Goal: Task Accomplishment & Management: Manage account settings

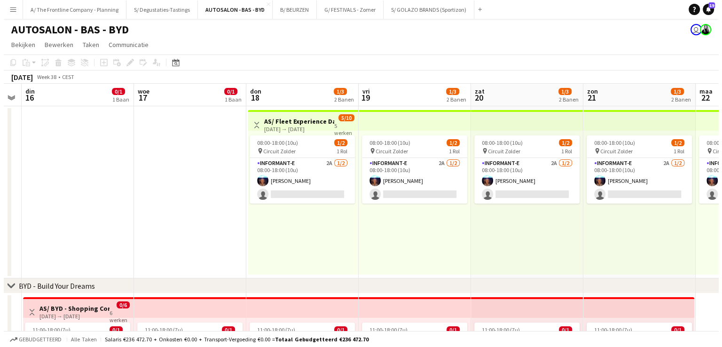
scroll to position [0, 319]
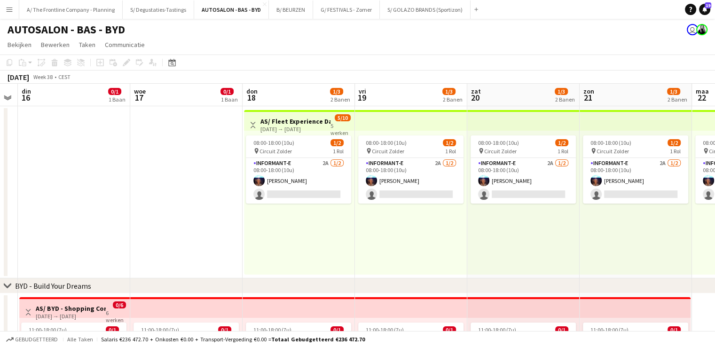
click at [7, 11] on app-icon "Menu" at bounding box center [10, 10] width 8 height 8
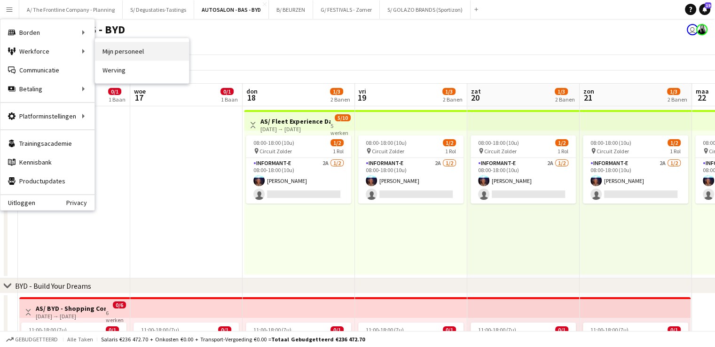
click at [141, 56] on link "Mijn personeel" at bounding box center [142, 51] width 94 height 19
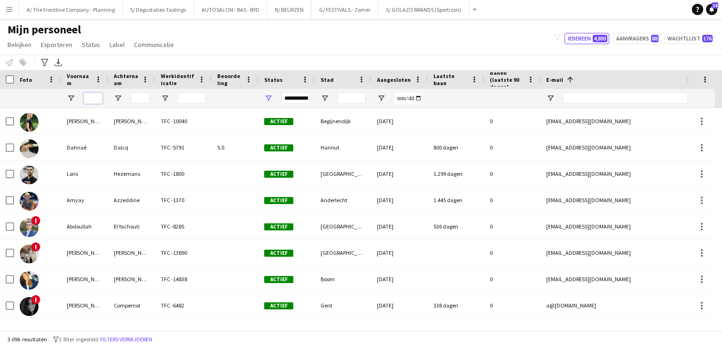
click at [89, 101] on input "Voornaam Filter Invoer" at bounding box center [93, 98] width 19 height 11
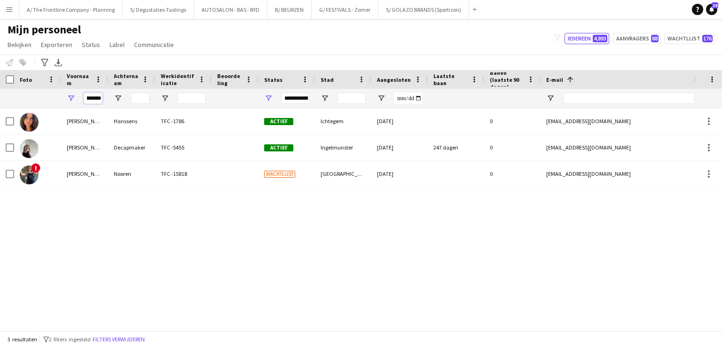
type input "********"
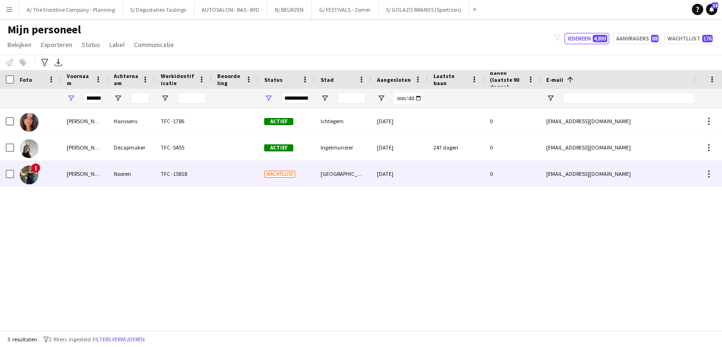
click at [112, 180] on div "Nooren" at bounding box center [131, 174] width 47 height 26
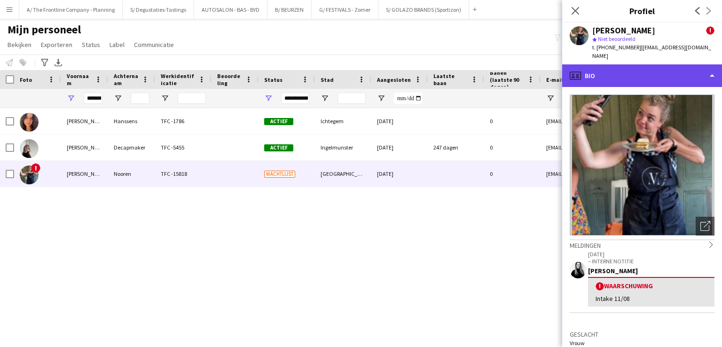
click at [595, 70] on div "profile Bio" at bounding box center [642, 75] width 160 height 23
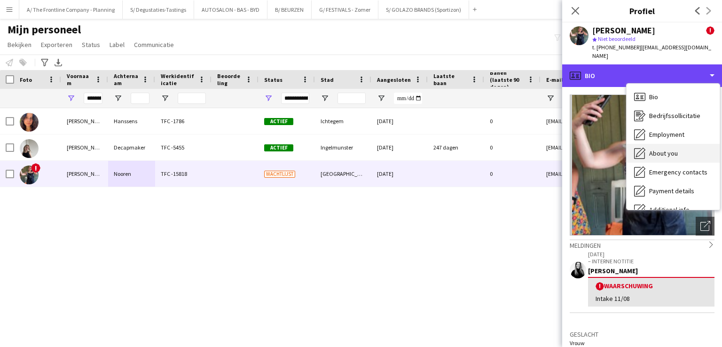
scroll to position [70, 0]
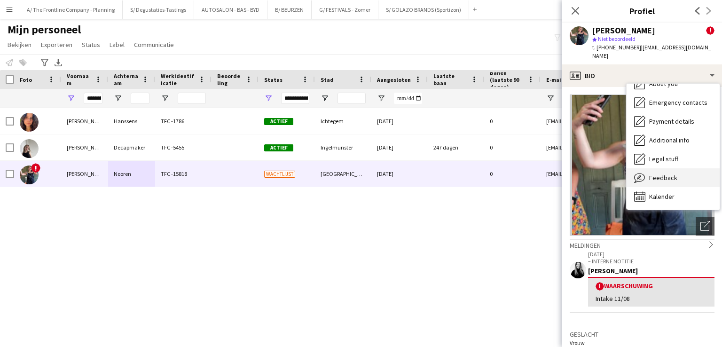
click at [661, 174] on div "Feedback Feedback" at bounding box center [673, 177] width 93 height 19
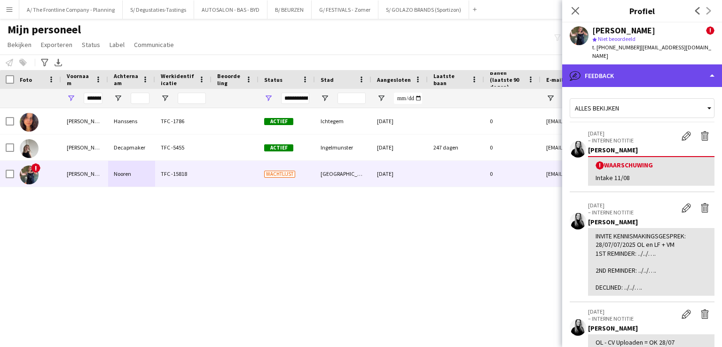
click at [628, 73] on div "bubble-pencil Feedback" at bounding box center [642, 75] width 160 height 23
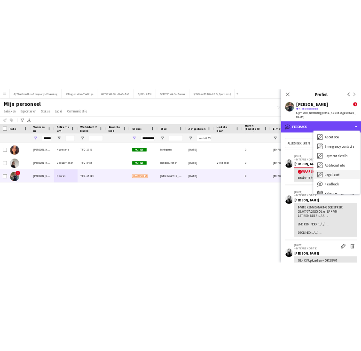
scroll to position [0, 0]
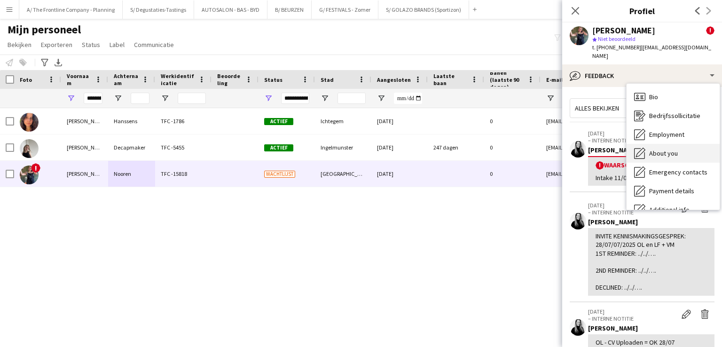
click at [659, 149] on span "About you" at bounding box center [663, 153] width 29 height 8
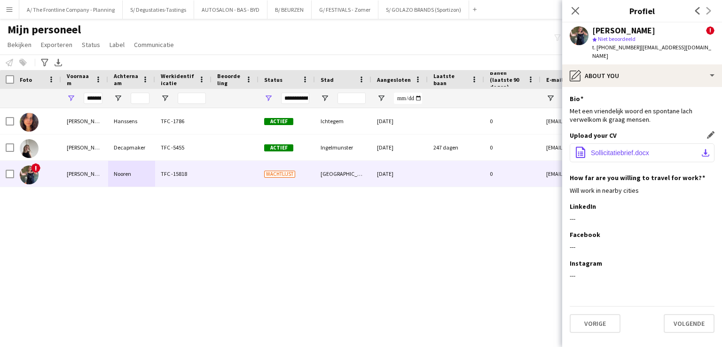
click at [666, 143] on button "office-file-sheet Sollicitatiebrief.docx download-bottom" at bounding box center [642, 152] width 145 height 19
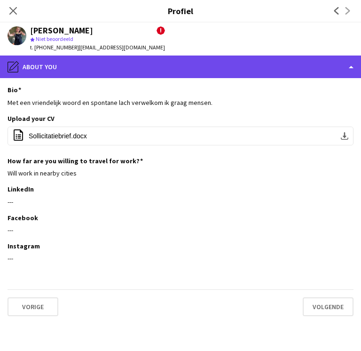
click at [181, 71] on div "pencil4 About you" at bounding box center [180, 66] width 361 height 23
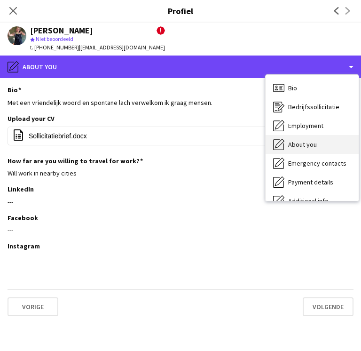
scroll to position [70, 0]
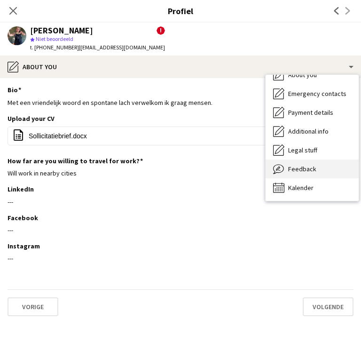
click at [301, 173] on span "Feedback" at bounding box center [302, 169] width 28 height 8
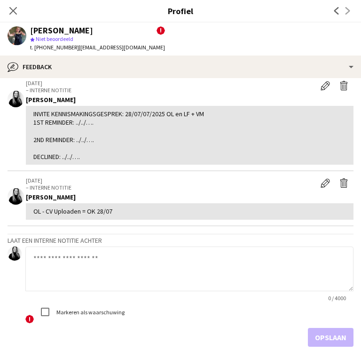
scroll to position [122, 0]
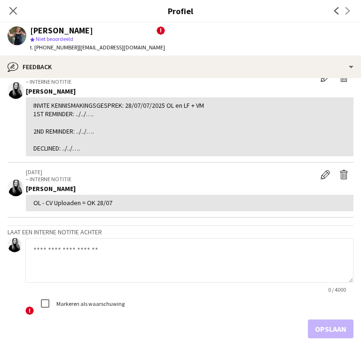
click at [84, 256] on textarea at bounding box center [189, 260] width 328 height 45
paste textarea "**********"
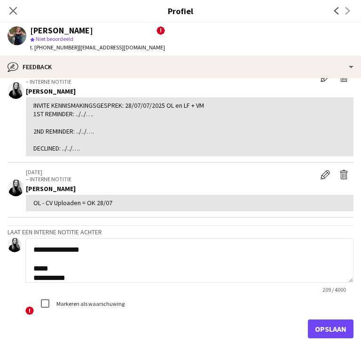
scroll to position [160, 0]
type textarea "**********"
click at [328, 332] on button "Opslaan" at bounding box center [331, 328] width 46 height 19
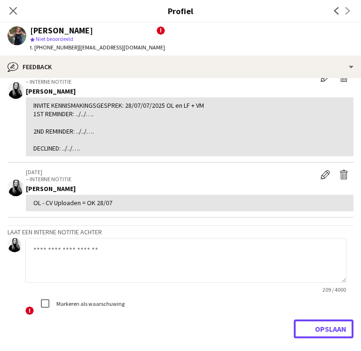
scroll to position [0, 0]
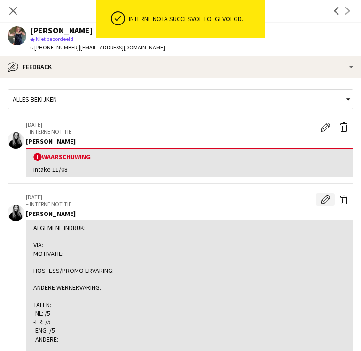
click at [321, 200] on app-icon "Bewerk interne notitie" at bounding box center [325, 199] width 9 height 9
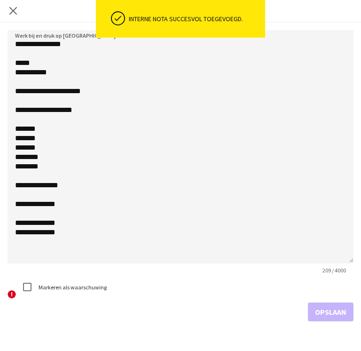
drag, startPoint x: 352, startPoint y: 84, endPoint x: 288, endPoint y: 264, distance: 190.7
click at [288, 263] on textarea "**********" at bounding box center [181, 146] width 346 height 233
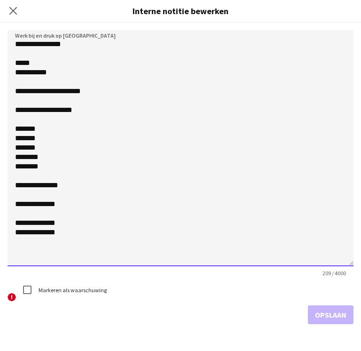
click at [133, 246] on textarea "**********" at bounding box center [181, 148] width 346 height 236
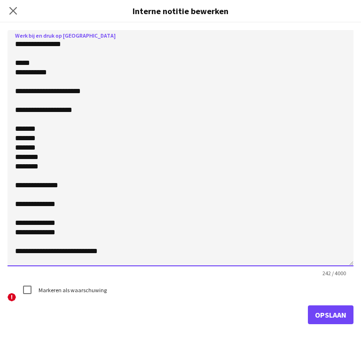
click at [28, 103] on textarea "**********" at bounding box center [181, 148] width 346 height 236
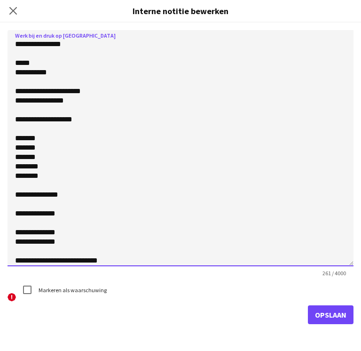
click at [73, 97] on textarea "**********" at bounding box center [181, 148] width 346 height 236
click at [39, 130] on textarea "**********" at bounding box center [181, 148] width 346 height 236
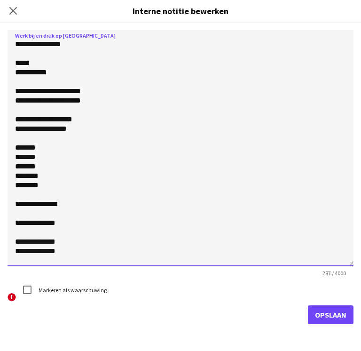
click at [126, 126] on textarea "**********" at bounding box center [181, 148] width 346 height 236
click at [19, 131] on textarea "**********" at bounding box center [181, 148] width 346 height 236
click at [46, 134] on textarea "**********" at bounding box center [181, 148] width 346 height 236
click at [81, 130] on textarea "**********" at bounding box center [181, 148] width 346 height 236
click at [45, 113] on textarea "**********" at bounding box center [181, 148] width 346 height 236
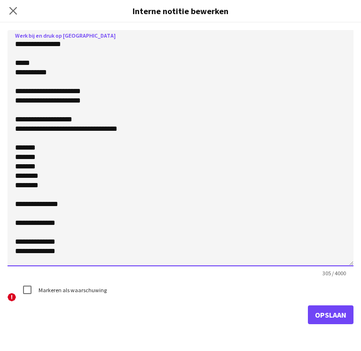
click at [76, 99] on textarea "**********" at bounding box center [181, 148] width 346 height 236
click at [92, 99] on textarea "**********" at bounding box center [181, 148] width 346 height 236
click at [77, 101] on textarea "**********" at bounding box center [181, 148] width 346 height 236
click at [79, 99] on textarea "**********" at bounding box center [181, 148] width 346 height 236
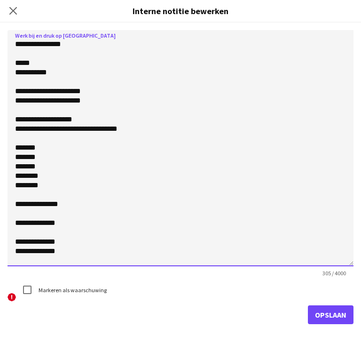
type textarea "**********"
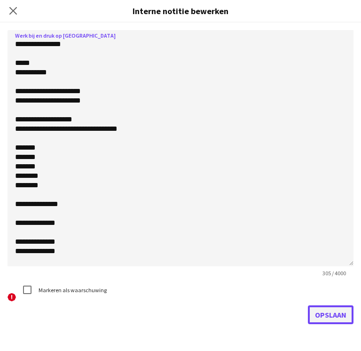
click at [336, 318] on button "Opslaan" at bounding box center [331, 314] width 46 height 19
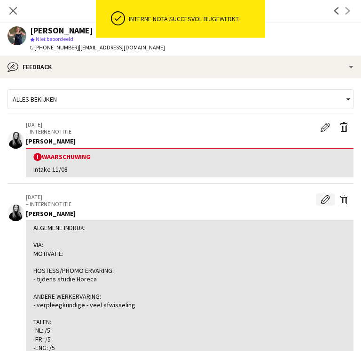
click at [321, 195] on app-icon "Bewerk interne notitie" at bounding box center [325, 199] width 9 height 9
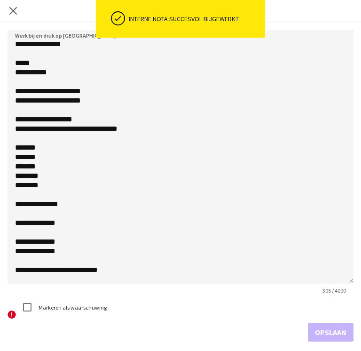
drag, startPoint x: 350, startPoint y: 83, endPoint x: 358, endPoint y: 285, distance: 202.4
click at [358, 285] on div "**********" at bounding box center [180, 187] width 361 height 328
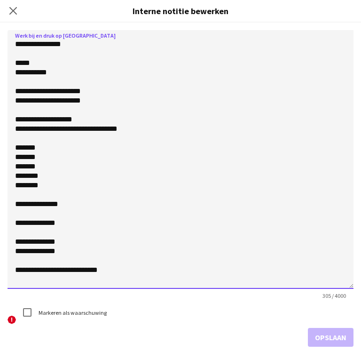
click at [31, 136] on textarea "**********" at bounding box center [181, 159] width 346 height 259
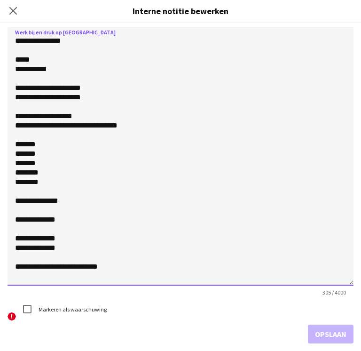
click at [35, 106] on textarea "**********" at bounding box center [181, 156] width 346 height 259
click at [109, 96] on textarea "**********" at bounding box center [181, 156] width 346 height 259
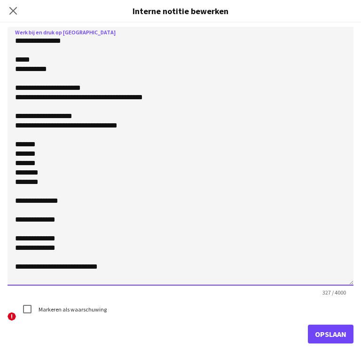
scroll to position [0, 0]
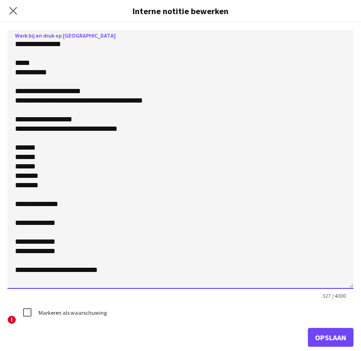
click at [34, 79] on textarea "**********" at bounding box center [181, 159] width 346 height 259
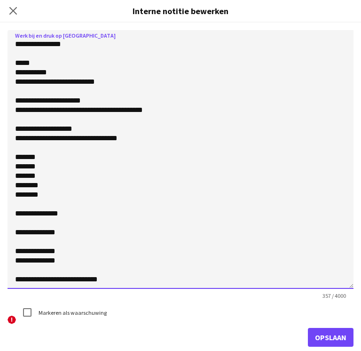
click at [32, 81] on textarea "**********" at bounding box center [181, 159] width 346 height 259
click at [118, 87] on textarea "**********" at bounding box center [181, 159] width 346 height 259
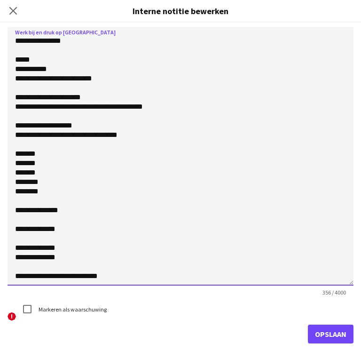
click at [203, 111] on textarea "**********" at bounding box center [181, 156] width 346 height 259
type textarea "**********"
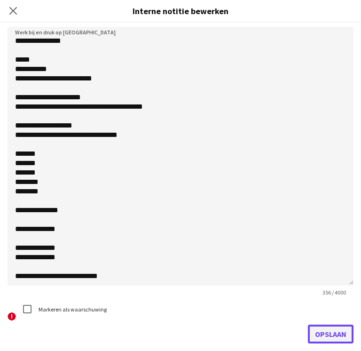
click at [331, 336] on button "Opslaan" at bounding box center [331, 333] width 46 height 19
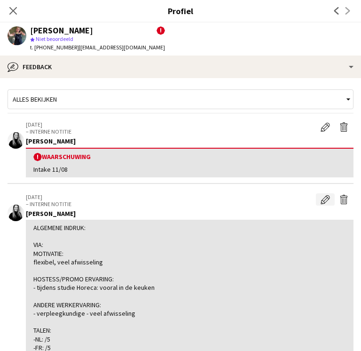
click at [321, 200] on app-icon "Bewerk interne notitie" at bounding box center [325, 199] width 9 height 9
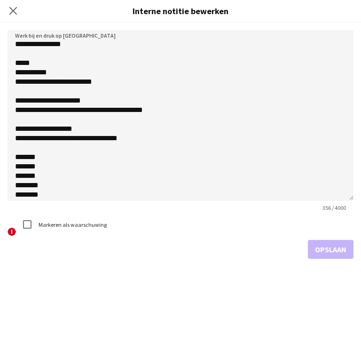
drag, startPoint x: 350, startPoint y: 81, endPoint x: 330, endPoint y: 196, distance: 116.5
click at [330, 196] on textarea "**********" at bounding box center [181, 115] width 346 height 171
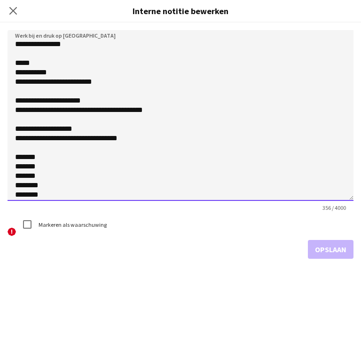
click at [15, 93] on textarea "**********" at bounding box center [181, 115] width 346 height 171
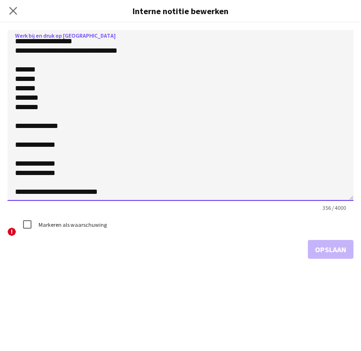
scroll to position [0, 0]
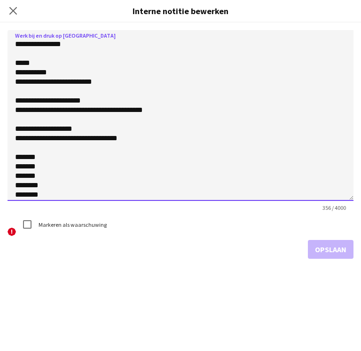
click at [26, 84] on textarea "**********" at bounding box center [181, 115] width 346 height 171
click at [26, 85] on textarea "**********" at bounding box center [181, 115] width 346 height 171
click at [93, 85] on textarea "**********" at bounding box center [181, 115] width 346 height 171
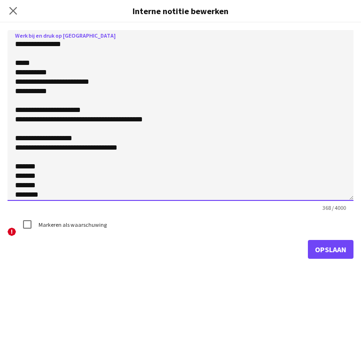
click at [36, 66] on textarea "**********" at bounding box center [181, 115] width 346 height 171
click at [58, 75] on textarea "**********" at bounding box center [181, 115] width 346 height 171
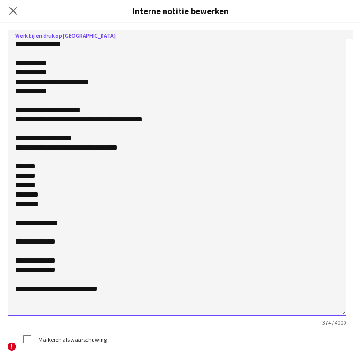
drag, startPoint x: 350, startPoint y: 198, endPoint x: 333, endPoint y: 313, distance: 116.0
click at [333, 313] on textarea "**********" at bounding box center [177, 172] width 339 height 285
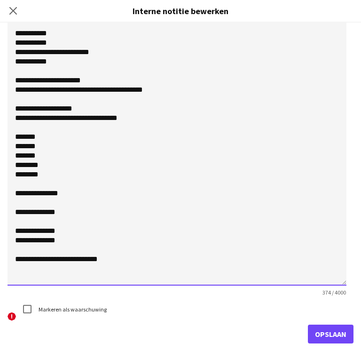
scroll to position [30, 0]
type textarea "**********"
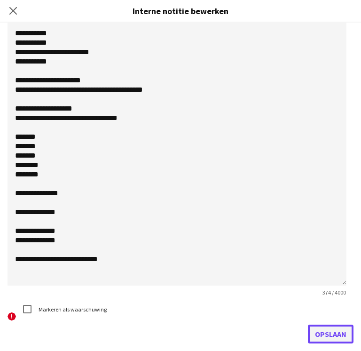
click at [314, 327] on button "Opslaan" at bounding box center [331, 333] width 46 height 19
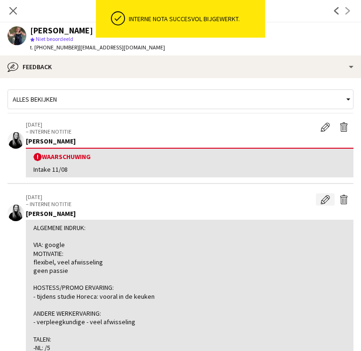
click at [321, 197] on app-icon "Bewerk interne notitie" at bounding box center [325, 199] width 9 height 9
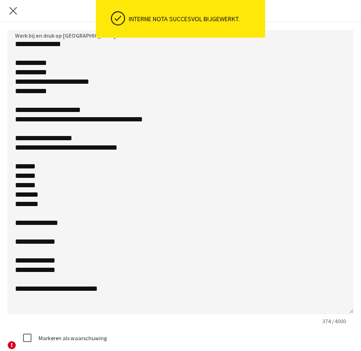
drag, startPoint x: 348, startPoint y: 83, endPoint x: 331, endPoint y: 319, distance: 236.7
click at [331, 314] on textarea "**********" at bounding box center [181, 172] width 346 height 284
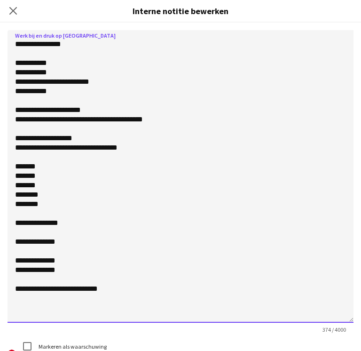
click at [60, 73] on textarea "**********" at bounding box center [181, 176] width 346 height 292
click at [35, 134] on textarea "**********" at bounding box center [181, 176] width 346 height 292
click at [22, 99] on textarea "**********" at bounding box center [181, 176] width 346 height 292
click at [125, 295] on textarea "**********" at bounding box center [181, 176] width 346 height 292
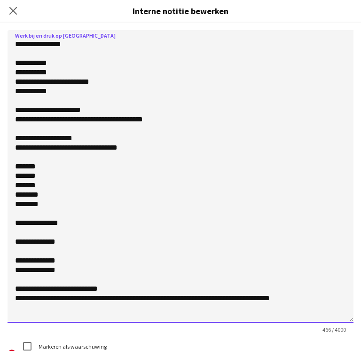
type textarea "**********"
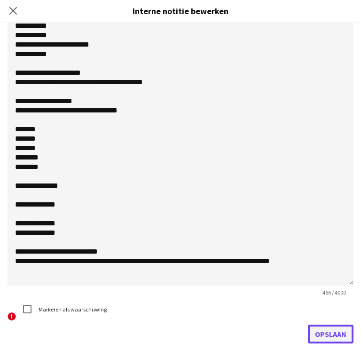
click at [308, 331] on button "Opslaan" at bounding box center [331, 333] width 46 height 19
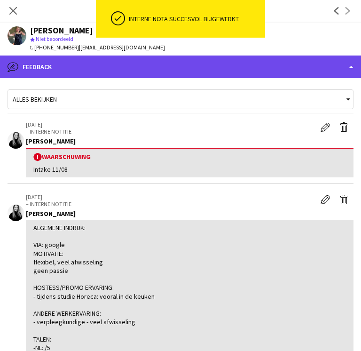
click at [243, 74] on div "bubble-pencil Feedback" at bounding box center [180, 66] width 361 height 23
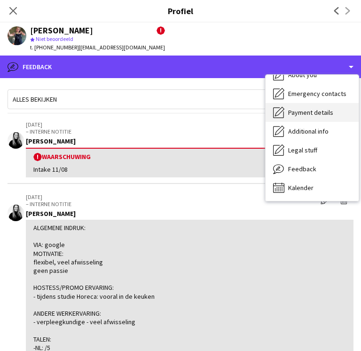
scroll to position [0, 0]
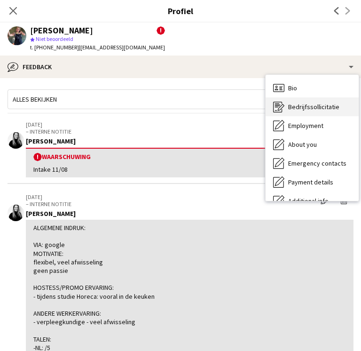
click at [300, 111] on span "Bedrijfssollicitatie" at bounding box center [313, 107] width 51 height 8
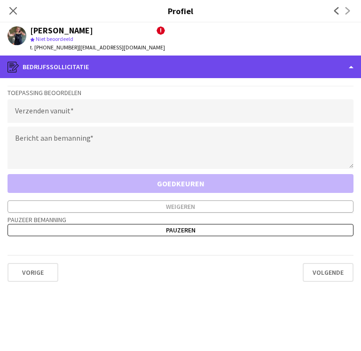
click at [286, 64] on div "register Bedrijfssollicitatie" at bounding box center [180, 66] width 361 height 23
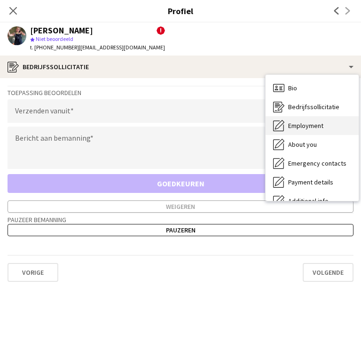
click at [307, 132] on div "Employment Employment" at bounding box center [312, 125] width 93 height 19
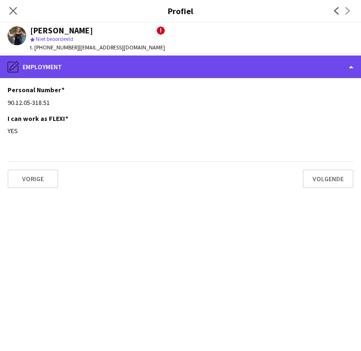
click at [277, 66] on div "pencil4 Employment" at bounding box center [180, 66] width 361 height 23
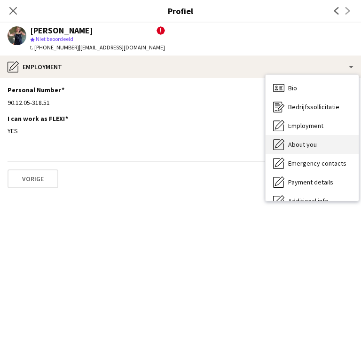
click at [320, 152] on div "About you About you" at bounding box center [312, 144] width 93 height 19
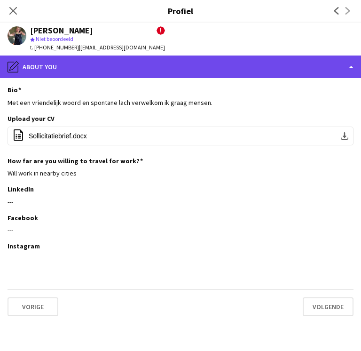
click at [254, 68] on div "pencil4 About you" at bounding box center [180, 66] width 361 height 23
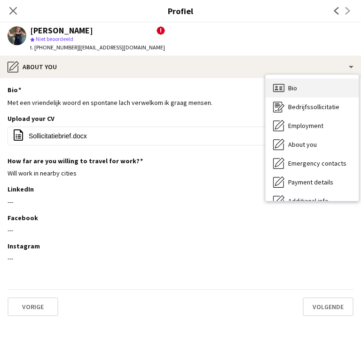
click at [311, 94] on div "Bio Bio" at bounding box center [312, 88] width 93 height 19
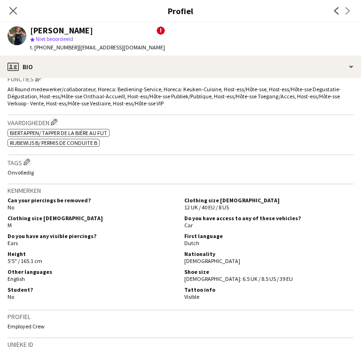
scroll to position [386, 0]
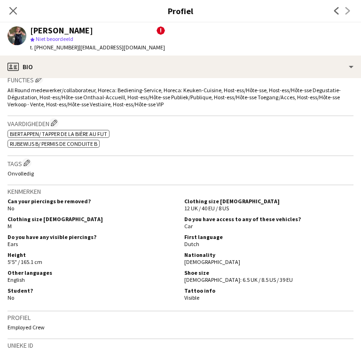
click at [220, 240] on div "First language Dutch" at bounding box center [267, 240] width 173 height 14
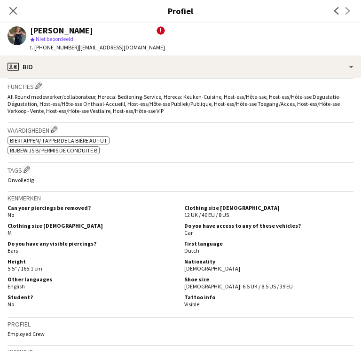
scroll to position [399, 0]
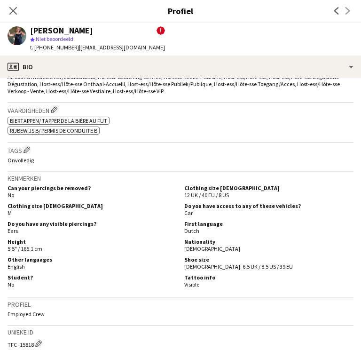
click at [274, 216] on div "Clothing size [DEMOGRAPHIC_DATA] M Do you have access to any of these vehicles?…" at bounding box center [181, 210] width 346 height 16
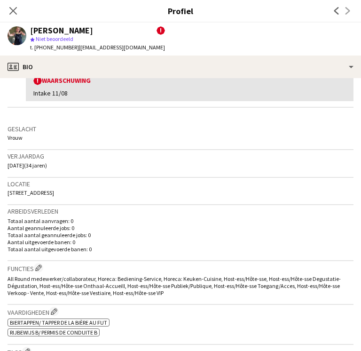
scroll to position [193, 0]
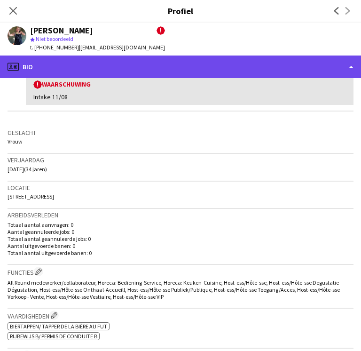
click at [217, 63] on div "profile Bio" at bounding box center [180, 66] width 361 height 23
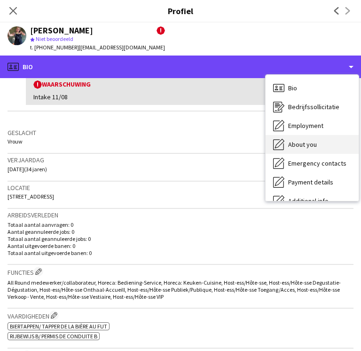
scroll to position [70, 0]
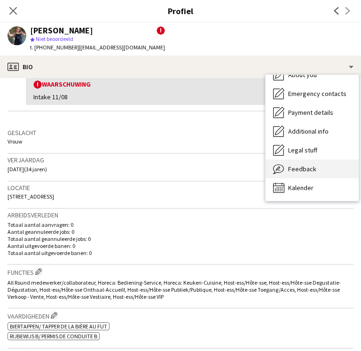
click at [299, 172] on span "Feedback" at bounding box center [302, 169] width 28 height 8
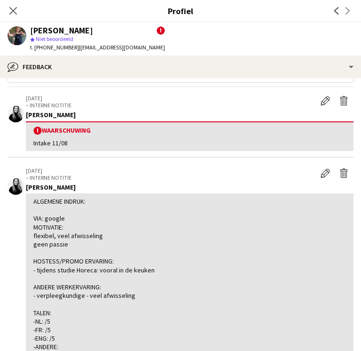
scroll to position [26, 0]
click at [321, 175] on app-icon "Bewerk interne notitie" at bounding box center [325, 172] width 9 height 9
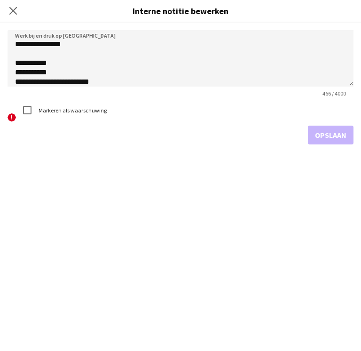
drag, startPoint x: 354, startPoint y: 81, endPoint x: 332, endPoint y: 209, distance: 129.8
click at [332, 209] on div "**********" at bounding box center [180, 187] width 361 height 328
click at [348, 84] on textarea "**********" at bounding box center [181, 58] width 346 height 56
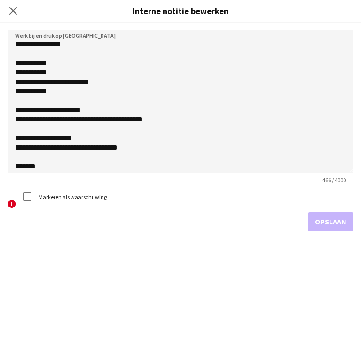
drag, startPoint x: 351, startPoint y: 83, endPoint x: 341, endPoint y: 177, distance: 95.0
click at [341, 173] on textarea "**********" at bounding box center [181, 101] width 346 height 143
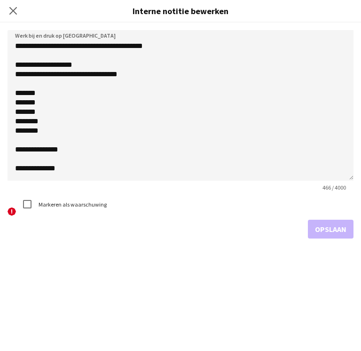
scroll to position [77, 0]
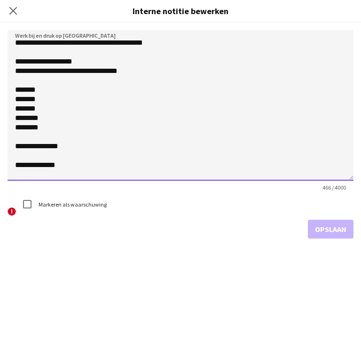
click at [29, 98] on textarea "**********" at bounding box center [181, 105] width 346 height 150
click at [28, 106] on textarea "**********" at bounding box center [181, 105] width 346 height 150
click at [35, 116] on textarea "**********" at bounding box center [181, 105] width 346 height 150
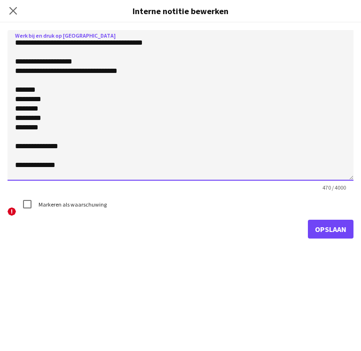
click at [50, 122] on textarea "**********" at bounding box center [181, 105] width 346 height 150
click at [39, 117] on textarea "**********" at bounding box center [181, 105] width 346 height 150
click at [58, 116] on textarea "**********" at bounding box center [181, 105] width 346 height 150
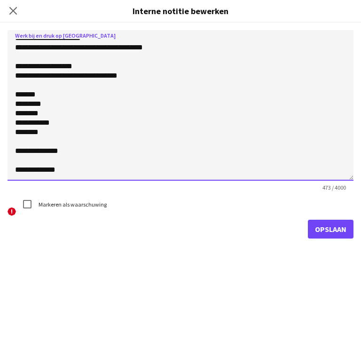
scroll to position [69, 0]
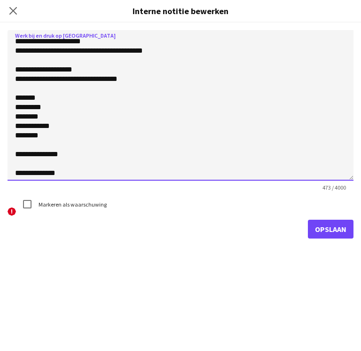
drag, startPoint x: 51, startPoint y: 136, endPoint x: 8, endPoint y: 138, distance: 43.8
click at [8, 138] on textarea "**********" at bounding box center [181, 105] width 346 height 150
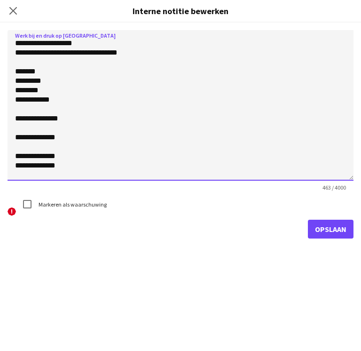
scroll to position [117, 0]
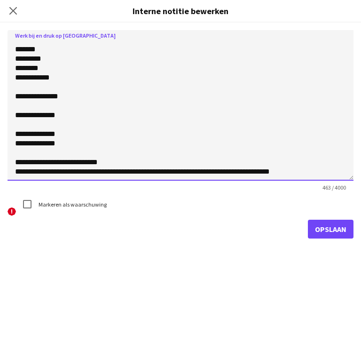
click at [81, 93] on textarea "**********" at bounding box center [181, 105] width 346 height 150
click at [85, 120] on textarea "**********" at bounding box center [181, 105] width 346 height 150
drag, startPoint x: 74, startPoint y: 113, endPoint x: 85, endPoint y: 120, distance: 12.7
click at [85, 120] on textarea "**********" at bounding box center [181, 105] width 346 height 150
click at [74, 115] on textarea "**********" at bounding box center [181, 105] width 346 height 150
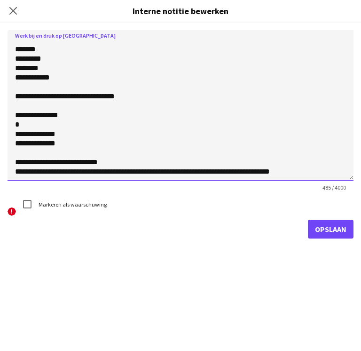
type textarea "**********"
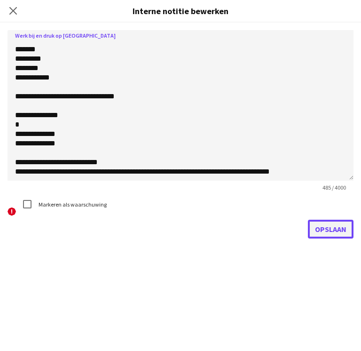
click at [339, 226] on button "Opslaan" at bounding box center [331, 229] width 46 height 19
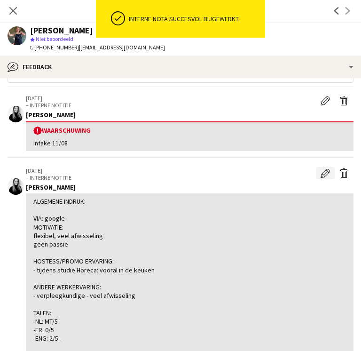
click at [321, 175] on app-icon "Bewerk interne notitie" at bounding box center [325, 172] width 9 height 9
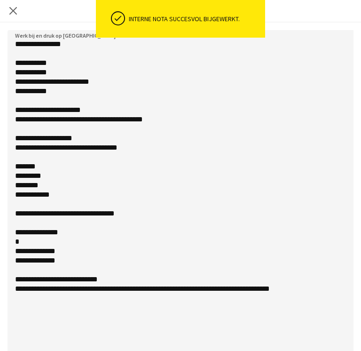
drag, startPoint x: 350, startPoint y: 85, endPoint x: 305, endPoint y: 363, distance: 281.0
click at [305, 351] on html "ok-circled Interne nota succesvol bijgewerkt. Menu [GEOGRAPHIC_DATA] Borden Bor…" at bounding box center [180, 175] width 361 height 351
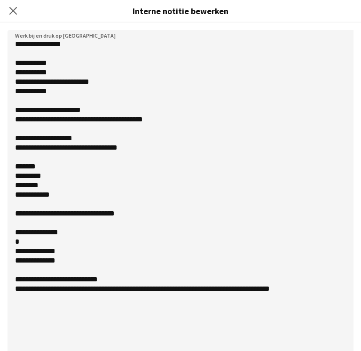
scroll to position [79, 0]
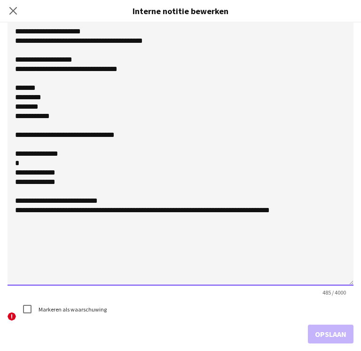
click at [79, 148] on textarea "**********" at bounding box center [181, 119] width 346 height 334
click at [87, 157] on textarea "**********" at bounding box center [181, 119] width 346 height 334
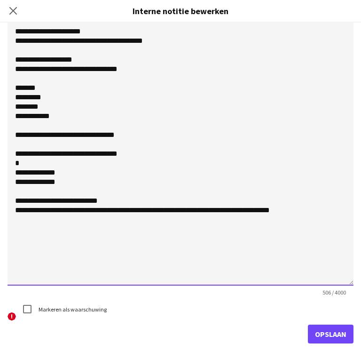
click at [108, 164] on textarea "**********" at bounding box center [181, 119] width 346 height 334
click at [92, 176] on textarea "**********" at bounding box center [181, 119] width 346 height 334
click at [292, 206] on textarea "**********" at bounding box center [181, 119] width 346 height 334
click at [311, 213] on textarea "**********" at bounding box center [181, 119] width 346 height 334
click at [38, 115] on textarea "**********" at bounding box center [181, 119] width 346 height 334
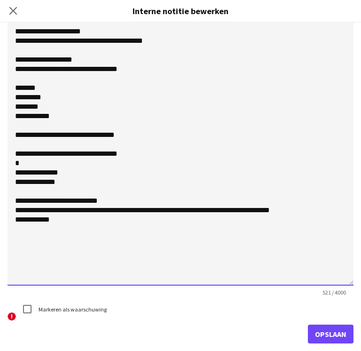
drag, startPoint x: 51, startPoint y: 222, endPoint x: 9, endPoint y: 215, distance: 42.9
click at [9, 215] on textarea "**********" at bounding box center [181, 119] width 346 height 334
click at [83, 170] on textarea "**********" at bounding box center [181, 119] width 346 height 334
click at [80, 182] on textarea "**********" at bounding box center [181, 119] width 346 height 334
click at [72, 172] on textarea "**********" at bounding box center [181, 119] width 346 height 334
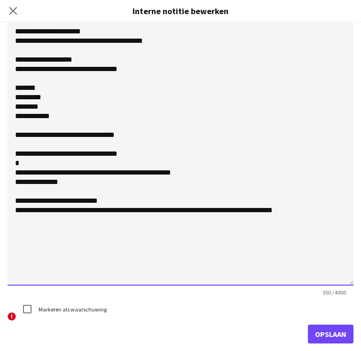
click at [178, 171] on textarea "**********" at bounding box center [181, 119] width 346 height 334
click at [80, 183] on textarea "**********" at bounding box center [181, 119] width 346 height 334
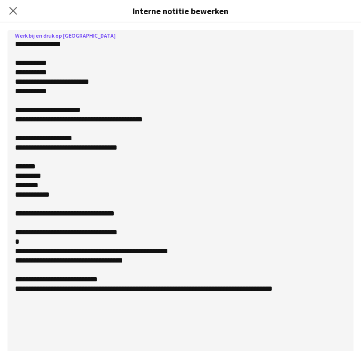
click at [55, 193] on textarea "**********" at bounding box center [181, 197] width 346 height 334
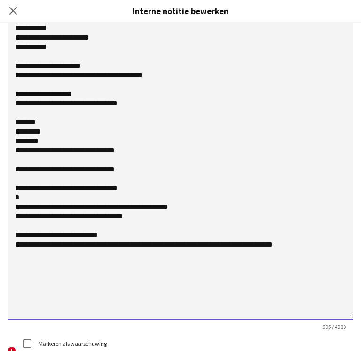
scroll to position [79, 0]
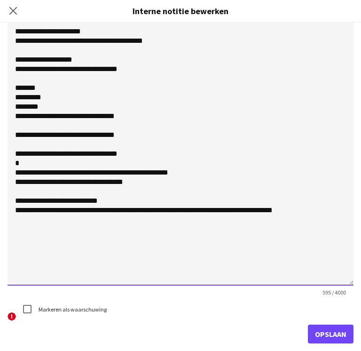
click at [151, 168] on textarea "**********" at bounding box center [181, 119] width 346 height 334
click at [154, 183] on textarea "**********" at bounding box center [181, 119] width 346 height 334
type textarea "**********"
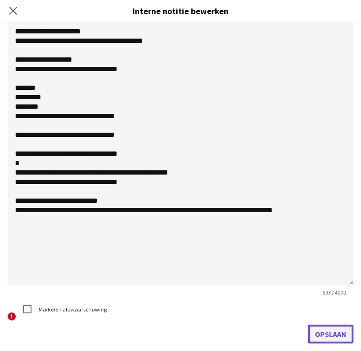
click at [327, 328] on button "Opslaan" at bounding box center [331, 333] width 46 height 19
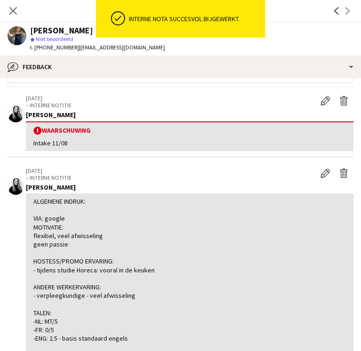
scroll to position [0, 0]
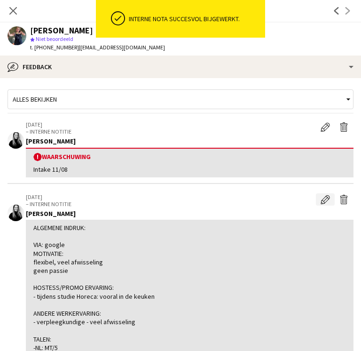
click at [321, 195] on app-icon "Bewerk interne notitie" at bounding box center [325, 199] width 9 height 9
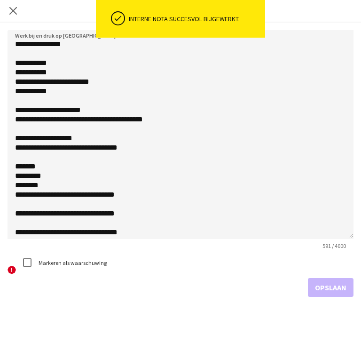
drag, startPoint x: 350, startPoint y: 84, endPoint x: 344, endPoint y: 276, distance: 191.9
click at [344, 239] on textarea "**********" at bounding box center [181, 134] width 346 height 209
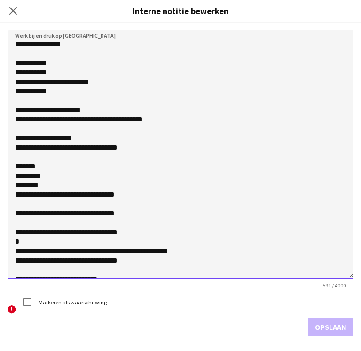
click at [48, 51] on textarea "**********" at bounding box center [181, 154] width 346 height 248
click at [42, 99] on textarea "**********" at bounding box center [181, 154] width 346 height 248
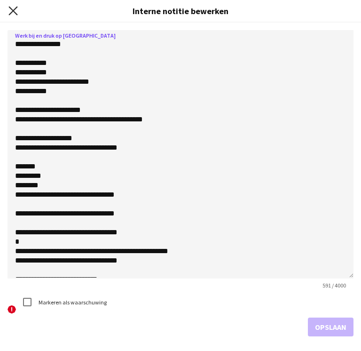
click at [15, 13] on icon at bounding box center [12, 10] width 9 height 9
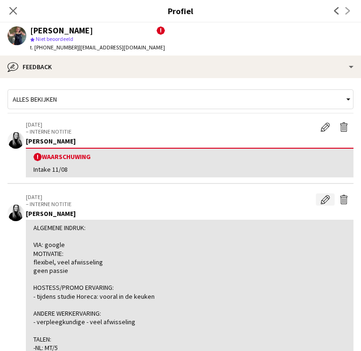
click at [316, 197] on button "Bewerk interne notitie" at bounding box center [325, 199] width 19 height 12
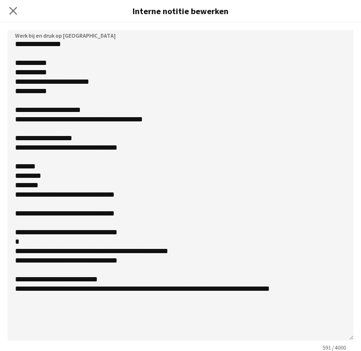
drag, startPoint x: 351, startPoint y: 85, endPoint x: 322, endPoint y: 342, distance: 258.4
click at [322, 340] on textarea "**********" at bounding box center [181, 185] width 346 height 310
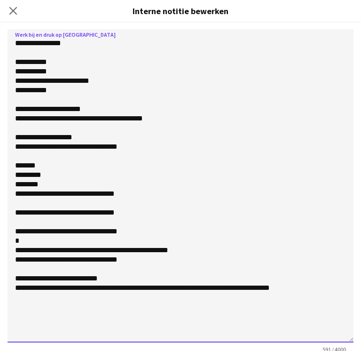
click at [148, 274] on textarea "**********" at bounding box center [181, 185] width 346 height 313
click at [202, 254] on textarea "**********" at bounding box center [181, 185] width 346 height 313
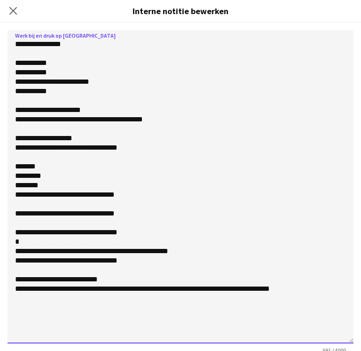
click at [25, 47] on textarea "**********" at bounding box center [181, 186] width 346 height 313
click at [32, 55] on textarea "**********" at bounding box center [181, 186] width 346 height 313
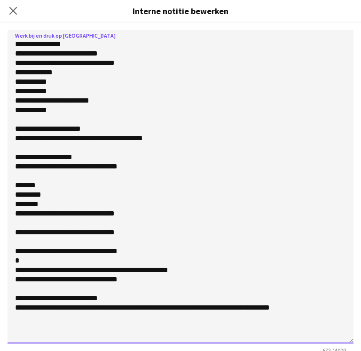
click at [51, 71] on textarea "**********" at bounding box center [181, 186] width 346 height 313
click at [203, 269] on textarea "**********" at bounding box center [181, 186] width 346 height 313
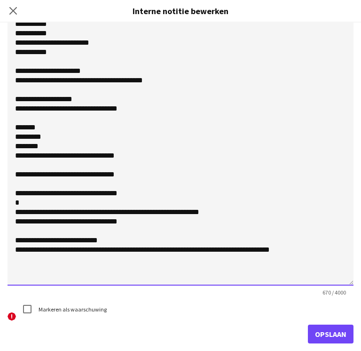
type textarea "**********"
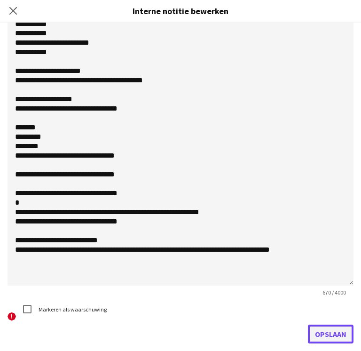
click at [315, 331] on button "Opslaan" at bounding box center [331, 333] width 46 height 19
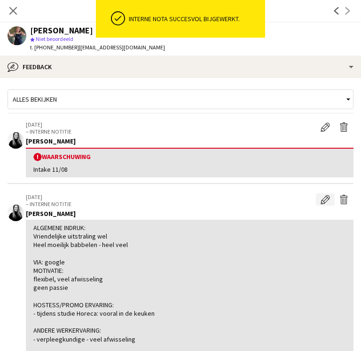
click at [326, 196] on button "Bewerk interne notitie" at bounding box center [325, 199] width 19 height 12
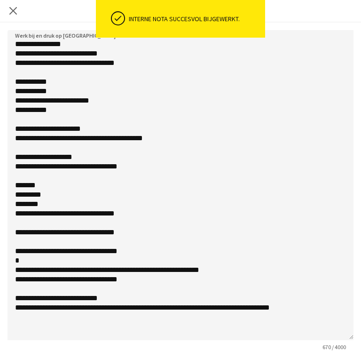
drag, startPoint x: 353, startPoint y: 79, endPoint x: 333, endPoint y: 335, distance: 256.1
click at [333, 335] on textarea "**********" at bounding box center [181, 185] width 346 height 310
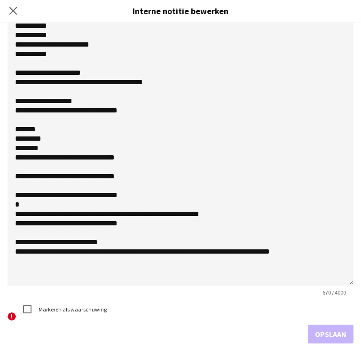
scroll to position [0, 0]
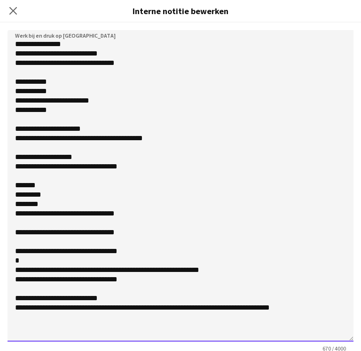
click at [141, 88] on textarea "**********" at bounding box center [181, 185] width 346 height 311
click at [54, 75] on textarea "**********" at bounding box center [181, 185] width 346 height 311
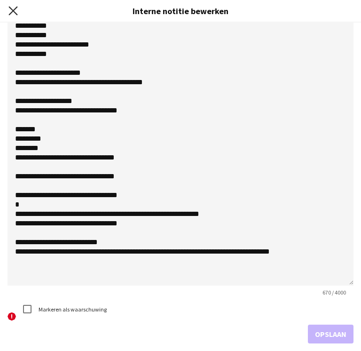
click at [12, 11] on icon at bounding box center [12, 10] width 9 height 9
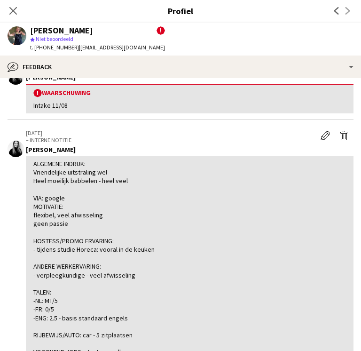
scroll to position [64, 0]
click at [321, 133] on app-icon "Bewerk interne notitie" at bounding box center [325, 135] width 9 height 9
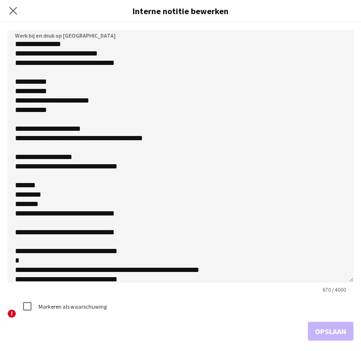
drag, startPoint x: 348, startPoint y: 84, endPoint x: 351, endPoint y: 294, distance: 210.2
click at [351, 294] on form "**********" at bounding box center [180, 185] width 361 height 325
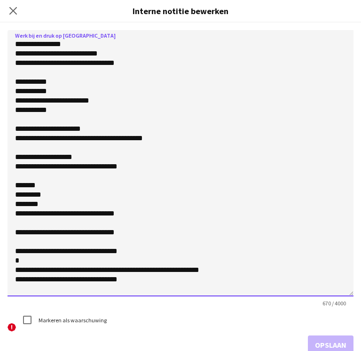
click at [171, 141] on textarea "**********" at bounding box center [181, 163] width 346 height 266
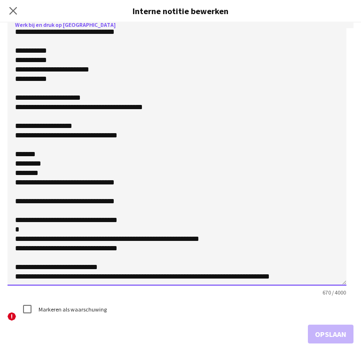
scroll to position [11, 0]
click at [136, 205] on textarea "**********" at bounding box center [177, 152] width 339 height 266
drag, startPoint x: 105, startPoint y: 213, endPoint x: 129, endPoint y: 215, distance: 23.6
click at [128, 215] on textarea "**********" at bounding box center [177, 152] width 339 height 266
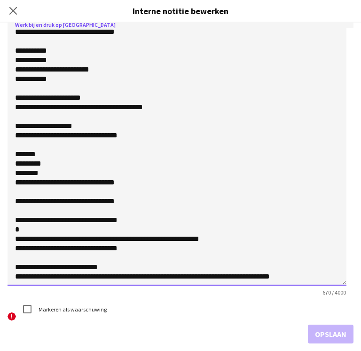
click at [159, 220] on textarea "**********" at bounding box center [177, 152] width 339 height 266
drag, startPoint x: 145, startPoint y: 196, endPoint x: 111, endPoint y: 69, distance: 130.8
click at [111, 69] on textarea "**********" at bounding box center [177, 152] width 339 height 266
click at [41, 51] on textarea "**********" at bounding box center [177, 152] width 339 height 266
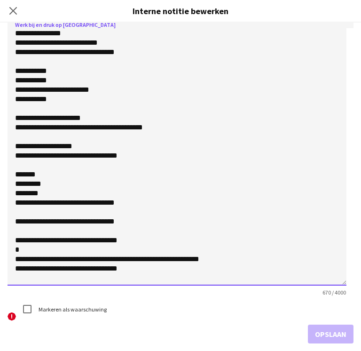
scroll to position [20, 0]
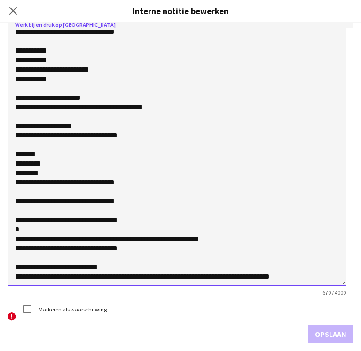
click at [24, 113] on textarea "**********" at bounding box center [177, 152] width 339 height 266
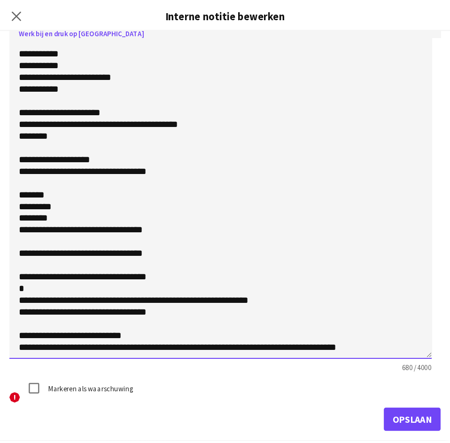
scroll to position [29, 0]
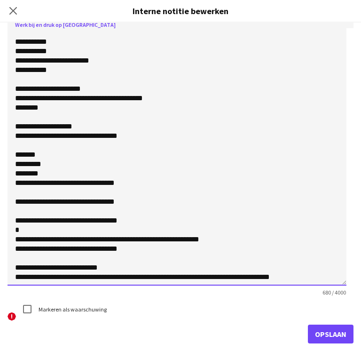
type textarea "**********"
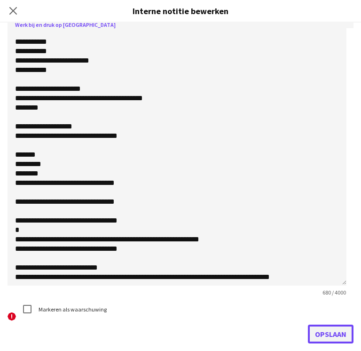
click at [325, 339] on button "Opslaan" at bounding box center [331, 333] width 46 height 19
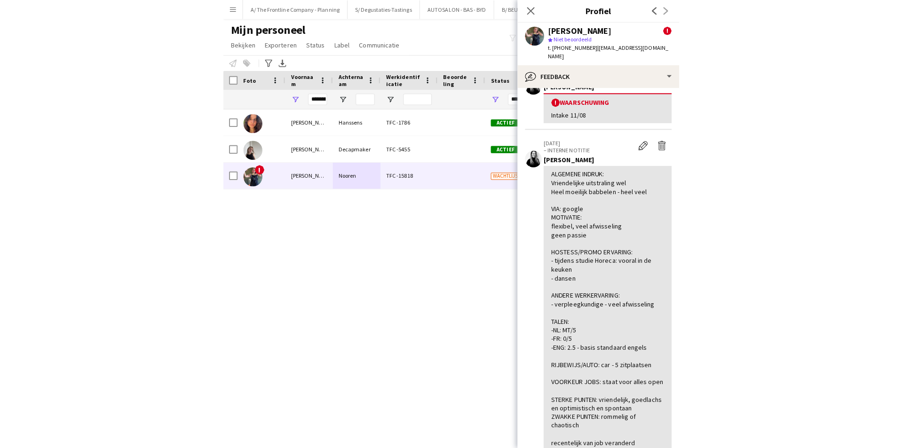
scroll to position [64, 0]
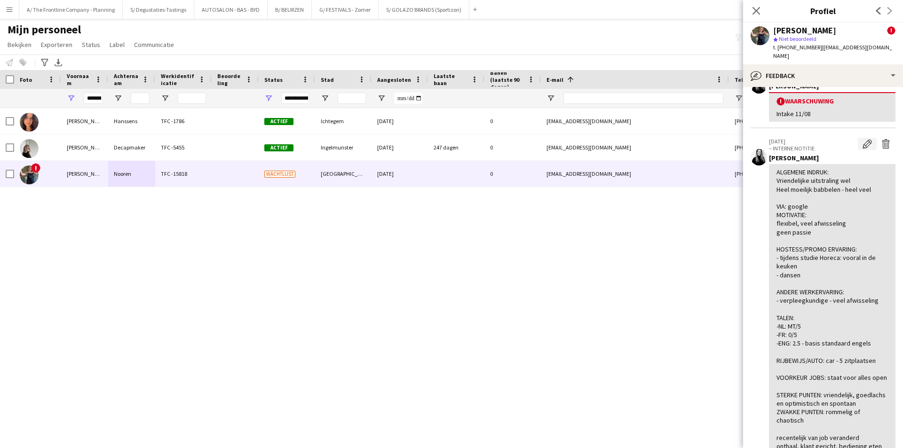
click at [862, 139] on app-icon "Bewerk interne notitie" at bounding box center [866, 143] width 9 height 9
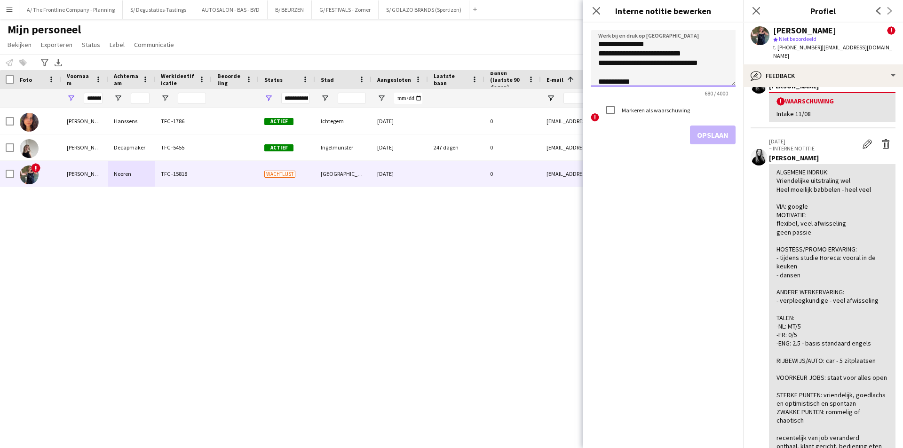
click at [734, 86] on textarea "**********" at bounding box center [663, 58] width 145 height 56
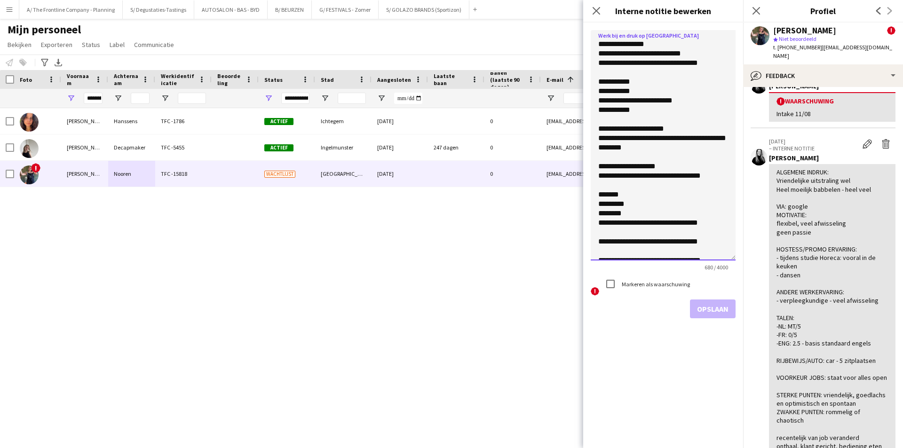
drag, startPoint x: 734, startPoint y: 84, endPoint x: 734, endPoint y: 305, distance: 220.5
click at [734, 260] on textarea "**********" at bounding box center [663, 145] width 145 height 230
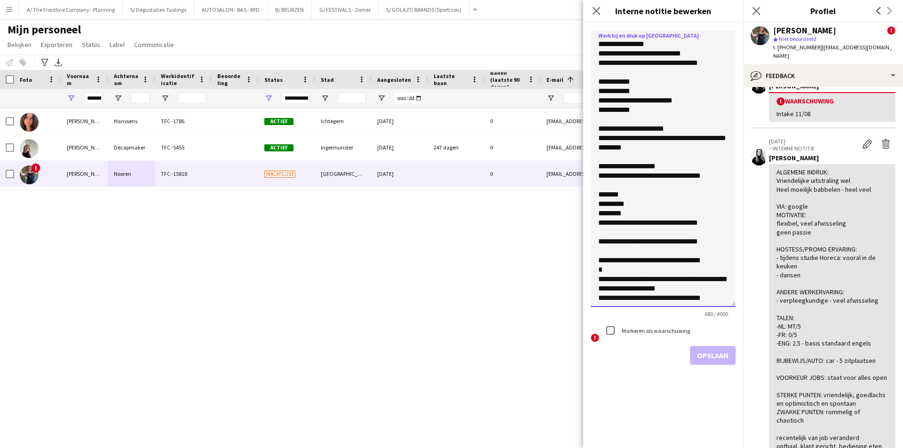
click at [597, 51] on textarea "**********" at bounding box center [663, 168] width 145 height 277
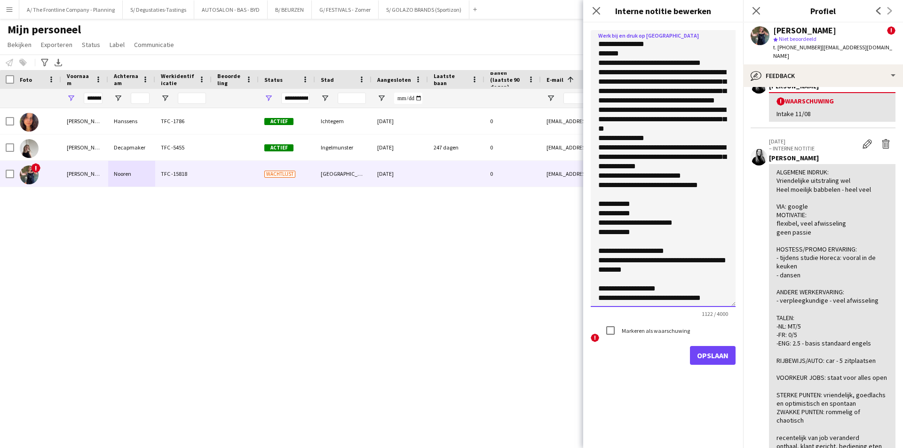
click at [600, 65] on textarea at bounding box center [663, 168] width 145 height 277
click at [594, 74] on textarea at bounding box center [663, 168] width 145 height 277
click at [599, 122] on textarea at bounding box center [663, 168] width 145 height 277
click at [596, 145] on textarea at bounding box center [663, 168] width 145 height 277
click at [663, 149] on textarea at bounding box center [663, 168] width 145 height 277
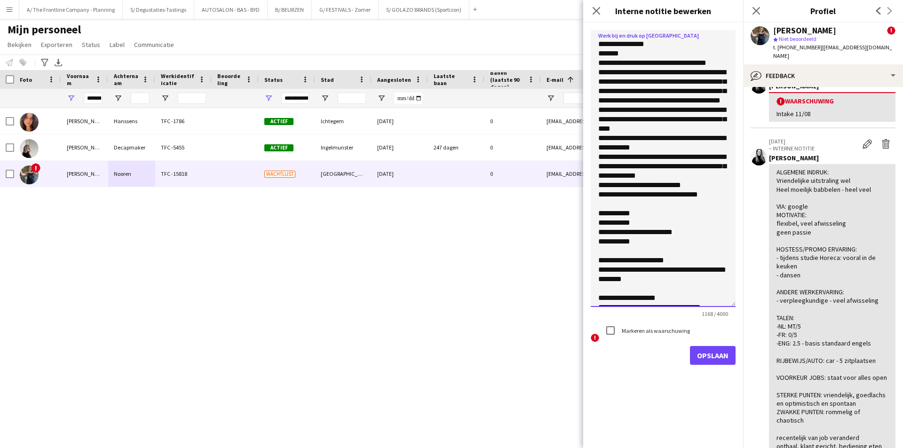
click at [598, 170] on textarea at bounding box center [663, 168] width 145 height 277
drag, startPoint x: 597, startPoint y: 197, endPoint x: 716, endPoint y: 204, distance: 119.1
click at [716, 204] on textarea at bounding box center [663, 168] width 145 height 277
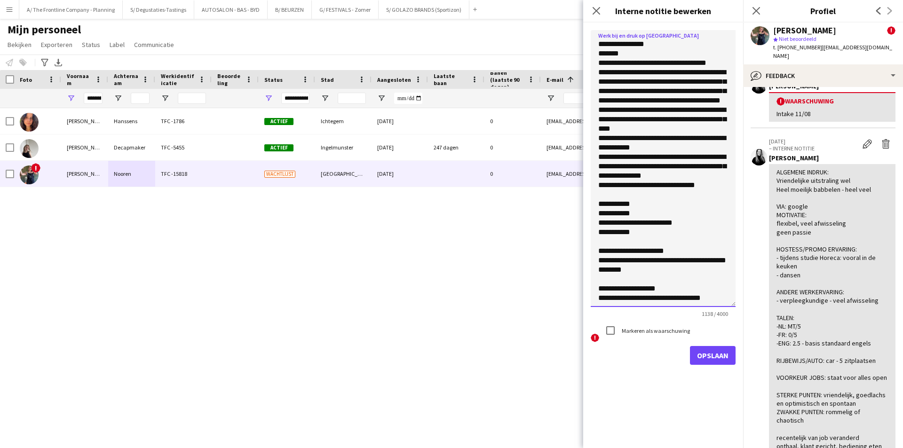
click at [722, 64] on textarea at bounding box center [663, 168] width 145 height 277
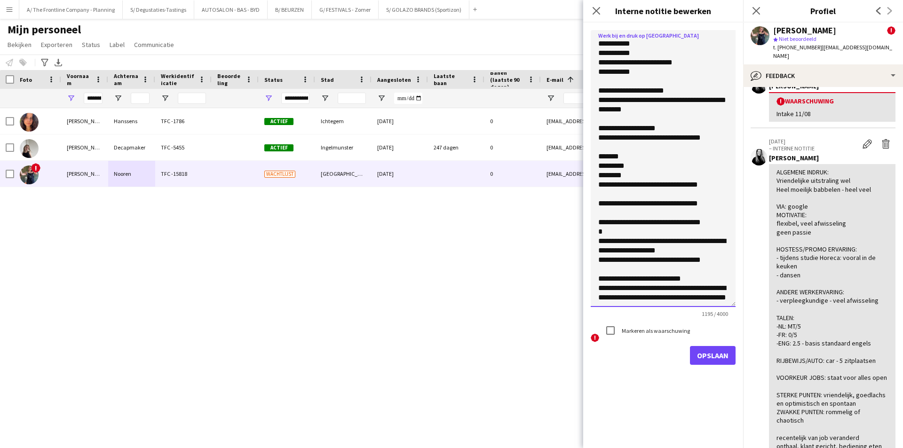
scroll to position [217, 0]
type textarea "**********"
click at [717, 352] on button "Opslaan" at bounding box center [713, 355] width 46 height 19
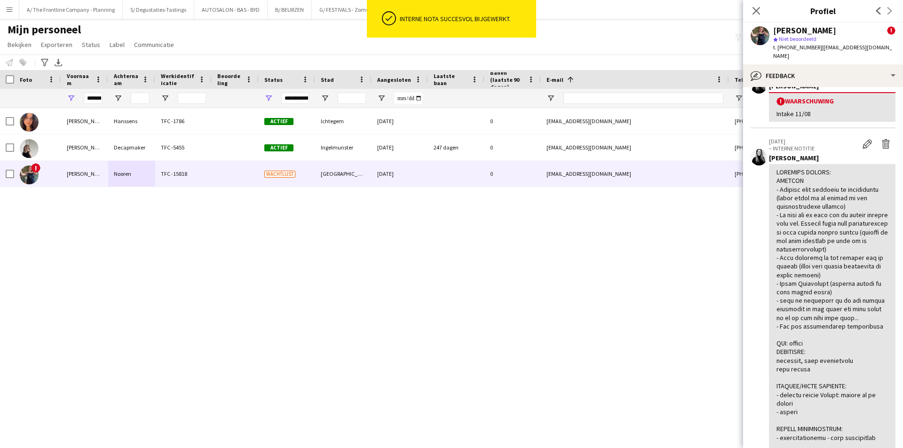
click at [440, 217] on div "[PERSON_NAME] TFC -1786 Actief Ichtegem [DATE] 0 [EMAIL_ADDRESS][DOMAIN_NAME] […" at bounding box center [437, 266] width 875 height 316
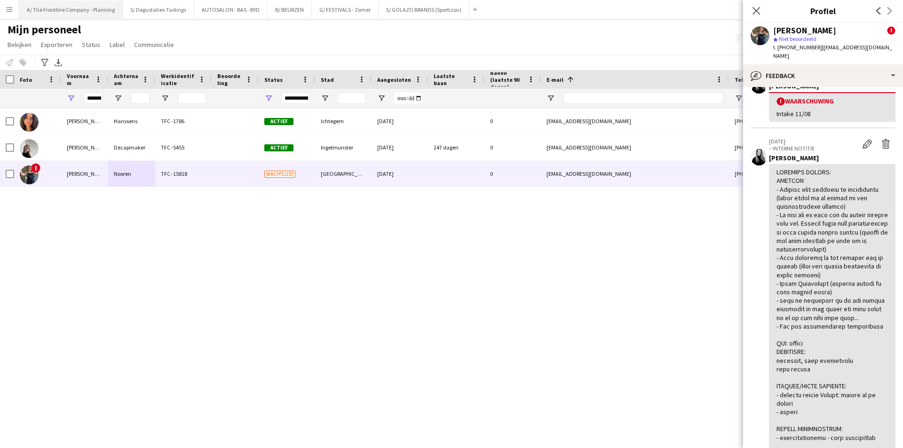
click at [85, 11] on button "A/ The Frontline Company - Planning Sluiten" at bounding box center [70, 9] width 103 height 18
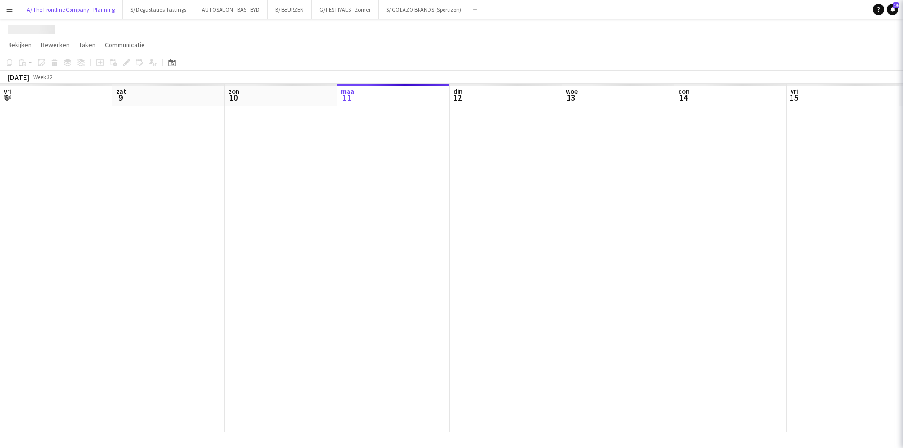
scroll to position [0, 225]
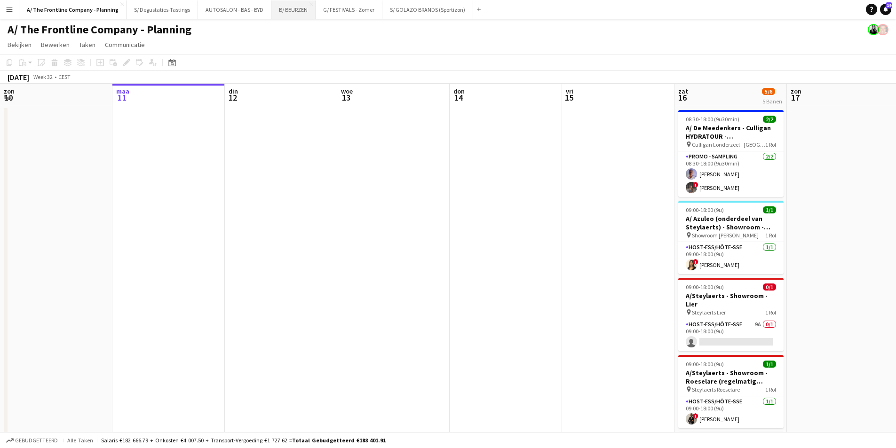
click at [278, 16] on button "B/ BEURZEN Sluiten" at bounding box center [293, 9] width 44 height 18
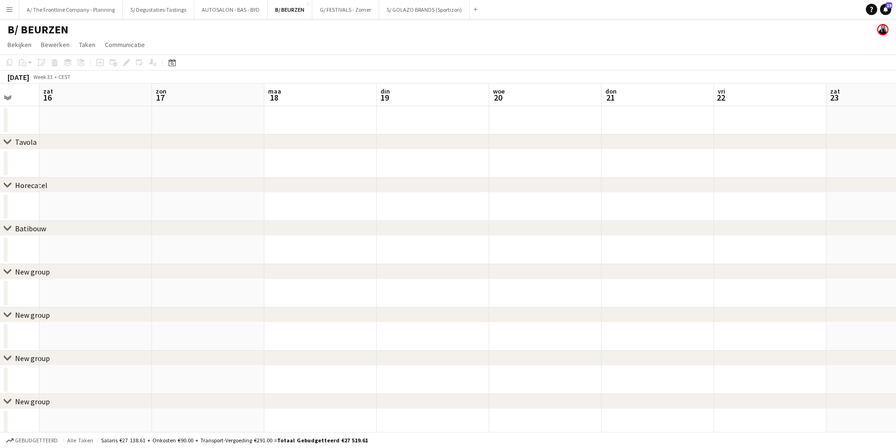
drag, startPoint x: 803, startPoint y: 164, endPoint x: 183, endPoint y: 162, distance: 619.7
click at [182, 162] on app-calendar-viewport "woe 13 don 14 vri 15 zat 16 [DATE] din 19 woe 20 don 21 vri 22 zat 23 [DATE]" at bounding box center [448, 282] width 896 height 397
drag, startPoint x: 732, startPoint y: 169, endPoint x: 179, endPoint y: 172, distance: 552.5
click at [119, 172] on app-calendar-viewport "zat 16 [DATE] din 19 woe 20 don 21 vri 22 zat 23 [DATE] din 26 woe 27 don 28" at bounding box center [448, 282] width 896 height 397
drag, startPoint x: 526, startPoint y: 162, endPoint x: 276, endPoint y: 167, distance: 249.7
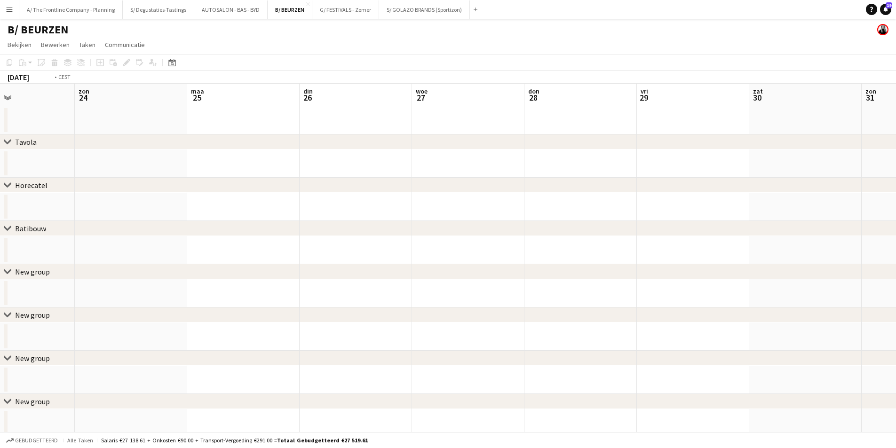
click at [53, 168] on app-calendar-viewport "woe 20 don 21 vri 22 zat 23 [DATE] din 26 woe 27 don 28 vri 29 zat 30 [DATE] 1" at bounding box center [448, 282] width 896 height 397
drag, startPoint x: 568, startPoint y: 167, endPoint x: 516, endPoint y: 173, distance: 52.1
click at [0, 155] on html "Menu [GEOGRAPHIC_DATA] Borden Borden Alle taken Status Werkforce Werkforce [PER…" at bounding box center [448, 248] width 896 height 497
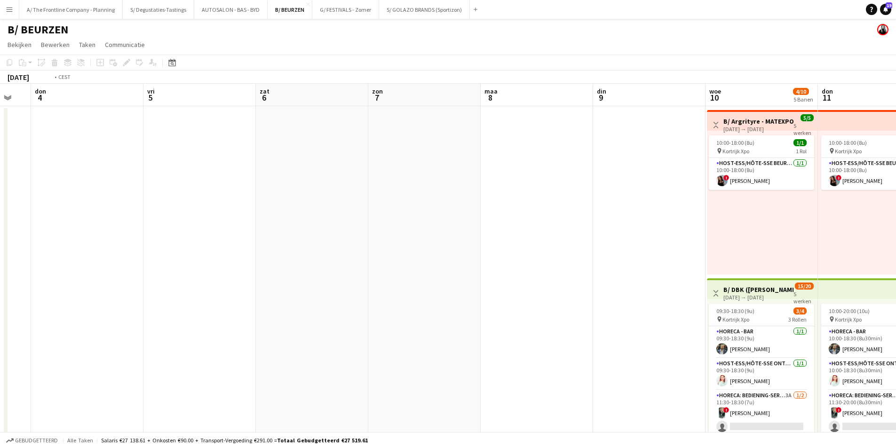
drag, startPoint x: 687, startPoint y: 179, endPoint x: -58, endPoint y: 152, distance: 744.8
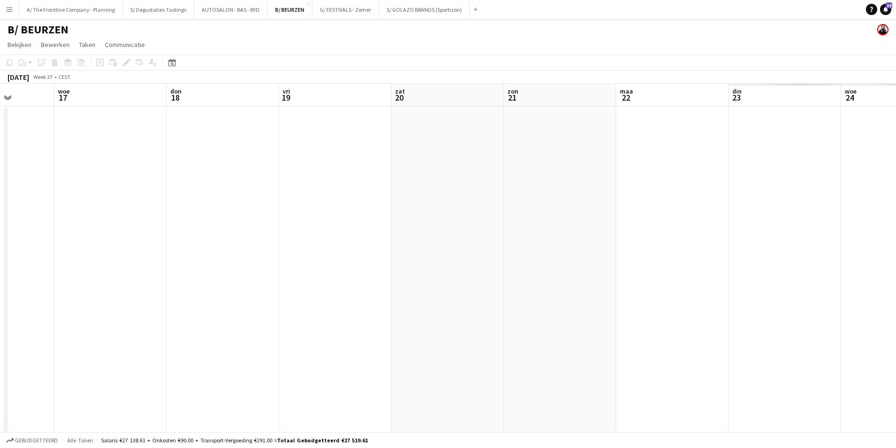
drag, startPoint x: 677, startPoint y: 244, endPoint x: 385, endPoint y: 212, distance: 293.3
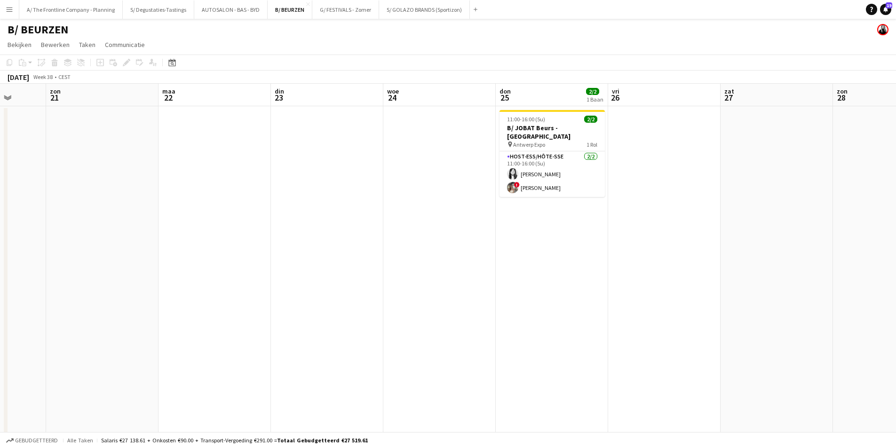
drag, startPoint x: 16, startPoint y: 213, endPoint x: -23, endPoint y: 204, distance: 39.7
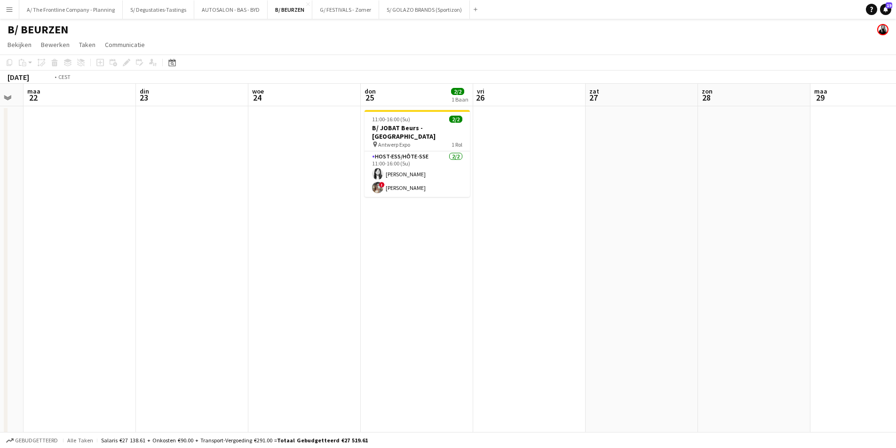
drag, startPoint x: 60, startPoint y: 203, endPoint x: 48, endPoint y: 198, distance: 12.7
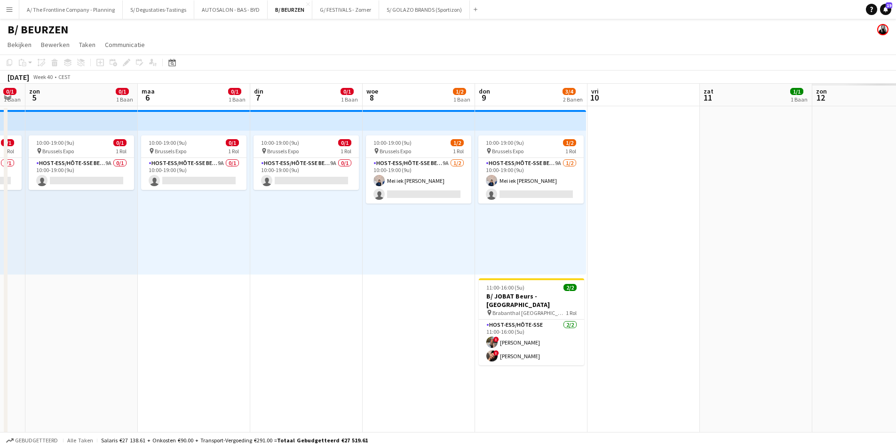
drag, startPoint x: 780, startPoint y: 187, endPoint x: 102, endPoint y: 169, distance: 678.3
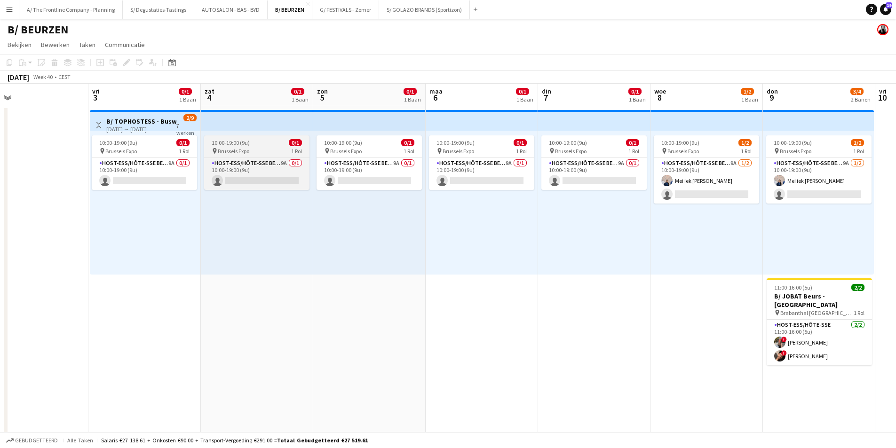
drag, startPoint x: 228, startPoint y: 138, endPoint x: 207, endPoint y: 154, distance: 26.2
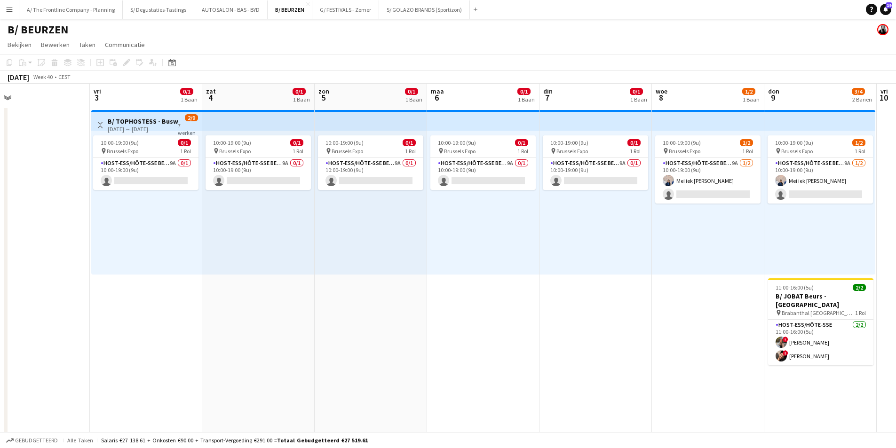
click at [147, 166] on app-card-role "Host-ess/Hôte-sse Beurs - Foire 9A 0/1 10:00-19:00 (9u) single-neutral-actions" at bounding box center [145, 174] width 105 height 32
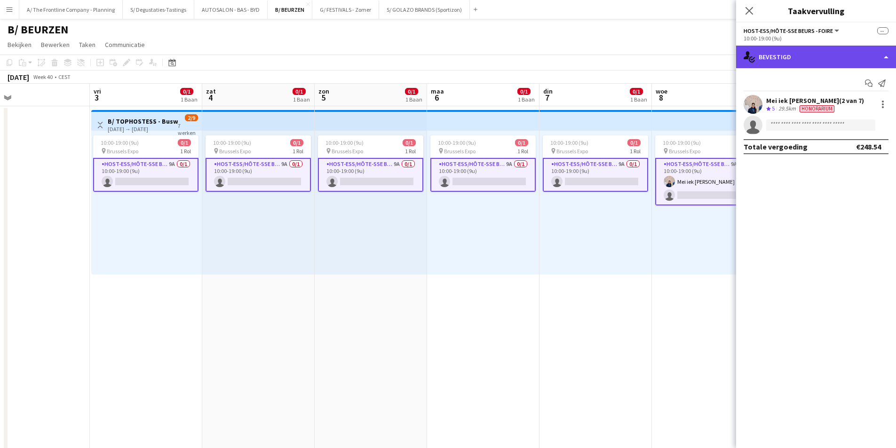
click at [864, 47] on div "single-neutral-actions-check-2 Bevestigd" at bounding box center [816, 57] width 160 height 23
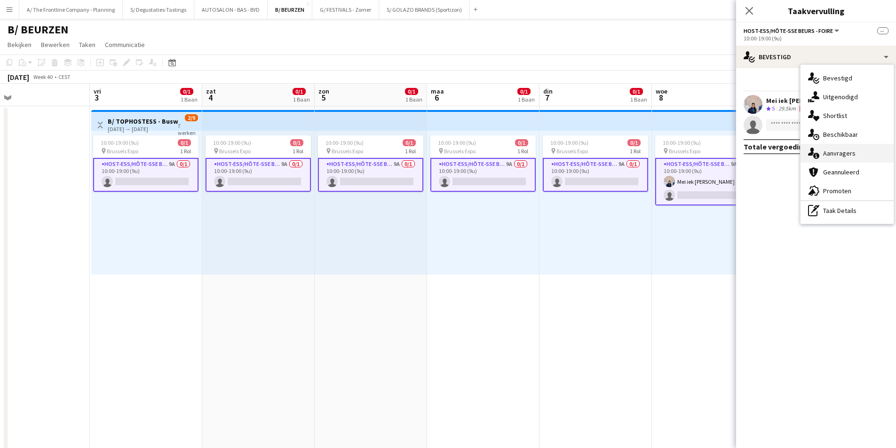
click at [849, 150] on div "single-neutral-actions-information Aanvragers" at bounding box center [846, 153] width 93 height 19
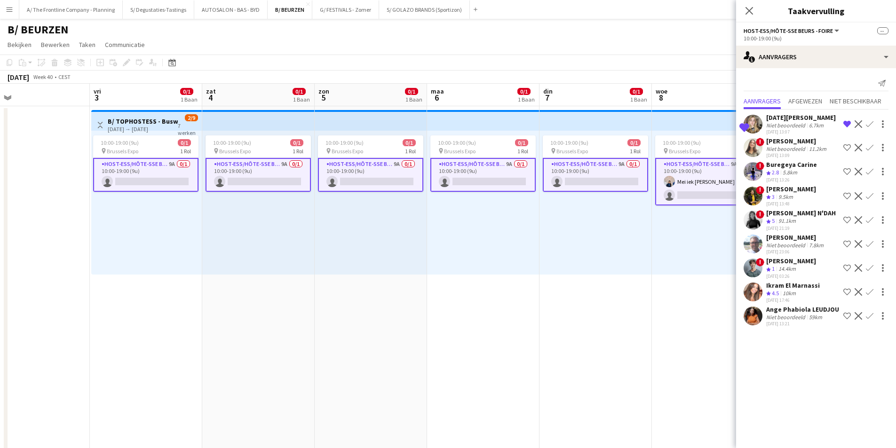
click at [131, 118] on h3 "B/ TOPHOSTESS - Busworld - 03-09/10" at bounding box center [143, 121] width 70 height 8
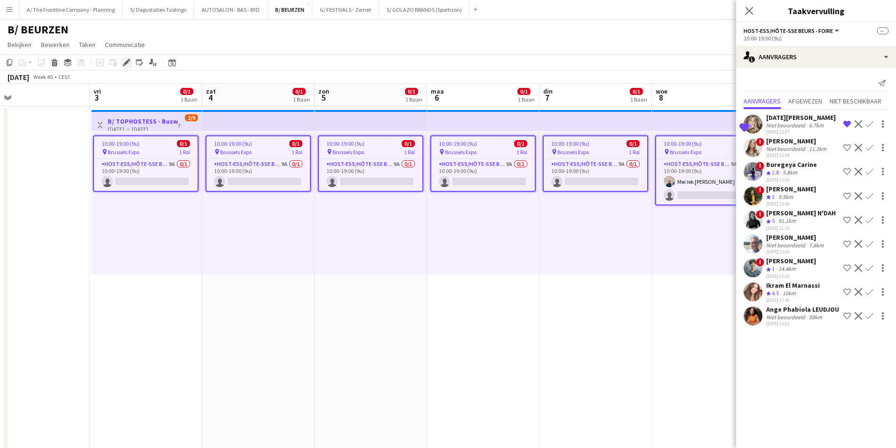
click at [122, 65] on div "Bewerken" at bounding box center [126, 62] width 11 height 11
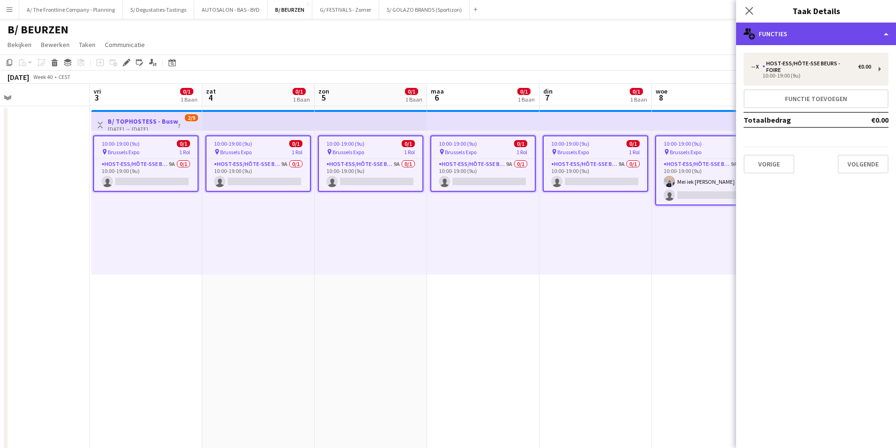
click at [825, 38] on div "multiple-users-add Functies" at bounding box center [816, 34] width 160 height 23
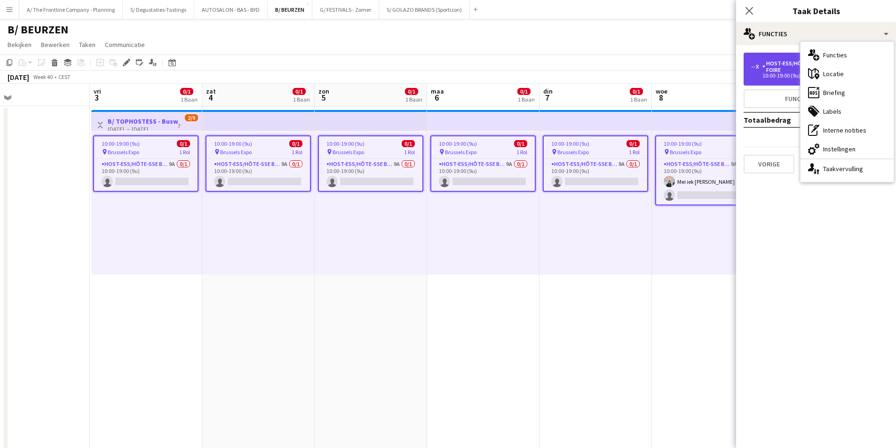
click at [791, 64] on div "Host-ess/Hôte-sse Beurs - Foire" at bounding box center [810, 66] width 96 height 13
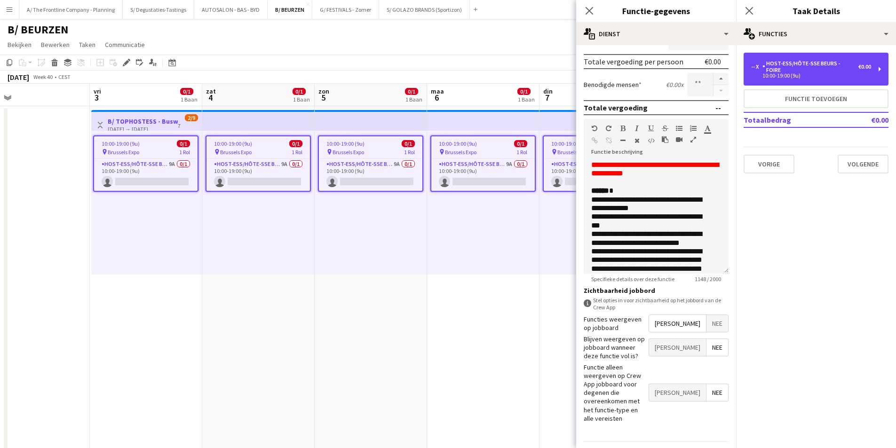
scroll to position [210, 0]
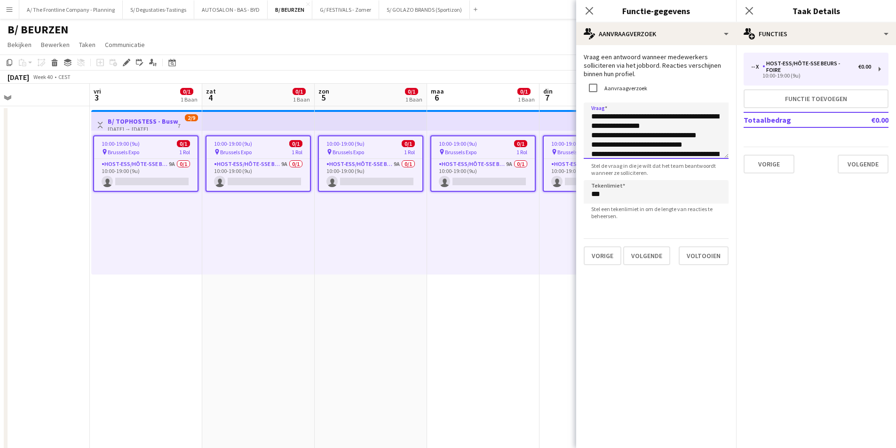
drag, startPoint x: 727, startPoint y: 158, endPoint x: 727, endPoint y: 202, distance: 44.2
click at [727, 202] on form "**********" at bounding box center [656, 159] width 160 height 213
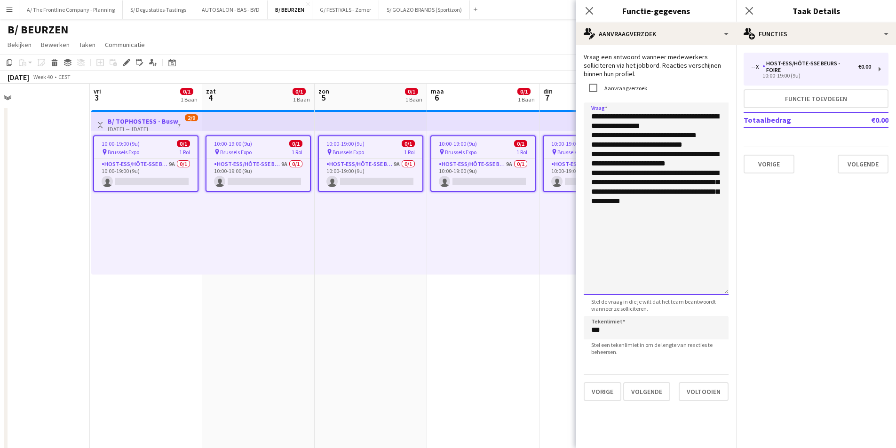
drag, startPoint x: 724, startPoint y: 152, endPoint x: 738, endPoint y: 289, distance: 138.1
click at [705, 184] on textarea "**********" at bounding box center [656, 200] width 145 height 194
click at [691, 207] on textarea "**********" at bounding box center [656, 200] width 145 height 194
type textarea "**********"
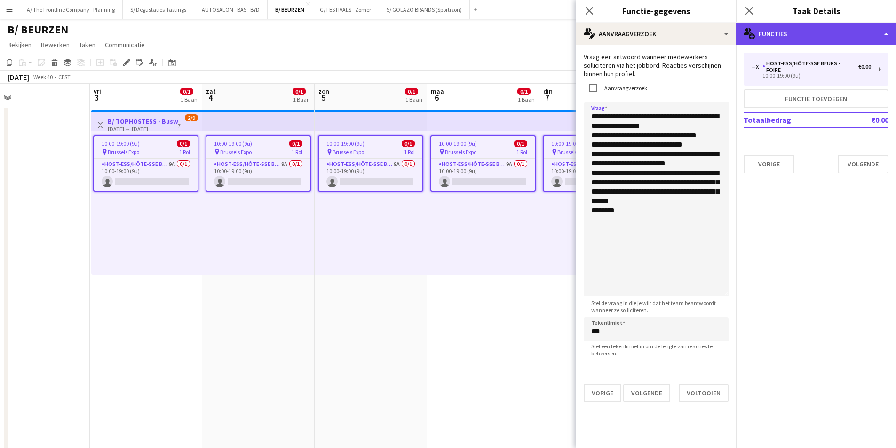
click at [782, 32] on div "multiple-users-add Functies" at bounding box center [816, 34] width 160 height 23
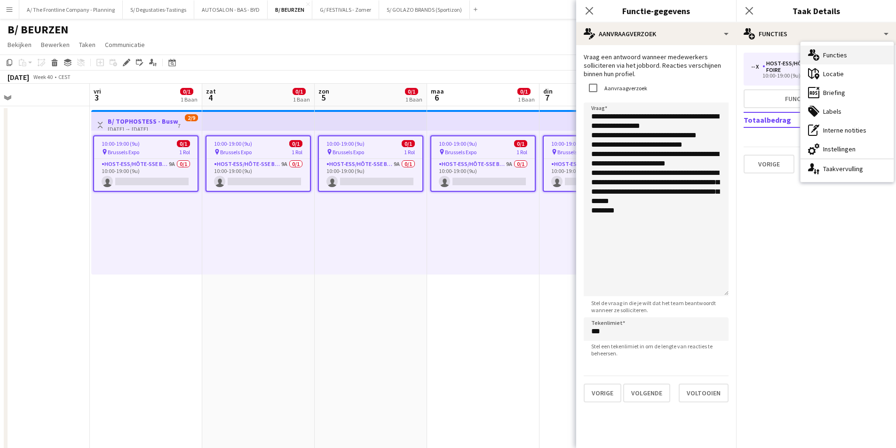
click at [844, 58] on div "multiple-users-add Functies" at bounding box center [846, 55] width 93 height 19
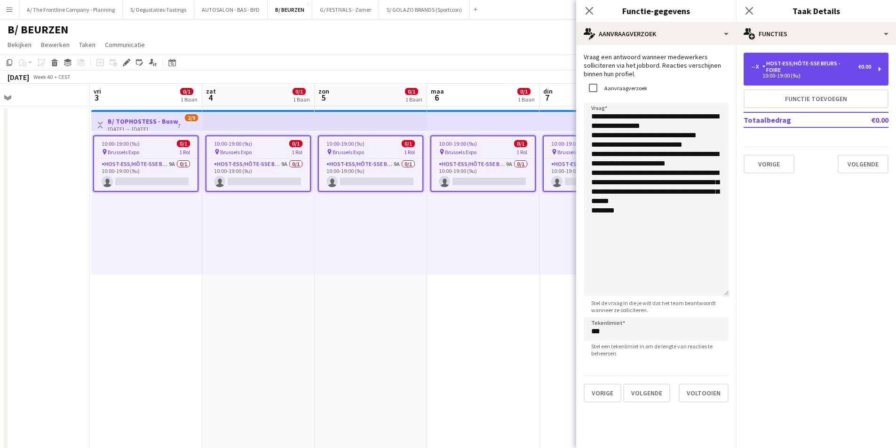
click at [842, 59] on div "-- x Host-ess/Hôte-sse Beurs - Foire €0.00 10:00-19:00 (9u)" at bounding box center [815, 69] width 145 height 33
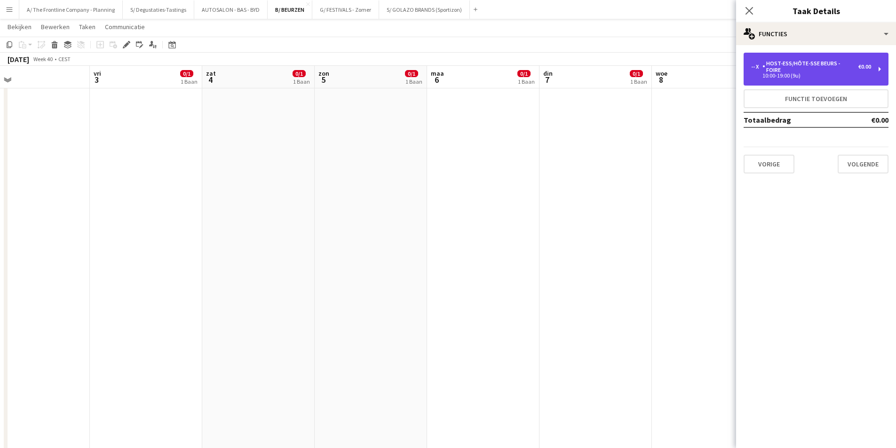
click at [819, 73] on div "10:00-19:00 (9u)" at bounding box center [811, 75] width 120 height 5
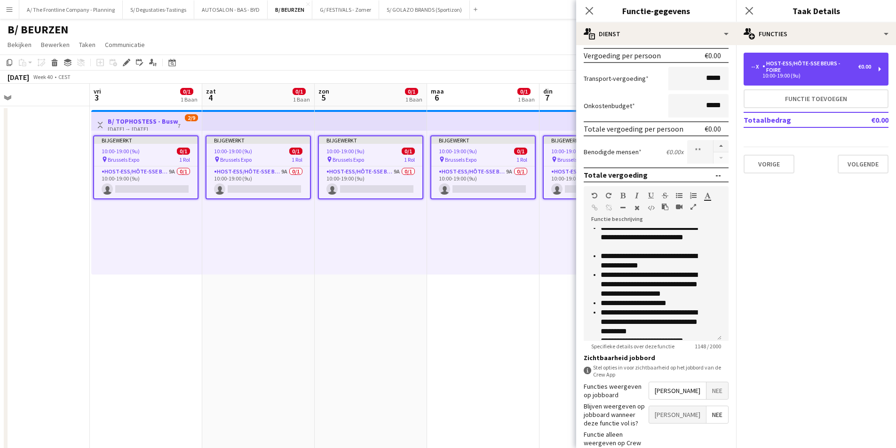
scroll to position [141, 0]
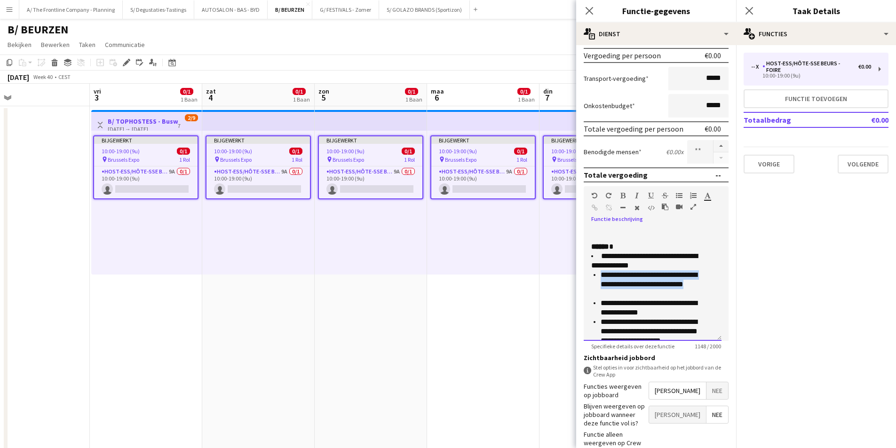
drag, startPoint x: 598, startPoint y: 276, endPoint x: 640, endPoint y: 293, distance: 45.4
click at [640, 293] on ul "**********" at bounding box center [652, 359] width 123 height 179
copy li "**********"
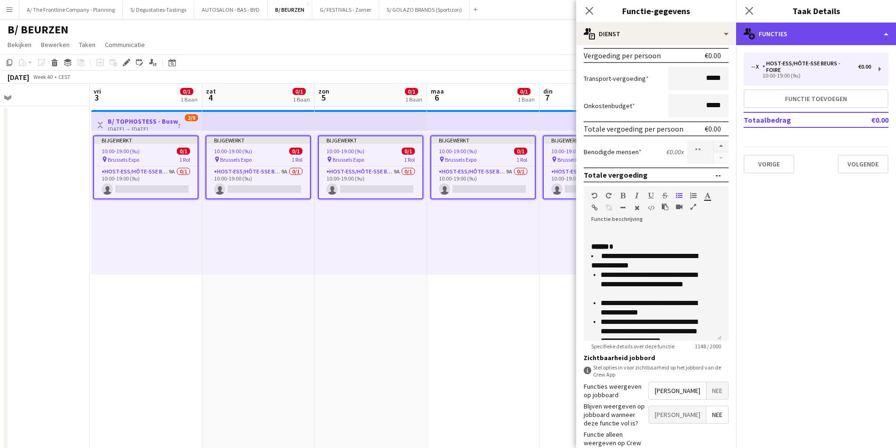
click at [783, 37] on div "multiple-users-add Functies" at bounding box center [816, 34] width 160 height 23
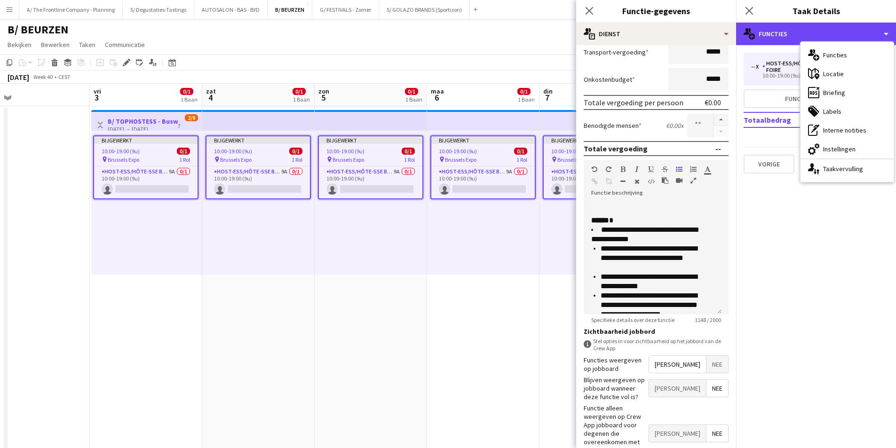
scroll to position [210, 0]
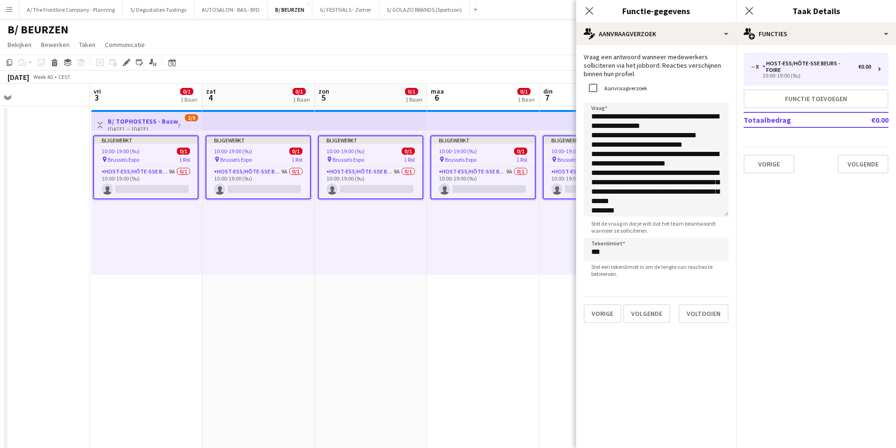
drag, startPoint x: 724, startPoint y: 156, endPoint x: 733, endPoint y: 296, distance: 140.4
click at [734, 297] on form "**********" at bounding box center [656, 188] width 160 height 270
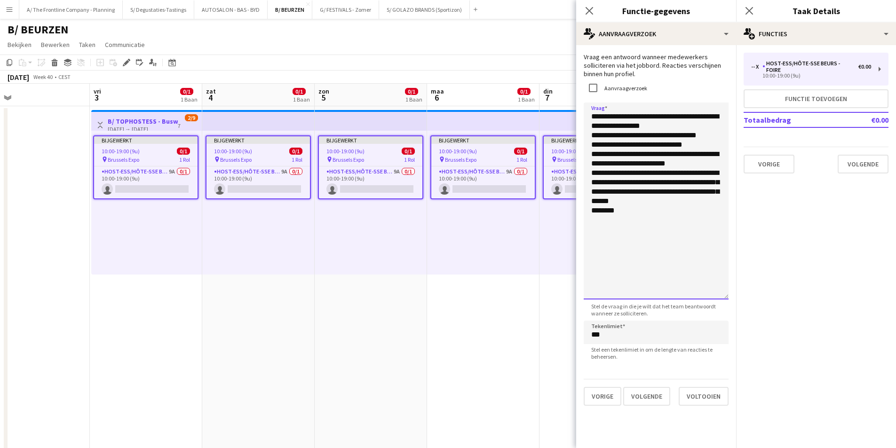
drag, startPoint x: 604, startPoint y: 213, endPoint x: 598, endPoint y: 211, distance: 6.5
click at [598, 211] on textarea "**********" at bounding box center [656, 201] width 145 height 197
paste textarea "**********"
drag, startPoint x: 598, startPoint y: 212, endPoint x: 633, endPoint y: 212, distance: 35.3
click at [633, 212] on textarea "**********" at bounding box center [656, 201] width 145 height 197
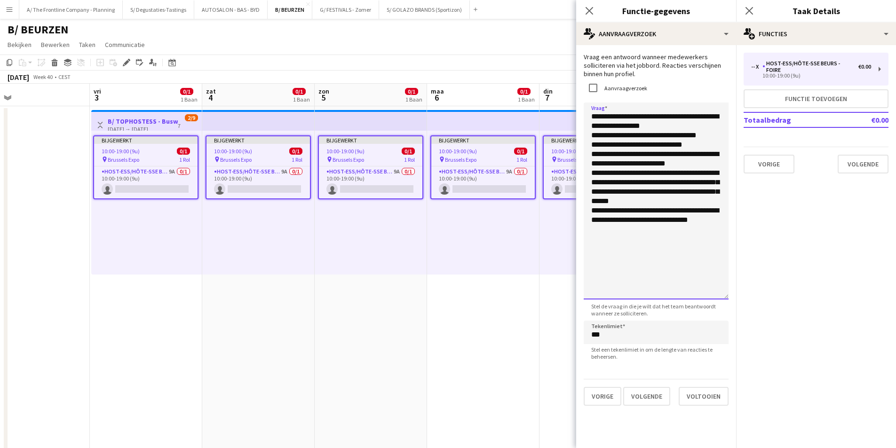
click at [637, 226] on textarea "**********" at bounding box center [656, 201] width 145 height 197
click at [724, 222] on textarea "**********" at bounding box center [656, 201] width 145 height 197
type textarea "**********"
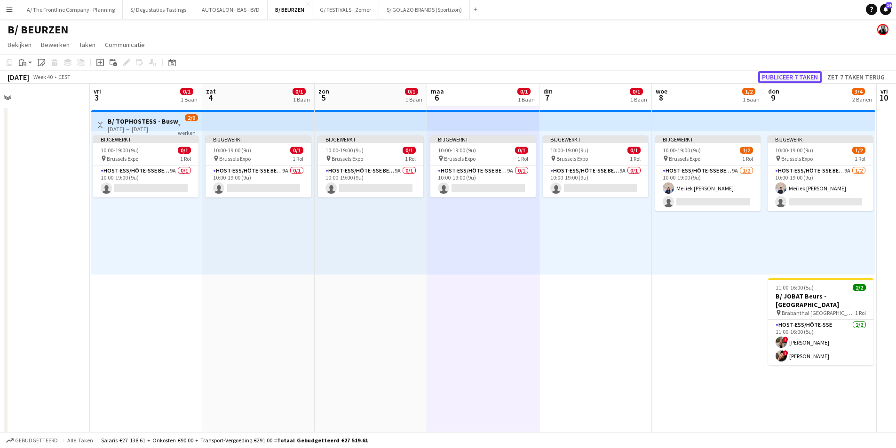
click at [807, 77] on button "Publiceer 7 taken" at bounding box center [789, 77] width 63 height 12
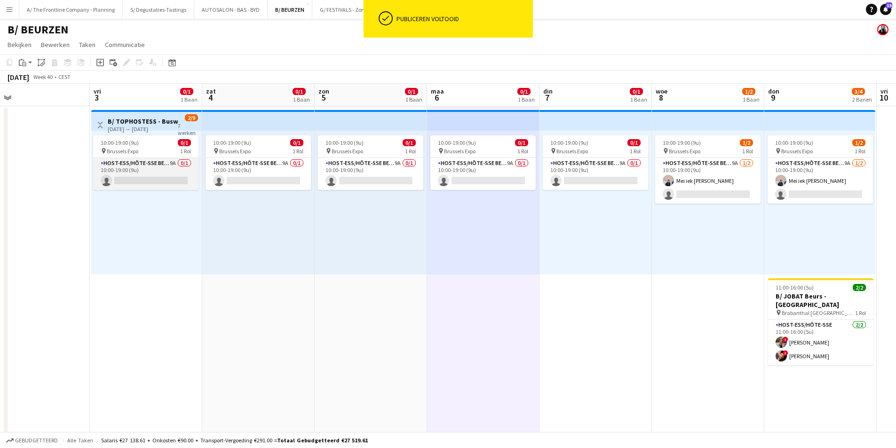
click at [186, 175] on app-card-role "Host-ess/Hôte-sse Beurs - Foire 9A 0/1 10:00-19:00 (9u) single-neutral-actions" at bounding box center [145, 174] width 105 height 32
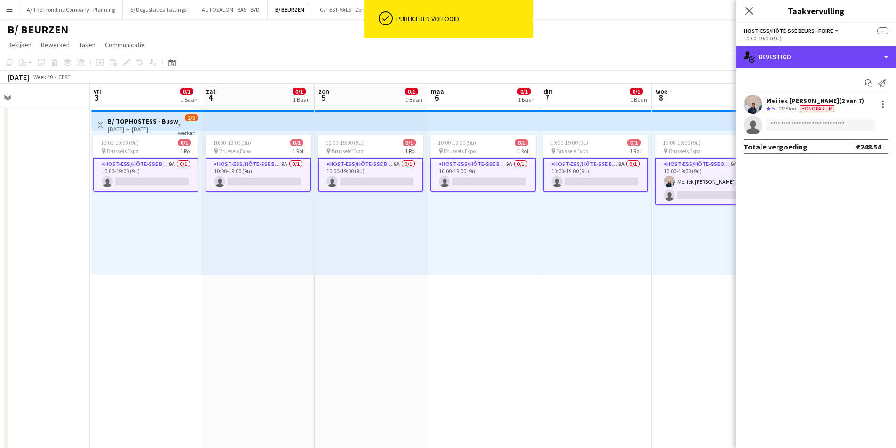
click at [796, 55] on div "single-neutral-actions-check-2 Bevestigd" at bounding box center [816, 57] width 160 height 23
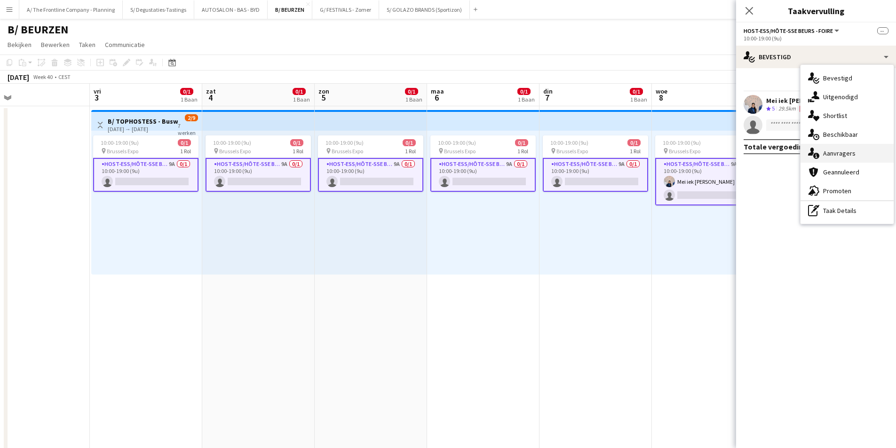
click at [851, 156] on div "single-neutral-actions-information Aanvragers" at bounding box center [846, 153] width 93 height 19
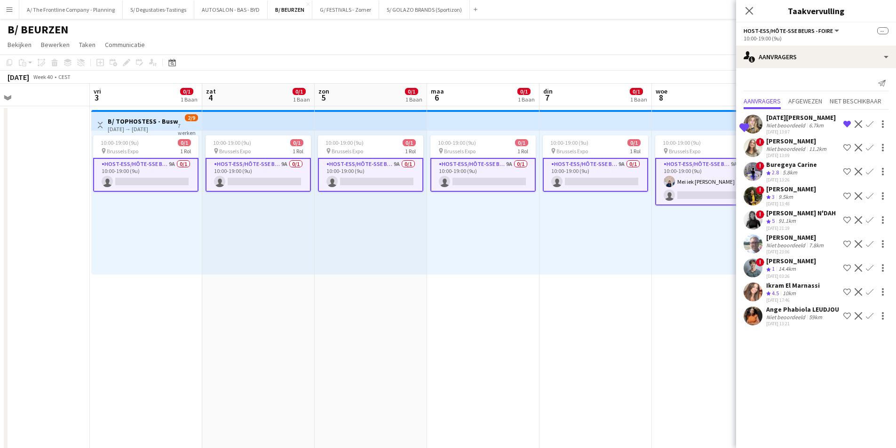
click at [804, 116] on div "[DATE][PERSON_NAME]" at bounding box center [801, 117] width 70 height 8
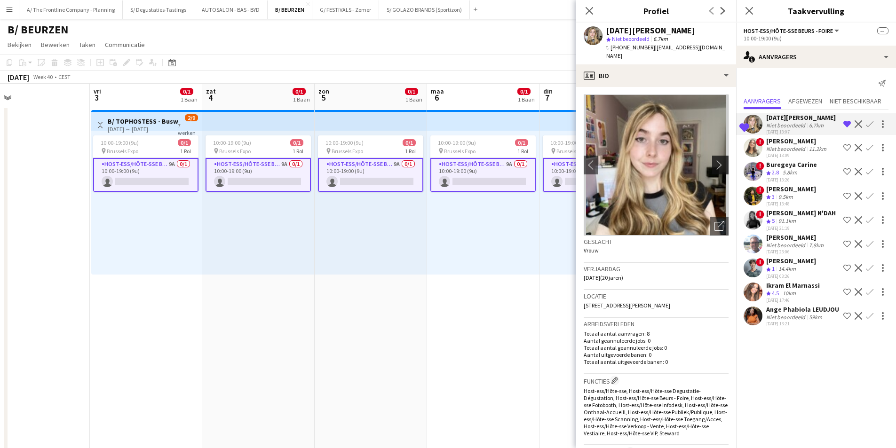
click at [714, 174] on button "chevron-right" at bounding box center [721, 165] width 19 height 19
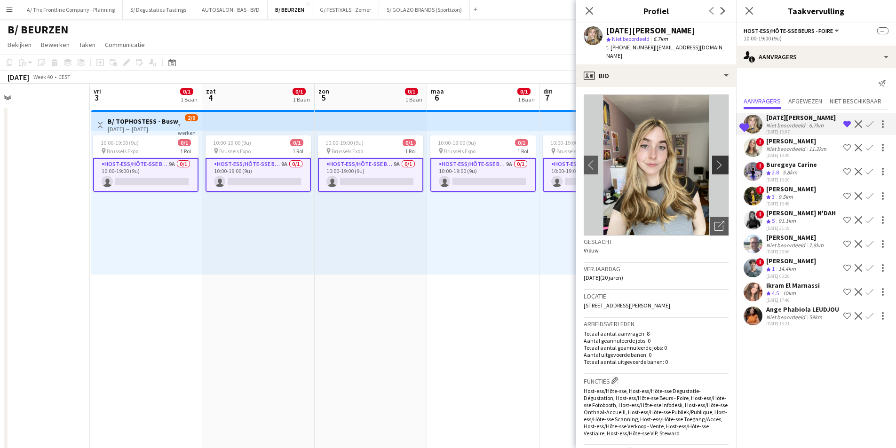
click at [714, 166] on app-icon "chevron-right" at bounding box center [721, 165] width 15 height 10
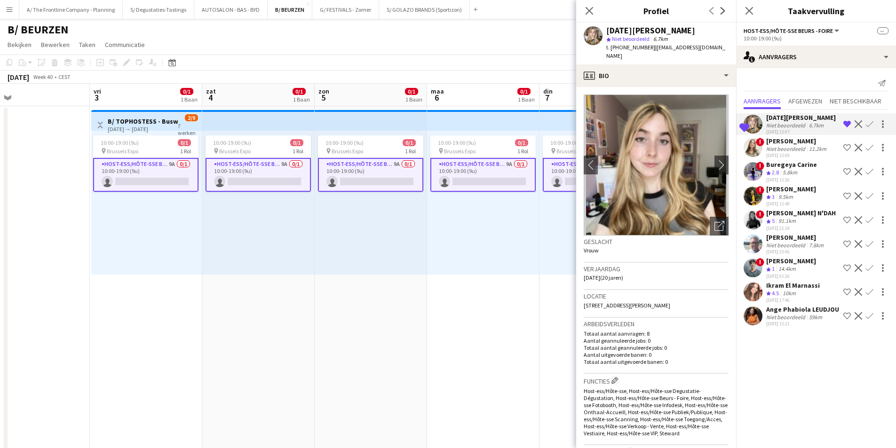
click at [770, 321] on div "Niet beoordeeld" at bounding box center [786, 317] width 41 height 7
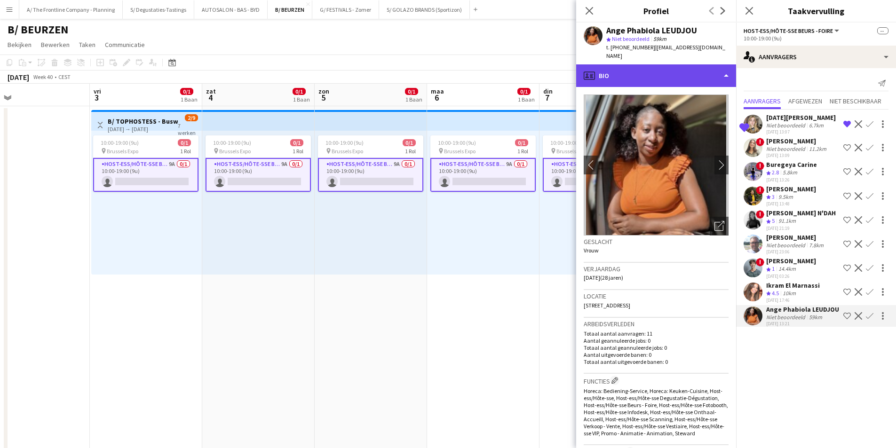
click at [668, 74] on div "profile Bio" at bounding box center [656, 75] width 160 height 23
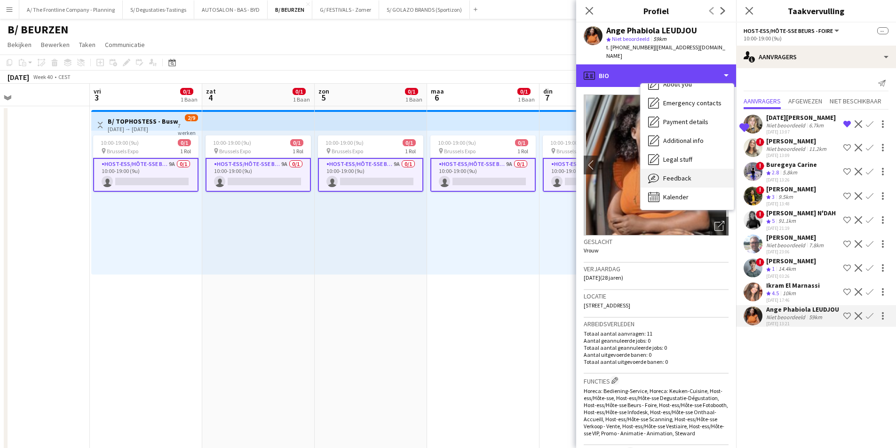
scroll to position [88, 0]
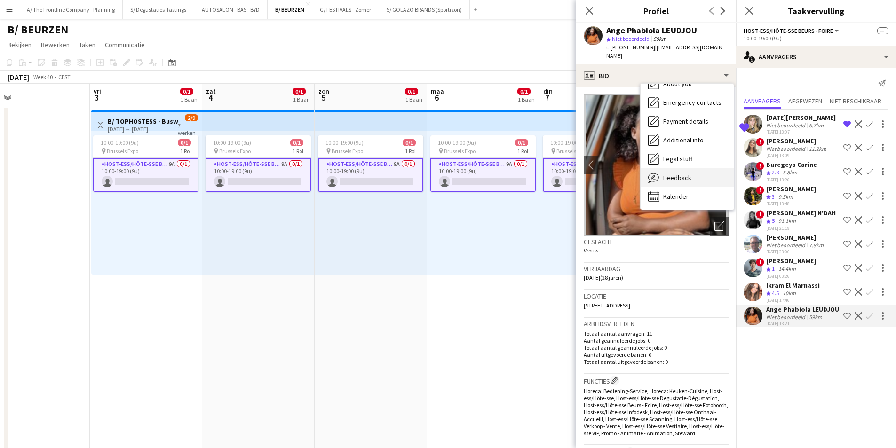
click at [687, 177] on div "Feedback Feedback" at bounding box center [686, 177] width 93 height 19
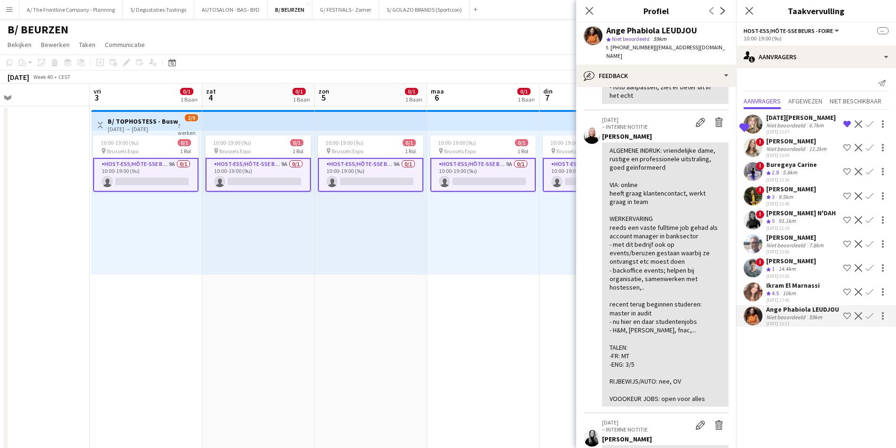
scroll to position [0, 0]
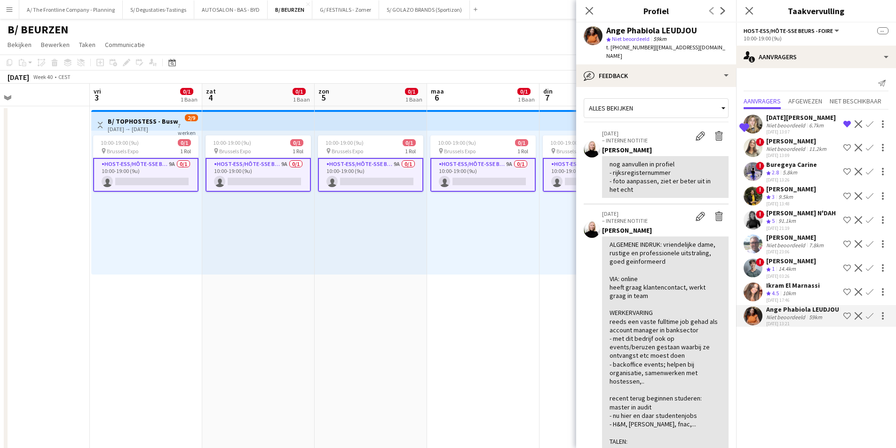
click at [779, 121] on div "[DATE][PERSON_NAME]" at bounding box center [801, 117] width 70 height 8
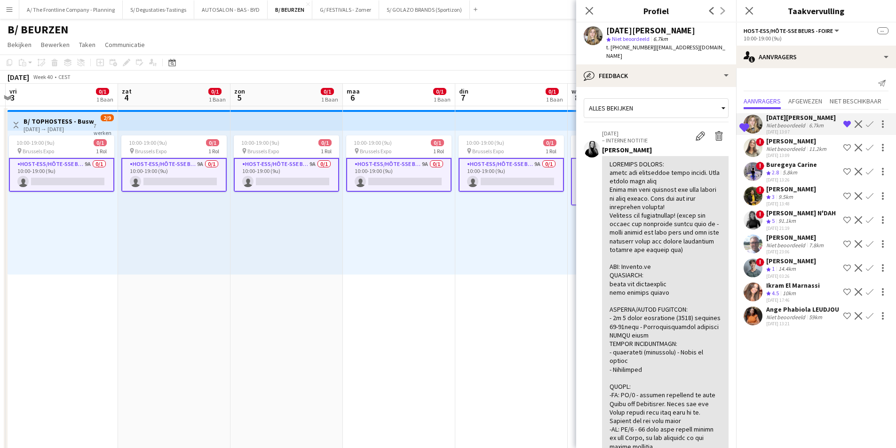
scroll to position [0, 333]
drag, startPoint x: 135, startPoint y: 122, endPoint x: 49, endPoint y: 120, distance: 86.1
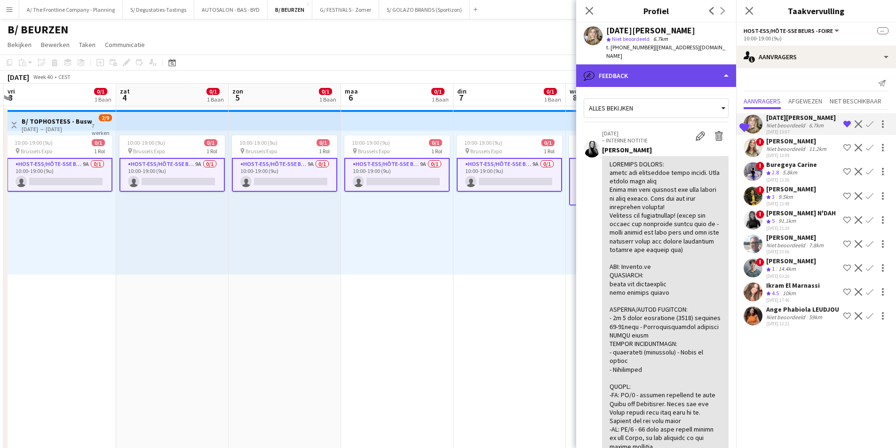
click at [666, 71] on div "bubble-pencil Feedback" at bounding box center [656, 75] width 160 height 23
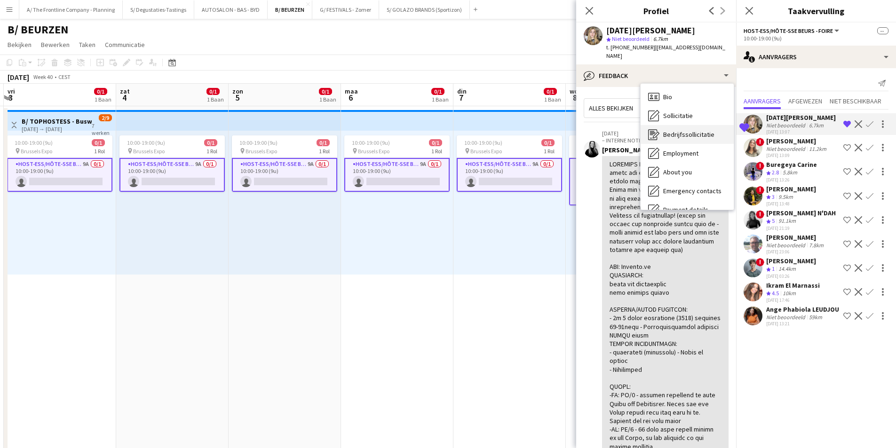
click at [690, 125] on div "Bedrijfssollicitatie Bedrijfssollicitatie" at bounding box center [686, 134] width 93 height 19
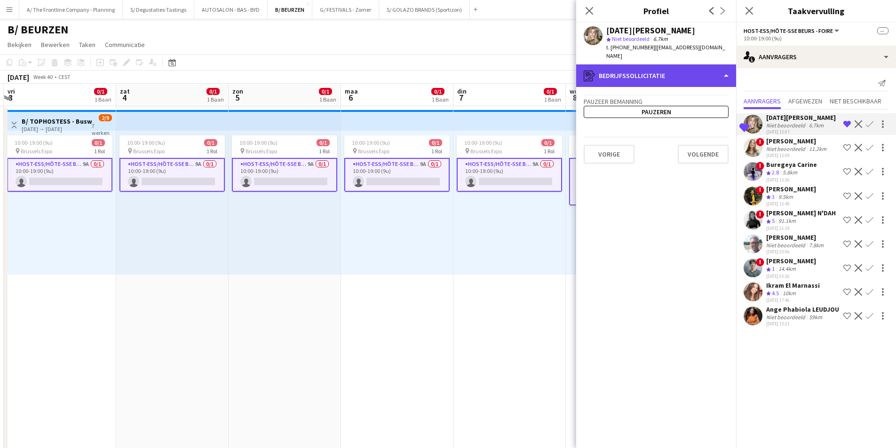
click at [687, 77] on div "register Bedrijfssollicitatie" at bounding box center [656, 75] width 160 height 23
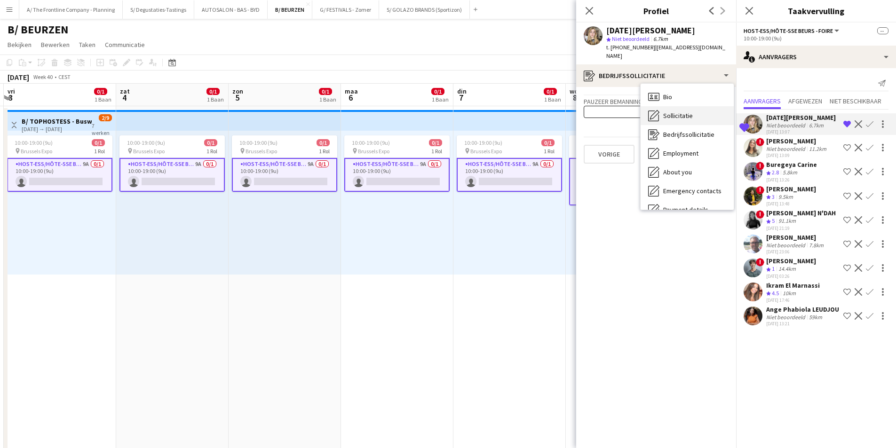
click at [683, 115] on span "Sollicitatie" at bounding box center [678, 115] width 30 height 8
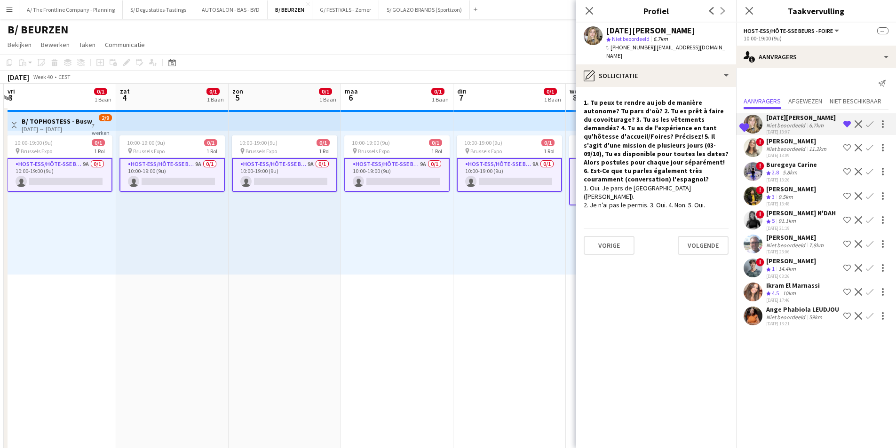
click at [353, 223] on div "10:00-19:00 (9u) 0/1 pin Brussels Expo 1 Rol Host-ess/Hôte-sse Beurs - Foire 9A…" at bounding box center [397, 203] width 112 height 144
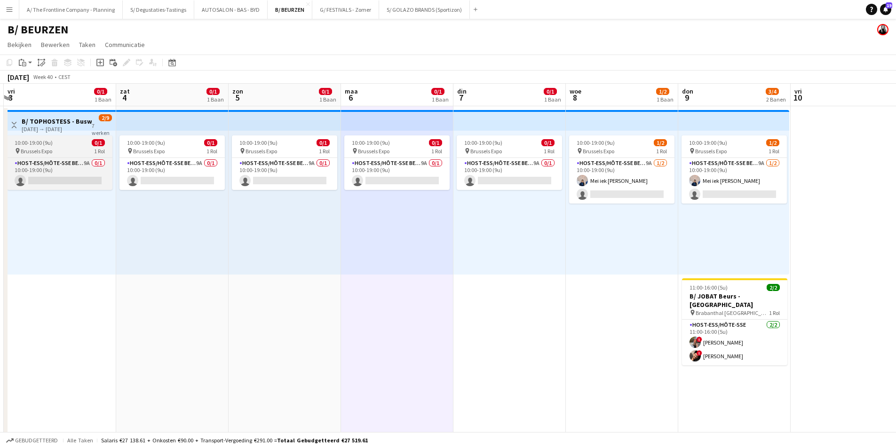
click at [86, 141] on div "10:00-19:00 (9u) 0/1" at bounding box center [59, 142] width 105 height 7
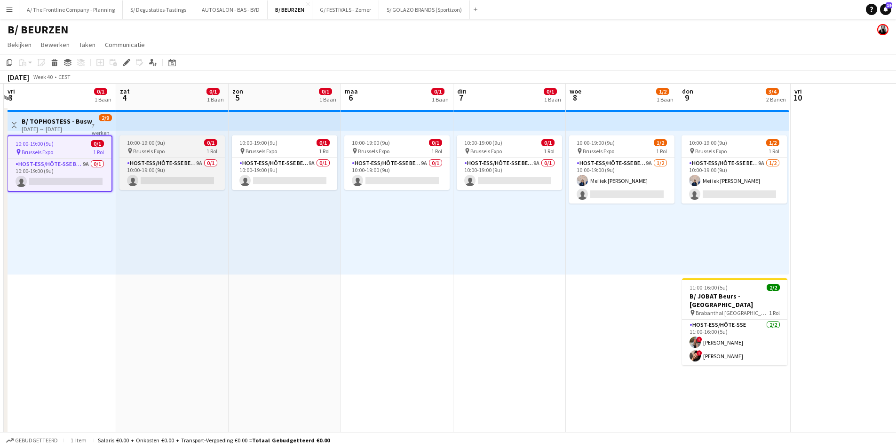
click at [179, 148] on div "pin Brussels Expo 1 Rol" at bounding box center [171, 151] width 105 height 8
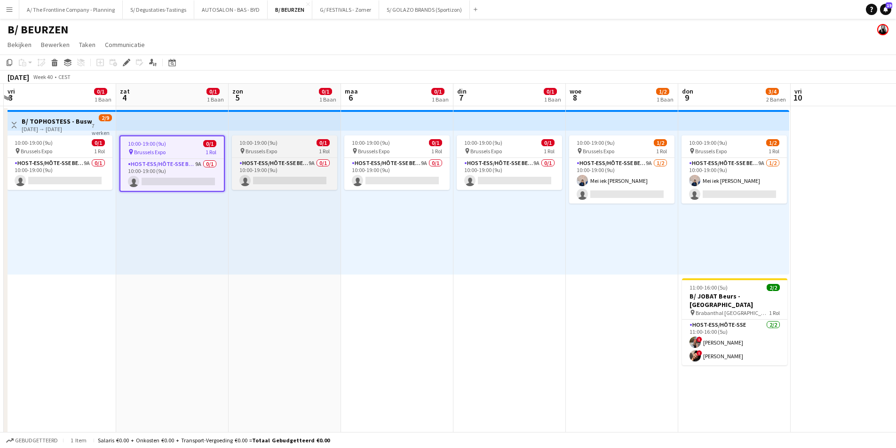
click at [305, 147] on div "pin Brussels Expo 1 Rol" at bounding box center [284, 151] width 105 height 8
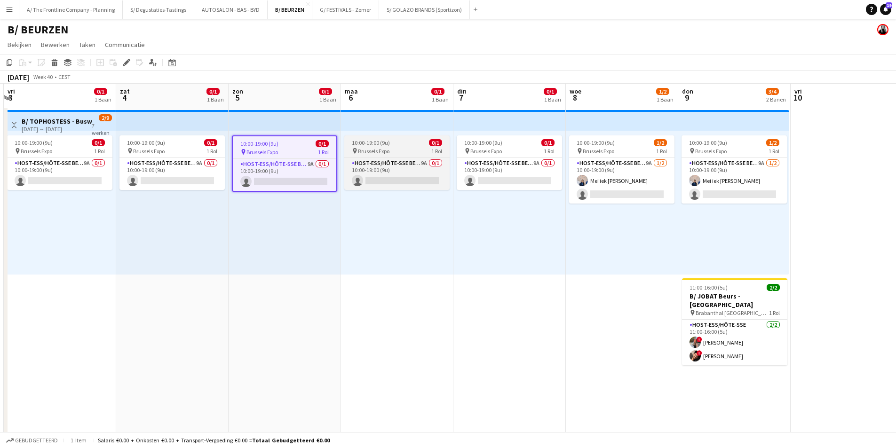
click at [371, 146] on span "10:00-19:00 (9u)" at bounding box center [371, 142] width 38 height 7
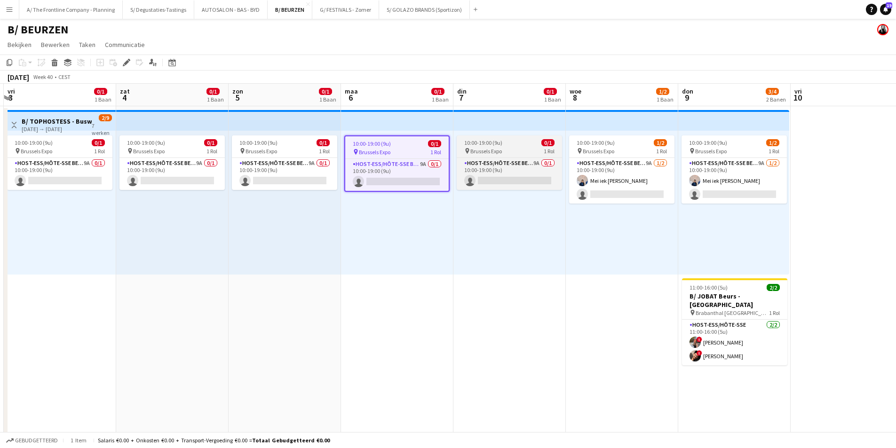
click at [481, 154] on span "Brussels Expo" at bounding box center [486, 151] width 32 height 7
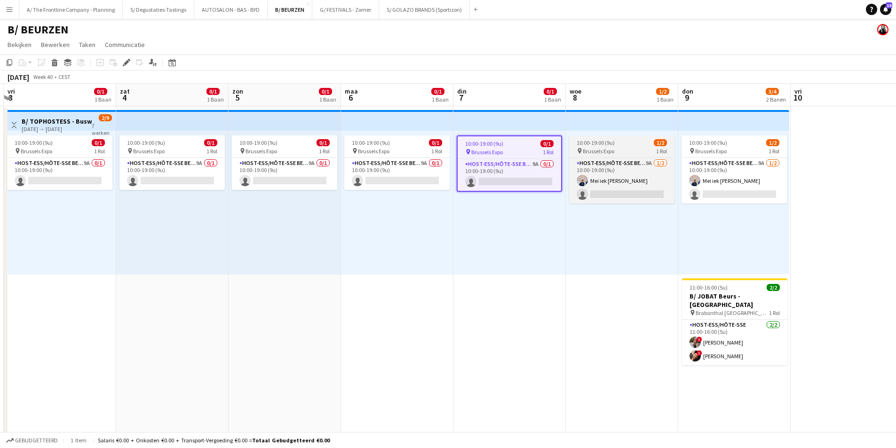
click at [624, 150] on div "pin Brussels Expo 1 Rol" at bounding box center [621, 151] width 105 height 8
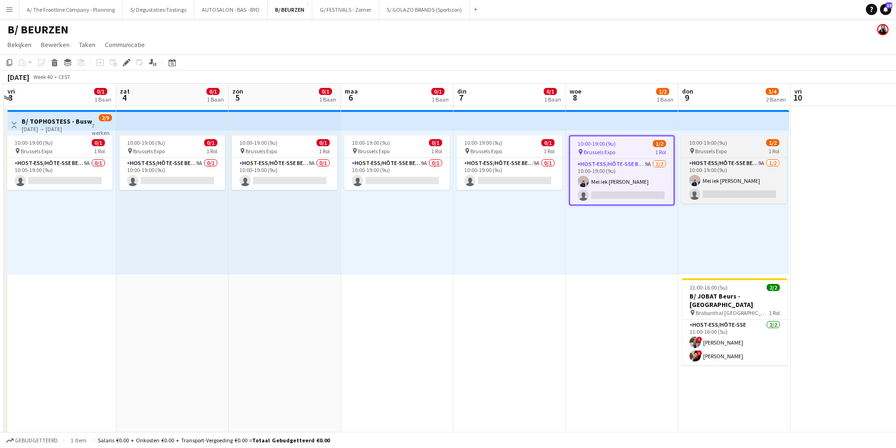
click at [712, 148] on span "Brussels Expo" at bounding box center [711, 151] width 32 height 7
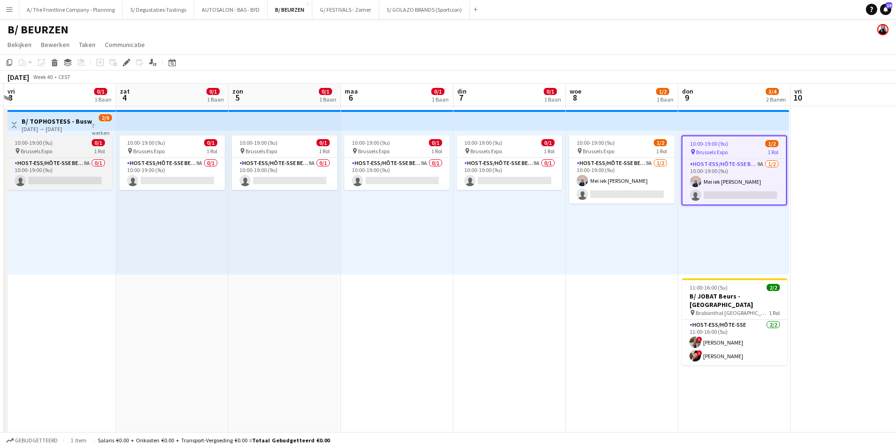
click at [45, 148] on span "Brussels Expo" at bounding box center [37, 151] width 32 height 7
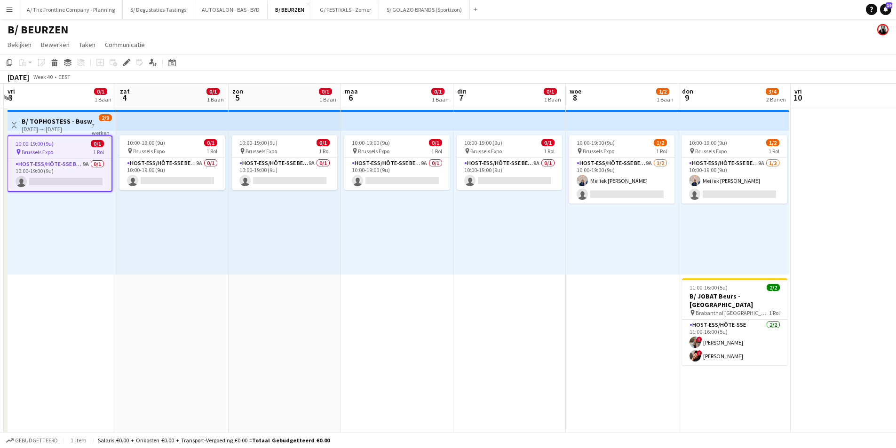
scroll to position [0, 292]
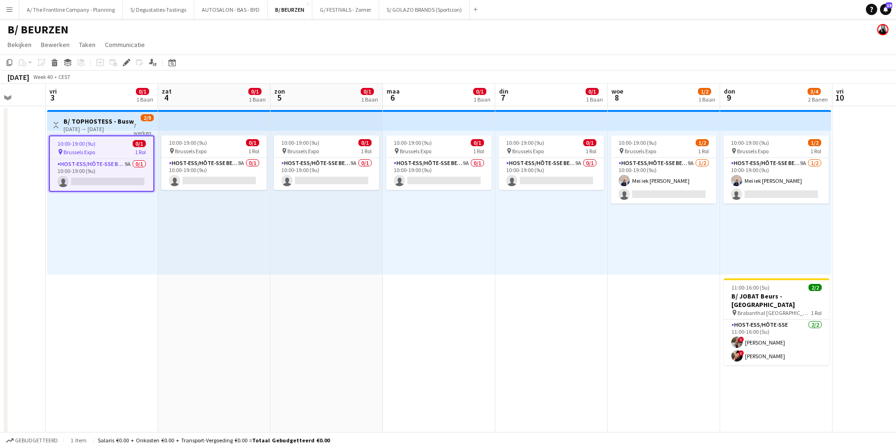
drag, startPoint x: 80, startPoint y: 150, endPoint x: 122, endPoint y: 150, distance: 41.8
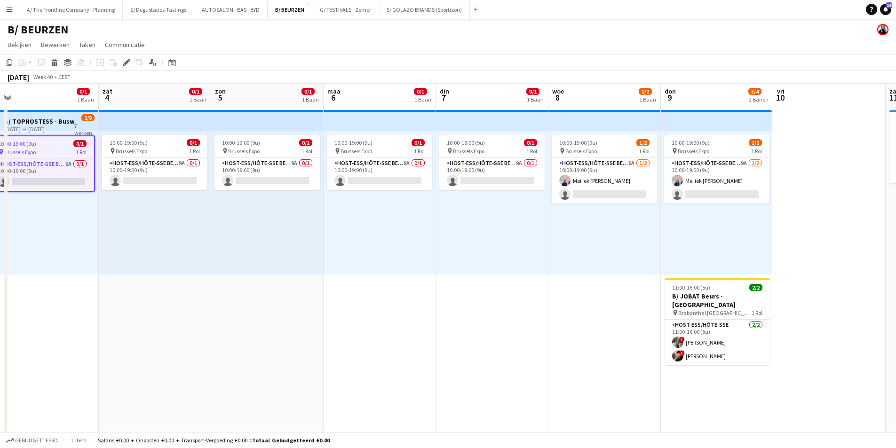
scroll to position [0, 220]
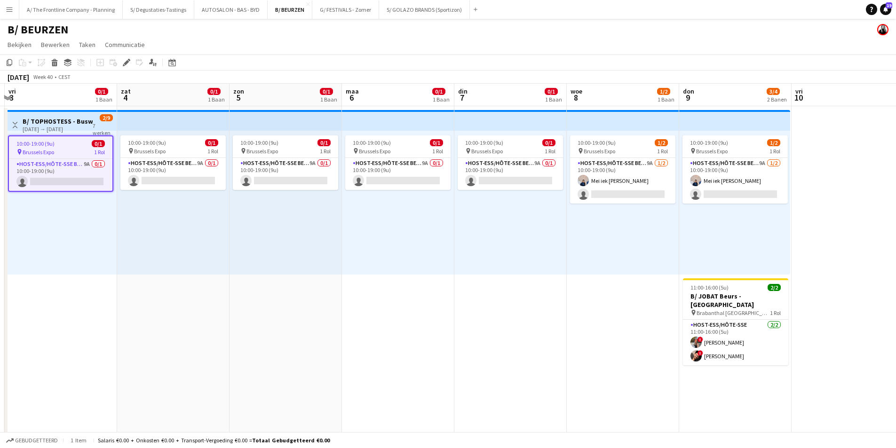
drag, startPoint x: 392, startPoint y: 149, endPoint x: 351, endPoint y: 160, distance: 42.6
click at [63, 124] on h3 "B/ TOPHOSTESS - Busworld - 03-09/10" at bounding box center [58, 121] width 70 height 8
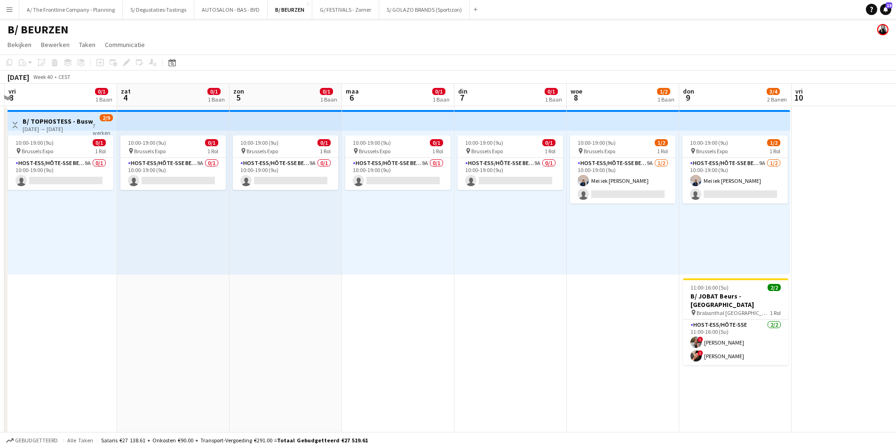
click at [67, 124] on h3 "B/ TOPHOSTESS - Busworld - 03-09/10" at bounding box center [58, 121] width 70 height 8
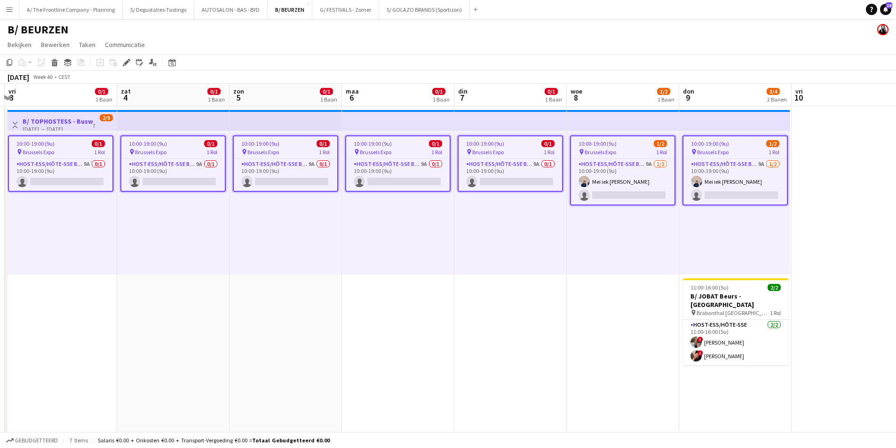
click at [120, 63] on div "Taak toevoegen [PERSON_NAME] taak toevoegen Bewerken Bewerk gekoppelde baan Aan…" at bounding box center [123, 62] width 72 height 11
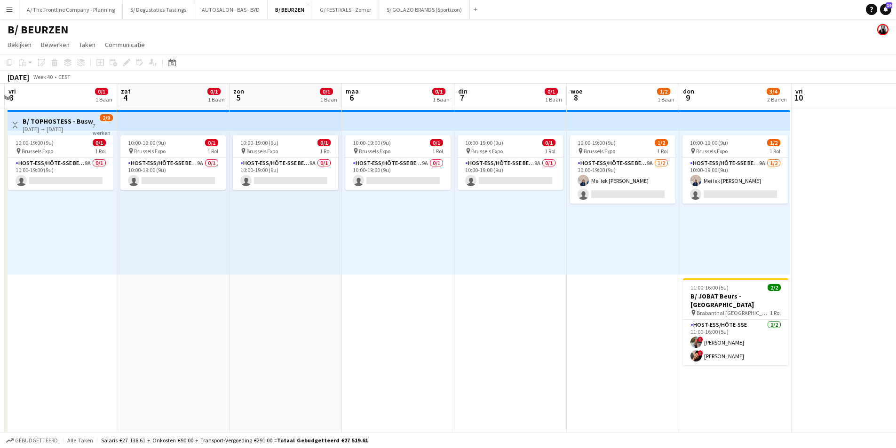
click at [78, 121] on h3 "B/ TOPHOSTESS - Busworld - 03-09/10" at bounding box center [58, 121] width 70 height 8
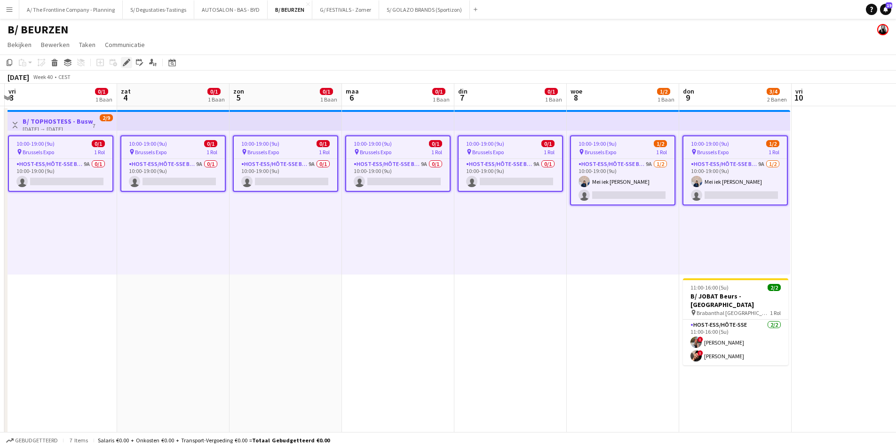
click at [127, 66] on icon "Bewerken" at bounding box center [127, 63] width 8 height 8
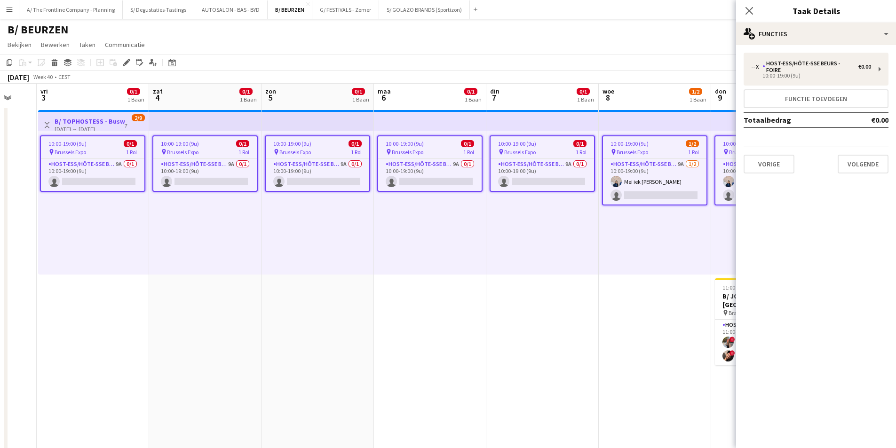
scroll to position [0, 314]
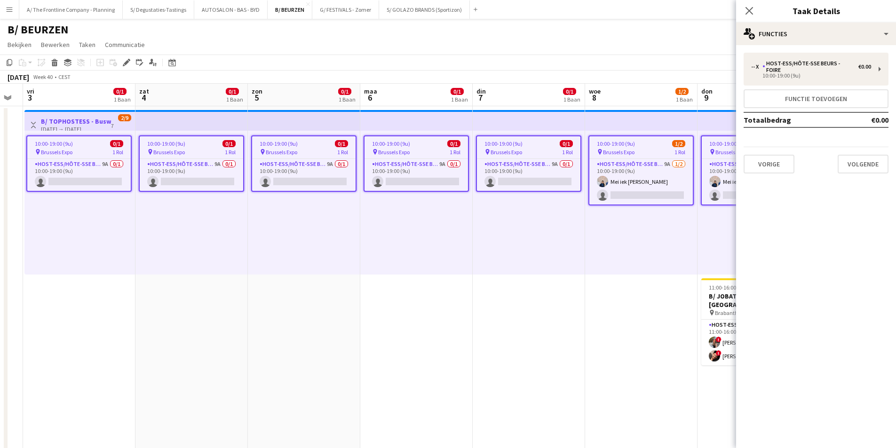
drag, startPoint x: 636, startPoint y: 258, endPoint x: 655, endPoint y: 252, distance: 19.3
click at [132, 213] on div "10:00-19:00 (9u) 0/1 pin Brussels Expo 1 Rol Host-ess/Hôte-sse Beurs - Foire 9A…" at bounding box center [79, 203] width 110 height 144
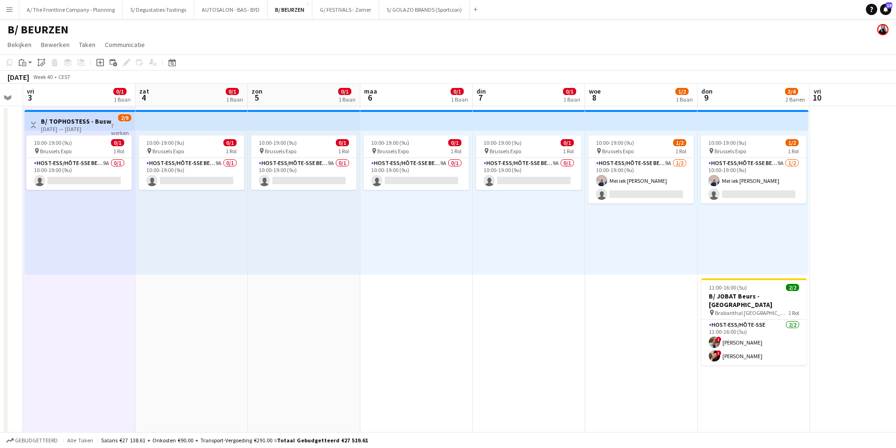
click at [93, 90] on app-board-header-date "vri 3 0/1 1 Baan" at bounding box center [79, 95] width 112 height 23
click at [99, 161] on app-card-role "Host-ess/Hôte-sse Beurs - Foire 9A 0/1 10:00-19:00 (9u) single-neutral-actions" at bounding box center [78, 174] width 105 height 32
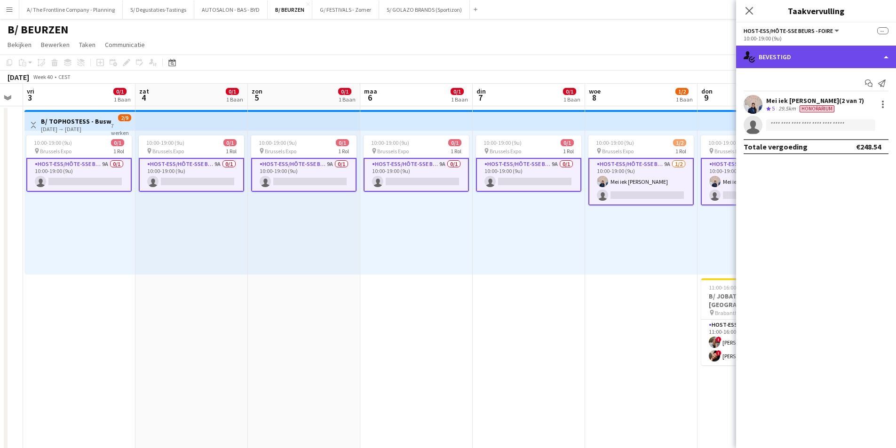
click at [822, 60] on div "single-neutral-actions-check-2 Bevestigd" at bounding box center [816, 57] width 160 height 23
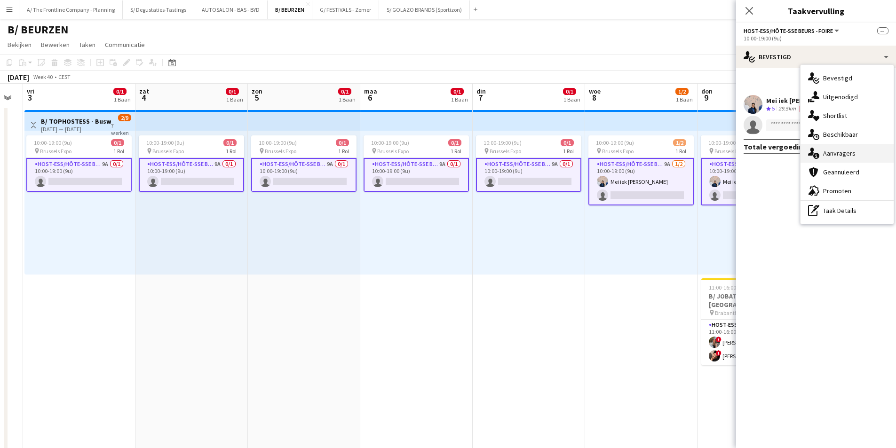
click at [864, 148] on div "single-neutral-actions-information Aanvragers" at bounding box center [846, 153] width 93 height 19
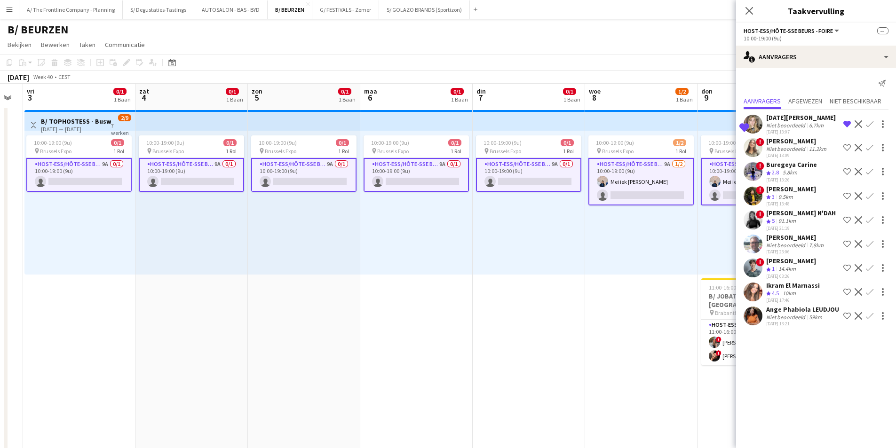
click at [793, 121] on div "[DATE][PERSON_NAME]" at bounding box center [801, 117] width 70 height 8
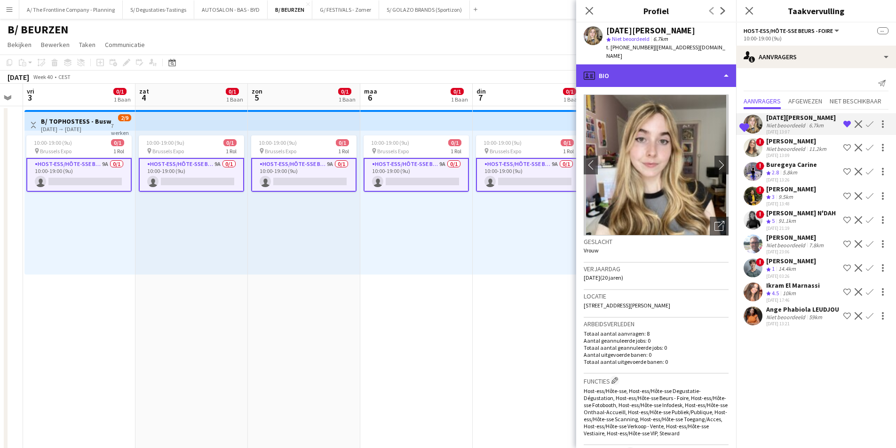
click at [628, 79] on div "profile Bio" at bounding box center [656, 75] width 160 height 23
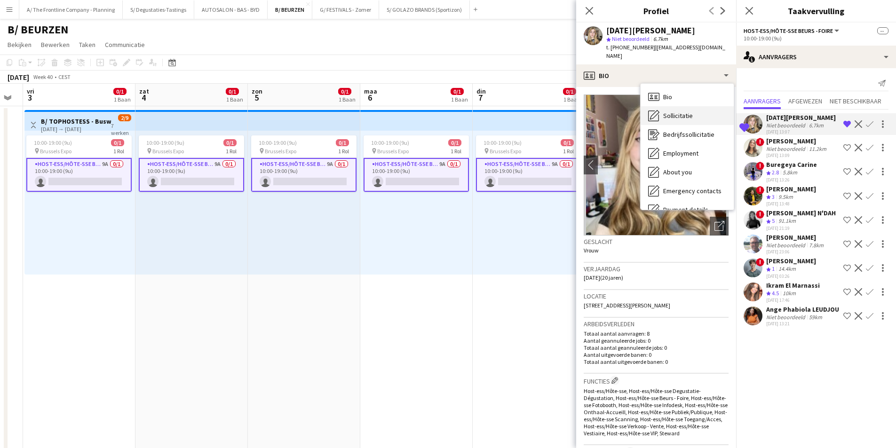
click at [709, 115] on div "Sollicitatie Sollicitatie" at bounding box center [686, 115] width 93 height 19
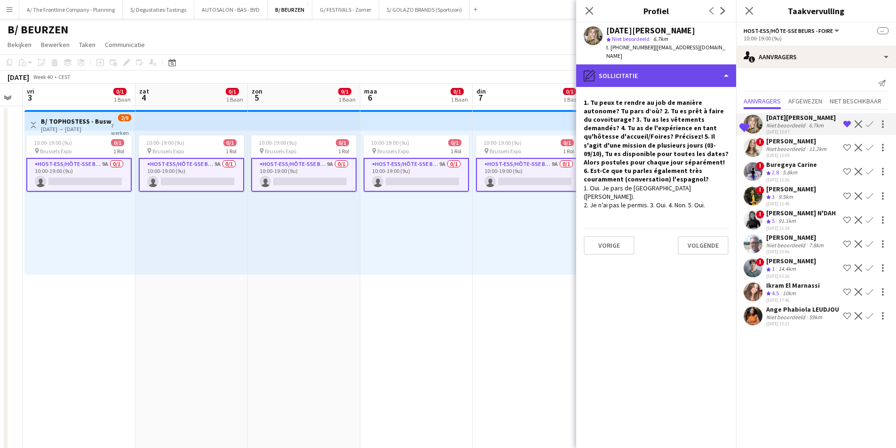
click at [681, 69] on div "pencil4 Sollicitatie" at bounding box center [656, 75] width 160 height 23
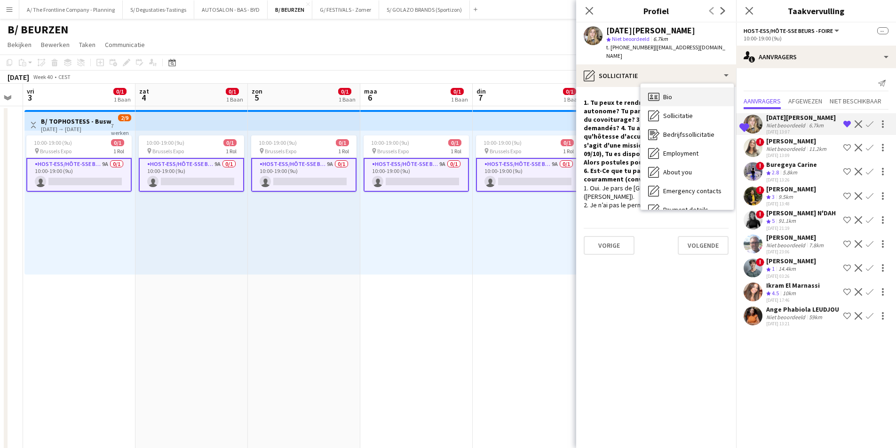
click at [681, 94] on div "Bio Bio" at bounding box center [686, 96] width 93 height 19
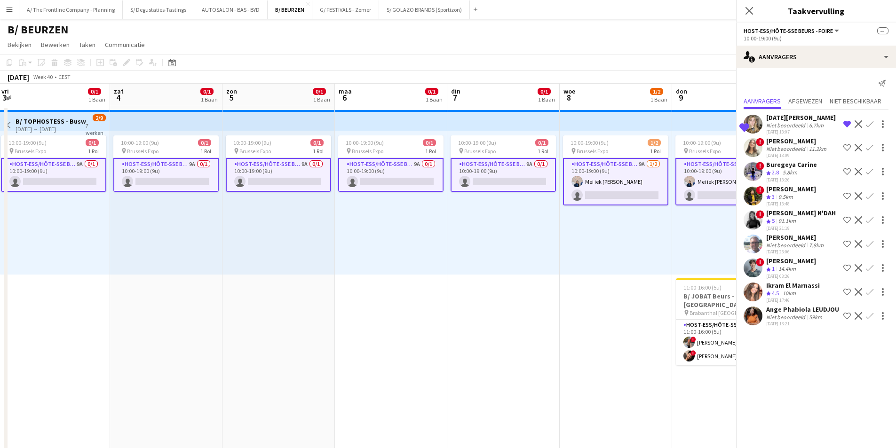
scroll to position [0, 191]
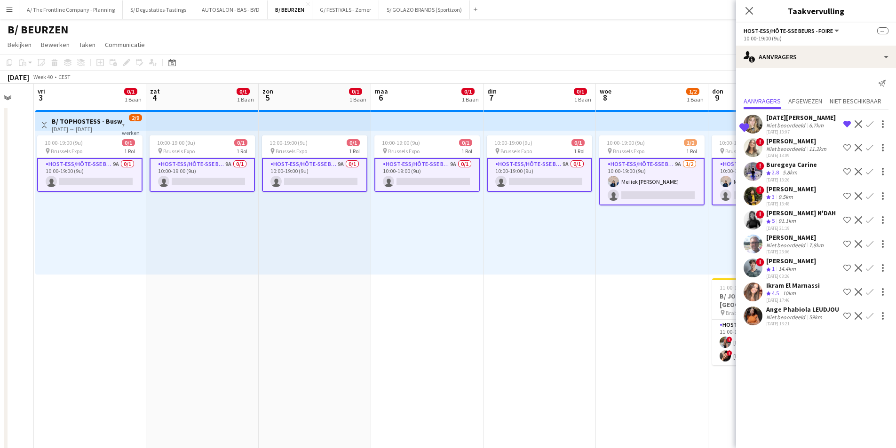
drag, startPoint x: 504, startPoint y: 252, endPoint x: 514, endPoint y: 261, distance: 14.6
click at [101, 93] on app-board-header-date "vri 3 0/1 1 Baan" at bounding box center [90, 95] width 112 height 23
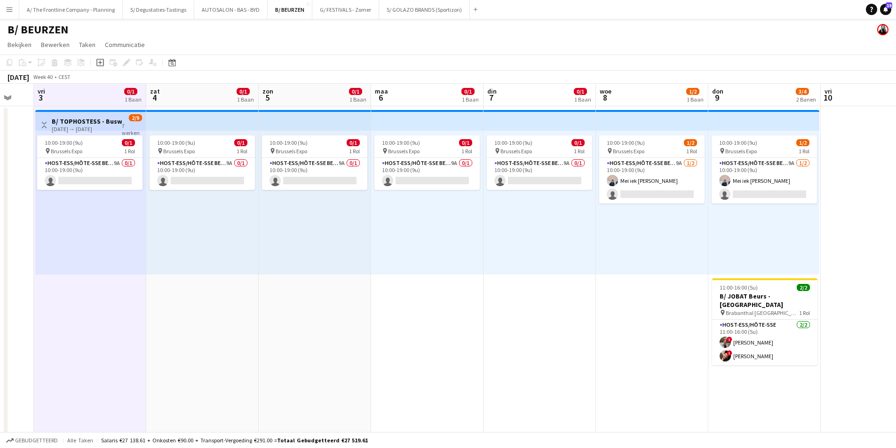
click at [207, 94] on app-board-header-date "zat 4 0/1 1 Baan" at bounding box center [202, 95] width 112 height 23
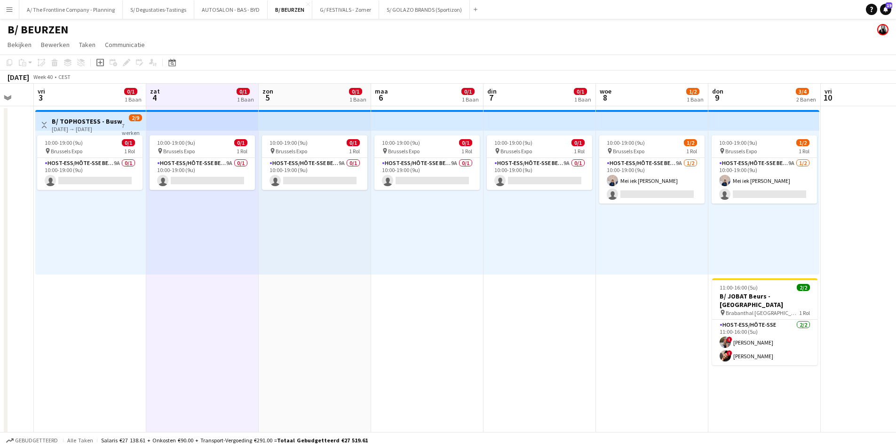
click at [311, 89] on app-board-header-date "zon 5 0/1 1 Baan" at bounding box center [315, 95] width 112 height 23
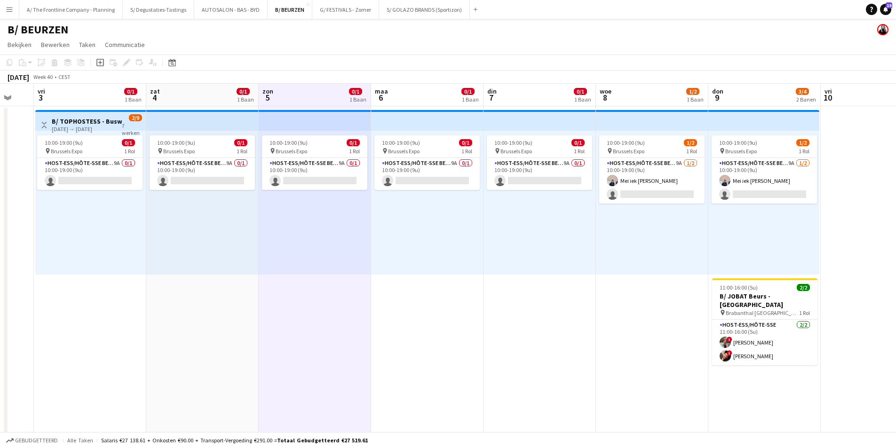
click at [455, 93] on app-board-header-date "[DATE] 0/1 1 Baan" at bounding box center [427, 95] width 112 height 23
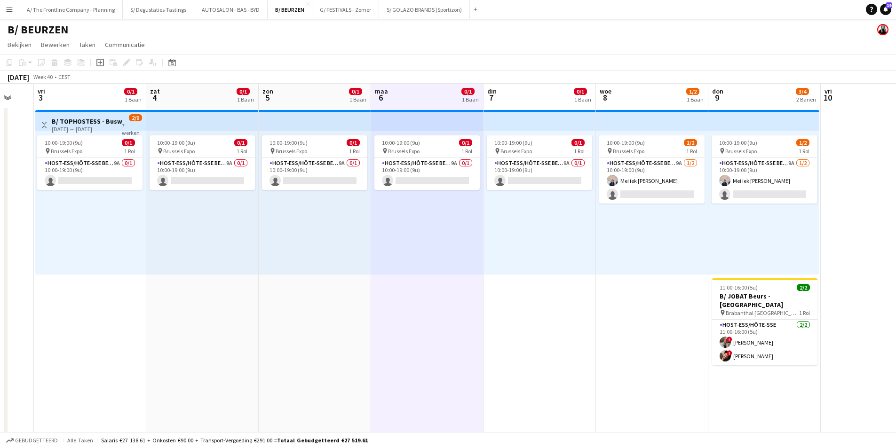
click at [513, 90] on app-board-header-date "din 7 0/1 1 Baan" at bounding box center [539, 95] width 112 height 23
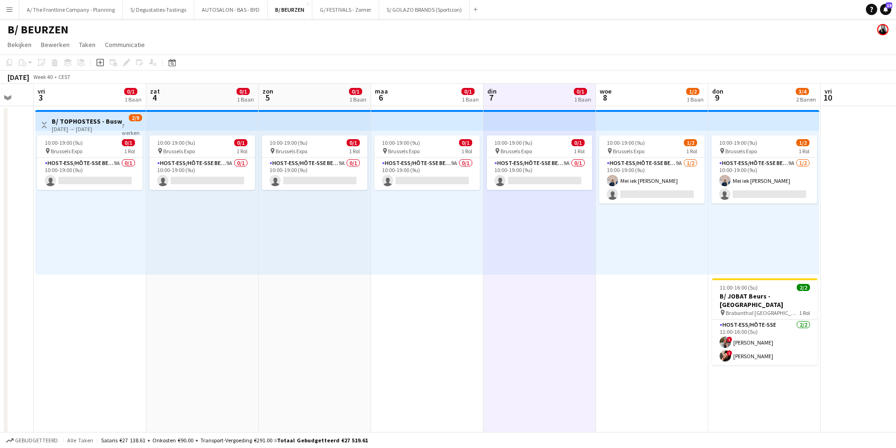
click at [626, 89] on app-board-header-date "woe 8 1/2 1 Baan" at bounding box center [652, 95] width 112 height 23
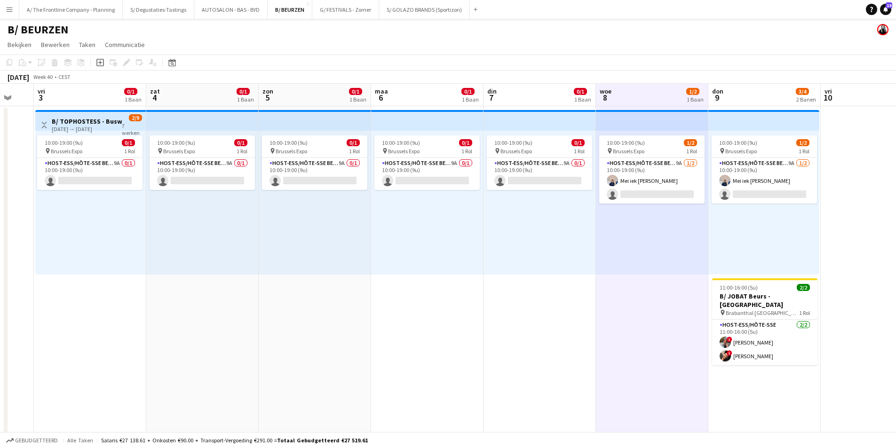
click at [748, 89] on app-board-header-date "don 9 3/4 2 Banen" at bounding box center [764, 95] width 112 height 23
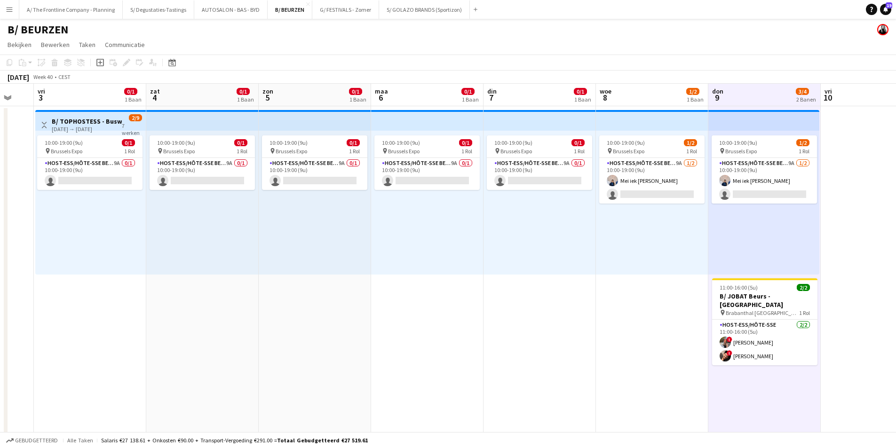
click at [100, 88] on app-board-header-date "vri 3 0/1 1 Baan" at bounding box center [90, 95] width 112 height 23
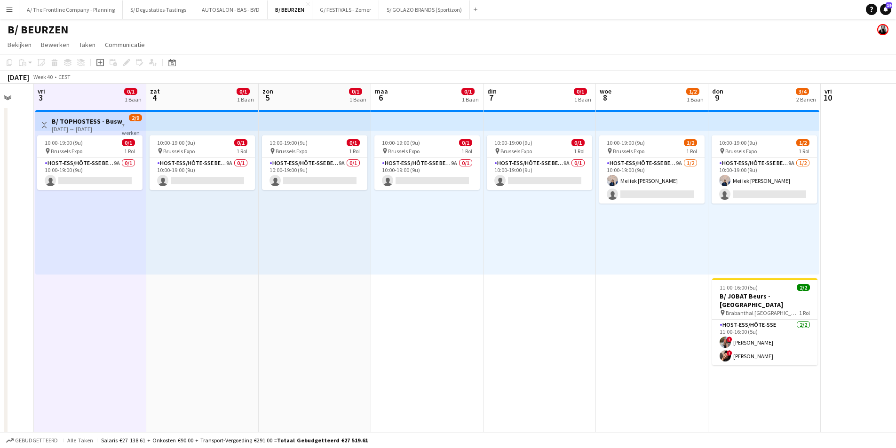
click at [178, 89] on app-board-header-date "zat 4 0/1 1 Baan" at bounding box center [202, 95] width 112 height 23
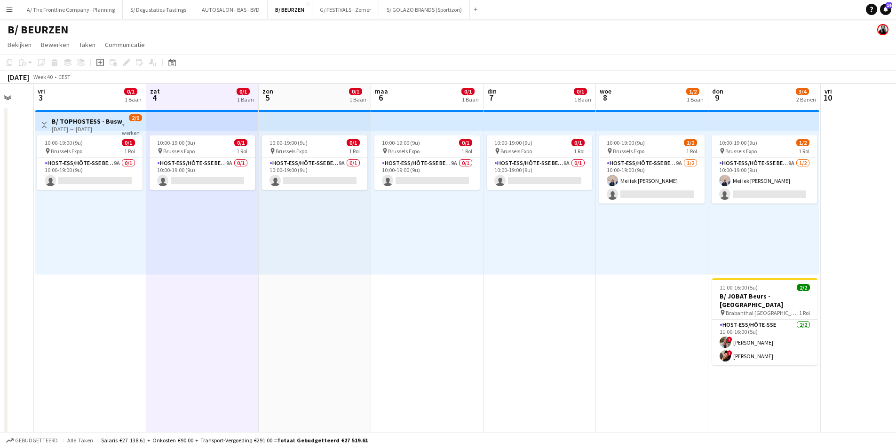
click at [270, 92] on span "5" at bounding box center [267, 97] width 12 height 11
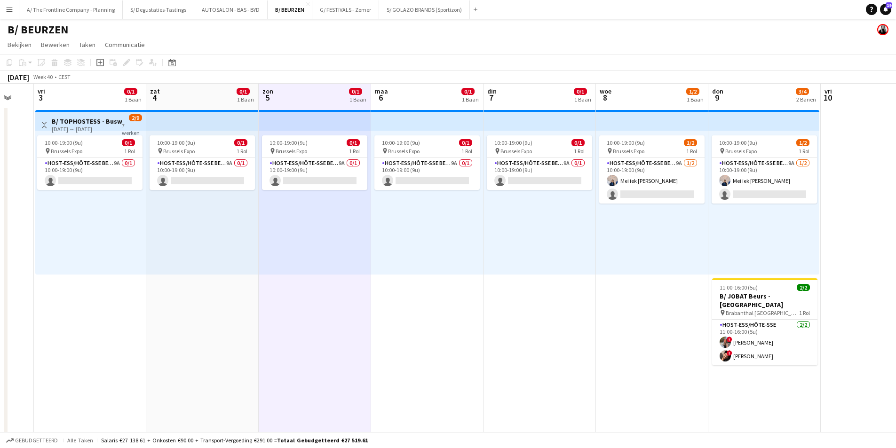
click at [379, 94] on span "6" at bounding box center [380, 97] width 15 height 11
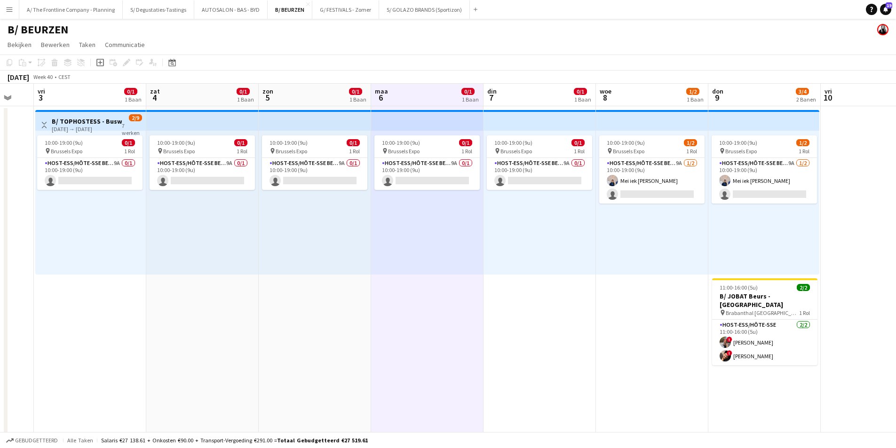
click at [533, 94] on app-board-header-date "din 7 0/1 1 Baan" at bounding box center [539, 95] width 112 height 23
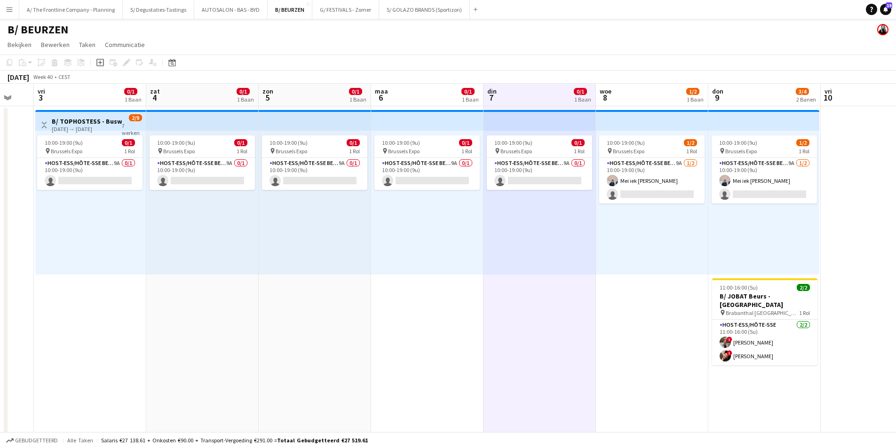
click at [601, 95] on span "8" at bounding box center [604, 97] width 13 height 11
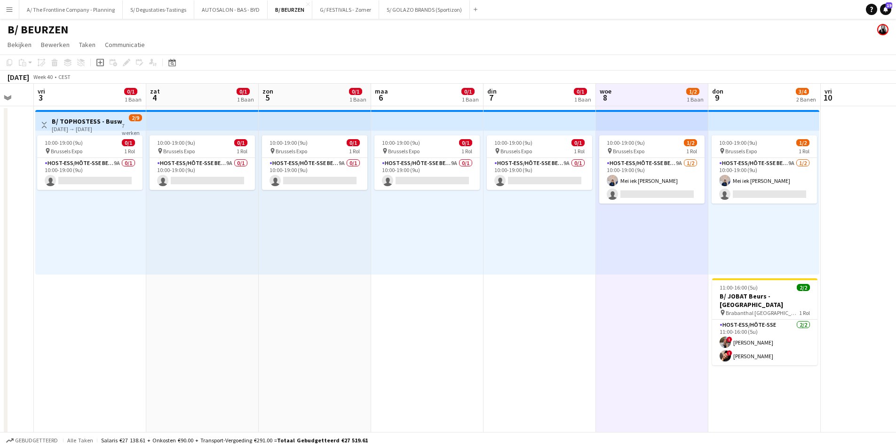
click at [716, 95] on span "9" at bounding box center [716, 97] width 13 height 11
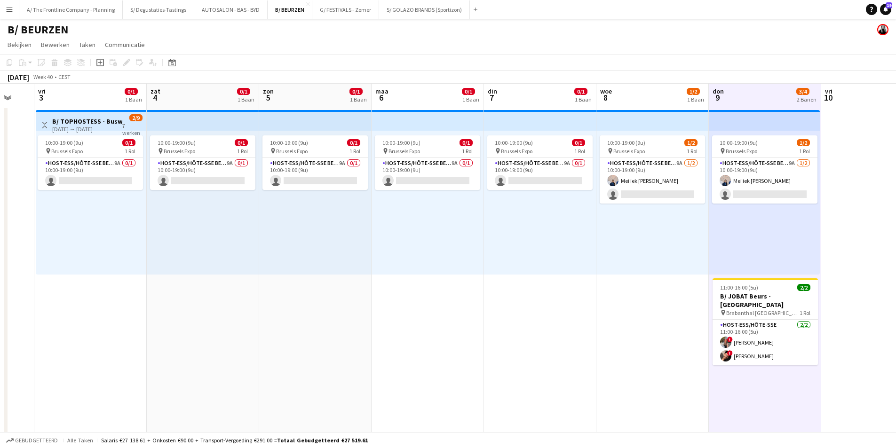
click at [46, 93] on app-board-header-date "vri 3 0/1 1 Baan" at bounding box center [90, 95] width 112 height 23
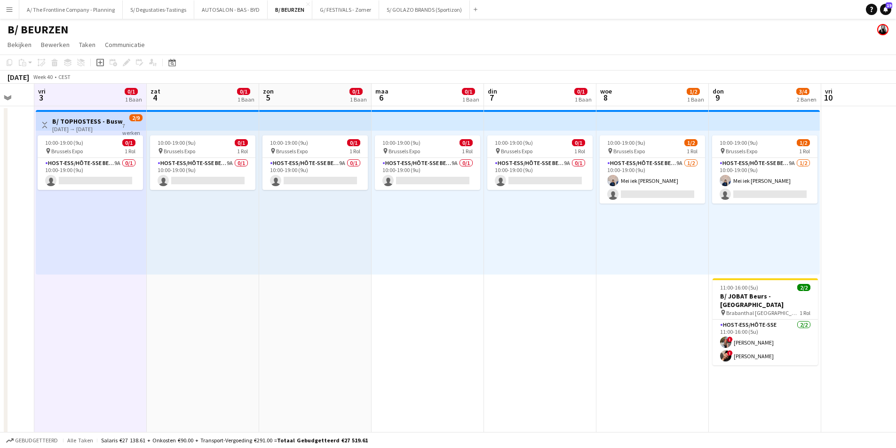
click at [248, 93] on span "0/1" at bounding box center [243, 91] width 13 height 7
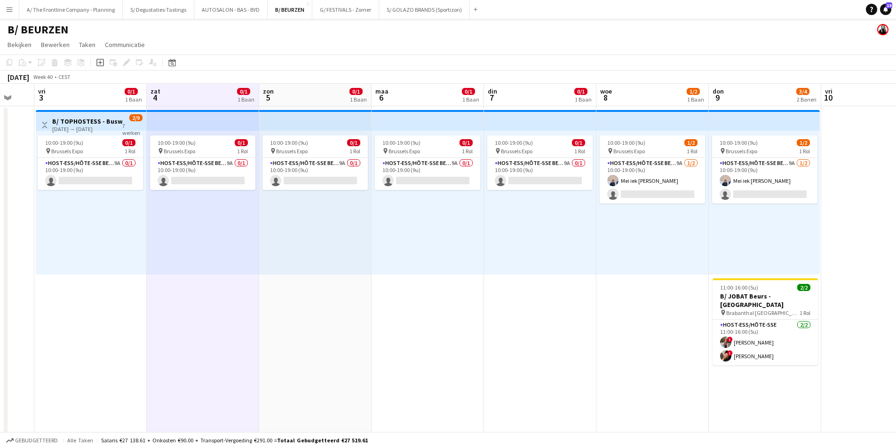
click at [328, 87] on app-board-header-date "zon 5 0/1 1 Baan" at bounding box center [315, 95] width 112 height 23
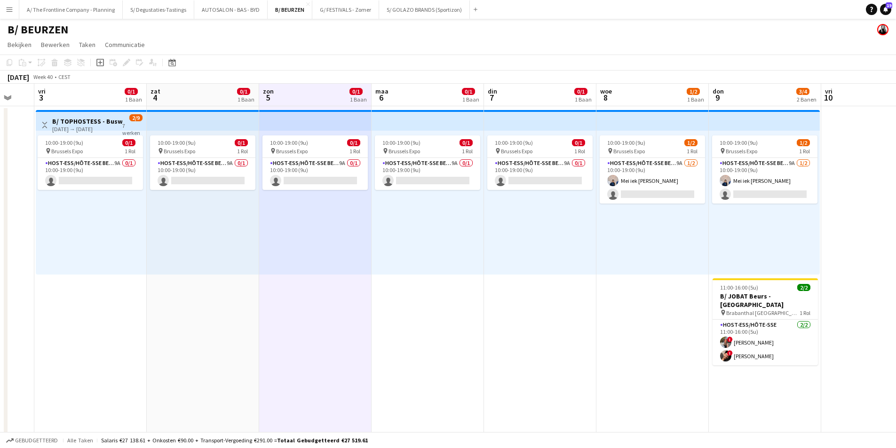
click at [424, 96] on app-board-header-date "[DATE] 0/1 1 Baan" at bounding box center [427, 95] width 112 height 23
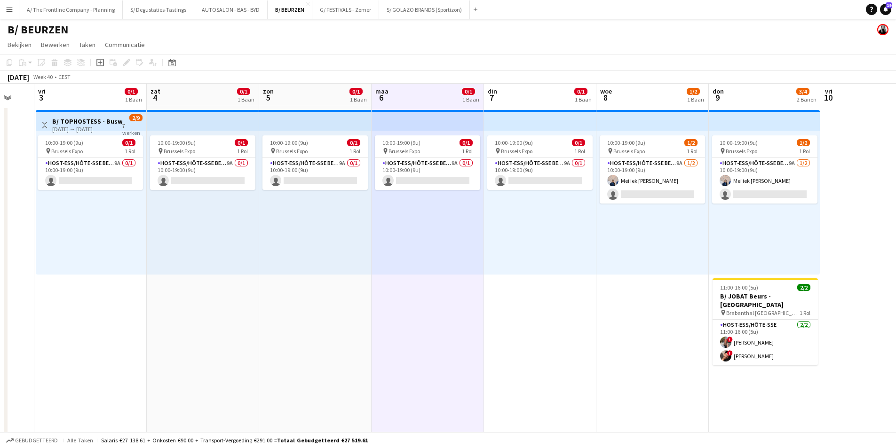
click at [540, 97] on app-board-header-date "din 7 0/1 1 Baan" at bounding box center [540, 95] width 112 height 23
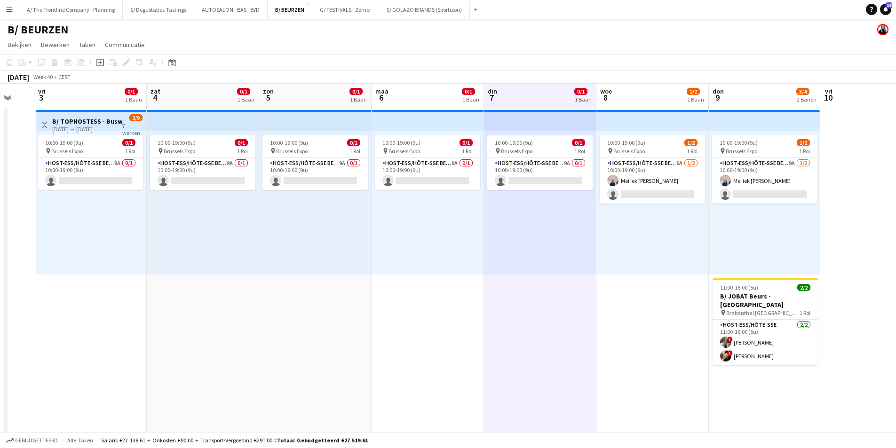
click at [625, 96] on app-board-header-date "woe 8 1/2 1 Baan" at bounding box center [652, 95] width 112 height 23
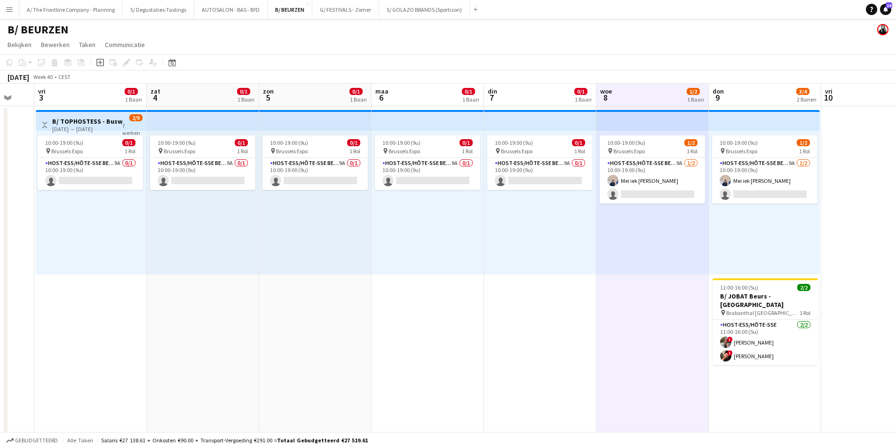
click at [742, 92] on app-board-header-date "don 9 3/4 2 Banen" at bounding box center [765, 95] width 112 height 23
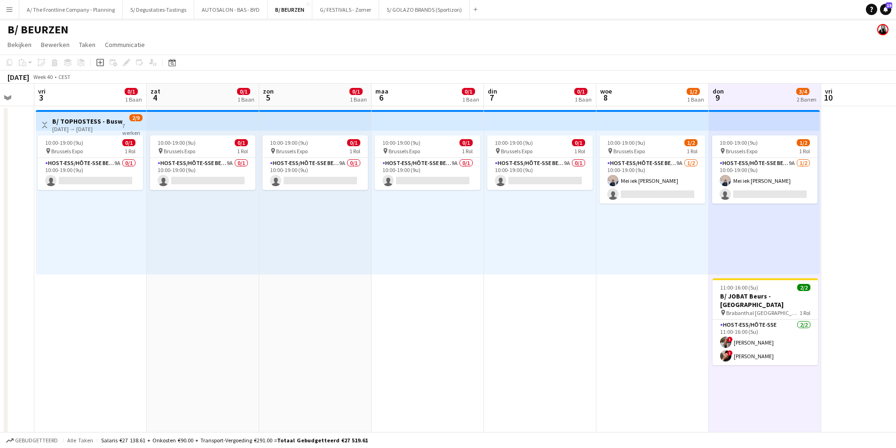
click at [79, 92] on app-board-header-date "vri 3 0/1 1 Baan" at bounding box center [90, 95] width 112 height 23
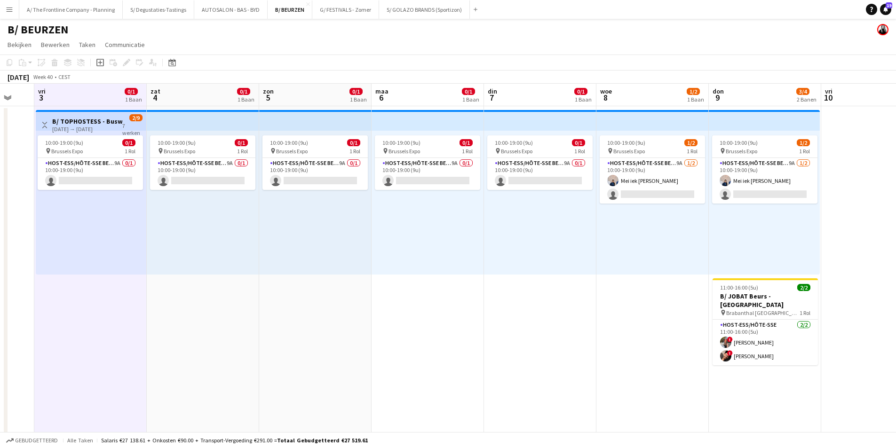
click at [175, 98] on app-board-header-date "zat 4 0/1 1 Baan" at bounding box center [203, 95] width 112 height 23
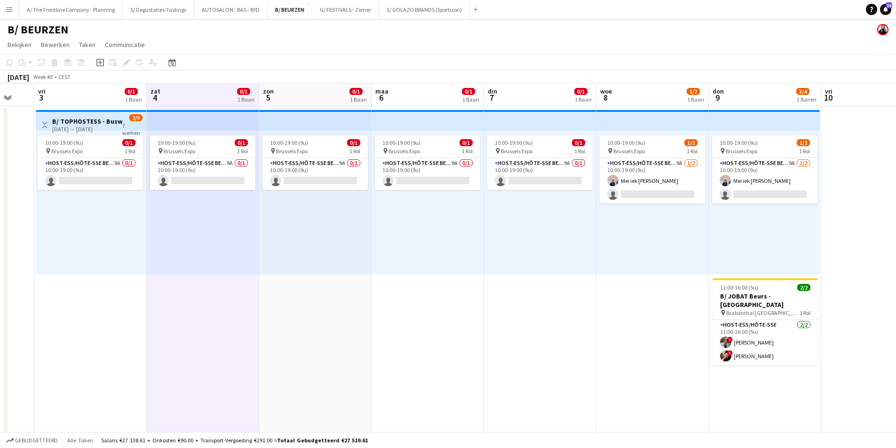
click at [321, 91] on app-board-header-date "zon 5 0/1 1 Baan" at bounding box center [315, 95] width 112 height 23
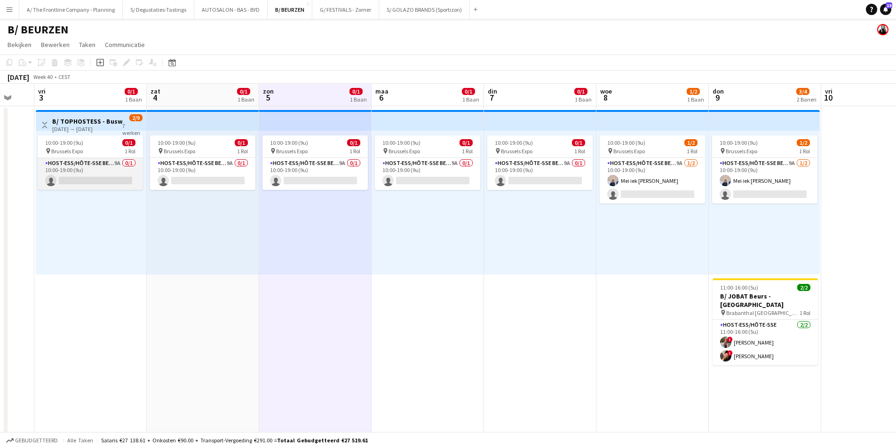
click at [96, 161] on app-card-role "Host-ess/Hôte-sse Beurs - Foire 9A 0/1 10:00-19:00 (9u) single-neutral-actions" at bounding box center [90, 174] width 105 height 32
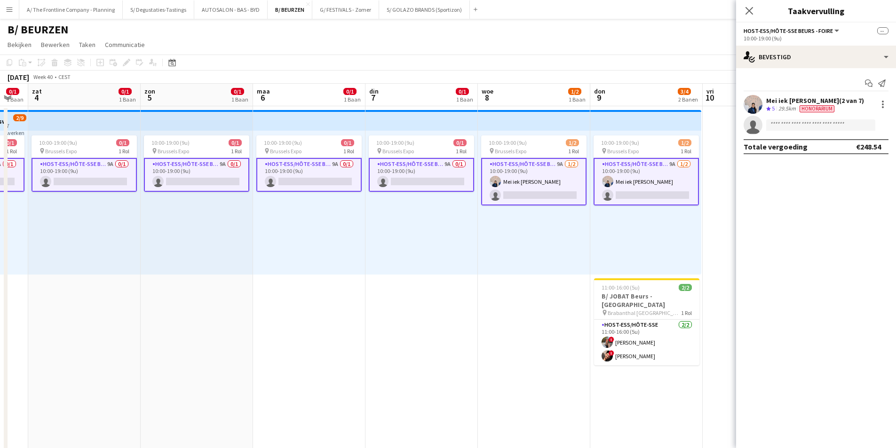
scroll to position [0, 196]
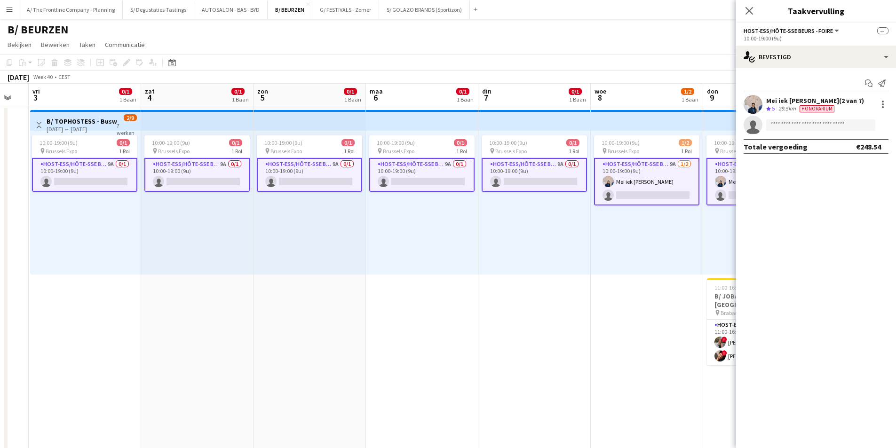
drag, startPoint x: 567, startPoint y: 274, endPoint x: 622, endPoint y: 273, distance: 55.0
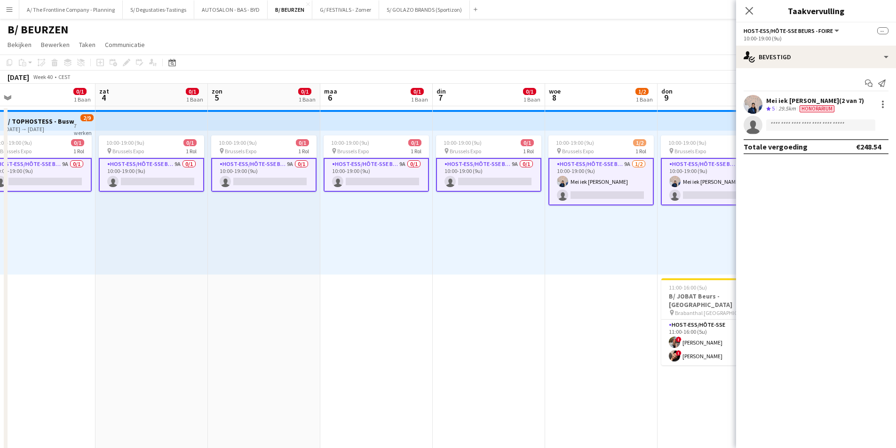
drag, startPoint x: 444, startPoint y: 225, endPoint x: 399, endPoint y: 216, distance: 46.6
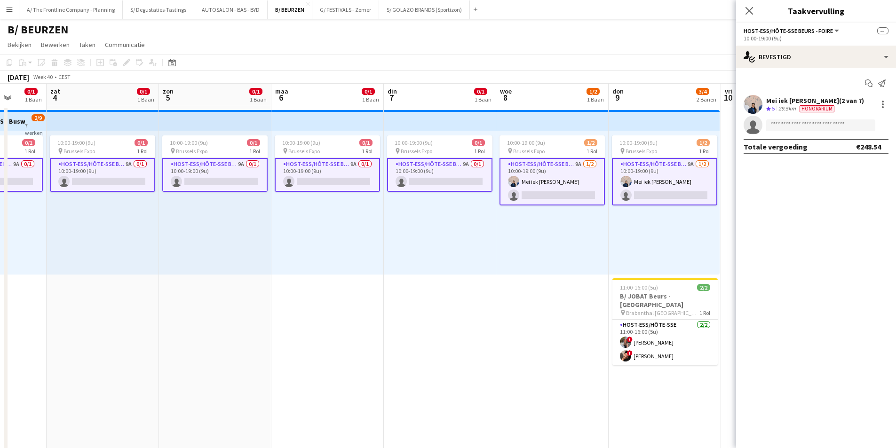
drag, startPoint x: 187, startPoint y: 216, endPoint x: 364, endPoint y: 209, distance: 176.9
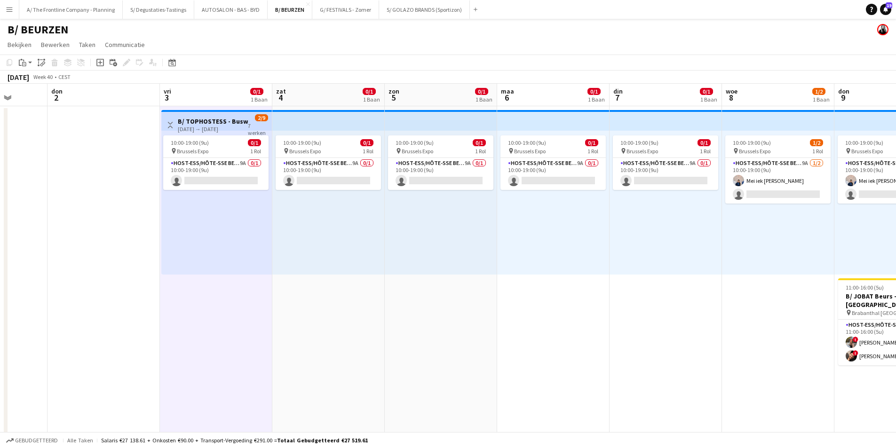
click at [243, 88] on app-board-header-date "vri 3 0/1 1 Baan" at bounding box center [216, 95] width 112 height 23
click at [328, 100] on app-board-header-date "zat 4 0/1 1 Baan" at bounding box center [328, 95] width 112 height 23
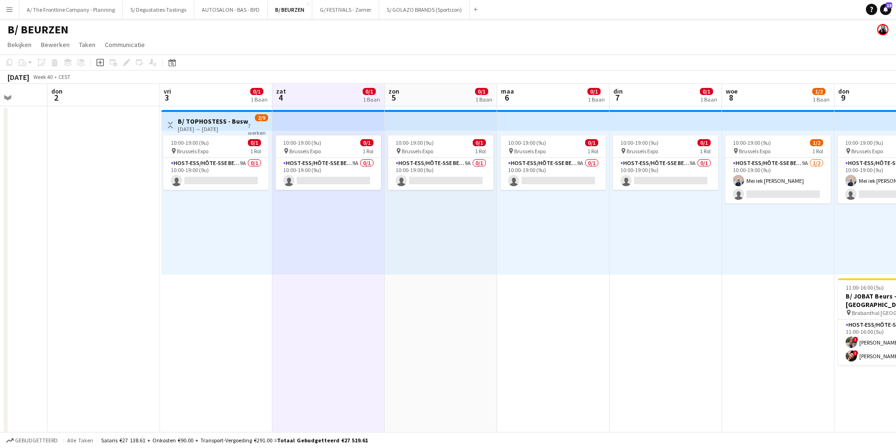
click at [418, 99] on app-board-header-date "zon 5 0/1 1 Baan" at bounding box center [441, 95] width 112 height 23
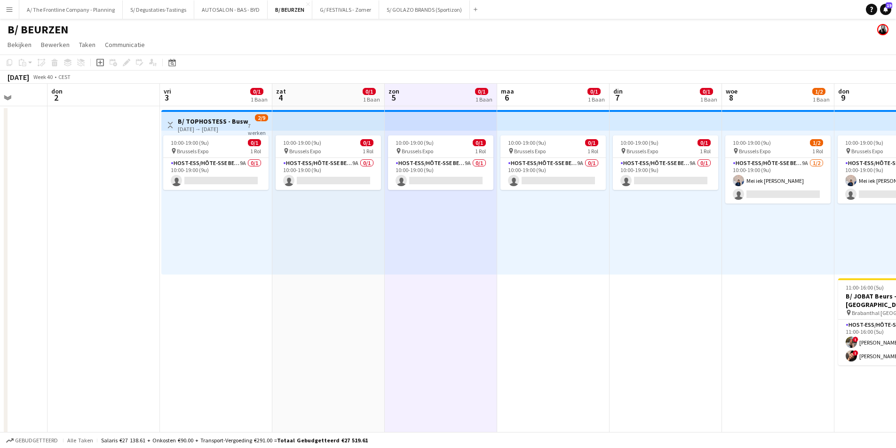
click at [577, 95] on app-board-header-date "[DATE] 0/1 1 Baan" at bounding box center [553, 95] width 112 height 23
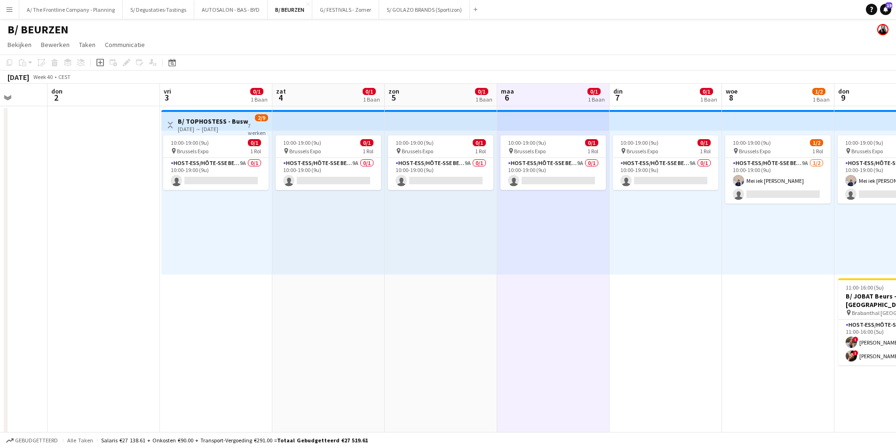
click at [658, 88] on app-board-header-date "din 7 0/1 1 Baan" at bounding box center [665, 95] width 112 height 23
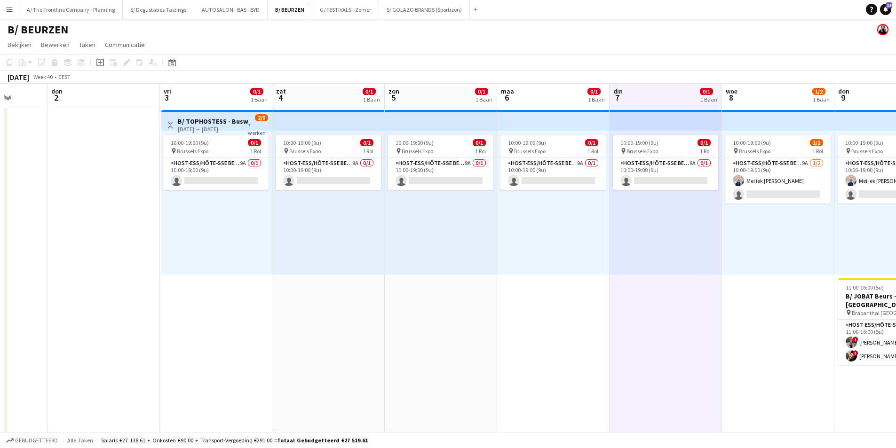
click at [177, 93] on app-board-header-date "vri 3 0/1 1 Baan" at bounding box center [216, 95] width 112 height 23
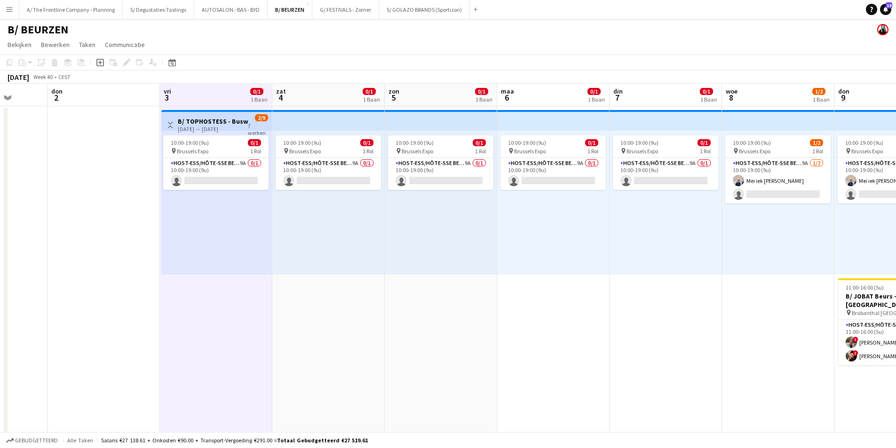
click at [349, 95] on app-board-header-date "zat 4 0/1 1 Baan" at bounding box center [328, 95] width 112 height 23
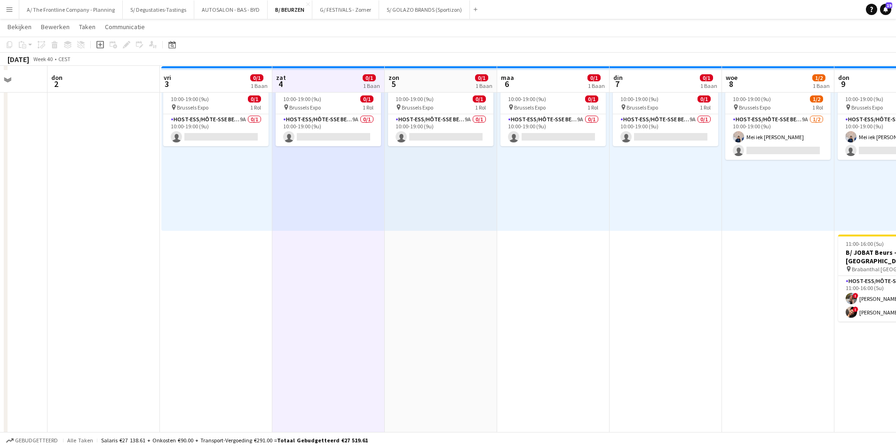
scroll to position [0, 0]
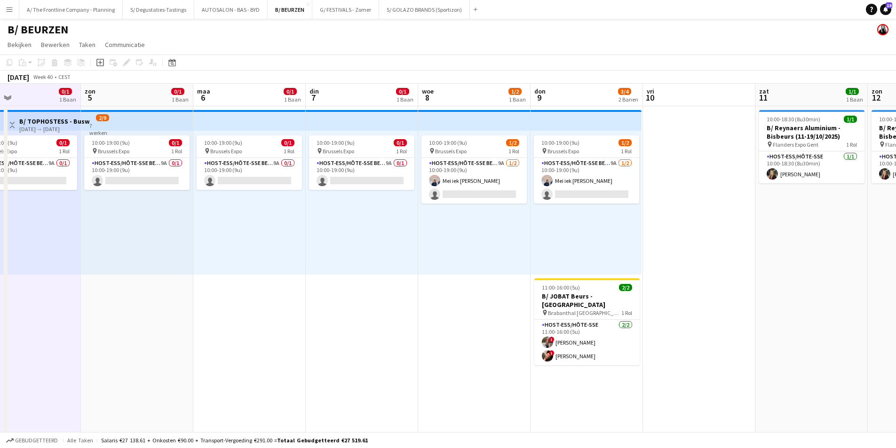
drag, startPoint x: 602, startPoint y: 229, endPoint x: 316, endPoint y: 243, distance: 286.2
click at [487, 100] on app-board-header-date "woe 8 1/2 1 Baan" at bounding box center [474, 95] width 112 height 23
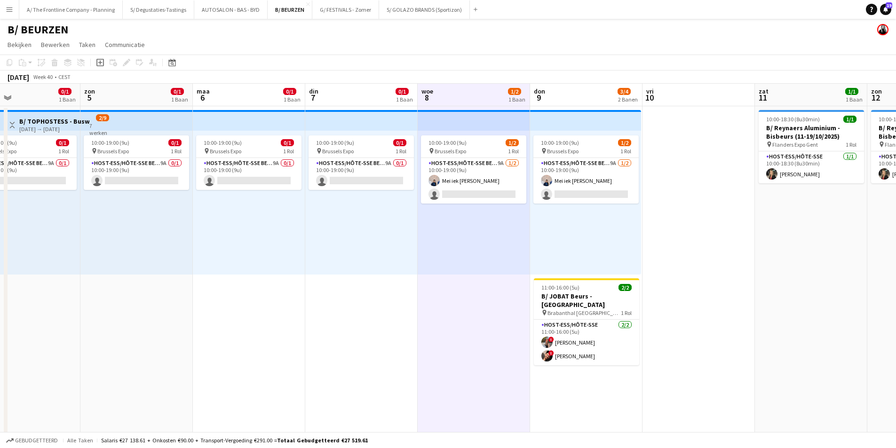
click at [568, 94] on app-board-header-date "don 9 3/4 2 Banen" at bounding box center [586, 95] width 112 height 23
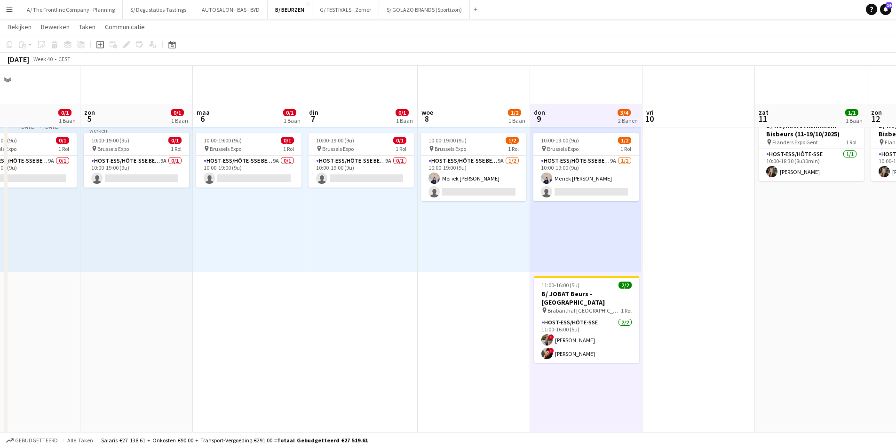
scroll to position [0, 0]
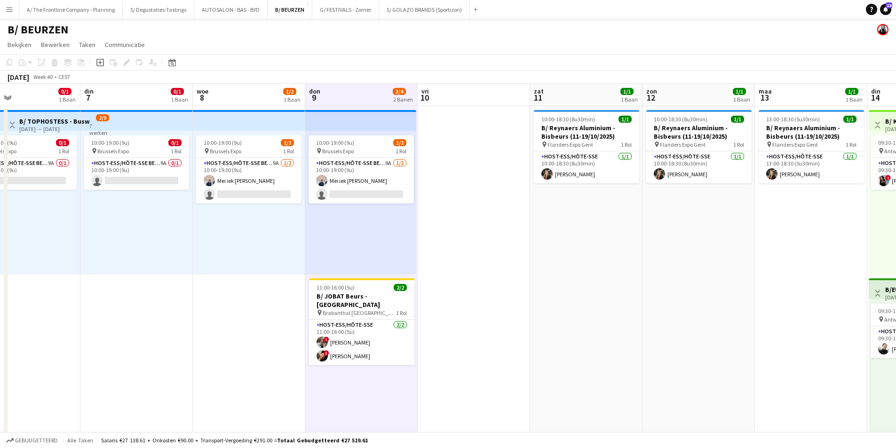
drag, startPoint x: 618, startPoint y: 175, endPoint x: 96, endPoint y: 174, distance: 521.9
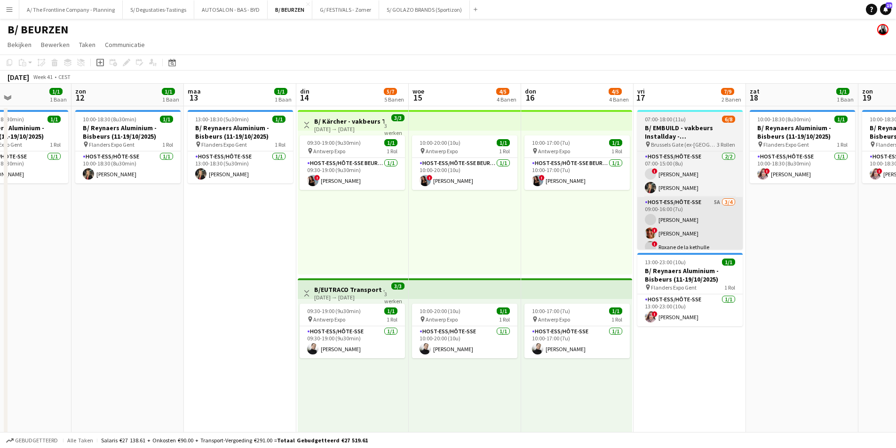
drag, startPoint x: 737, startPoint y: 203, endPoint x: 357, endPoint y: 203, distance: 379.5
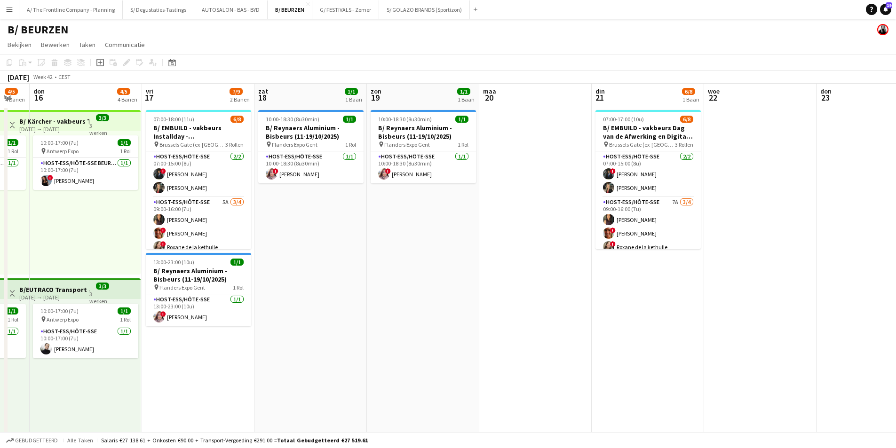
drag, startPoint x: 711, startPoint y: 211, endPoint x: 277, endPoint y: 212, distance: 433.5
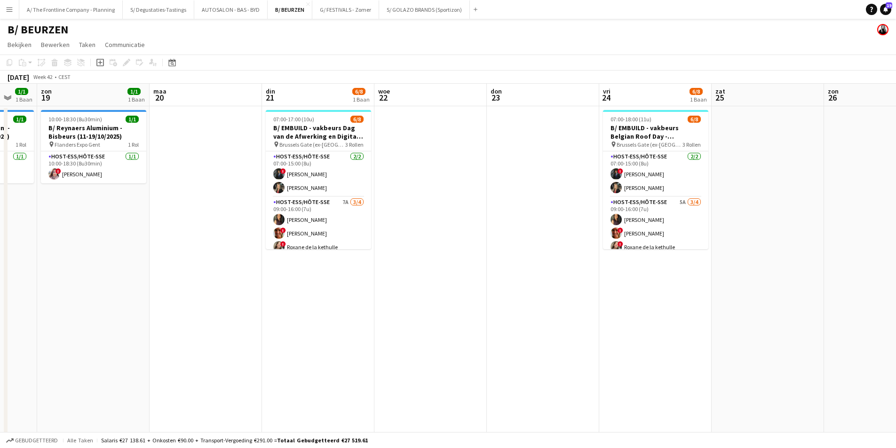
drag, startPoint x: 697, startPoint y: 257, endPoint x: 601, endPoint y: 263, distance: 96.1
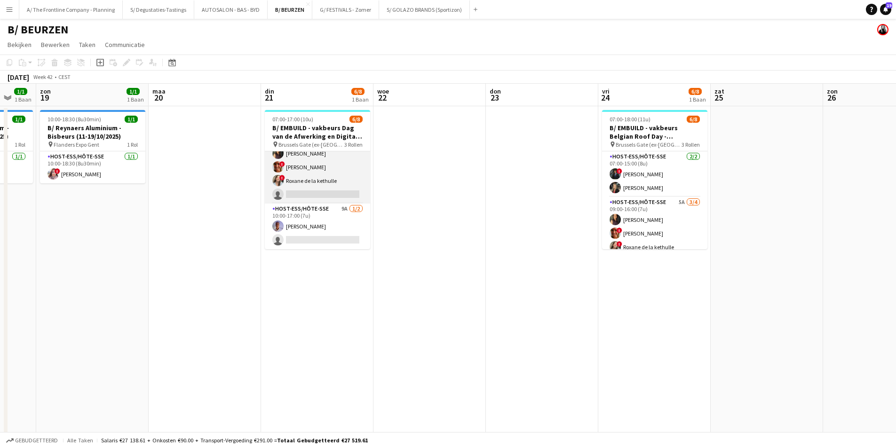
click at [331, 192] on app-card-role "Host-ess/Hôte-sse 7A [DATE] 09:00-16:00 (7u) [PERSON_NAME] ! [PERSON_NAME] ! Ro…" at bounding box center [317, 167] width 105 height 73
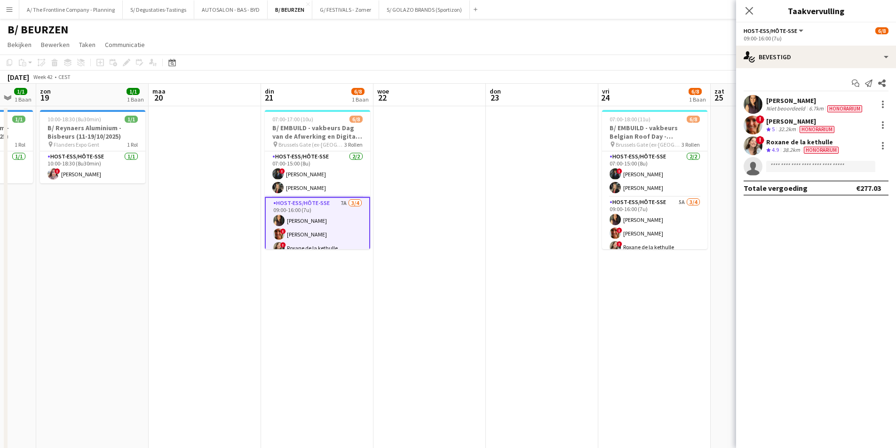
scroll to position [47, 0]
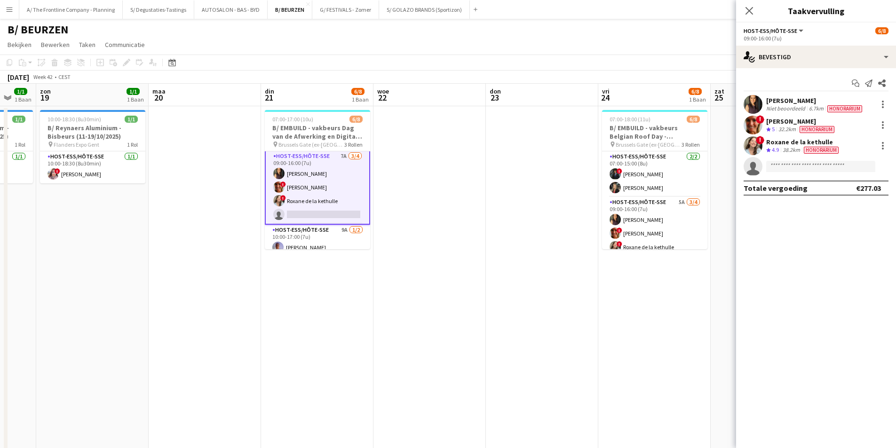
drag, startPoint x: 558, startPoint y: 171, endPoint x: 598, endPoint y: 165, distance: 40.4
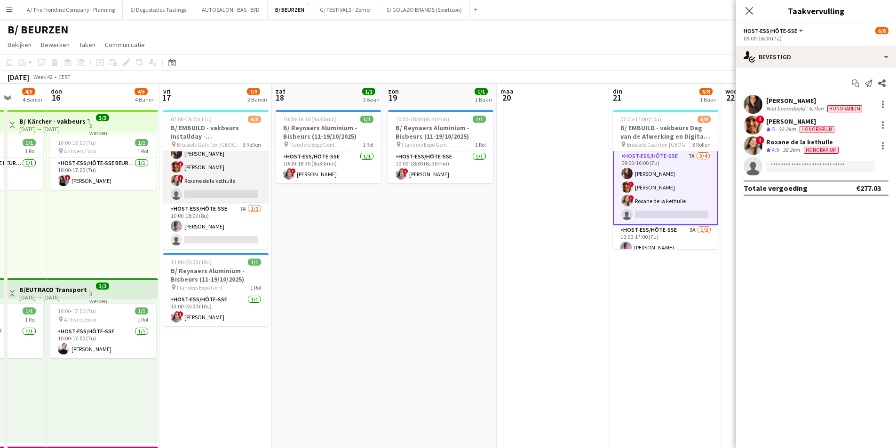
click at [229, 181] on app-card-role "Host-ess/Hôte-sse 5A [DATE] 09:00-16:00 (7u) [PERSON_NAME] ! [PERSON_NAME] ! Ro…" at bounding box center [215, 167] width 105 height 73
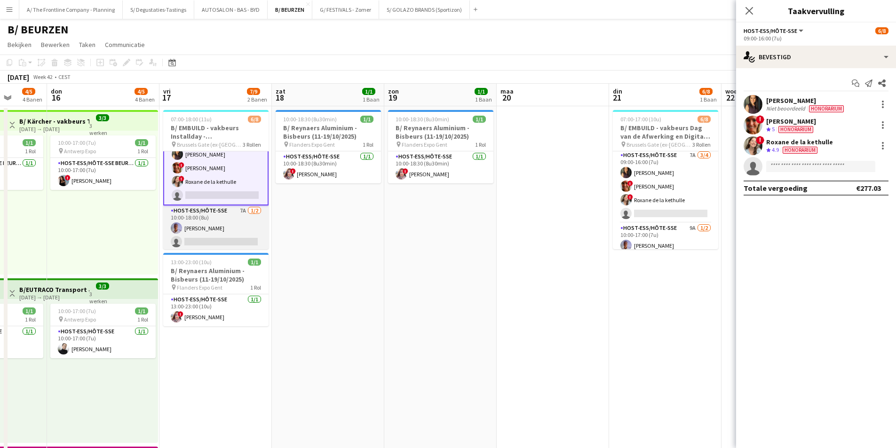
scroll to position [46, 0]
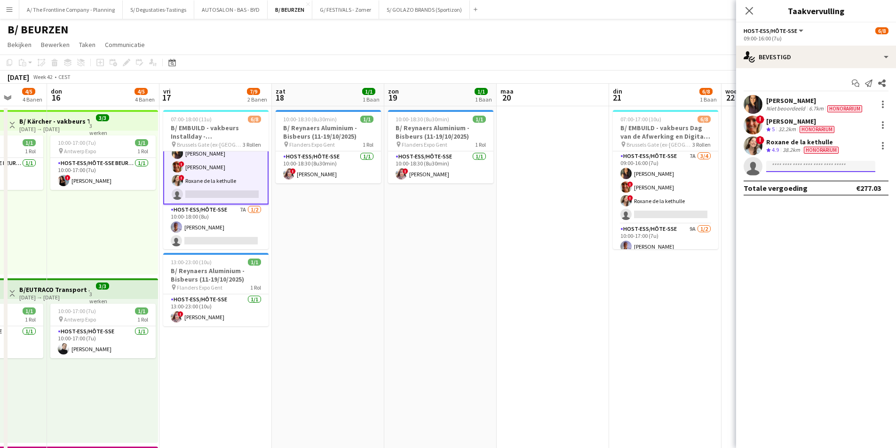
click at [793, 167] on input at bounding box center [820, 166] width 109 height 11
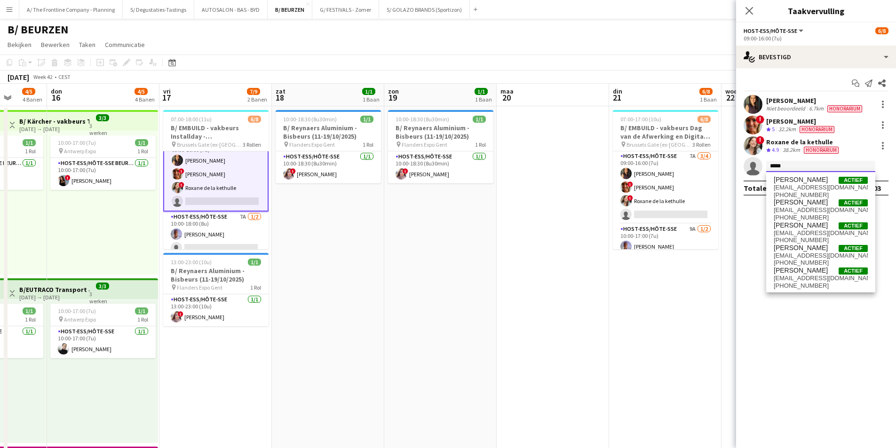
scroll to position [68, 0]
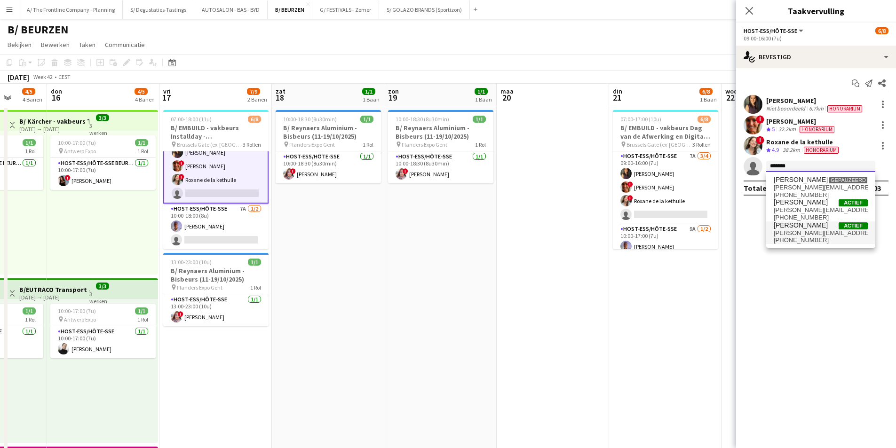
type input "*******"
click at [836, 237] on span "[PHONE_NUMBER]" at bounding box center [820, 241] width 94 height 8
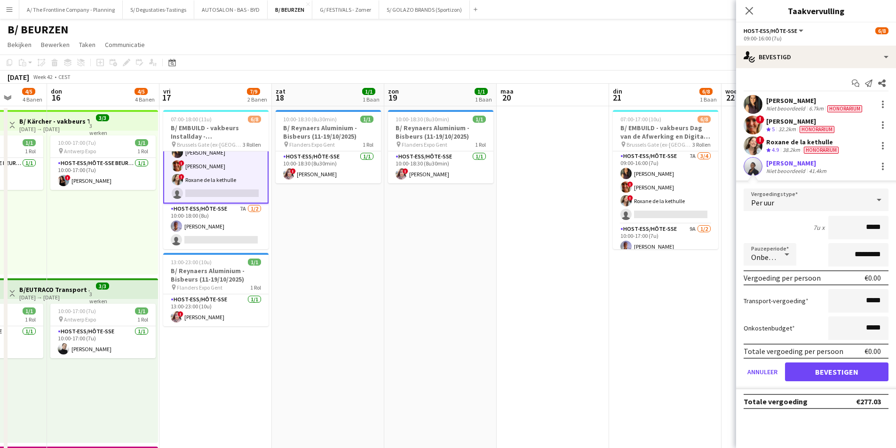
drag, startPoint x: 868, startPoint y: 228, endPoint x: 889, endPoint y: 230, distance: 21.3
click at [889, 230] on form "Vergoedingstype Per uur 7u x ***** Pauzeperiode Onbetaald ********* Vergoeding …" at bounding box center [816, 289] width 160 height 201
type input "**"
click at [776, 220] on div "7u x **" at bounding box center [815, 228] width 145 height 24
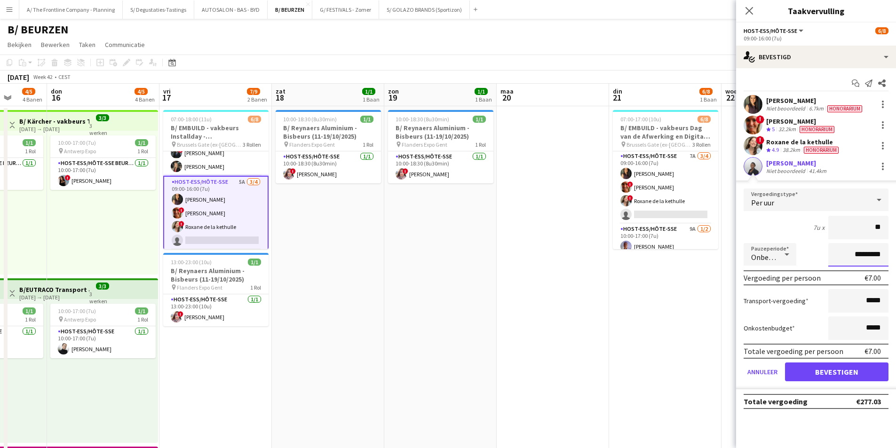
drag, startPoint x: 851, startPoint y: 256, endPoint x: 840, endPoint y: 257, distance: 11.4
click at [840, 257] on input "*********" at bounding box center [858, 255] width 60 height 24
type input "**********"
click at [846, 371] on button "Bevestigen" at bounding box center [836, 372] width 103 height 19
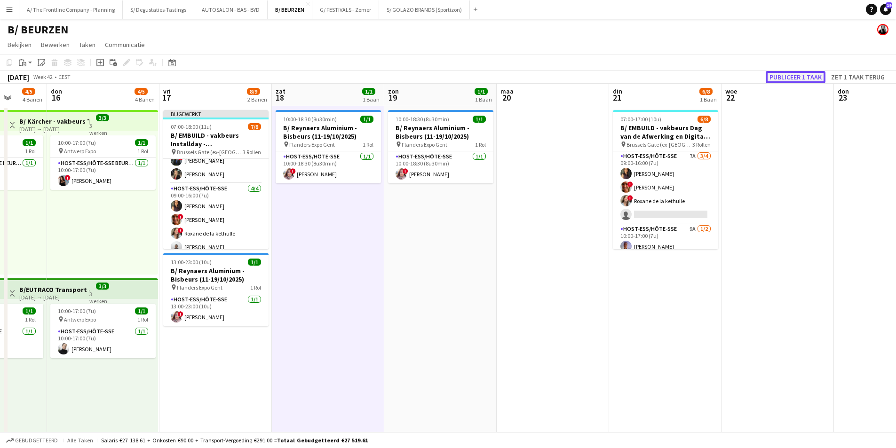
click at [780, 75] on button "Publiceer 1 taak" at bounding box center [796, 77] width 60 height 12
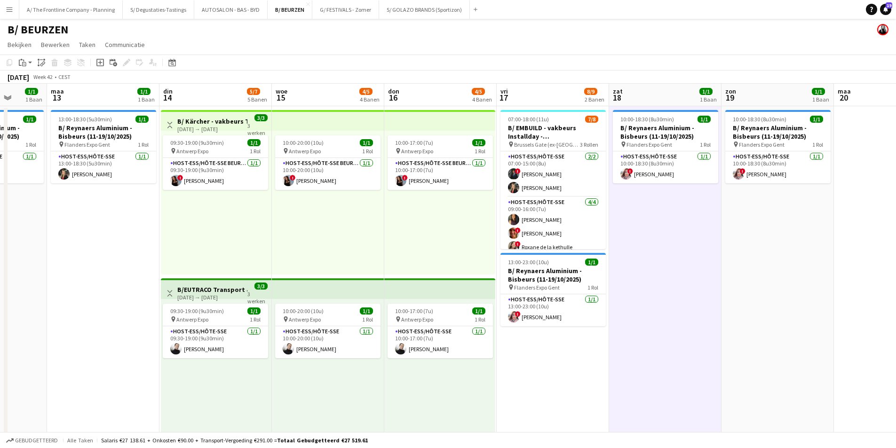
scroll to position [0, 306]
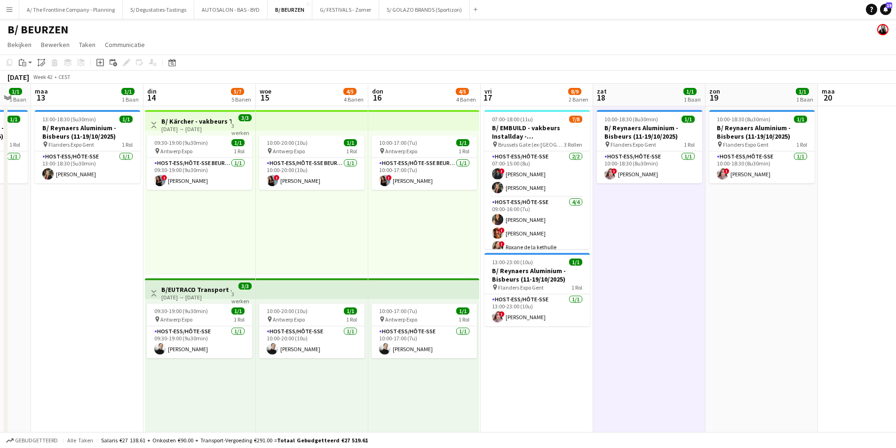
drag, startPoint x: 134, startPoint y: 236, endPoint x: 456, endPoint y: 230, distance: 321.2
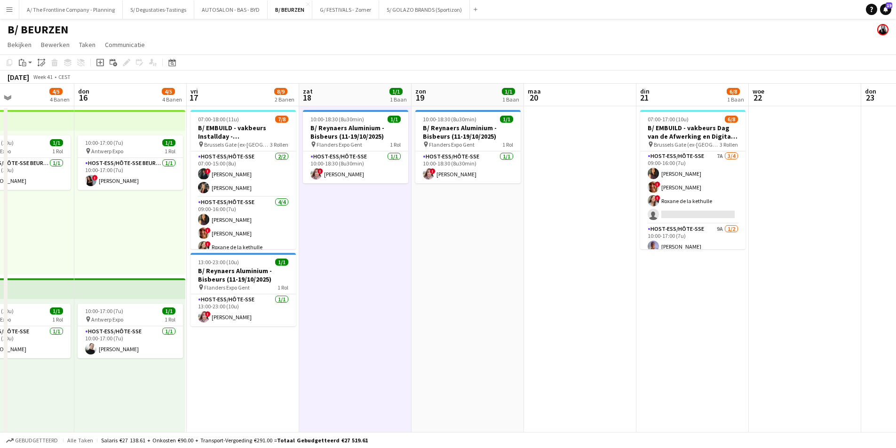
scroll to position [0, 323]
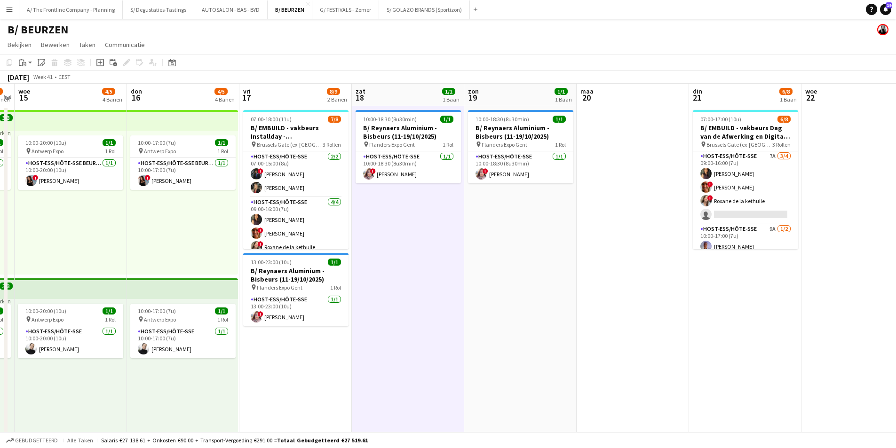
drag, startPoint x: 766, startPoint y: 253, endPoint x: 300, endPoint y: 248, distance: 466.0
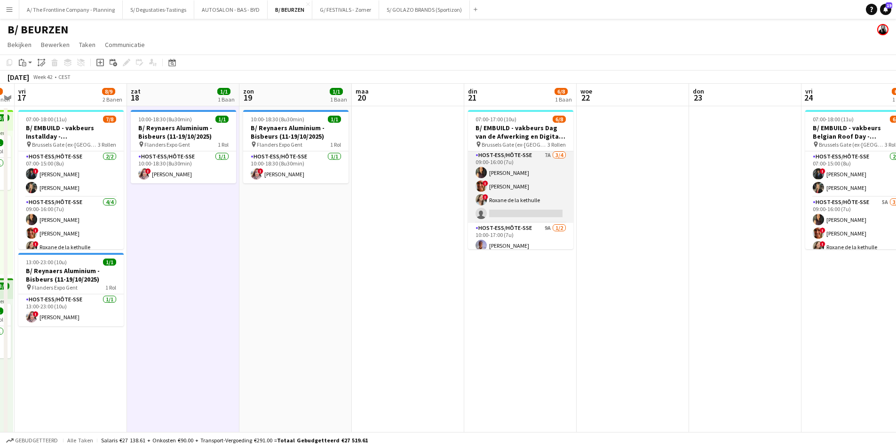
scroll to position [66, 0]
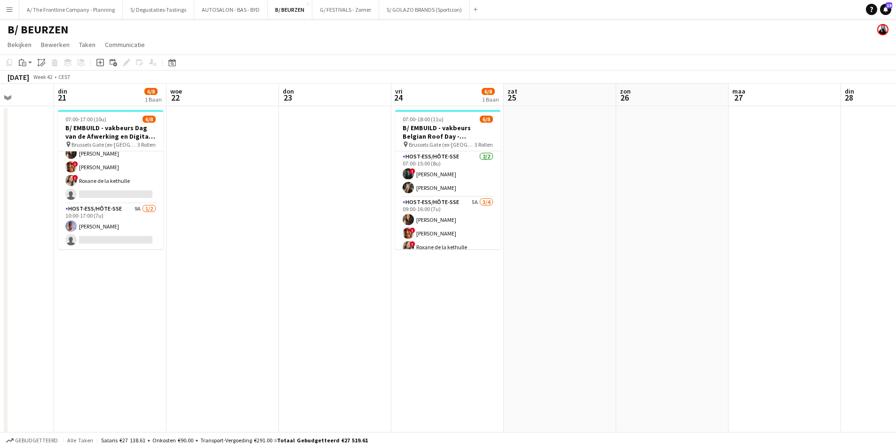
drag, startPoint x: 703, startPoint y: 235, endPoint x: 293, endPoint y: 300, distance: 415.7
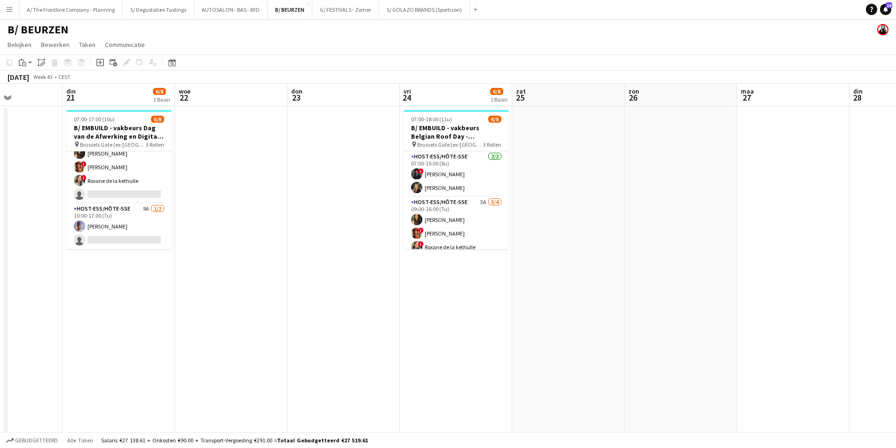
scroll to position [0, 274]
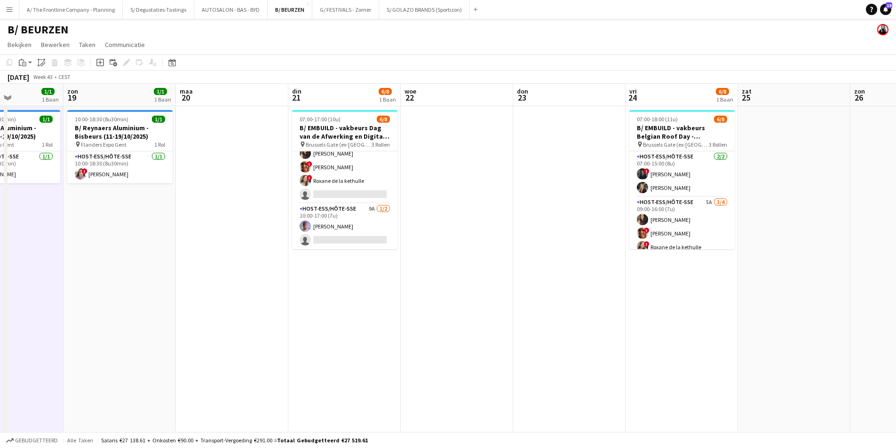
drag, startPoint x: 297, startPoint y: 293, endPoint x: 510, endPoint y: 267, distance: 214.2
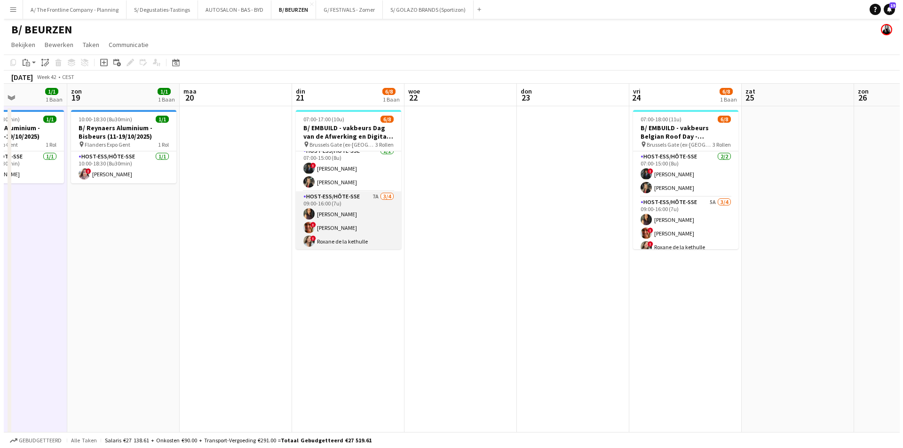
scroll to position [0, 0]
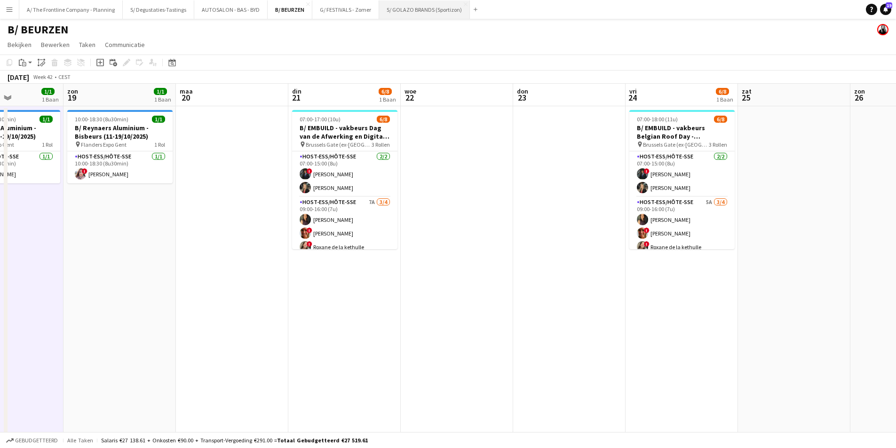
click at [401, 11] on button "S/ GOLAZO BRANDS (Sportizon) Sluiten" at bounding box center [424, 9] width 91 height 18
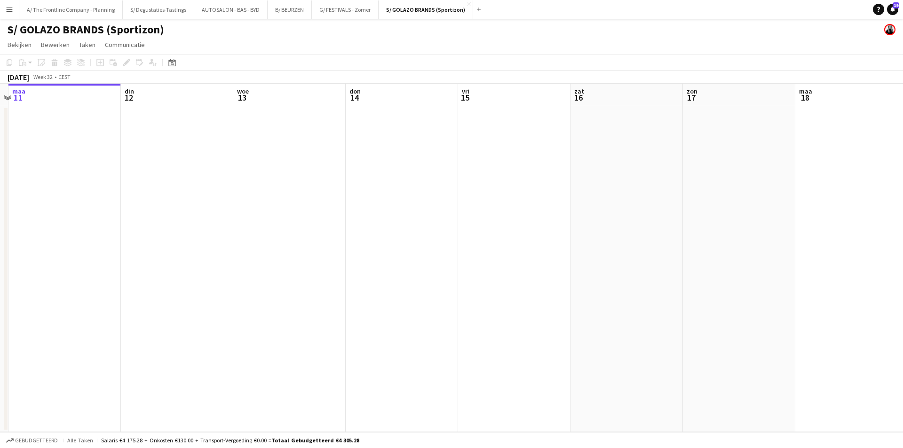
drag, startPoint x: 736, startPoint y: 212, endPoint x: 171, endPoint y: 212, distance: 565.2
click at [165, 212] on app-calendar-viewport "vri 8 zat 9 [DATE] din 12 woe 13 don 14 vri 15 zat 16 [DATE] din 19 woe 20" at bounding box center [451, 258] width 903 height 348
drag, startPoint x: 616, startPoint y: 218, endPoint x: 205, endPoint y: 218, distance: 411.9
click at [205, 218] on app-calendar-viewport "woe 13 don 14 vri 15 zat 16 [DATE] din 19 woe 20 don 21 vri 22 zat 23 [DATE]" at bounding box center [451, 258] width 903 height 348
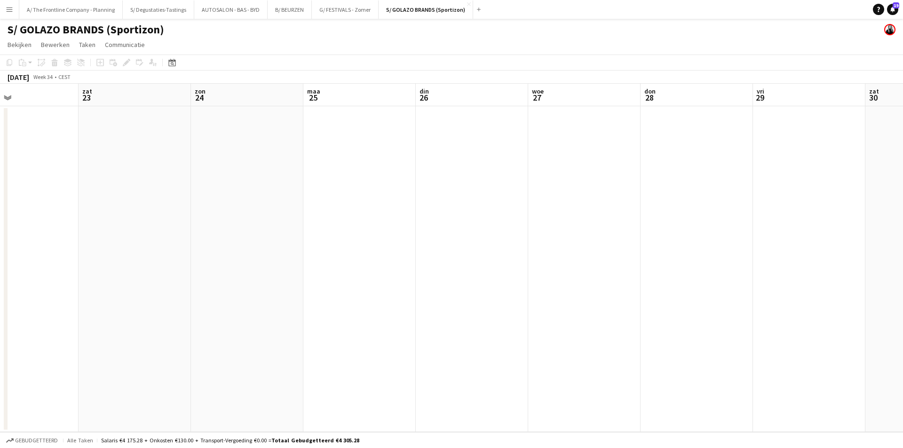
drag, startPoint x: 420, startPoint y: 224, endPoint x: 520, endPoint y: 224, distance: 99.7
click at [187, 224] on app-calendar-viewport "din 19 woe 20 don 21 vri 22 zat 23 [DATE] din 26 woe 27 don 28 vri 29 zat 30 zo…" at bounding box center [451, 258] width 903 height 348
drag, startPoint x: 568, startPoint y: 234, endPoint x: 198, endPoint y: 234, distance: 369.6
click at [198, 234] on app-calendar-viewport "zat 23 [DATE] din 26 woe 27 don 28 vri 29 zat 30 [DATE] 1 din 2 woe 3 don 4" at bounding box center [451, 258] width 903 height 348
drag, startPoint x: 273, startPoint y: 242, endPoint x: 226, endPoint y: 239, distance: 47.1
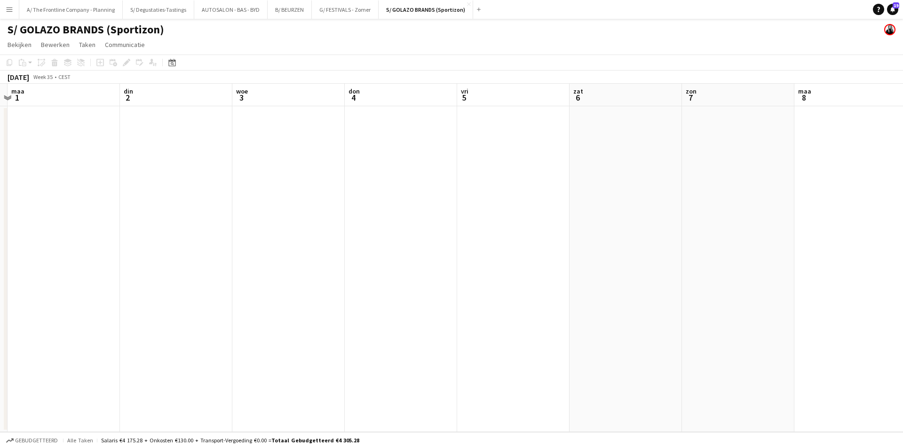
click at [210, 242] on app-calendar-viewport "vri 29 zat 30 [DATE] 1 din 2 woe 3 don 4 vri 5 zat 6 [DATE] 8 din 9 woe 10" at bounding box center [451, 258] width 903 height 348
drag, startPoint x: 535, startPoint y: 245, endPoint x: 499, endPoint y: 226, distance: 40.2
click at [199, 244] on app-calendar-viewport "don 4 vri 5 zat 6 [DATE] 8 din 9 woe 10 don 11 vri 12 zat 13 [DATE] din 16" at bounding box center [451, 258] width 903 height 348
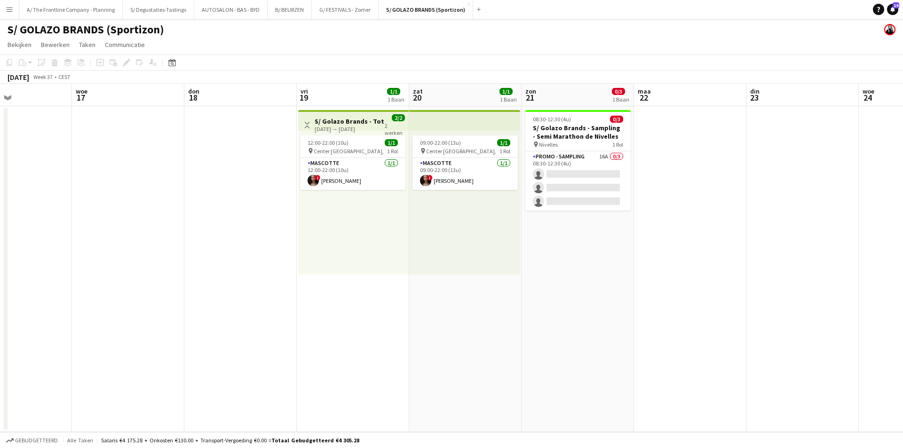
drag, startPoint x: 765, startPoint y: 223, endPoint x: 200, endPoint y: 261, distance: 565.5
click at [200, 261] on app-calendar-viewport "[DATE] din 16 woe 17 don 18 vri 19 1/1 1 Baan zat 20 1/1 1 Baan zon 21 0/3 1 Ba…" at bounding box center [451, 258] width 903 height 348
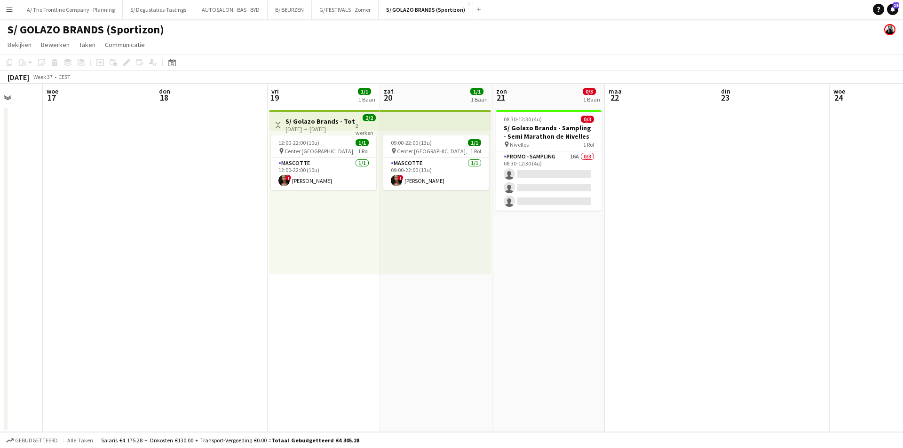
drag, startPoint x: 536, startPoint y: 255, endPoint x: 487, endPoint y: 255, distance: 49.4
click at [487, 257] on app-calendar-viewport "[DATE] din 16 woe 17 don 18 vri 19 1/1 1 Baan zat 20 1/1 1 Baan zon 21 0/3 1 Ba…" at bounding box center [451, 258] width 903 height 348
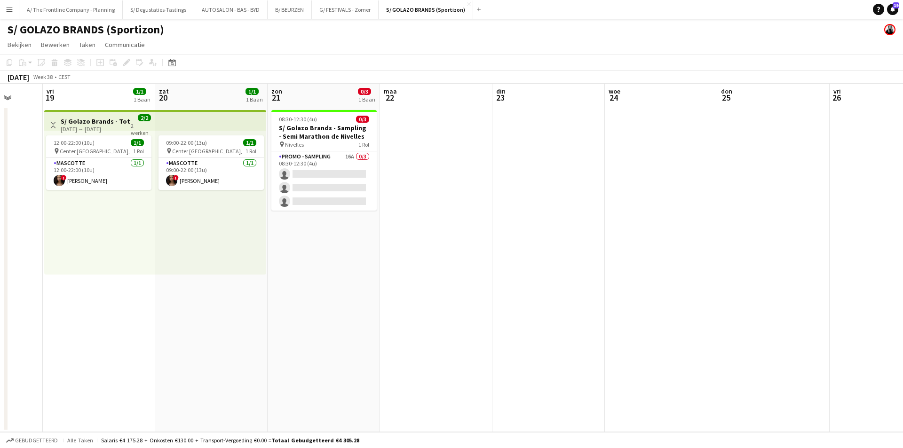
scroll to position [0, 305]
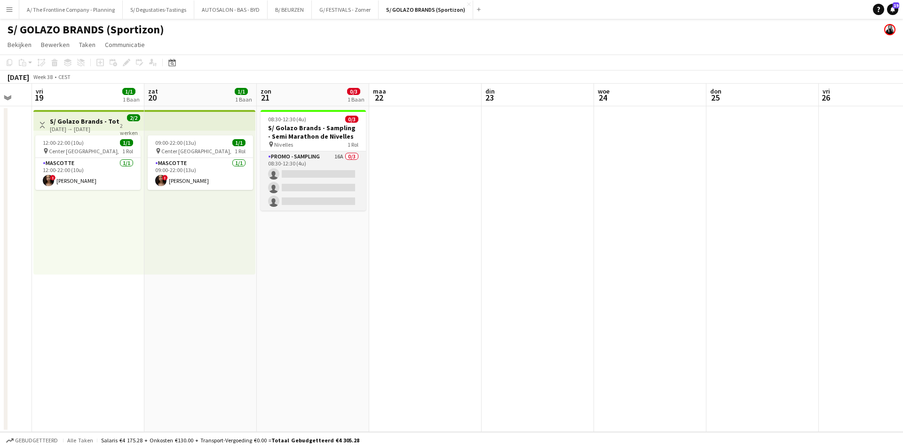
click at [311, 187] on app-card-role "Promo - Sampling 16A 0/3 08:30-12:30 (4u) single-neutral-actions single-neutral…" at bounding box center [312, 180] width 105 height 59
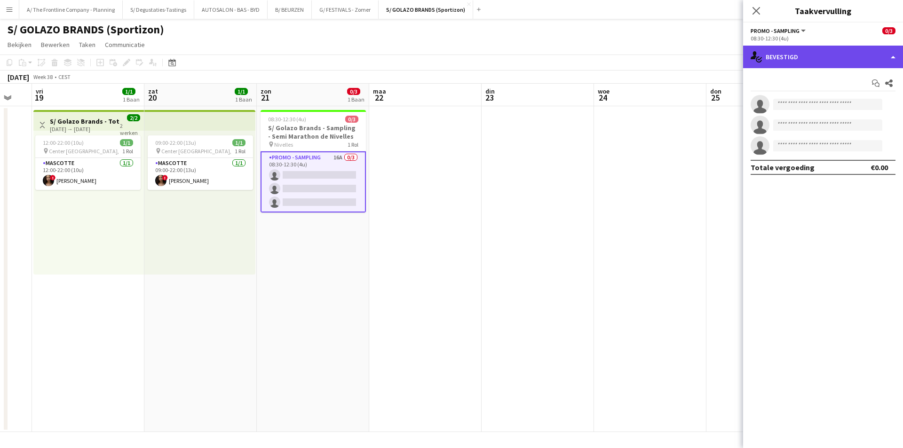
click at [802, 65] on div "single-neutral-actions-check-2 Bevestigd" at bounding box center [823, 57] width 160 height 23
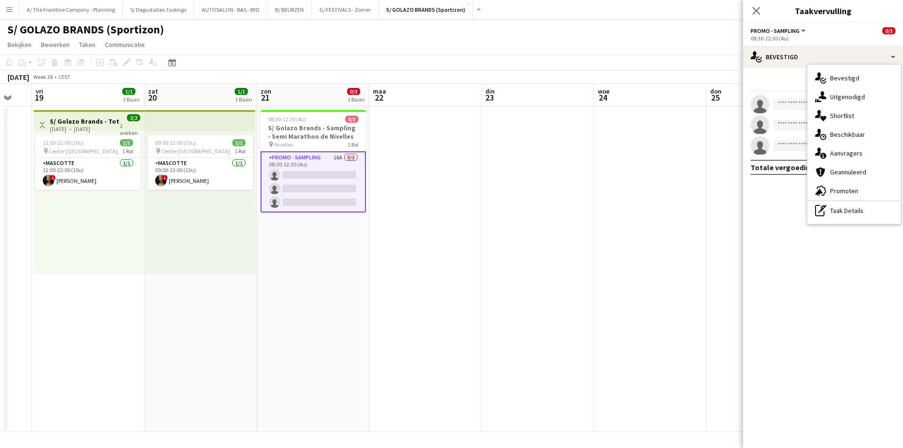
click at [841, 152] on div "single-neutral-actions-information Aanvragers" at bounding box center [853, 153] width 93 height 19
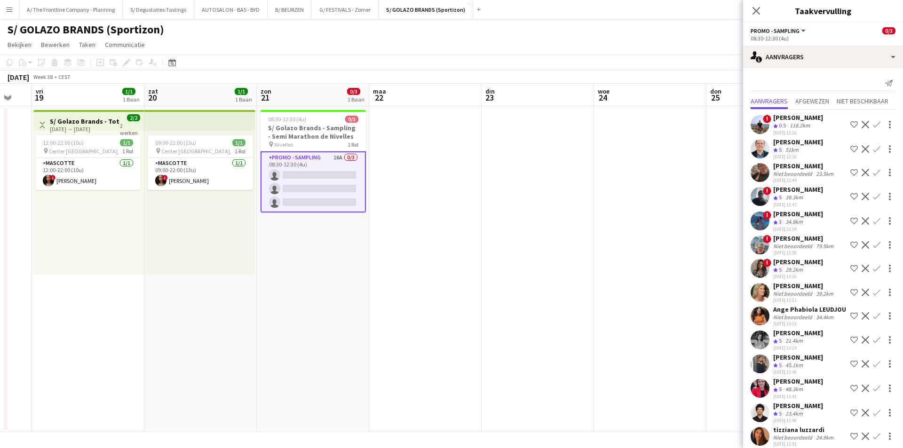
click at [798, 145] on div "[PERSON_NAME]" at bounding box center [798, 142] width 50 height 8
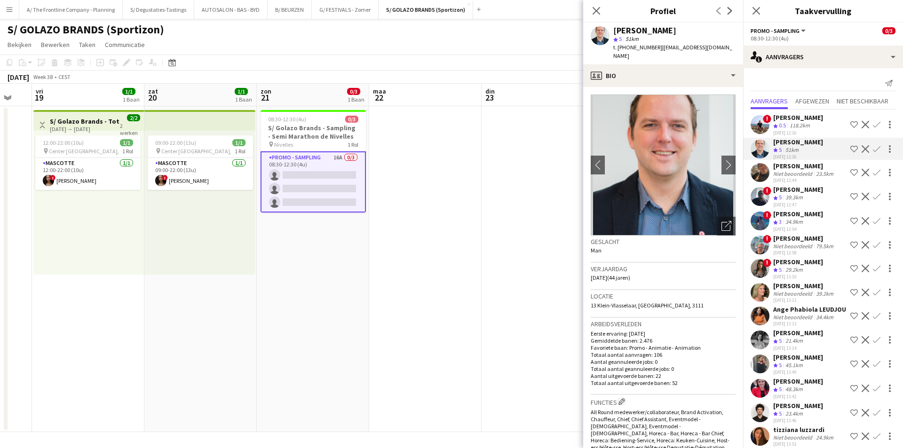
click at [850, 151] on app-icon "Ploeg op de shortlist" at bounding box center [854, 149] width 8 height 8
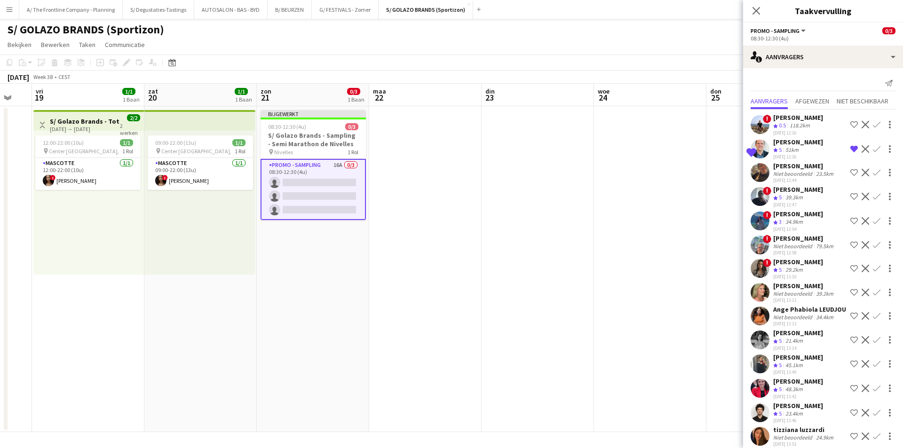
click at [802, 194] on div "[PERSON_NAME]" at bounding box center [798, 189] width 50 height 8
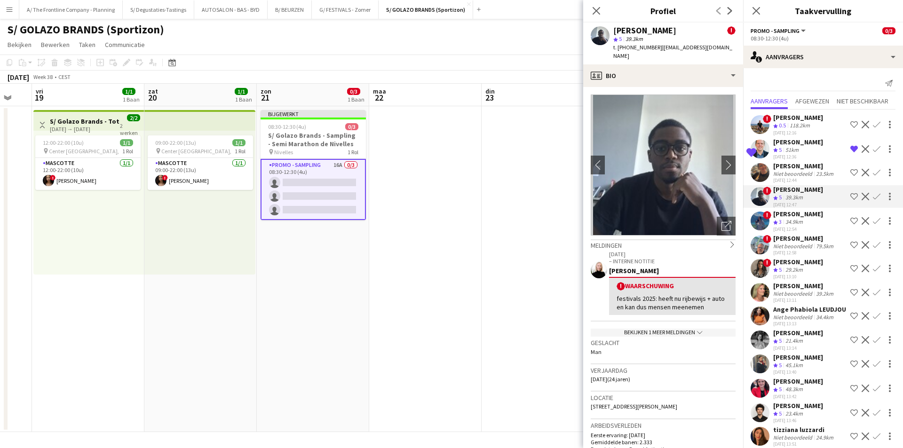
click at [850, 199] on app-icon "Ploeg op de shortlist" at bounding box center [854, 197] width 8 height 8
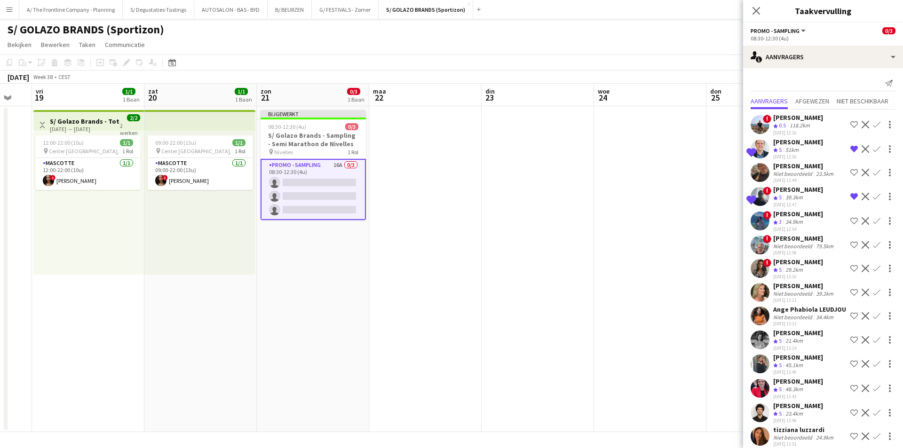
click at [808, 226] on div "Ploegbeoordeling 3 34.9km" at bounding box center [798, 222] width 50 height 8
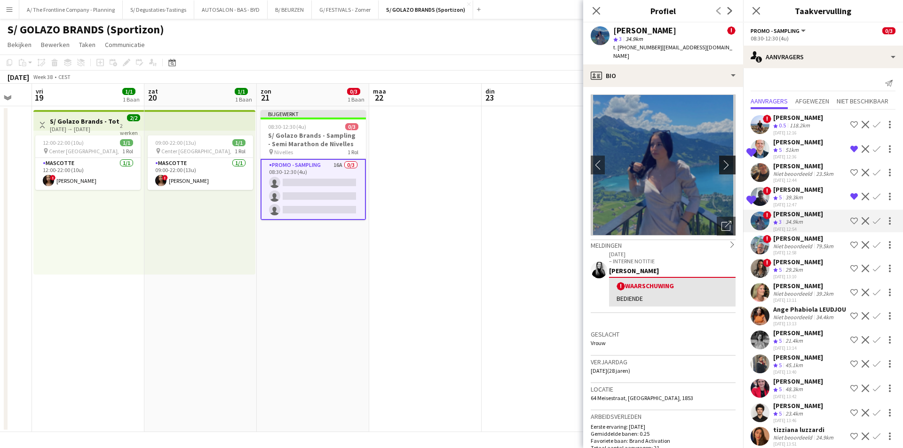
click at [724, 162] on button "chevron-right" at bounding box center [728, 165] width 19 height 19
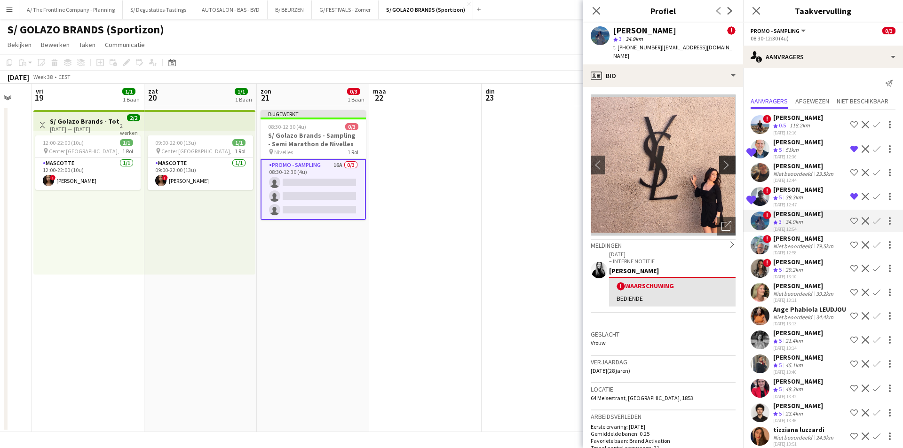
click at [724, 162] on button "chevron-right" at bounding box center [728, 165] width 19 height 19
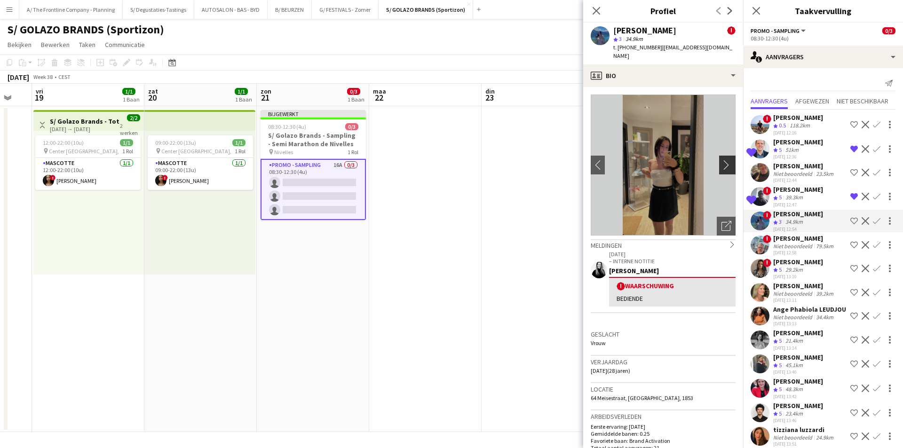
click at [724, 162] on button "chevron-right" at bounding box center [728, 165] width 19 height 19
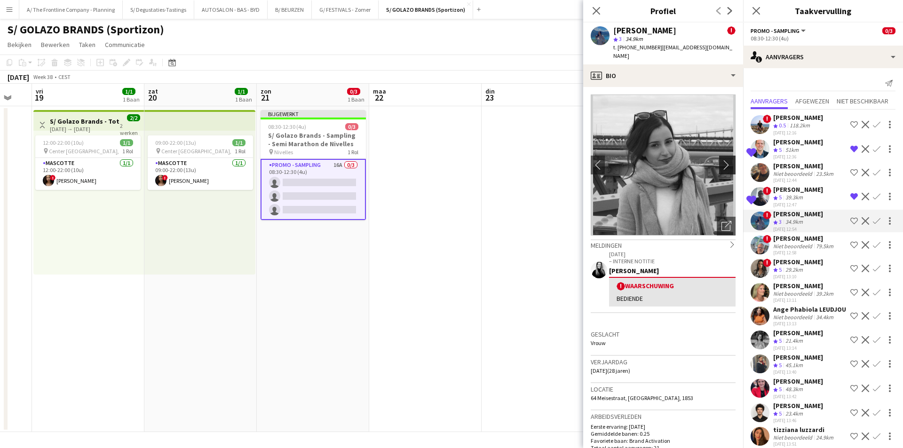
click at [724, 162] on button "chevron-right" at bounding box center [728, 165] width 19 height 19
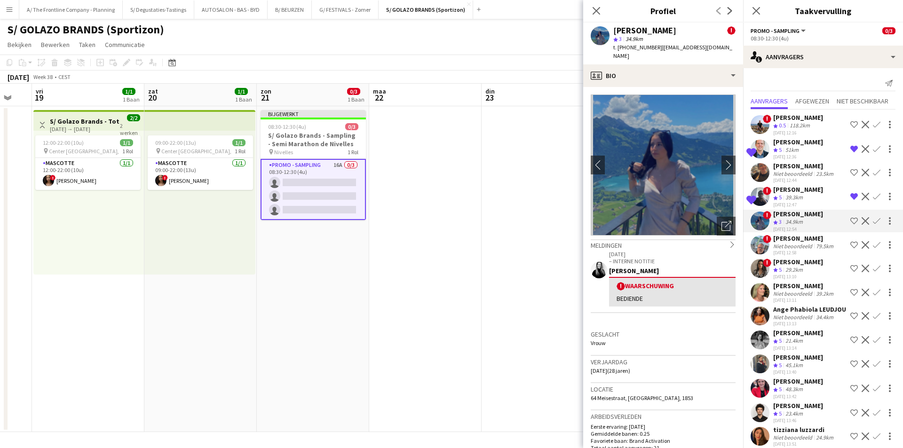
click at [850, 225] on app-icon "Ploeg op de shortlist" at bounding box center [854, 221] width 8 height 8
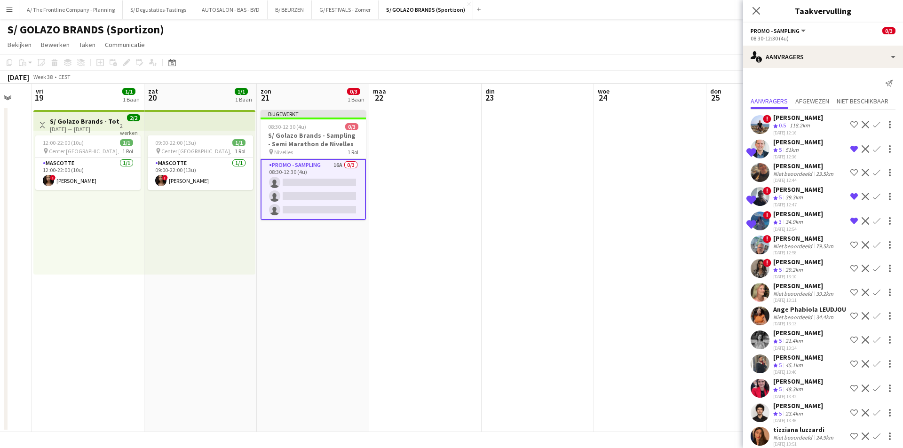
click at [850, 272] on app-icon "Ploeg op de shortlist" at bounding box center [854, 269] width 8 height 8
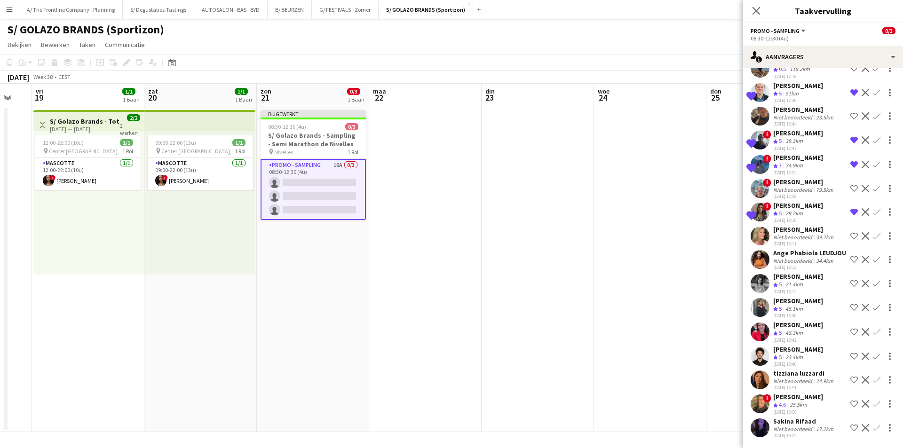
scroll to position [73, 0]
click at [850, 283] on app-icon "Ploeg op de shortlist" at bounding box center [854, 284] width 8 height 8
click at [808, 430] on div "Niet beoordeeld" at bounding box center [793, 429] width 41 height 7
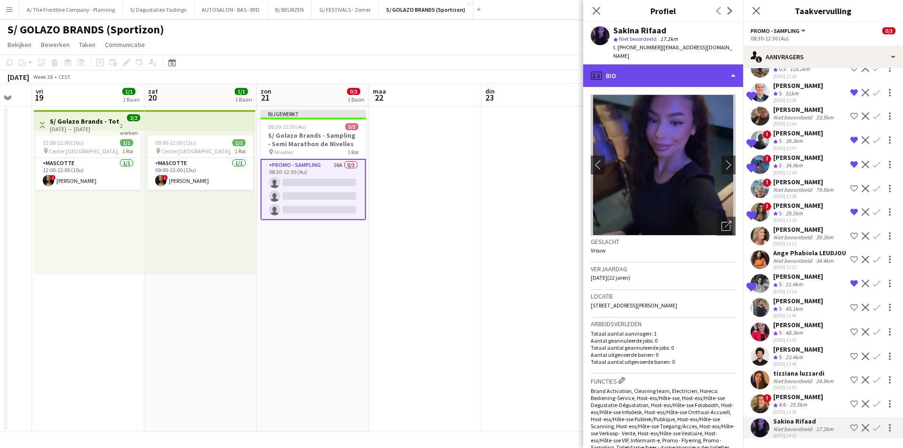
click at [674, 72] on div "profile Bio" at bounding box center [663, 75] width 160 height 23
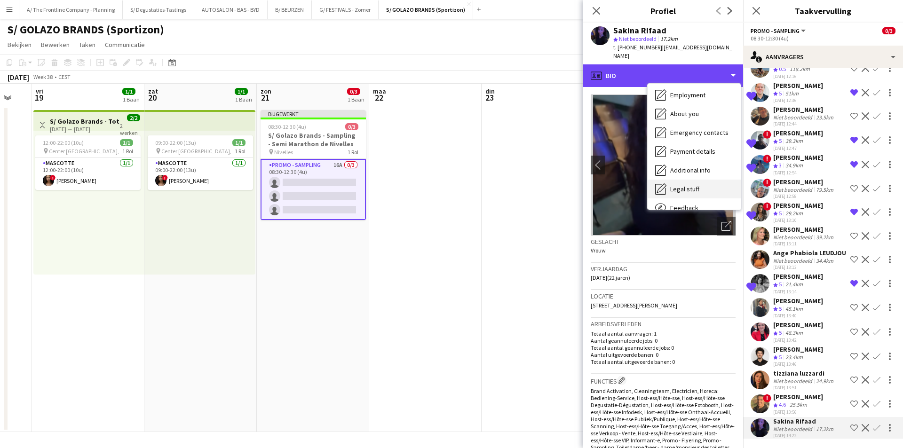
scroll to position [88, 0]
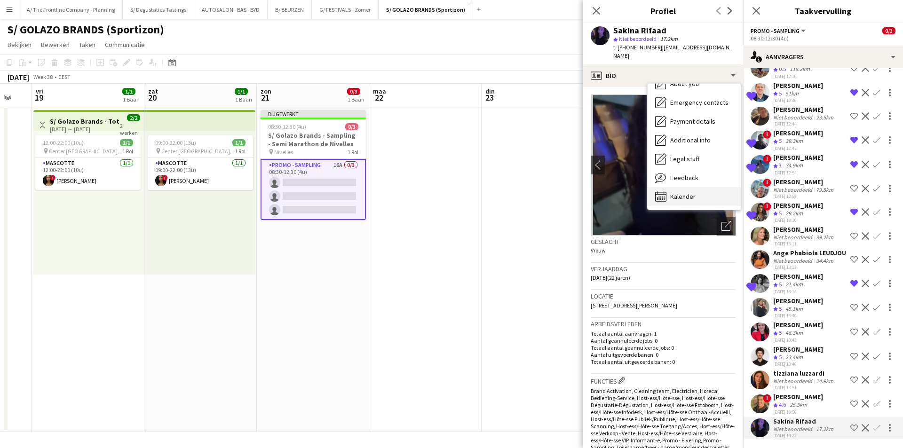
click at [691, 192] on span "Kalender" at bounding box center [682, 196] width 25 height 8
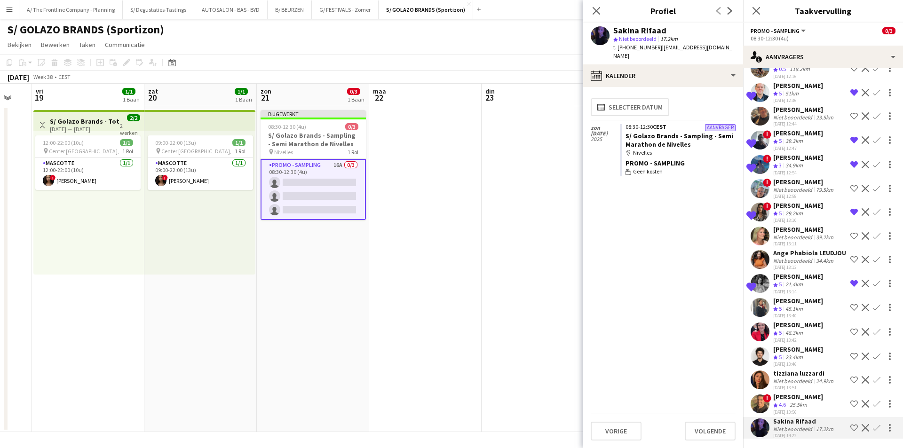
click at [790, 402] on div "25.5km" at bounding box center [798, 405] width 21 height 8
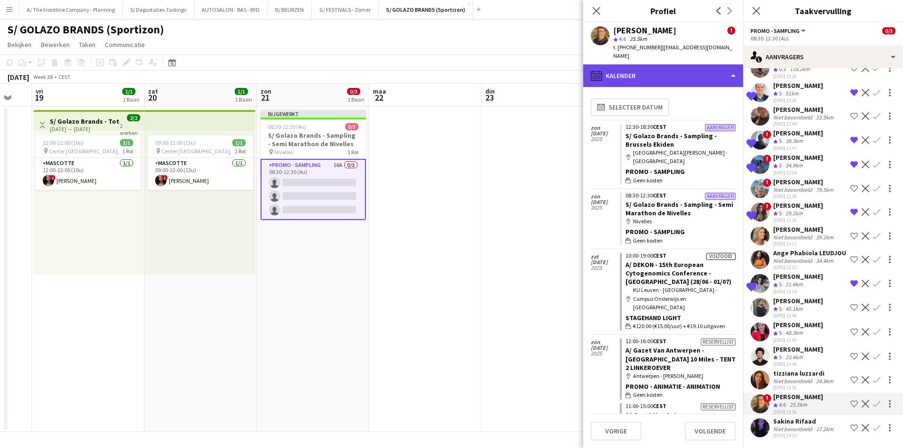
click at [650, 64] on div "calendar-full Kalender" at bounding box center [663, 75] width 160 height 23
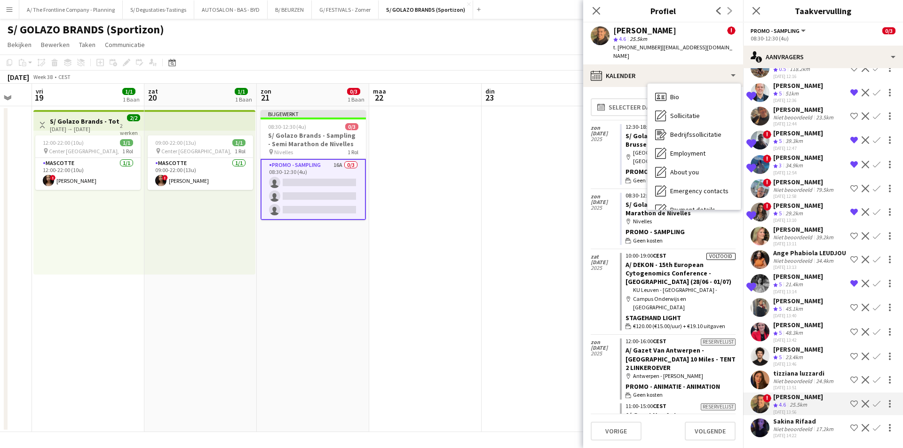
click at [664, 84] on div "Bio Bio Sollicitatie Sollicitatie Bedrijfssollicitatie Bedrijfssollicitatie Emp…" at bounding box center [693, 147] width 93 height 126
click at [664, 87] on div "Bio Bio" at bounding box center [693, 96] width 93 height 19
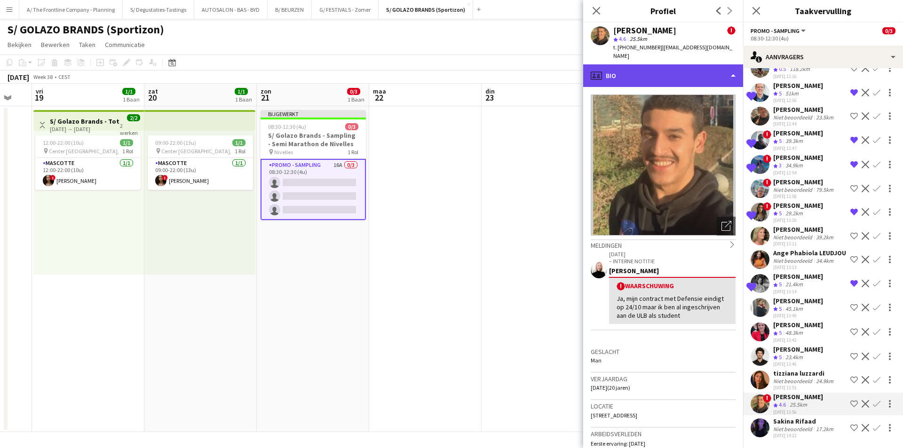
click at [673, 75] on div "profile Bio" at bounding box center [663, 75] width 160 height 23
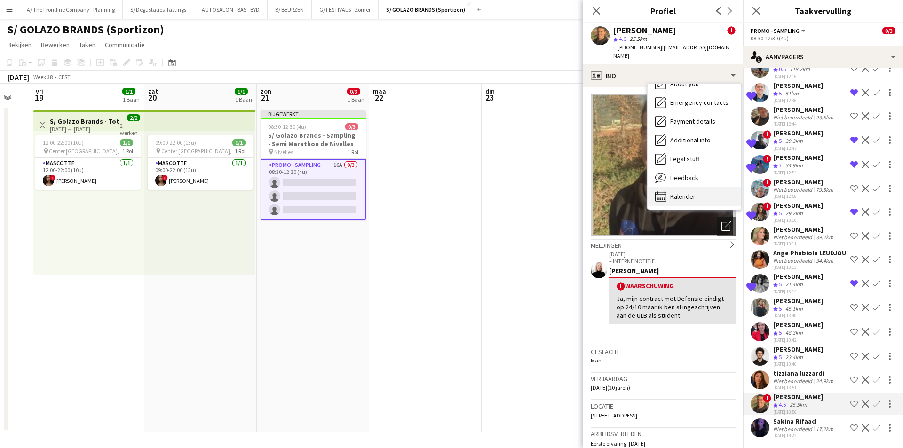
click at [682, 192] on span "Kalender" at bounding box center [682, 196] width 25 height 8
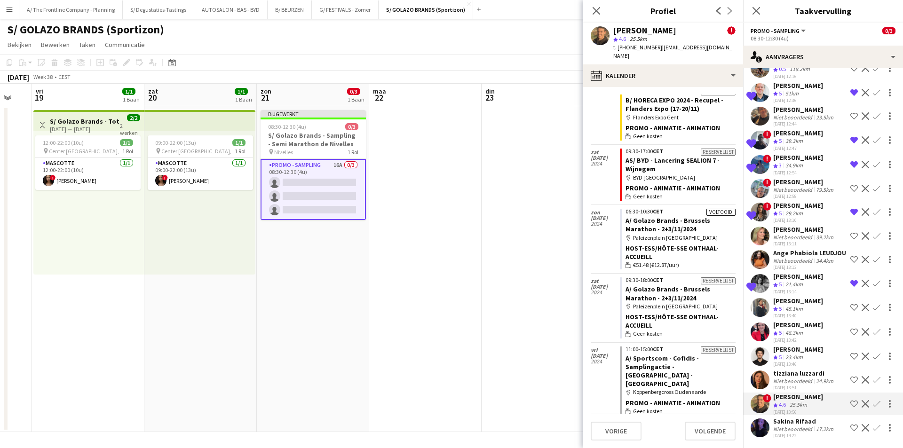
scroll to position [693, 0]
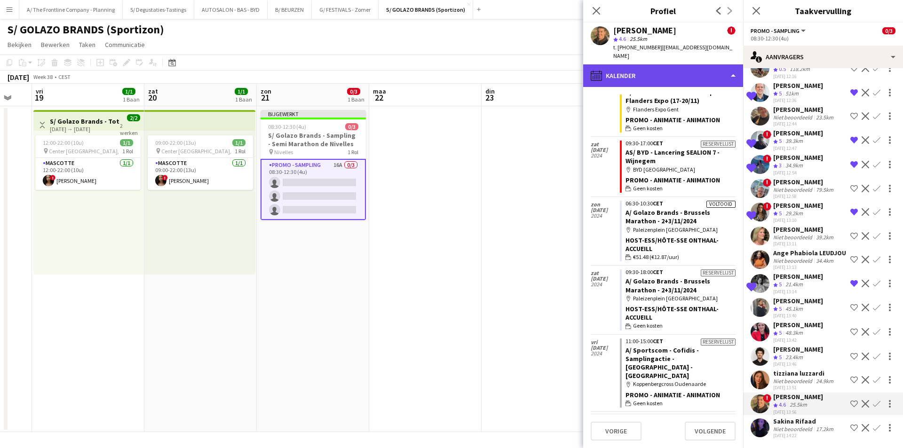
click at [669, 66] on div "calendar-full Kalender" at bounding box center [663, 75] width 160 height 23
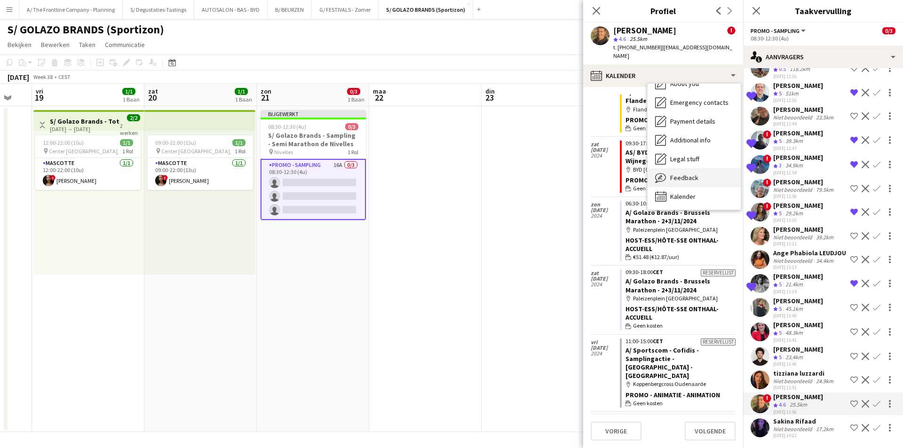
click at [696, 168] on div "Feedback Feedback" at bounding box center [693, 177] width 93 height 19
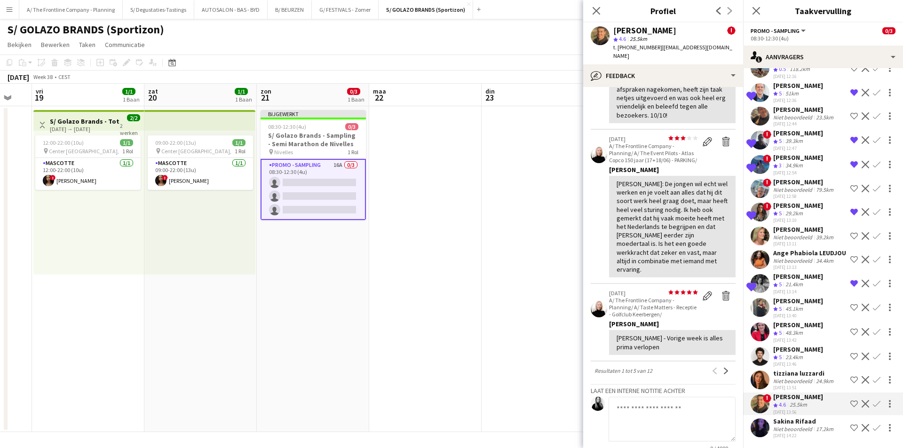
scroll to position [470, 0]
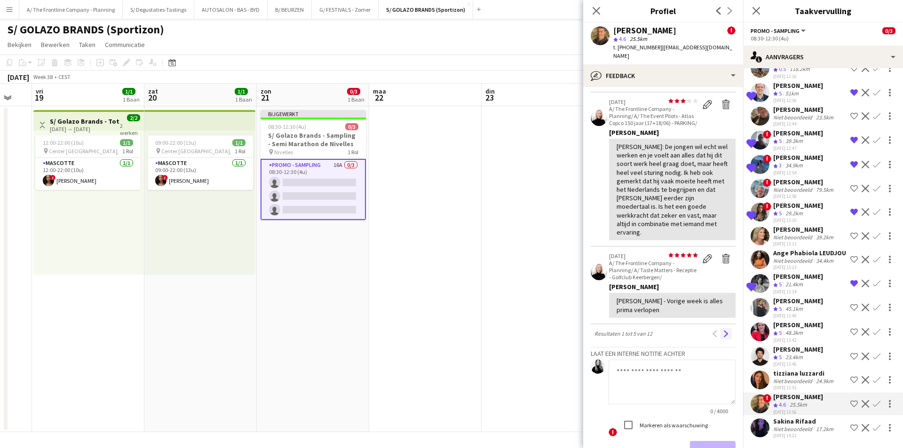
click at [723, 331] on app-icon "Volgende" at bounding box center [726, 334] width 7 height 7
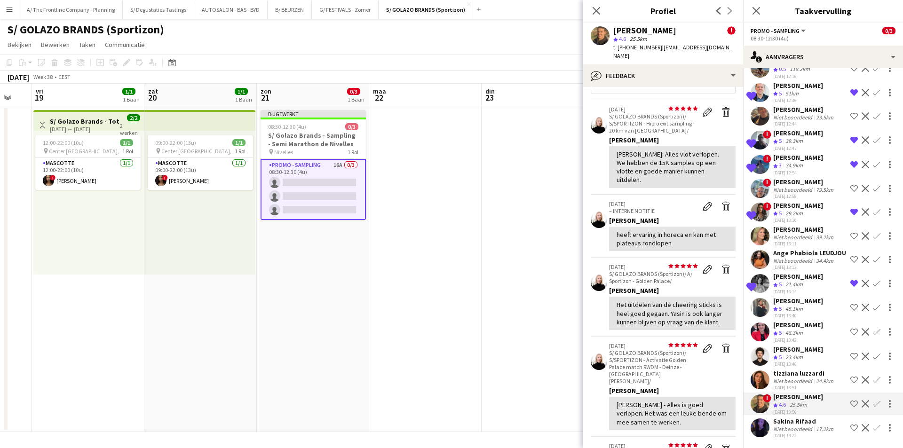
scroll to position [47, 0]
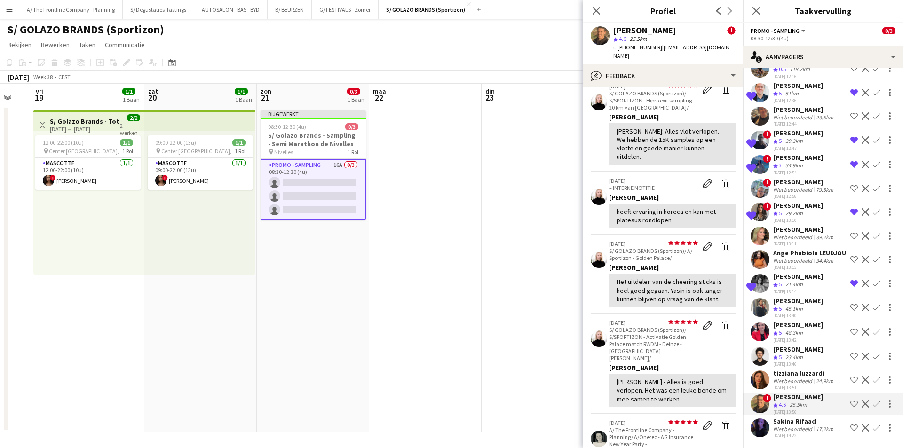
click at [850, 404] on app-icon "Ploeg op de shortlist" at bounding box center [854, 404] width 8 height 8
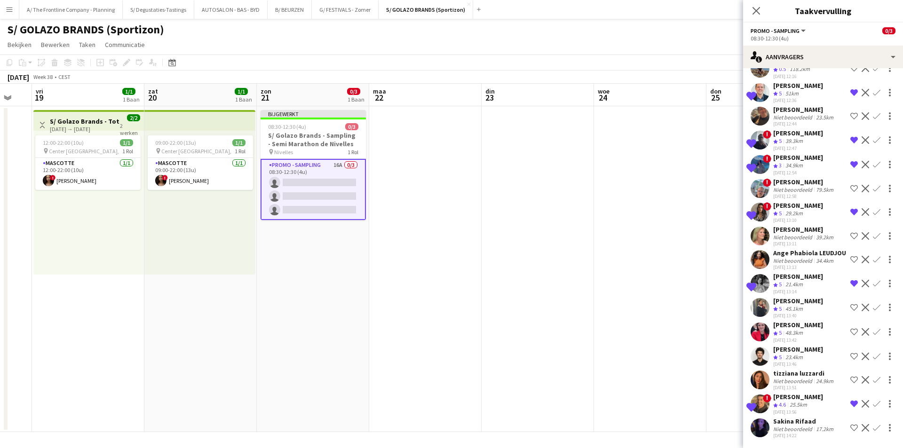
click at [802, 408] on div "25.5km" at bounding box center [798, 405] width 21 height 8
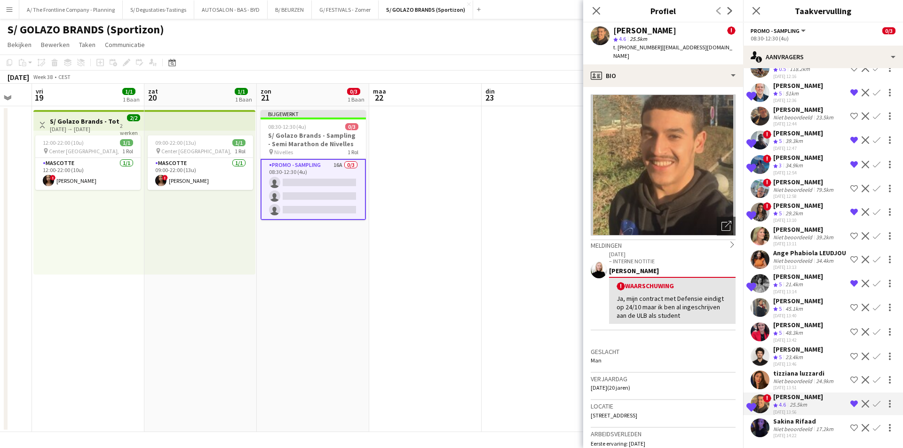
click at [611, 49] on div "[PERSON_NAME] driss ! star 4.6 25.5km t. [PHONE_NUMBER] | [EMAIL_ADDRESS][DOMAI…" at bounding box center [663, 44] width 160 height 42
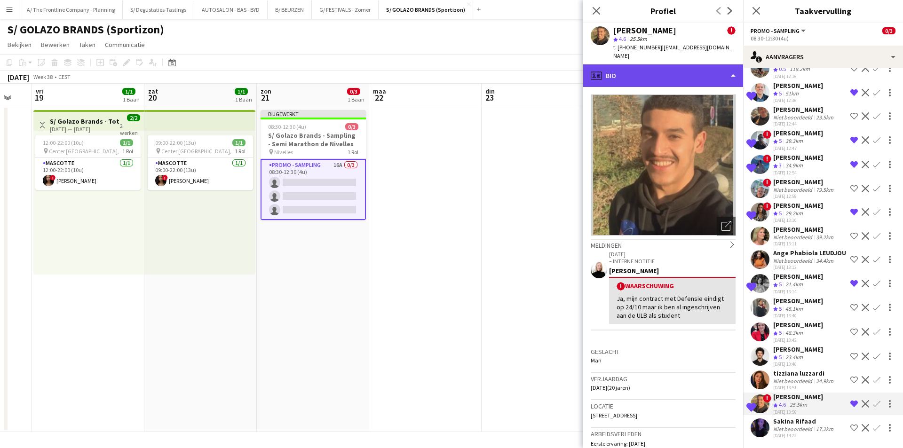
drag, startPoint x: 621, startPoint y: 68, endPoint x: 625, endPoint y: 71, distance: 5.0
click at [622, 69] on div "profile Bio" at bounding box center [663, 75] width 160 height 23
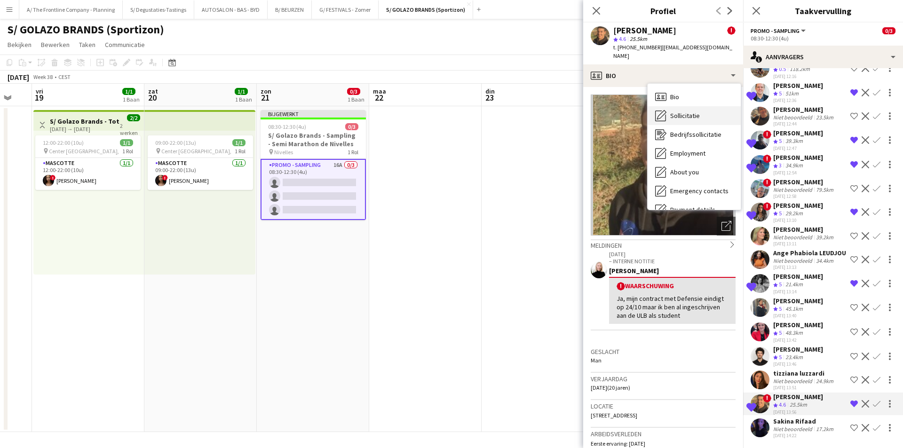
click at [692, 111] on span "Sollicitatie" at bounding box center [685, 115] width 30 height 8
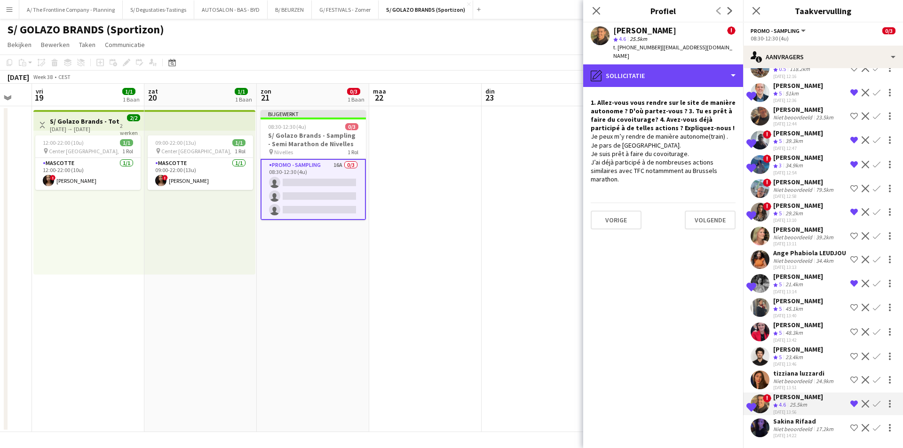
click at [675, 71] on div "pencil4 Sollicitatie" at bounding box center [663, 75] width 160 height 23
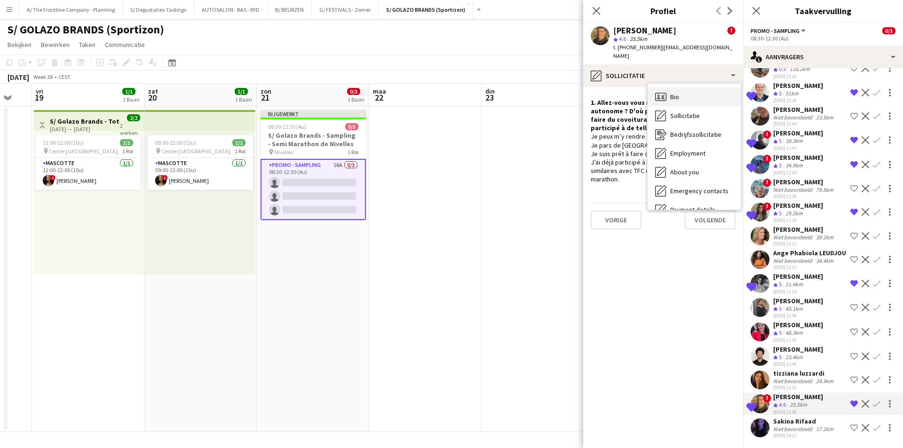
click at [691, 92] on div "Bio Bio" at bounding box center [693, 96] width 93 height 19
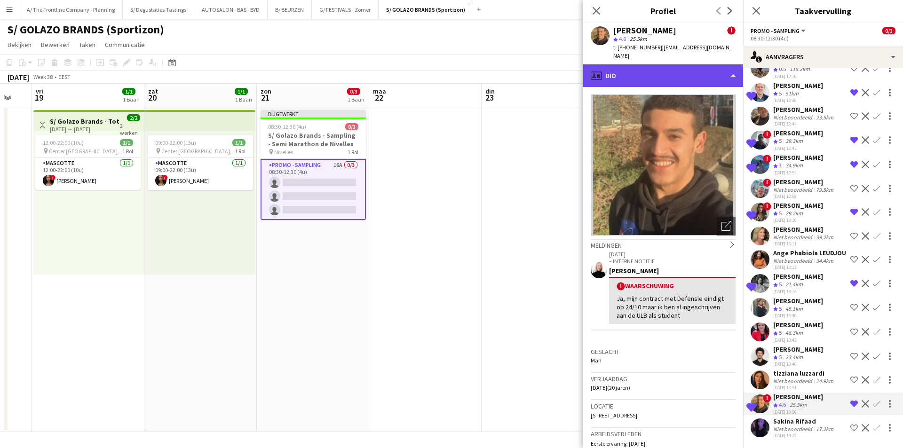
click at [668, 65] on div "profile Bio" at bounding box center [663, 75] width 160 height 23
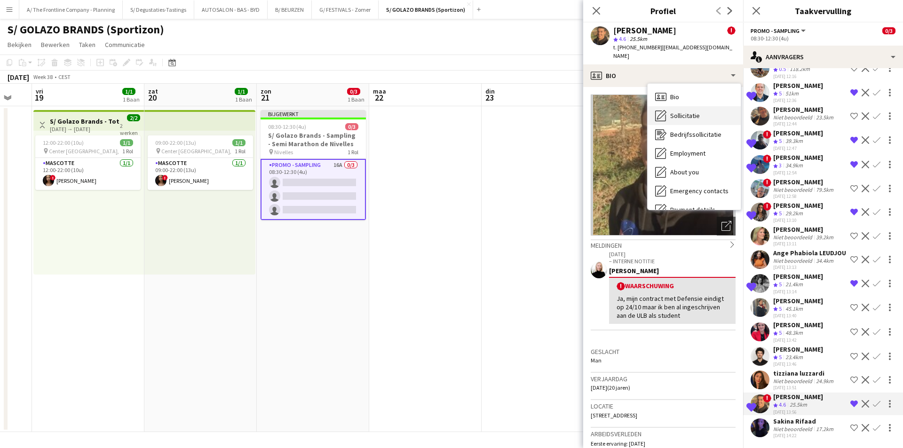
click at [678, 111] on span "Sollicitatie" at bounding box center [685, 115] width 30 height 8
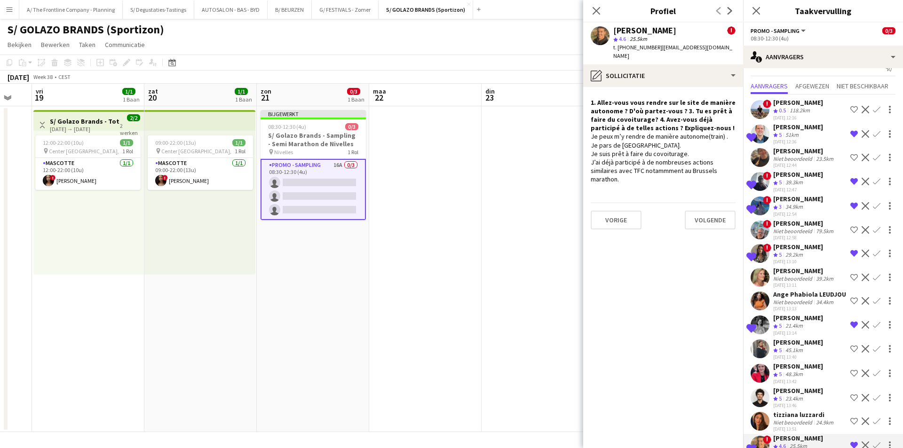
scroll to position [0, 0]
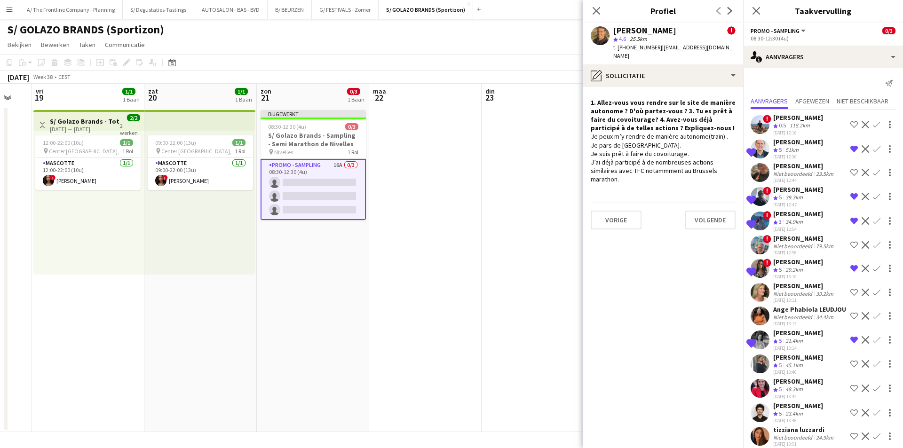
click at [429, 254] on app-date-cell at bounding box center [425, 269] width 112 height 326
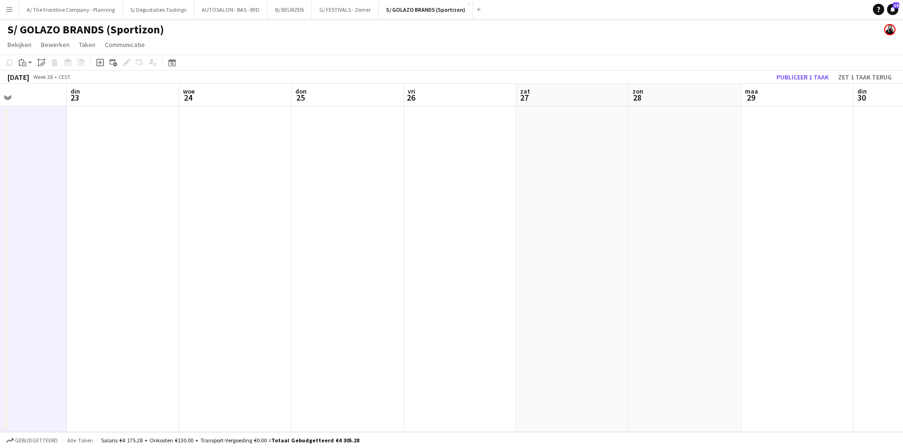
drag, startPoint x: 627, startPoint y: 217, endPoint x: 279, endPoint y: 205, distance: 348.2
click at [279, 205] on app-calendar-viewport "vri 19 1/1 1 Baan zat 20 1/1 1 Baan zon 21 0/3 1 Baan [DATE] din 23 woe 24 don …" at bounding box center [451, 258] width 903 height 348
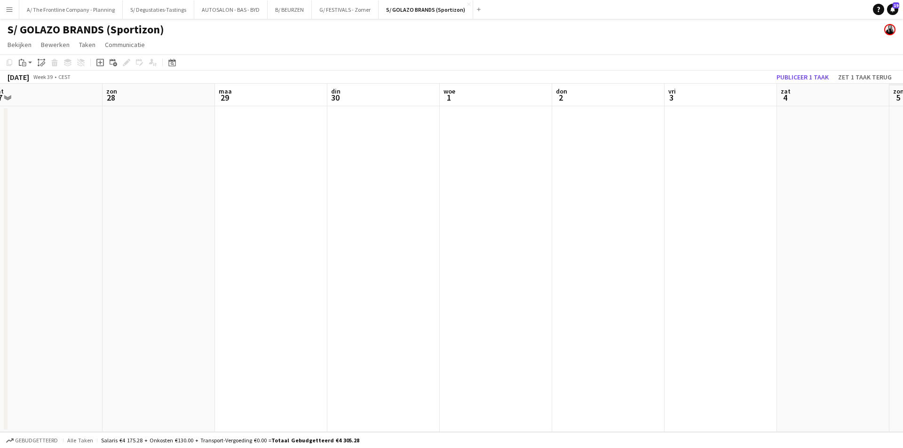
drag, startPoint x: 705, startPoint y: 245, endPoint x: 606, endPoint y: 227, distance: 100.5
click at [335, 243] on app-calendar-viewport "woe 24 don 25 vri 26 zat 27 [DATE] din 30 woe 1 don 2 vri 3 zat 4 [DATE] 6" at bounding box center [451, 258] width 903 height 348
drag, startPoint x: 362, startPoint y: 233, endPoint x: 290, endPoint y: 177, distance: 91.1
click at [184, 207] on app-calendar-viewport "[DATE] din 30 woe 1 don 2 vri 3 zat 4 [DATE] 6 din 7 woe 8 don 9 vri 10 zat 11" at bounding box center [451, 258] width 903 height 348
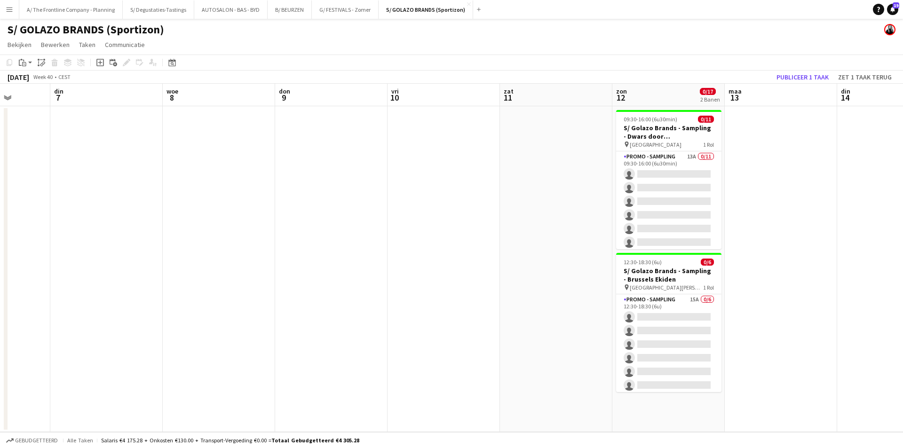
drag, startPoint x: 262, startPoint y: 197, endPoint x: 187, endPoint y: 184, distance: 76.7
click at [187, 184] on app-calendar-viewport "zat 4 [DATE] 6 din 7 woe 8 don 9 vri 10 zat 11 zon 12 0/17 2 Banen [DATE] din 1…" at bounding box center [451, 258] width 903 height 348
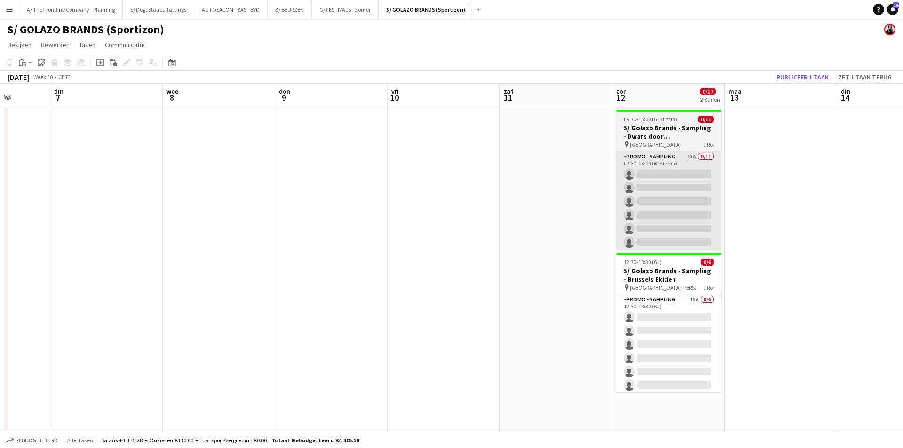
scroll to position [0, 362]
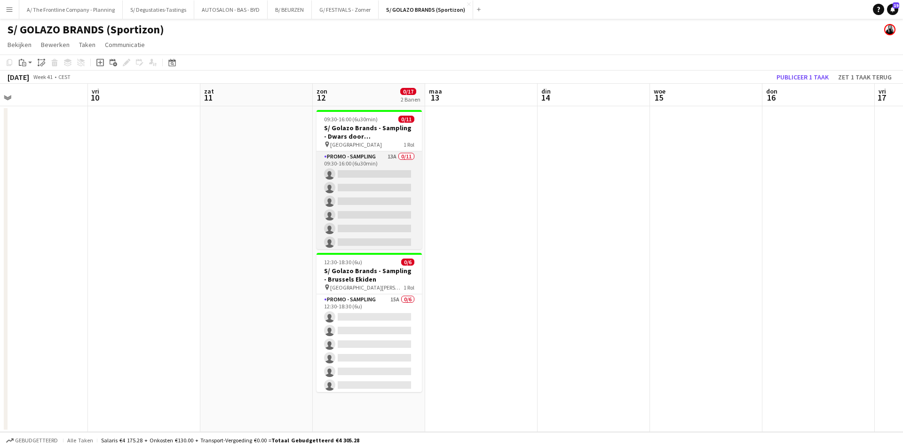
click at [361, 189] on app-card-role "Promo - Sampling 13A 0/11 09:30-16:00 (6u30min) single-neutral-actions single-n…" at bounding box center [368, 235] width 105 height 168
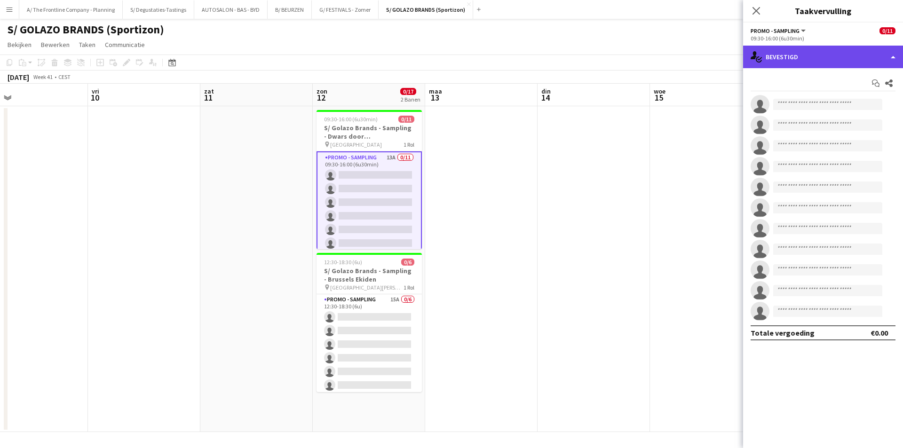
click at [830, 46] on div "single-neutral-actions-check-2 Bevestigd" at bounding box center [823, 57] width 160 height 23
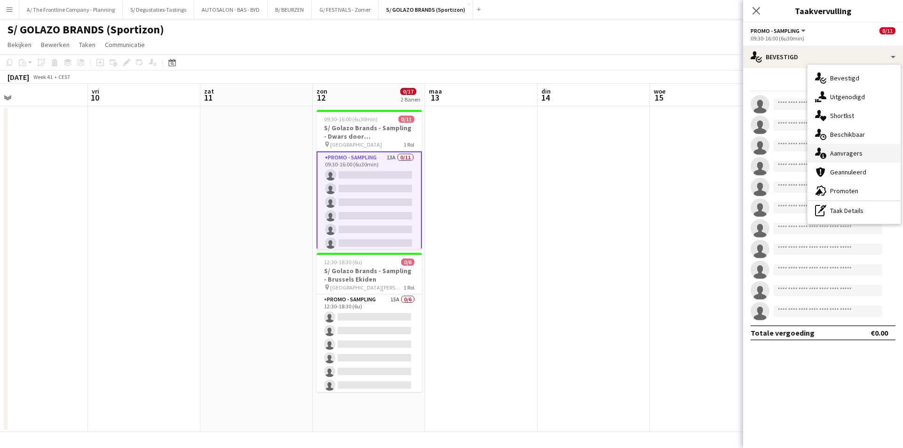
click at [846, 152] on div "single-neutral-actions-information Aanvragers" at bounding box center [853, 153] width 93 height 19
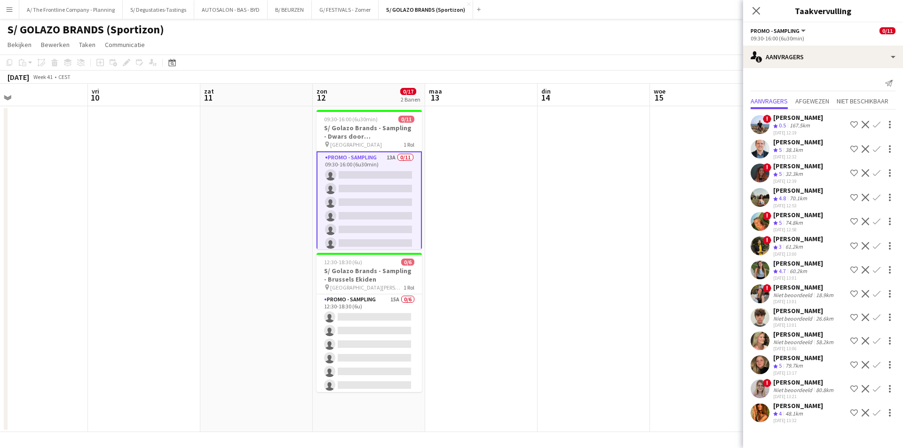
click at [852, 197] on app-icon "Ploeg op de shortlist" at bounding box center [854, 198] width 8 height 8
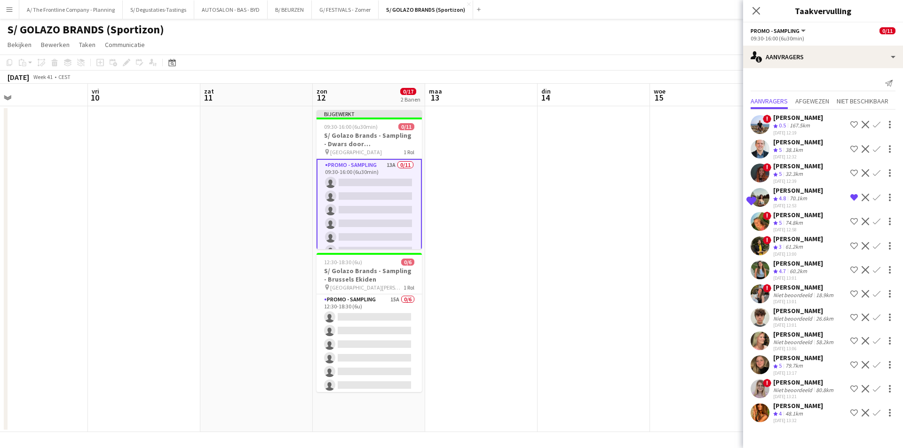
click at [852, 219] on app-icon "Ploeg op de shortlist" at bounding box center [854, 222] width 8 height 8
click at [853, 292] on app-icon "Ploeg op de shortlist" at bounding box center [854, 294] width 8 height 8
click at [780, 203] on div "[DATE] 12:53" at bounding box center [798, 206] width 50 height 6
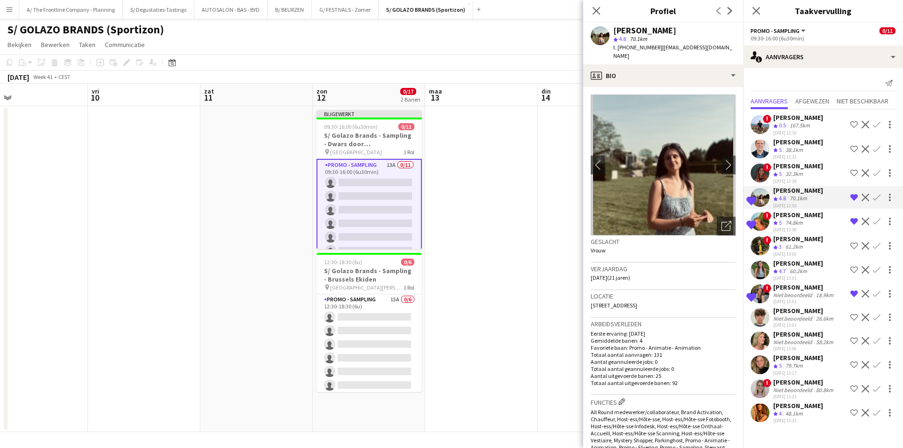
click at [799, 273] on div "60.2km" at bounding box center [798, 272] width 21 height 8
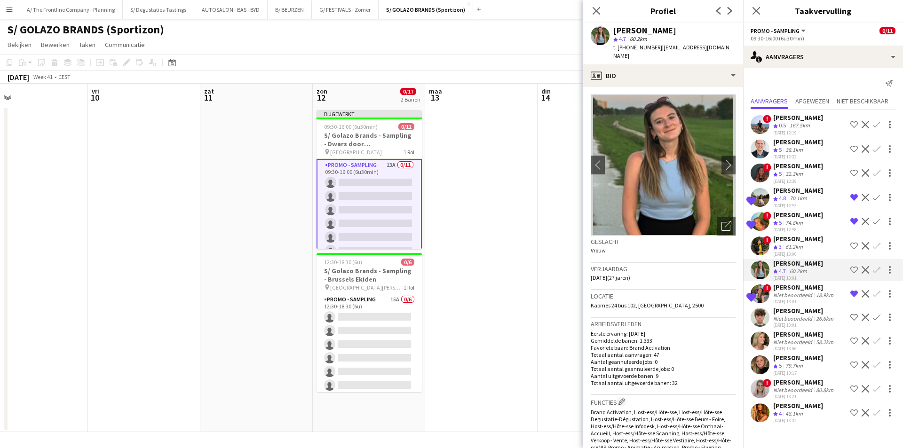
click at [804, 197] on div "70.1km" at bounding box center [798, 199] width 21 height 8
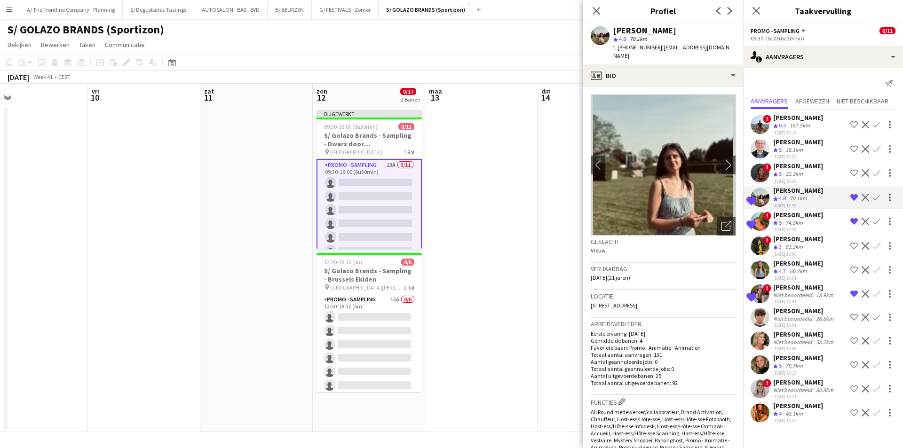
click at [851, 412] on app-icon "Ploeg op de shortlist" at bounding box center [854, 413] width 8 height 8
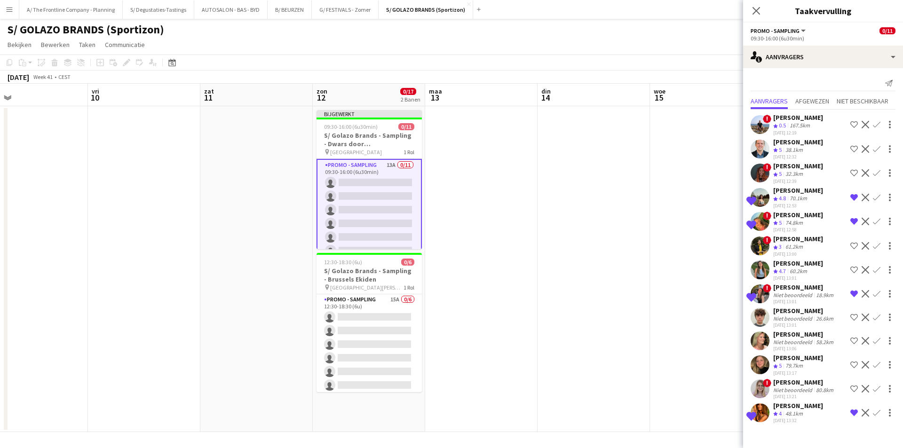
click at [802, 363] on div "79.7km" at bounding box center [793, 366] width 21 height 8
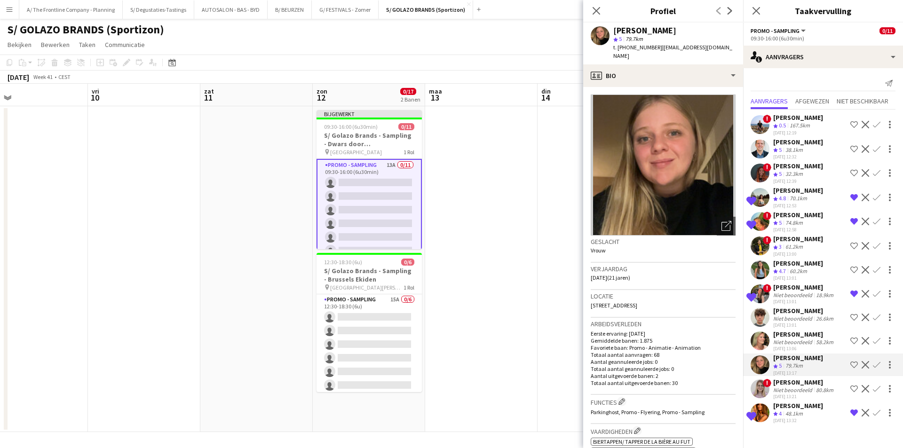
click at [811, 381] on div "[PERSON_NAME]" at bounding box center [804, 382] width 62 height 8
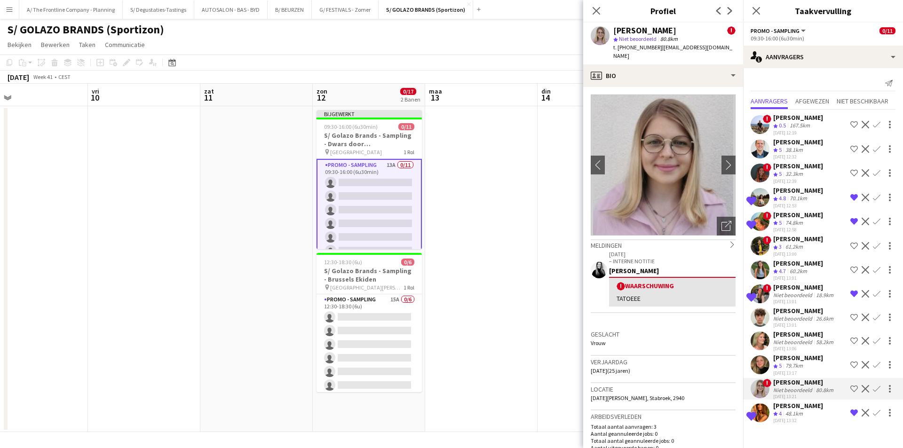
click at [810, 363] on div "[PERSON_NAME] Ploegbeoordeling 5 79.7km [DATE] 13:17 Ploeg op de shortlist Weig…" at bounding box center [823, 365] width 160 height 23
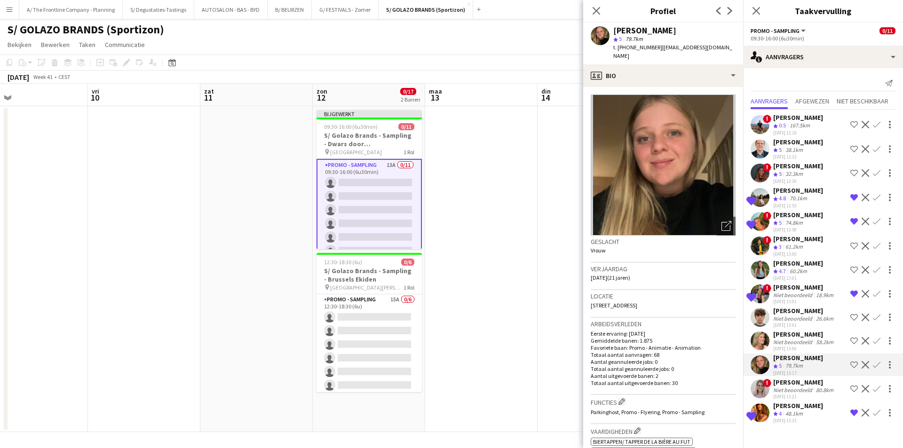
click at [810, 346] on div "[DATE] 13:06" at bounding box center [804, 349] width 62 height 6
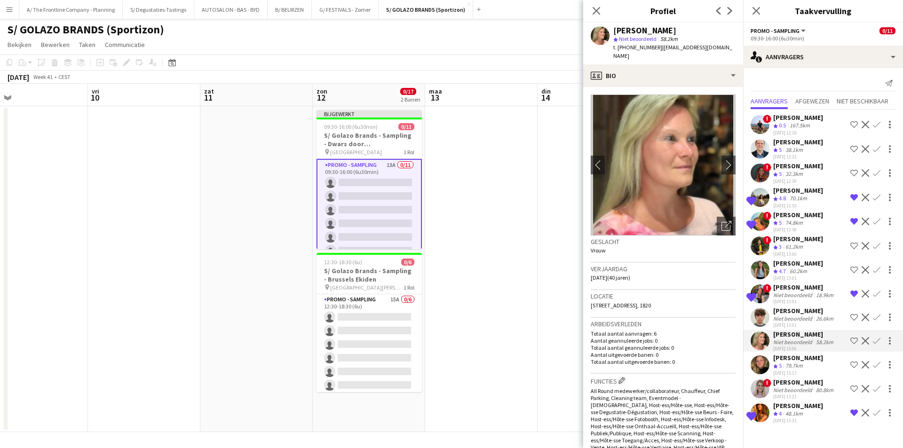
click at [810, 322] on div "[DATE] 13:01" at bounding box center [804, 325] width 62 height 6
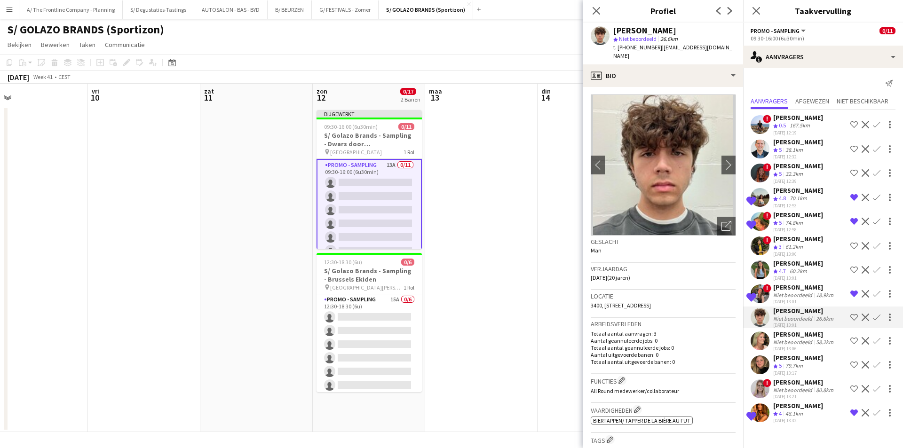
click at [804, 294] on div "Niet beoordeeld" at bounding box center [793, 295] width 41 height 7
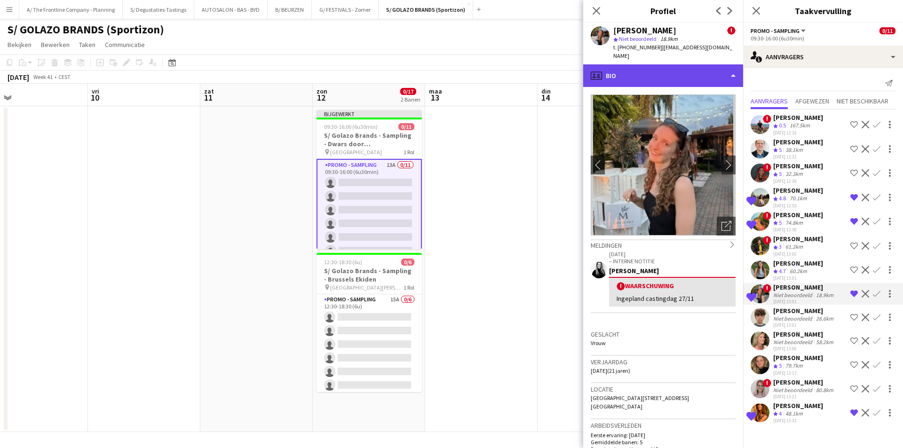
click at [682, 75] on div "profile Bio" at bounding box center [663, 75] width 160 height 23
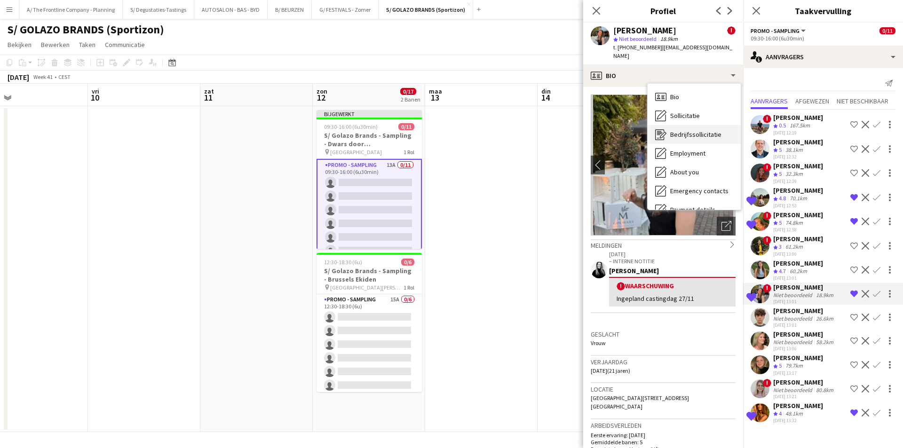
click at [695, 125] on div "Bedrijfssollicitatie Bedrijfssollicitatie" at bounding box center [693, 134] width 93 height 19
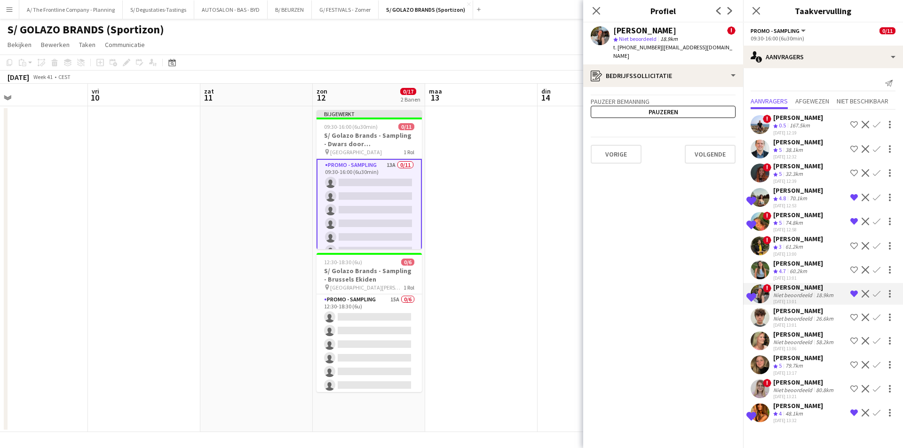
click at [693, 87] on app-crew-profile-application "Pauzeer bemanning Pauzeren Vorige Volgende" at bounding box center [663, 267] width 160 height 361
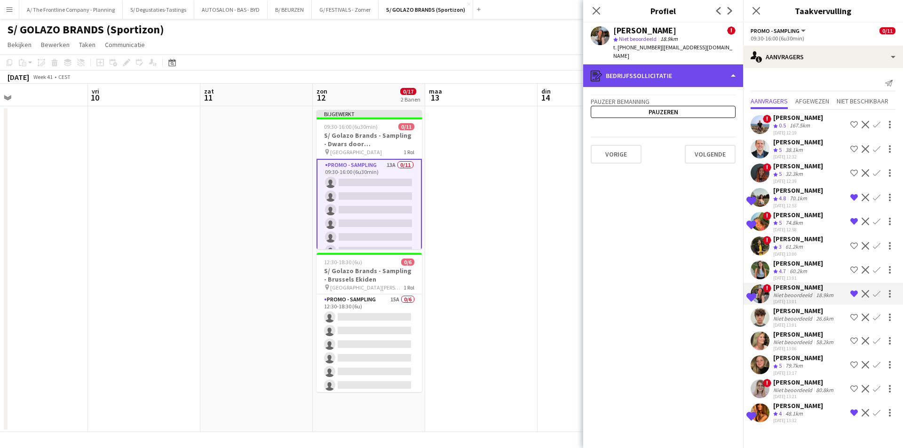
click at [702, 69] on div "register Bedrijfssollicitatie" at bounding box center [663, 75] width 160 height 23
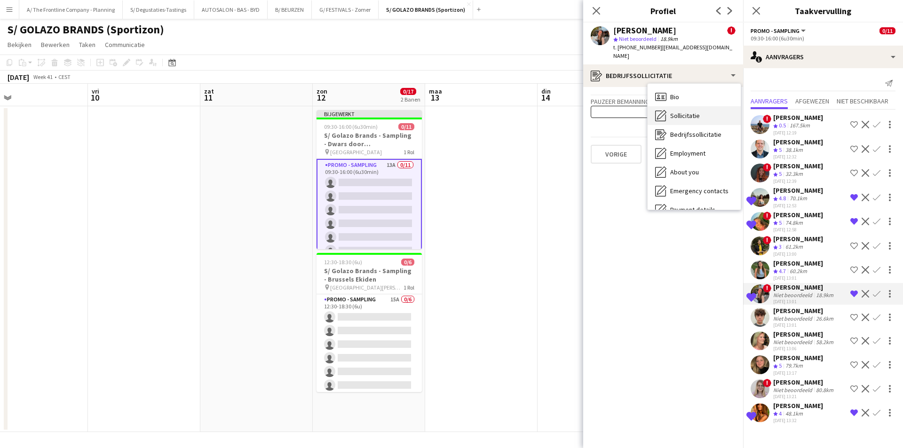
click at [712, 106] on div "Sollicitatie Sollicitatie" at bounding box center [693, 115] width 93 height 19
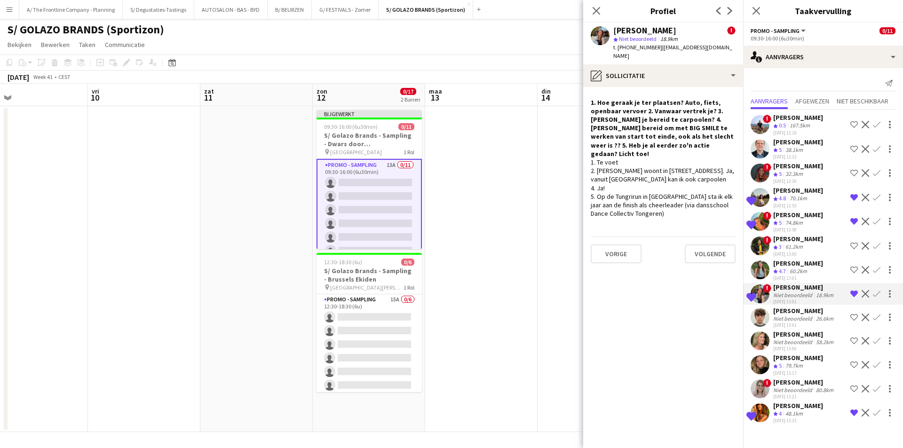
click at [656, 196] on div "1. Te voet 2. [PERSON_NAME] woont in [STREET_ADDRESS]. Ja, vanuit [GEOGRAPHIC_D…" at bounding box center [663, 188] width 145 height 60
click at [813, 245] on div "! [PERSON_NAME] Ploegbeoordeling 3 61.2km [DATE] 13:00 Ploeg op de shortlist We…" at bounding box center [823, 246] width 160 height 23
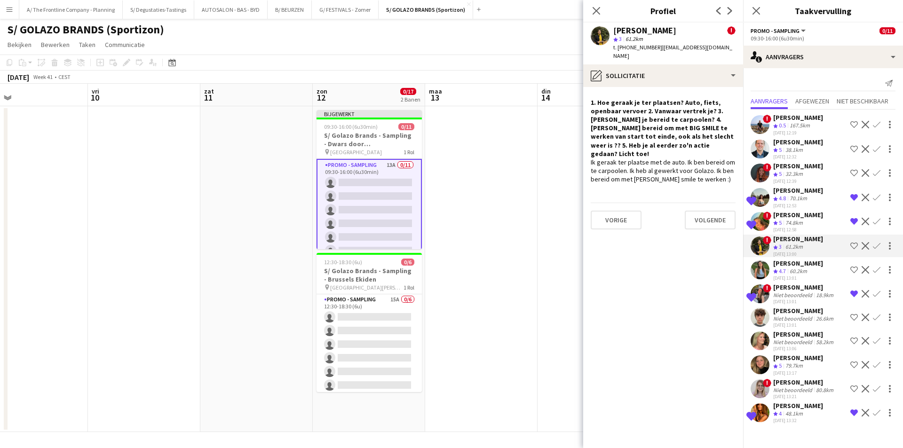
click at [856, 246] on app-icon "Ploeg op de shortlist" at bounding box center [854, 246] width 8 height 8
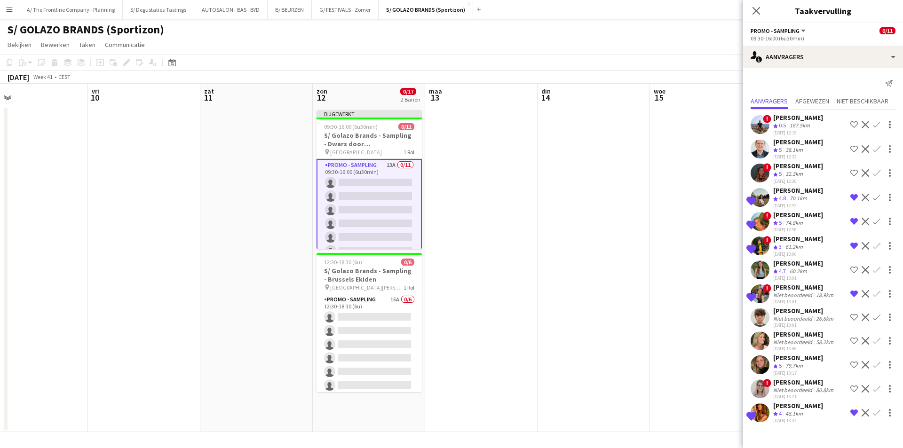
click at [814, 261] on div "[PERSON_NAME]" at bounding box center [798, 263] width 50 height 8
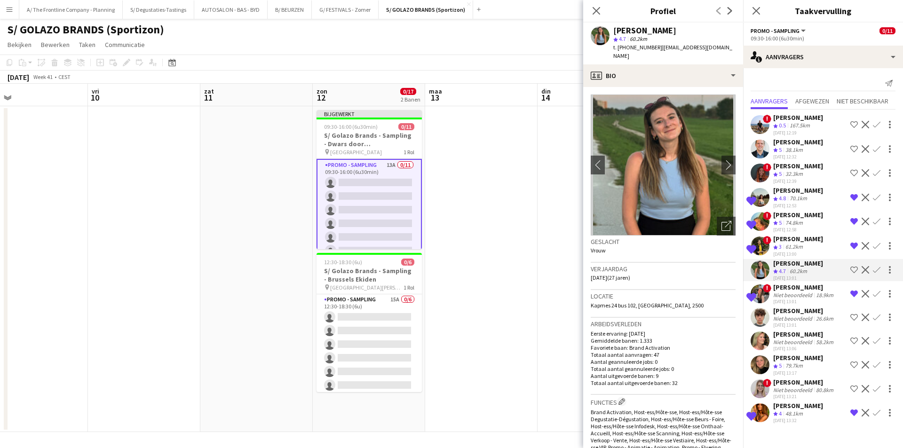
click at [851, 246] on app-icon "Verwijder ploeg van de shortlist" at bounding box center [854, 246] width 8 height 8
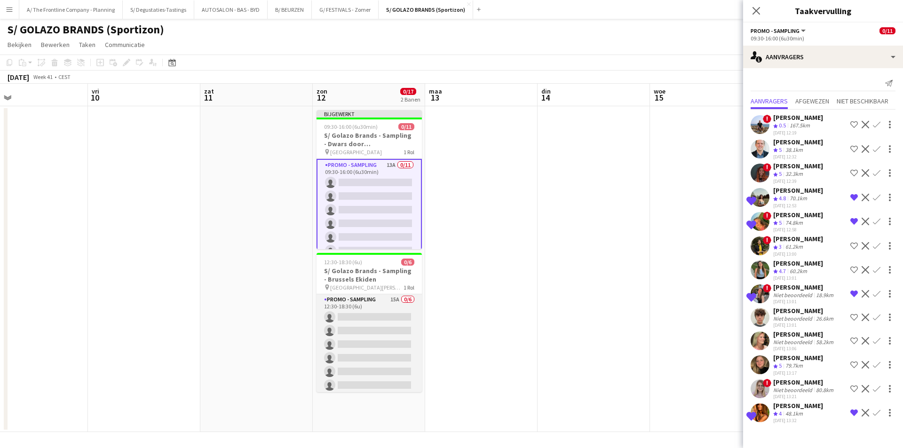
click at [390, 347] on app-card-role "Promo - Sampling 15A 0/6 12:30-18:30 (6u) single-neutral-actions single-neutral…" at bounding box center [368, 344] width 105 height 100
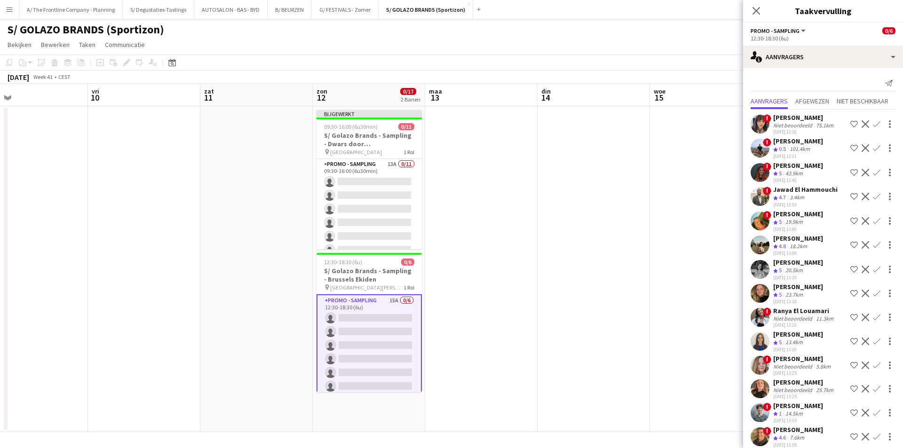
click at [850, 195] on app-icon "Ploeg op de shortlist" at bounding box center [854, 197] width 8 height 8
click at [850, 268] on app-icon "Ploeg op de shortlist" at bounding box center [854, 270] width 8 height 8
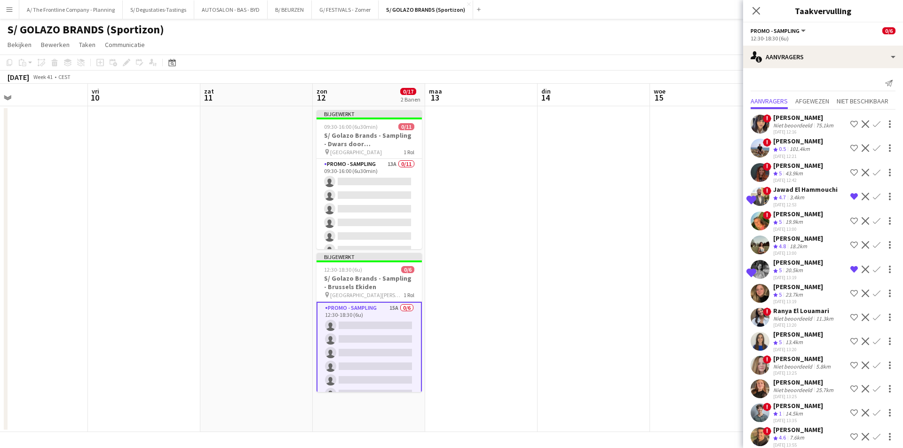
scroll to position [33, 0]
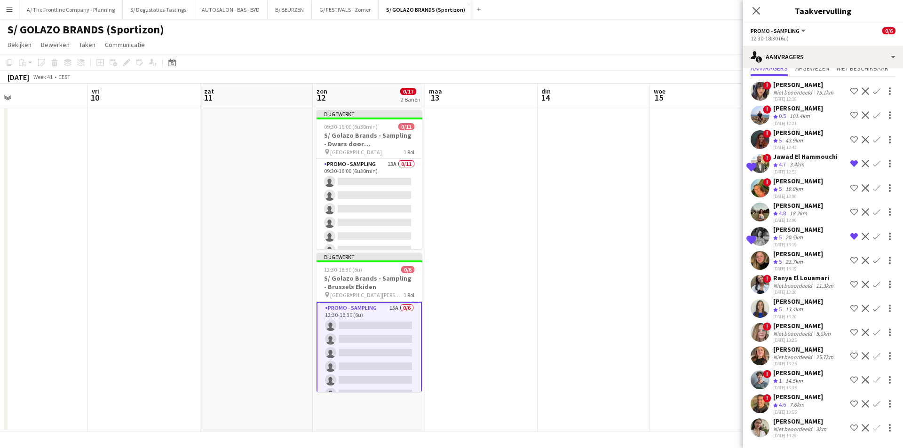
click at [850, 308] on app-icon "Ploeg op de shortlist" at bounding box center [854, 309] width 8 height 8
click at [817, 354] on div "25.7km" at bounding box center [824, 357] width 21 height 7
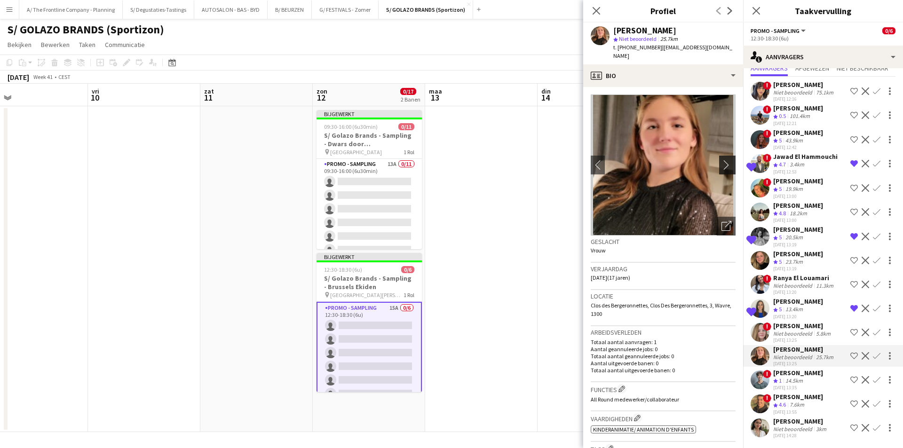
click at [719, 160] on button "chevron-right" at bounding box center [728, 165] width 19 height 19
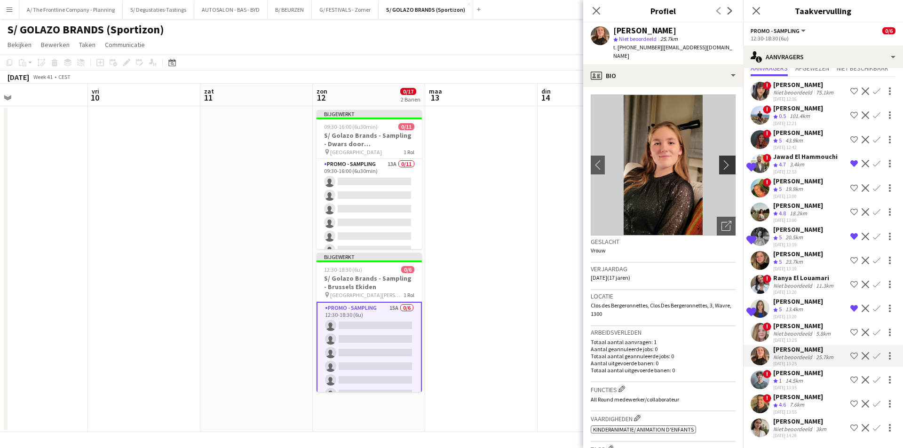
click at [721, 160] on app-icon "chevron-right" at bounding box center [728, 165] width 15 height 10
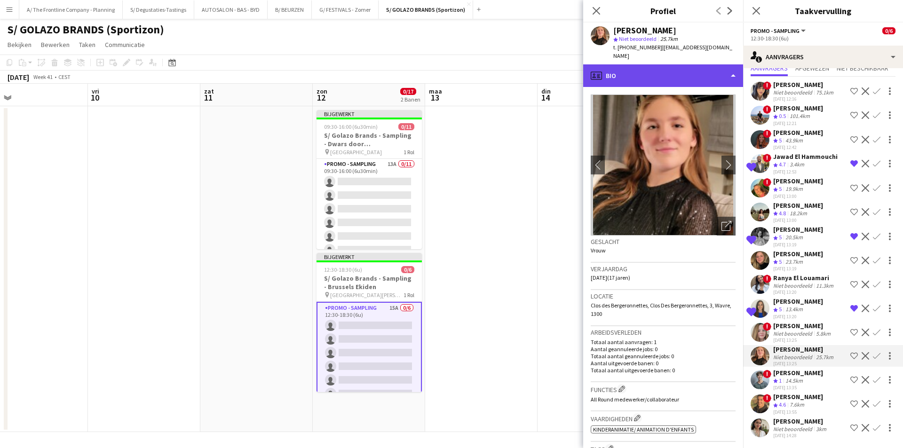
click at [700, 75] on div "profile Bio" at bounding box center [663, 75] width 160 height 23
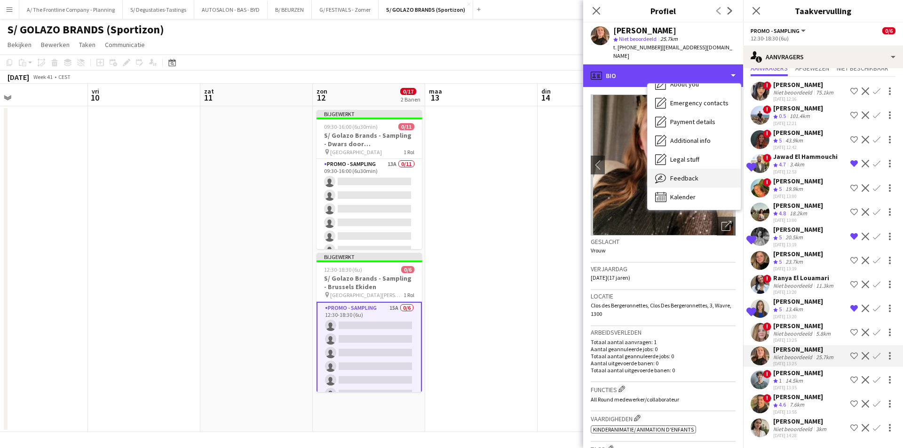
scroll to position [88, 0]
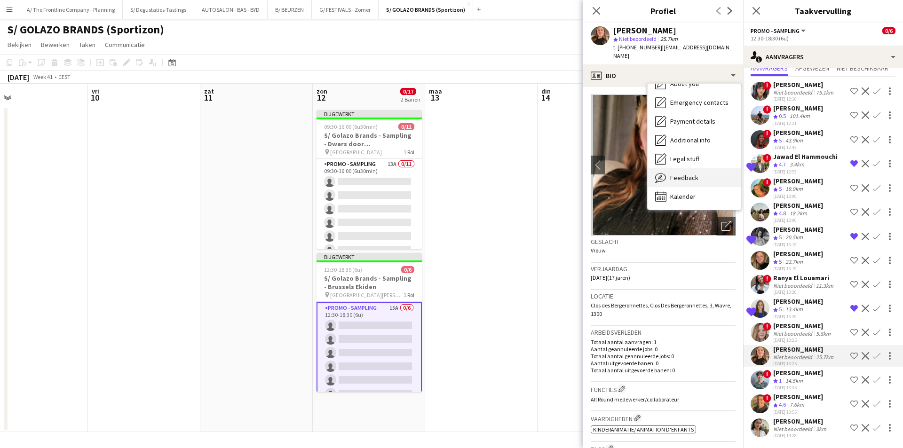
click at [698, 172] on div "Feedback Feedback" at bounding box center [693, 177] width 93 height 19
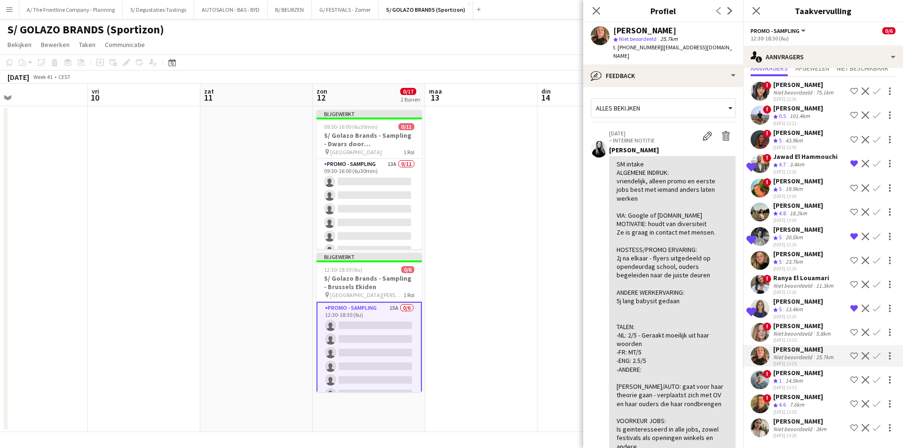
click at [850, 403] on app-icon "Ploeg op de shortlist" at bounding box center [854, 404] width 8 height 8
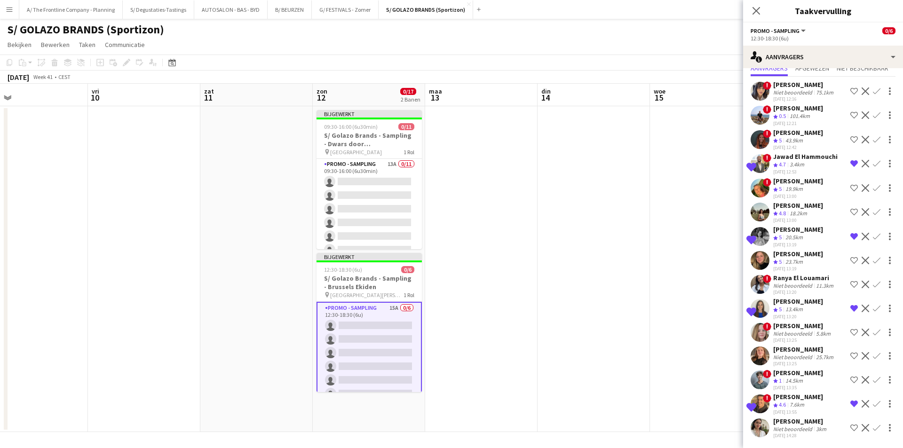
click at [791, 436] on div "[DATE] 14:28" at bounding box center [800, 436] width 55 height 6
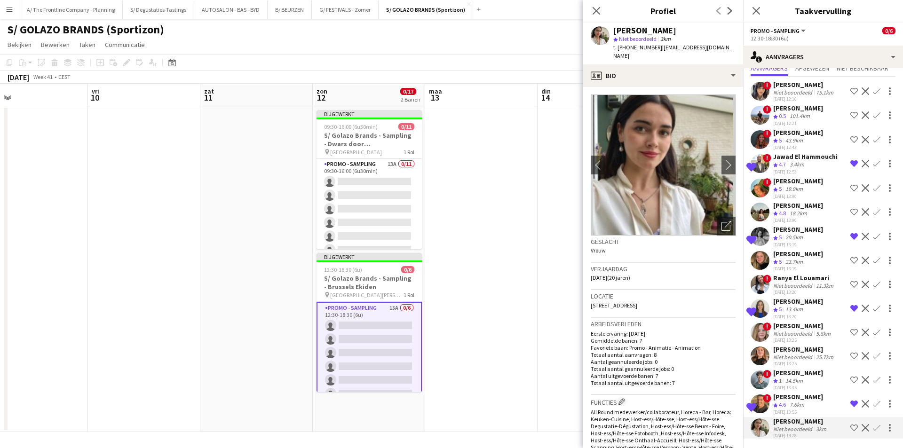
click at [850, 428] on app-icon "Ploeg op de shortlist" at bounding box center [854, 428] width 8 height 8
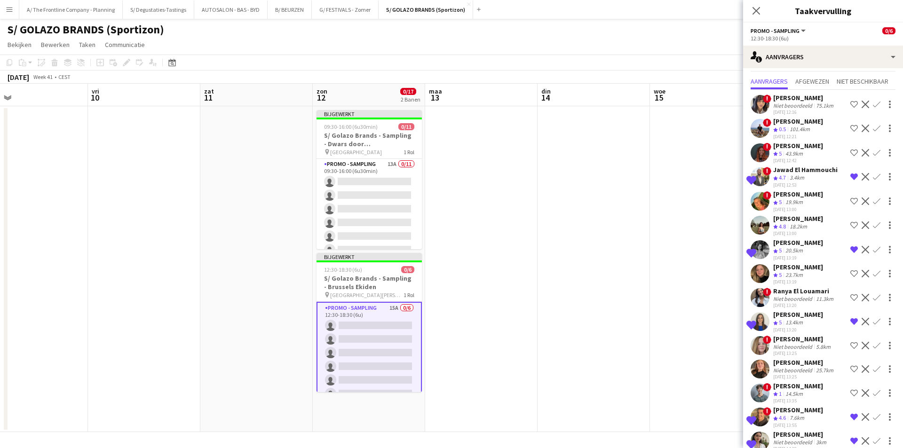
scroll to position [33, 0]
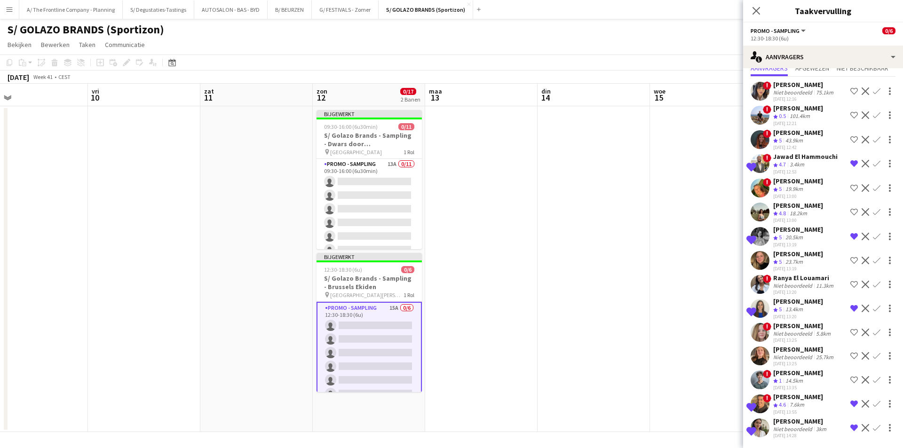
click at [599, 269] on app-date-cell at bounding box center [593, 269] width 112 height 326
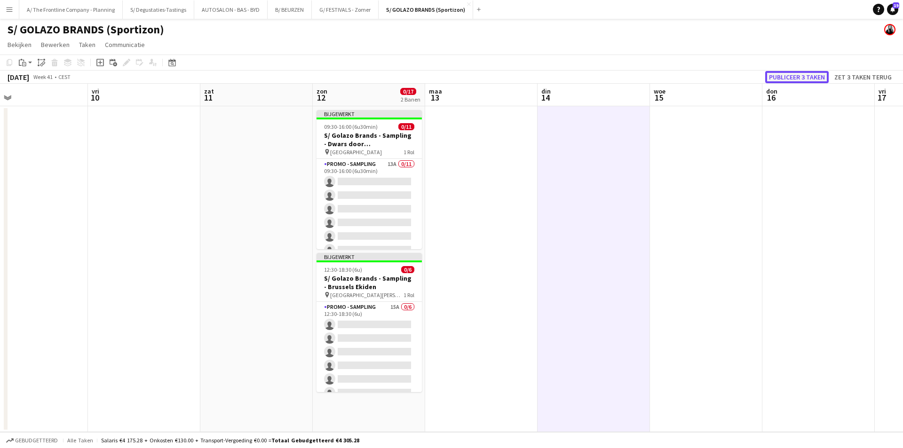
click at [791, 78] on button "Publiceer 3 taken" at bounding box center [796, 77] width 63 height 12
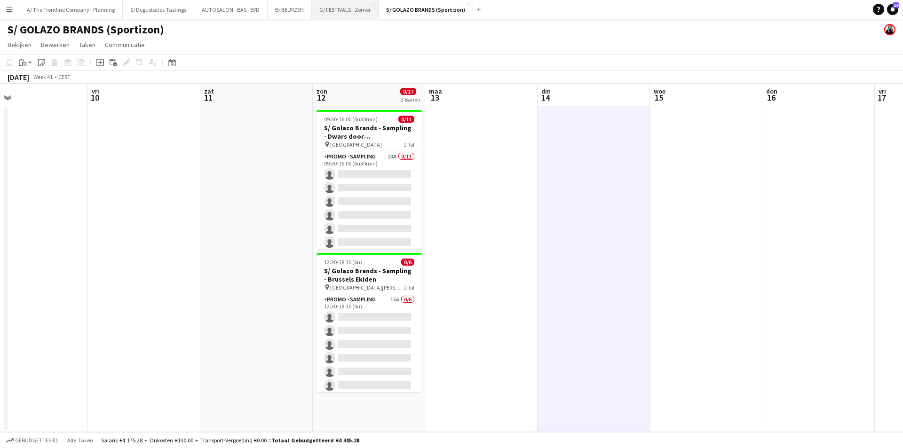
click at [332, 12] on button "G/ FESTIVALS - Zomer Sluiten" at bounding box center [345, 9] width 67 height 18
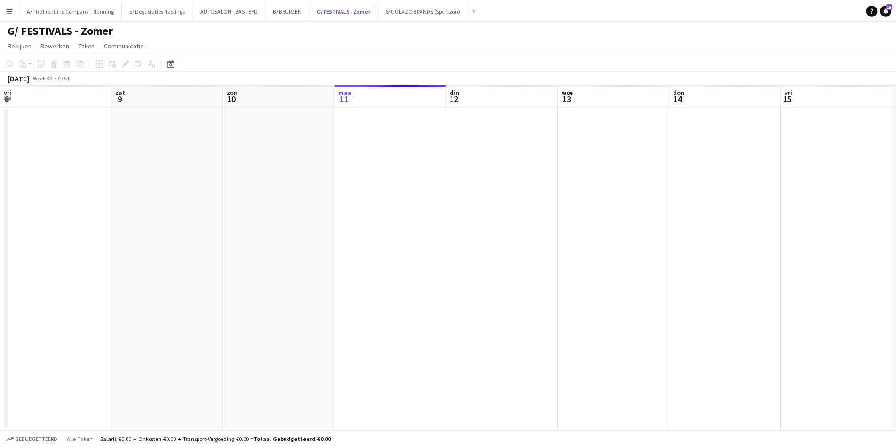
scroll to position [0, 225]
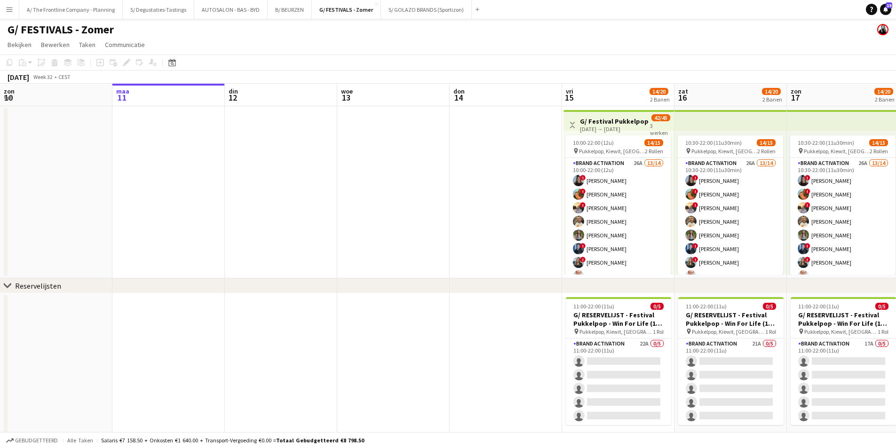
drag, startPoint x: 557, startPoint y: 230, endPoint x: 417, endPoint y: 224, distance: 140.3
click at [417, 224] on app-calendar-viewport "vri 8 zat 9 [DATE] din 12 woe 13 don 14 vri 15 14/20 2 Banen zat 16 14/20 2 Ban…" at bounding box center [448, 264] width 896 height 361
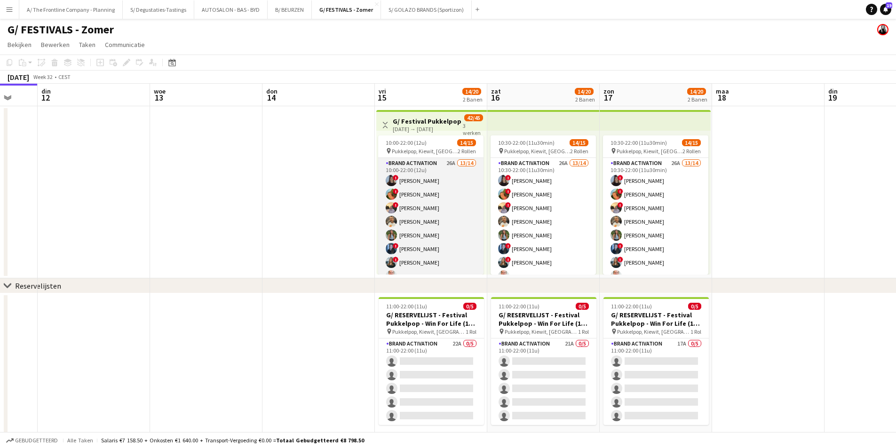
click at [440, 215] on app-card-role "Brand Activation 26A 13/14 10:00-22:00 (12u) ! [PERSON_NAME] ! [PERSON_NAME] ! …" at bounding box center [430, 262] width 105 height 209
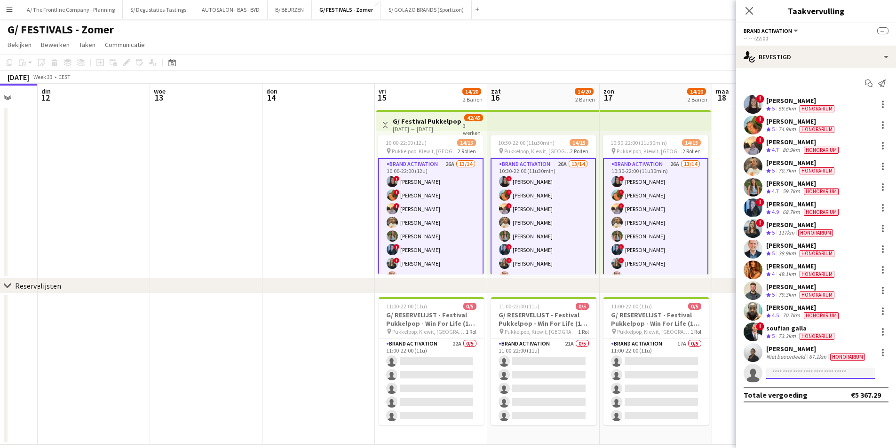
click at [794, 369] on input at bounding box center [820, 373] width 109 height 11
type input "**********"
click at [817, 389] on span "Veronique De Man" at bounding box center [800, 387] width 55 height 8
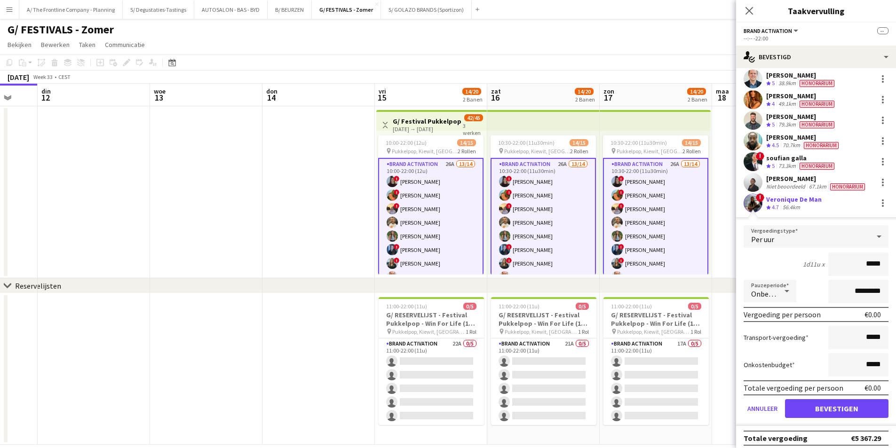
scroll to position [175, 0]
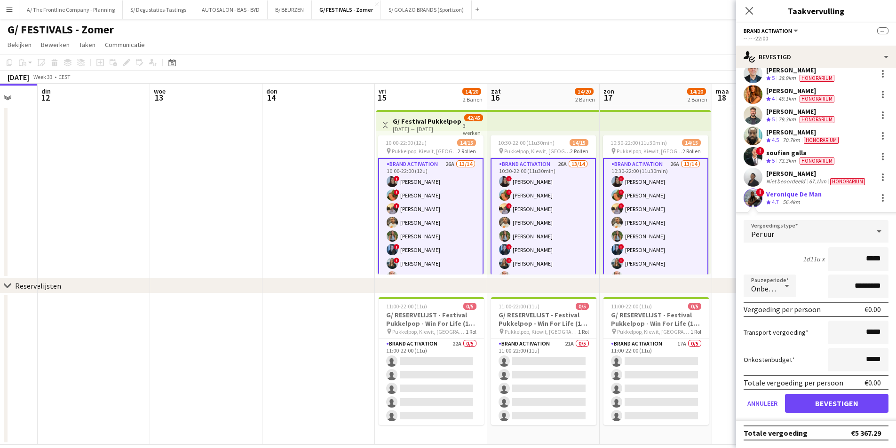
click at [750, 197] on app-user-avatar at bounding box center [752, 198] width 19 height 19
drag, startPoint x: 861, startPoint y: 262, endPoint x: 892, endPoint y: 261, distance: 30.6
click at [892, 261] on mat-expansion-panel "check Bevestigd Start chat Melding versturen ! [PERSON_NAME] 5 59.6km Honorariu…" at bounding box center [816, 258] width 160 height 380
type input "******"
drag, startPoint x: 847, startPoint y: 284, endPoint x: 829, endPoint y: 288, distance: 19.1
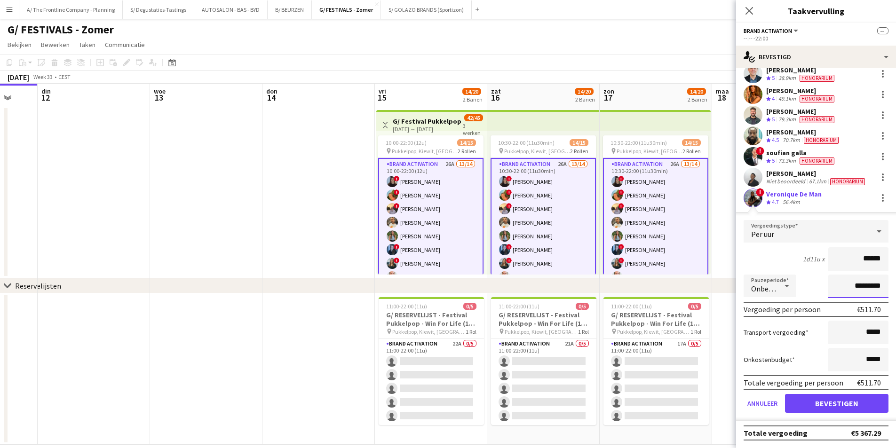
click at [829, 288] on input "*********" at bounding box center [858, 287] width 60 height 24
type input "**********"
click at [823, 402] on button "Bevestigen" at bounding box center [836, 403] width 103 height 19
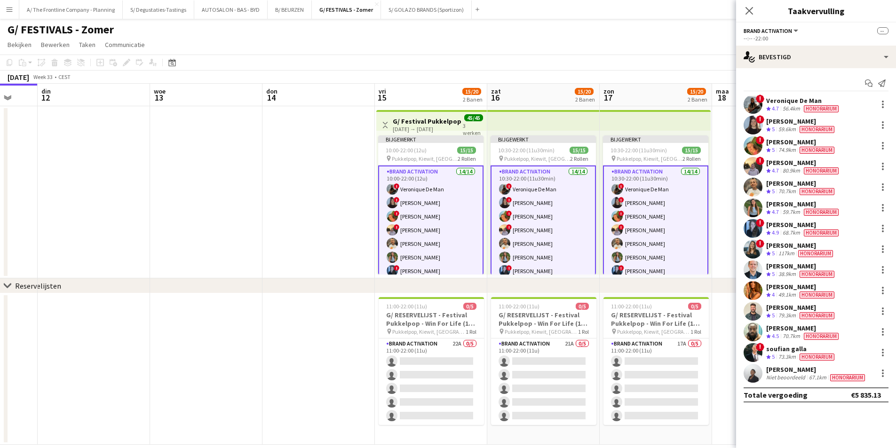
scroll to position [0, 0]
click at [261, 200] on app-date-cell at bounding box center [206, 192] width 112 height 172
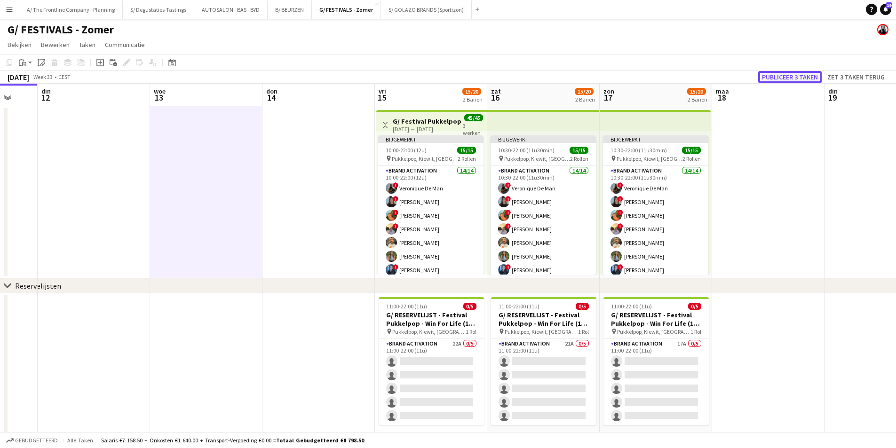
click at [795, 73] on button "Publiceer 3 taken" at bounding box center [789, 77] width 63 height 12
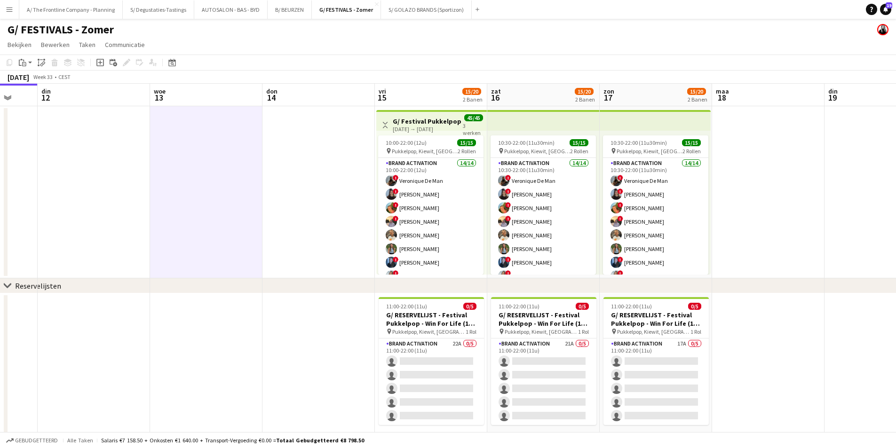
click at [430, 234] on app-card-role "Brand Activation 14/14 10:00-22:00 (12u) ! Veronique De Man ! [PERSON_NAME] ! […" at bounding box center [430, 262] width 105 height 209
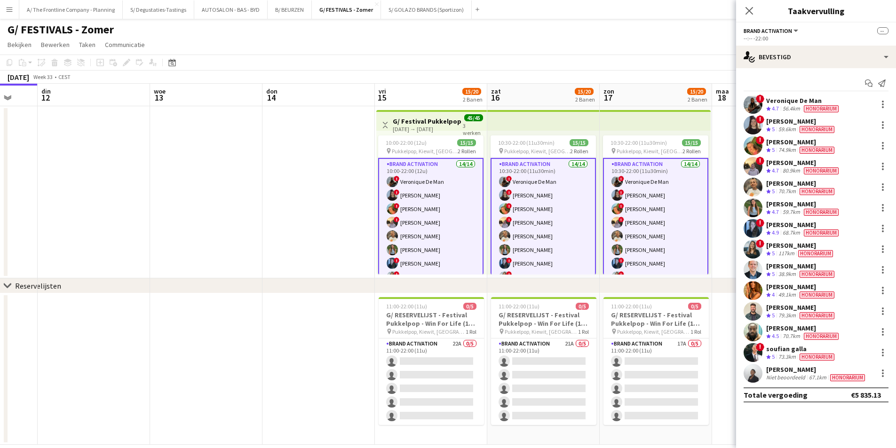
click at [777, 100] on div "Veronique De Man" at bounding box center [803, 100] width 74 height 8
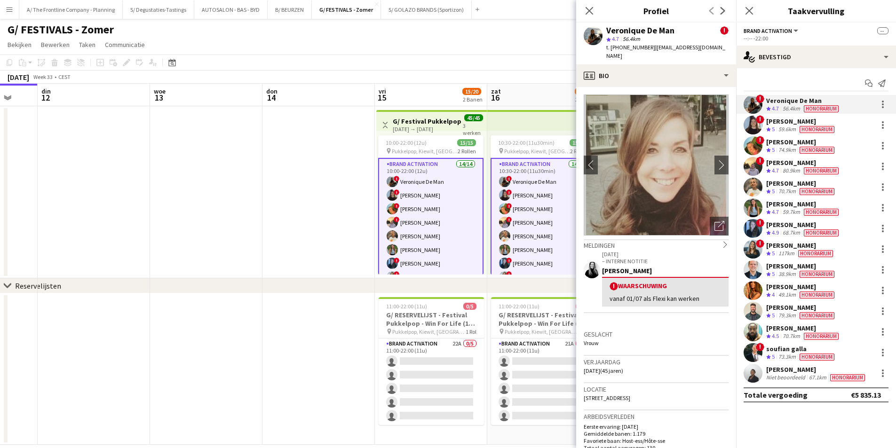
drag, startPoint x: 647, startPoint y: 47, endPoint x: 649, endPoint y: 56, distance: 9.2
click at [649, 56] on div "t. [PHONE_NUMBER] | [EMAIL_ADDRESS][DOMAIN_NAME]" at bounding box center [667, 51] width 122 height 17
click at [652, 48] on span "| [EMAIL_ADDRESS][DOMAIN_NAME]" at bounding box center [665, 52] width 119 height 16
copy app-crew-profile "[EMAIL_ADDRESS][DOMAIN_NAME] profile"
drag, startPoint x: 648, startPoint y: 47, endPoint x: 656, endPoint y: 64, distance: 19.0
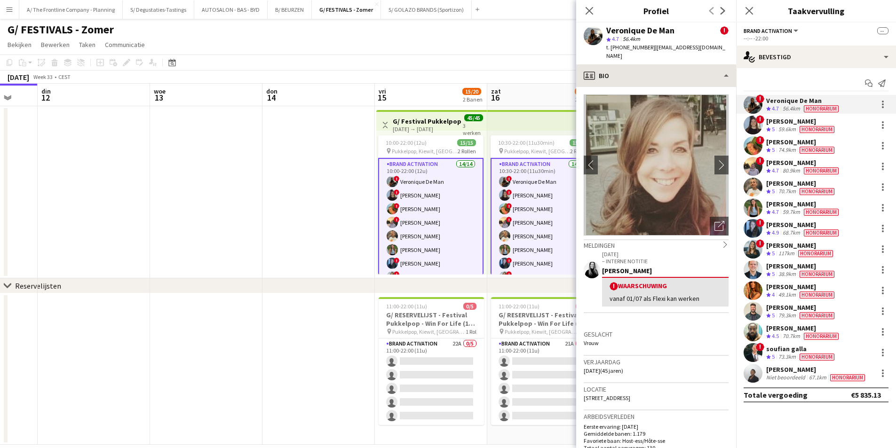
click at [656, 64] on app-crew-profile "Sluit pop-in Profiel Vorige Volgende Veronique De Man ! star 4.7 56.4km t. [PHO…" at bounding box center [656, 224] width 160 height 448
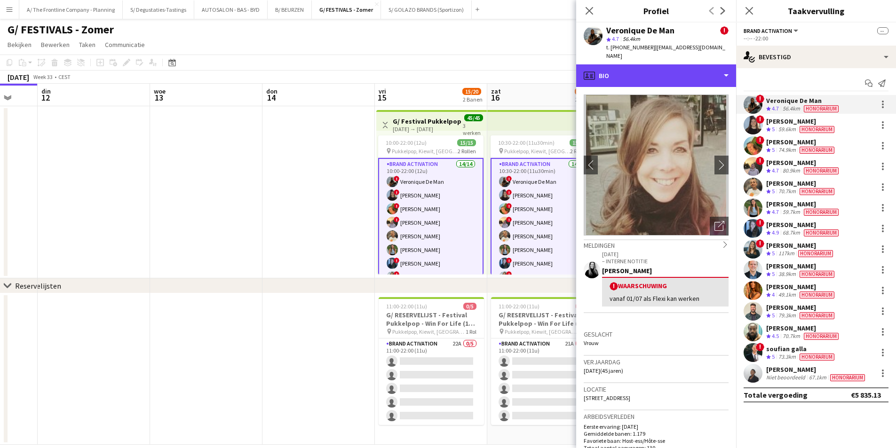
drag, startPoint x: 630, startPoint y: 67, endPoint x: 643, endPoint y: 95, distance: 30.7
click at [630, 67] on div "profile Bio" at bounding box center [656, 75] width 160 height 23
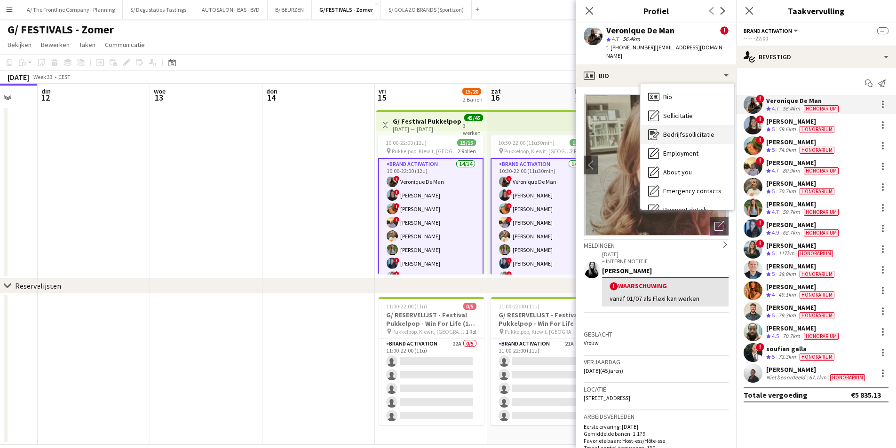
click at [681, 132] on span "Bedrijfssollicitatie" at bounding box center [688, 134] width 51 height 8
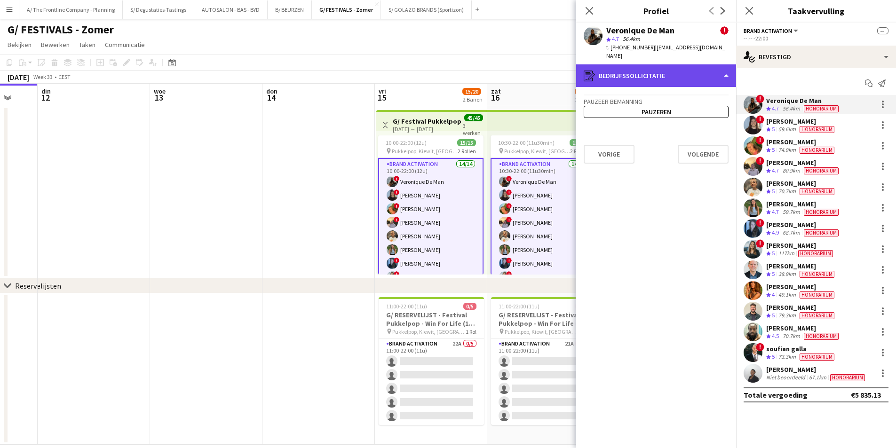
click at [659, 80] on div "register Bedrijfssollicitatie" at bounding box center [656, 75] width 160 height 23
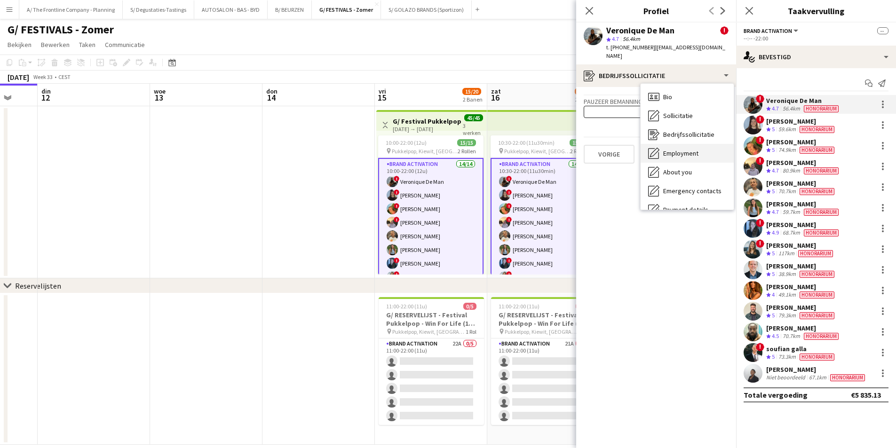
click at [675, 153] on span "Employment" at bounding box center [680, 153] width 35 height 8
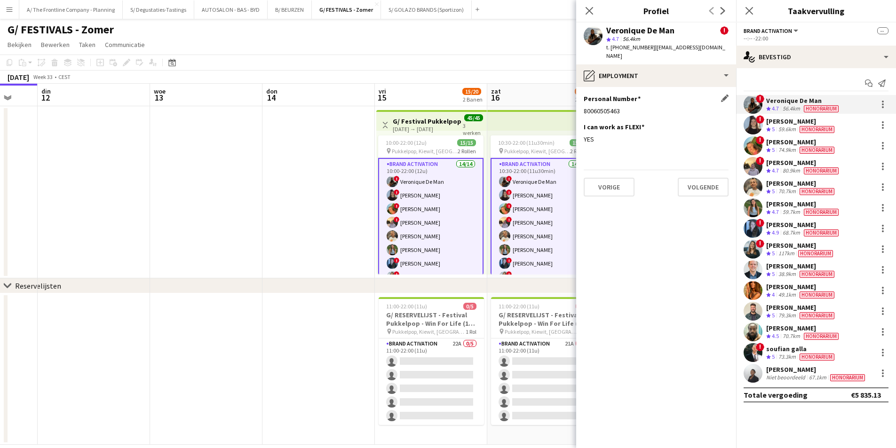
click at [612, 110] on div "80060505463" at bounding box center [656, 111] width 145 height 8
copy div "80060505463"
click at [316, 196] on app-calendar-viewport "zat 9 [DATE] din 12 woe 13 don 14 vri 15 15/20 2 Banen zat 16 15/20 2 Banen zon…" at bounding box center [448, 264] width 896 height 361
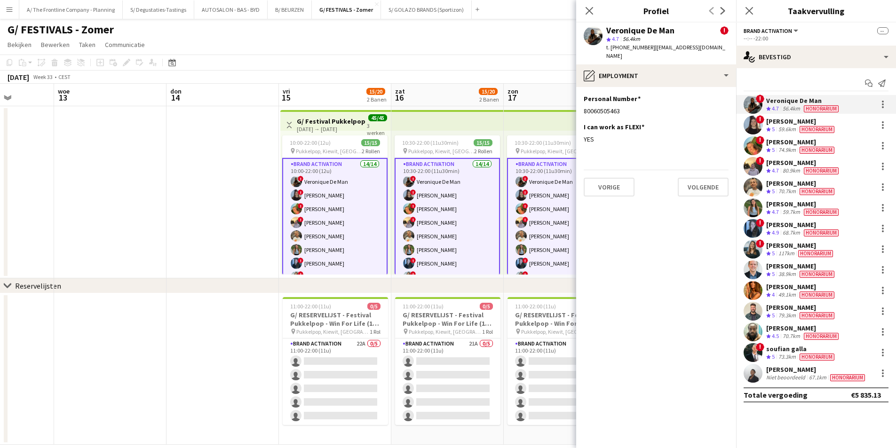
drag, startPoint x: 470, startPoint y: 237, endPoint x: 345, endPoint y: 167, distance: 142.7
click at [368, 245] on app-calendar-viewport "[DATE] din 12 woe 13 don 14 vri 15 15/20 2 Banen zat 16 15/20 2 Banen zon 17 15…" at bounding box center [448, 264] width 896 height 361
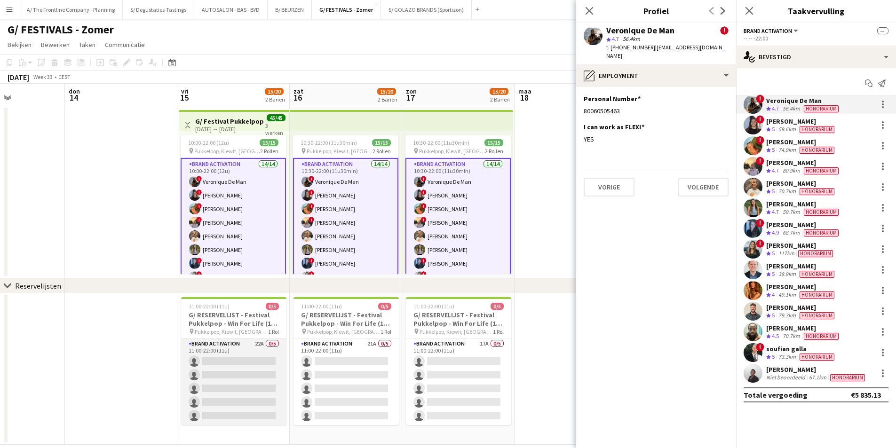
click at [237, 353] on app-card-role "Brand Activation 22A 0/5 11:00-22:00 (11u) single-neutral-actions single-neutra…" at bounding box center [233, 382] width 105 height 87
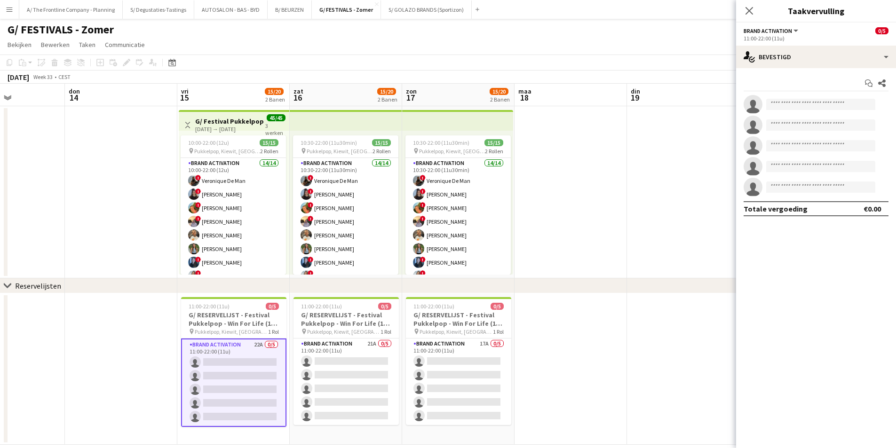
click at [802, 32] on div "Brand Activation Alle jobs/functies Brand Activation 0/5" at bounding box center [815, 30] width 145 height 8
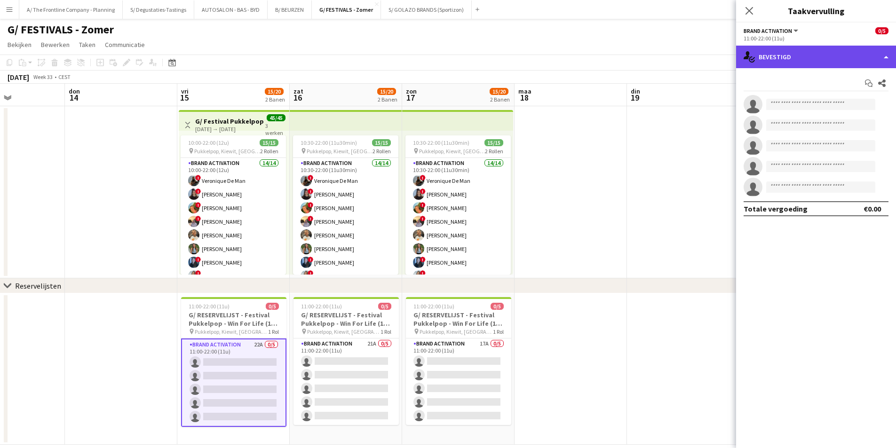
click at [810, 54] on div "single-neutral-actions-check-2 Bevestigd" at bounding box center [816, 57] width 160 height 23
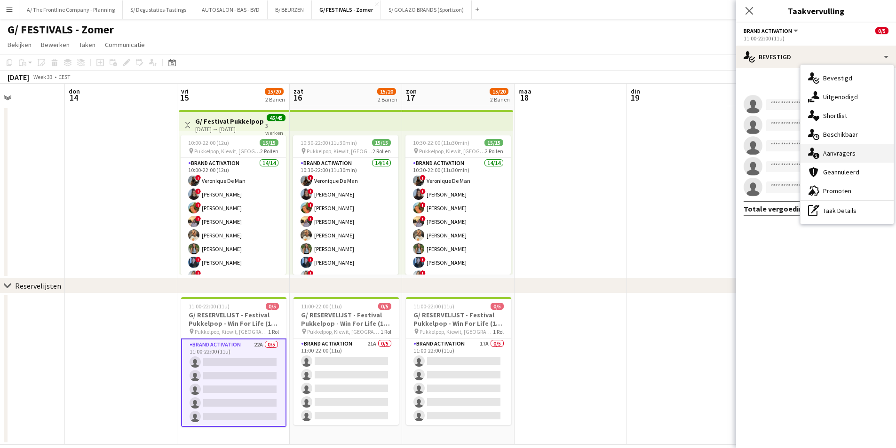
click at [848, 150] on div "single-neutral-actions-information Aanvragers" at bounding box center [846, 153] width 93 height 19
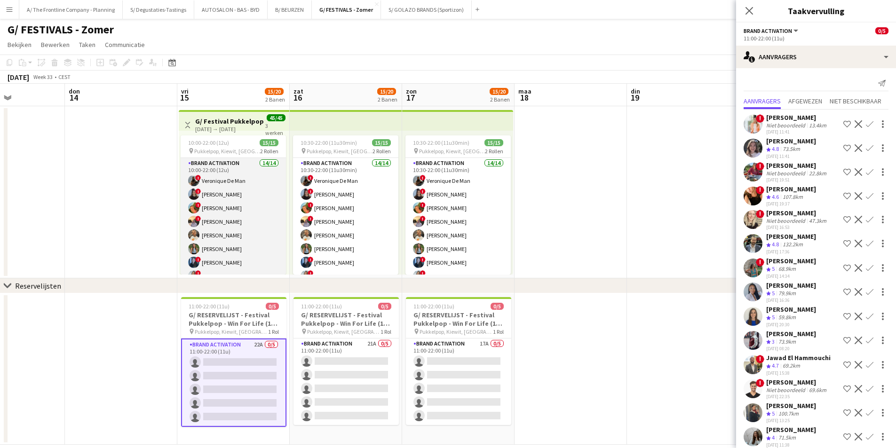
click at [245, 213] on app-card-role "Brand Activation 14/14 10:00-22:00 (12u) ! Veronique De Man ! [PERSON_NAME] ! […" at bounding box center [233, 262] width 105 height 209
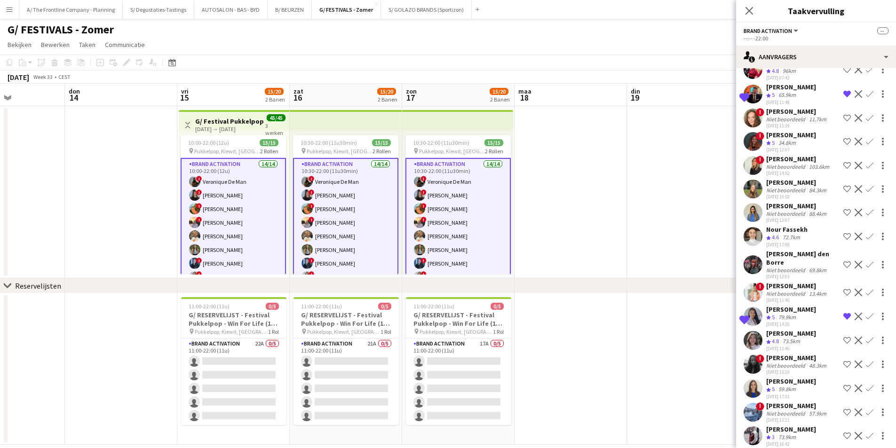
scroll to position [13, 0]
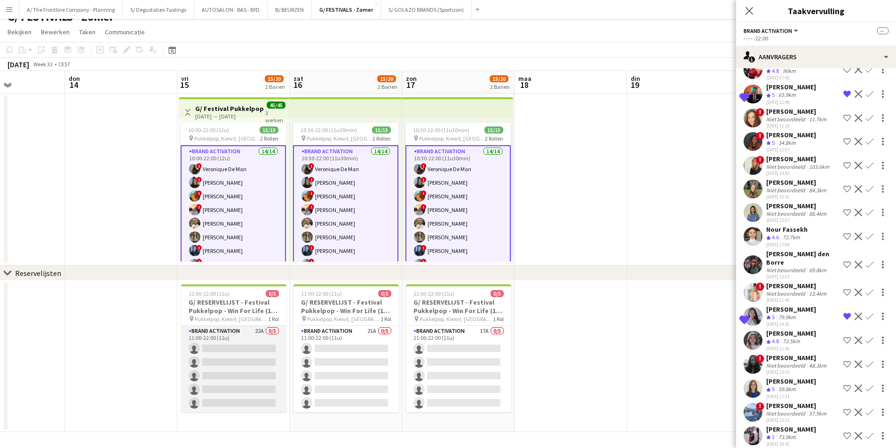
click at [250, 355] on app-card-role "Brand Activation 22A 0/5 11:00-22:00 (11u) single-neutral-actions single-neutra…" at bounding box center [233, 369] width 105 height 87
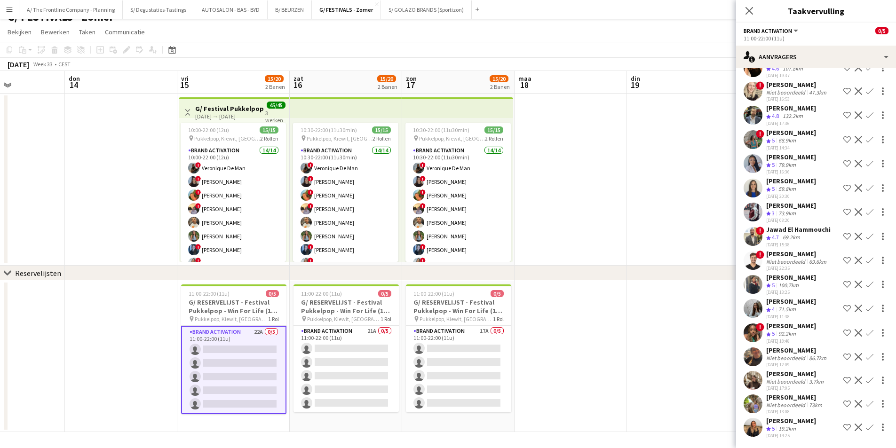
click at [613, 392] on app-date-cell at bounding box center [570, 356] width 112 height 151
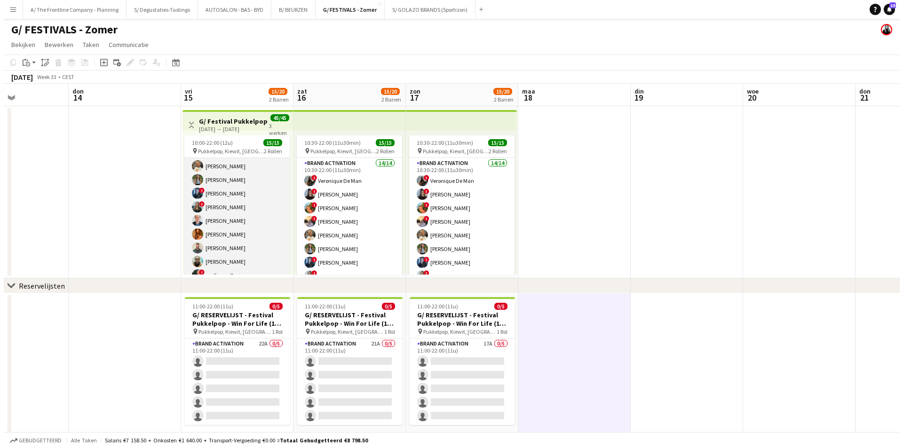
scroll to position [0, 0]
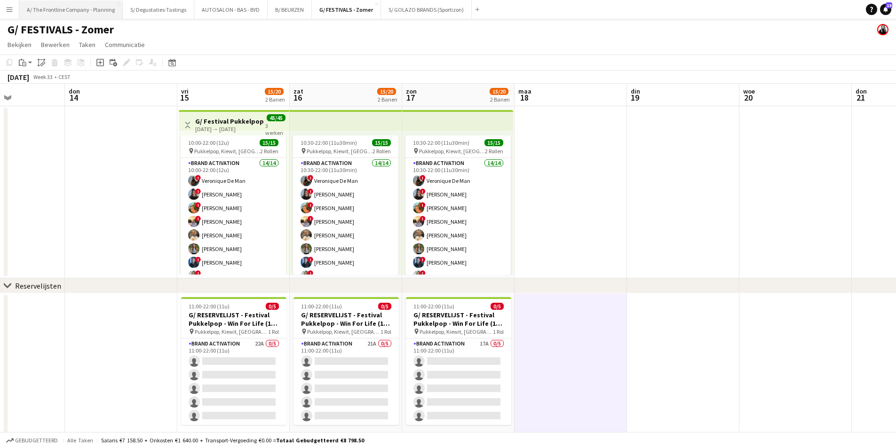
click at [55, 3] on button "A/ The Frontline Company - Planning Sluiten" at bounding box center [70, 9] width 103 height 18
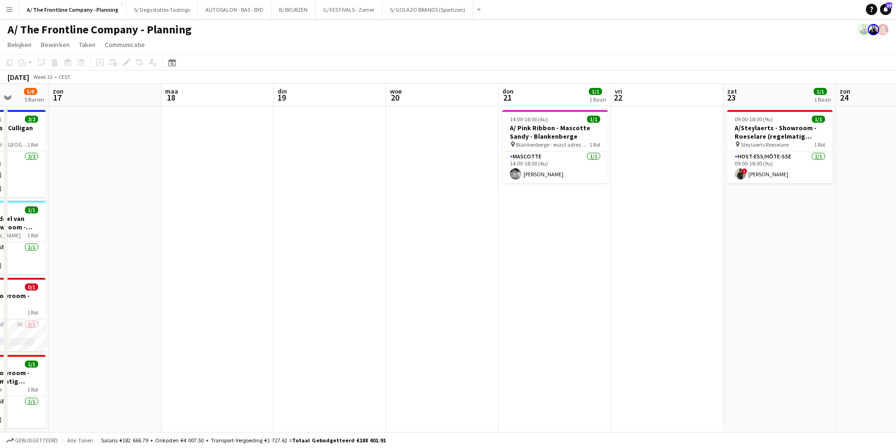
drag, startPoint x: 820, startPoint y: 164, endPoint x: 189, endPoint y: 162, distance: 630.6
click at [189, 162] on app-calendar-viewport "woe 13 don 14 vri 15 zat 16 5/6 5 Banen [DATE] din 19 woe 20 don 21 1/1 1 Baan …" at bounding box center [448, 349] width 896 height 531
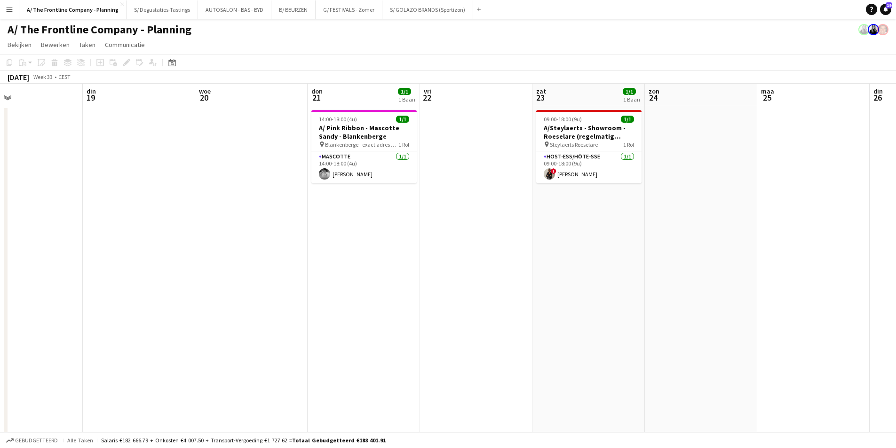
drag, startPoint x: 701, startPoint y: 162, endPoint x: 403, endPoint y: 186, distance: 299.1
click at [403, 186] on app-calendar-viewport "vri 15 zat 16 5/6 5 Banen [DATE] din 19 woe 20 don 21 1/1 1 Baan vri 22 zat 23 …" at bounding box center [448, 349] width 896 height 531
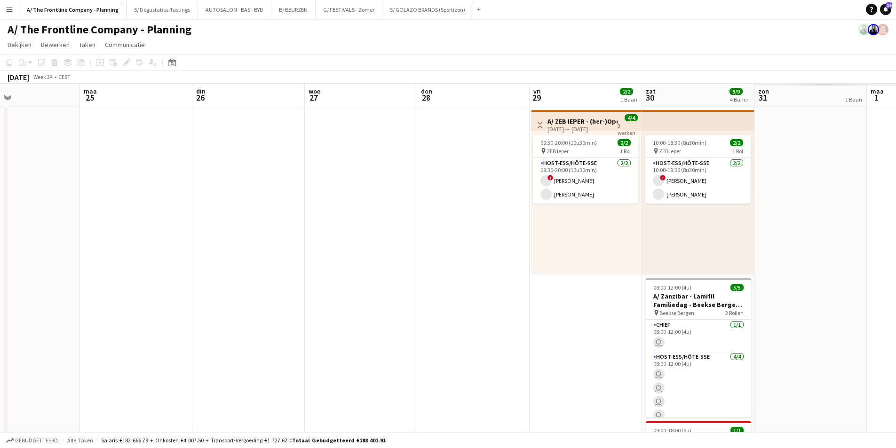
drag, startPoint x: 801, startPoint y: 192, endPoint x: 338, endPoint y: 203, distance: 462.8
click at [338, 203] on app-calendar-viewport "woe 20 don 21 1/1 1 Baan vri 22 zat 23 1/1 1 Baan [DATE] din 26 woe 27 don 28 v…" at bounding box center [448, 381] width 896 height 595
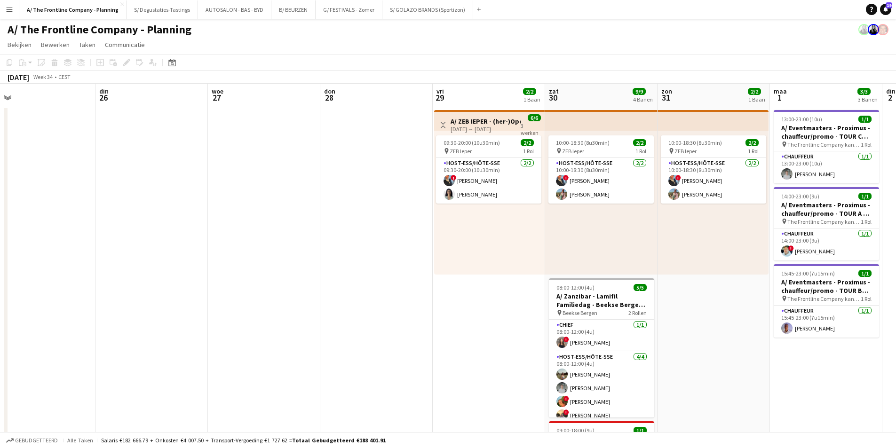
drag, startPoint x: 753, startPoint y: 221, endPoint x: 532, endPoint y: 254, distance: 223.0
click at [532, 254] on app-calendar-viewport "vri 22 zat 23 1/1 1 Baan [DATE] din 26 woe 27 don 28 vri 29 2/2 1 Baan zat 30 9…" at bounding box center [448, 381] width 896 height 595
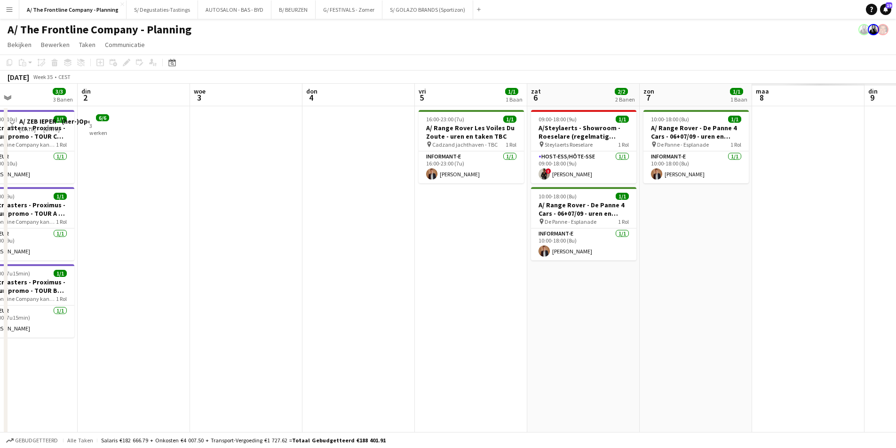
drag, startPoint x: 848, startPoint y: 216, endPoint x: 200, endPoint y: 222, distance: 647.5
click at [200, 222] on app-calendar-viewport "don 28 vri 29 2/2 1 Baan zat 30 9/9 4 Banen zon 31 2/2 1 Baan [DATE] 3/3 3 Bane…" at bounding box center [448, 381] width 896 height 595
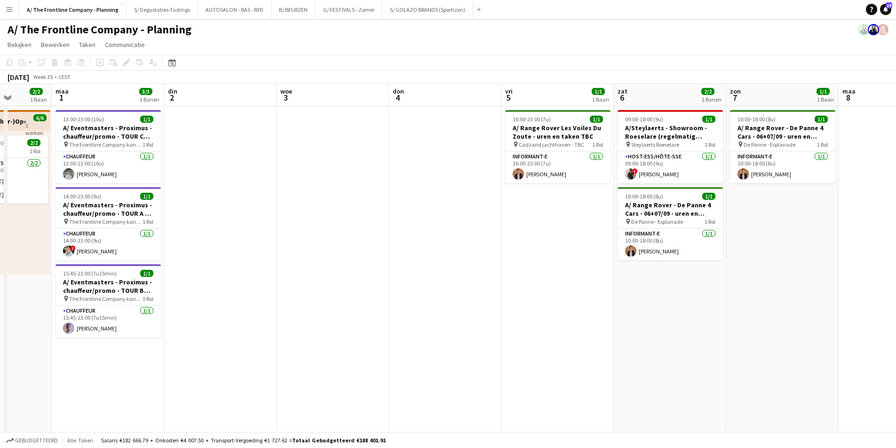
drag, startPoint x: 785, startPoint y: 200, endPoint x: 319, endPoint y: 224, distance: 467.0
click at [319, 224] on app-calendar-viewport "don 28 vri 29 2/2 1 Baan zat 30 9/9 4 Banen zon 31 2/2 1 Baan [DATE] 3/3 3 Bane…" at bounding box center [448, 381] width 896 height 595
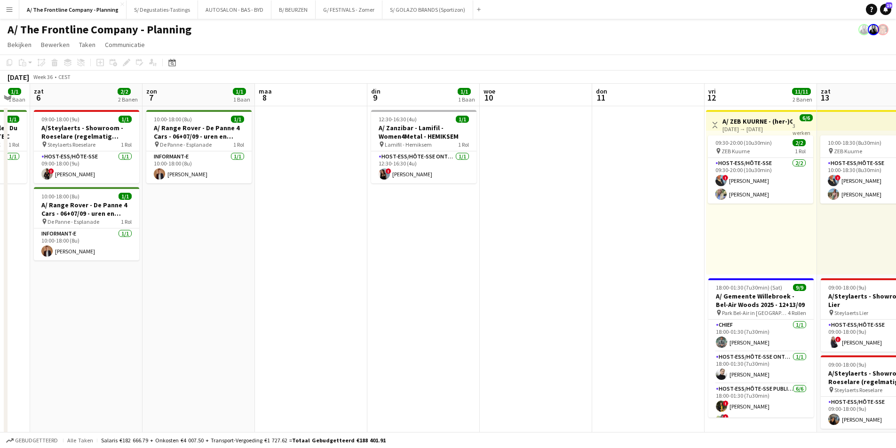
drag, startPoint x: 559, startPoint y: 235, endPoint x: 176, endPoint y: 238, distance: 382.3
click at [176, 238] on app-calendar-viewport "woe 3 don 4 vri 5 1/1 1 Baan zat 6 2/2 2 Banen zon 7 1/1 1 Baan [DATE] din 9 1/…" at bounding box center [448, 381] width 896 height 595
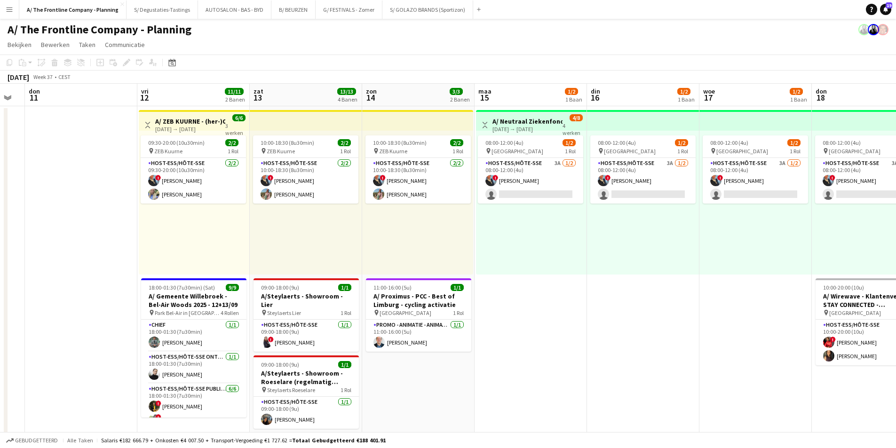
drag, startPoint x: 609, startPoint y: 225, endPoint x: 406, endPoint y: 237, distance: 203.4
click at [406, 237] on app-calendar-viewport "[DATE] din 9 1/1 1 Baan woe 10 don 11 vri 12 11/11 2 Banen zat 13 13/13 4 Banen…" at bounding box center [448, 381] width 896 height 595
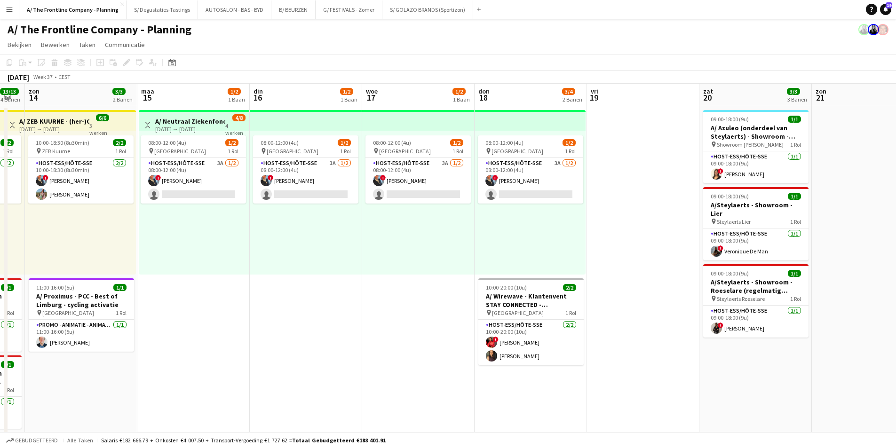
scroll to position [0, 271]
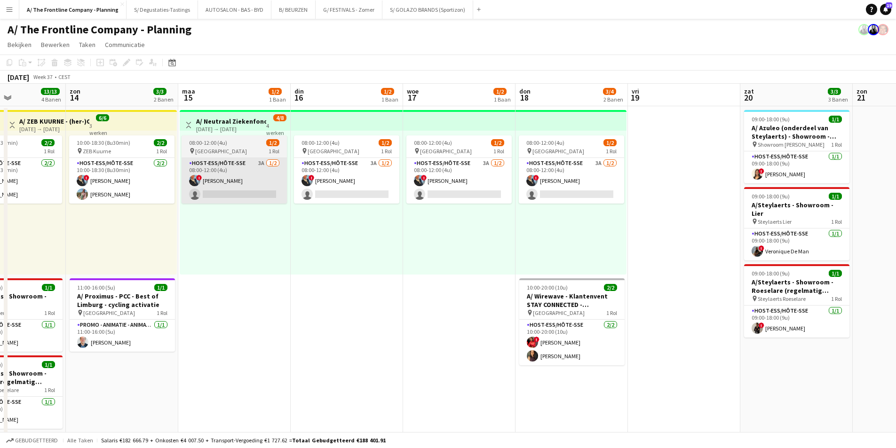
click at [276, 183] on app-card-role "Host-ess/Hôte-sse 3A [DATE] 08:00-12:00 (4u) ! [PERSON_NAME] single-neutral-act…" at bounding box center [234, 181] width 105 height 46
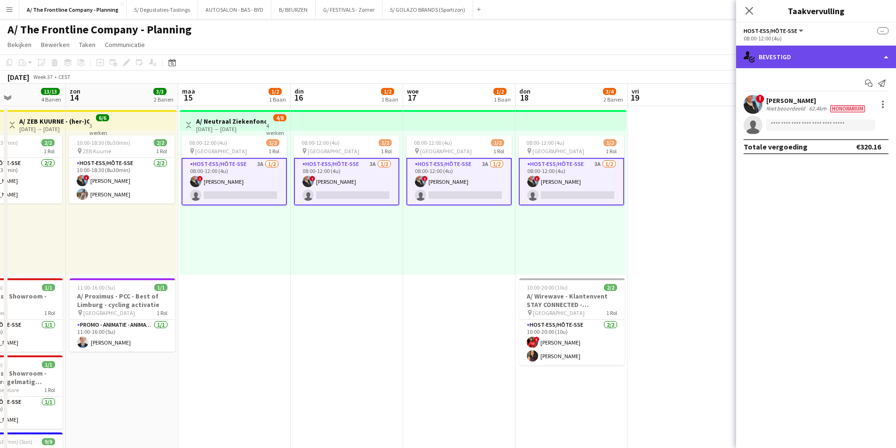
click at [790, 57] on div "single-neutral-actions-check-2 Bevestigd" at bounding box center [816, 57] width 160 height 23
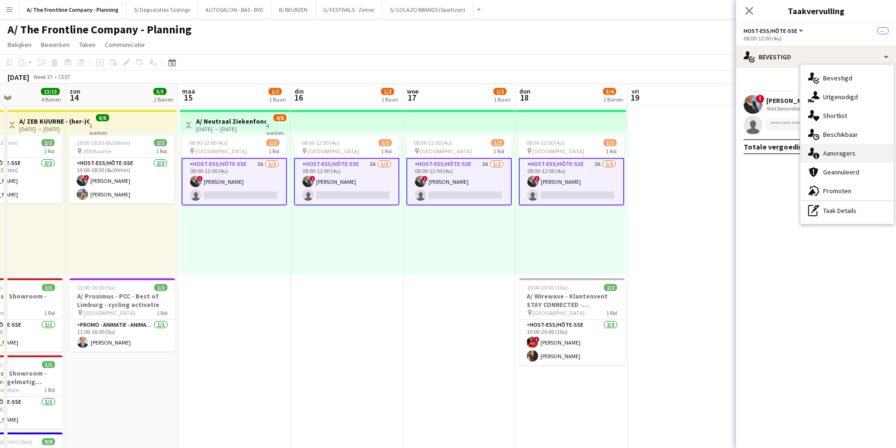
click at [838, 152] on div "single-neutral-actions-information Aanvragers" at bounding box center [846, 153] width 93 height 19
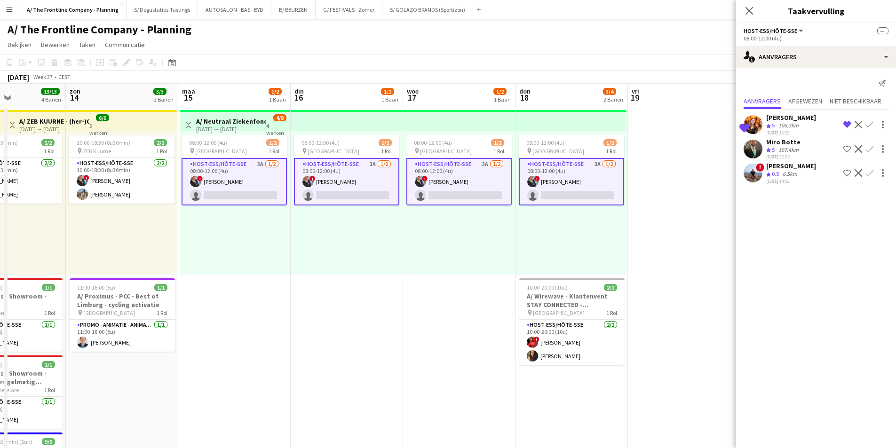
click at [789, 172] on div "6.5km" at bounding box center [790, 174] width 18 height 8
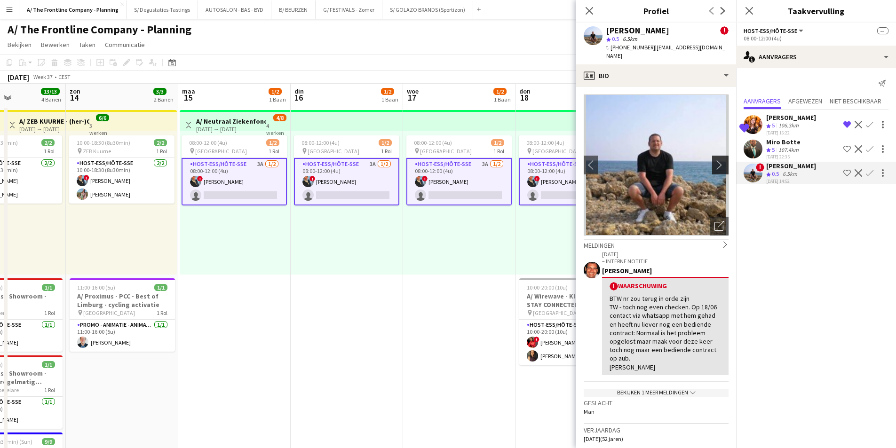
click at [712, 156] on button "chevron-right" at bounding box center [721, 165] width 19 height 19
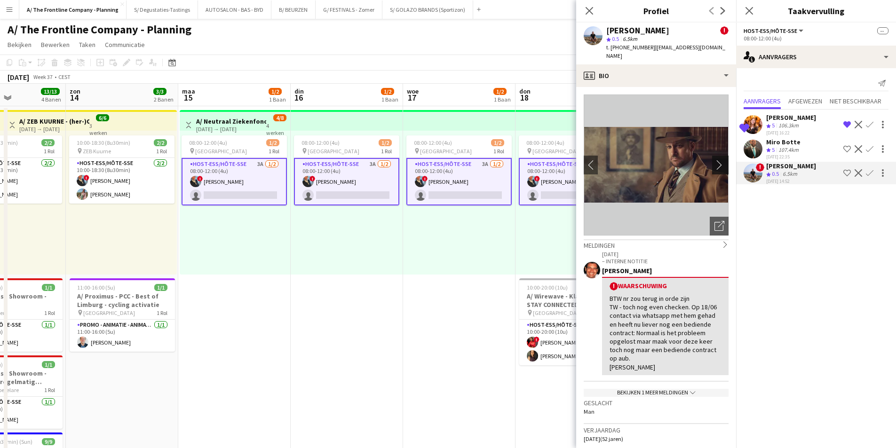
click at [712, 156] on button "chevron-right" at bounding box center [721, 165] width 19 height 19
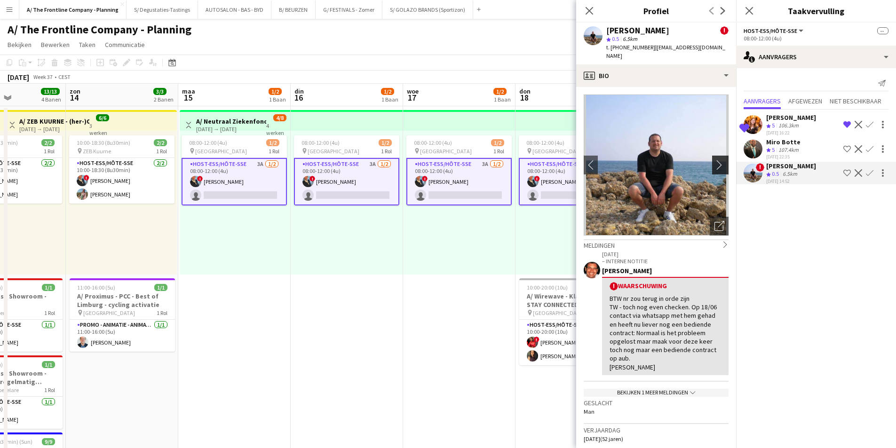
click at [712, 156] on button "chevron-right" at bounding box center [721, 165] width 19 height 19
click at [712, 161] on button "chevron-right" at bounding box center [721, 165] width 19 height 19
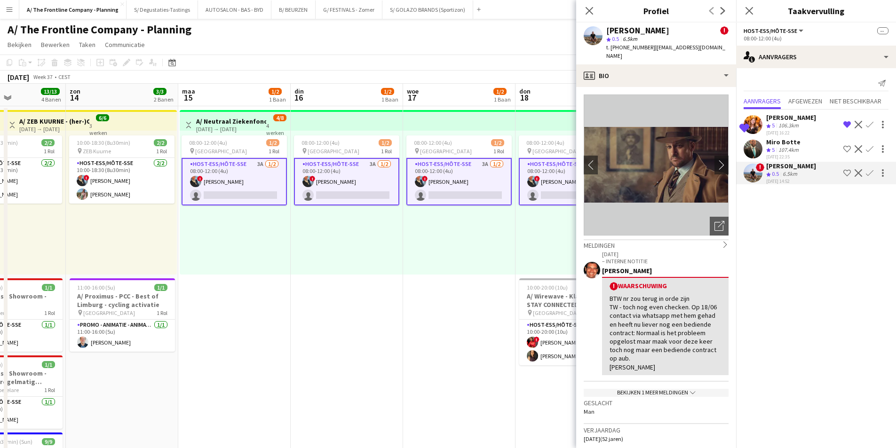
click at [481, 260] on div "08:00-12:00 (4u) 1/2 pin Oostende 1 Rol Host-ess/Hôte-sse 3A [DATE] 08:00-12:00…" at bounding box center [459, 203] width 112 height 144
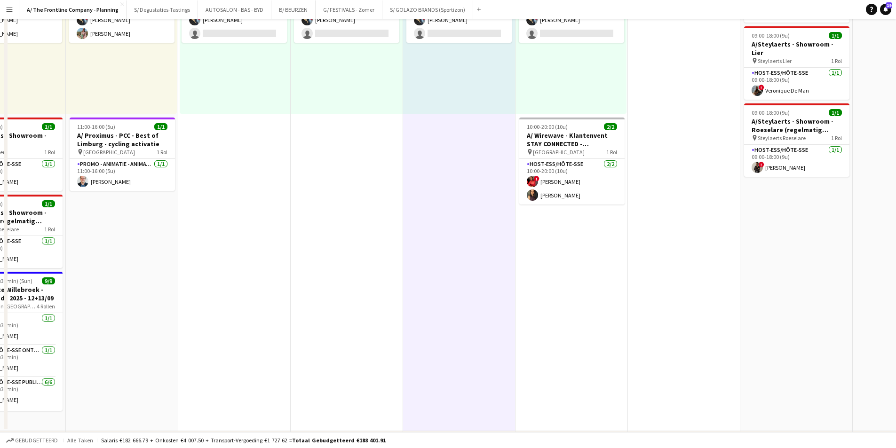
scroll to position [0, 0]
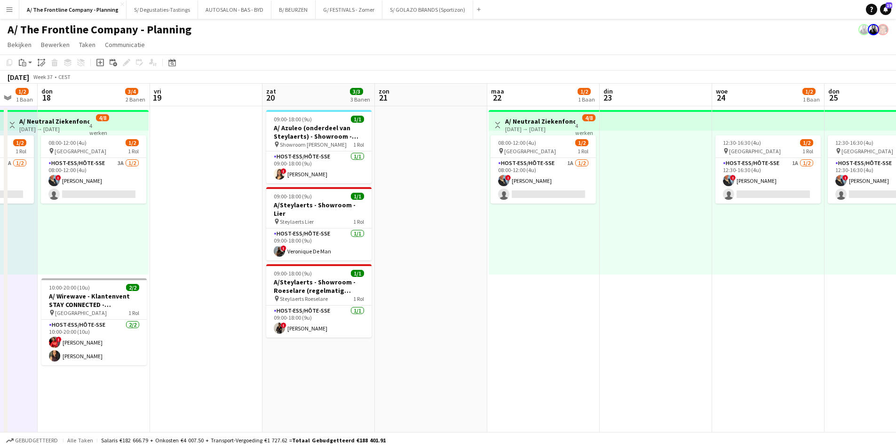
drag, startPoint x: 874, startPoint y: 232, endPoint x: 247, endPoint y: 215, distance: 626.6
click at [247, 215] on app-calendar-viewport "[DATE] 1/2 1 Baan din 16 1/2 1 Baan woe 17 1/2 1 Baan don 18 3/4 2 Banen vri 19…" at bounding box center [448, 381] width 896 height 595
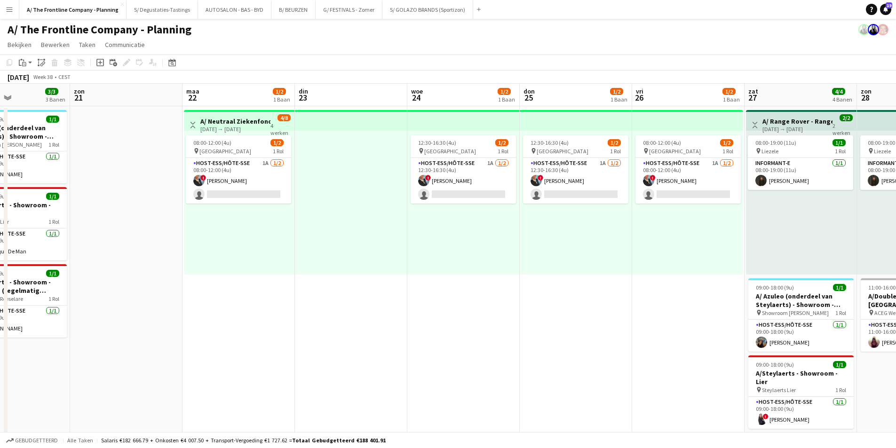
drag, startPoint x: 731, startPoint y: 250, endPoint x: 426, endPoint y: 202, distance: 308.0
click at [592, 254] on app-calendar-viewport "woe 17 1/2 1 Baan don 18 3/4 2 Banen vri 19 zat 20 3/3 3 Banen [DATE] 1/2 1 Baa…" at bounding box center [448, 381] width 896 height 595
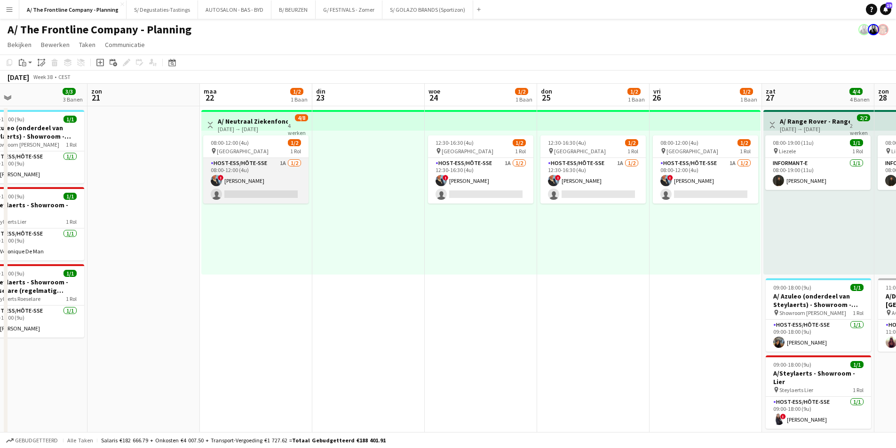
click at [282, 170] on app-card-role "Host-ess/Hôte-sse 1A [DATE] 08:00-12:00 (4u) ! [PERSON_NAME] single-neutral-act…" at bounding box center [255, 181] width 105 height 46
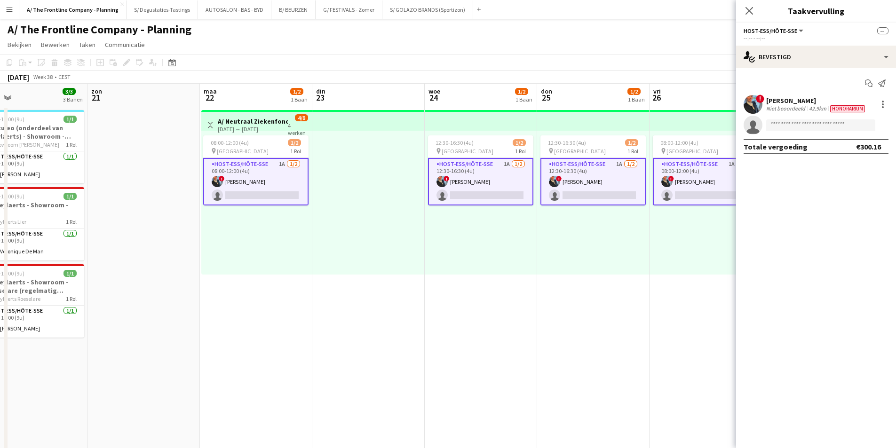
click at [764, 44] on app-options-switcher "Host-ess/Hôte-sse Alle jobs/functies Host-ess/Hôte-sse -- --:-- - --:--" at bounding box center [816, 34] width 160 height 23
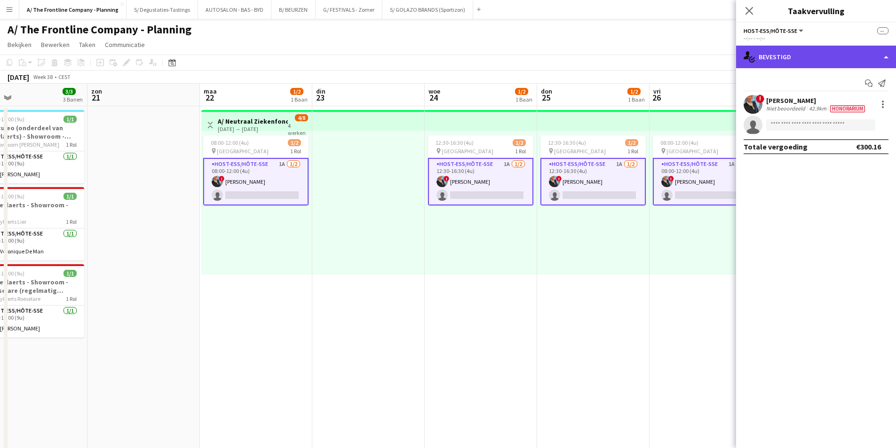
click at [803, 57] on div "single-neutral-actions-check-2 Bevestigd" at bounding box center [816, 57] width 160 height 23
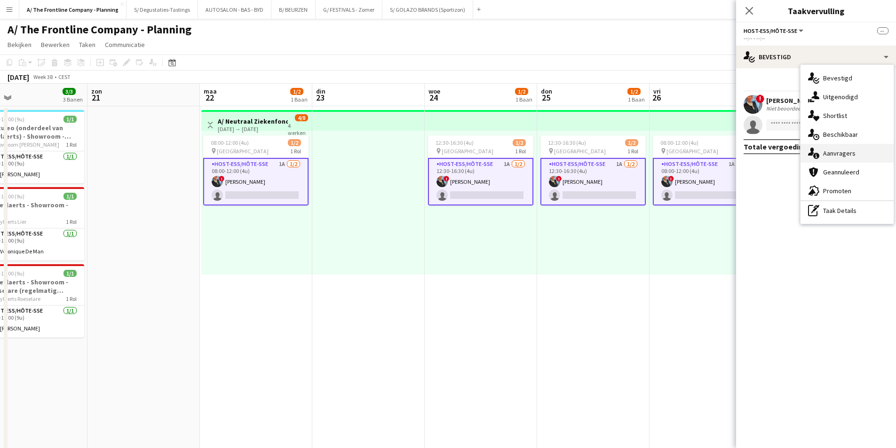
click at [853, 159] on div "single-neutral-actions-information Aanvragers" at bounding box center [846, 153] width 93 height 19
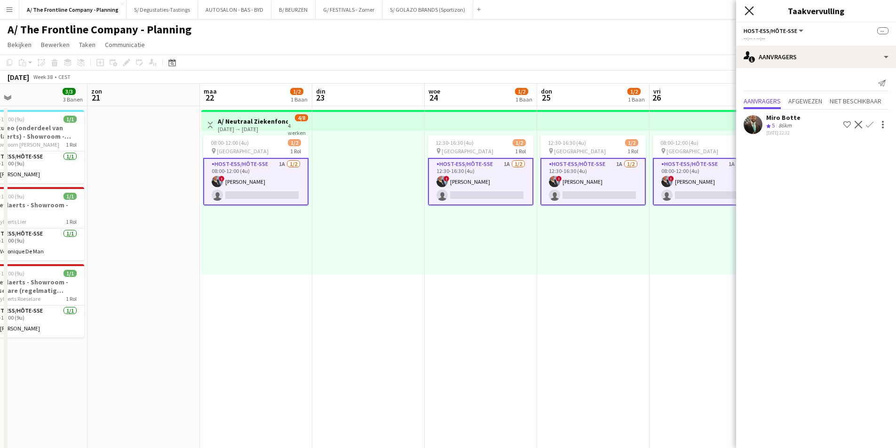
click at [748, 10] on icon at bounding box center [748, 10] width 9 height 9
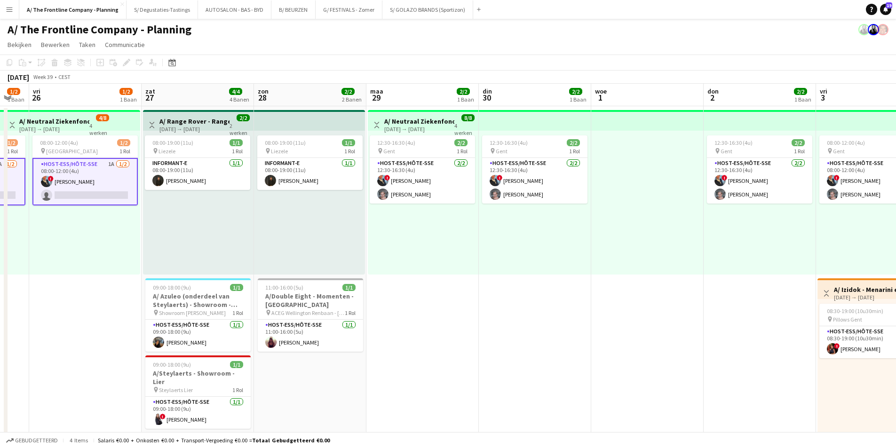
drag, startPoint x: 801, startPoint y: 210, endPoint x: 181, endPoint y: 184, distance: 620.7
click at [181, 184] on app-calendar-viewport "din 23 woe 24 1/2 1 Baan don 25 1/2 1 Baan vri 26 1/2 1 Baan zat 27 4/4 4 Banen…" at bounding box center [448, 388] width 896 height 608
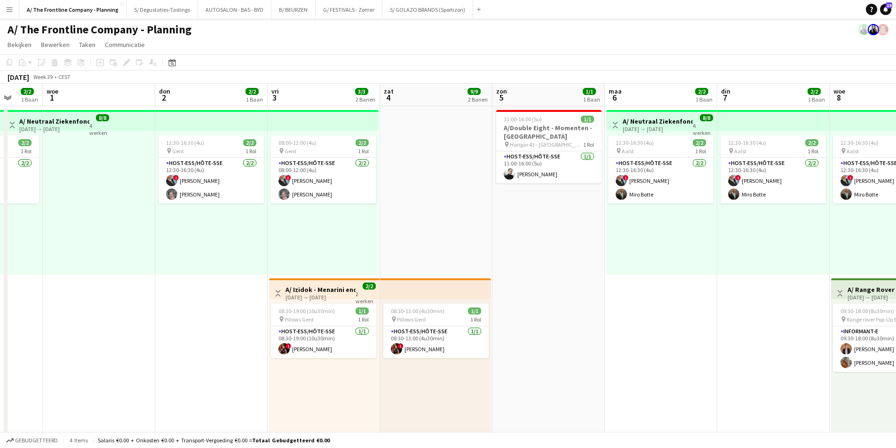
scroll to position [0, 295]
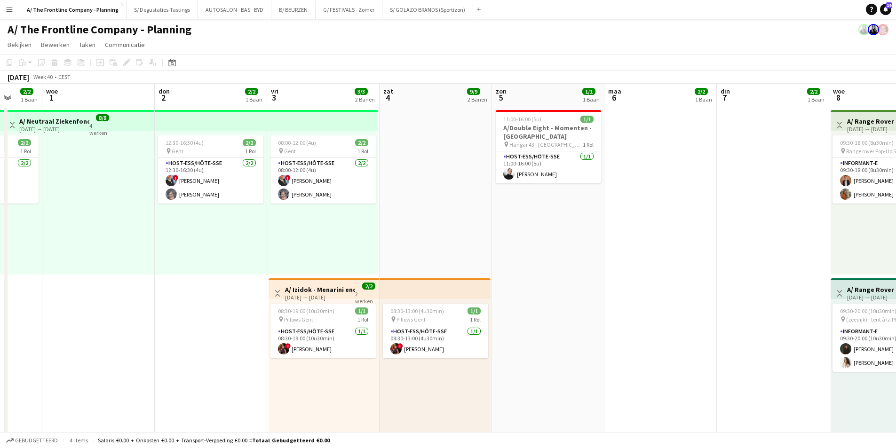
drag, startPoint x: 698, startPoint y: 249, endPoint x: 149, endPoint y: 200, distance: 550.9
click at [149, 200] on app-calendar-viewport "zon 28 2/2 2 Banen [DATE] 2/2 1 Baan din 30 2/2 1 Baan woe 1 don 2 2/2 1 Baan v…" at bounding box center [448, 394] width 896 height 620
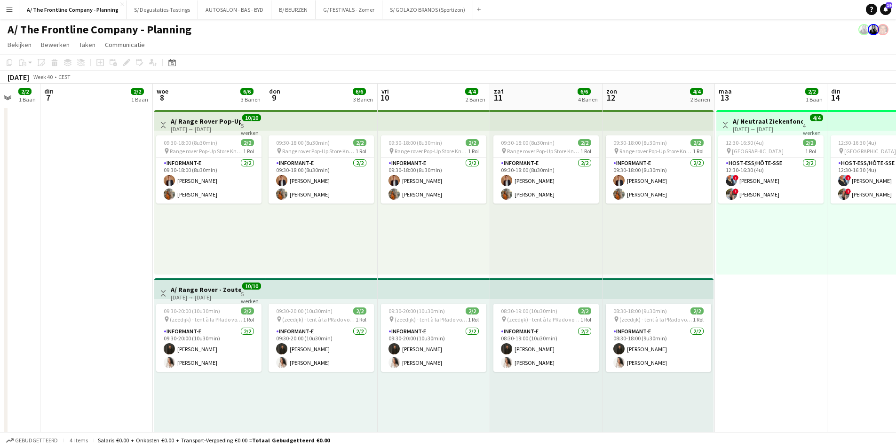
scroll to position [0, 297]
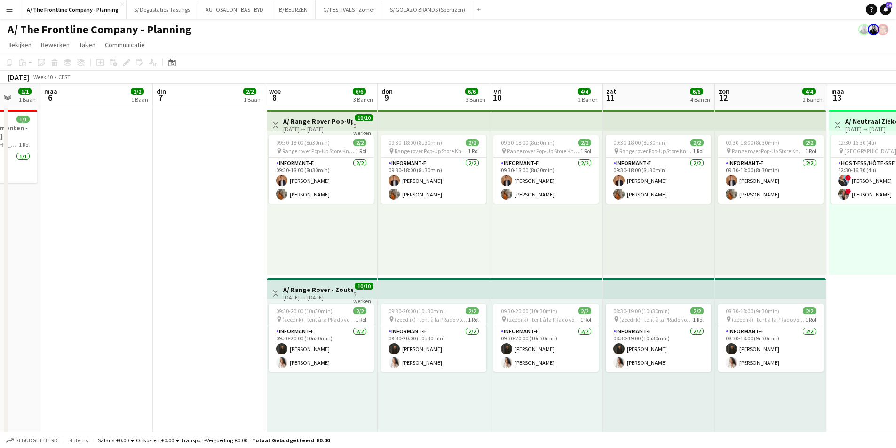
drag, startPoint x: 678, startPoint y: 226, endPoint x: 114, endPoint y: 174, distance: 566.1
click at [114, 174] on app-calendar-viewport "vri 3 3/3 2 Banen zat 4 9/9 2 Banen zon 5 1/1 1 Baan [DATE] 2/2 1 Baan din 7 2/…" at bounding box center [448, 394] width 896 height 620
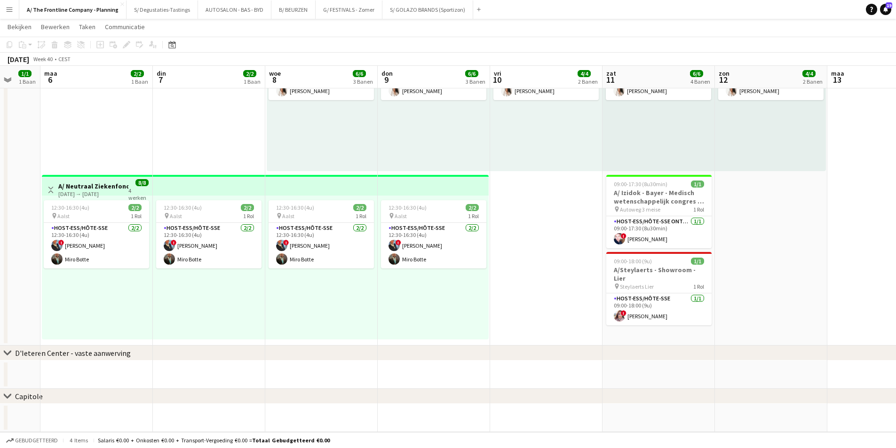
scroll to position [0, 0]
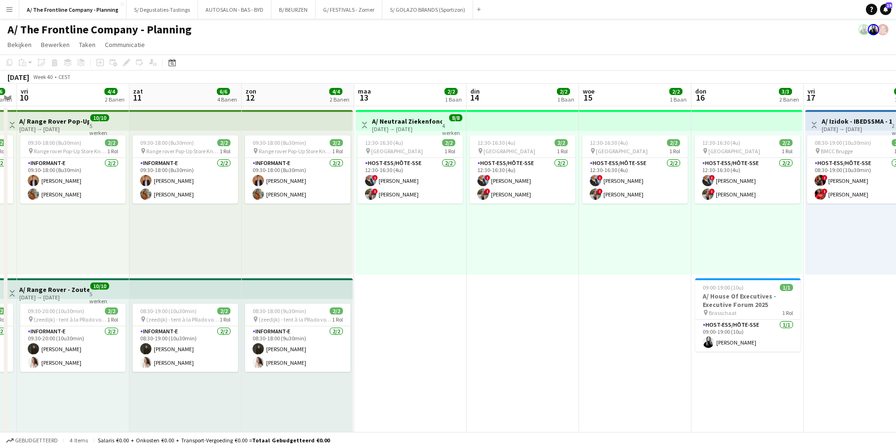
drag, startPoint x: 792, startPoint y: 219, endPoint x: 319, endPoint y: 199, distance: 473.4
click at [319, 199] on app-calendar-viewport "din 7 2/2 1 Baan woe 8 6/6 3 Banen don 9 6/6 3 Banen vri 10 4/4 2 Banen zat 11 …" at bounding box center [448, 394] width 896 height 620
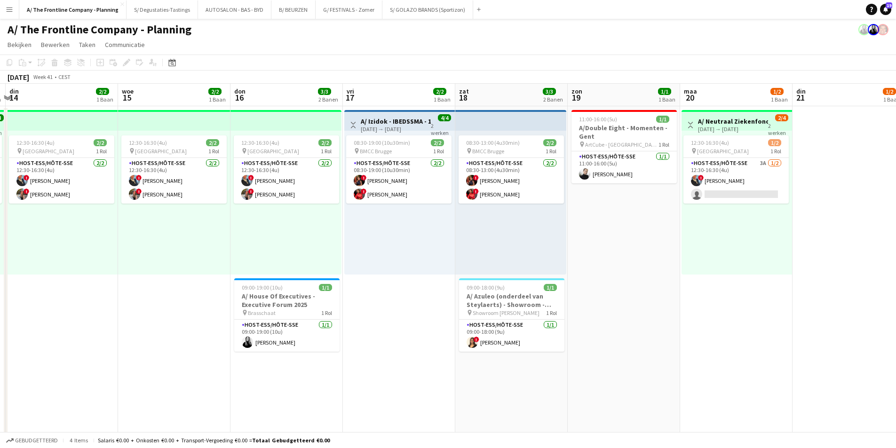
drag, startPoint x: 323, startPoint y: 213, endPoint x: 308, endPoint y: 211, distance: 15.2
click at [308, 211] on app-calendar-viewport "zat 11 6/6 4 Banen zon 12 4/4 2 Banen [DATE] 2/2 1 Baan din 14 2/2 1 Baan woe 1…" at bounding box center [448, 394] width 896 height 620
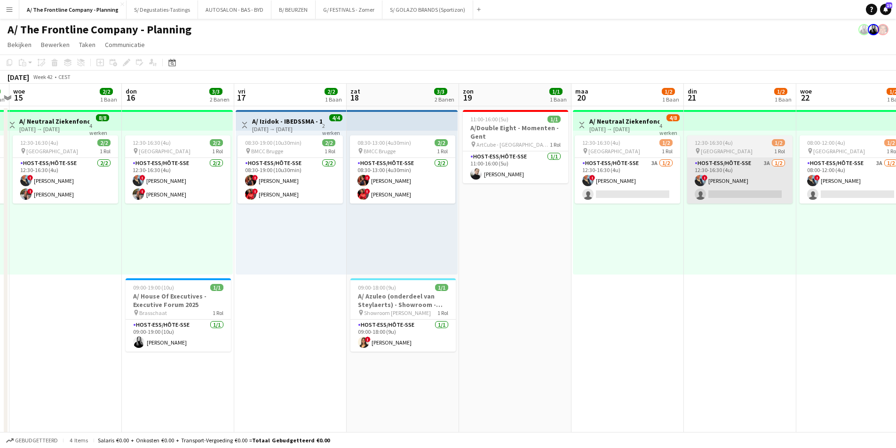
drag, startPoint x: 828, startPoint y: 231, endPoint x: 311, endPoint y: 189, distance: 518.5
click at [312, 195] on app-calendar-viewport "zon 12 4/4 2 Banen [DATE] 2/2 1 Baan din 14 2/2 1 Baan woe 15 2/2 1 Baan don 16…" at bounding box center [448, 394] width 896 height 620
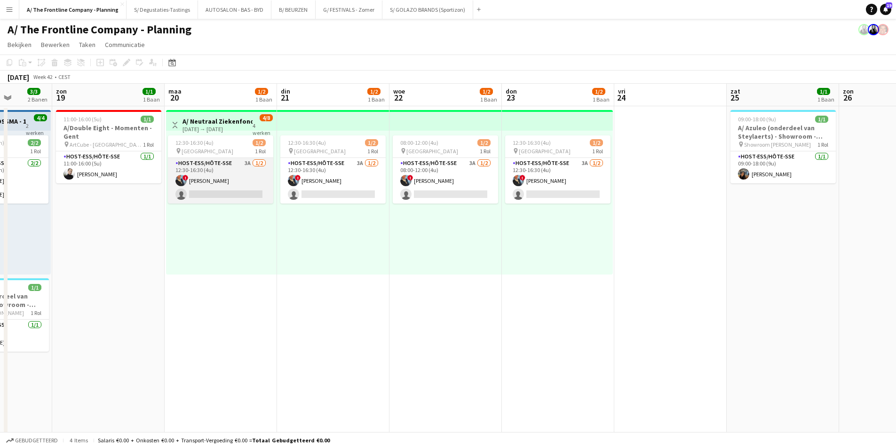
click at [245, 173] on app-card-role "Host-ess/Hôte-sse 3A [DATE] 12:30-16:30 (4u) ! [PERSON_NAME] single-neutral-act…" at bounding box center [220, 181] width 105 height 46
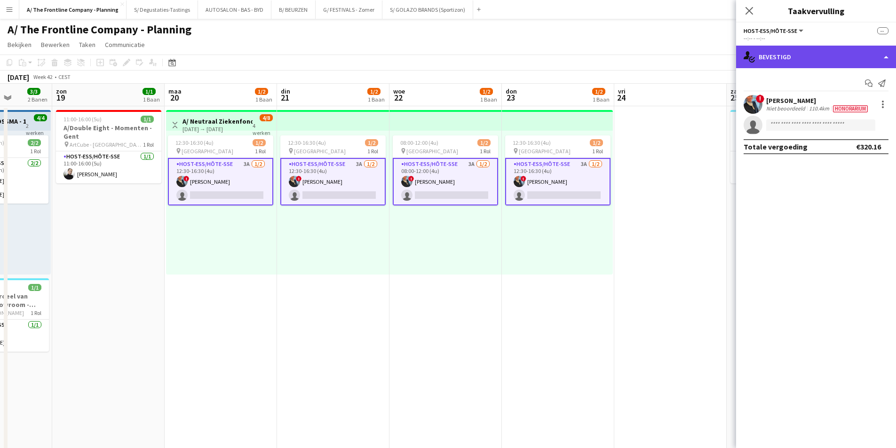
click at [781, 49] on div "single-neutral-actions-check-2 Bevestigd" at bounding box center [816, 57] width 160 height 23
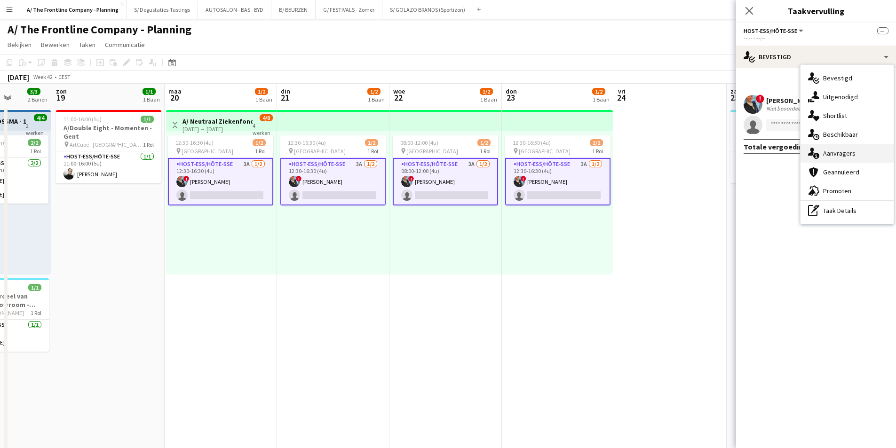
click at [835, 158] on div "single-neutral-actions-information Aanvragers" at bounding box center [846, 153] width 93 height 19
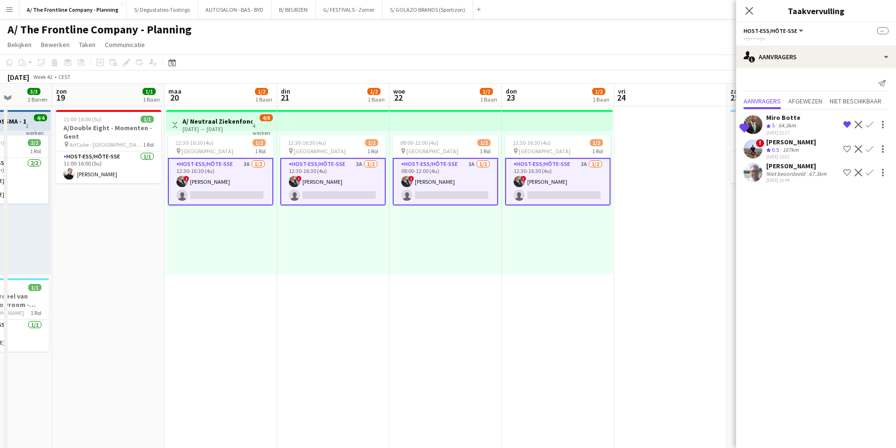
click at [763, 123] on div "Op de shortlist Miro Botte Ploegbeoordeling 5 64.3km [DATE] 22:37 Verwijder plo…" at bounding box center [816, 124] width 160 height 23
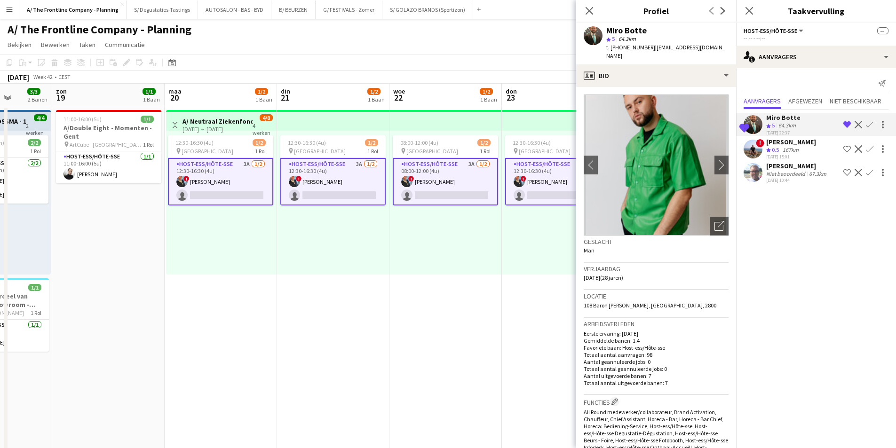
click at [546, 235] on div "12:30-16:30 (4u) 1/2 pin Hasselt 1 Rol Host-ess/Hôte-sse 3A [DATE] 12:30-16:30 …" at bounding box center [557, 203] width 111 height 144
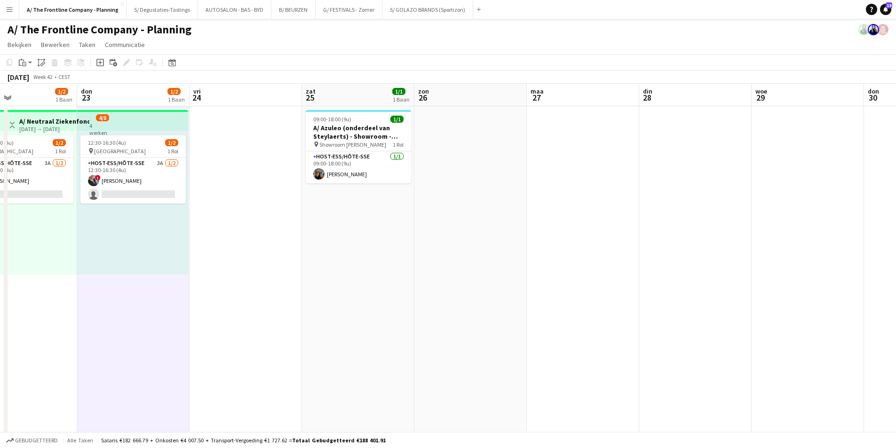
drag, startPoint x: 716, startPoint y: 224, endPoint x: 289, endPoint y: 185, distance: 429.2
click at [289, 185] on app-calendar-viewport "zon 19 1/1 1 Baan [DATE] 1/2 1 Baan din 21 1/2 1 Baan woe 22 1/2 1 Baan don 23 …" at bounding box center [448, 394] width 896 height 620
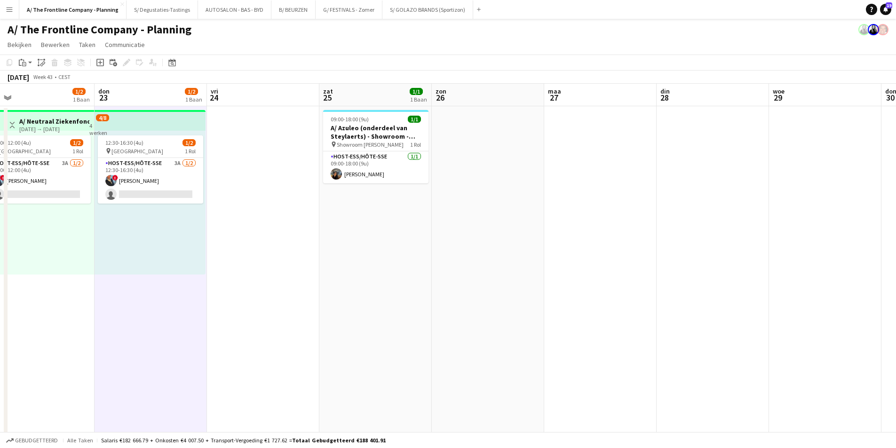
drag, startPoint x: 128, startPoint y: 159, endPoint x: 156, endPoint y: 157, distance: 27.8
click at [113, 157] on app-calendar-viewport "zon 19 1/1 1 Baan [DATE] 1/2 1 Baan din 21 1/2 1 Baan woe 22 1/2 1 Baan don 23 …" at bounding box center [448, 394] width 896 height 620
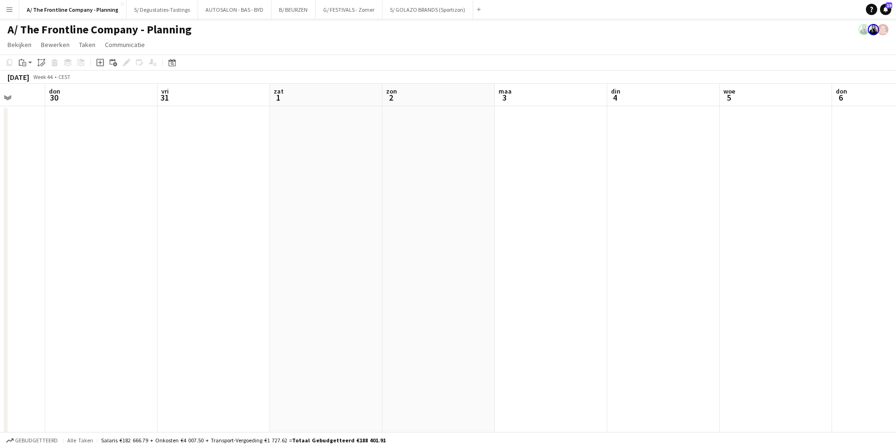
drag, startPoint x: 657, startPoint y: 170, endPoint x: 163, endPoint y: 129, distance: 495.9
click at [123, 127] on app-calendar-viewport "[DATE] din 28 woe 29 don 30 vri 31 zat 1 [DATE] 3 din 4 woe 5 don 6 vri 7 zat 8" at bounding box center [448, 394] width 896 height 620
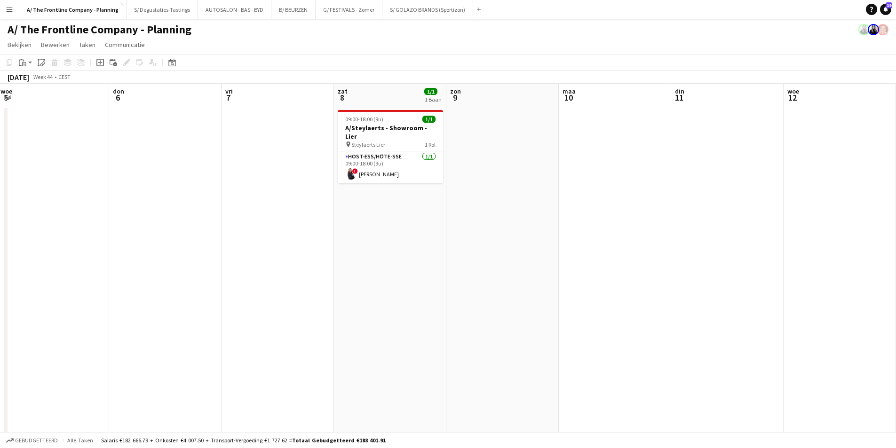
drag, startPoint x: 142, startPoint y: 141, endPoint x: 150, endPoint y: 138, distance: 8.3
click at [126, 138] on app-calendar-viewport "vri 31 zat 1 [DATE] 3 din 4 woe 5 don 6 vri 7 zat 8 1/1 1 Baan [DATE] din 11 wo…" at bounding box center [448, 394] width 896 height 620
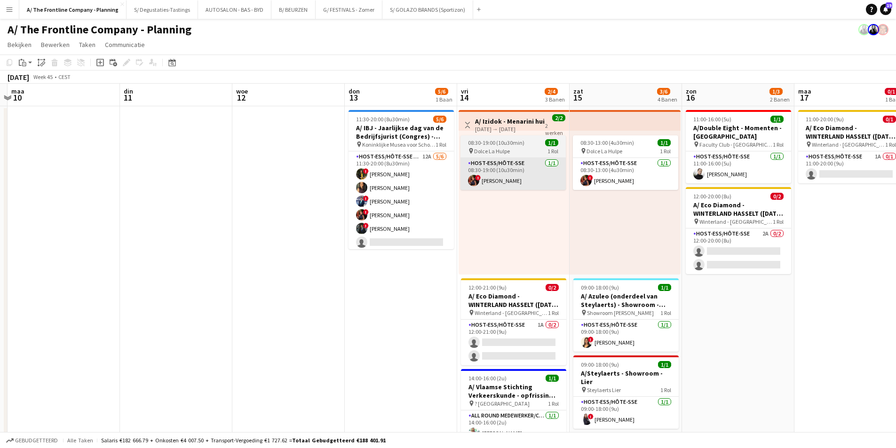
drag, startPoint x: 755, startPoint y: 149, endPoint x: 516, endPoint y: 160, distance: 239.6
click at [539, 157] on app-calendar-viewport "vri 7 zat 8 1/1 1 Baan [DATE] din 11 woe 12 don 13 5/6 1 Baan vri 14 2/4 3 Bane…" at bounding box center [448, 394] width 896 height 620
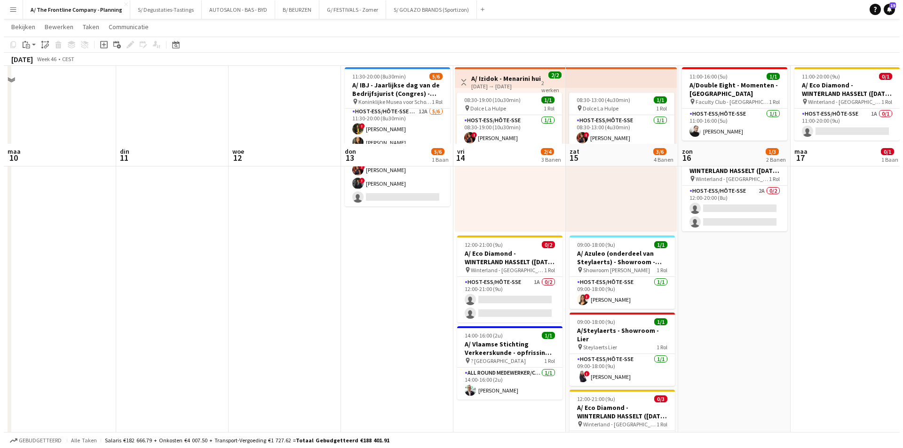
scroll to position [0, 0]
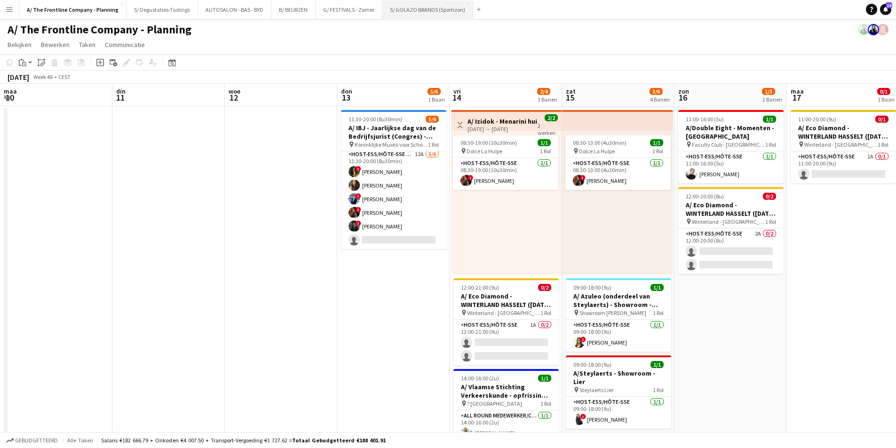
click at [426, 9] on button "S/ GOLAZO BRANDS (Sportizon) Sluiten" at bounding box center [427, 9] width 91 height 18
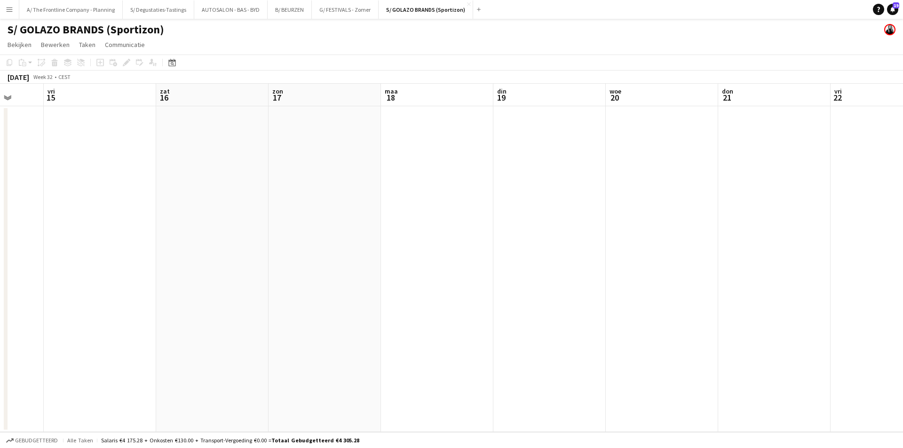
drag, startPoint x: 802, startPoint y: 213, endPoint x: 405, endPoint y: 213, distance: 397.3
click at [183, 213] on app-calendar-viewport "[DATE] din 12 woe 13 don 14 vri 15 zat 16 [DATE] din 19 woe 20 don 21 vri 22 za…" at bounding box center [451, 258] width 903 height 348
drag, startPoint x: 356, startPoint y: 203, endPoint x: 273, endPoint y: 183, distance: 85.1
click at [163, 182] on app-calendar-viewport "zat 16 [DATE] din 19 woe 20 don 21 vri 22 zat 23 [DATE] din 26 woe 27 don 28" at bounding box center [451, 258] width 903 height 348
drag, startPoint x: 299, startPoint y: 194, endPoint x: 369, endPoint y: 192, distance: 70.6
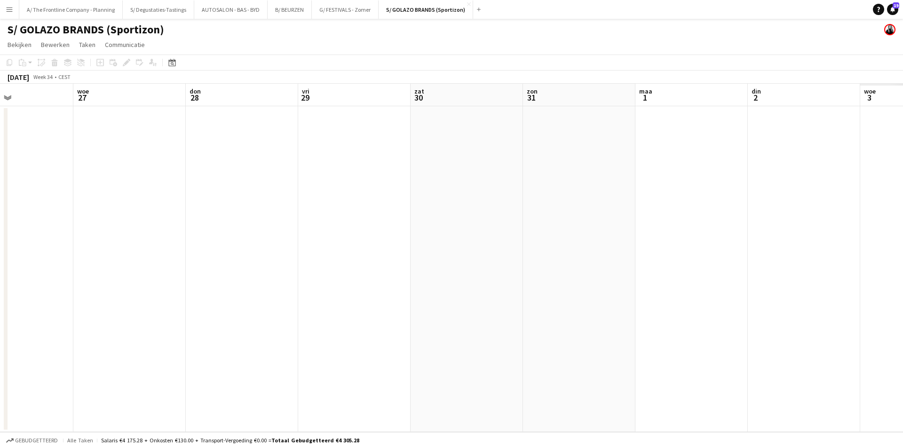
click at [162, 193] on app-calendar-viewport "zat 23 [DATE] din 26 woe 27 don 28 vri 29 zat 30 [DATE] 1 din 2 woe 3 don 4" at bounding box center [451, 258] width 903 height 348
drag, startPoint x: 195, startPoint y: 193, endPoint x: 242, endPoint y: 188, distance: 47.3
click at [136, 188] on app-calendar-viewport "zat 30 [DATE] 1 din 2 woe 3 don 4 vri 5 zat 6 [DATE] 8 din 9 woe 10 don 11" at bounding box center [451, 258] width 903 height 348
drag, startPoint x: 169, startPoint y: 180, endPoint x: 137, endPoint y: 168, distance: 34.1
click at [70, 168] on app-calendar-viewport "vri 5 zat 6 [DATE] 8 din 9 woe 10 don 11 vri 12 zat 13 [DATE] din 16 woe 17" at bounding box center [451, 258] width 903 height 348
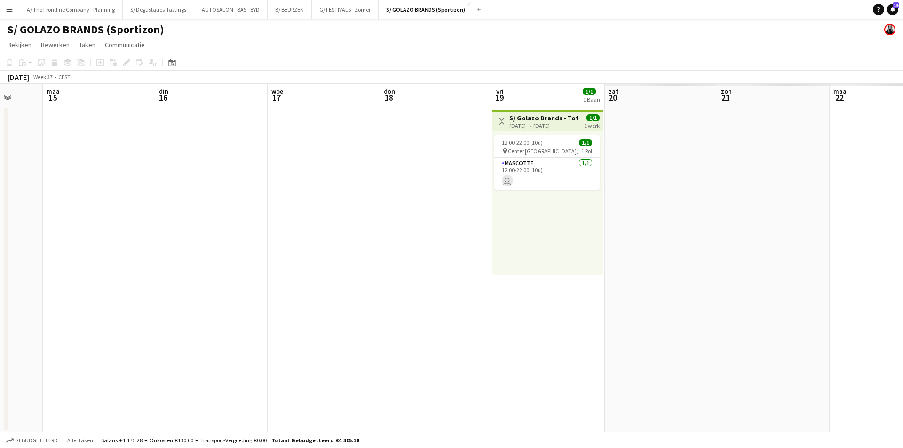
drag, startPoint x: 227, startPoint y: 161, endPoint x: 106, endPoint y: 143, distance: 122.2
click at [106, 143] on app-calendar-viewport "vri 12 zat 13 [DATE] din 16 woe 17 don 18 vri 19 1/1 1 Baan zat 20 [DATE] din 2…" at bounding box center [451, 258] width 903 height 348
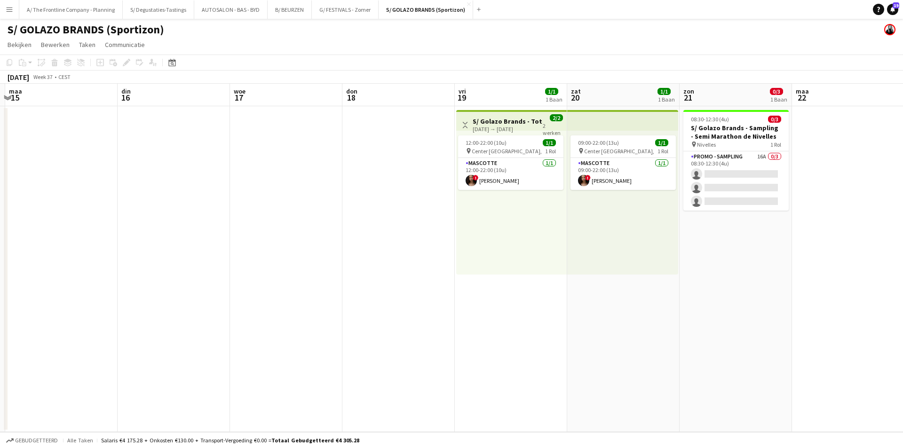
scroll to position [0, 268]
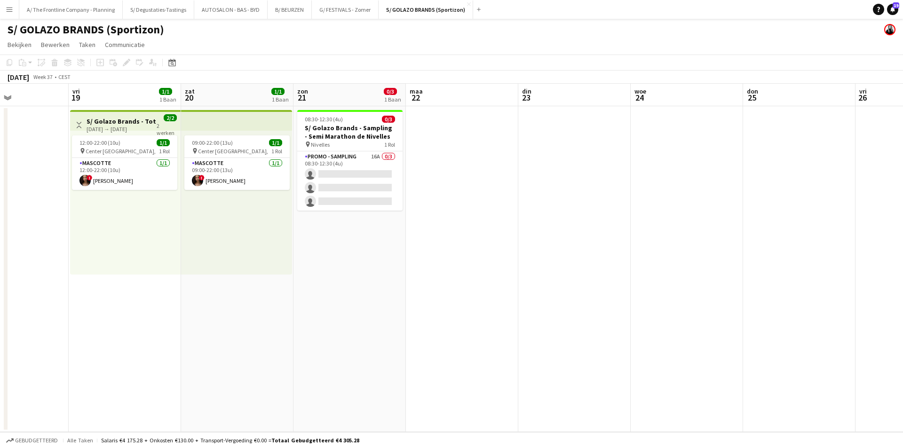
drag, startPoint x: 879, startPoint y: 197, endPoint x: 458, endPoint y: 176, distance: 421.8
click at [458, 176] on app-calendar-viewport "din 16 woe 17 don 18 vri 19 1/1 1 Baan zat 20 1/1 1 Baan zon 21 0/3 1 Baan [DAT…" at bounding box center [451, 258] width 903 height 348
click at [357, 161] on app-card-role "Promo - Sampling 16A 0/3 08:30-12:30 (4u) single-neutral-actions single-neutral…" at bounding box center [349, 180] width 105 height 59
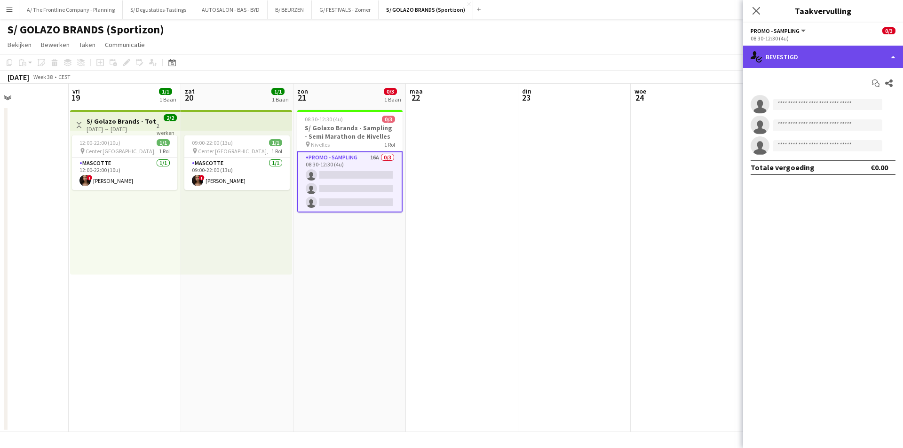
click at [772, 52] on div "single-neutral-actions-check-2 Bevestigd" at bounding box center [823, 57] width 160 height 23
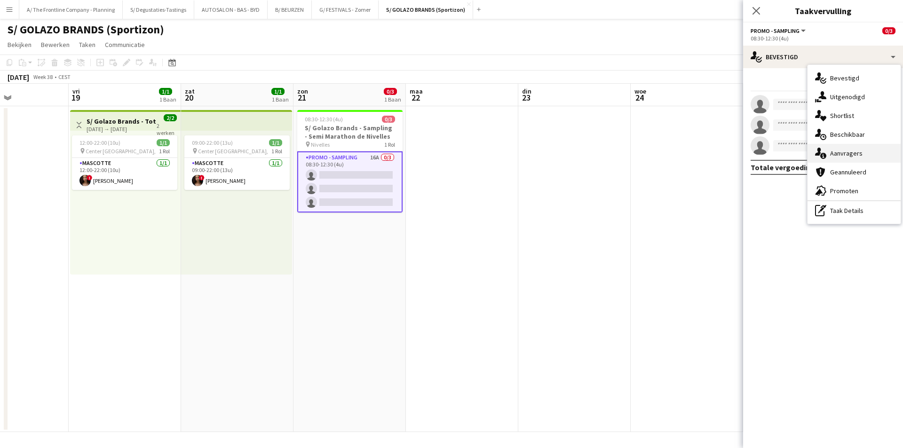
click at [847, 152] on div "single-neutral-actions-information Aanvragers" at bounding box center [853, 153] width 93 height 19
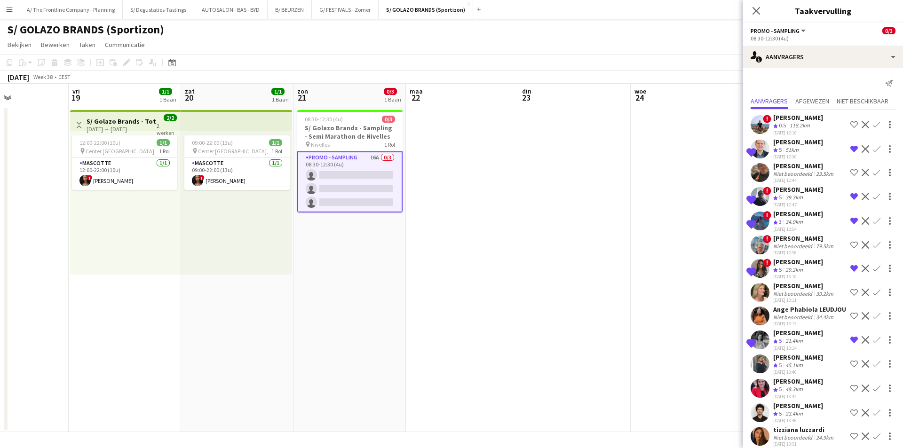
click at [809, 189] on div "[PERSON_NAME]" at bounding box center [798, 189] width 50 height 8
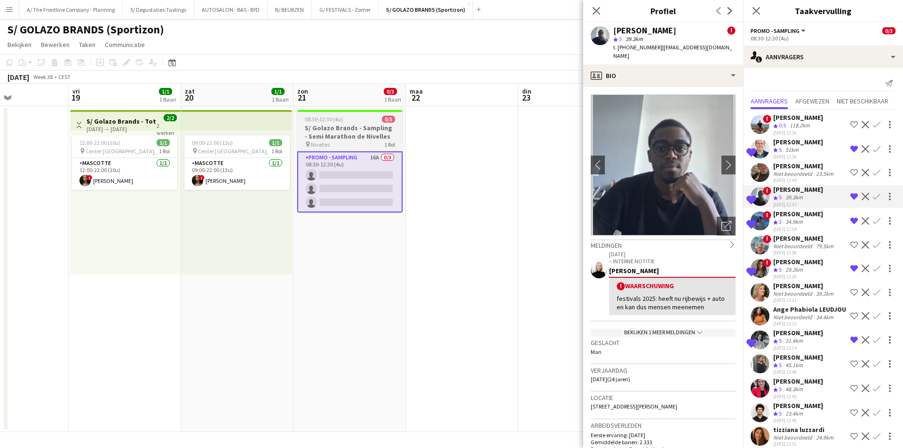
click at [322, 123] on app-job-card "08:30-12:30 (4u) 0/3 S/ Golazo Brands - Sampling - Semi Marathon de Nivelles pi…" at bounding box center [349, 161] width 105 height 103
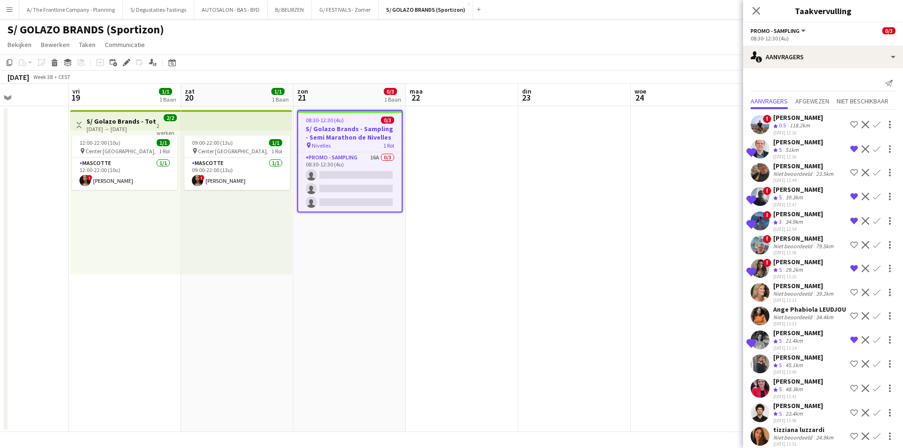
click at [122, 60] on div "Bewerken" at bounding box center [126, 62] width 11 height 11
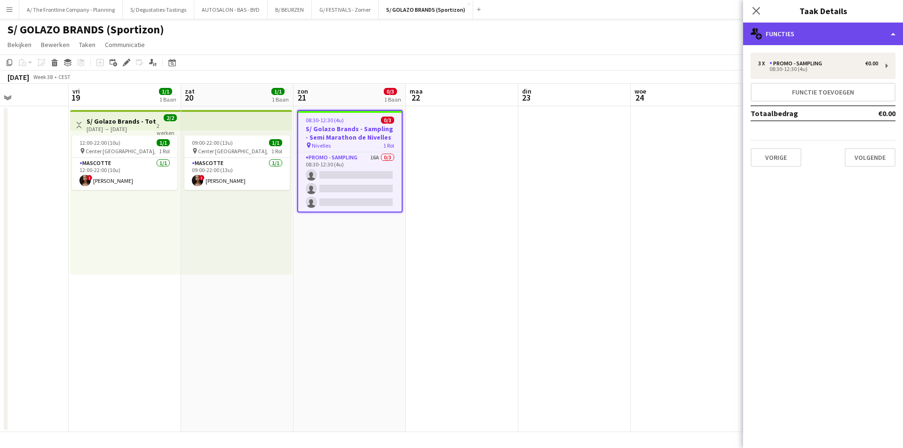
click at [846, 25] on div "multiple-users-add Functies" at bounding box center [823, 34] width 160 height 23
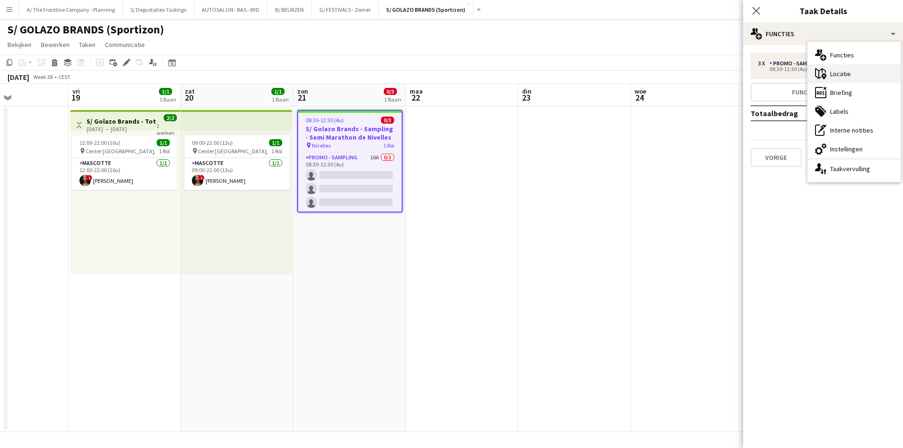
click at [850, 77] on div "maps-pin-1 [GEOGRAPHIC_DATA]" at bounding box center [853, 73] width 93 height 19
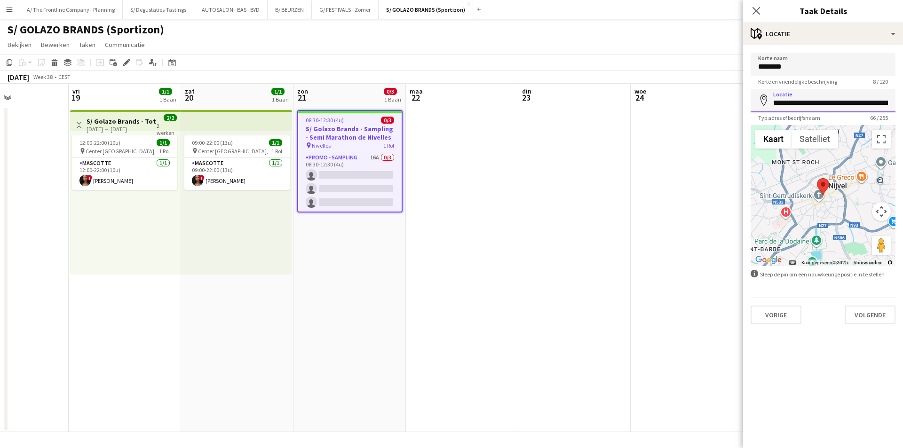
click at [796, 103] on input "**********" at bounding box center [822, 101] width 145 height 24
click at [356, 187] on app-card-role "Promo - Sampling 16A 0/3 08:30-12:30 (4u) single-neutral-actions single-neutral…" at bounding box center [349, 181] width 103 height 59
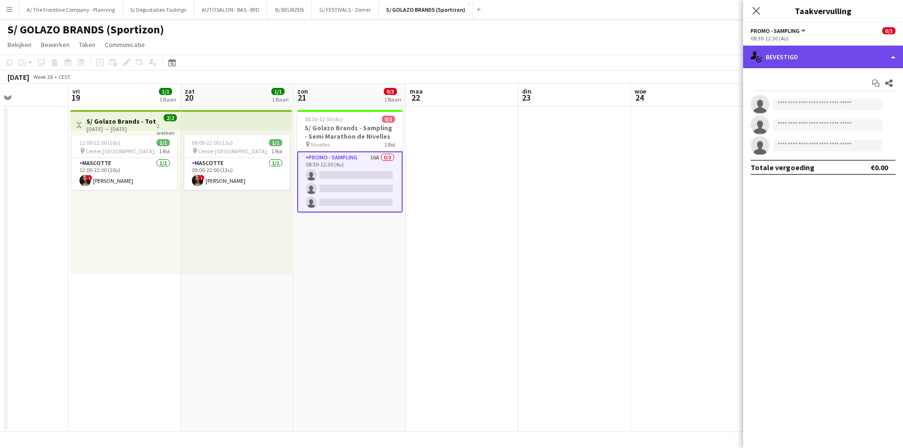
click at [824, 47] on div "single-neutral-actions-check-2 Bevestigd" at bounding box center [823, 57] width 160 height 23
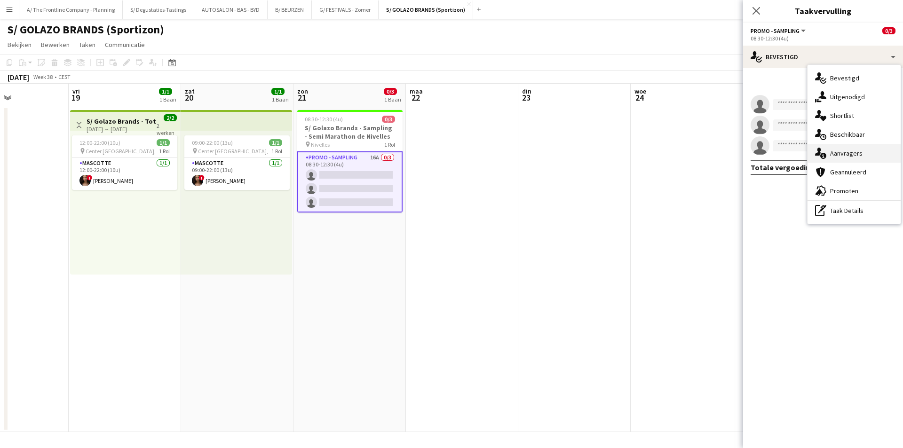
click at [848, 152] on div "single-neutral-actions-information Aanvragers" at bounding box center [853, 153] width 93 height 19
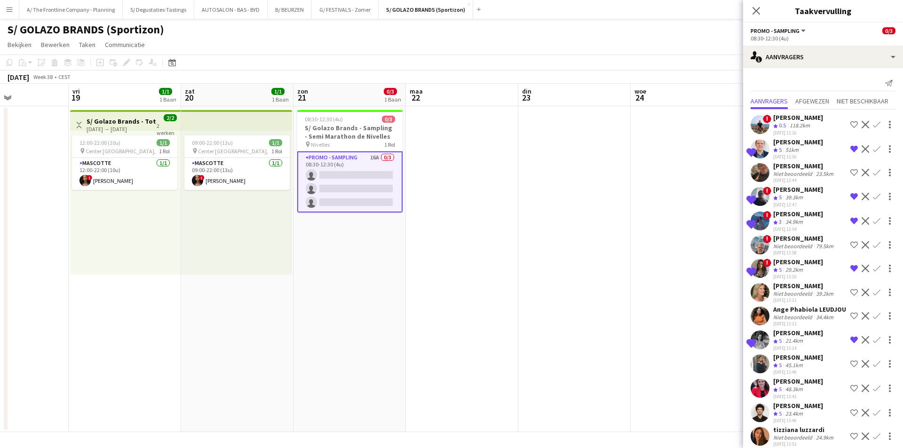
click at [790, 194] on div "[PERSON_NAME]" at bounding box center [798, 189] width 50 height 8
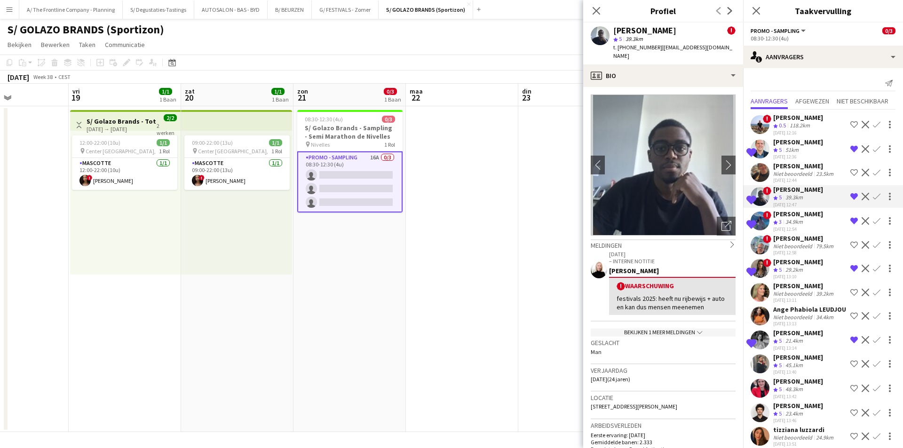
click at [669, 403] on span "[STREET_ADDRESS][PERSON_NAME]" at bounding box center [634, 406] width 87 height 7
click at [668, 403] on span "[STREET_ADDRESS][PERSON_NAME]" at bounding box center [634, 406] width 87 height 7
click at [667, 403] on span "[STREET_ADDRESS][PERSON_NAME]" at bounding box center [634, 406] width 87 height 7
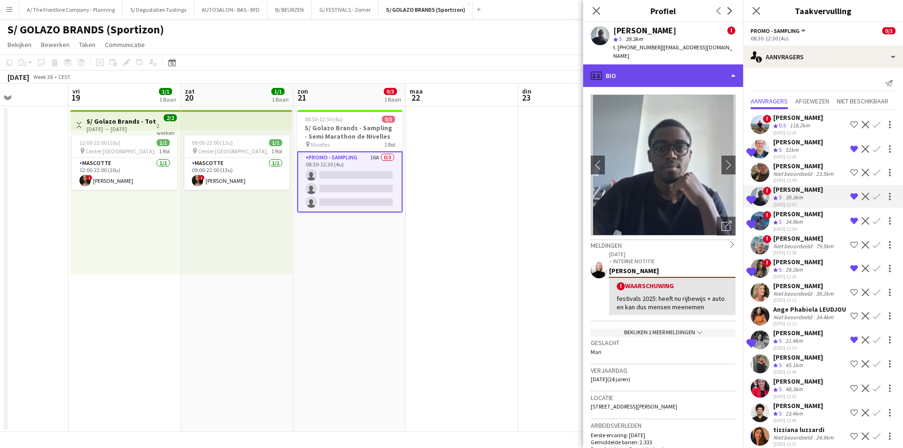
click at [646, 66] on div "profile Bio" at bounding box center [663, 75] width 160 height 23
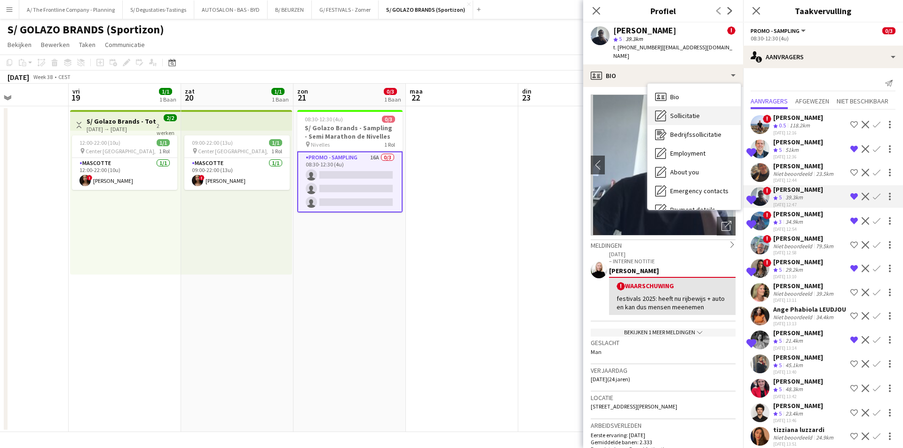
click at [667, 106] on div "Sollicitatie Sollicitatie" at bounding box center [693, 115] width 93 height 19
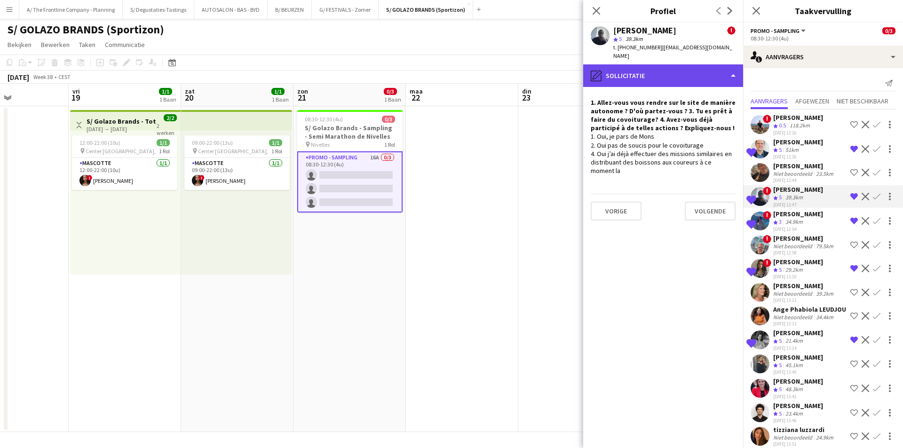
click at [650, 78] on div "pencil4 Sollicitatie" at bounding box center [663, 75] width 160 height 23
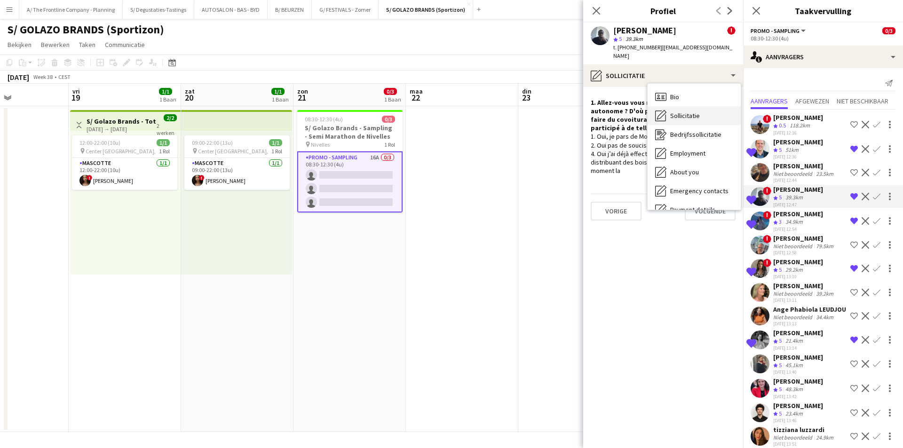
click at [672, 106] on div "Sollicitatie Sollicitatie" at bounding box center [693, 115] width 93 height 19
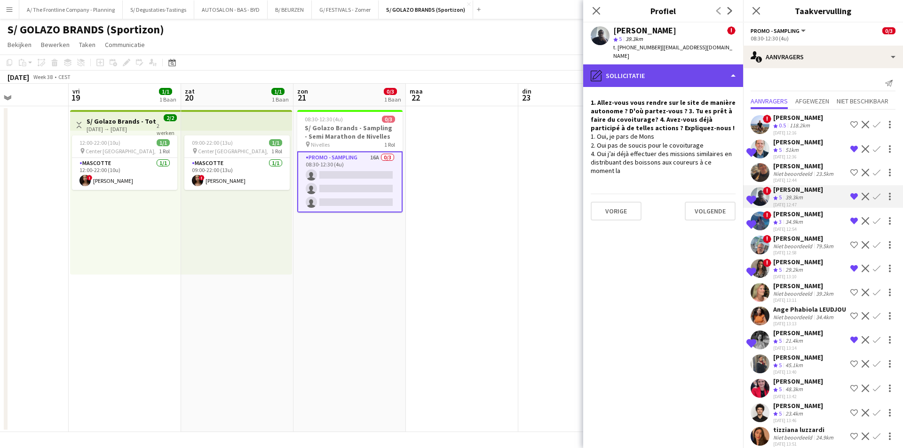
click at [674, 68] on div "pencil4 Sollicitatie" at bounding box center [663, 75] width 160 height 23
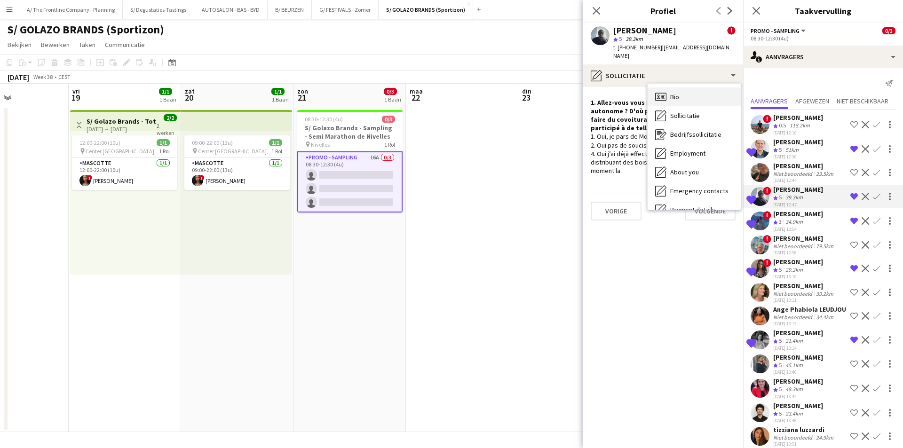
click at [687, 90] on div "Bio Bio" at bounding box center [693, 96] width 93 height 19
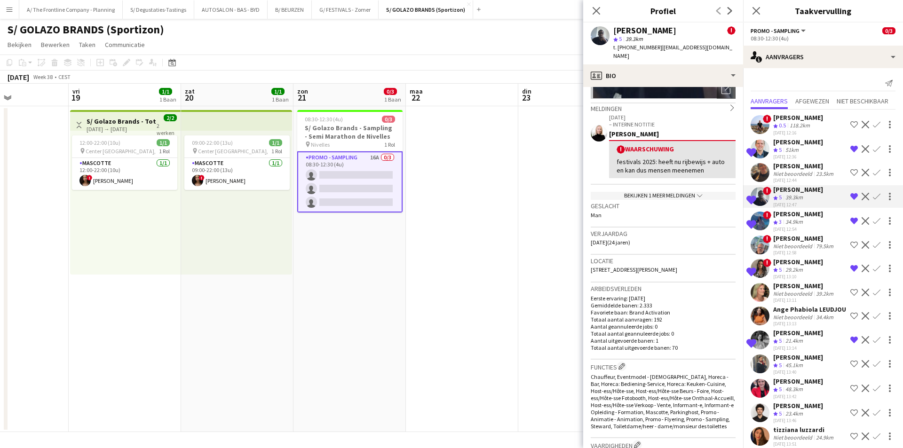
scroll to position [141, 0]
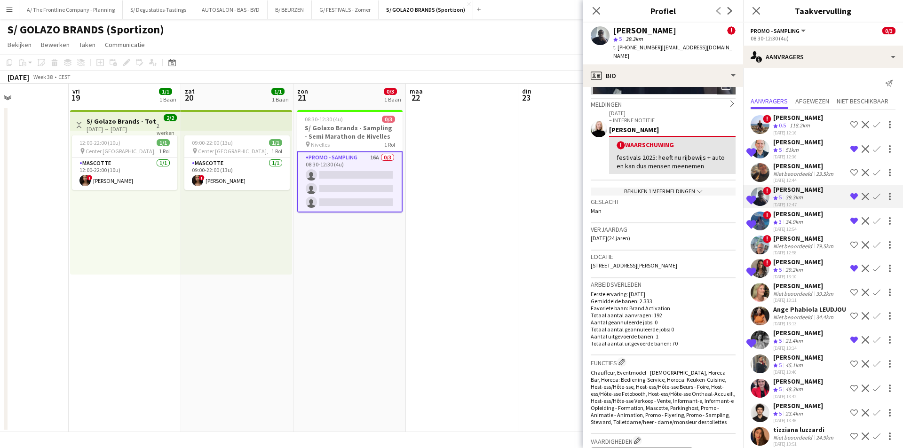
click at [668, 262] on span "[STREET_ADDRESS][PERSON_NAME]" at bounding box center [634, 265] width 87 height 7
copy span "[STREET_ADDRESS][PERSON_NAME]"
click at [850, 200] on app-icon "Verwijder ploeg van de shortlist" at bounding box center [854, 197] width 8 height 8
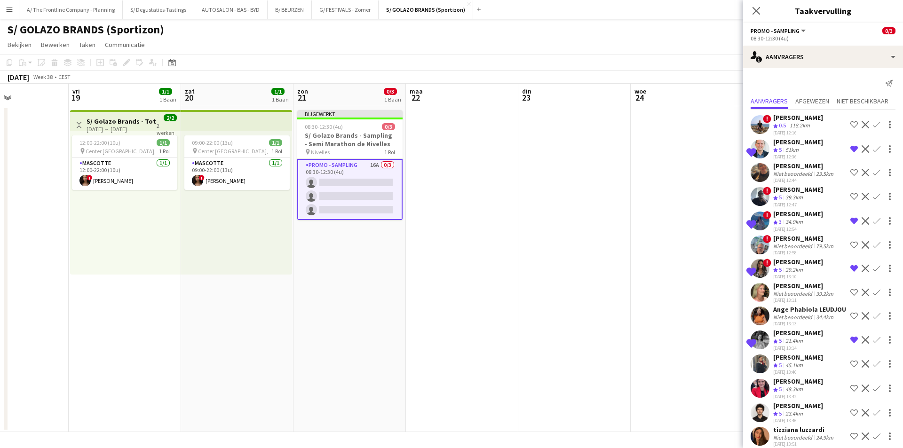
click at [850, 200] on app-icon "Ploeg op de shortlist" at bounding box center [854, 197] width 8 height 8
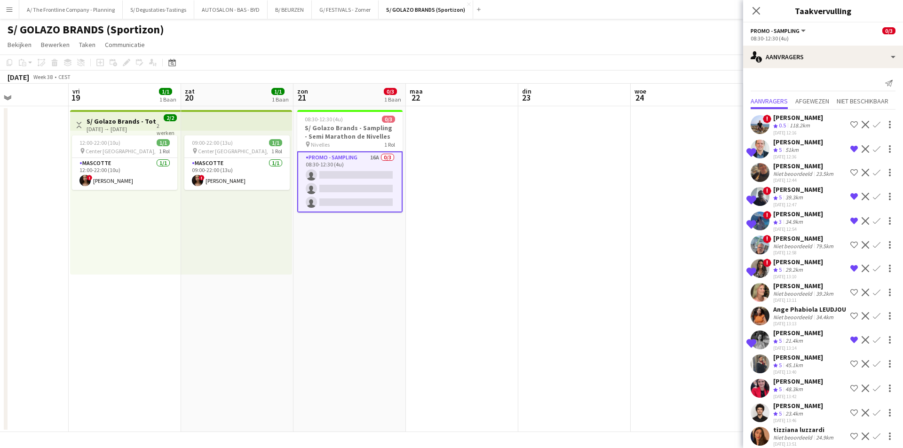
click at [780, 218] on div "[PERSON_NAME]" at bounding box center [798, 214] width 50 height 8
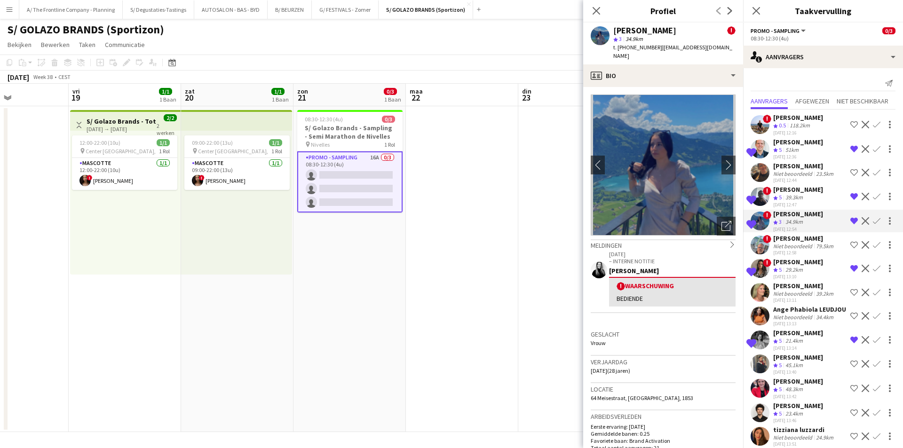
click at [630, 395] on span "64 Meisestraat, [GEOGRAPHIC_DATA], 1853" at bounding box center [642, 398] width 103 height 7
copy span "64 Meisestraat, [GEOGRAPHIC_DATA], 1853"
click at [850, 200] on app-icon "Verwijder ploeg van de shortlist" at bounding box center [854, 197] width 8 height 8
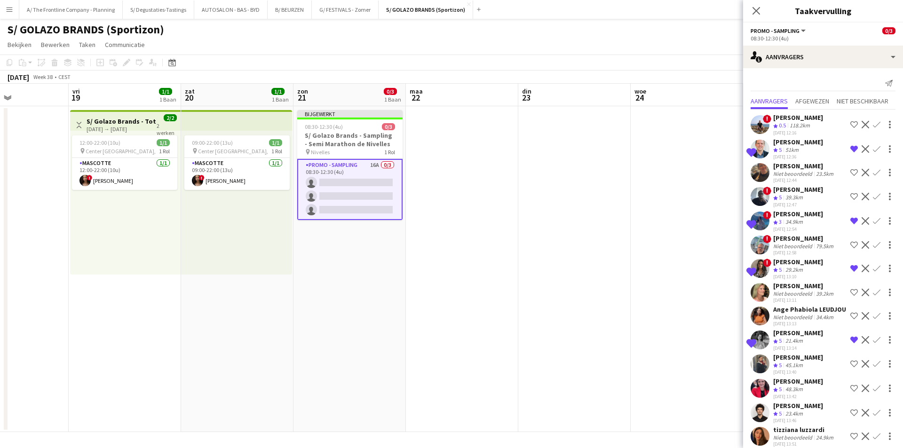
click at [793, 266] on div "[PERSON_NAME]" at bounding box center [798, 262] width 50 height 8
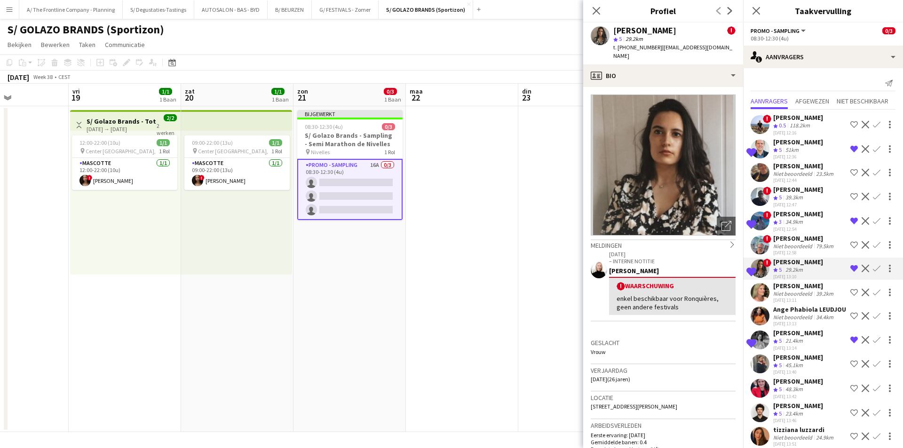
click at [632, 403] on span "[STREET_ADDRESS][PERSON_NAME]" at bounding box center [634, 406] width 87 height 7
copy span "[STREET_ADDRESS][PERSON_NAME]"
click at [803, 290] on div "[PERSON_NAME]" at bounding box center [804, 286] width 62 height 8
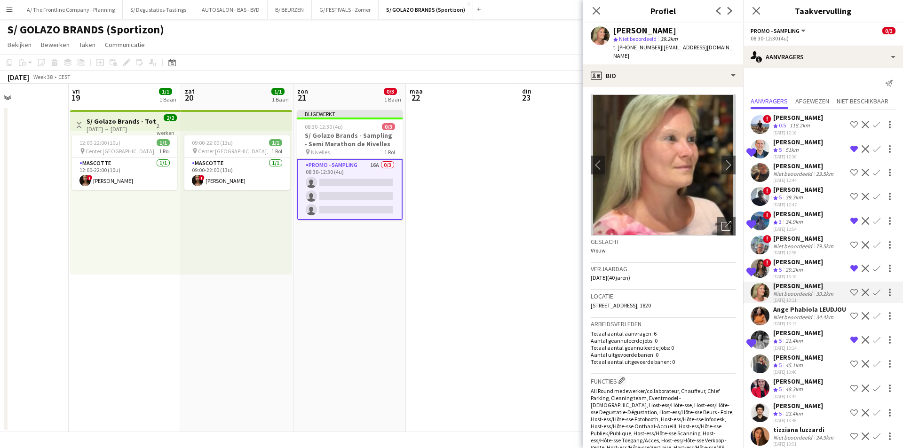
click at [643, 302] on span "[STREET_ADDRESS], 1820" at bounding box center [621, 305] width 60 height 7
drag, startPoint x: 643, startPoint y: 293, endPoint x: 634, endPoint y: 297, distance: 9.1
click at [641, 302] on span "[STREET_ADDRESS], 1820" at bounding box center [621, 305] width 60 height 7
copy span "[STREET_ADDRESS], 1820"
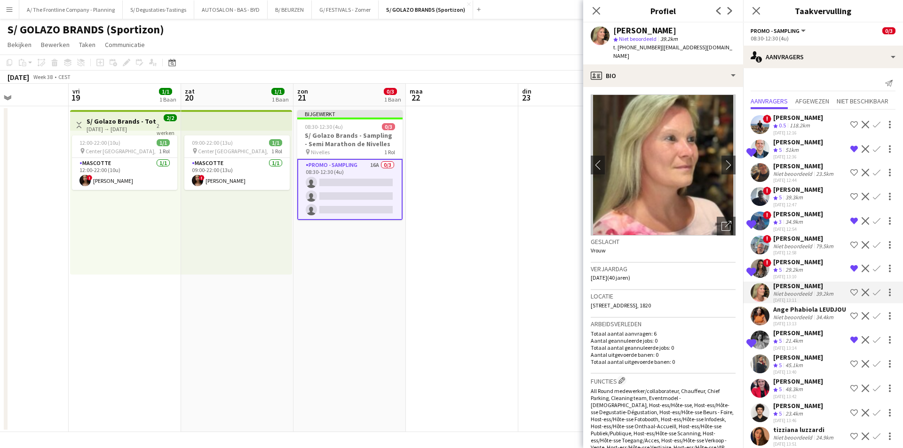
click at [809, 314] on div "Ange Phabiola LEUDJOU" at bounding box center [809, 309] width 73 height 8
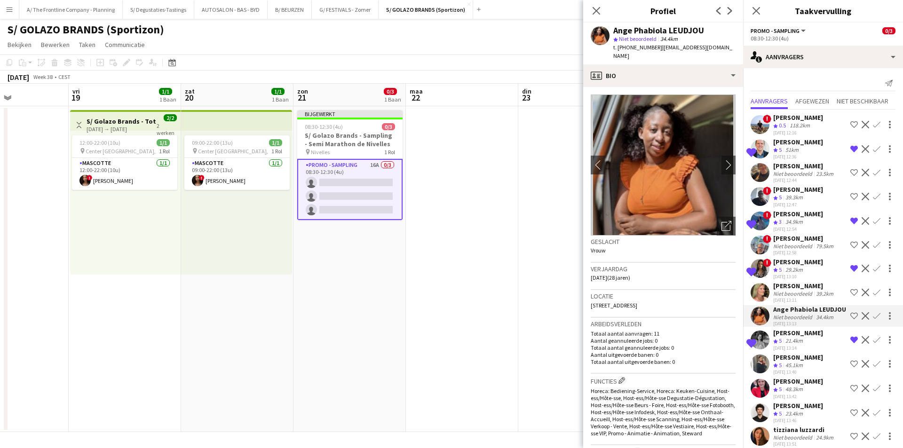
click at [805, 351] on div "[DATE] 13:14" at bounding box center [798, 348] width 50 height 6
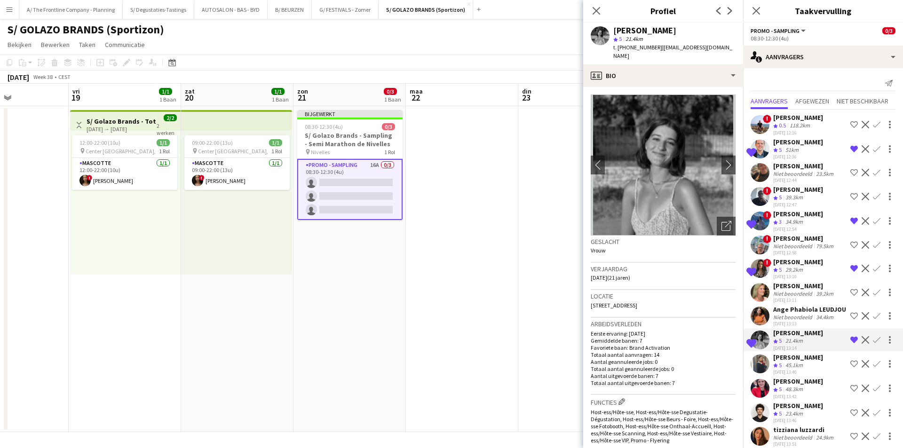
click at [627, 302] on span "[STREET_ADDRESS]" at bounding box center [614, 305] width 47 height 7
copy span "[STREET_ADDRESS]"
click at [798, 153] on div "51km" at bounding box center [791, 150] width 17 height 8
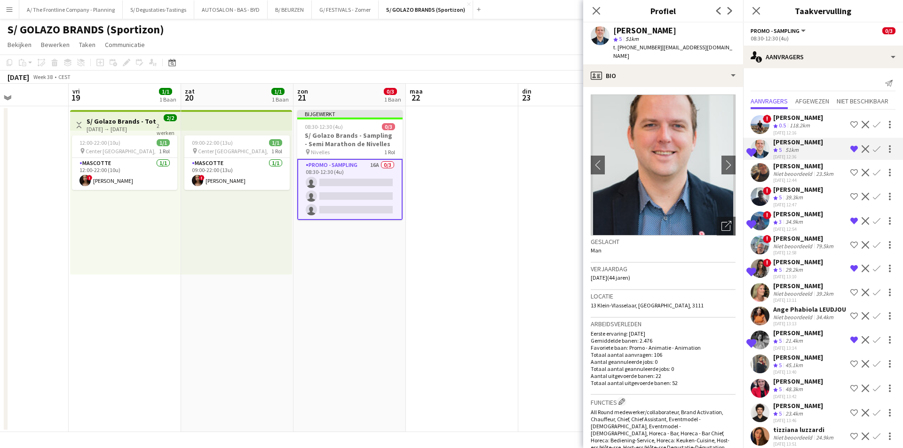
click at [662, 302] on span "13 Klein-Vlasselaar, [GEOGRAPHIC_DATA], 3111" at bounding box center [647, 305] width 113 height 7
copy span "13 Klein-Vlasselaar, [GEOGRAPHIC_DATA], 3111"
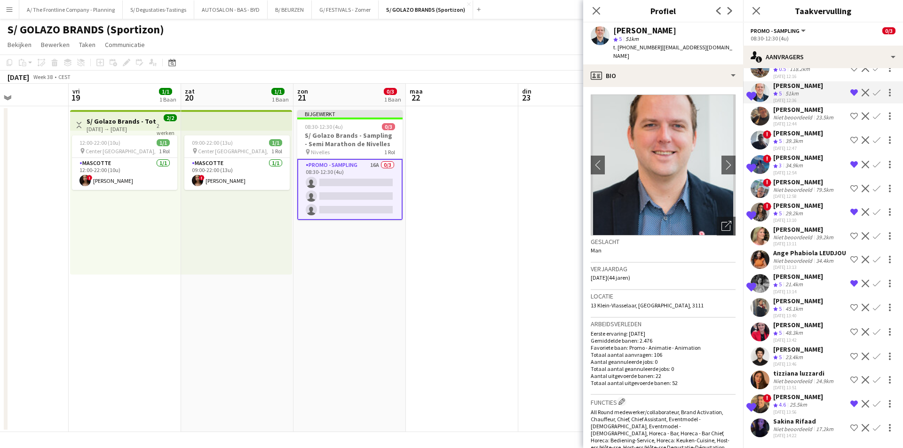
scroll to position [73, 0]
drag, startPoint x: 803, startPoint y: 405, endPoint x: 796, endPoint y: 401, distance: 8.9
click at [803, 405] on div "25.5km" at bounding box center [798, 405] width 21 height 8
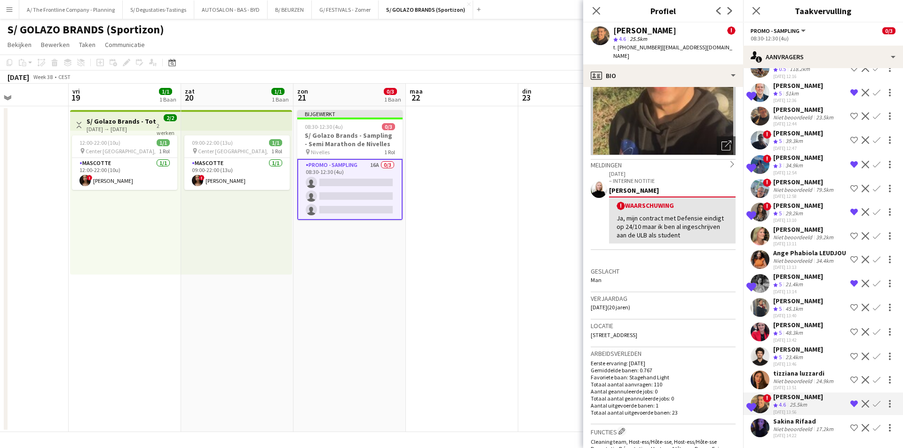
scroll to position [94, 0]
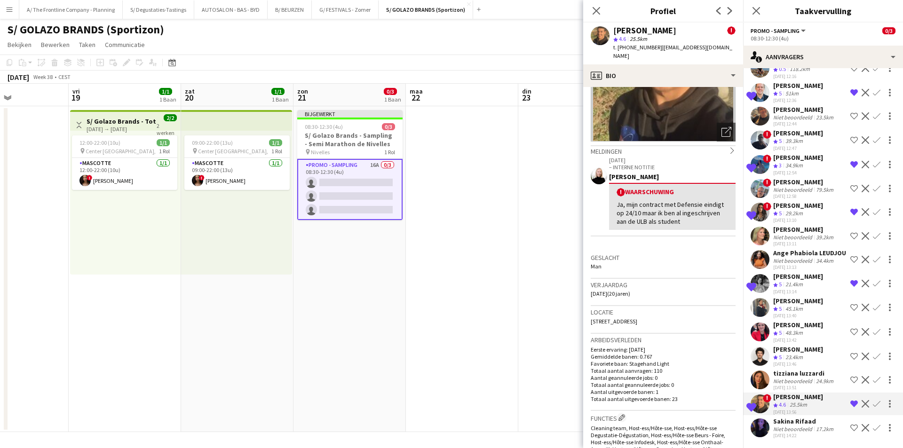
click at [660, 308] on h3 "Locatie" at bounding box center [663, 312] width 145 height 8
click at [657, 319] on div "Locatie [STREET_ADDRESS]" at bounding box center [663, 319] width 145 height 27
click at [657, 316] on div "Locatie [STREET_ADDRESS]" at bounding box center [663, 319] width 145 height 27
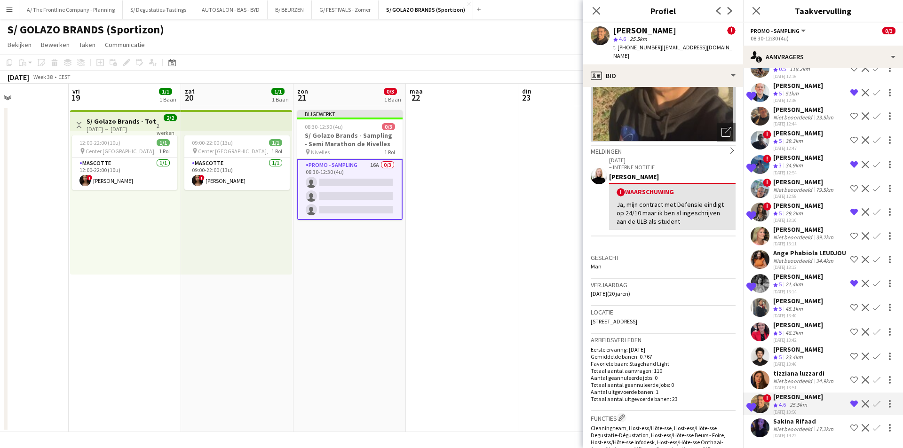
click at [657, 316] on div "Locatie [STREET_ADDRESS]" at bounding box center [663, 319] width 145 height 27
copy span "[STREET_ADDRESS]"
click at [652, 316] on div "Locatie [STREET_ADDRESS]" at bounding box center [663, 319] width 145 height 27
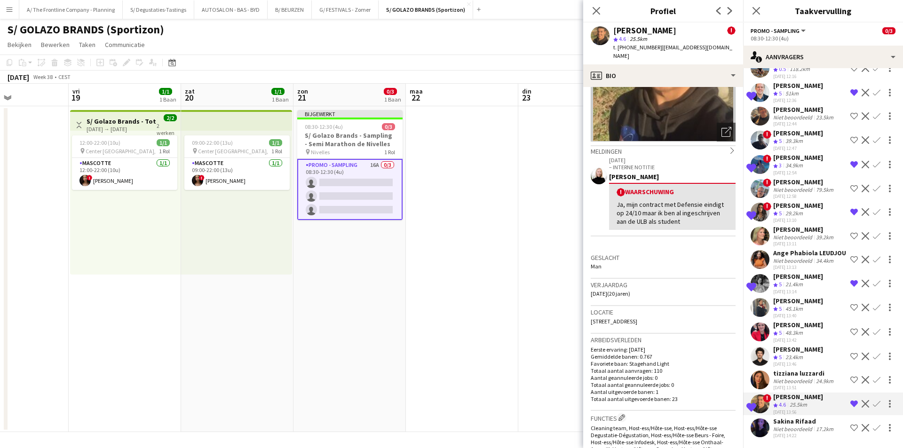
click at [837, 286] on div "Op de shortlist [PERSON_NAME] Ploegbeoordeling 5 21.4km [DATE] 13:14 Verwijder …" at bounding box center [823, 283] width 160 height 23
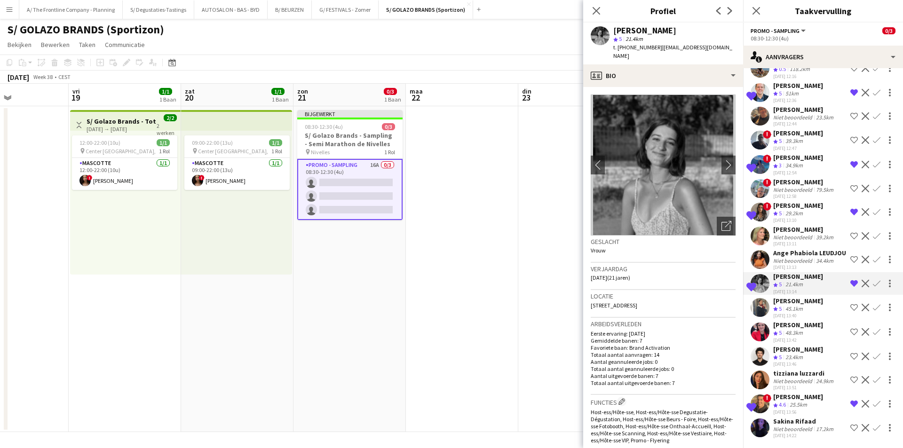
click at [785, 201] on div "[PERSON_NAME]" at bounding box center [798, 205] width 50 height 8
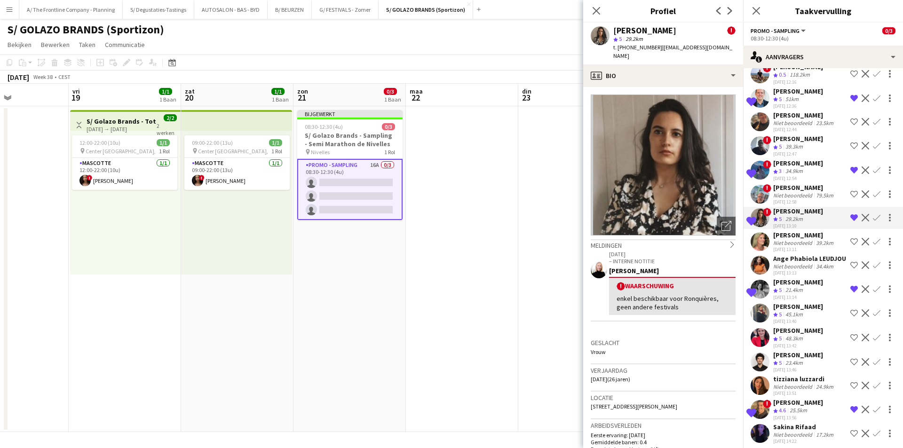
scroll to position [0, 0]
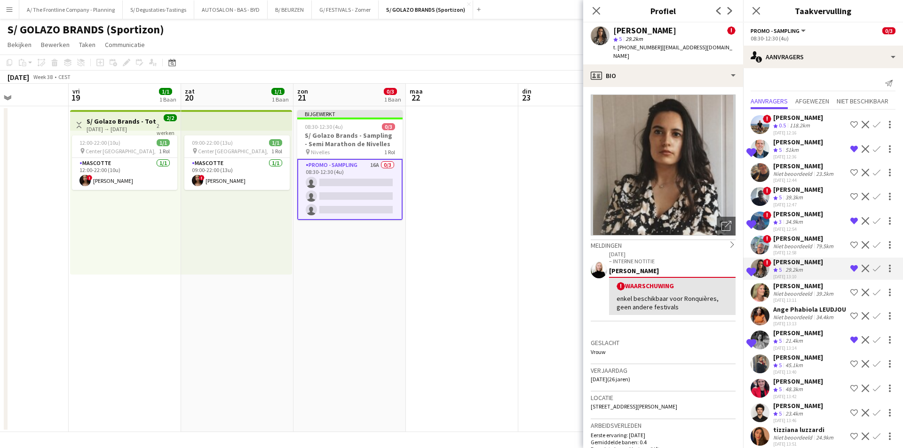
click at [797, 218] on div "[PERSON_NAME]" at bounding box center [798, 214] width 50 height 8
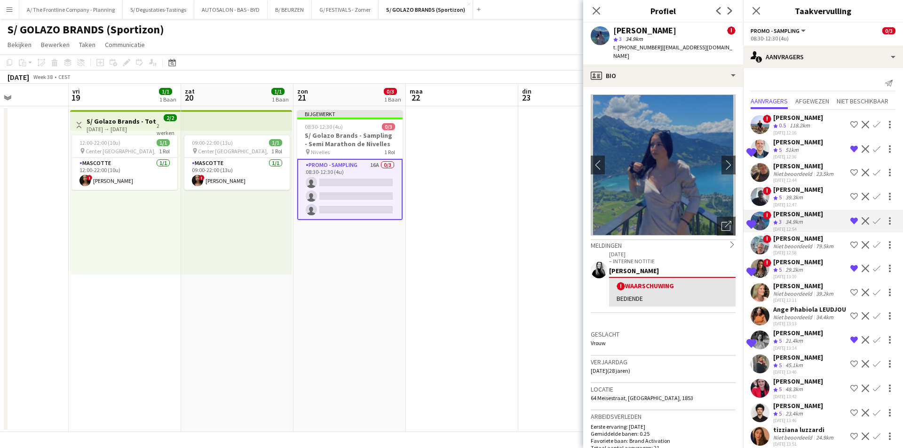
click at [649, 395] on span "64 Meisestraat, [GEOGRAPHIC_DATA], 1853" at bounding box center [642, 398] width 103 height 7
drag, startPoint x: 804, startPoint y: 271, endPoint x: 779, endPoint y: 258, distance: 28.4
click at [804, 266] on div "[PERSON_NAME]" at bounding box center [798, 262] width 50 height 8
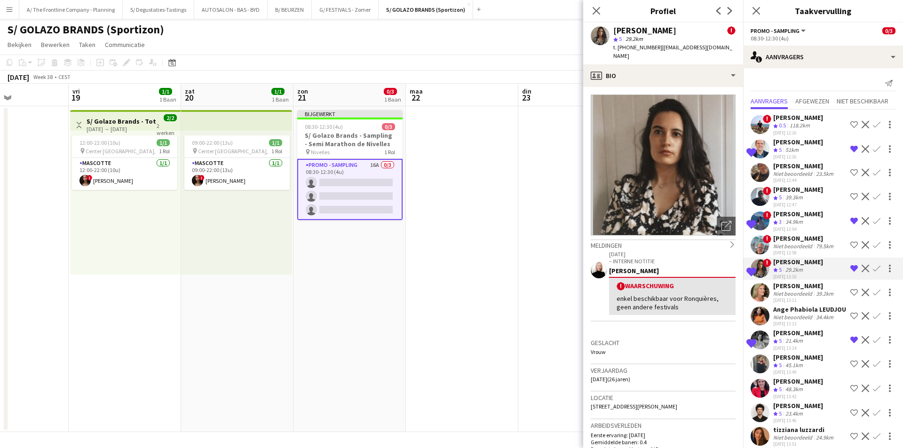
click at [644, 403] on span "[STREET_ADDRESS][PERSON_NAME]" at bounding box center [634, 406] width 87 height 7
click at [799, 345] on div "21.4km" at bounding box center [793, 341] width 21 height 8
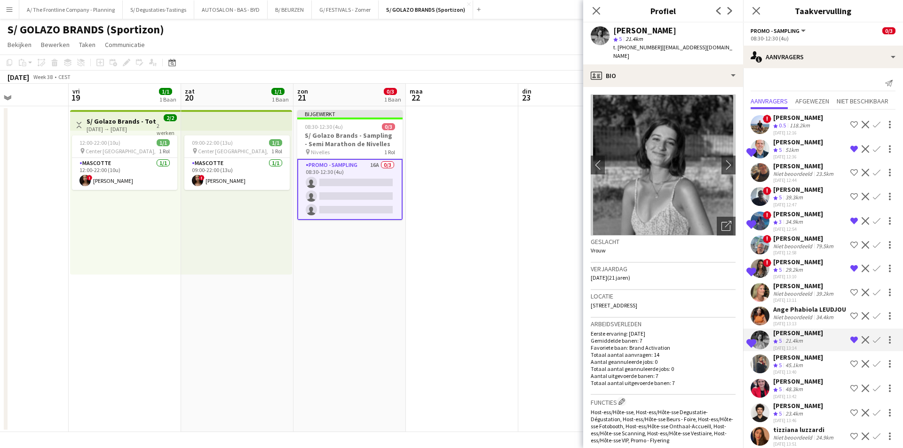
click at [637, 302] on span "[STREET_ADDRESS]" at bounding box center [614, 305] width 47 height 7
click at [850, 147] on app-icon "Verwijder ploeg van de shortlist" at bounding box center [854, 149] width 8 height 8
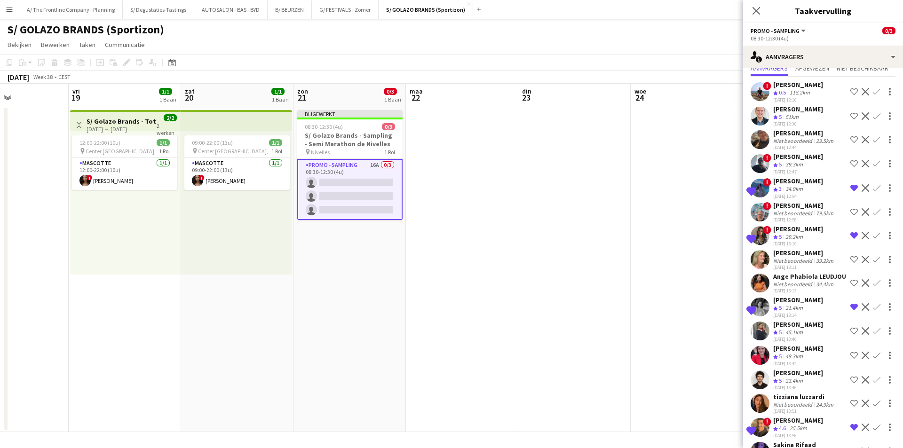
scroll to position [73, 0]
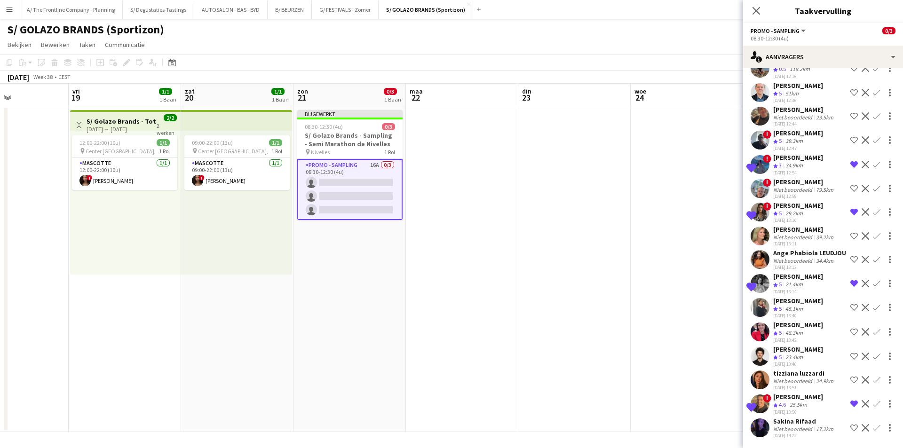
click at [804, 404] on div "25.5km" at bounding box center [798, 405] width 21 height 8
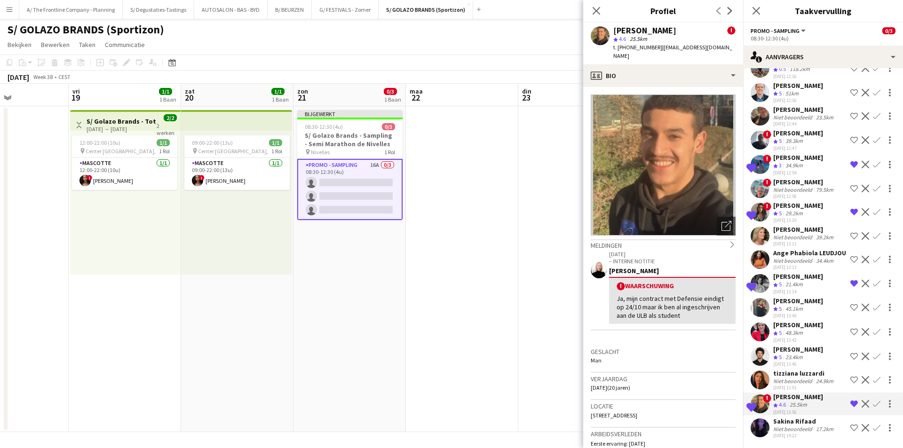
click at [807, 170] on div "[DATE] 12:54" at bounding box center [798, 173] width 50 height 6
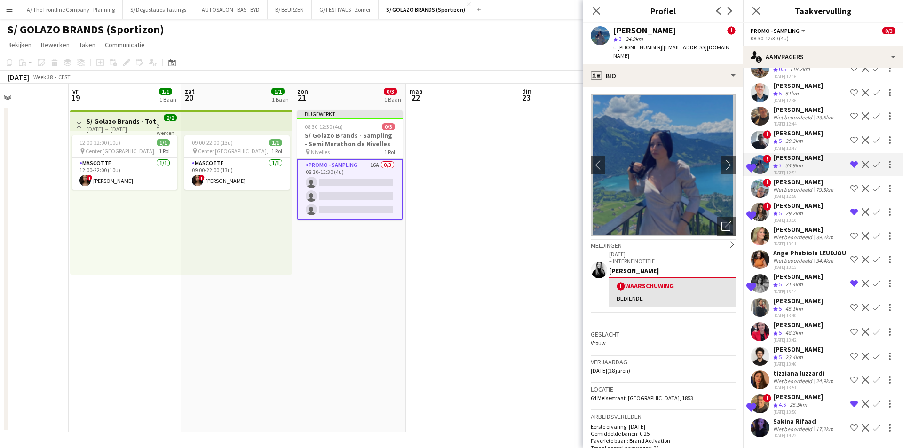
click at [643, 87] on app-crew-profile-bio "chevron-left chevron-right Foto's pop-up openen [GEOGRAPHIC_DATA] chevron-right…" at bounding box center [663, 267] width 160 height 361
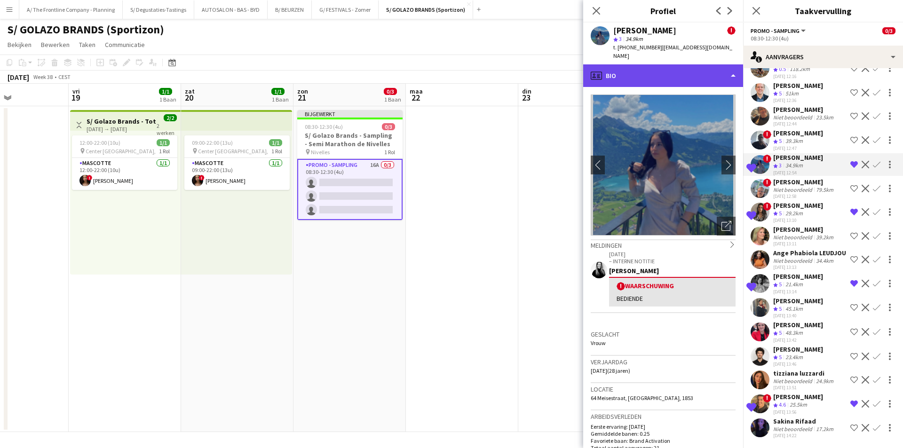
click at [684, 78] on div "profile Bio" at bounding box center [663, 75] width 160 height 23
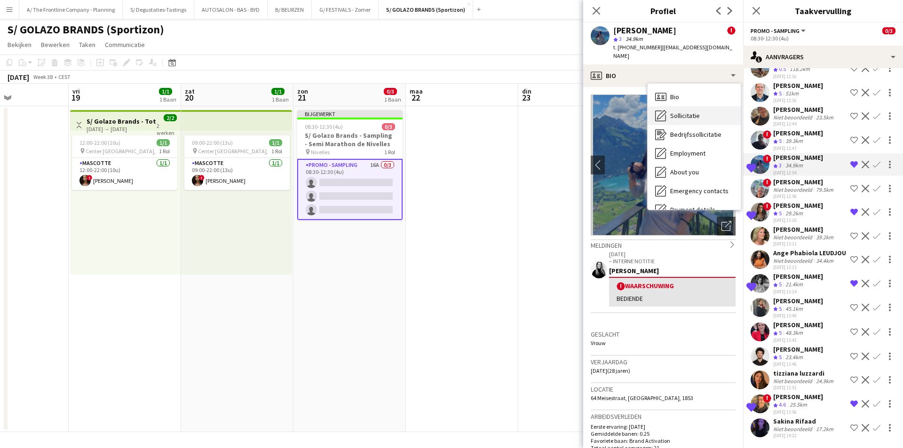
click at [700, 108] on div "Sollicitatie Sollicitatie" at bounding box center [693, 115] width 93 height 19
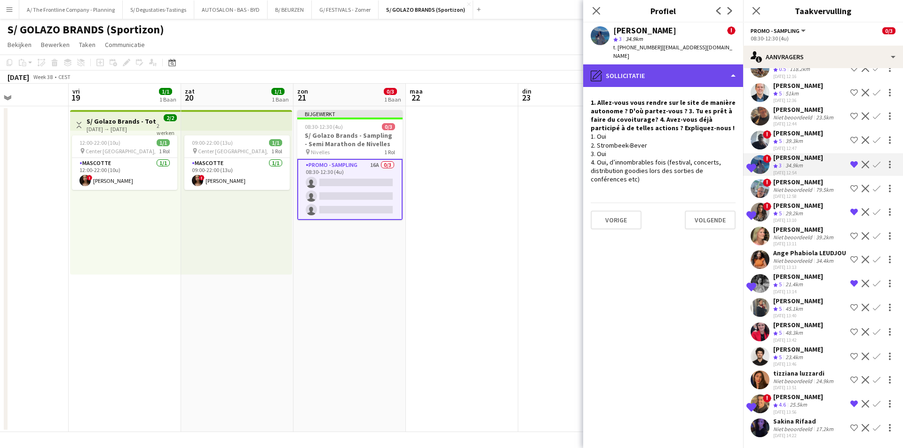
click at [698, 72] on div "pencil4 Sollicitatie" at bounding box center [663, 75] width 160 height 23
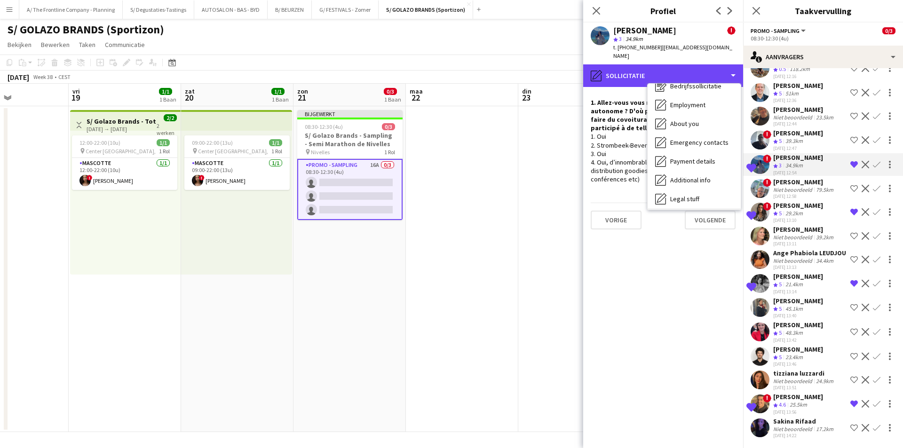
scroll to position [88, 0]
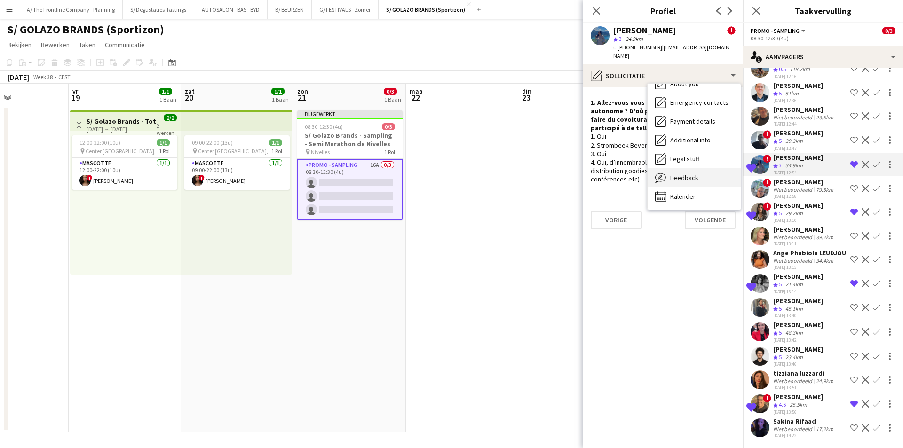
click at [691, 174] on div "Feedback Feedback" at bounding box center [693, 177] width 93 height 19
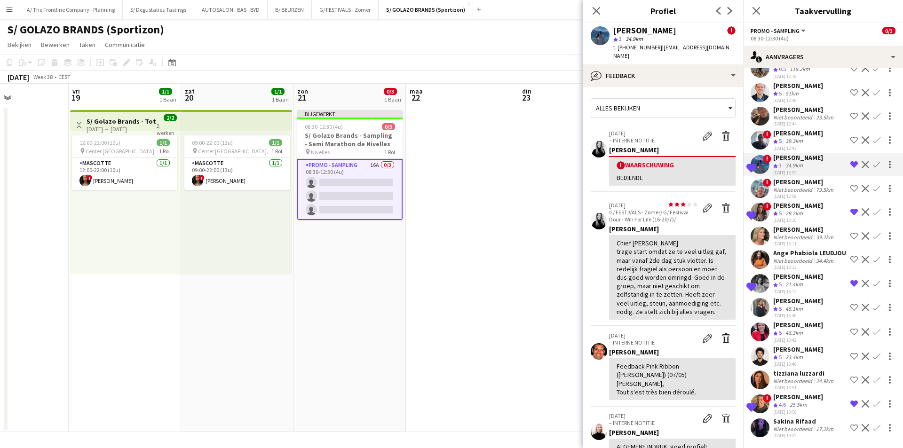
click at [850, 161] on app-icon "Verwijder ploeg van de shortlist" at bounding box center [854, 165] width 8 height 8
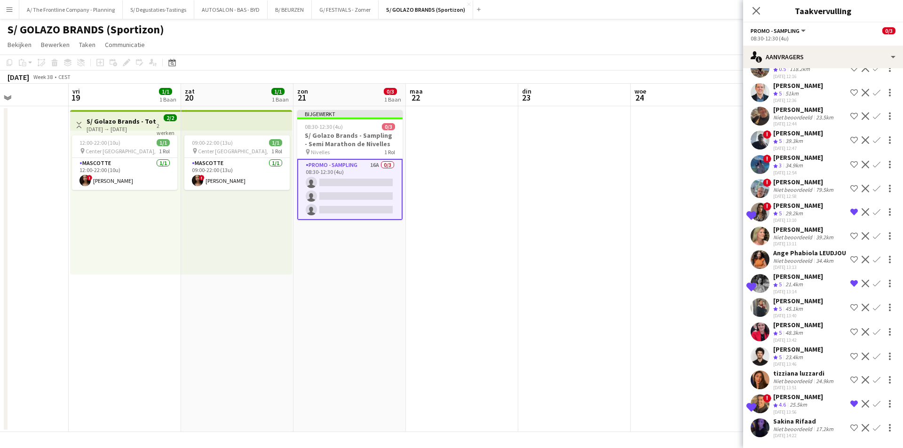
click at [790, 210] on div "29.2km" at bounding box center [793, 214] width 21 height 8
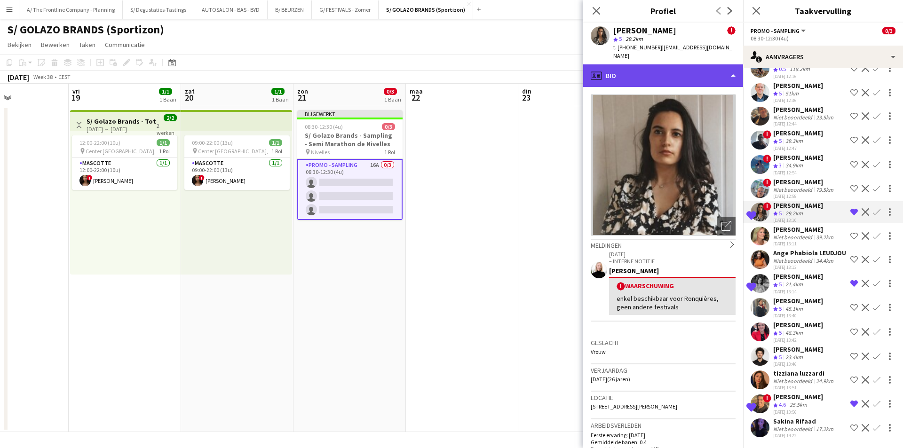
click at [625, 64] on div "profile Bio" at bounding box center [663, 75] width 160 height 23
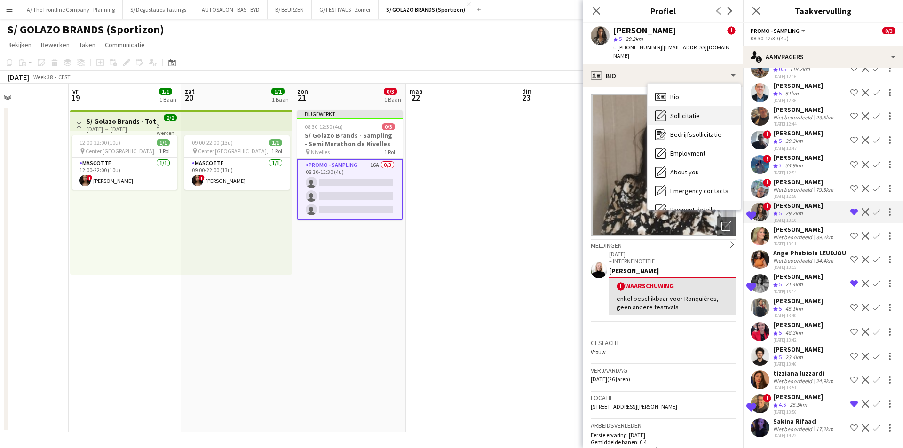
click at [690, 111] on span "Sollicitatie" at bounding box center [685, 115] width 30 height 8
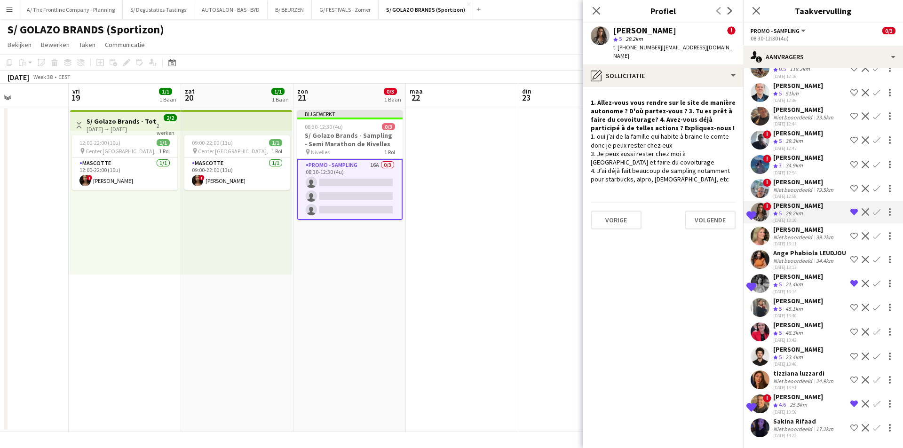
drag, startPoint x: 591, startPoint y: 128, endPoint x: 640, endPoint y: 151, distance: 54.7
click at [640, 151] on div "1. oui j’ai de la famille qui habite à braine le comte donc je peux rester chez…" at bounding box center [663, 157] width 145 height 51
click at [673, 132] on div "1. oui j’ai de la famille qui habite à braine le comte donc je peux rester chez…" at bounding box center [663, 157] width 145 height 51
drag, startPoint x: 685, startPoint y: 133, endPoint x: 701, endPoint y: 134, distance: 16.0
click at [710, 134] on div "1. oui j’ai de la famille qui habite à braine le comte donc je peux rester chez…" at bounding box center [663, 157] width 145 height 51
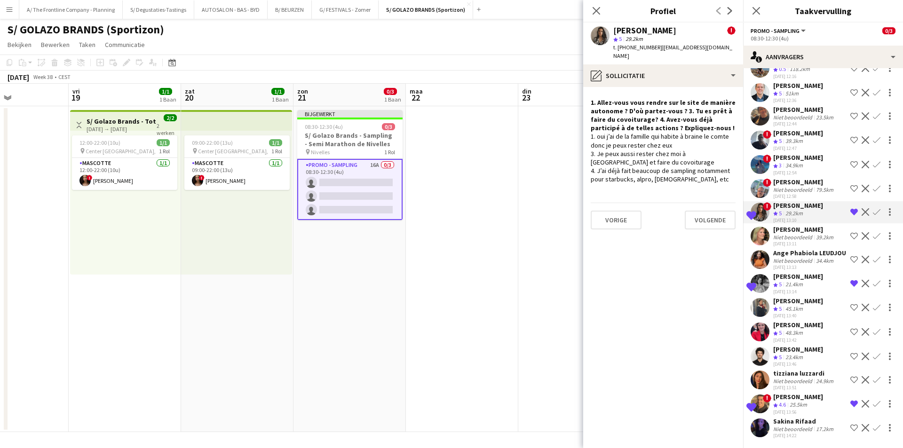
drag, startPoint x: 686, startPoint y: 128, endPoint x: 702, endPoint y: 126, distance: 16.6
click at [702, 132] on div "1. oui j’ai de la famille qui habite à braine le comte donc je peux rester chez…" at bounding box center [663, 157] width 145 height 51
click at [788, 400] on div "[PERSON_NAME]" at bounding box center [798, 397] width 50 height 8
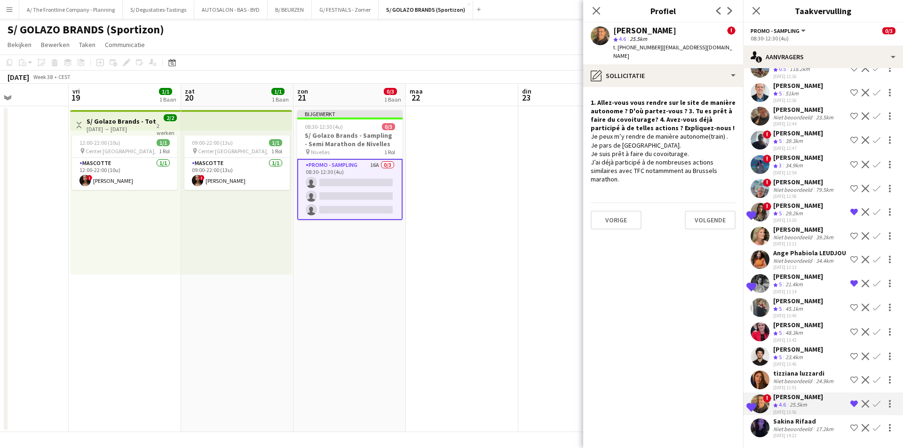
drag, startPoint x: 621, startPoint y: 134, endPoint x: 651, endPoint y: 133, distance: 29.7
click at [651, 133] on div "Je peux m’y rendre de manière autonome(train) . Je pars de [GEOGRAPHIC_DATA]. J…" at bounding box center [663, 157] width 145 height 51
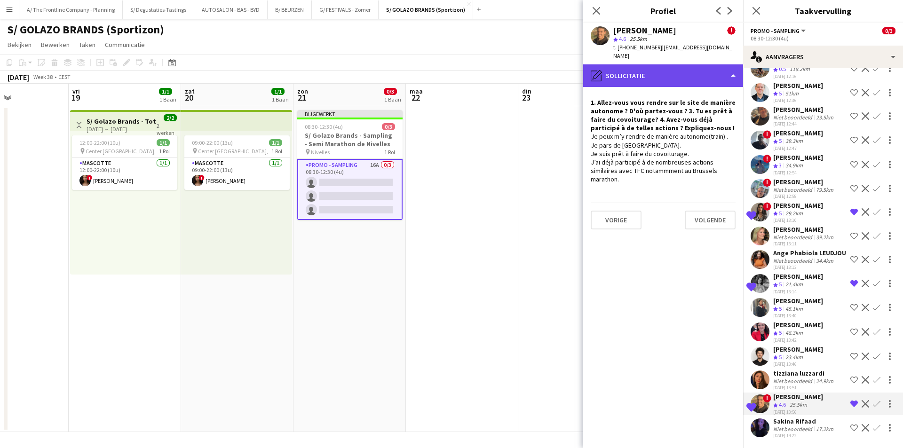
click at [632, 64] on div "pencil4 Sollicitatie" at bounding box center [663, 75] width 160 height 23
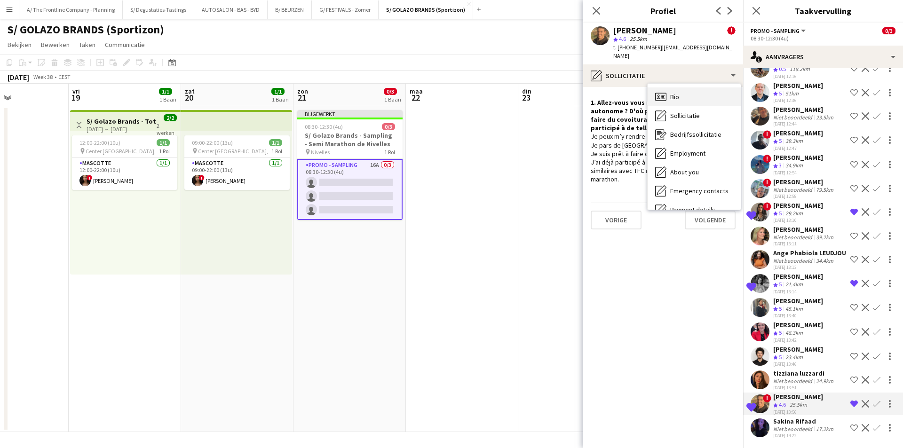
click at [716, 87] on div "Bio Bio" at bounding box center [693, 96] width 93 height 19
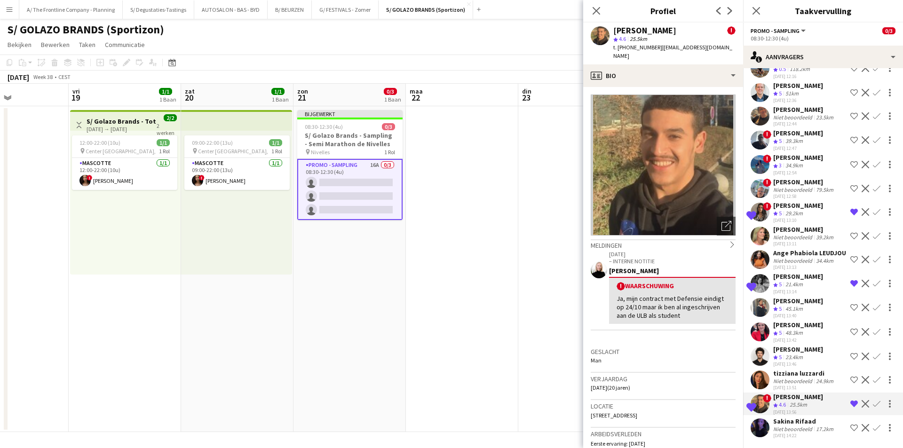
click at [675, 402] on h3 "Locatie" at bounding box center [663, 406] width 145 height 8
drag, startPoint x: 675, startPoint y: 401, endPoint x: 671, endPoint y: 405, distance: 6.0
click at [675, 402] on h3 "Locatie" at bounding box center [663, 406] width 145 height 8
click at [637, 412] on span "[STREET_ADDRESS]" at bounding box center [614, 415] width 47 height 7
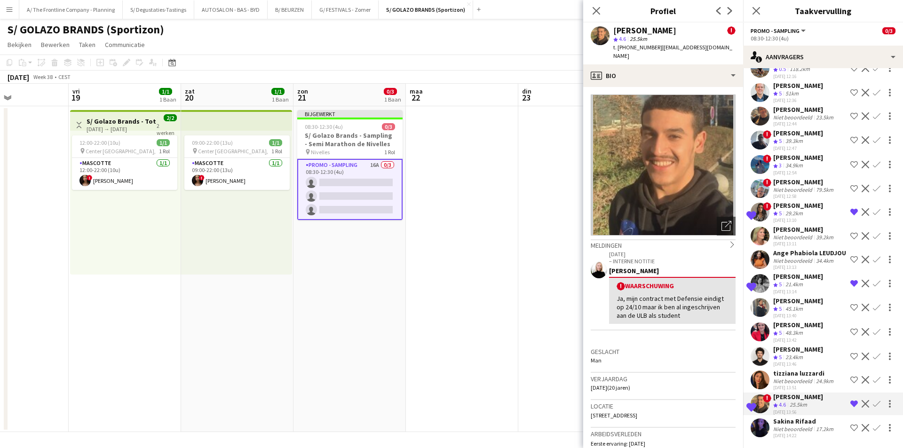
click at [637, 412] on span "[STREET_ADDRESS]" at bounding box center [614, 415] width 47 height 7
click at [804, 281] on div "21.4km" at bounding box center [793, 285] width 21 height 8
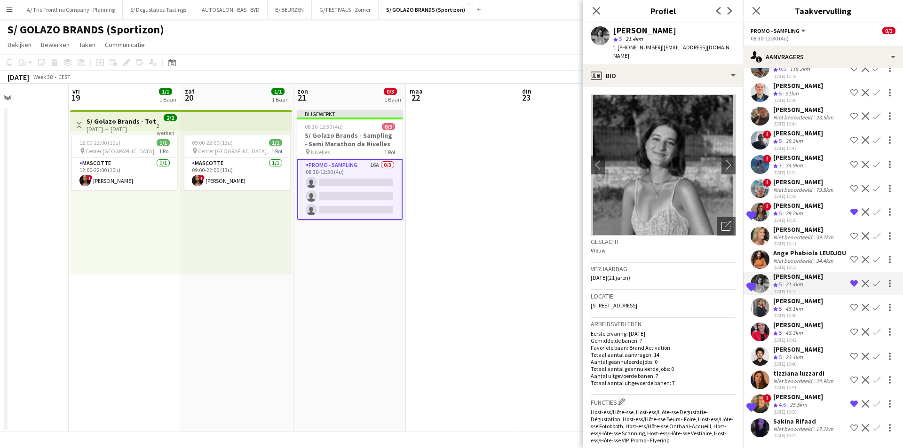
click at [637, 302] on span "[STREET_ADDRESS]" at bounding box center [614, 305] width 47 height 7
click at [797, 333] on div "48.3km" at bounding box center [793, 333] width 21 height 8
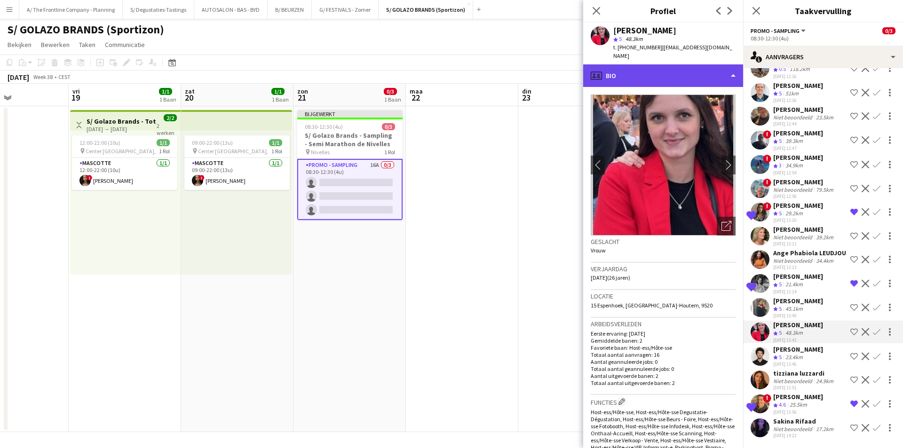
click at [663, 76] on div "profile Bio" at bounding box center [663, 75] width 160 height 23
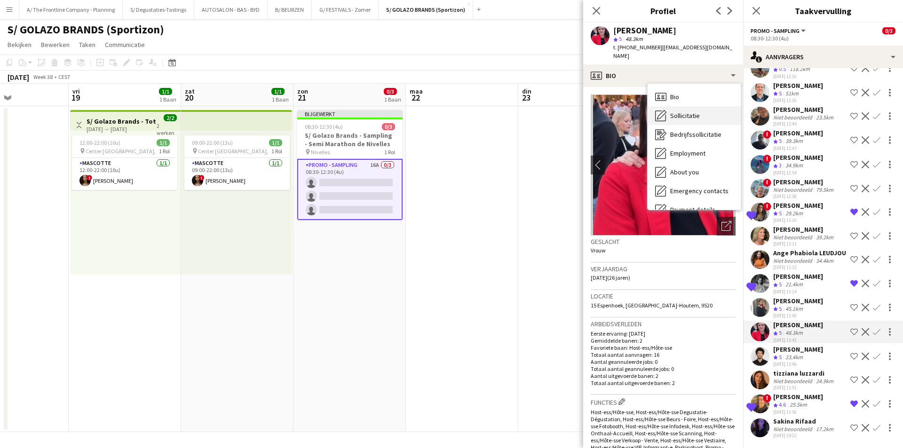
click at [687, 111] on span "Sollicitatie" at bounding box center [685, 115] width 30 height 8
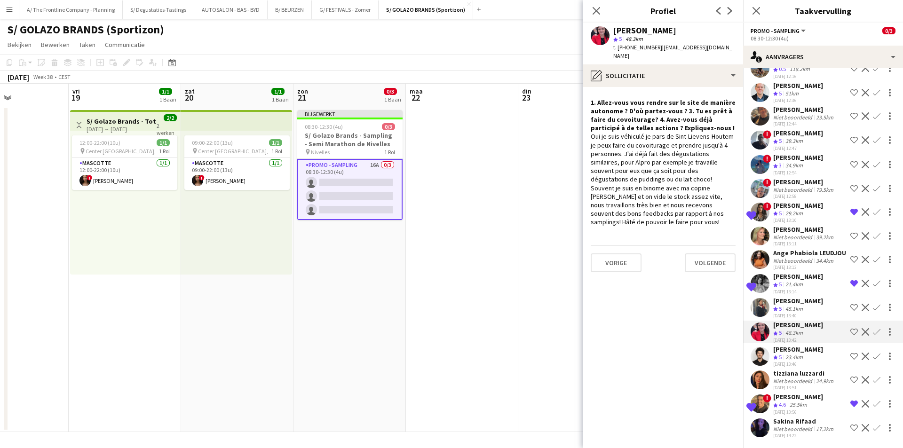
drag, startPoint x: 622, startPoint y: 170, endPoint x: 682, endPoint y: 203, distance: 68.4
click at [682, 203] on div "Oui je suis véhiculé je pars de Sint-Lievens-Houtem je peux faire du covoiturag…" at bounding box center [663, 179] width 145 height 94
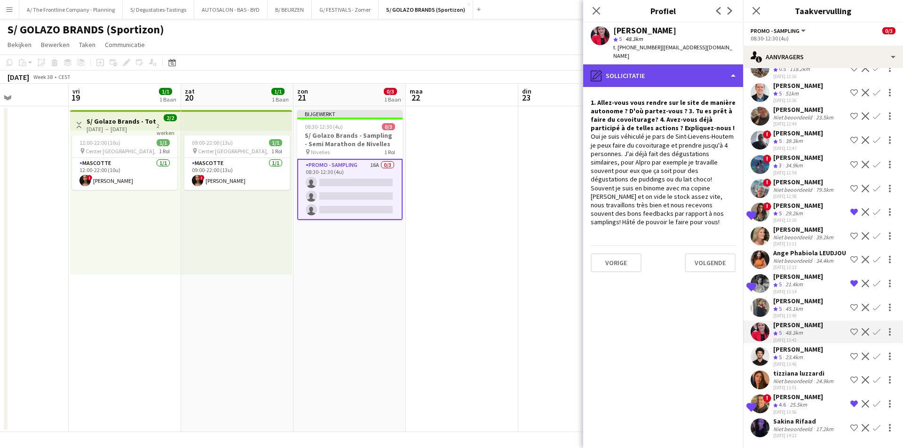
click at [659, 74] on div "pencil4 Sollicitatie" at bounding box center [663, 75] width 160 height 23
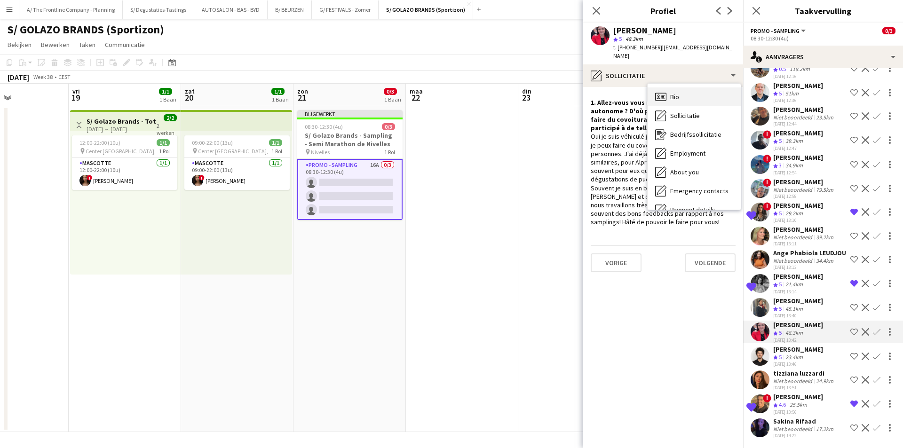
click at [682, 89] on div "Bio Bio" at bounding box center [693, 96] width 93 height 19
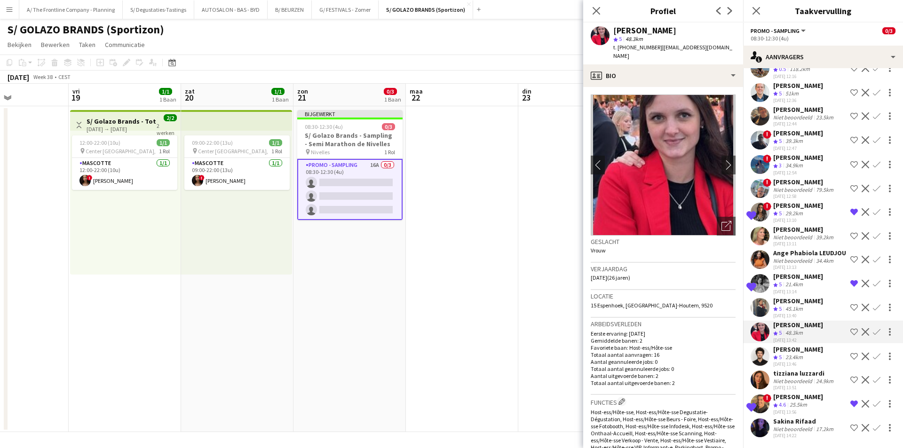
click at [663, 302] on span "15 Espenhoek, [GEOGRAPHIC_DATA]-Houtem, 9520" at bounding box center [652, 305] width 122 height 7
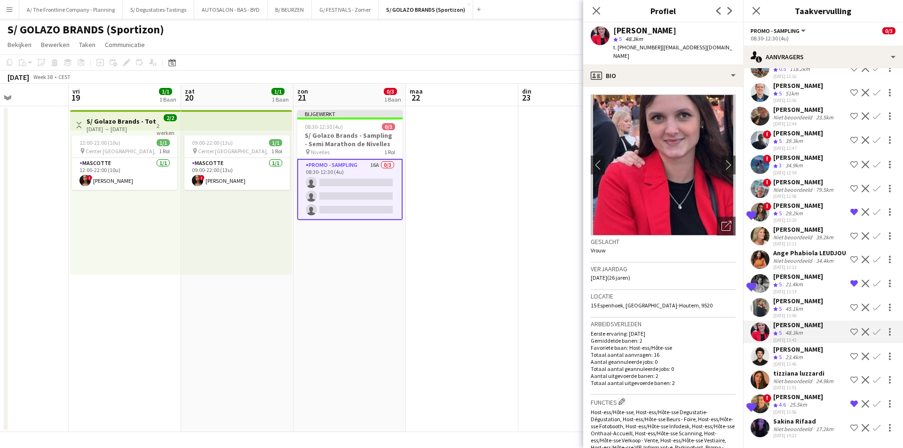
click at [788, 210] on div "29.2km" at bounding box center [793, 214] width 21 height 8
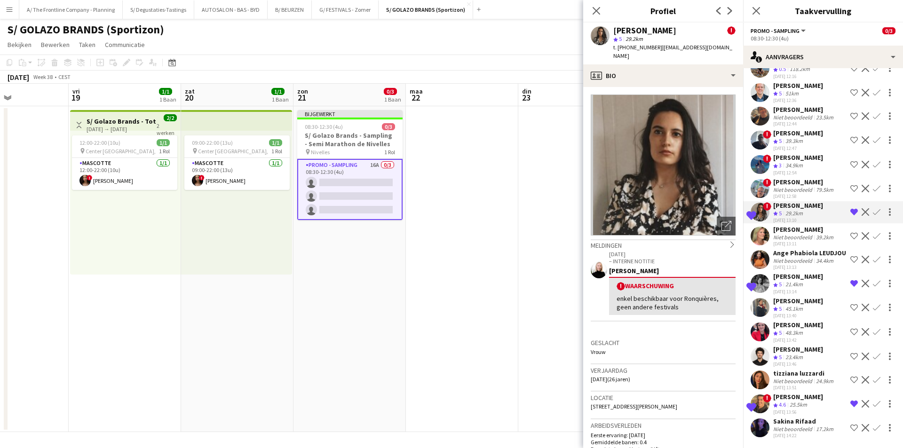
click at [788, 399] on div "[PERSON_NAME]" at bounding box center [798, 397] width 50 height 8
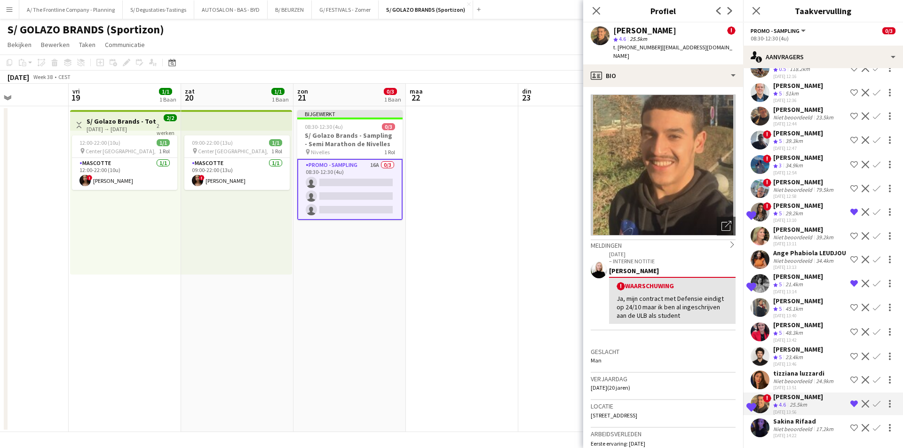
click at [637, 412] on span "[STREET_ADDRESS]" at bounding box center [614, 415] width 47 height 7
drag, startPoint x: 799, startPoint y: 280, endPoint x: 795, endPoint y: 277, distance: 5.3
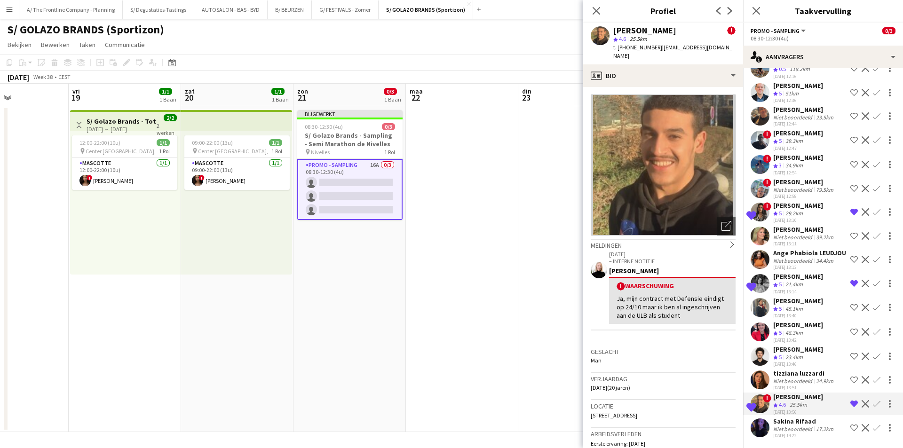
click at [799, 280] on div "[PERSON_NAME]" at bounding box center [798, 276] width 50 height 8
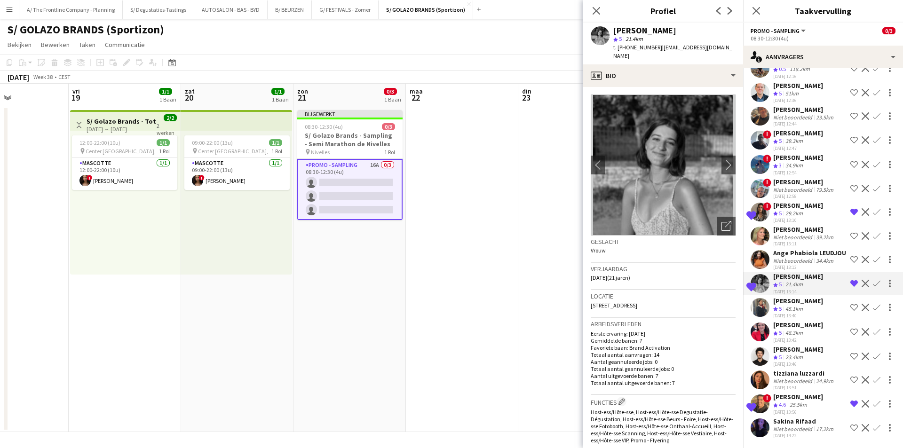
click at [802, 210] on div "29.2km" at bounding box center [793, 214] width 21 height 8
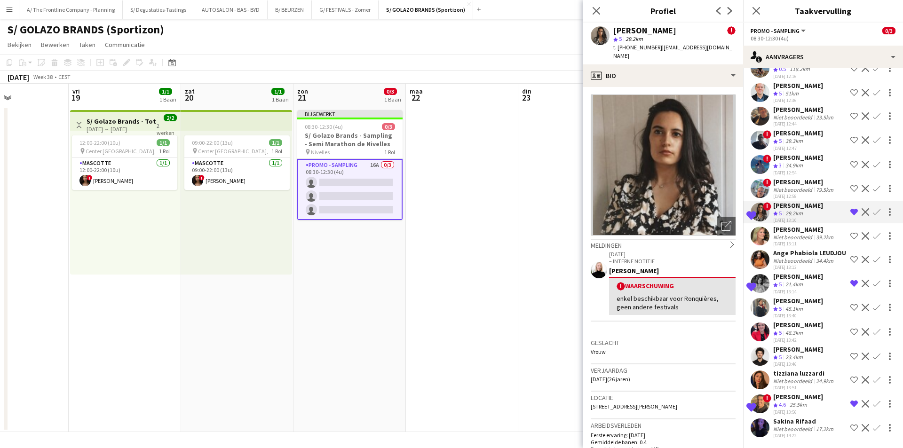
click at [632, 394] on div "Locatie [STREET_ADDRESS][PERSON_NAME]" at bounding box center [663, 405] width 145 height 27
click at [633, 403] on span "[STREET_ADDRESS][PERSON_NAME]" at bounding box center [634, 406] width 87 height 7
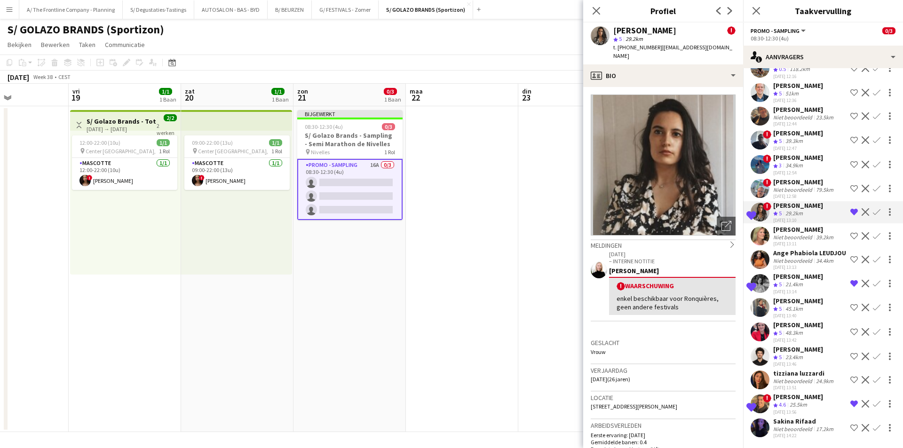
click at [633, 403] on span "[STREET_ADDRESS][PERSON_NAME]" at bounding box center [634, 406] width 87 height 7
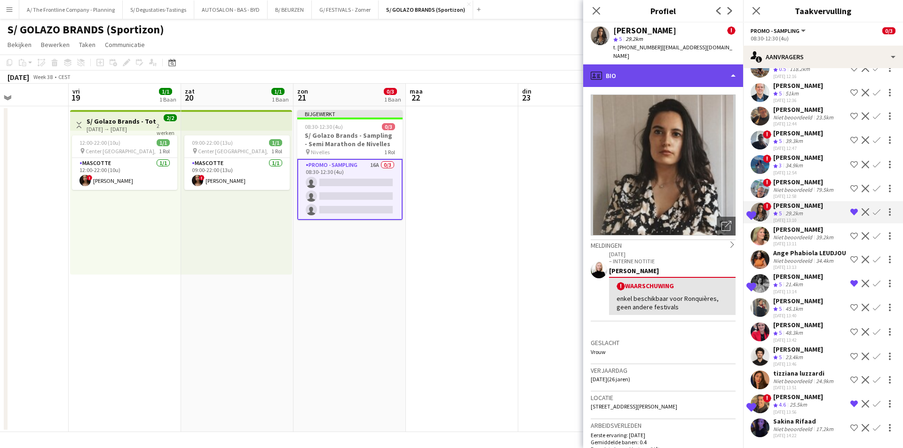
click at [656, 65] on div "profile Bio" at bounding box center [663, 75] width 160 height 23
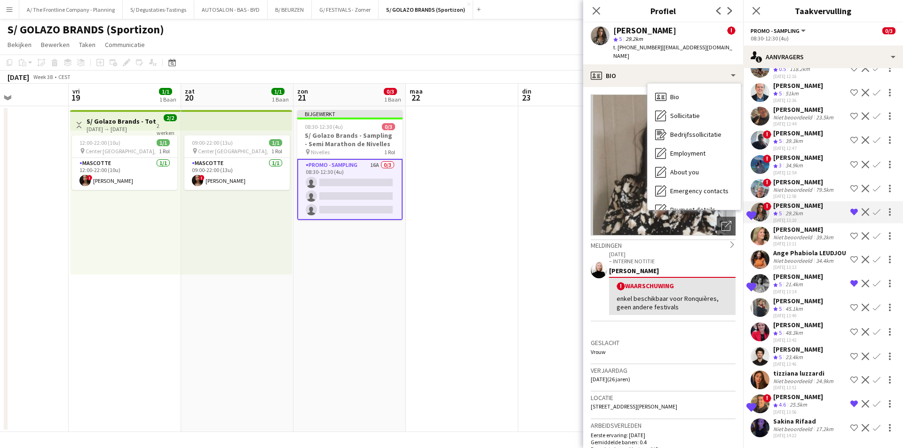
click at [794, 289] on div "[DATE] 13:14" at bounding box center [798, 292] width 50 height 6
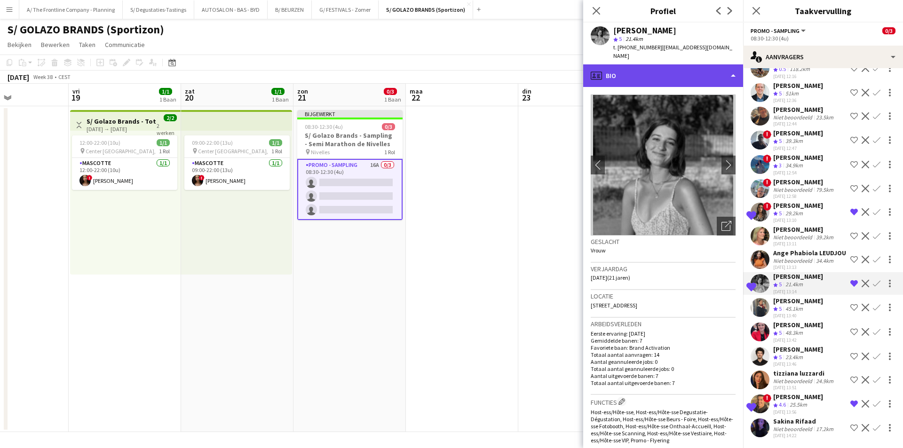
click at [667, 64] on div "profile Bio" at bounding box center [663, 75] width 160 height 23
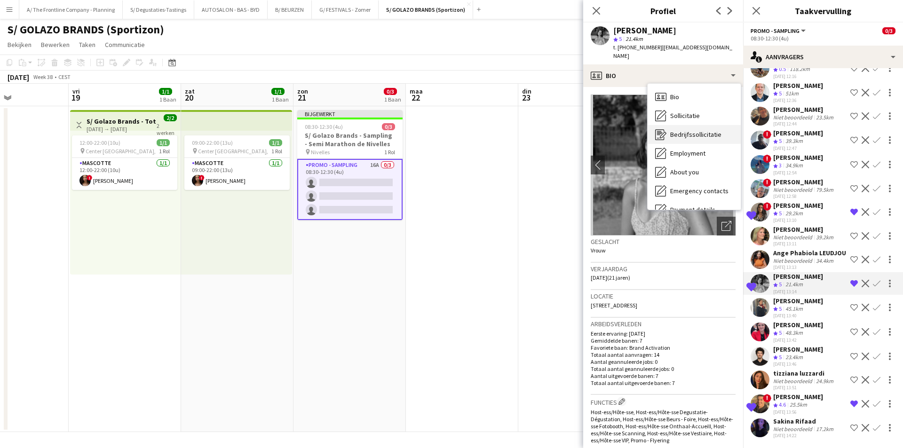
click at [703, 130] on span "Bedrijfssollicitatie" at bounding box center [695, 134] width 51 height 8
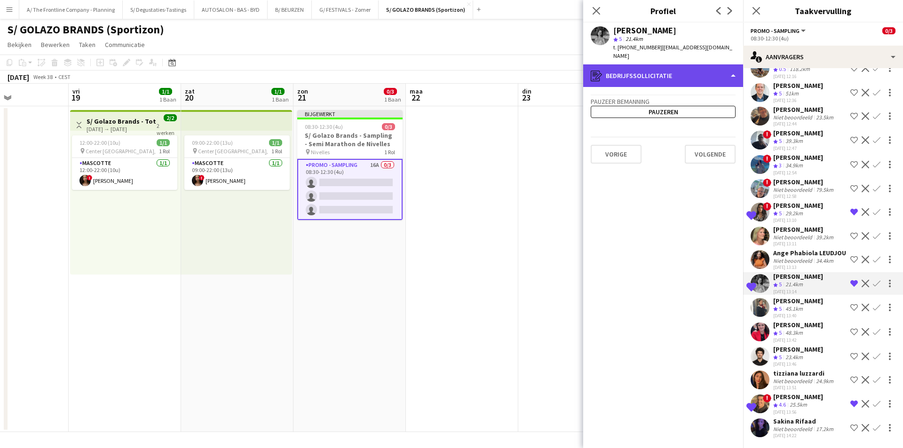
click at [694, 65] on div "register Bedrijfssollicitatie" at bounding box center [663, 75] width 160 height 23
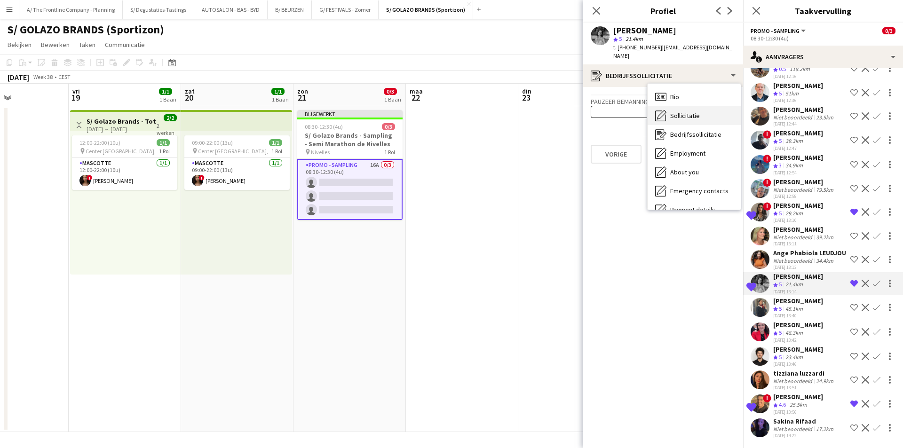
click at [702, 106] on div "Sollicitatie Sollicitatie" at bounding box center [693, 115] width 93 height 19
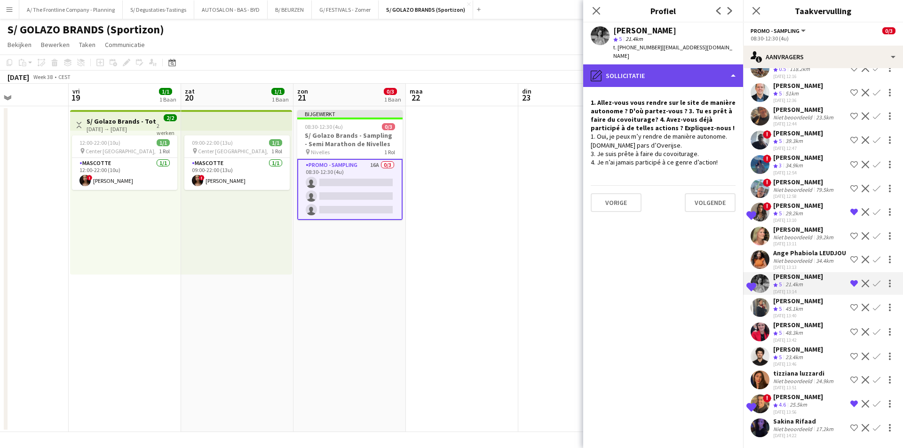
click at [700, 64] on div "pencil4 Sollicitatie" at bounding box center [663, 75] width 160 height 23
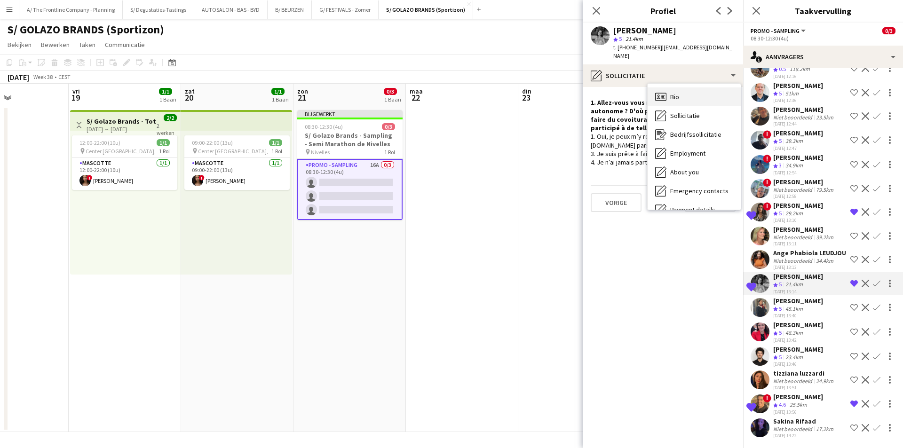
click at [700, 87] on div "Bio Bio" at bounding box center [693, 96] width 93 height 19
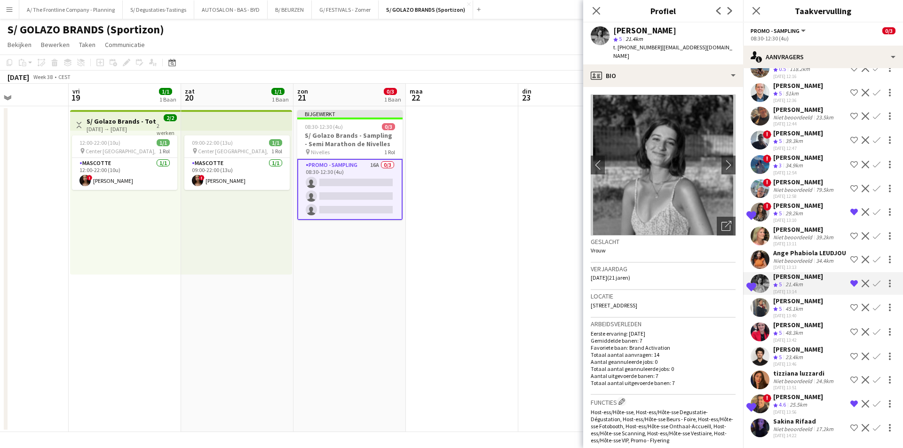
click at [634, 304] on div "Locatie [STREET_ADDRESS]" at bounding box center [663, 303] width 145 height 27
click at [635, 301] on div "Locatie [STREET_ADDRESS]" at bounding box center [663, 303] width 145 height 27
click at [634, 300] on div "Locatie [STREET_ADDRESS]" at bounding box center [663, 303] width 145 height 27
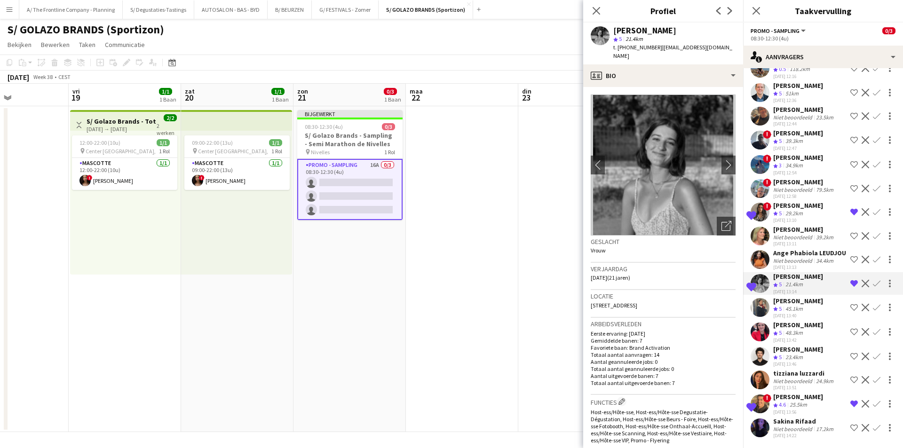
click at [634, 300] on div "Locatie [STREET_ADDRESS]" at bounding box center [663, 303] width 145 height 27
click at [798, 405] on div "25.5km" at bounding box center [798, 405] width 21 height 8
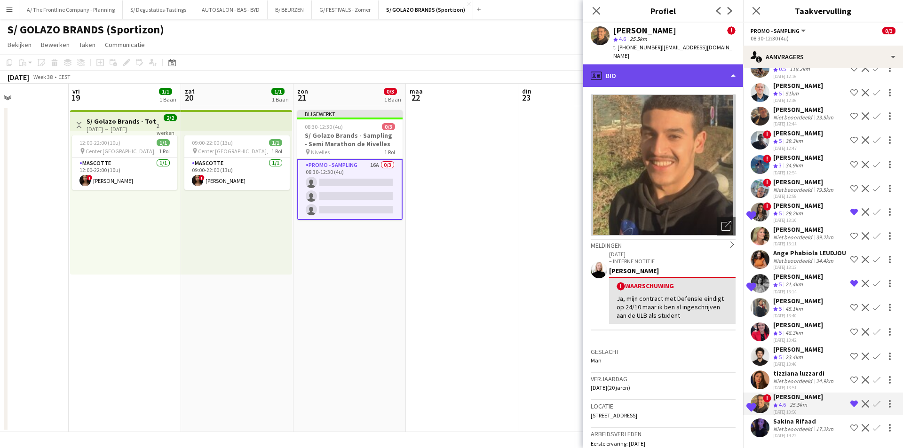
click at [634, 67] on div "profile Bio" at bounding box center [663, 75] width 160 height 23
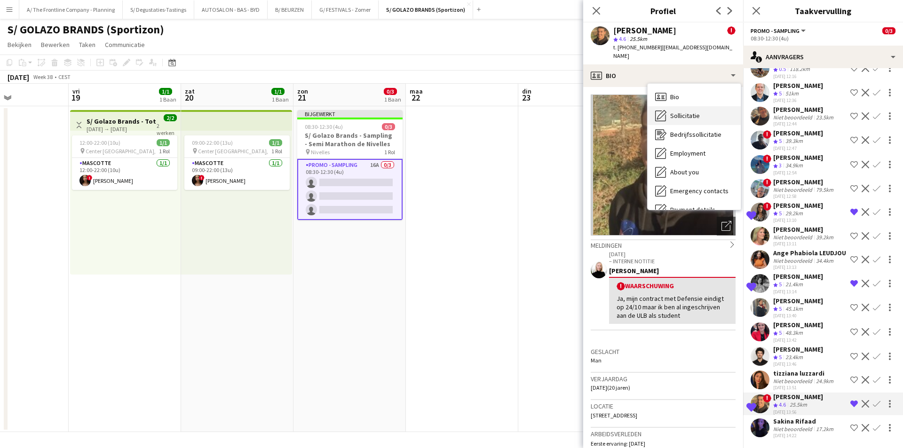
click at [655, 110] on icon at bounding box center [660, 115] width 11 height 11
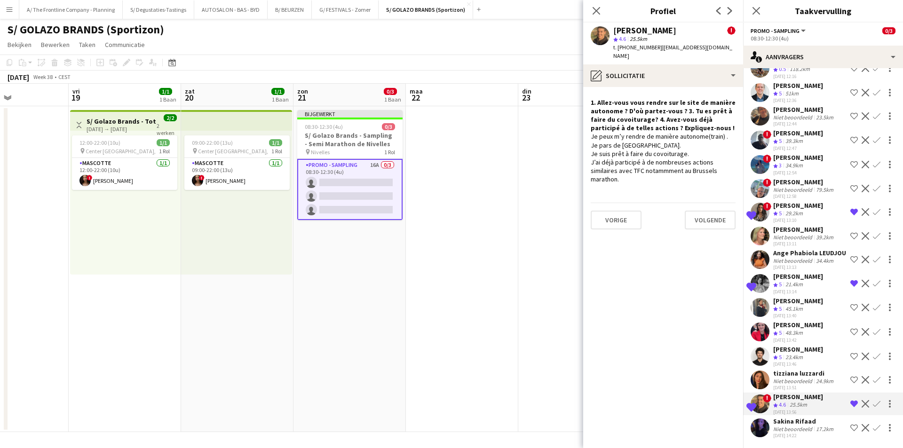
click at [719, 132] on div "Je peux m’y rendre de manière autonome(train) . Je pars de [GEOGRAPHIC_DATA]. J…" at bounding box center [663, 157] width 145 height 51
click at [718, 132] on div "Je peux m’y rendre de manière autonome(train) . Je pars de [GEOGRAPHIC_DATA]. J…" at bounding box center [663, 157] width 145 height 51
click at [715, 132] on div "Je peux m’y rendre de manière autonome(train) . Je pars de [GEOGRAPHIC_DATA]. J…" at bounding box center [663, 157] width 145 height 51
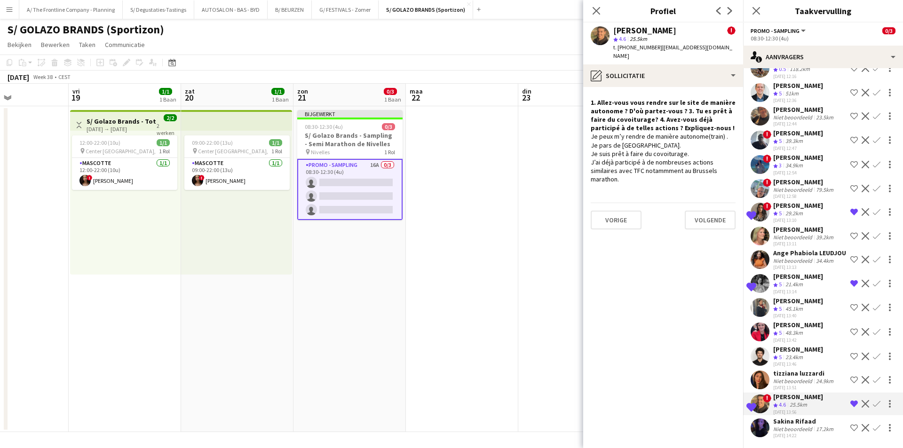
click at [715, 132] on div "Je peux m’y rendre de manière autonome(train) . Je pars de [GEOGRAPHIC_DATA]. J…" at bounding box center [663, 157] width 145 height 51
click at [712, 132] on div "Je peux m’y rendre de manière autonome(train) . Je pars de [GEOGRAPHIC_DATA]. J…" at bounding box center [663, 157] width 145 height 51
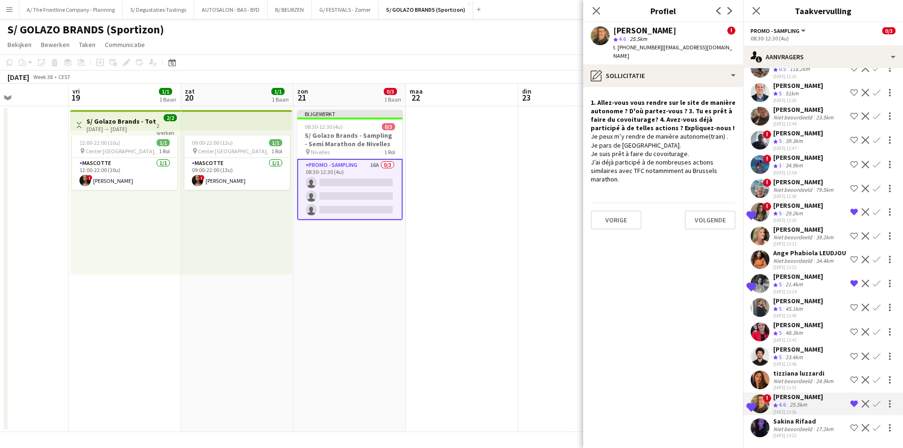
click at [802, 404] on div "25.5km" at bounding box center [798, 405] width 21 height 8
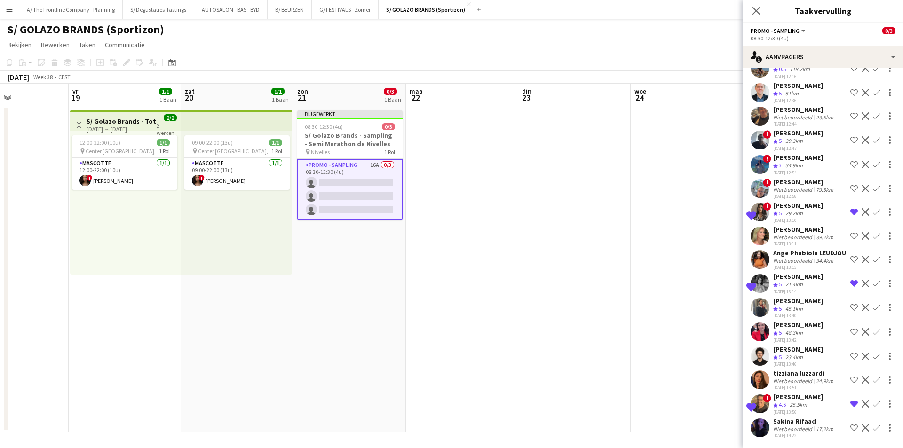
click at [790, 407] on div "25.5km" at bounding box center [798, 405] width 21 height 8
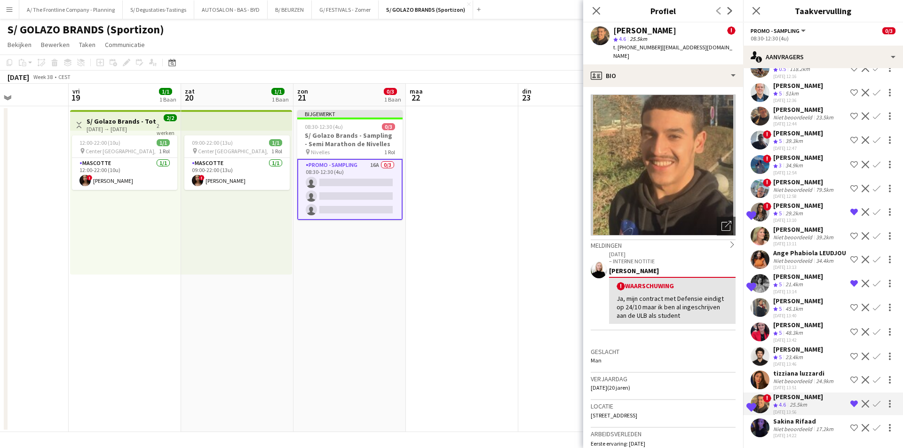
drag, startPoint x: 618, startPoint y: 46, endPoint x: 651, endPoint y: 47, distance: 32.5
click at [651, 47] on span "t. [PHONE_NUMBER]" at bounding box center [637, 47] width 49 height 7
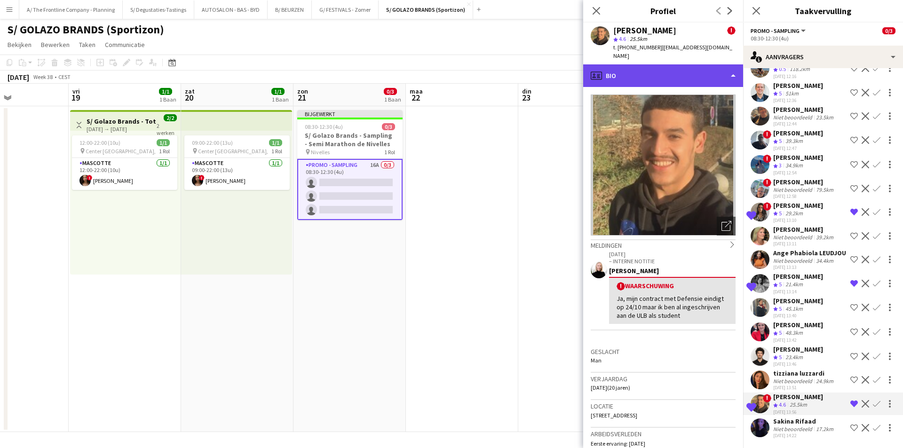
click at [657, 64] on div "profile Bio" at bounding box center [663, 75] width 160 height 23
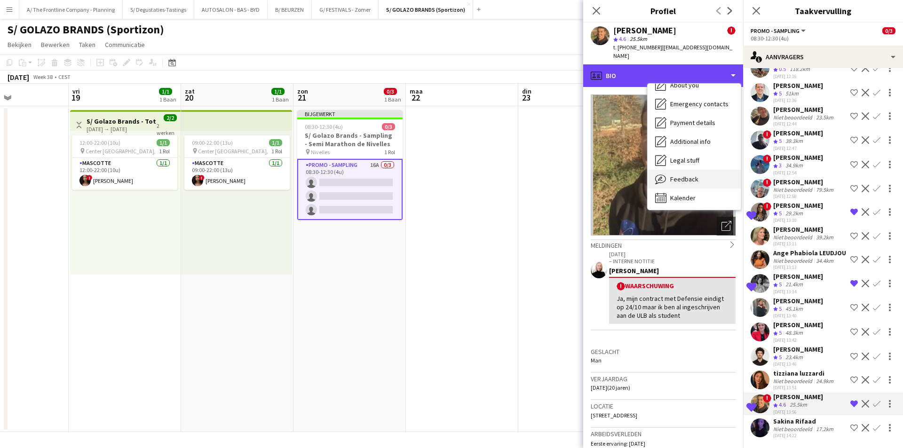
scroll to position [88, 0]
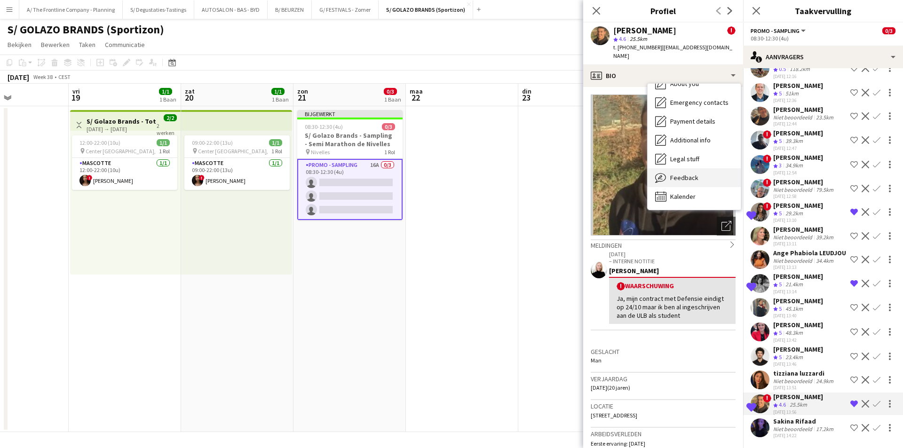
click at [681, 174] on span "Feedback" at bounding box center [684, 178] width 28 height 8
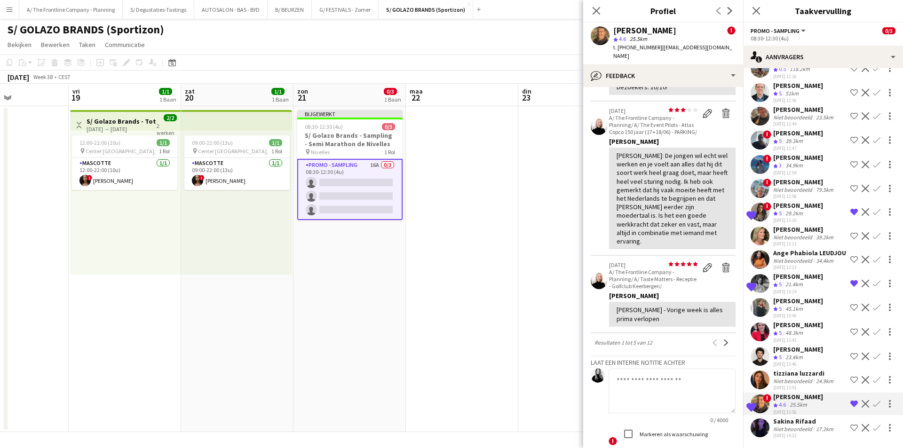
scroll to position [508, 0]
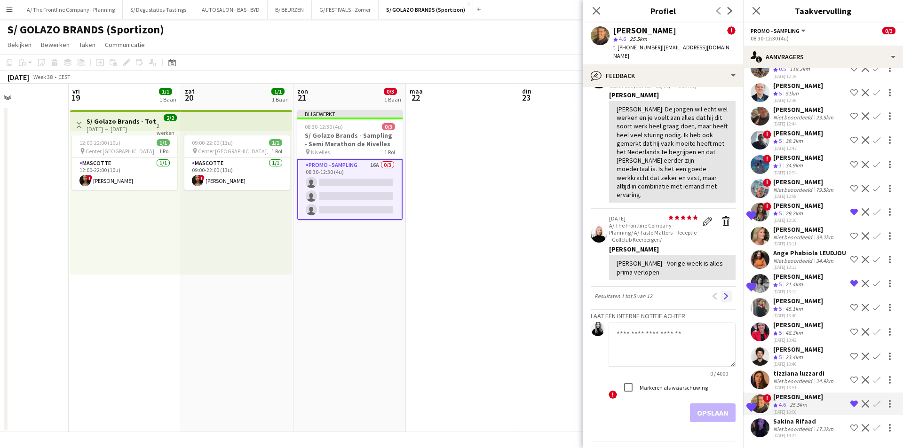
click at [725, 291] on div "Vorige Volgende" at bounding box center [720, 296] width 30 height 11
click at [724, 291] on button "Volgende" at bounding box center [725, 296] width 11 height 11
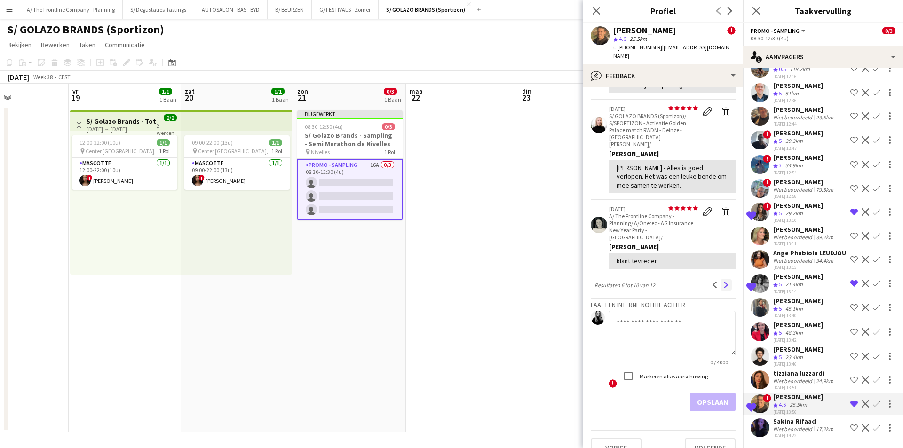
scroll to position [261, 0]
click at [723, 281] on app-icon "Volgende" at bounding box center [726, 284] width 7 height 7
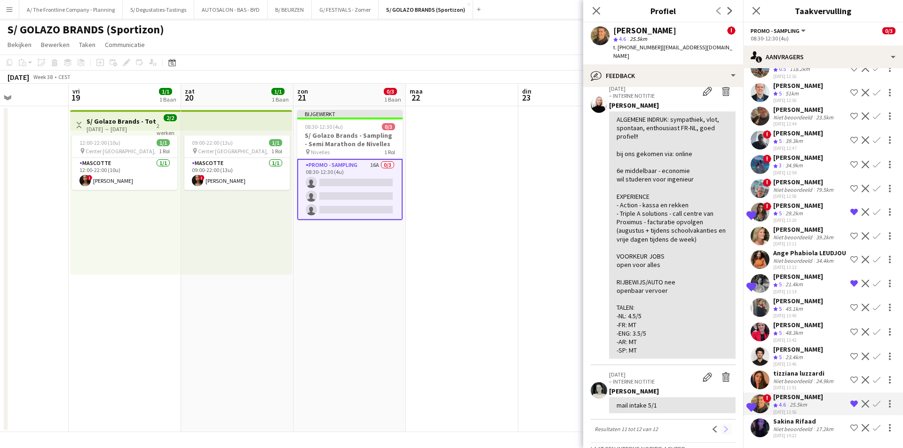
scroll to position [94, 0]
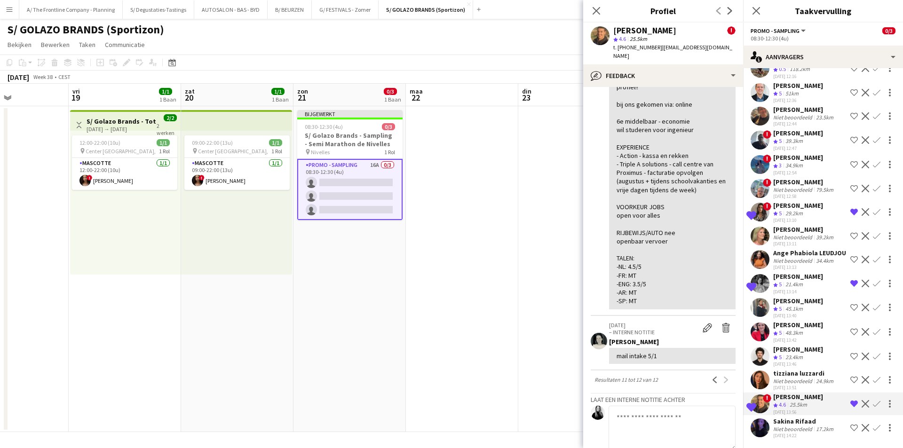
click at [471, 173] on app-date-cell at bounding box center [462, 269] width 112 height 326
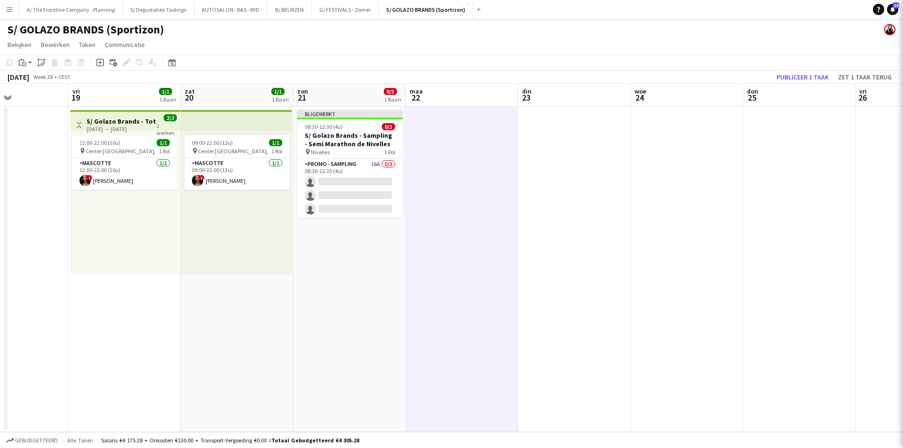
scroll to position [0, 0]
click at [783, 75] on button "Publiceer 1 taak" at bounding box center [803, 77] width 60 height 12
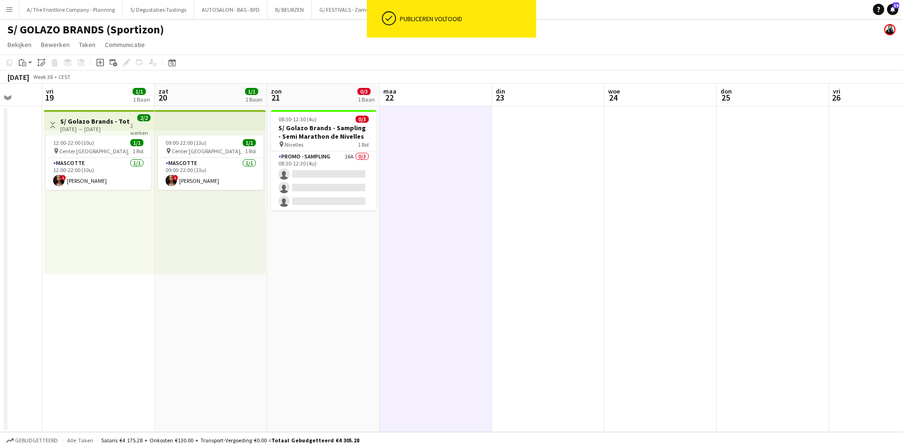
drag, startPoint x: 753, startPoint y: 205, endPoint x: 312, endPoint y: 236, distance: 442.1
click at [312, 236] on app-calendar-viewport "din 16 woe 17 don 18 vri 19 1/1 1 Baan zat 20 1/1 1 Baan zon 21 0/3 1 Baan [DAT…" at bounding box center [451, 258] width 903 height 348
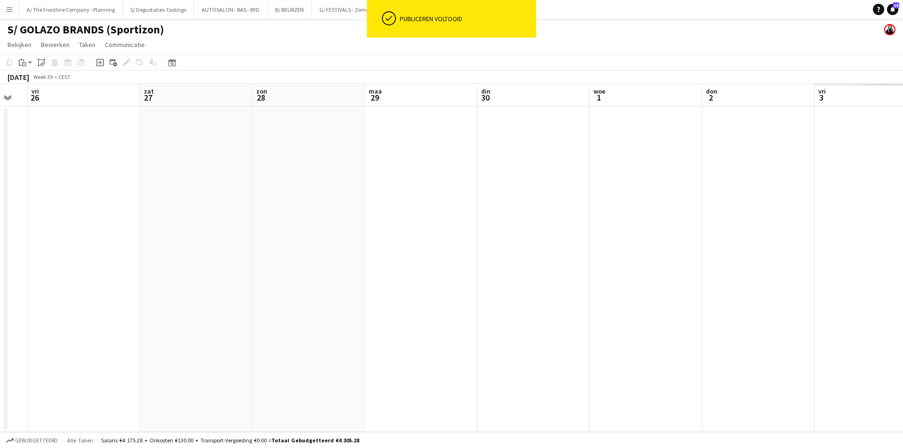
drag, startPoint x: 722, startPoint y: 231, endPoint x: 122, endPoint y: 235, distance: 599.5
click at [122, 235] on app-calendar-viewport "[DATE] din 23 woe 24 don 25 vri 26 zat 27 [DATE] din 30 woe 1 don 2 vri 3 zat 4" at bounding box center [451, 258] width 903 height 348
drag, startPoint x: 364, startPoint y: 222, endPoint x: 155, endPoint y: 192, distance: 211.4
click at [139, 198] on app-calendar-viewport "don 25 vri 26 zat 27 [DATE] din 30 woe 1 don 2 vri 3 zat 4 [DATE] 6 din 7" at bounding box center [451, 258] width 903 height 348
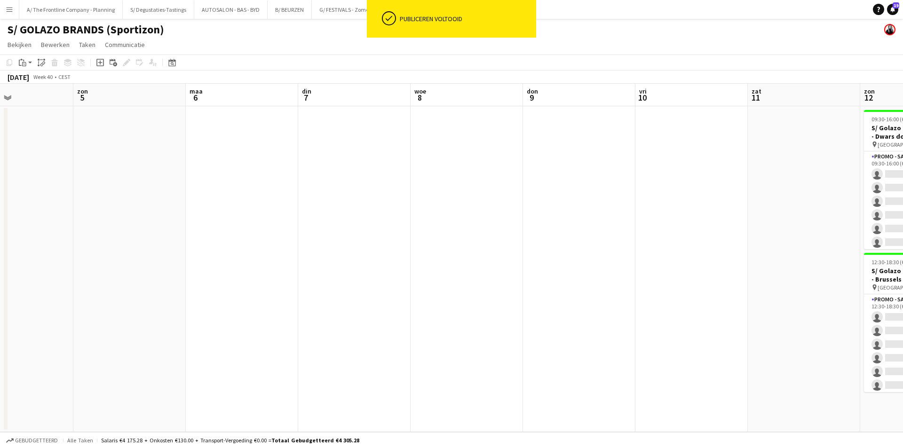
drag, startPoint x: 674, startPoint y: 211, endPoint x: 121, endPoint y: 184, distance: 553.6
click at [121, 184] on app-calendar-viewport "woe 1 don 2 vri 3 zat 4 [DATE] 6 din 7 woe 8 don 9 vri 10 zat 11 zon 12 0/17 2 …" at bounding box center [451, 258] width 903 height 348
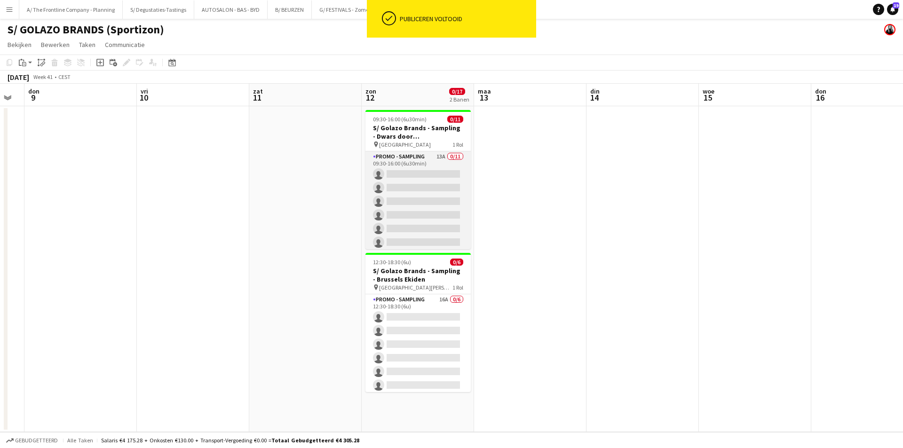
click at [435, 190] on app-card-role "Promo - Sampling 13A 0/11 09:30-16:00 (6u30min) single-neutral-actions single-n…" at bounding box center [417, 235] width 105 height 168
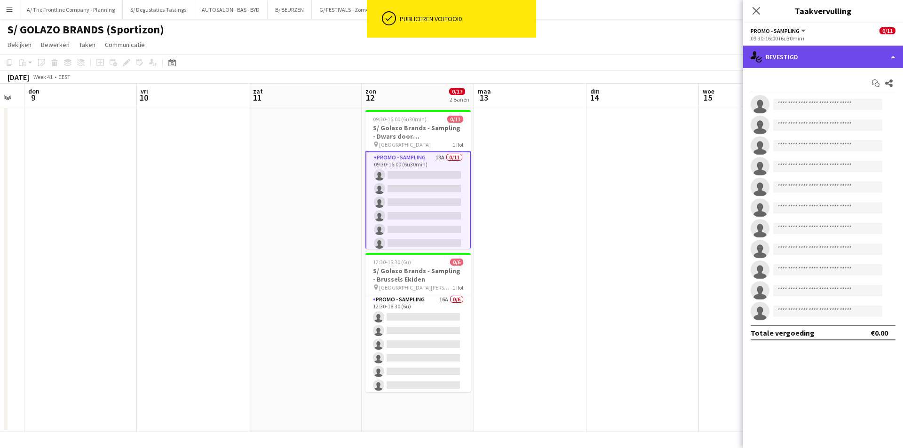
click at [815, 66] on div "single-neutral-actions-check-2 Bevestigd" at bounding box center [823, 57] width 160 height 23
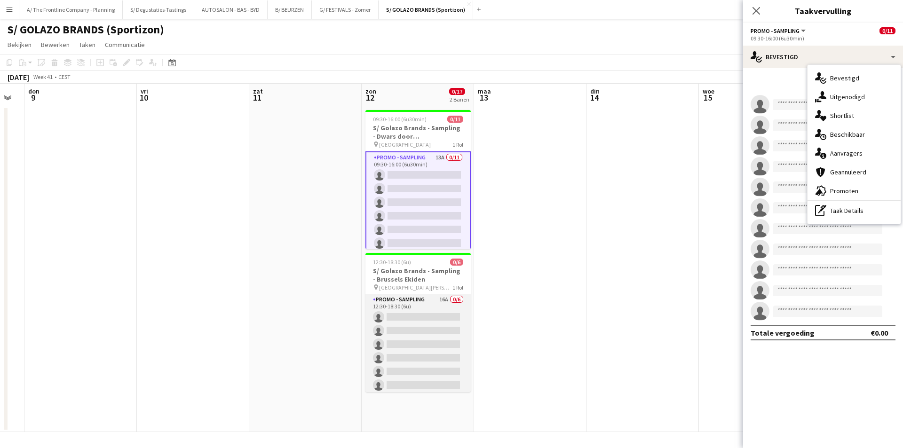
click at [440, 337] on app-card-role "Promo - Sampling 16A 0/6 12:30-18:30 (6u) single-neutral-actions single-neutral…" at bounding box center [417, 344] width 105 height 100
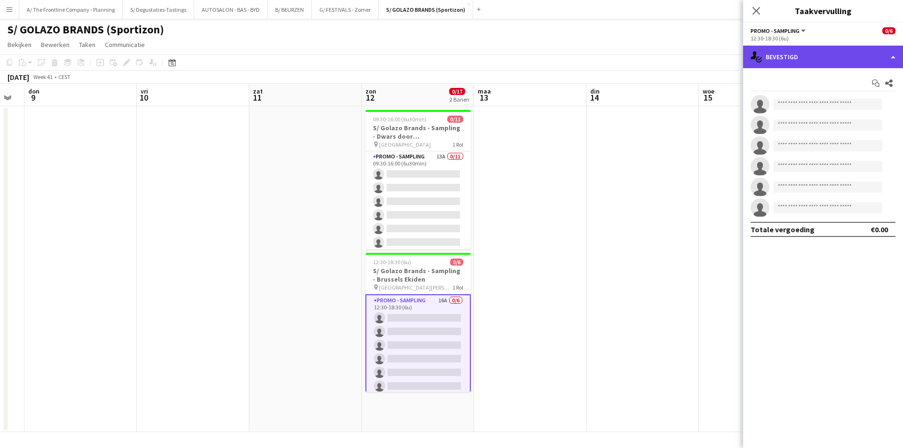
click at [800, 66] on div "single-neutral-actions-check-2 Bevestigd" at bounding box center [823, 57] width 160 height 23
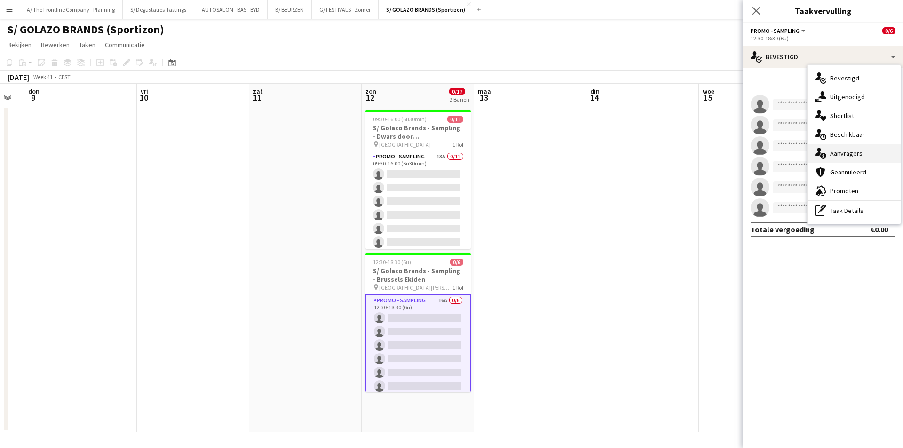
click at [836, 150] on div "single-neutral-actions-information Aanvragers" at bounding box center [853, 153] width 93 height 19
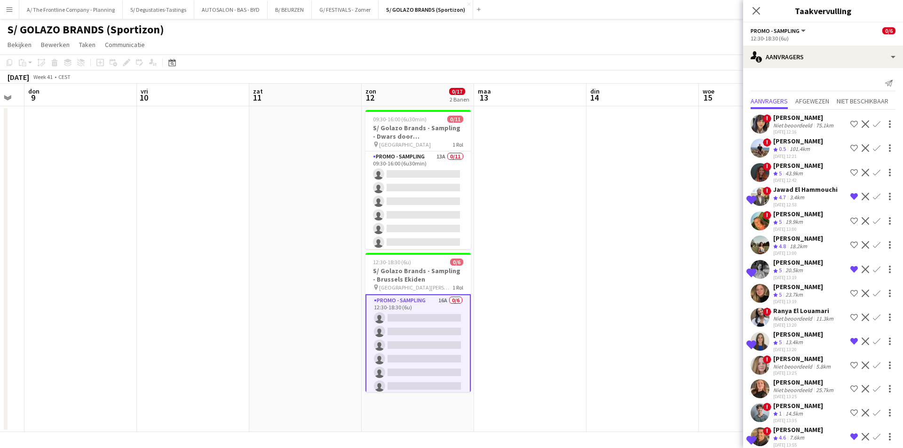
click at [797, 201] on div "3.4km" at bounding box center [797, 198] width 18 height 8
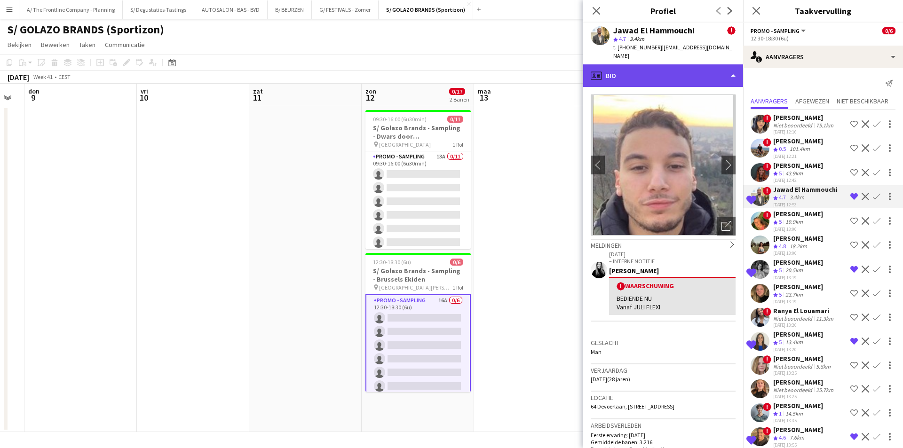
click at [630, 67] on div "profile Bio" at bounding box center [663, 75] width 160 height 23
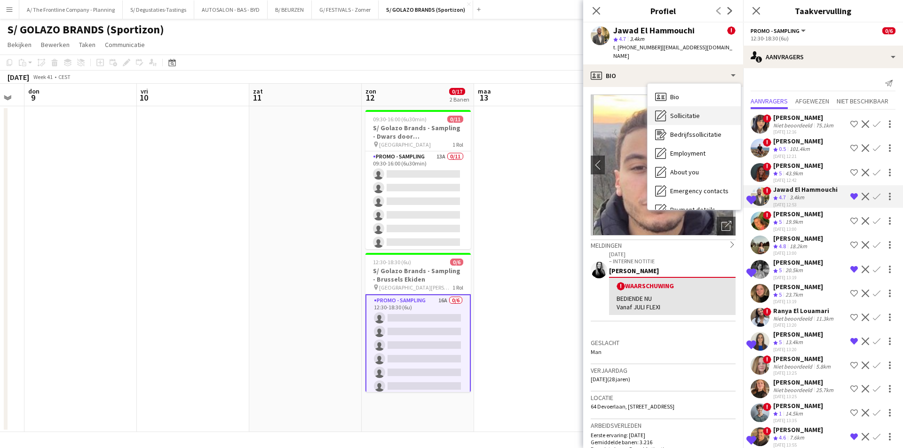
click at [669, 106] on div "Sollicitatie Sollicitatie" at bounding box center [693, 115] width 93 height 19
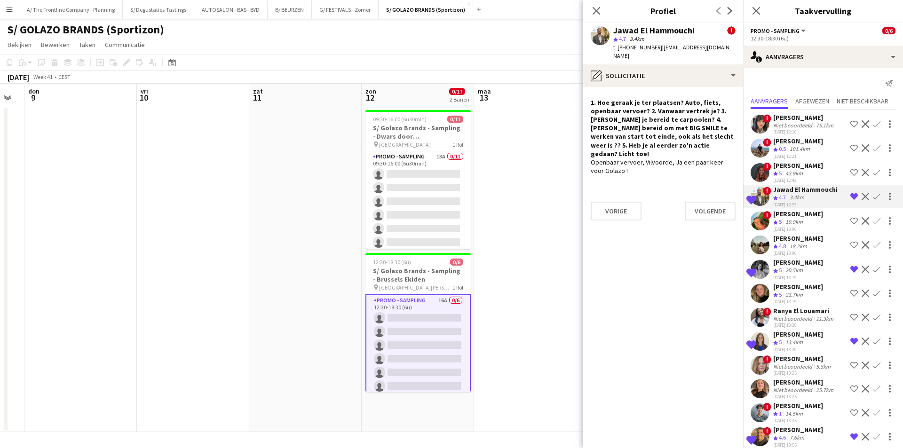
click at [873, 197] on app-icon "Bevestigen" at bounding box center [877, 197] width 8 height 8
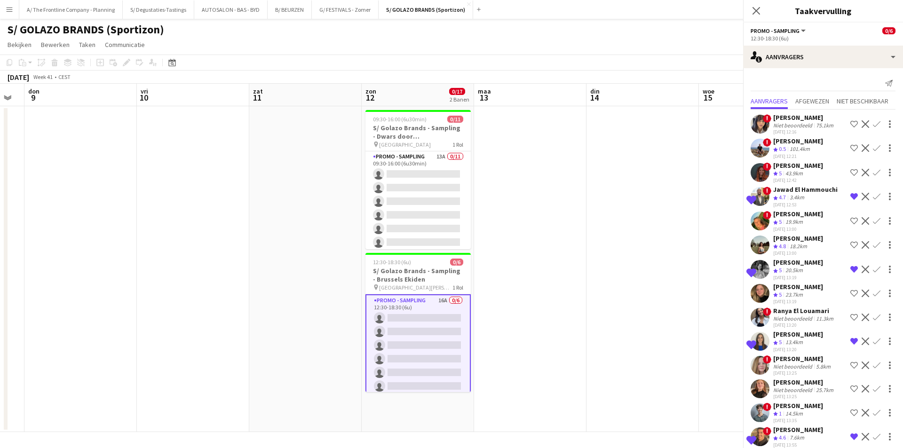
click at [873, 197] on app-icon "Bevestigen" at bounding box center [877, 197] width 8 height 8
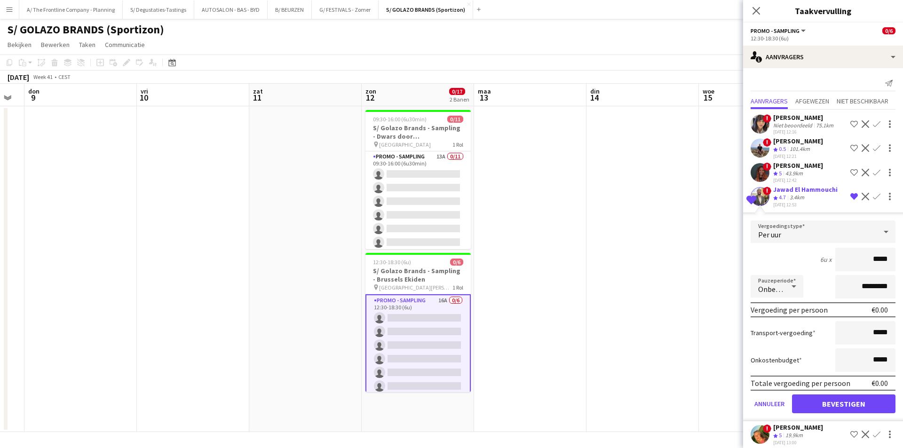
click at [799, 195] on div "3.4km" at bounding box center [797, 198] width 18 height 8
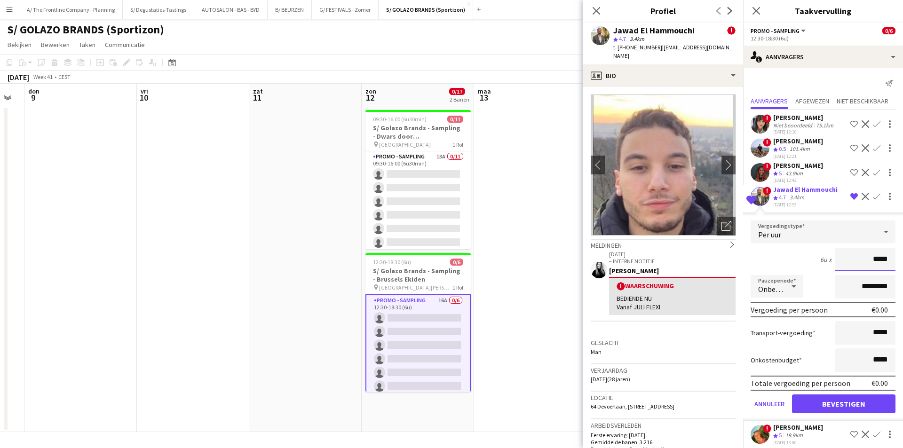
drag, startPoint x: 868, startPoint y: 259, endPoint x: 887, endPoint y: 259, distance: 19.7
click at [887, 259] on input "*****" at bounding box center [865, 260] width 60 height 24
type input "******"
drag, startPoint x: 851, startPoint y: 290, endPoint x: 837, endPoint y: 285, distance: 15.0
click at [837, 285] on input "*********" at bounding box center [865, 287] width 60 height 24
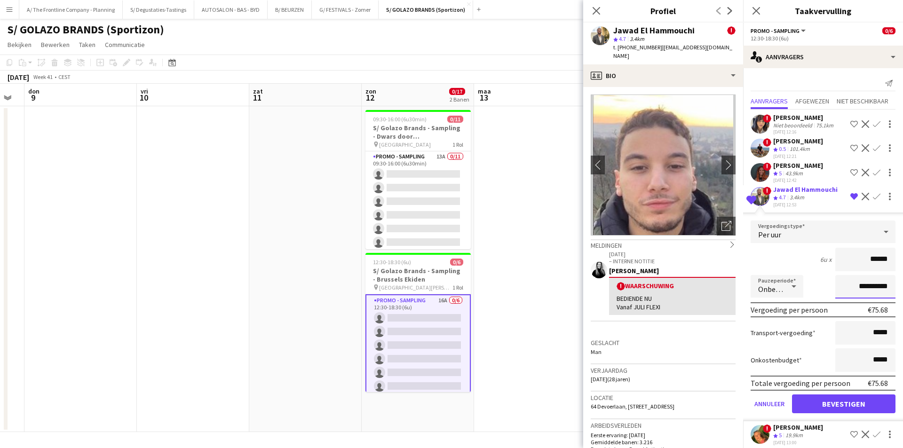
type input "**********"
click at [819, 396] on button "Bevestigen" at bounding box center [843, 404] width 103 height 19
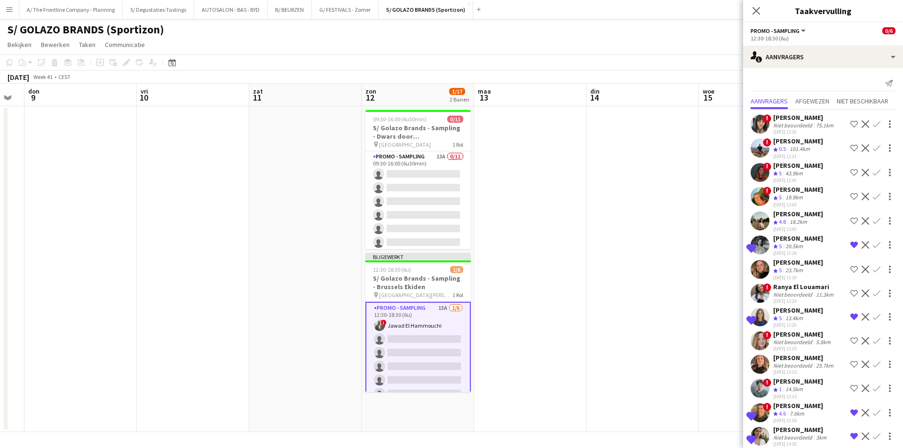
click at [798, 313] on div "[PERSON_NAME]" at bounding box center [798, 310] width 50 height 8
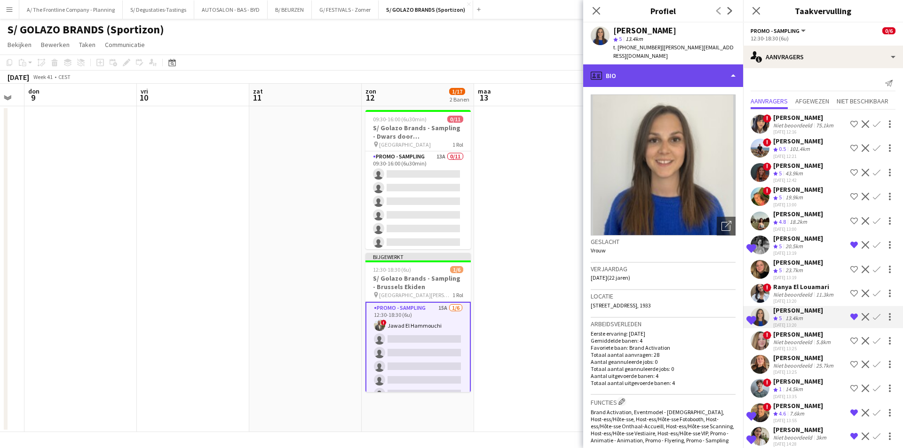
click at [674, 64] on div "profile Bio" at bounding box center [663, 75] width 160 height 23
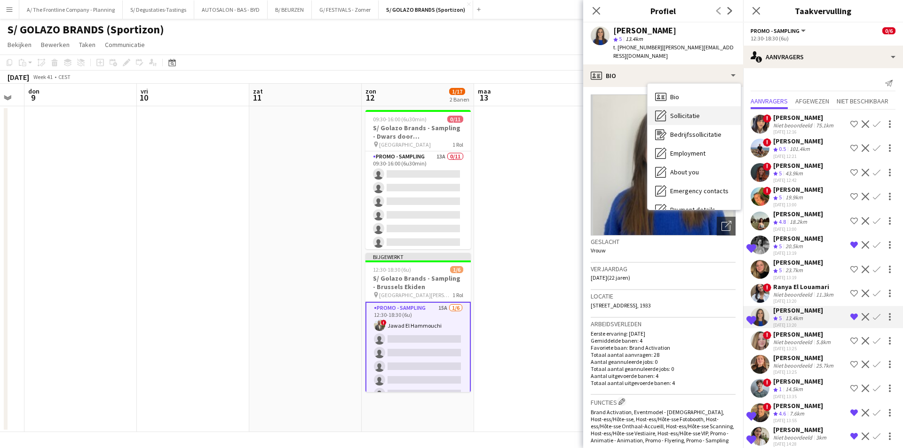
click at [688, 113] on div "Sollicitatie Sollicitatie" at bounding box center [693, 115] width 93 height 19
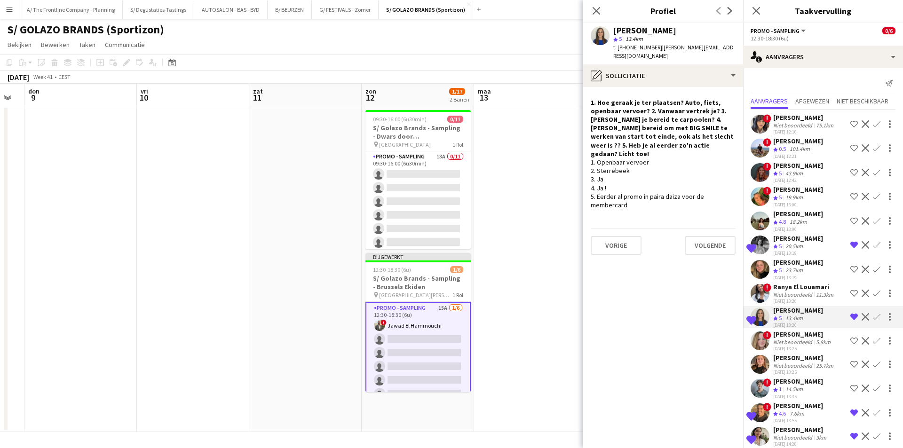
scroll to position [33, 0]
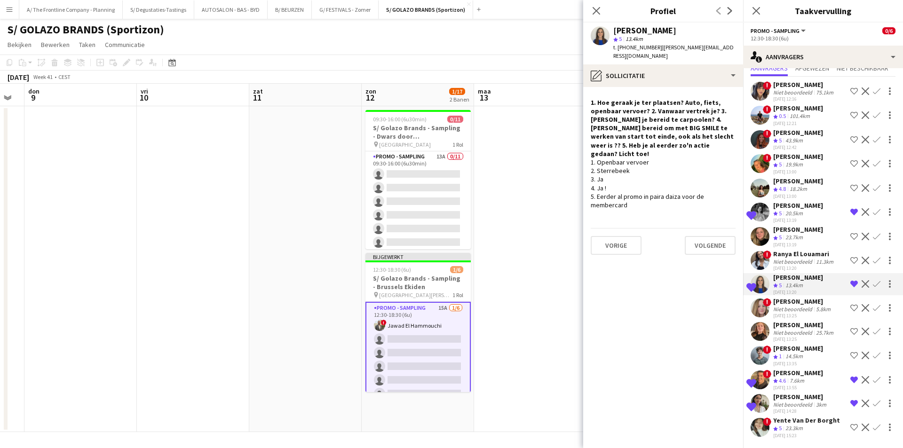
click at [795, 381] on div "7.6km" at bounding box center [797, 381] width 18 height 8
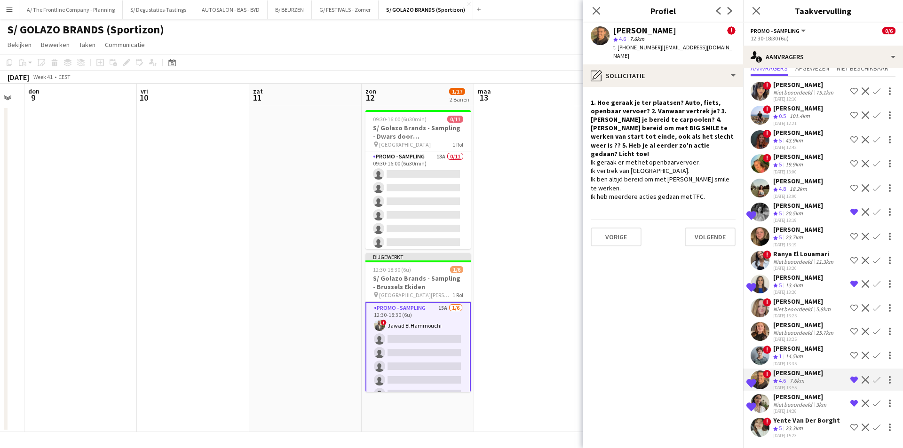
click at [803, 404] on div "Niet beoordeeld" at bounding box center [793, 404] width 41 height 7
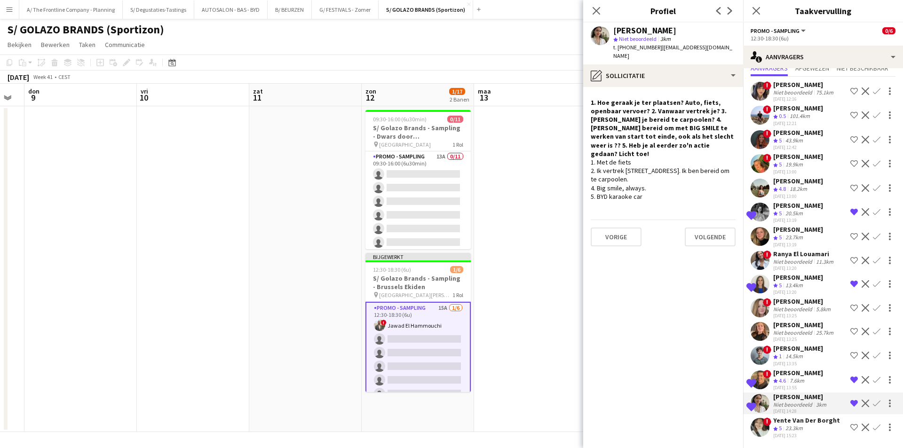
click at [873, 404] on app-icon "Bevestigen" at bounding box center [877, 404] width 8 height 8
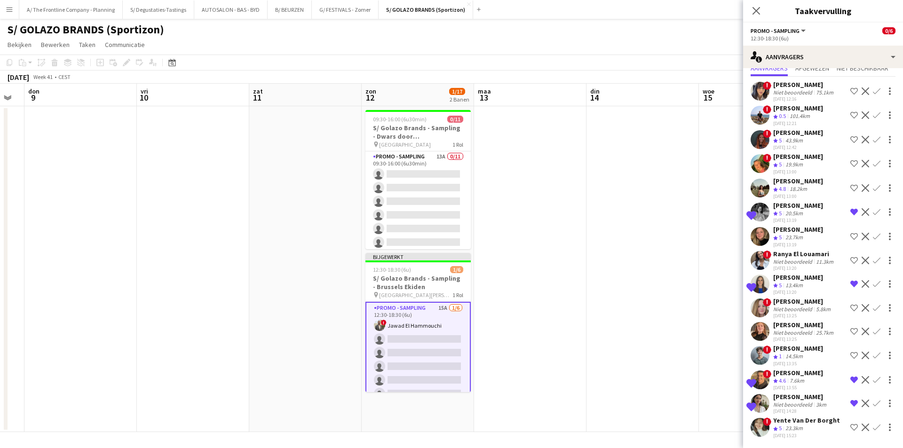
click at [873, 404] on app-icon "Bevestigen" at bounding box center [877, 404] width 8 height 8
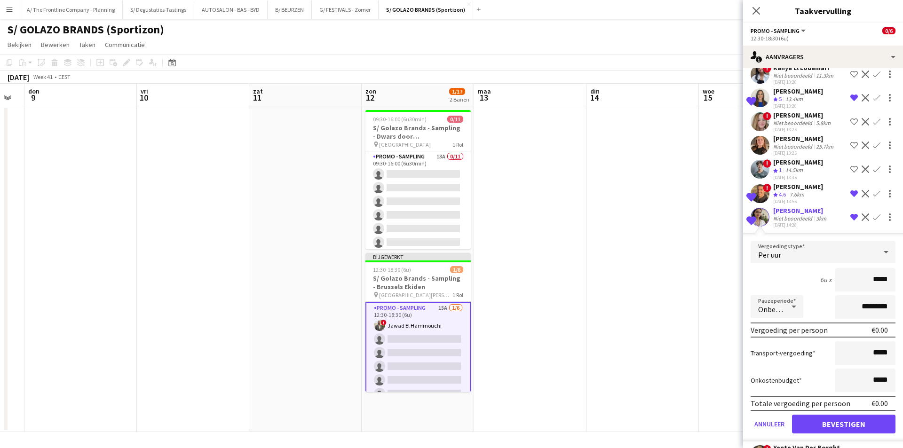
scroll to position [246, 0]
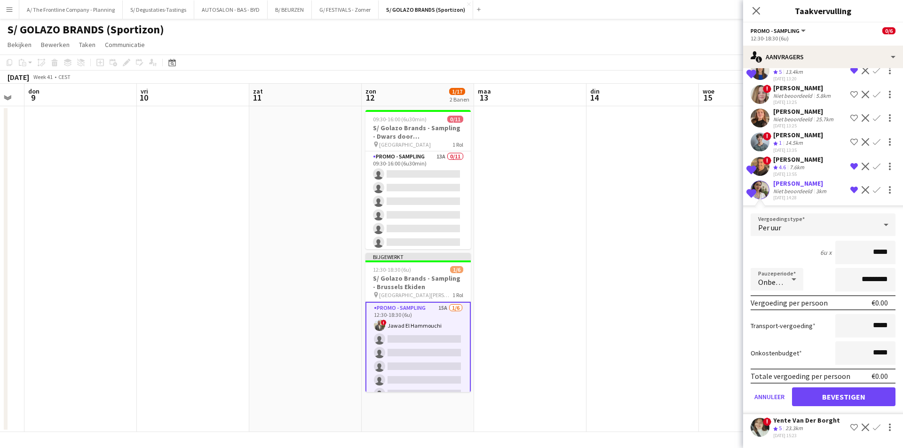
drag, startPoint x: 866, startPoint y: 251, endPoint x: 888, endPoint y: 253, distance: 21.8
click at [888, 253] on input "*****" at bounding box center [865, 253] width 60 height 24
click at [803, 190] on div "Niet beoordeeld" at bounding box center [793, 191] width 41 height 7
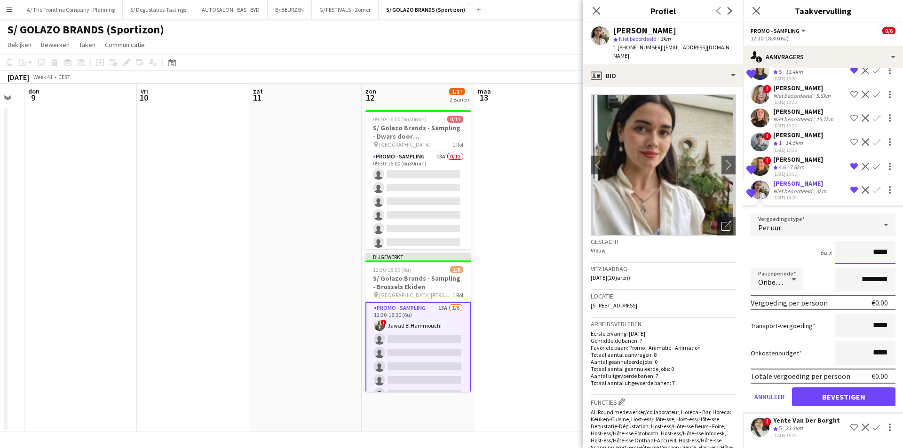
drag, startPoint x: 869, startPoint y: 250, endPoint x: 889, endPoint y: 252, distance: 20.4
click at [889, 252] on form "Vergoedingstype Per uur 6u x ***** Pauzeperiode Onbetaald ********* Vergoeding …" at bounding box center [823, 313] width 160 height 201
type input "******"
drag, startPoint x: 851, startPoint y: 282, endPoint x: 838, endPoint y: 272, distance: 16.4
click at [841, 283] on input "*********" at bounding box center [865, 280] width 60 height 24
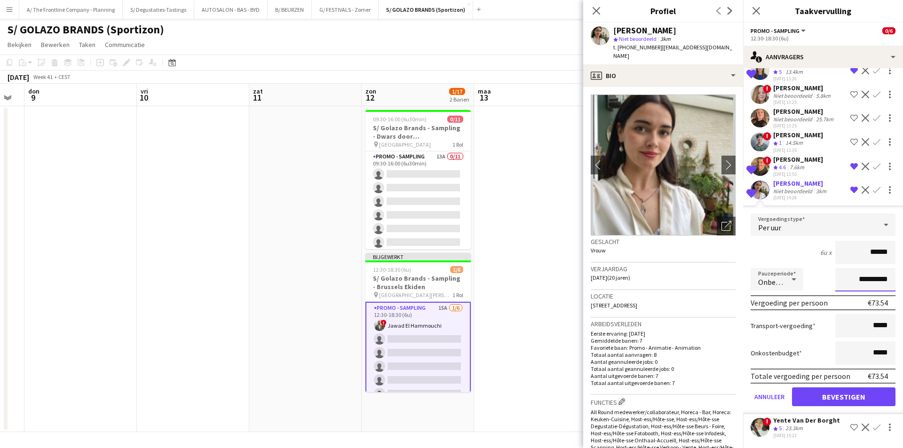
type input "**********"
click at [851, 393] on button "Bevestigen" at bounding box center [843, 396] width 103 height 19
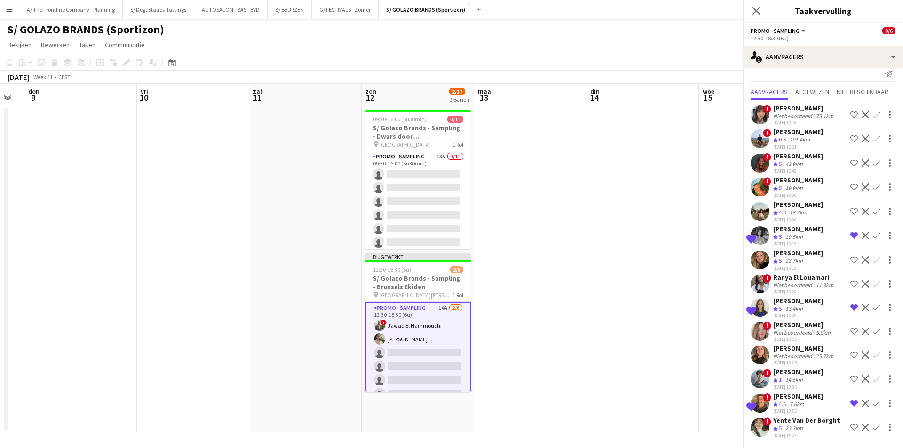
scroll to position [9, 0]
click at [800, 308] on div "13.4km" at bounding box center [793, 309] width 21 height 8
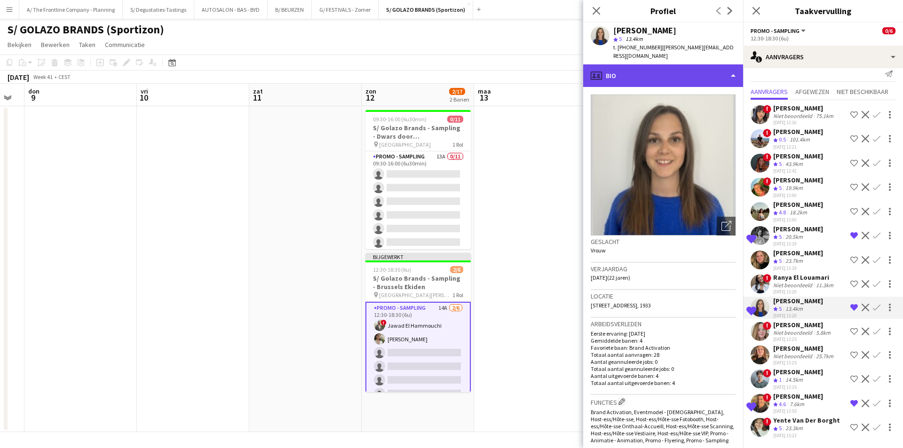
click at [673, 66] on div "profile Bio" at bounding box center [663, 75] width 160 height 23
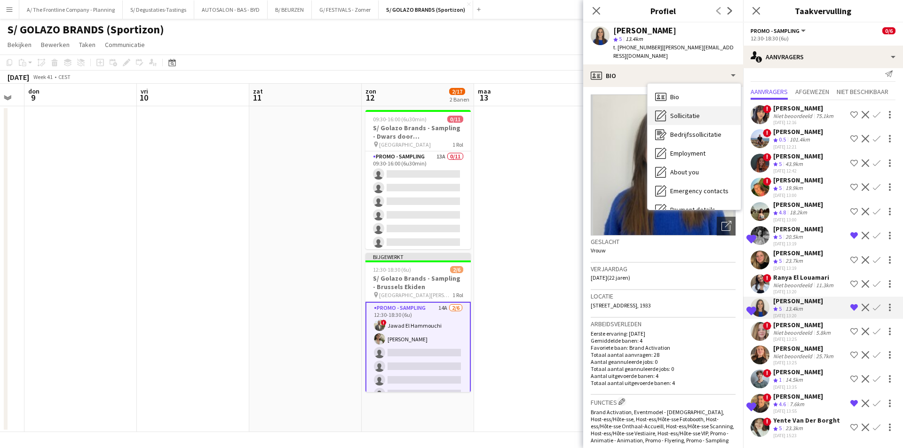
click at [682, 111] on span "Sollicitatie" at bounding box center [685, 115] width 30 height 8
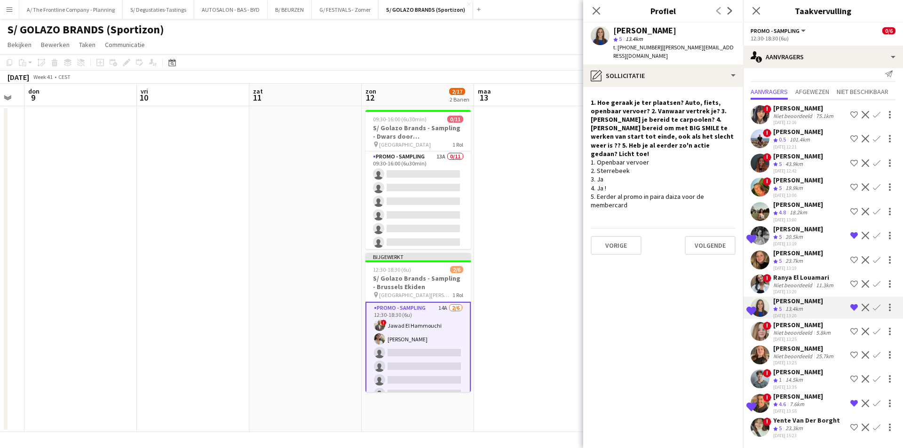
click at [873, 308] on app-icon "Bevestigen" at bounding box center [877, 308] width 8 height 8
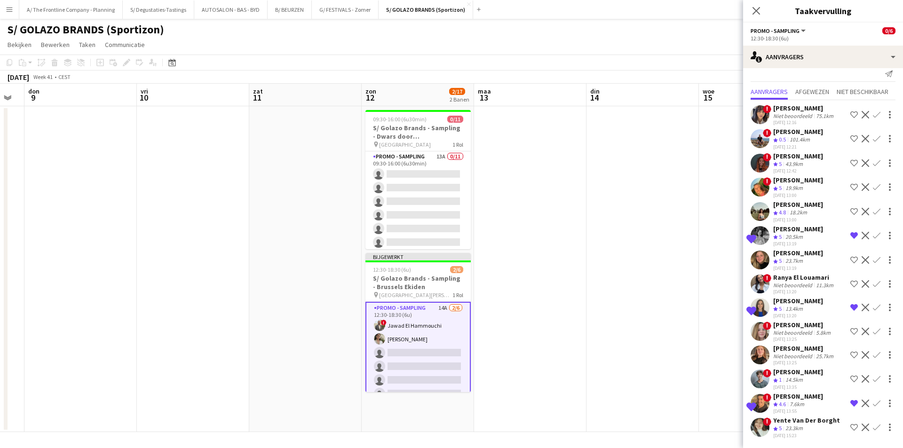
click at [873, 308] on app-icon "Bevestigen" at bounding box center [877, 308] width 8 height 8
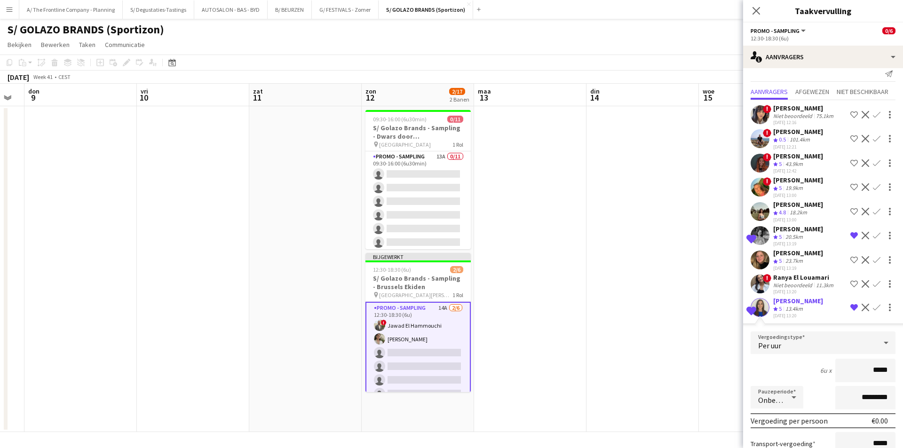
click at [821, 313] on div "Op de shortlist [PERSON_NAME] Ploegbeoordeling 5 13.4km [DATE] 13:20 Verwijder …" at bounding box center [823, 308] width 160 height 23
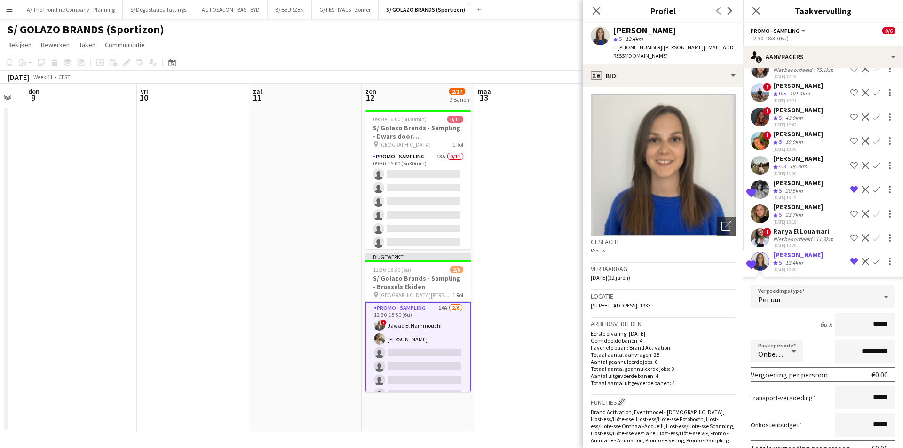
scroll to position [56, 0]
drag, startPoint x: 867, startPoint y: 323, endPoint x: 883, endPoint y: 321, distance: 16.2
click at [883, 321] on input "*****" at bounding box center [865, 324] width 60 height 24
type input "******"
drag, startPoint x: 852, startPoint y: 355, endPoint x: 840, endPoint y: 357, distance: 12.0
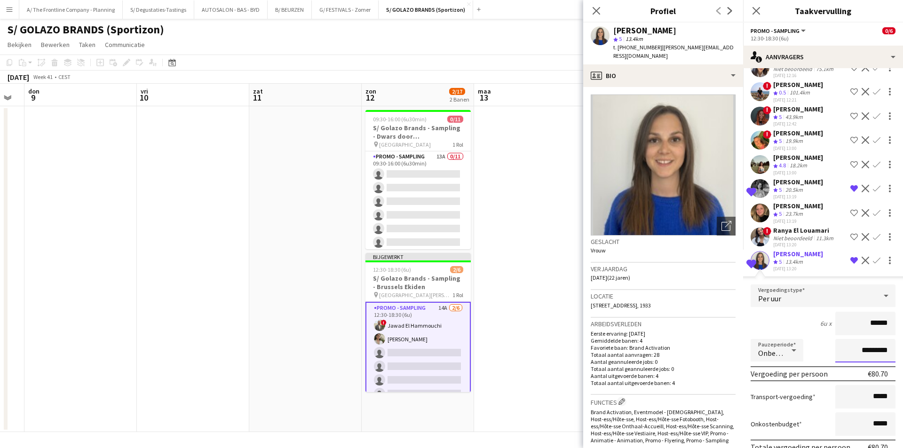
click at [840, 357] on input "*********" at bounding box center [865, 351] width 60 height 24
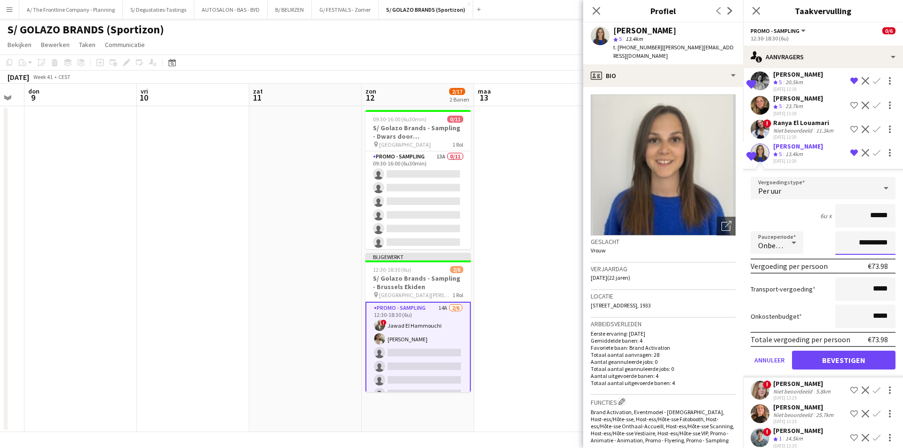
scroll to position [197, 0]
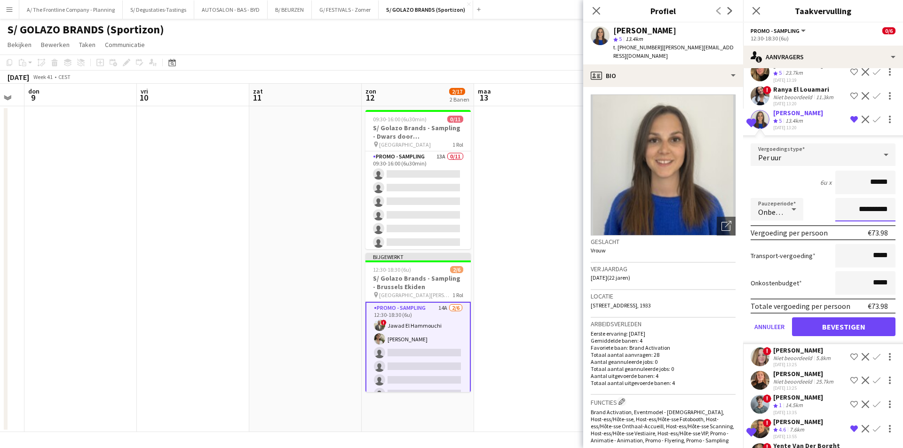
type input "**********"
click at [838, 325] on button "Bevestigen" at bounding box center [843, 326] width 103 height 19
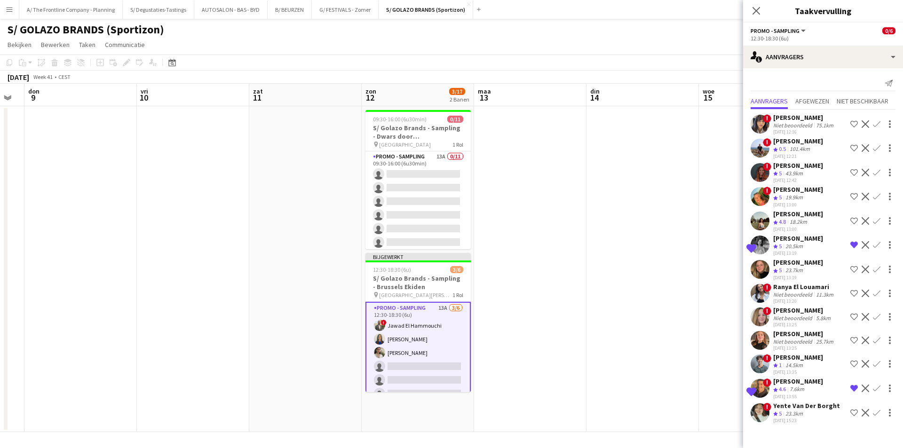
click at [813, 246] on div "Ploegbeoordeling 5 20.5km" at bounding box center [798, 247] width 50 height 8
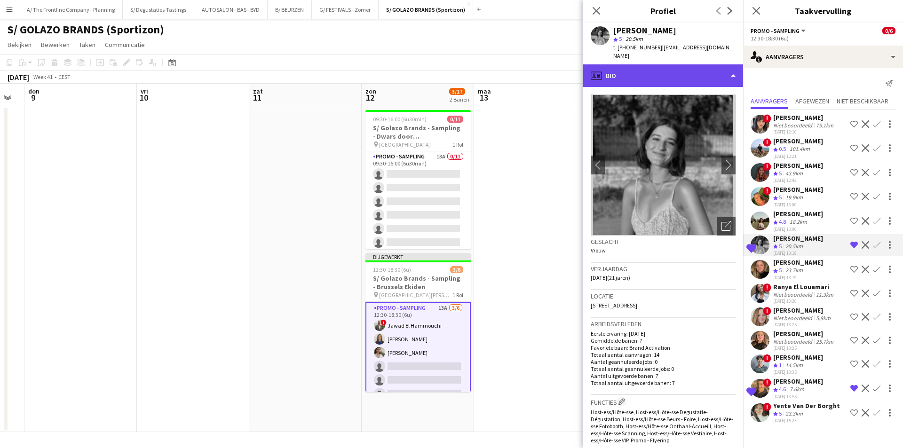
click at [702, 72] on div "profile Bio" at bounding box center [663, 75] width 160 height 23
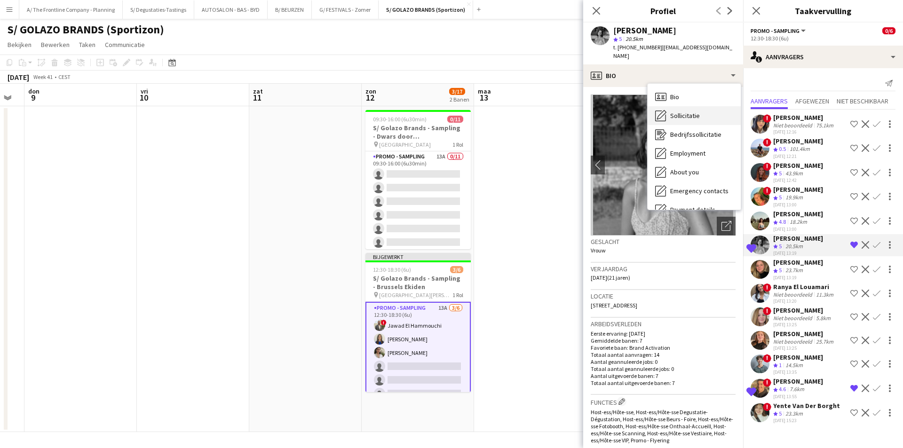
click at [705, 106] on div "Sollicitatie Sollicitatie" at bounding box center [693, 115] width 93 height 19
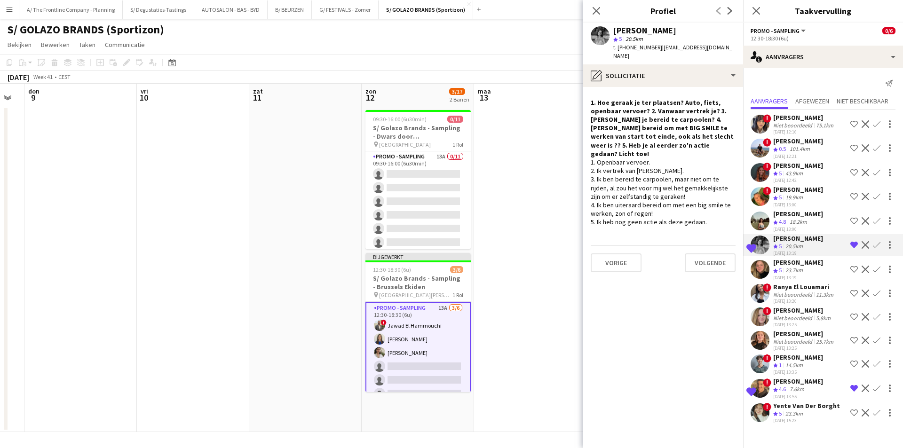
click at [877, 245] on app-icon "Bevestigen" at bounding box center [877, 245] width 8 height 8
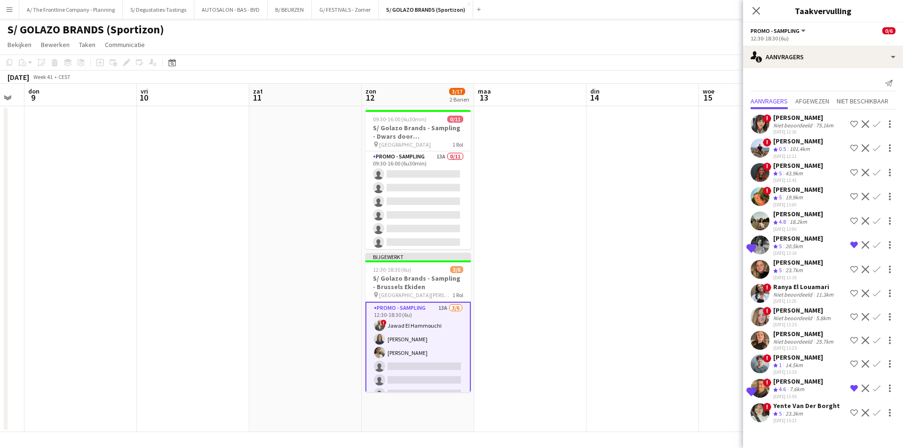
click at [877, 245] on app-icon "Bevestigen" at bounding box center [877, 245] width 8 height 8
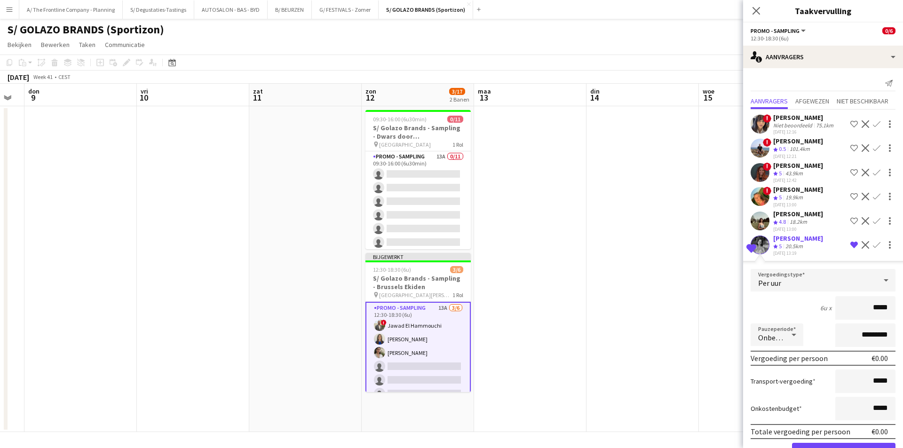
drag, startPoint x: 868, startPoint y: 305, endPoint x: 889, endPoint y: 306, distance: 20.7
click at [889, 306] on form "Vergoedingstype Per uur 6u x ***** Pauzeperiode Onbetaald ********* Vergoeding …" at bounding box center [823, 369] width 160 height 201
click at [775, 247] on polygon at bounding box center [775, 246] width 5 height 5
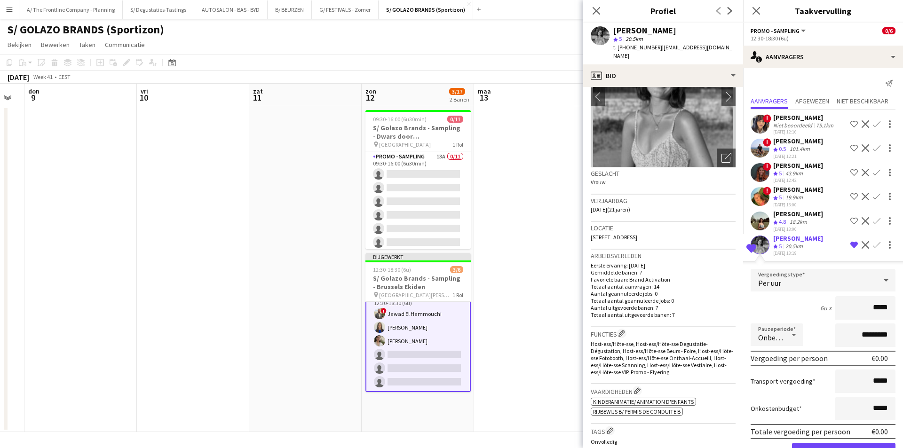
scroll to position [94, 0]
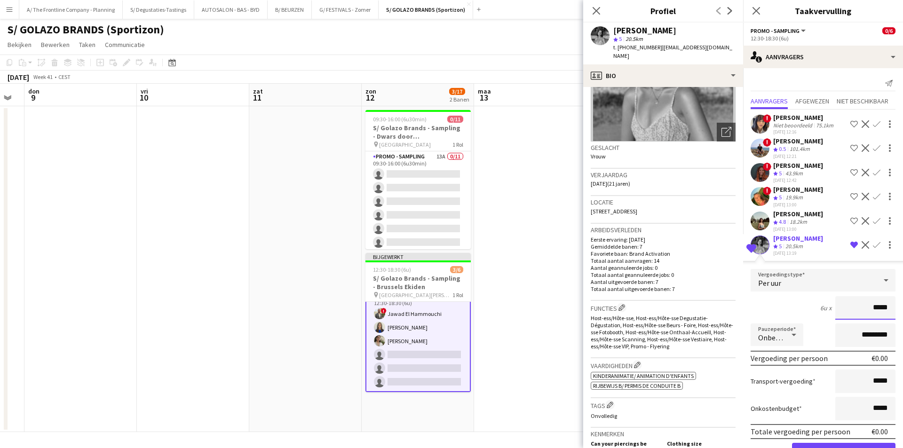
drag, startPoint x: 866, startPoint y: 305, endPoint x: 882, endPoint y: 305, distance: 16.5
click at [882, 305] on input "*****" at bounding box center [865, 308] width 60 height 24
type input "******"
drag, startPoint x: 853, startPoint y: 333, endPoint x: 836, endPoint y: 336, distance: 17.6
click at [836, 336] on input "*********" at bounding box center [865, 336] width 60 height 24
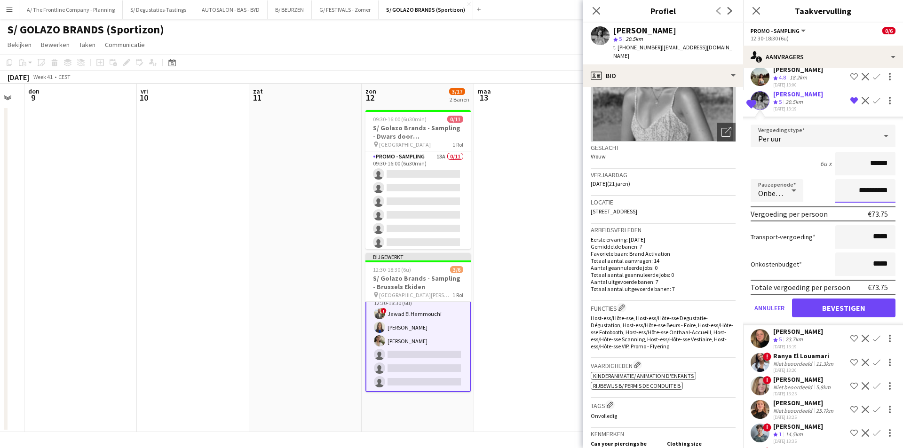
scroll to position [188, 0]
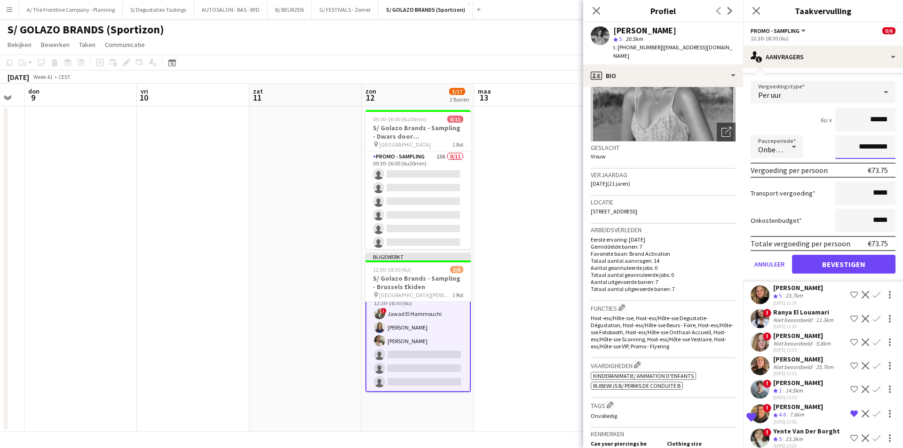
type input "**********"
click at [831, 264] on button "Bevestigen" at bounding box center [843, 264] width 103 height 19
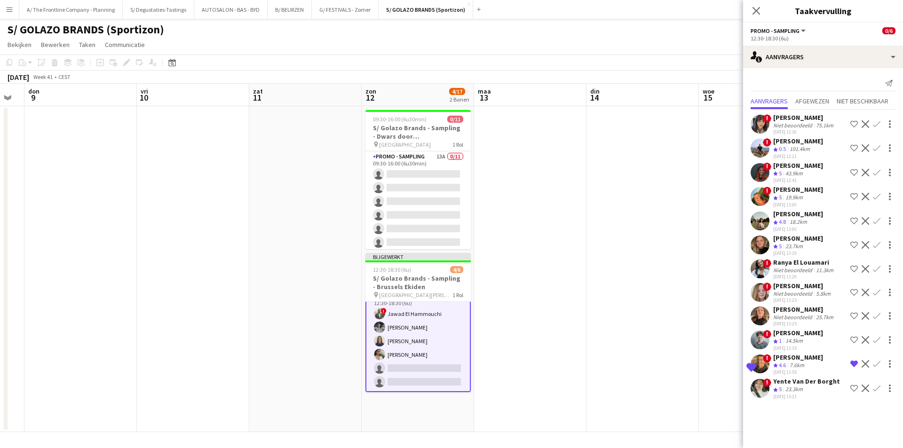
scroll to position [0, 0]
click at [877, 363] on app-icon "Bevestigen" at bounding box center [877, 364] width 8 height 8
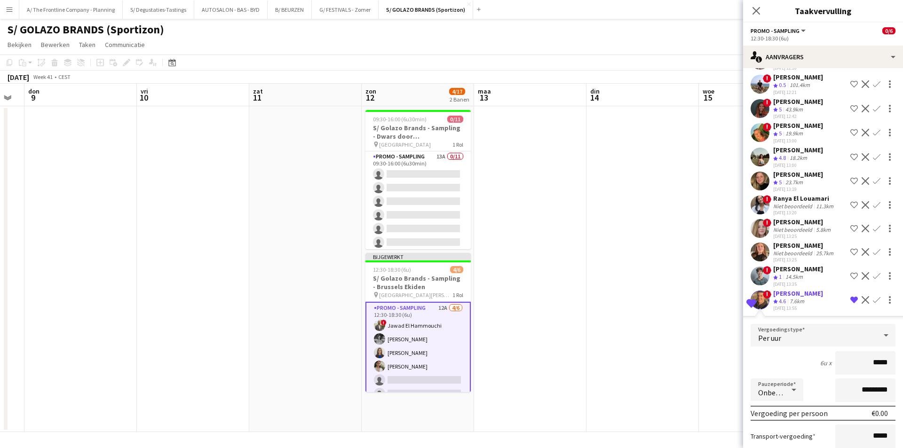
scroll to position [174, 0]
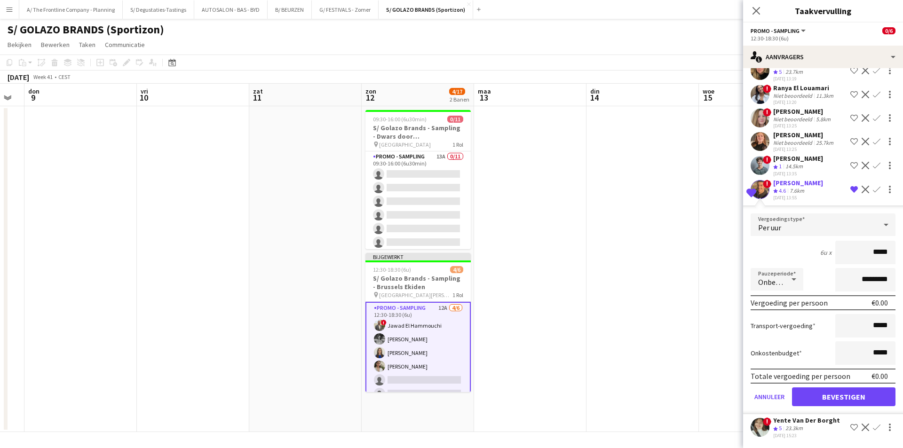
drag, startPoint x: 866, startPoint y: 253, endPoint x: 889, endPoint y: 252, distance: 23.1
click at [889, 252] on form "Vergoedingstype Per uur 6u x ***** Pauzeperiode Onbetaald ********* Vergoeding …" at bounding box center [823, 313] width 160 height 201
click at [794, 188] on div "7.6km" at bounding box center [797, 191] width 18 height 8
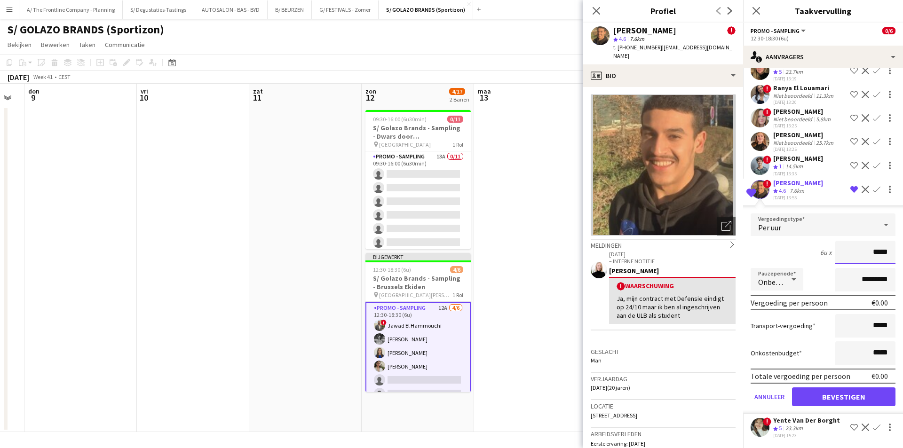
drag, startPoint x: 869, startPoint y: 251, endPoint x: 886, endPoint y: 250, distance: 17.5
click at [886, 250] on input "*****" at bounding box center [865, 253] width 60 height 24
type input "******"
drag, startPoint x: 857, startPoint y: 285, endPoint x: 834, endPoint y: 291, distance: 23.6
click at [835, 291] on input "*********" at bounding box center [865, 280] width 60 height 24
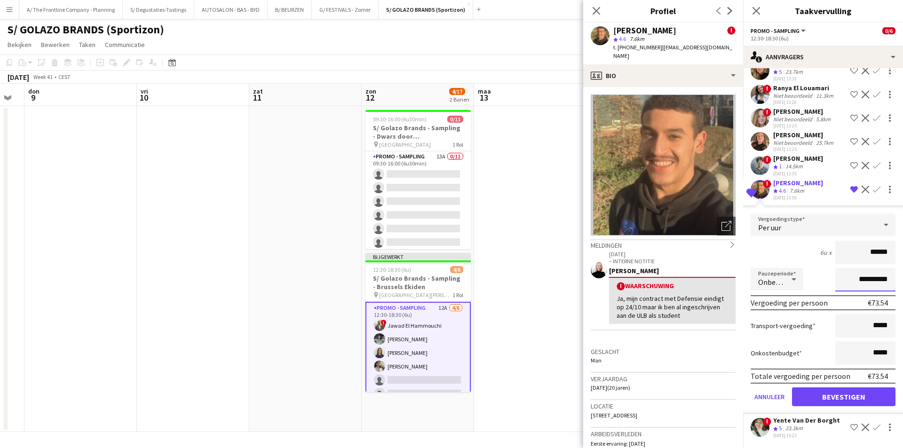
type input "**********"
click at [852, 398] on button "Bevestigen" at bounding box center [843, 396] width 103 height 19
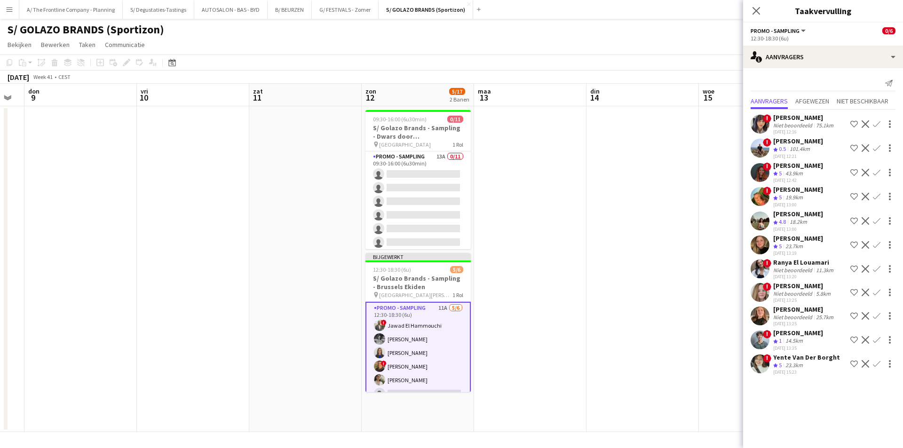
scroll to position [12, 0]
click at [810, 270] on div "Niet beoordeeld" at bounding box center [793, 270] width 41 height 7
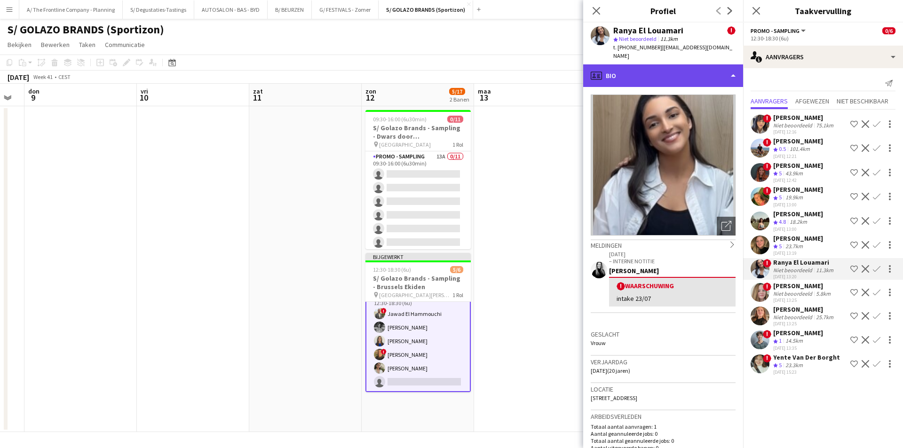
click at [715, 69] on div "profile Bio" at bounding box center [663, 75] width 160 height 23
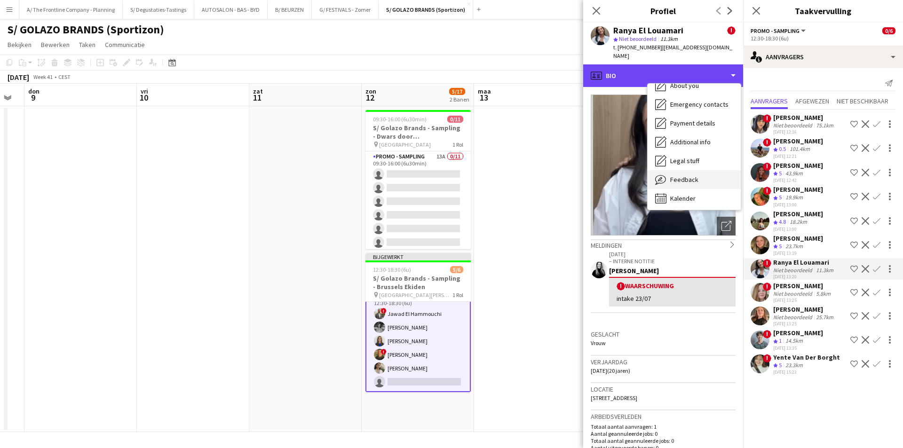
scroll to position [88, 0]
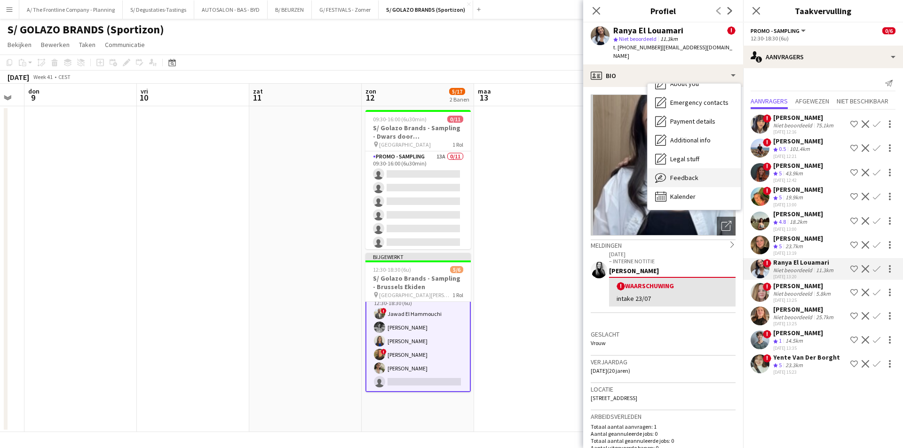
click at [714, 173] on div "Feedback Feedback" at bounding box center [693, 177] width 93 height 19
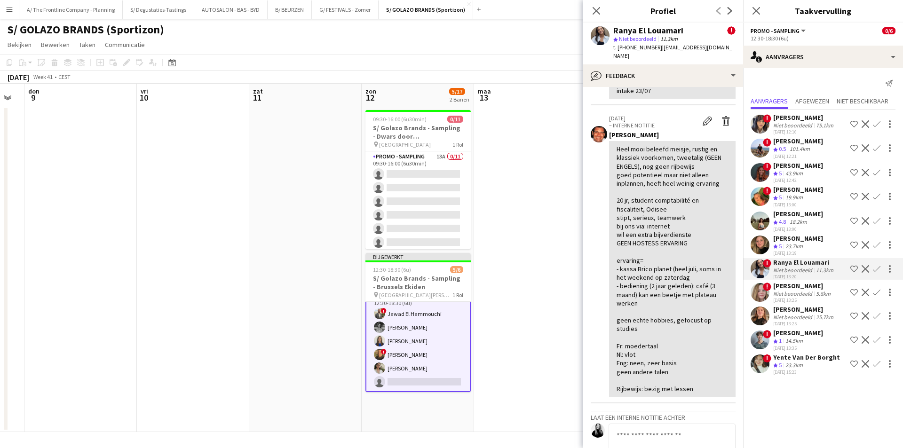
scroll to position [94, 0]
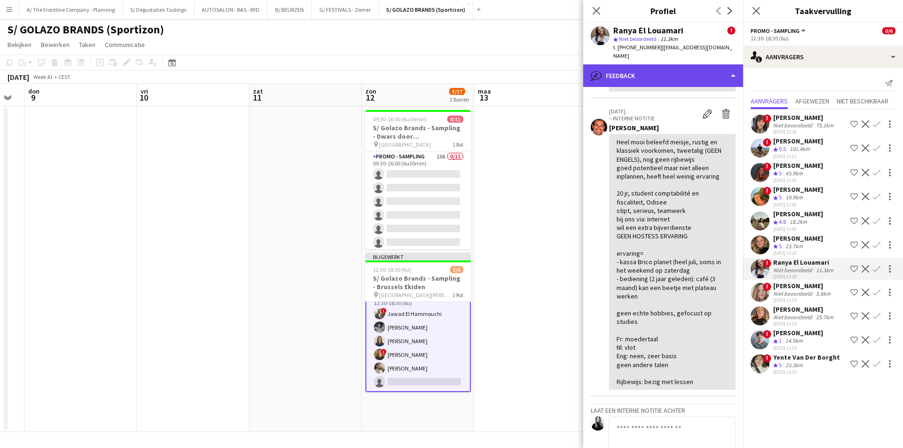
click at [642, 72] on div "bubble-pencil Feedback" at bounding box center [663, 75] width 160 height 23
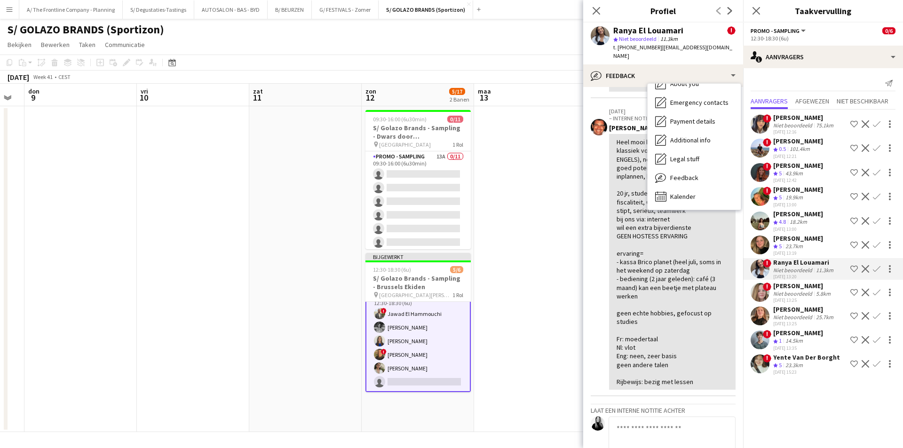
click at [668, 301] on div "Heel mooi beleefd meisje, rustig en klassiek voorkomen, tweetalig (GEEN ENGELS)…" at bounding box center [671, 262] width 111 height 248
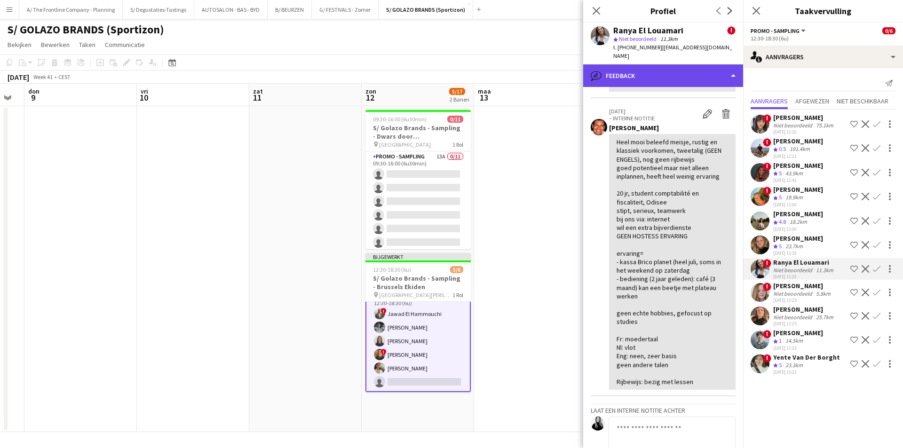
click at [649, 64] on div "bubble-pencil Feedback" at bounding box center [663, 75] width 160 height 23
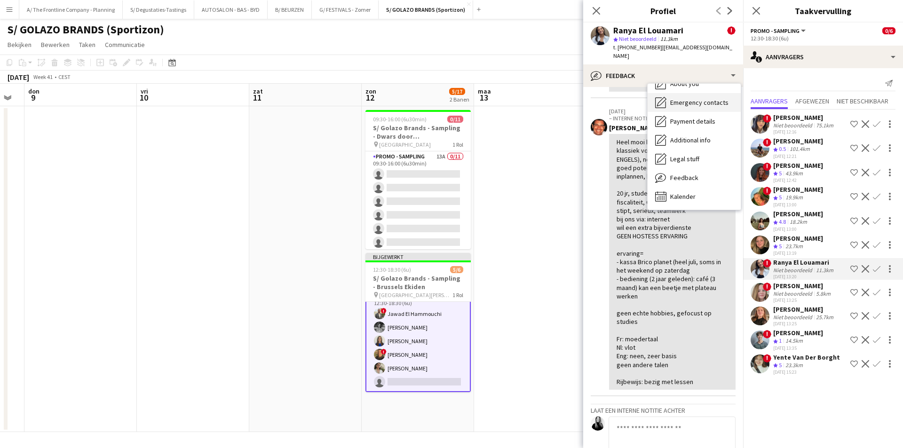
click at [688, 98] on span "Emergency contacts" at bounding box center [699, 102] width 58 height 8
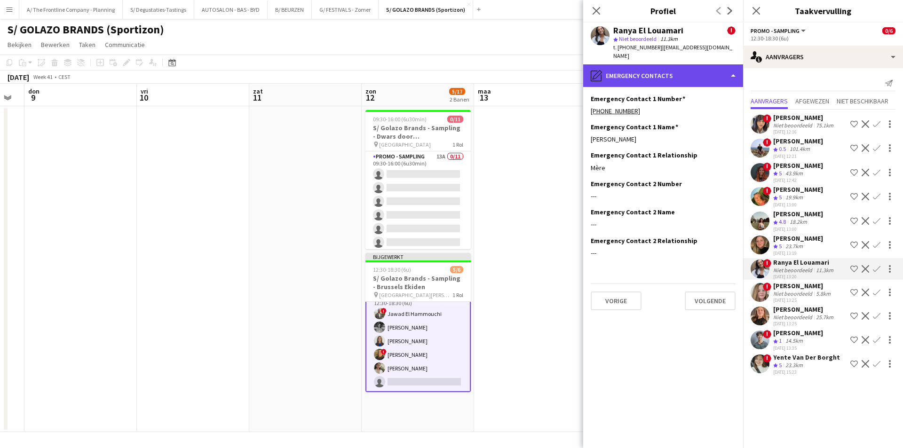
click at [692, 72] on div "pencil4 Emergency contacts" at bounding box center [663, 75] width 160 height 23
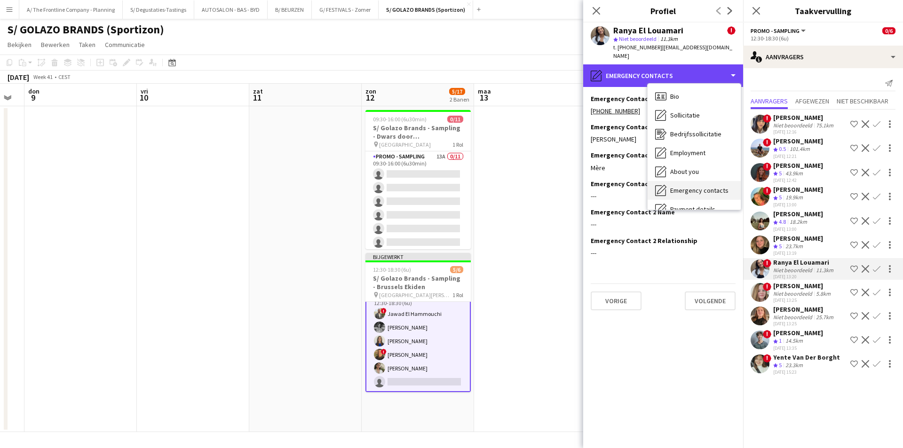
scroll to position [0, 0]
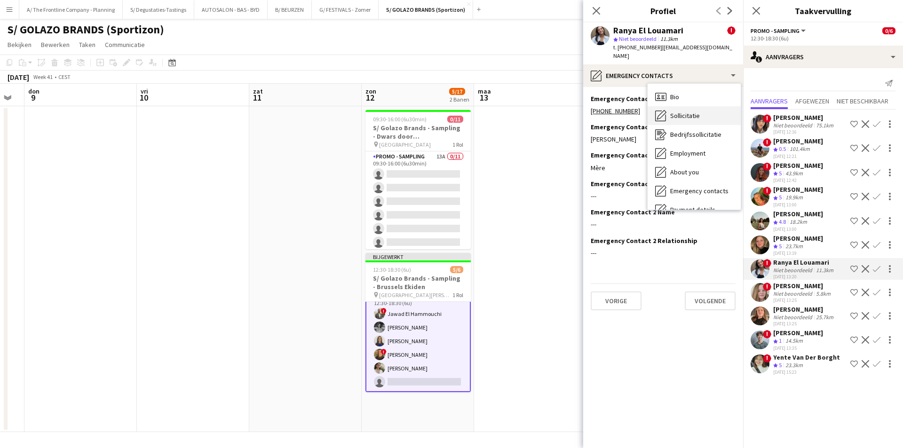
click at [695, 112] on div "Sollicitatie Sollicitatie" at bounding box center [693, 115] width 93 height 19
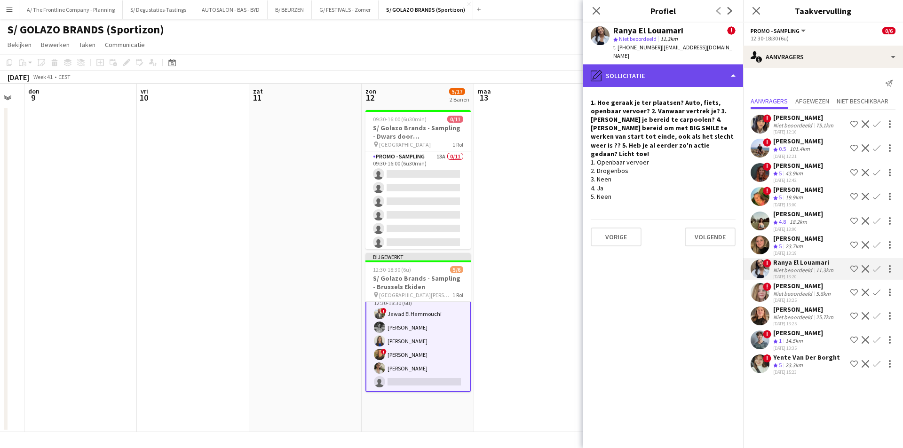
click at [657, 76] on div "pencil4 Sollicitatie" at bounding box center [663, 75] width 160 height 23
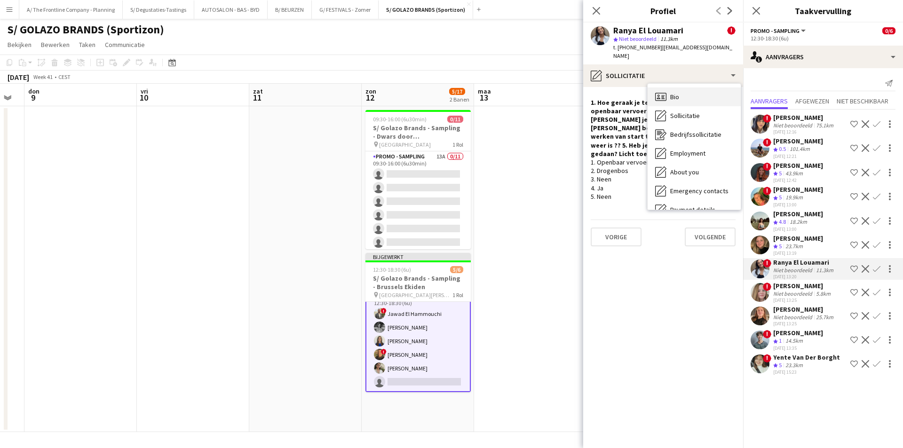
click at [703, 90] on div "Bio Bio" at bounding box center [693, 96] width 93 height 19
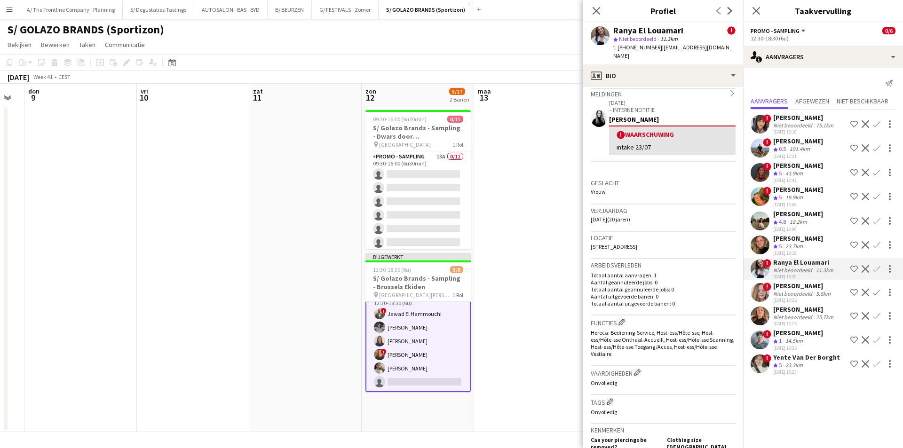
scroll to position [188, 0]
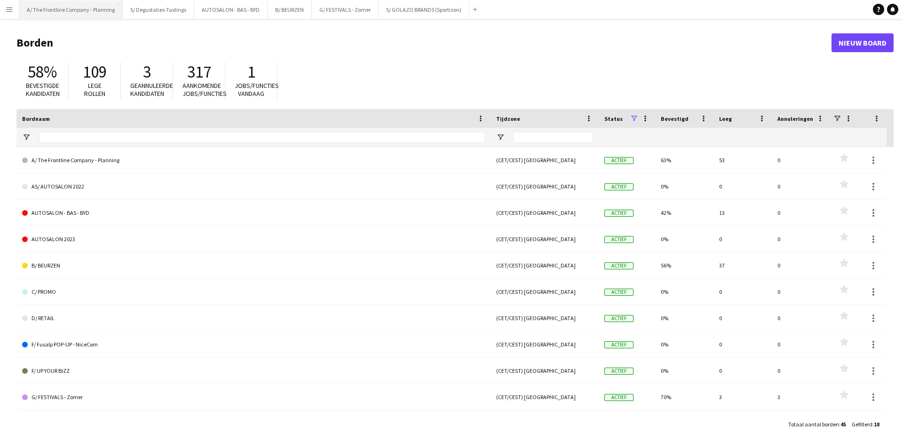
click at [88, 15] on button "A/ The Frontline Company - Planning Sluiten" at bounding box center [70, 9] width 103 height 18
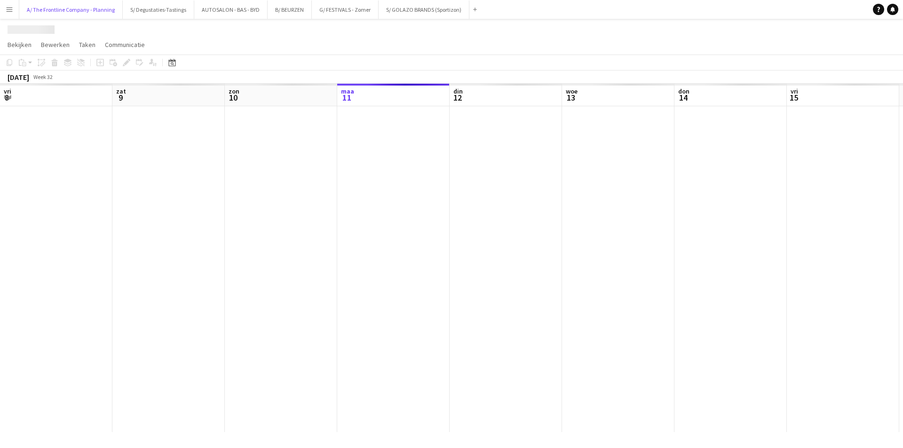
scroll to position [0, 225]
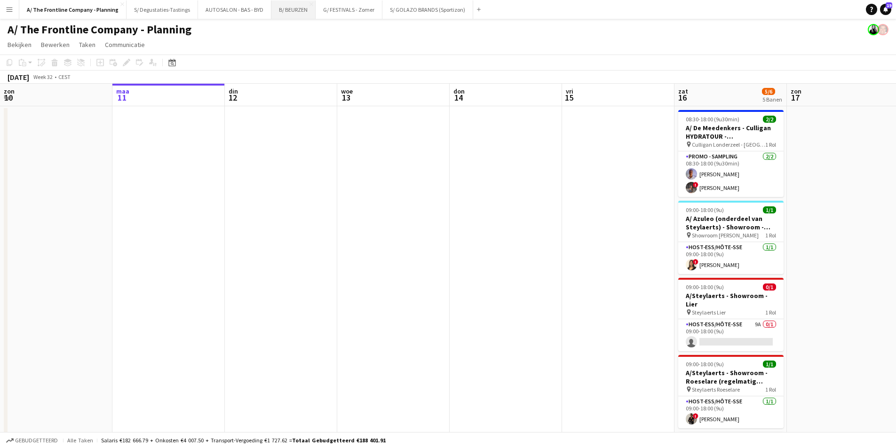
click at [284, 12] on button "B/ BEURZEN Sluiten" at bounding box center [293, 9] width 44 height 18
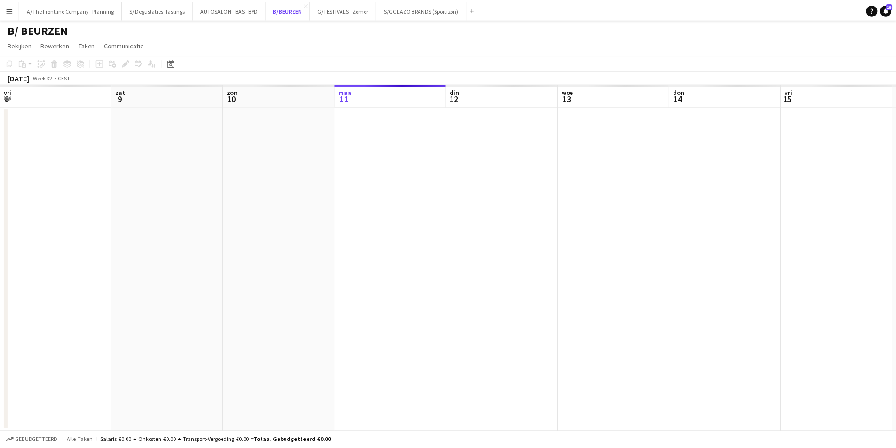
scroll to position [0, 225]
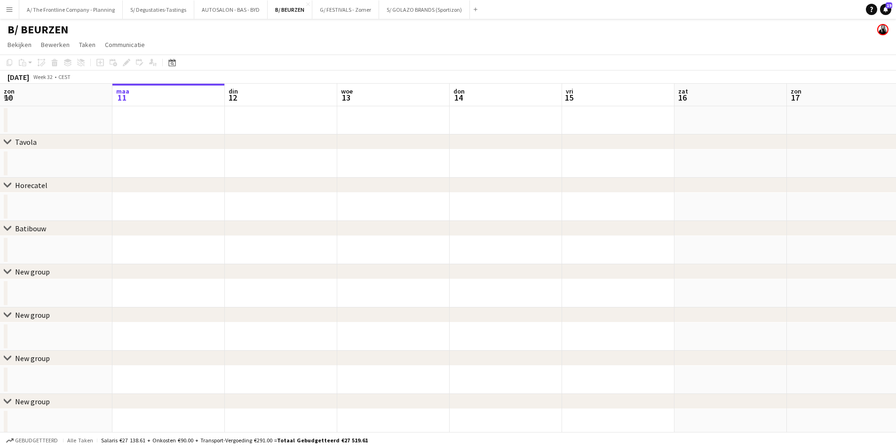
drag, startPoint x: 793, startPoint y: 193, endPoint x: 211, endPoint y: 150, distance: 584.2
click at [210, 150] on div "chevron-right Tavola chevron-right Horecatel chevron-right Batibouw chevron-rig…" at bounding box center [448, 282] width 896 height 397
drag, startPoint x: 786, startPoint y: 216, endPoint x: 442, endPoint y: 242, distance: 344.7
click at [442, 242] on div "chevron-right Tavola chevron-right Horecatel chevron-right Batibouw chevron-rig…" at bounding box center [448, 282] width 896 height 397
drag, startPoint x: 836, startPoint y: 215, endPoint x: 307, endPoint y: 207, distance: 529.5
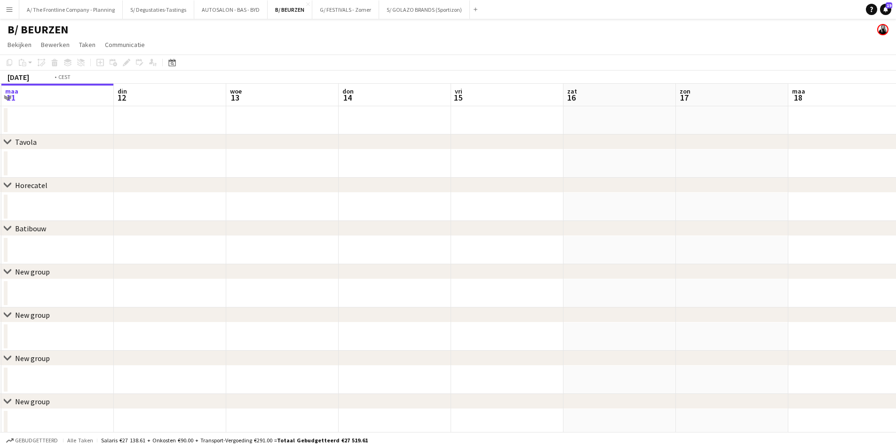
click at [304, 207] on app-calendar-viewport "vri 8 zat 9 [DATE] din 12 woe 13 don 14 vri 15 zat 16 [DATE] din 19 woe 20" at bounding box center [448, 282] width 896 height 397
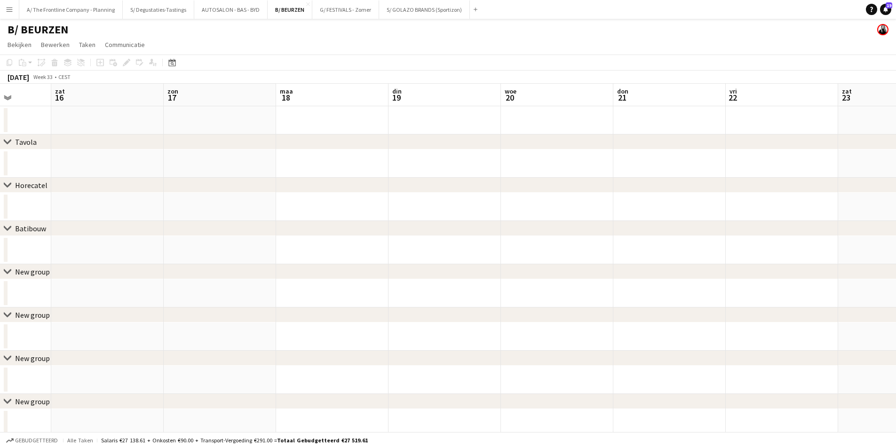
drag, startPoint x: 541, startPoint y: 189, endPoint x: 325, endPoint y: 189, distance: 215.8
click at [325, 189] on div "chevron-right Tavola chevron-right Horecatel chevron-right Batibouw chevron-rig…" at bounding box center [448, 282] width 896 height 397
drag, startPoint x: 825, startPoint y: 211, endPoint x: 282, endPoint y: 214, distance: 543.1
click at [282, 214] on app-calendar-viewport "maa 18 din 19 woe 20 don 21 vri 22 zat 23 zon 24 maa 25 din 26 woe 27 don 28 vr…" at bounding box center [448, 282] width 896 height 397
drag, startPoint x: 812, startPoint y: 195, endPoint x: 652, endPoint y: 225, distance: 162.6
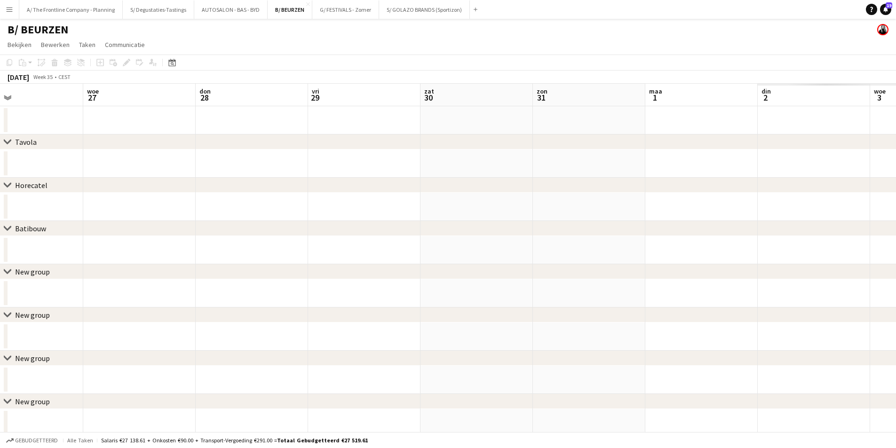
click at [136, 156] on app-calendar-viewport "zat 23 [DATE] din 26 woe 27 don 28 vri 29 zat 30 [DATE] 1 din 2 woe 3 don 4" at bounding box center [448, 282] width 896 height 397
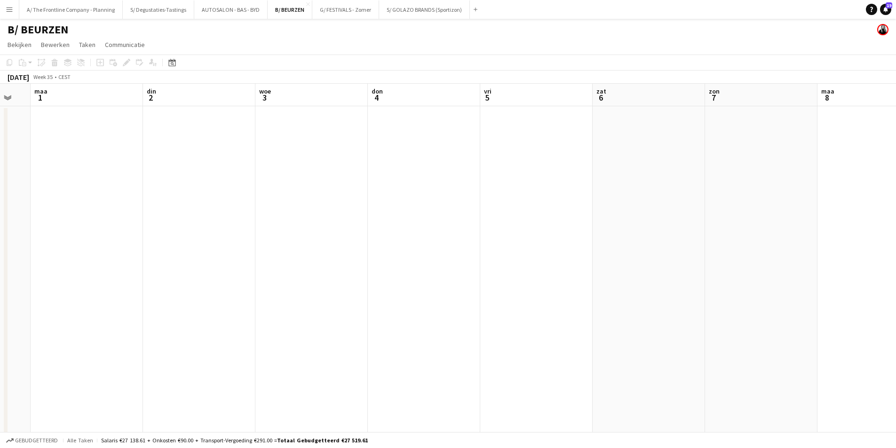
drag, startPoint x: 789, startPoint y: 207, endPoint x: 208, endPoint y: 206, distance: 580.2
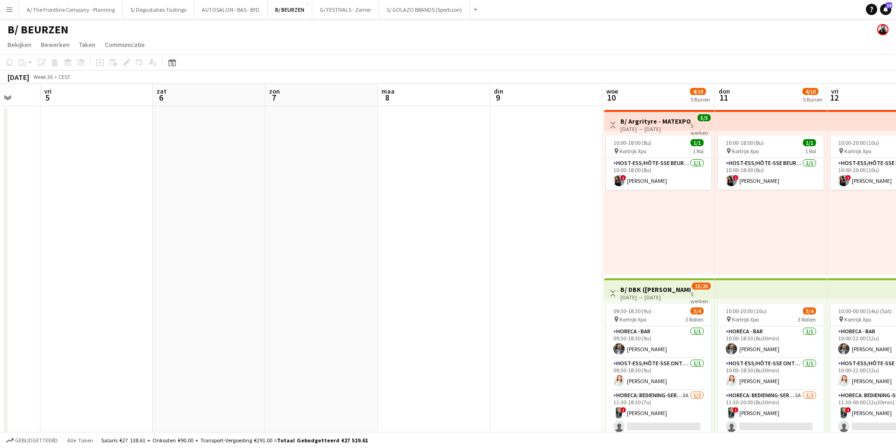
drag, startPoint x: 243, startPoint y: 235, endPoint x: 171, endPoint y: 217, distance: 74.2
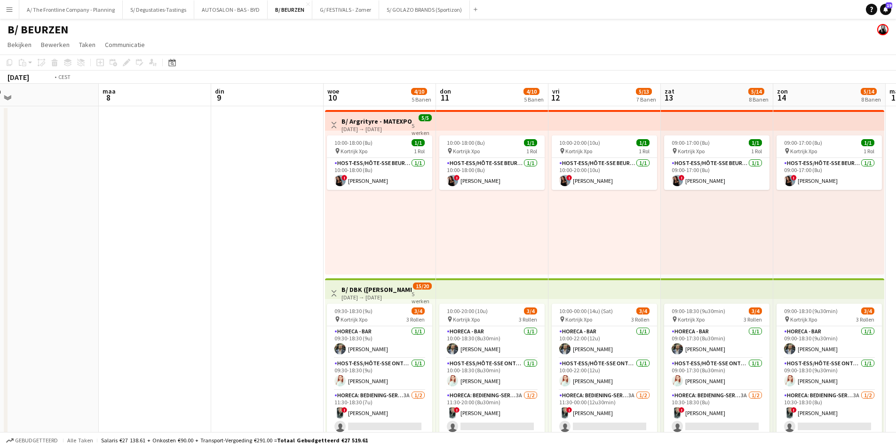
scroll to position [0, 365]
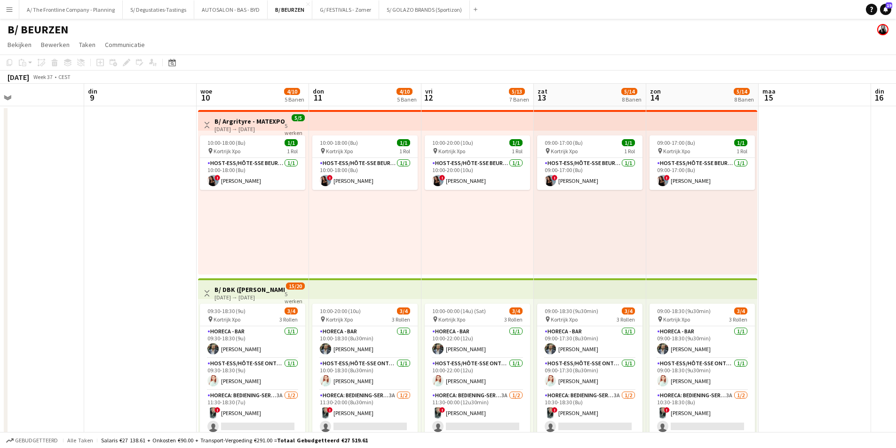
drag, startPoint x: 754, startPoint y: 249, endPoint x: 592, endPoint y: 253, distance: 161.8
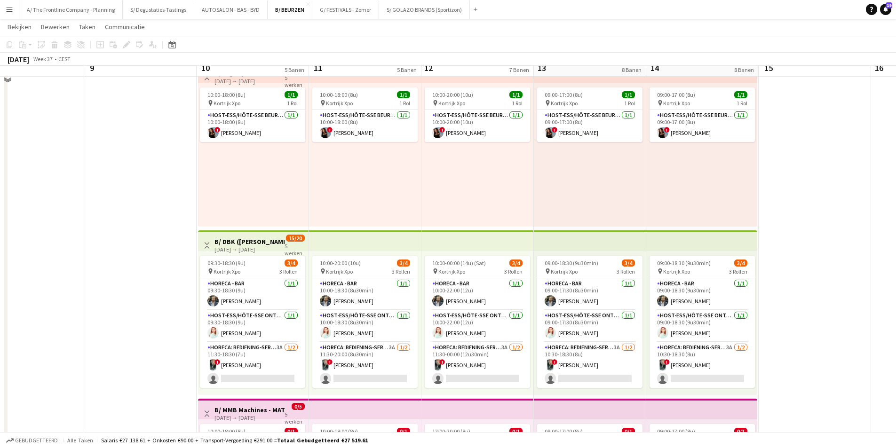
scroll to position [0, 0]
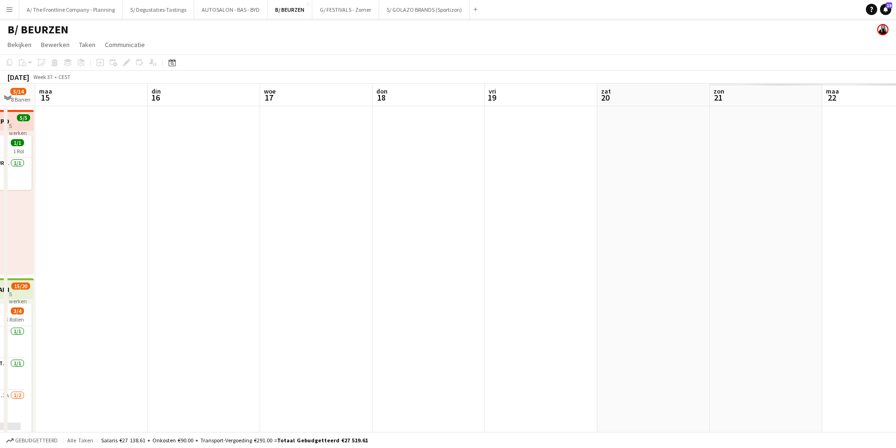
drag, startPoint x: 786, startPoint y: 200, endPoint x: 352, endPoint y: 165, distance: 435.4
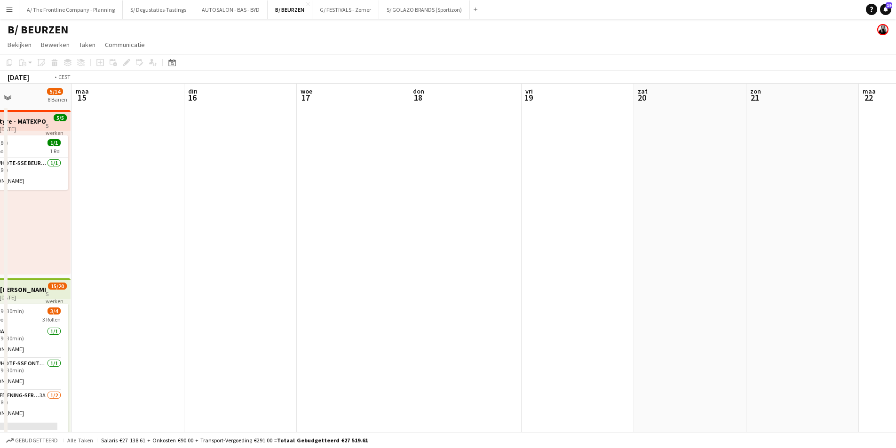
drag, startPoint x: 69, startPoint y: 186, endPoint x: 64, endPoint y: 187, distance: 4.7
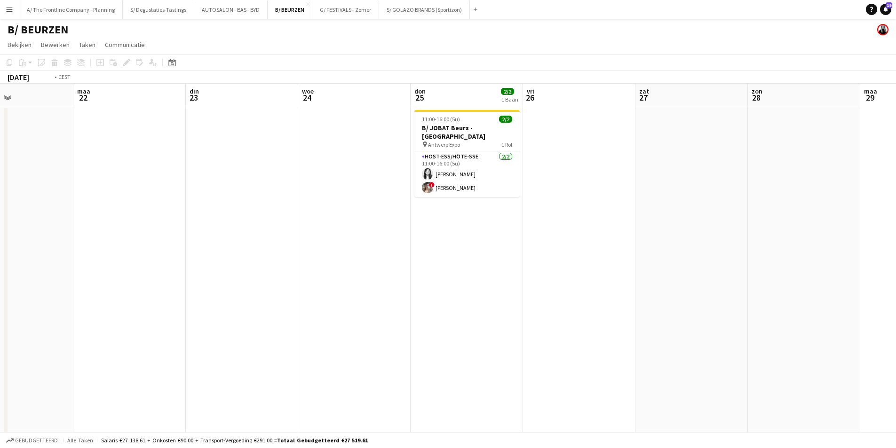
drag, startPoint x: 645, startPoint y: 209, endPoint x: 136, endPoint y: 209, distance: 508.3
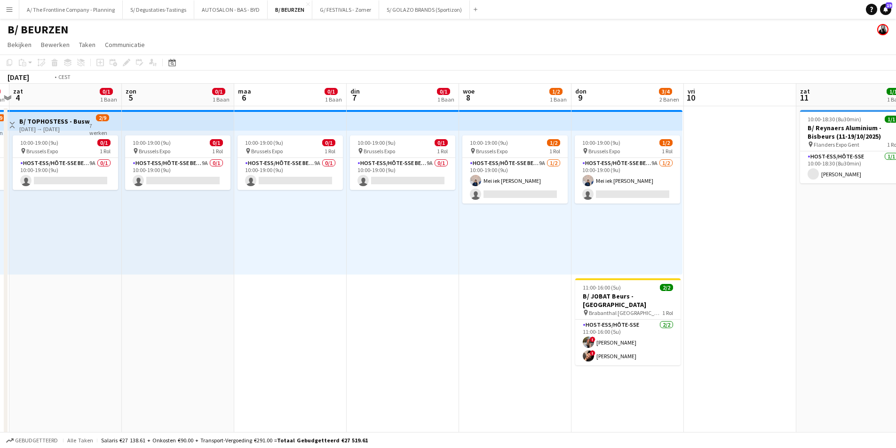
drag, startPoint x: 644, startPoint y: 212, endPoint x: 319, endPoint y: 211, distance: 324.9
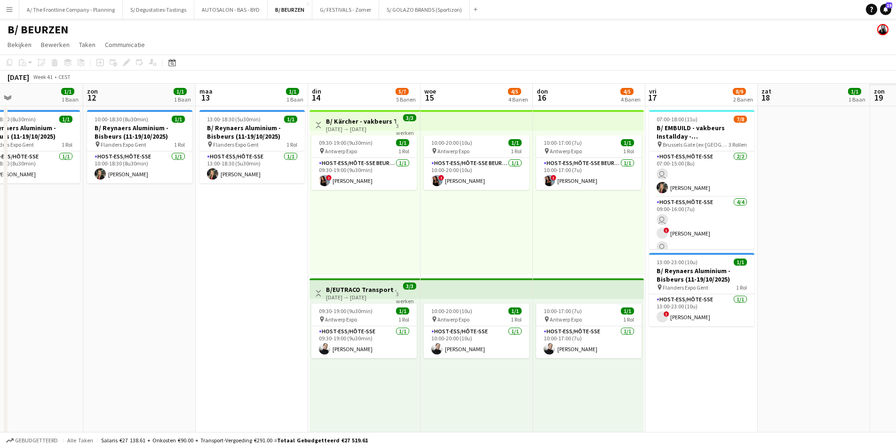
drag, startPoint x: 317, startPoint y: 229, endPoint x: 129, endPoint y: 229, distance: 188.6
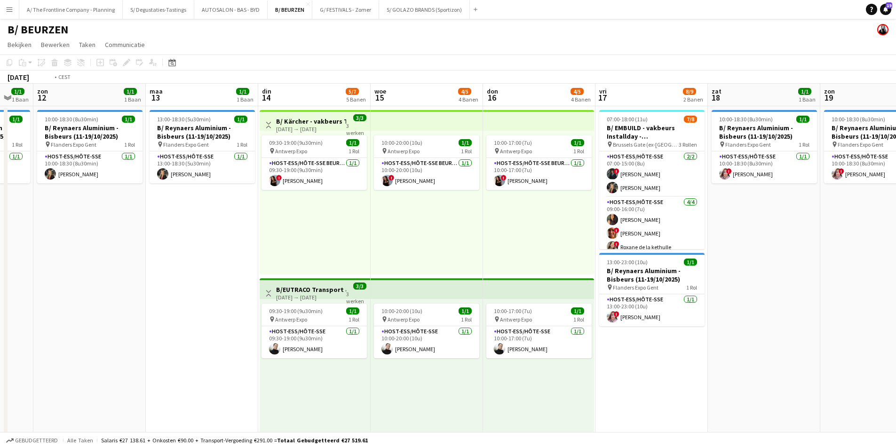
scroll to position [0, 320]
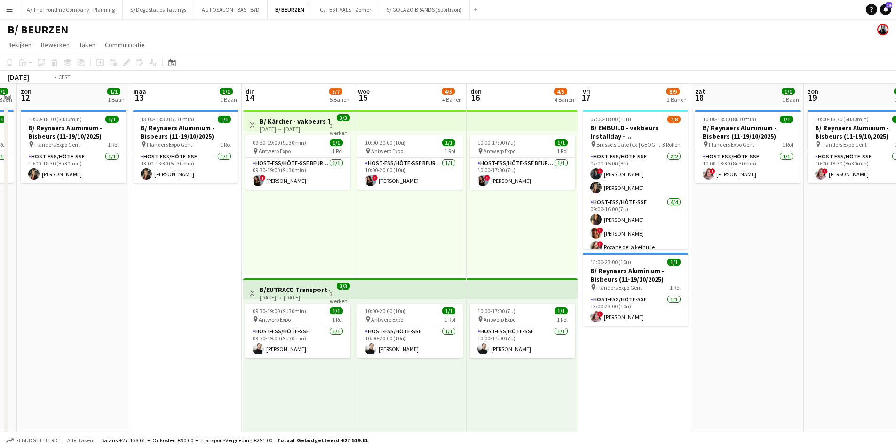
drag, startPoint x: 693, startPoint y: 229, endPoint x: 324, endPoint y: 233, distance: 368.7
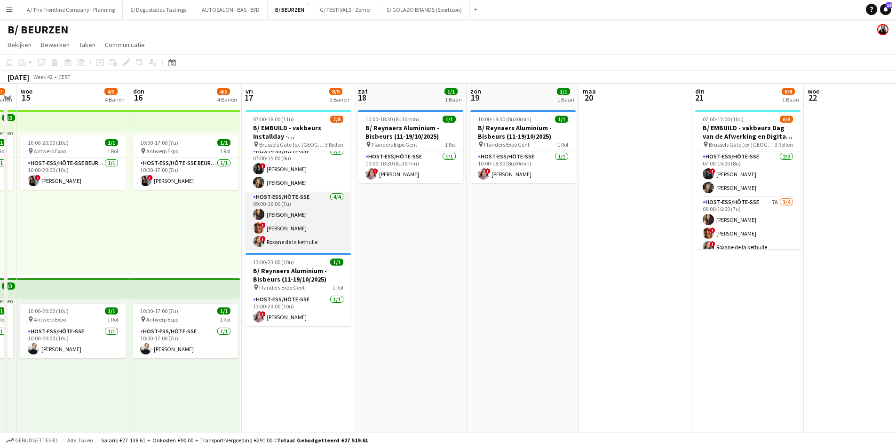
scroll to position [0, 0]
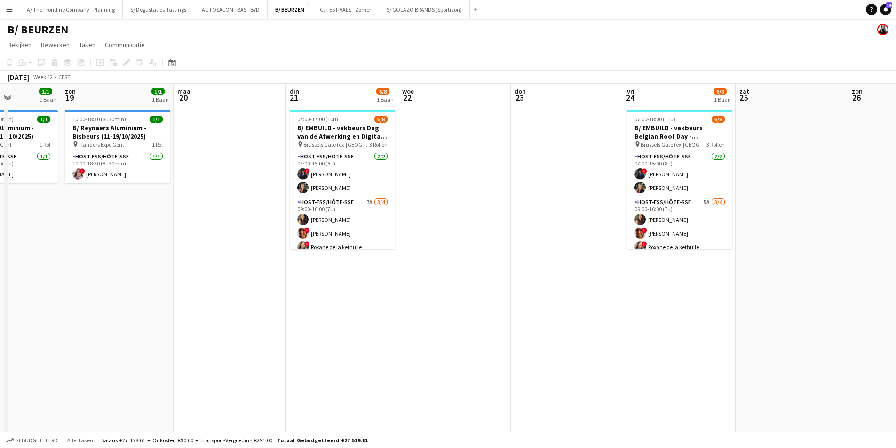
drag, startPoint x: 837, startPoint y: 225, endPoint x: 431, endPoint y: 216, distance: 405.4
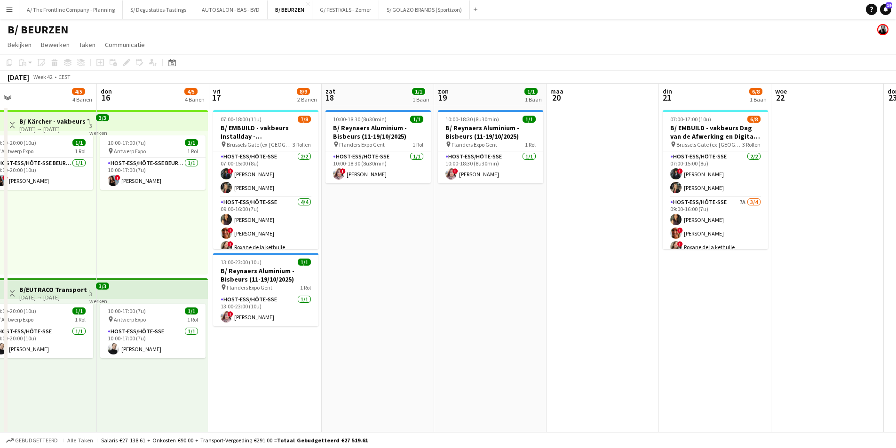
scroll to position [0, 238]
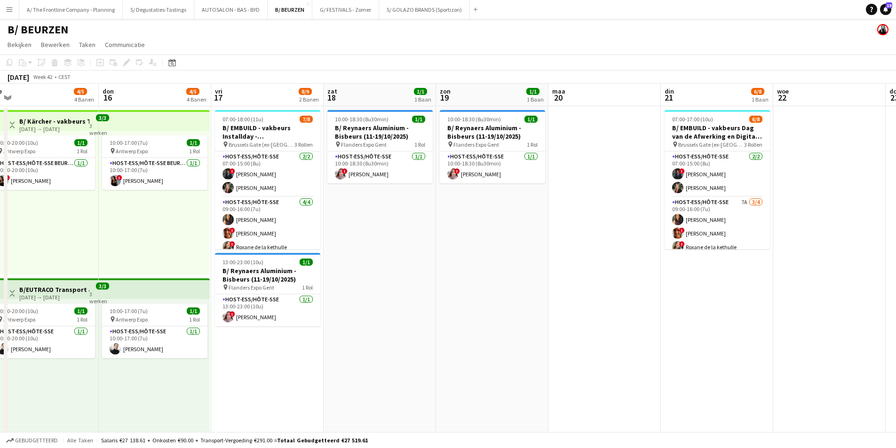
drag, startPoint x: 497, startPoint y: 214, endPoint x: 808, endPoint y: 202, distance: 311.5
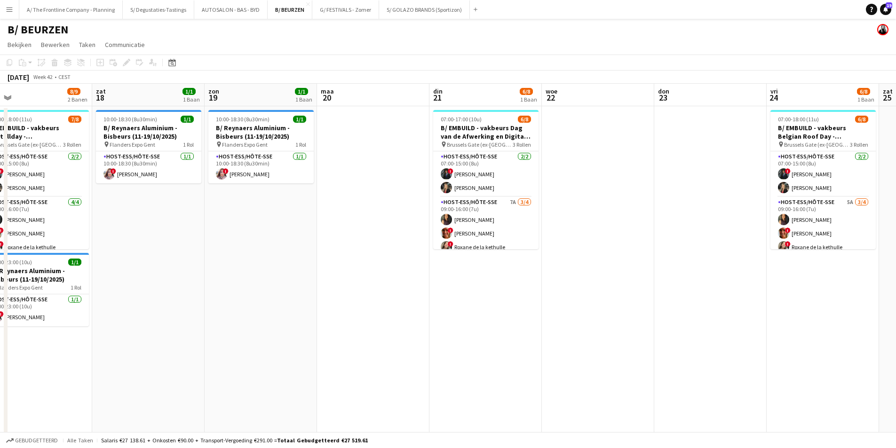
scroll to position [0, 367]
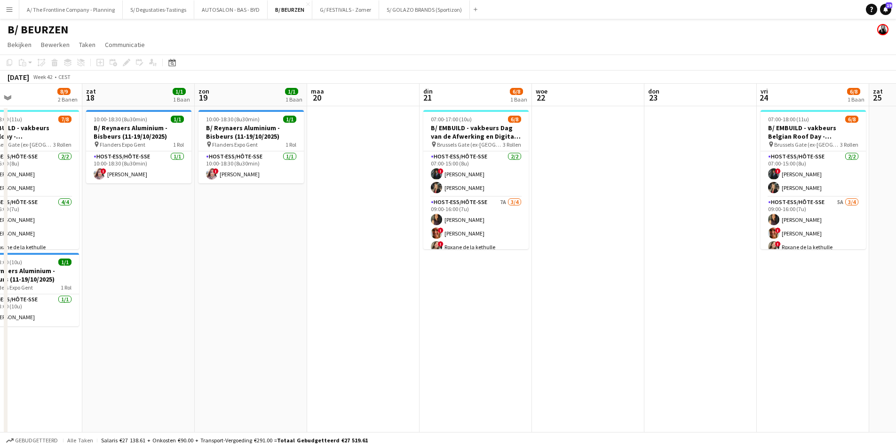
drag, startPoint x: 789, startPoint y: 220, endPoint x: 548, endPoint y: 234, distance: 241.7
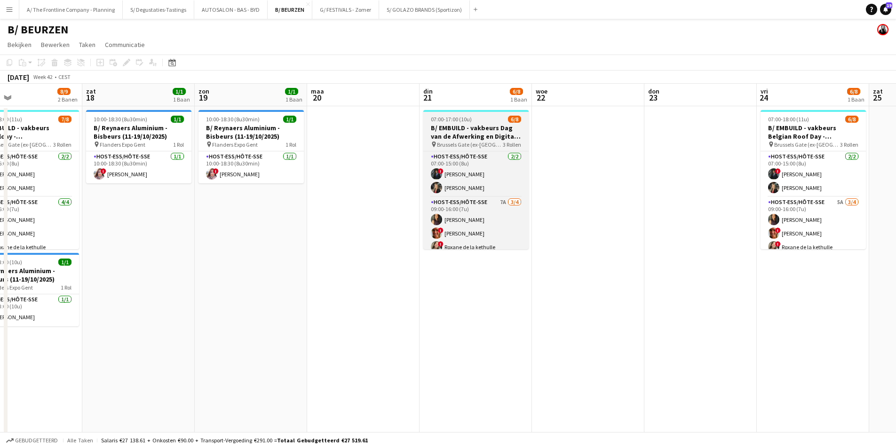
click at [492, 141] on span "Brussels Gate (ex-[GEOGRAPHIC_DATA] Kart Expo)" at bounding box center [470, 144] width 66 height 7
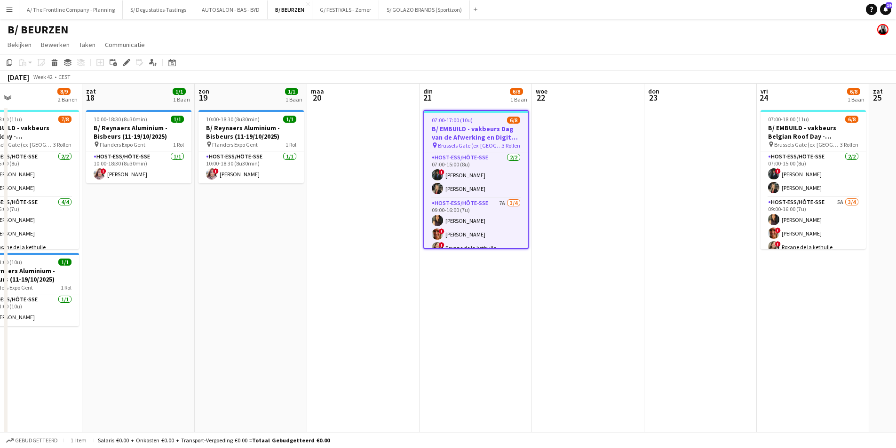
click at [478, 89] on app-board-header-date "din 21 6/8 1 Baan" at bounding box center [475, 95] width 112 height 23
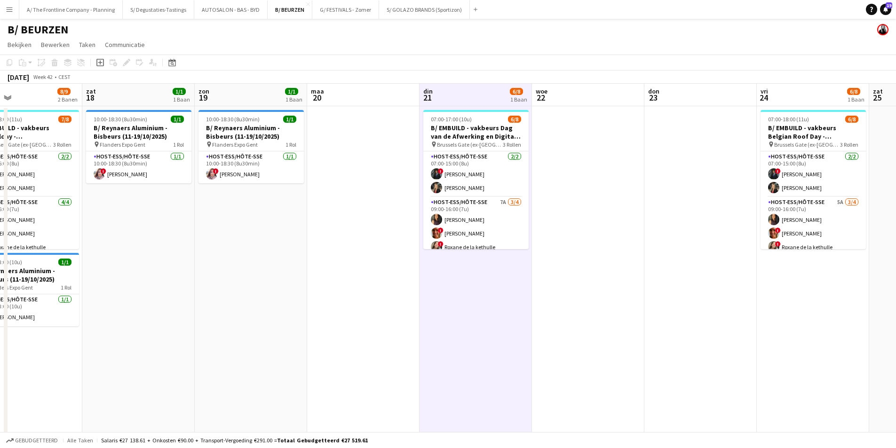
click at [821, 91] on app-board-header-date "vri 24 6/8 1 Baan" at bounding box center [813, 95] width 112 height 23
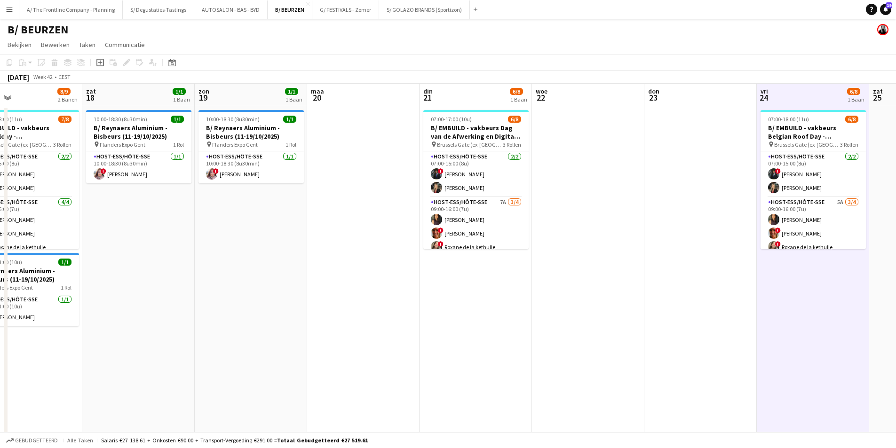
click at [457, 87] on app-board-header-date "din 21 6/8 1 Baan" at bounding box center [475, 95] width 112 height 23
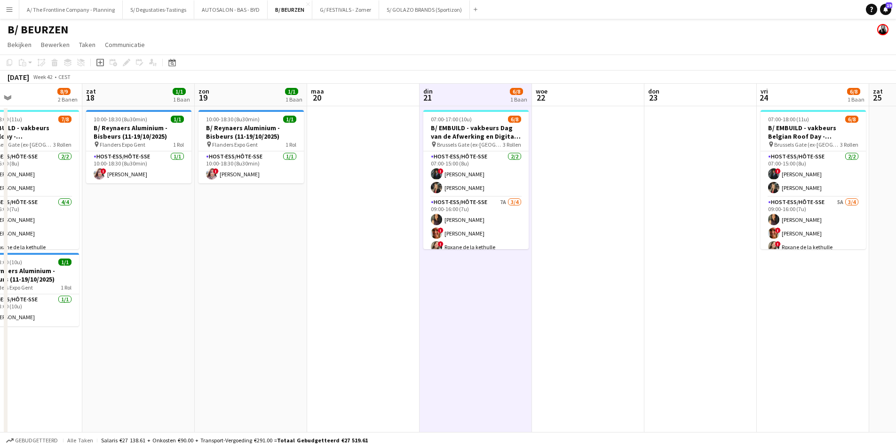
click at [786, 96] on app-board-header-date "vri 24 6/8 1 Baan" at bounding box center [813, 95] width 112 height 23
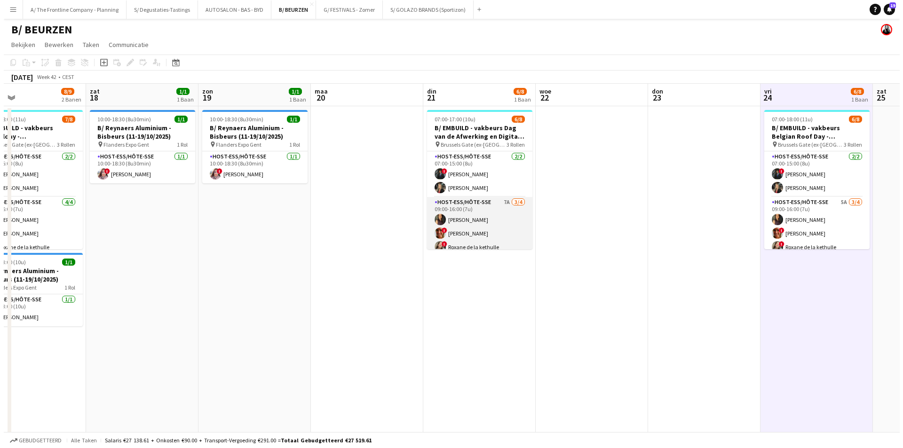
scroll to position [66, 0]
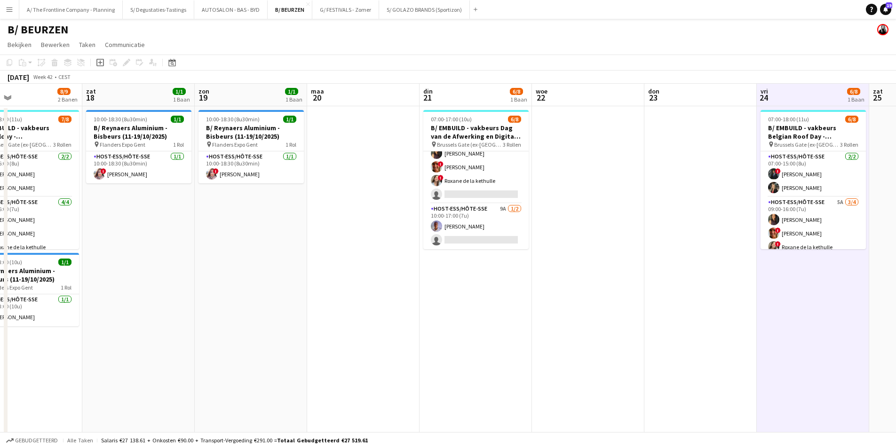
click at [16, 9] on button "Menu" at bounding box center [9, 9] width 19 height 19
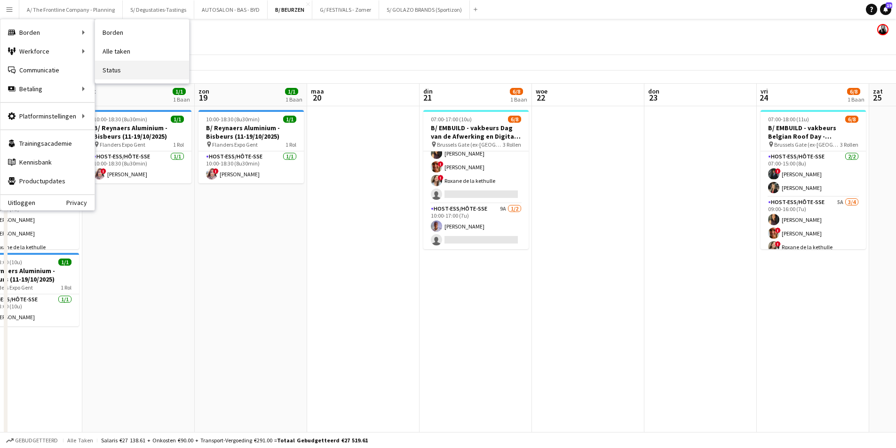
click at [111, 72] on link "Status" at bounding box center [142, 70] width 94 height 19
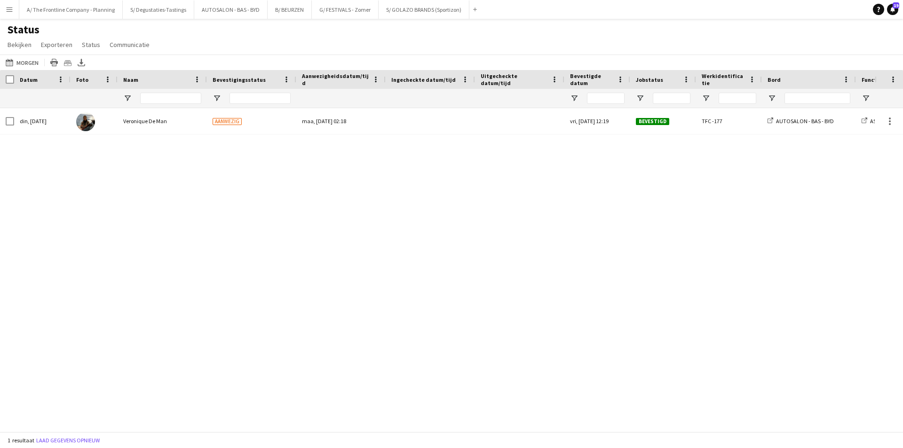
click at [4, 12] on button "Menu" at bounding box center [9, 9] width 19 height 19
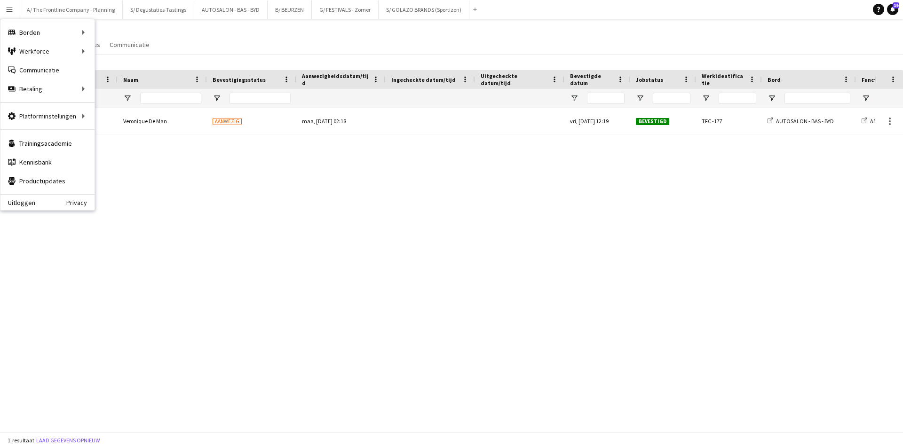
click at [327, 44] on div "Status Bekijken Weergaven Standaardweergave Nieuwe weergave Bekijk bijwerken We…" at bounding box center [451, 39] width 903 height 32
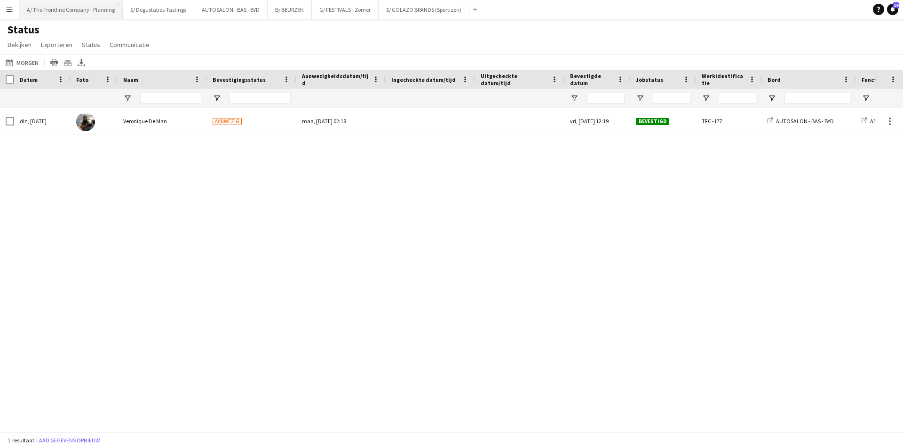
click at [71, 6] on button "A/ The Frontline Company - Planning Sluiten" at bounding box center [70, 9] width 103 height 18
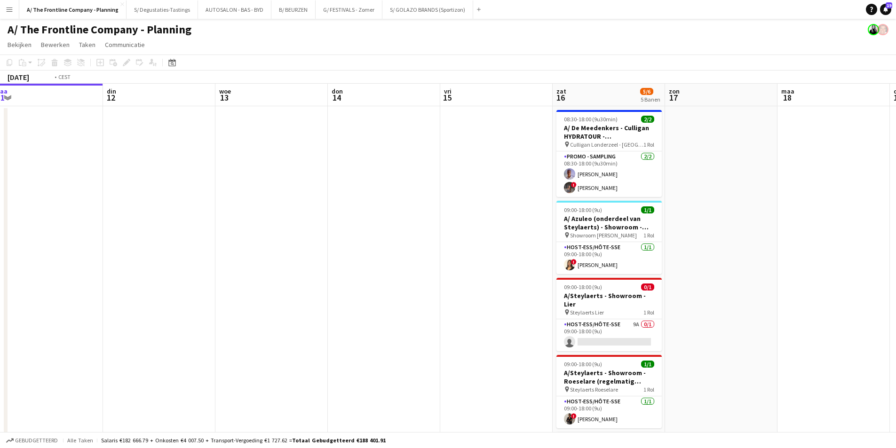
scroll to position [0, 276]
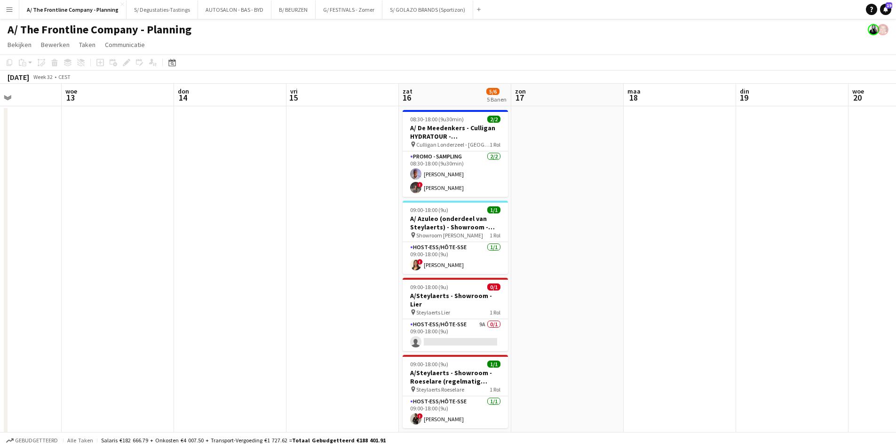
drag, startPoint x: 668, startPoint y: 218, endPoint x: 393, endPoint y: 219, distance: 275.5
click at [393, 219] on app-calendar-viewport "zon 10 maa 11 din 12 woe 13 don 14 vri 15 zat 16 5/6 5 Banen zon 17 maa 18 din …" at bounding box center [448, 349] width 896 height 531
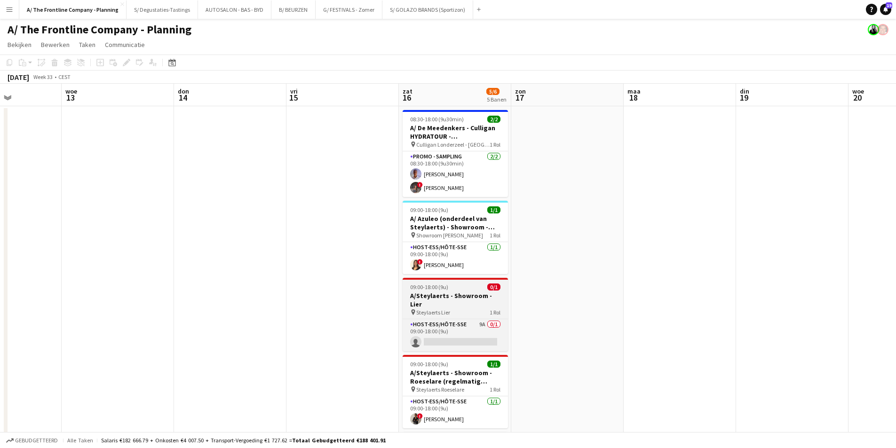
click at [477, 308] on div "pin Steylaerts Lier 1 Rol" at bounding box center [455, 312] width 105 height 8
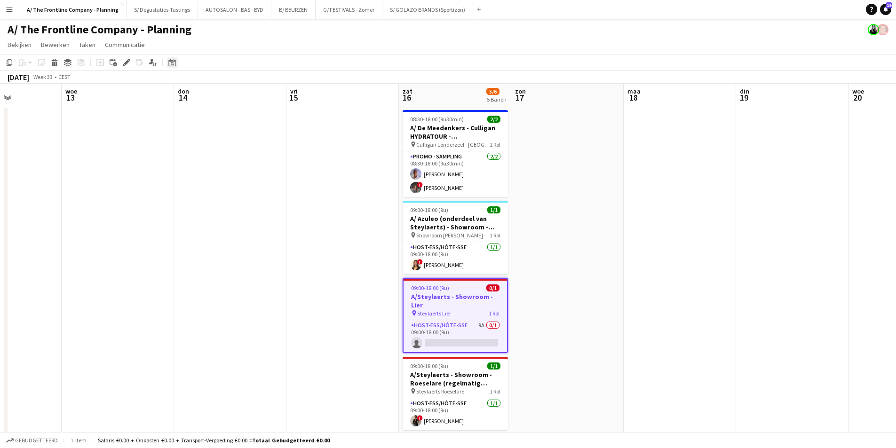
click at [126, 65] on icon "Bewerken" at bounding box center [127, 63] width 8 height 8
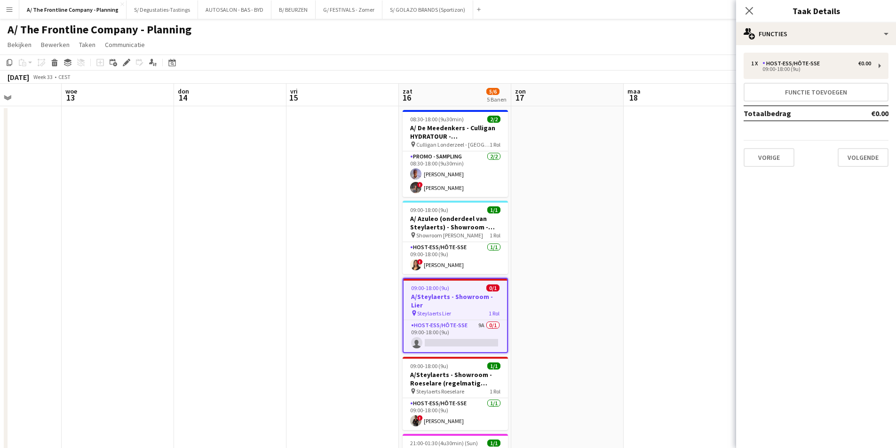
click at [789, 45] on div "1 x Host-ess/Hôte-sse €0.00 09:00-18:00 (9u) Functie toevoegen Totaalbedrag €0.…" at bounding box center [816, 109] width 160 height 129
click at [464, 325] on app-card-role "Host-ess/Hôte-sse 9A 0/1 09:00-18:00 (9u) single-neutral-actions" at bounding box center [454, 336] width 103 height 32
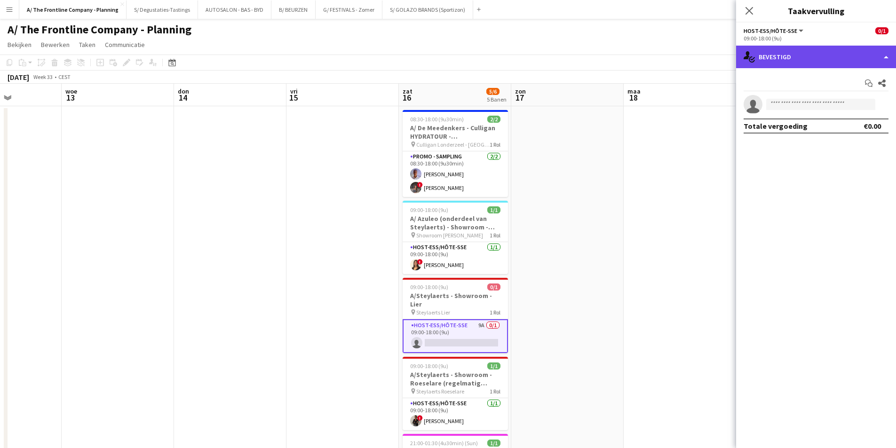
click at [854, 59] on div "single-neutral-actions-check-2 Bevestigd" at bounding box center [816, 57] width 160 height 23
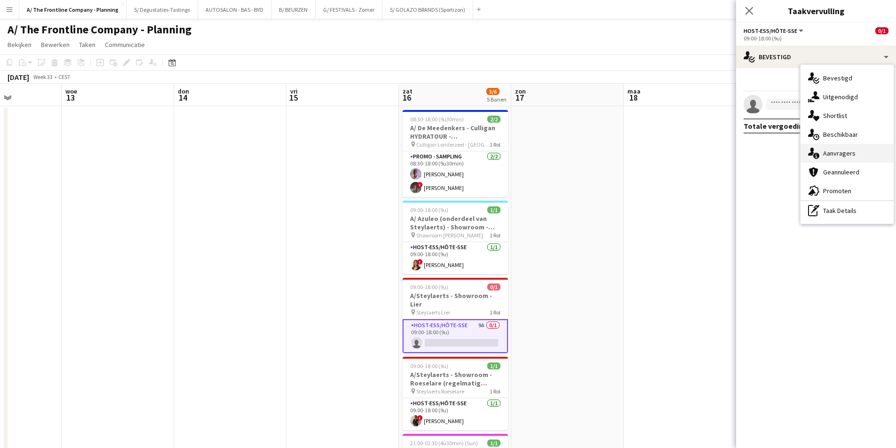
click at [831, 151] on div "single-neutral-actions-information Aanvragers" at bounding box center [846, 153] width 93 height 19
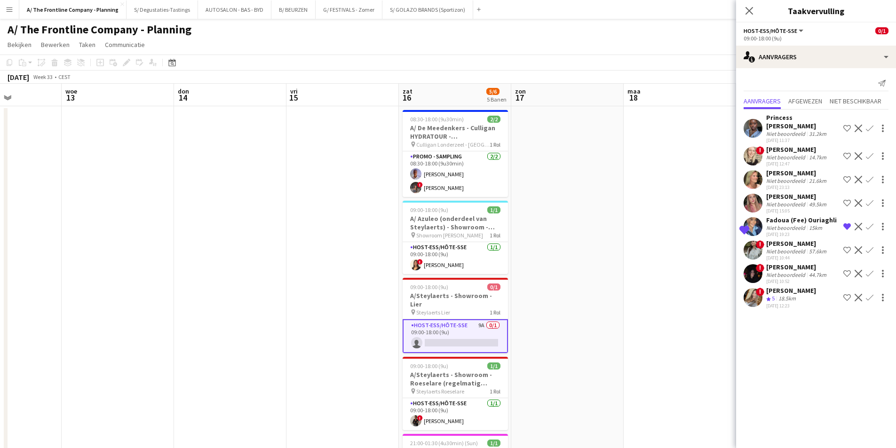
click at [784, 224] on div "Niet beoordeeld" at bounding box center [786, 227] width 41 height 7
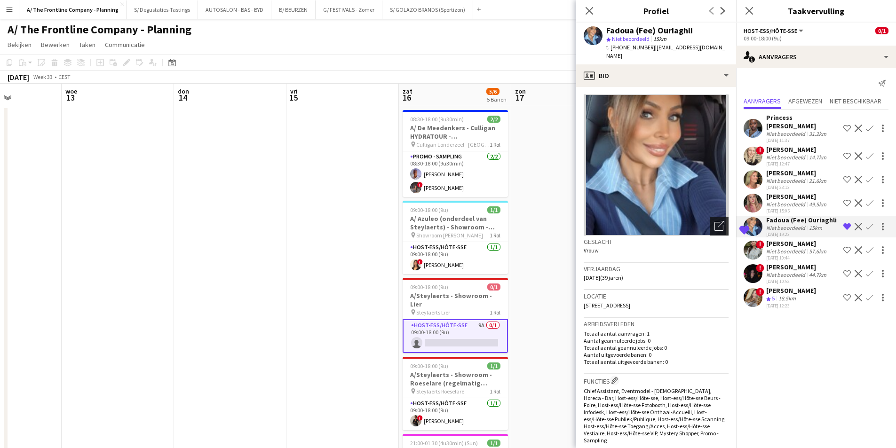
click at [714, 221] on icon "Foto's pop-up openen" at bounding box center [719, 226] width 10 height 10
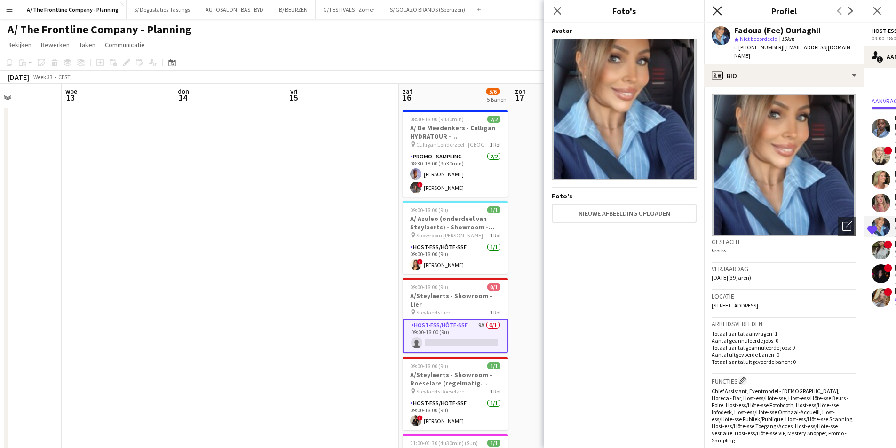
click at [712, 8] on icon "Sluit pop-in" at bounding box center [716, 10] width 9 height 9
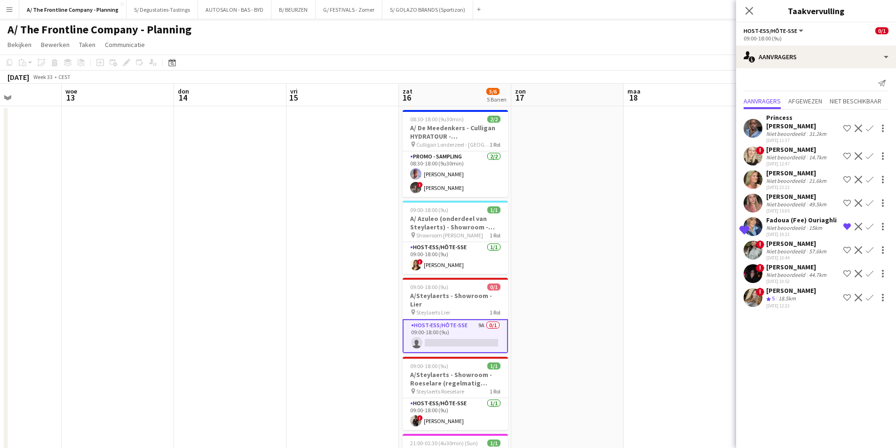
click at [797, 216] on div "Fadoua (Fee) Ouriaghli" at bounding box center [801, 220] width 71 height 8
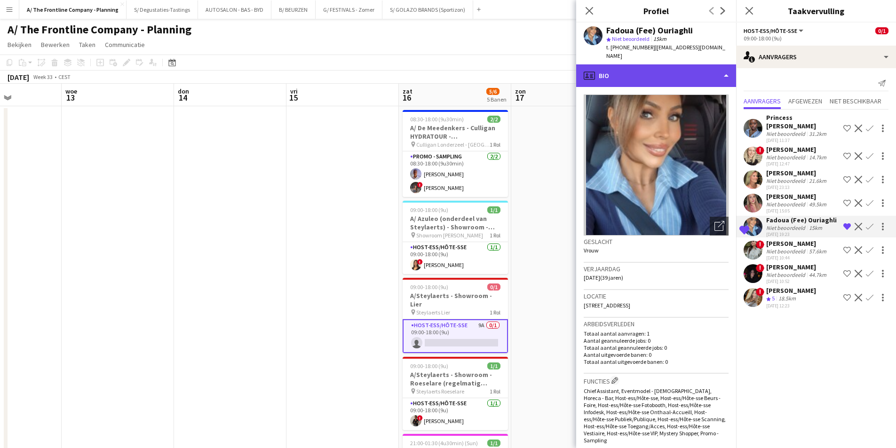
click at [693, 68] on div "profile Bio" at bounding box center [656, 75] width 160 height 23
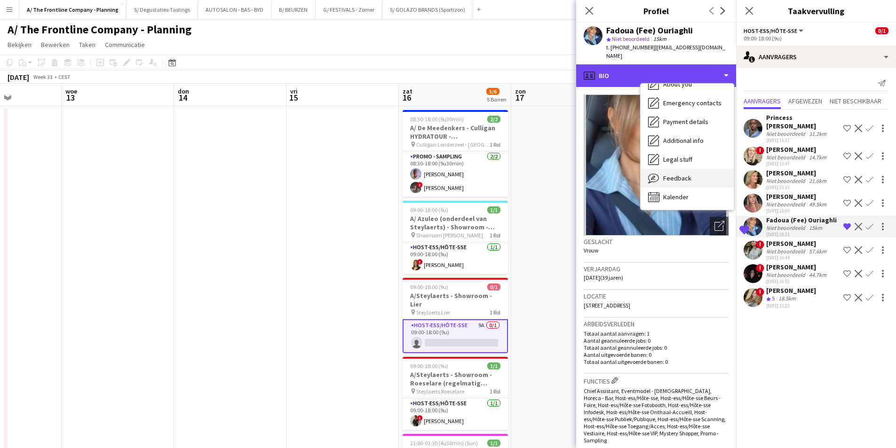
scroll to position [88, 0]
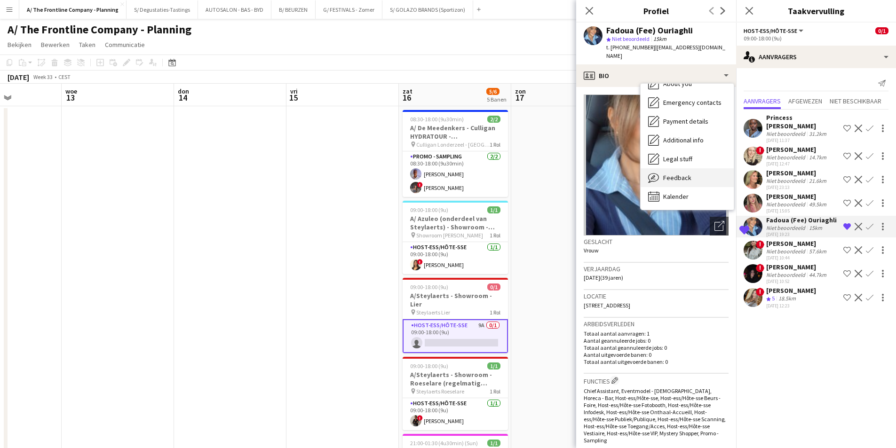
click at [691, 168] on div "Feedback Feedback" at bounding box center [686, 177] width 93 height 19
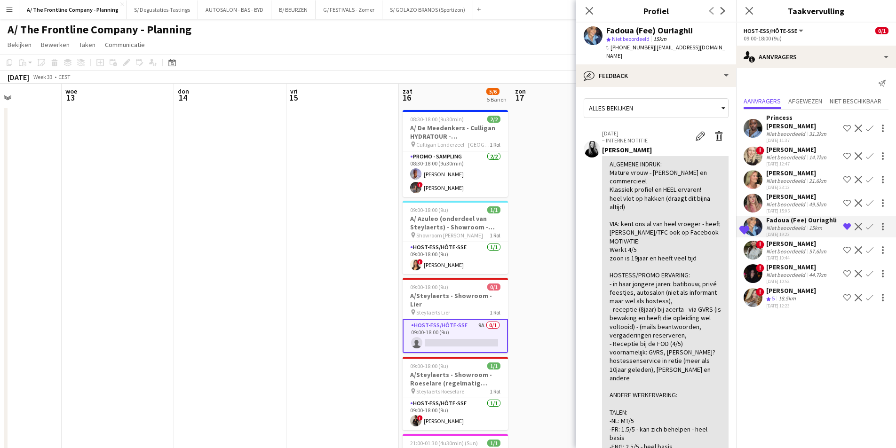
scroll to position [47, 0]
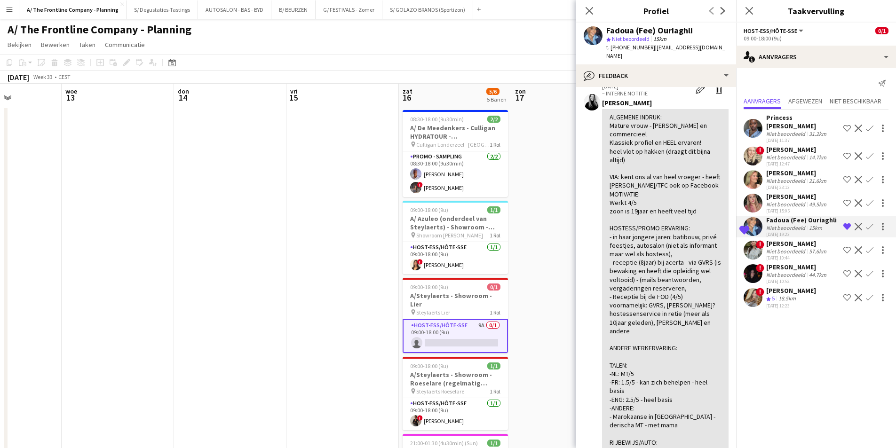
drag, startPoint x: 611, startPoint y: 47, endPoint x: 644, endPoint y: 46, distance: 32.5
click at [644, 46] on span "t. +32469446482" at bounding box center [630, 47] width 49 height 7
copy span "+32469446482"
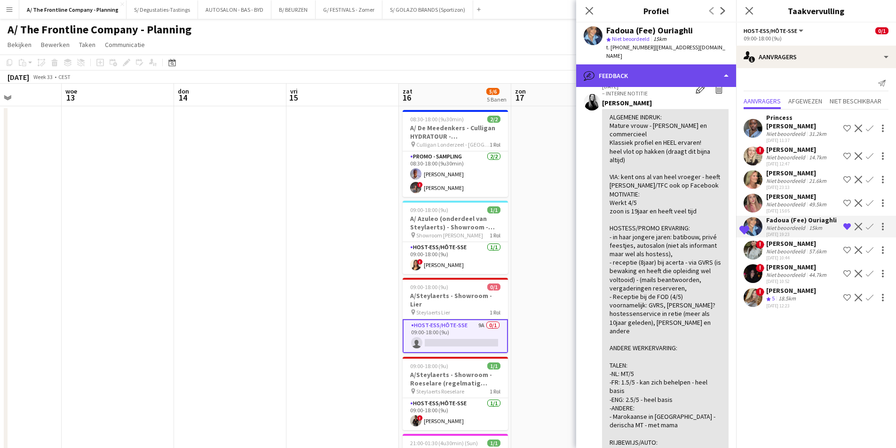
click at [664, 68] on div "bubble-pencil Feedback" at bounding box center [656, 75] width 160 height 23
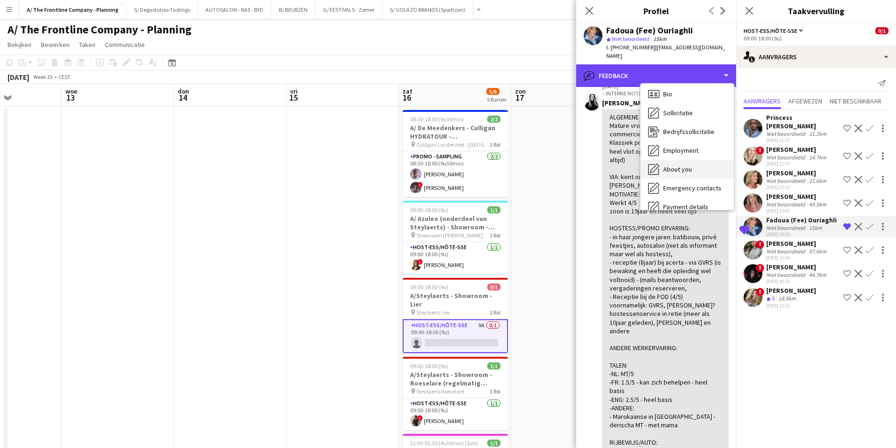
scroll to position [0, 0]
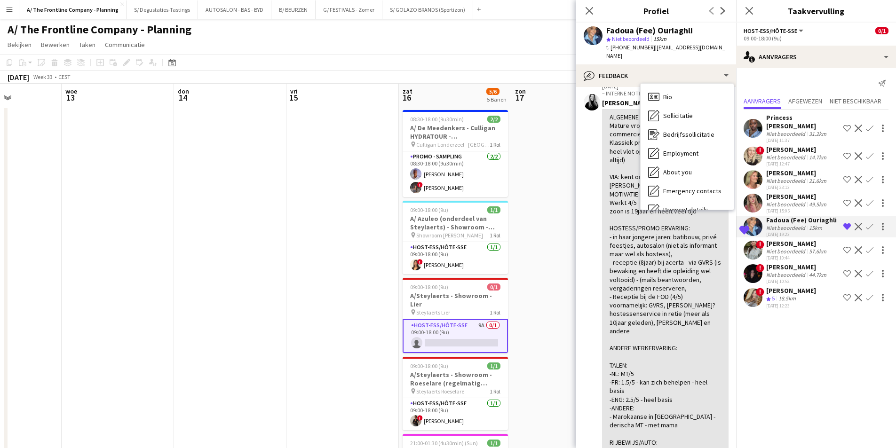
click at [667, 84] on div "Bio Bio Sollicitatie Sollicitatie Bedrijfssollicitatie Bedrijfssollicitatie Emp…" at bounding box center [686, 147] width 93 height 126
click at [667, 87] on div "Bio Bio" at bounding box center [686, 96] width 93 height 19
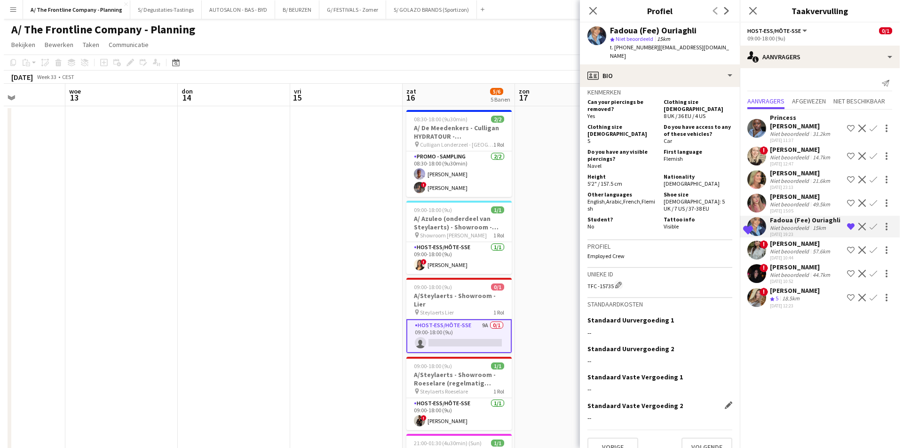
scroll to position [305, 0]
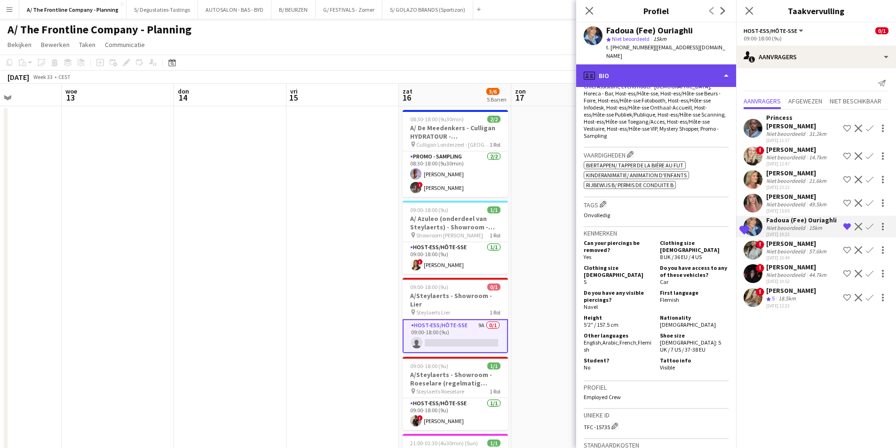
click at [652, 67] on div "profile Bio" at bounding box center [656, 75] width 160 height 23
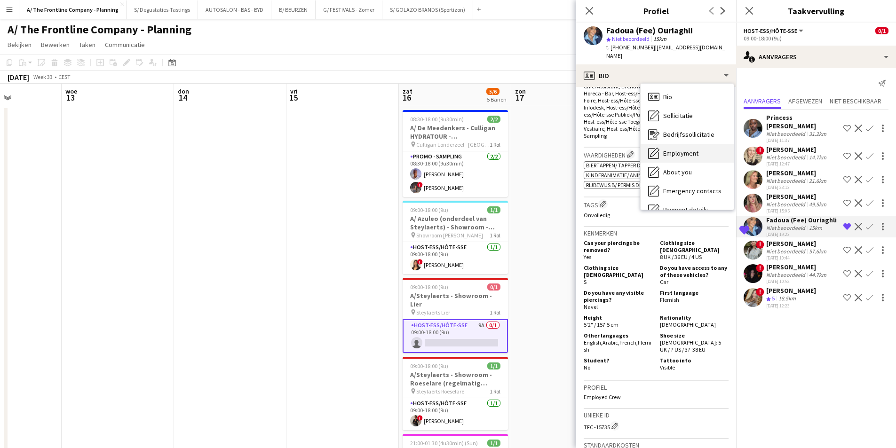
click at [682, 152] on div "Employment Employment" at bounding box center [686, 153] width 93 height 19
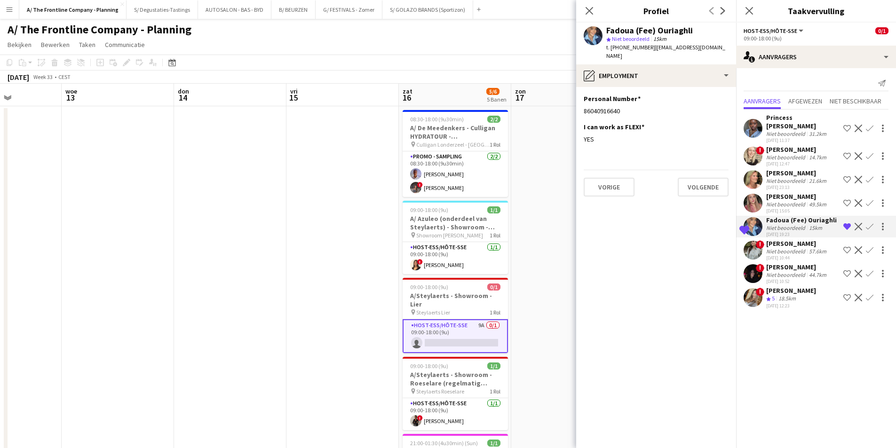
click at [664, 52] on div "Fadoua (Fee) Ouriaghli star Niet beoordeeld 15km t. +32469446482 | fadoua_38@ho…" at bounding box center [656, 44] width 160 height 42
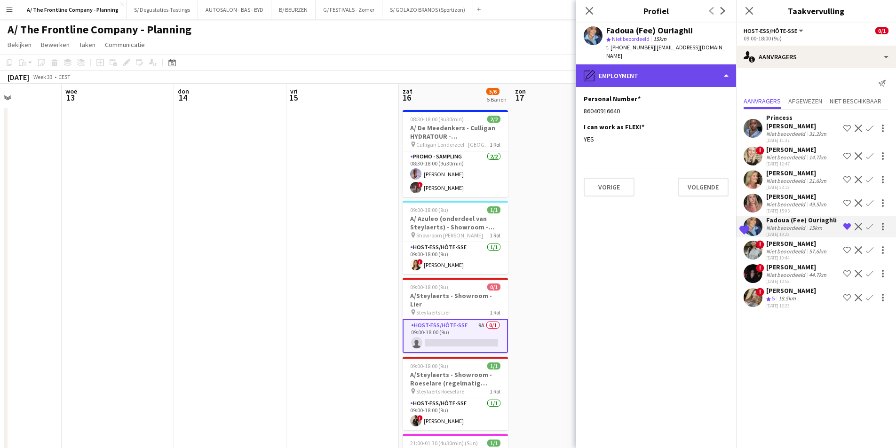
click at [664, 67] on div "pencil4 Employment" at bounding box center [656, 75] width 160 height 23
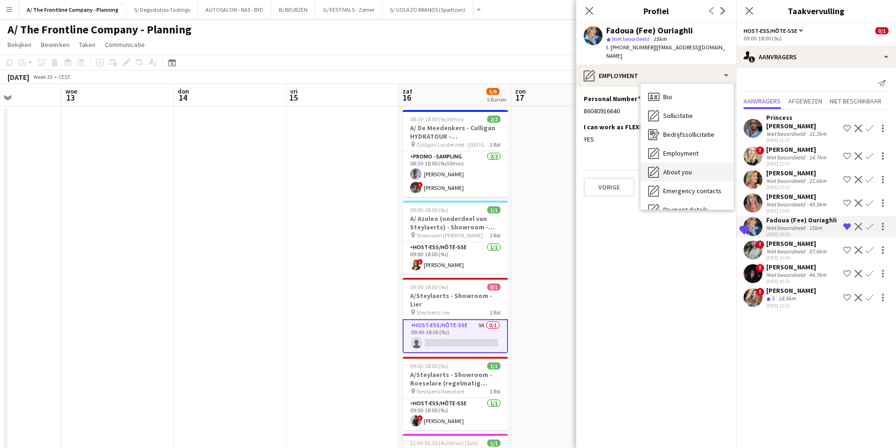
click at [686, 168] on span "About you" at bounding box center [677, 172] width 29 height 8
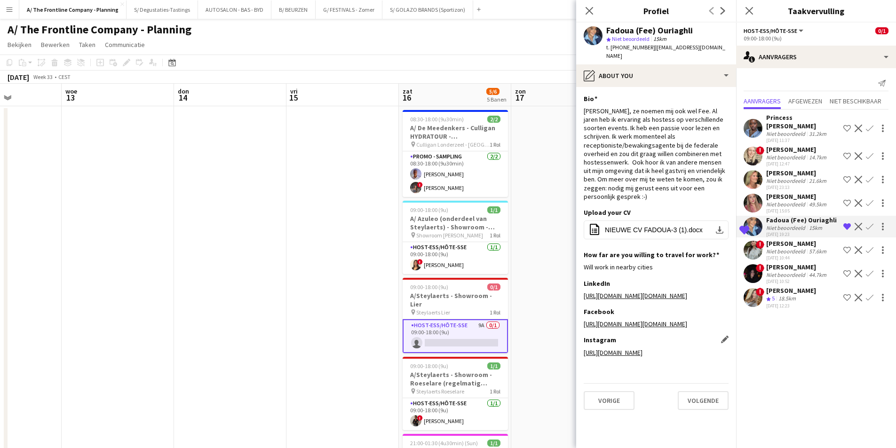
click at [642, 348] on link "https://www.instagram.com/fadoua_38" at bounding box center [613, 352] width 59 height 8
click at [671, 320] on link "https://www.facebook.com/fadoua.oc" at bounding box center [635, 324] width 103 height 8
click at [658, 292] on link "https://www.linkedin.com/fadoua.oc" at bounding box center [635, 296] width 103 height 8
click at [623, 21] on div "Sluit pop-in Profiel Vorige Volgende" at bounding box center [656, 11] width 160 height 23
click at [620, 26] on div "Fadoua (Fee) Ouriaghli" at bounding box center [649, 30] width 87 height 8
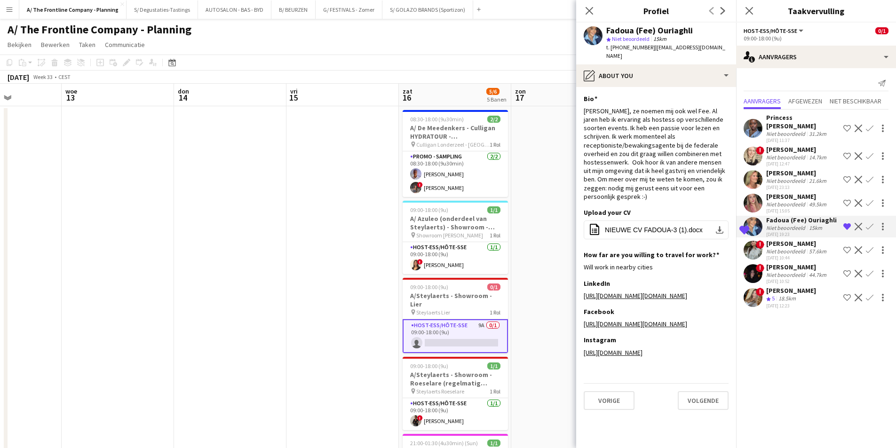
click at [620, 26] on div "Fadoua (Fee) Ouriaghli" at bounding box center [649, 30] width 87 height 8
copy div "Fadoua"
click at [669, 26] on div "Fadoua (Fee) Ouriaghli" at bounding box center [649, 30] width 87 height 8
copy div "Ouriaghli"
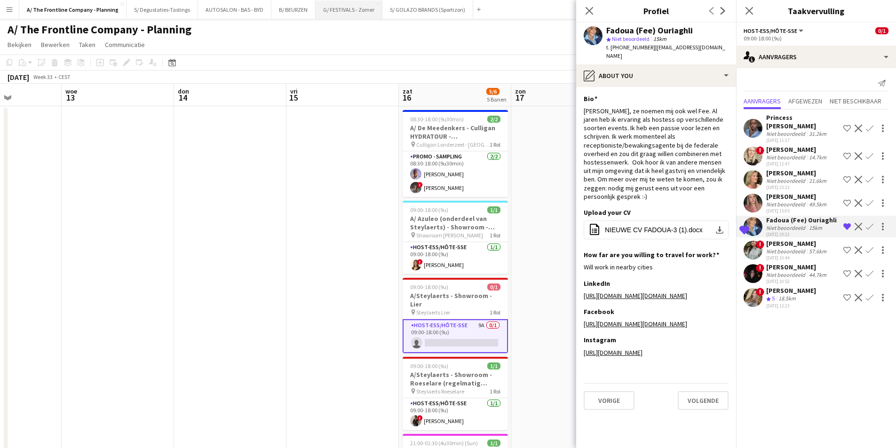
click at [343, 8] on button "G/ FESTIVALS - Zomer Sluiten" at bounding box center [349, 9] width 67 height 18
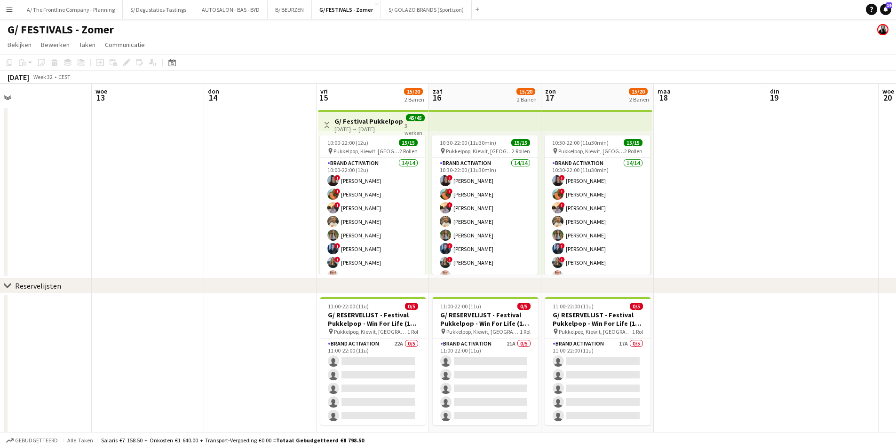
drag, startPoint x: 675, startPoint y: 203, endPoint x: 430, endPoint y: 233, distance: 247.3
click at [430, 233] on app-calendar-viewport "zat 9 zon 10 maa 11 din 12 woe 13 don 14 vri 15 15/20 2 Banen zat 16 15/20 2 Ba…" at bounding box center [448, 264] width 896 height 361
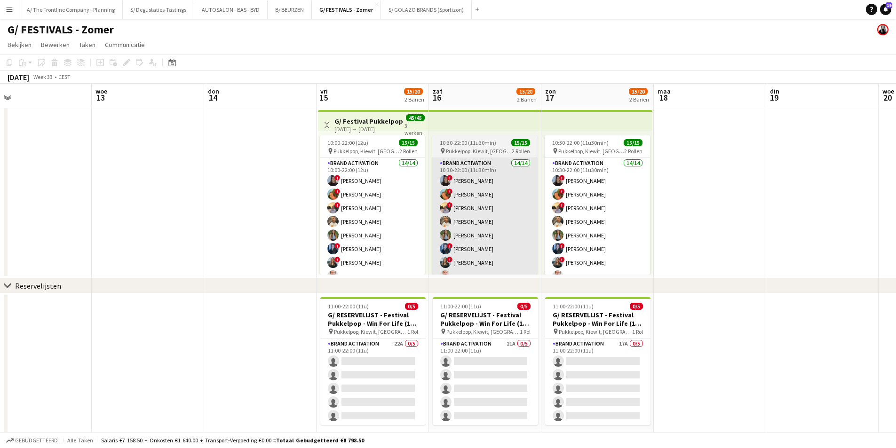
drag, startPoint x: 364, startPoint y: 233, endPoint x: 465, endPoint y: 223, distance: 100.6
click at [364, 233] on app-card-role "Brand Activation 14/14 10:00-22:00 (12u) ! Françoise Van Calster ! Emmy Rombaut…" at bounding box center [372, 262] width 105 height 209
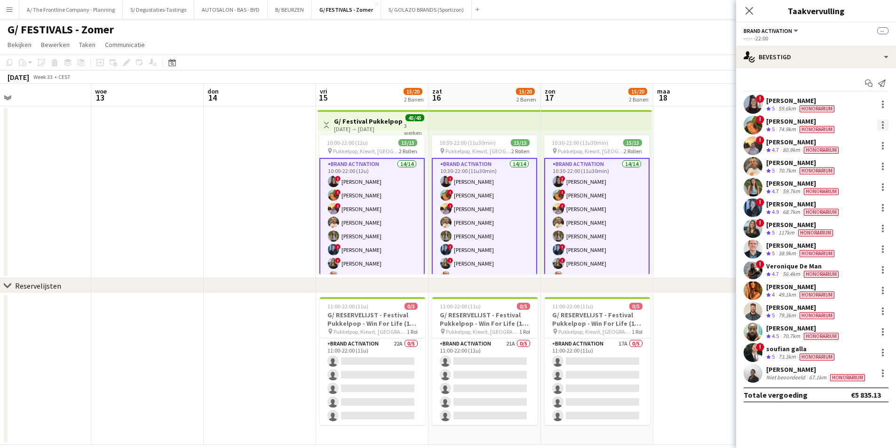
click at [882, 121] on div at bounding box center [882, 124] width 11 height 11
click at [785, 124] on div at bounding box center [448, 224] width 896 height 448
click at [775, 125] on div "[PERSON_NAME]" at bounding box center [801, 121] width 70 height 8
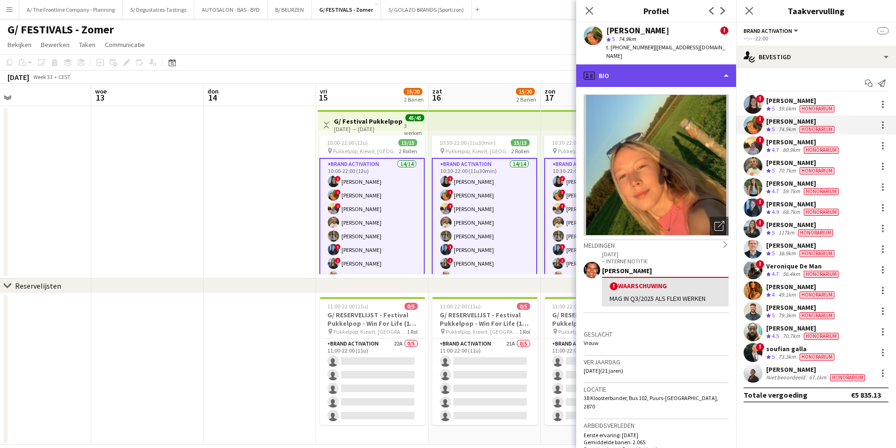
click at [630, 72] on div "profile Bio" at bounding box center [656, 75] width 160 height 23
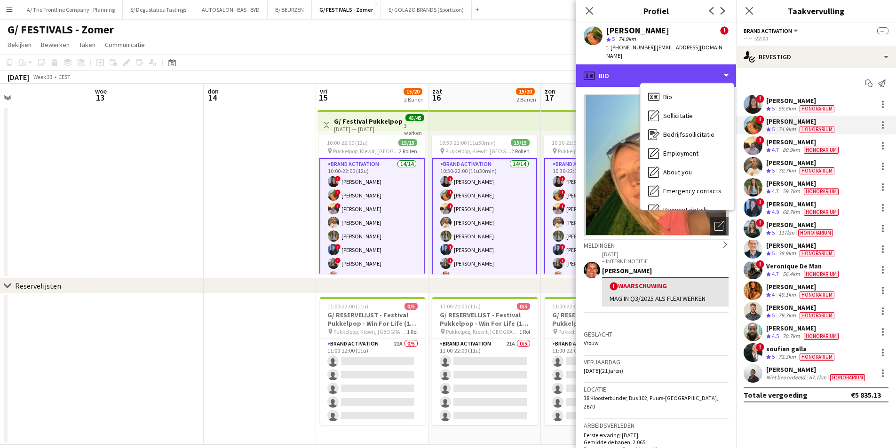
scroll to position [88, 0]
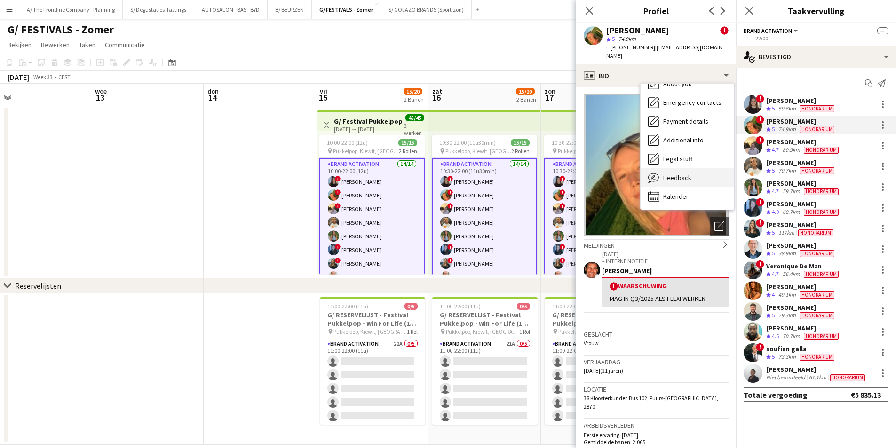
click at [685, 174] on span "Feedback" at bounding box center [677, 178] width 28 height 8
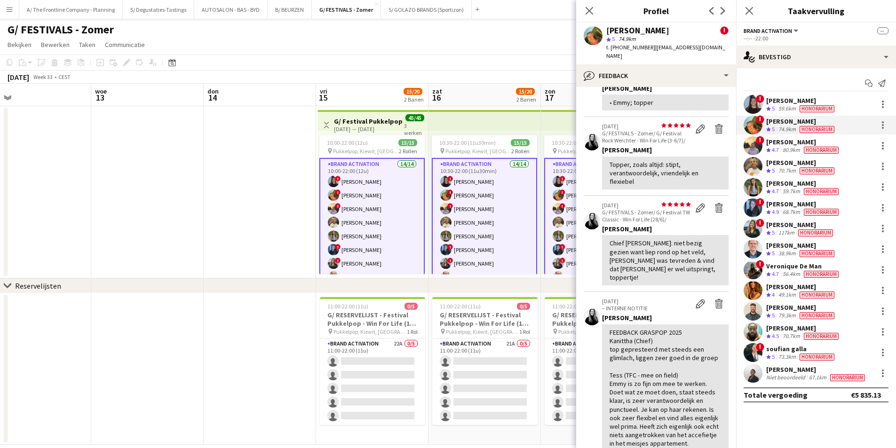
scroll to position [466, 0]
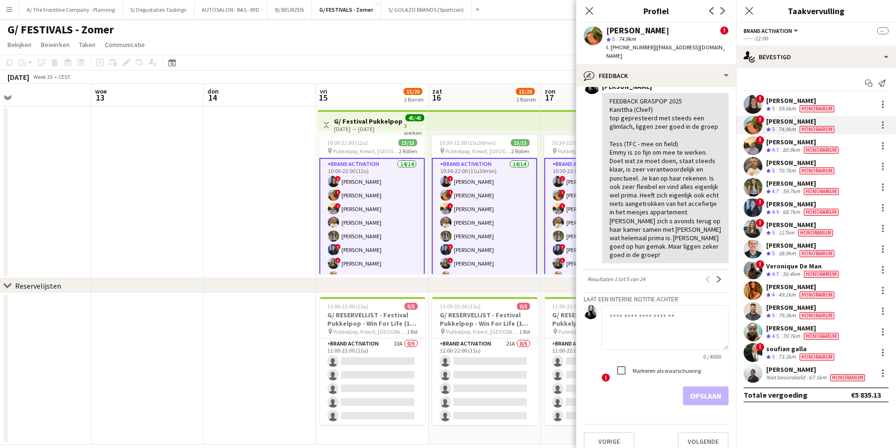
click at [649, 326] on textarea at bounding box center [664, 327] width 127 height 45
type textarea "*"
paste textarea "**********"
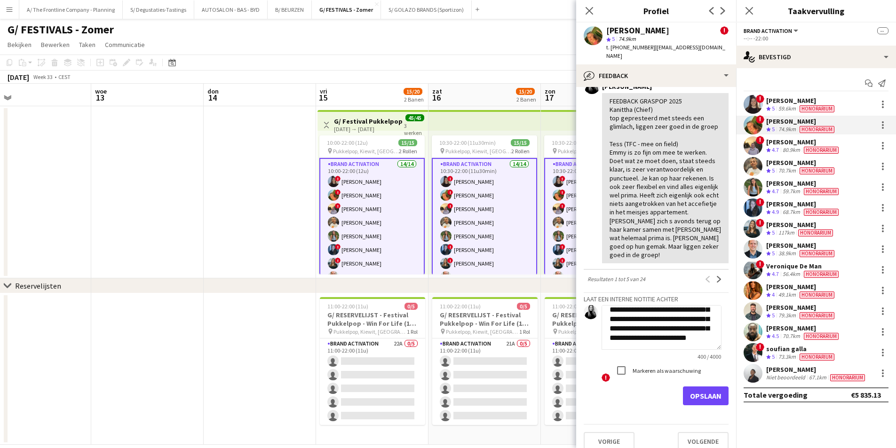
drag, startPoint x: 610, startPoint y: 307, endPoint x: 710, endPoint y: 362, distance: 113.6
click at [710, 362] on div "**********" at bounding box center [664, 344] width 127 height 78
type textarea "**********"
click at [697, 391] on button "Opslaan" at bounding box center [706, 396] width 46 height 19
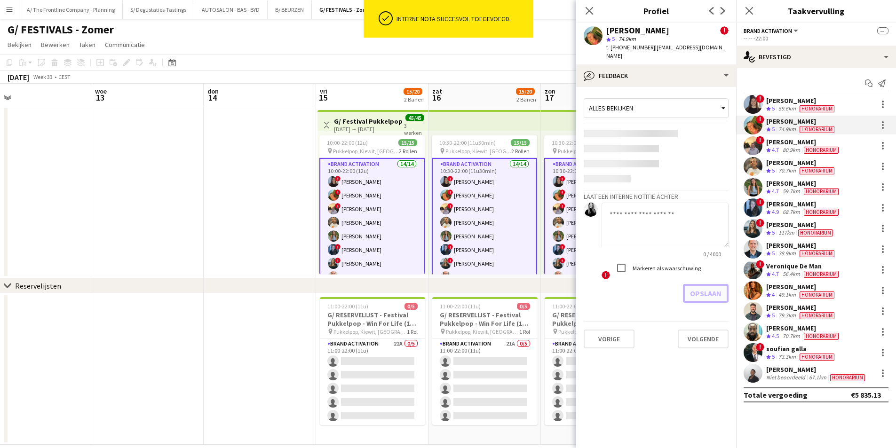
scroll to position [0, 0]
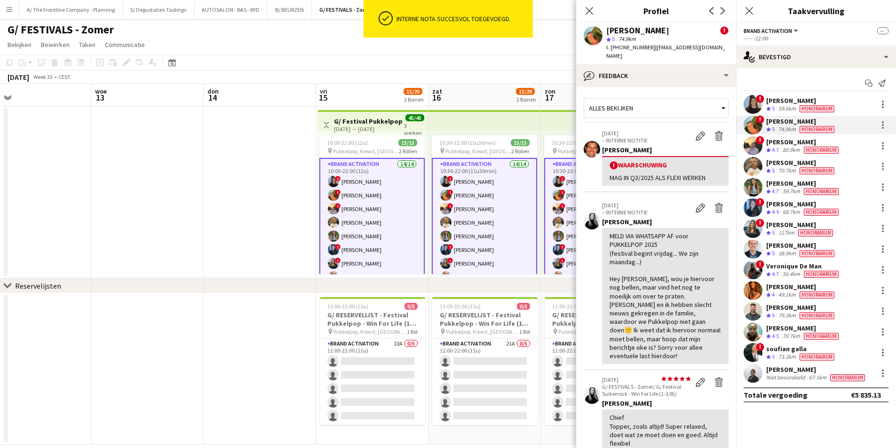
click at [838, 148] on span "Honorarium" at bounding box center [821, 150] width 35 height 7
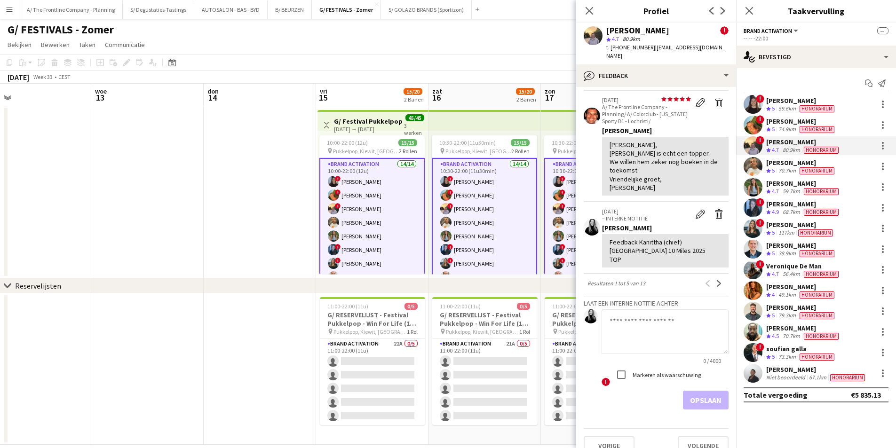
scroll to position [578, 0]
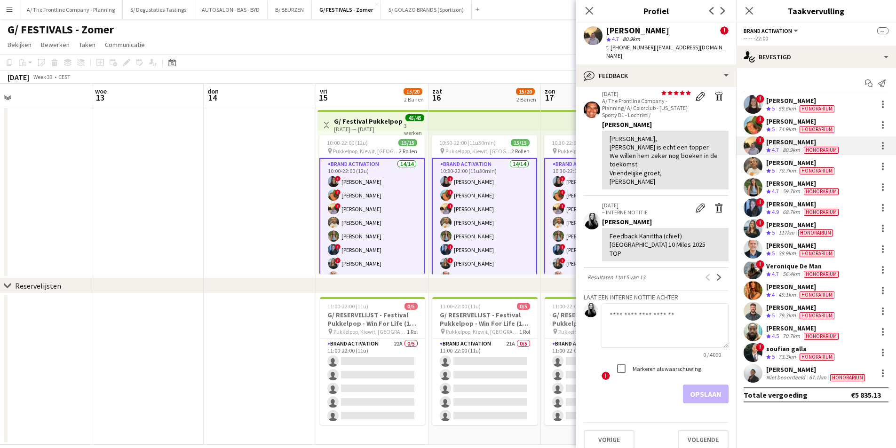
click at [643, 365] on label "Markeren als waarschuwing" at bounding box center [666, 368] width 70 height 7
click at [650, 313] on textarea at bounding box center [664, 325] width 127 height 45
click at [639, 365] on label "Markeren als waarschuwing" at bounding box center [666, 368] width 70 height 7
click at [641, 316] on textarea at bounding box center [664, 325] width 127 height 45
paste textarea "**********"
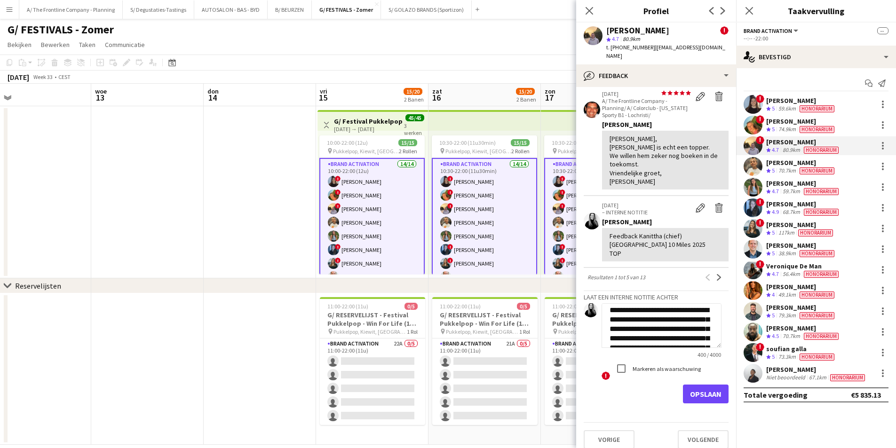
scroll to position [120, 0]
type textarea "**********"
click at [697, 387] on button "Opslaan" at bounding box center [706, 394] width 46 height 19
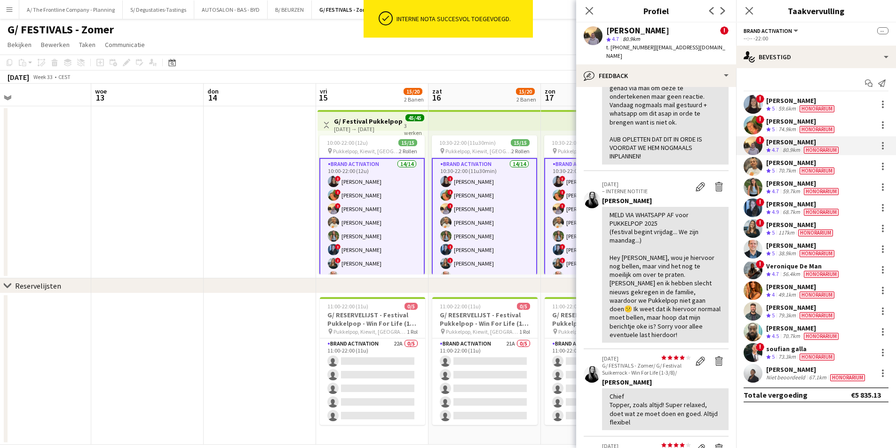
scroll to position [188, 0]
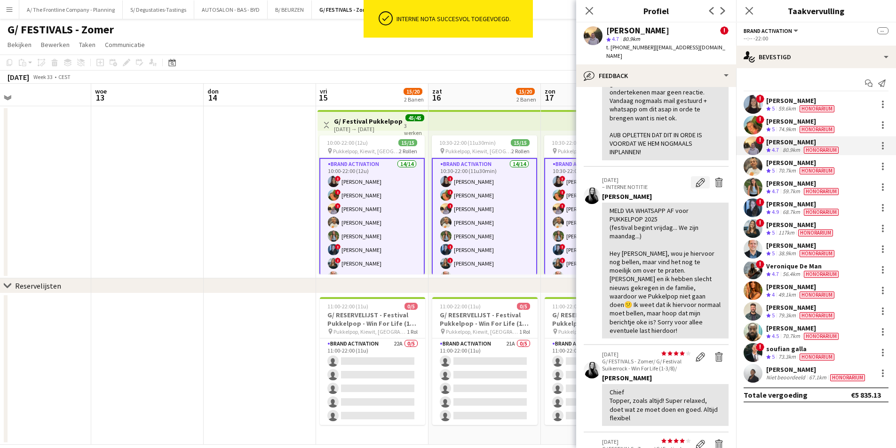
click at [695, 178] on app-icon "Bewerk interne notitie" at bounding box center [699, 182] width 9 height 9
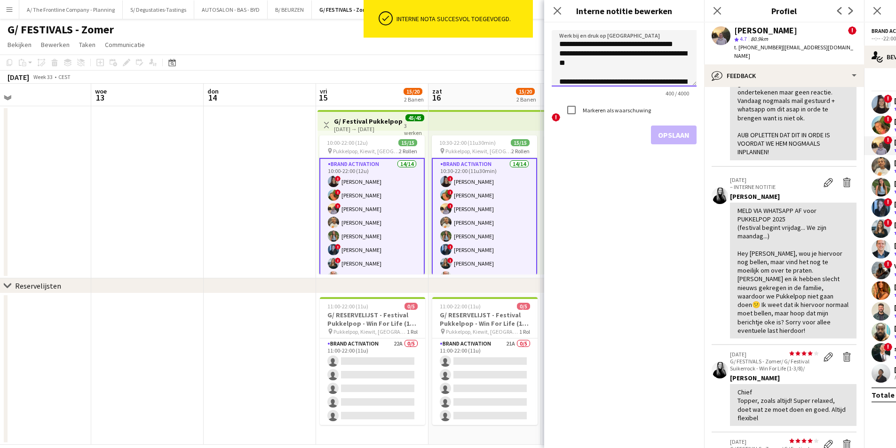
click at [654, 72] on textarea "**********" at bounding box center [624, 58] width 145 height 56
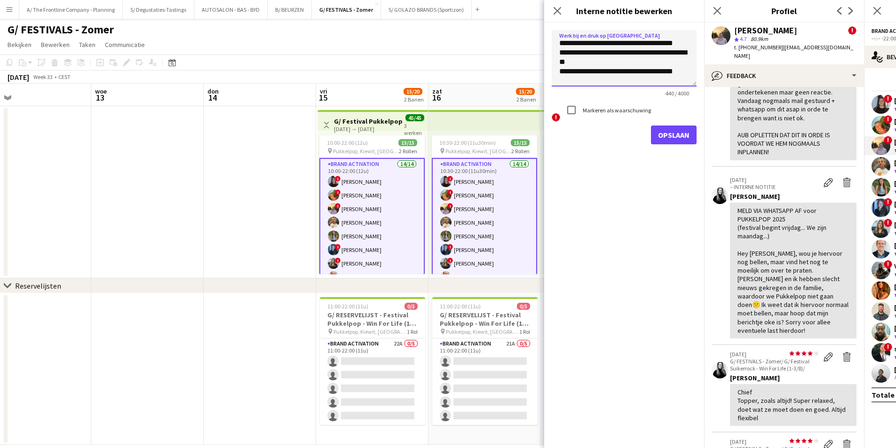
scroll to position [10, 0]
type textarea "**********"
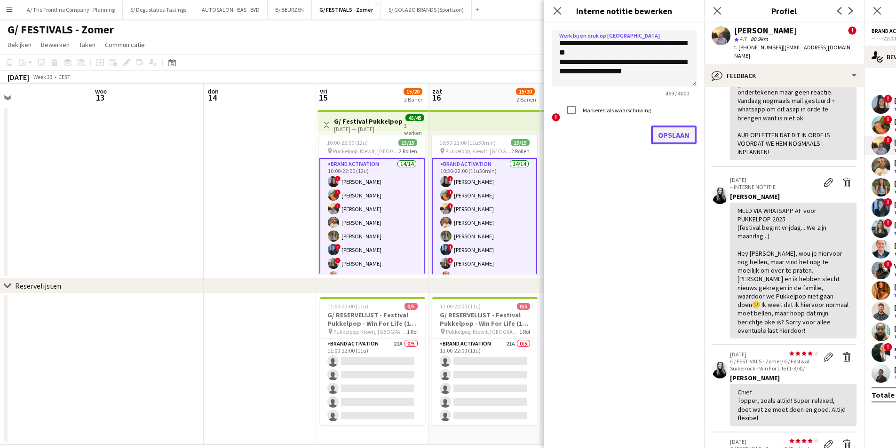
click at [669, 130] on button "Opslaan" at bounding box center [674, 135] width 46 height 19
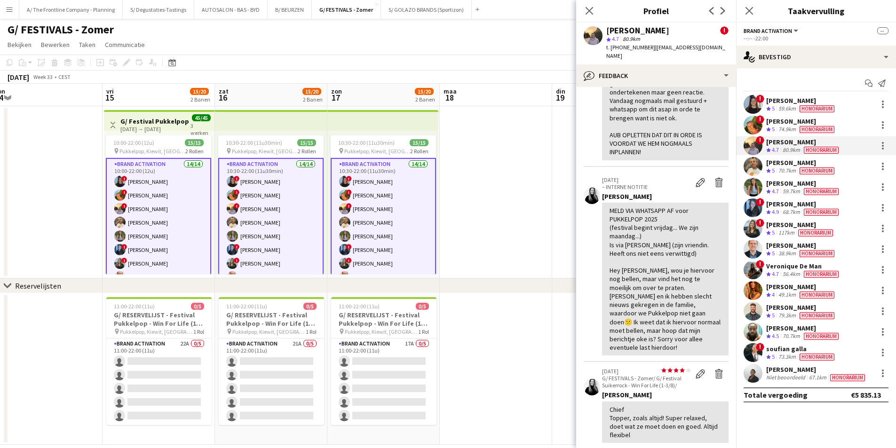
scroll to position [0, 361]
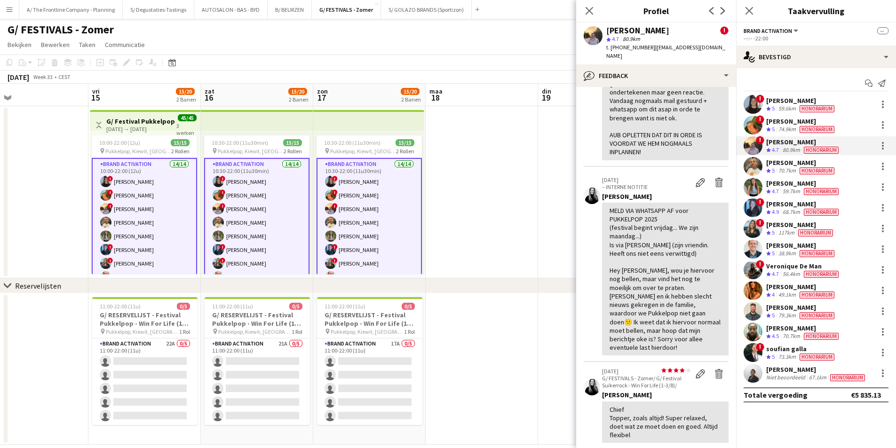
drag, startPoint x: 260, startPoint y: 158, endPoint x: 203, endPoint y: 158, distance: 57.4
click at [203, 158] on app-calendar-viewport "maa 11 din 12 woe 13 don 14 vri 15 15/20 2 Banen zat 16 15/20 2 Banen zon 17 15…" at bounding box center [448, 264] width 896 height 361
click at [884, 124] on div at bounding box center [882, 124] width 11 height 11
click at [840, 206] on span "Verwijderen" at bounding box center [830, 210] width 39 height 8
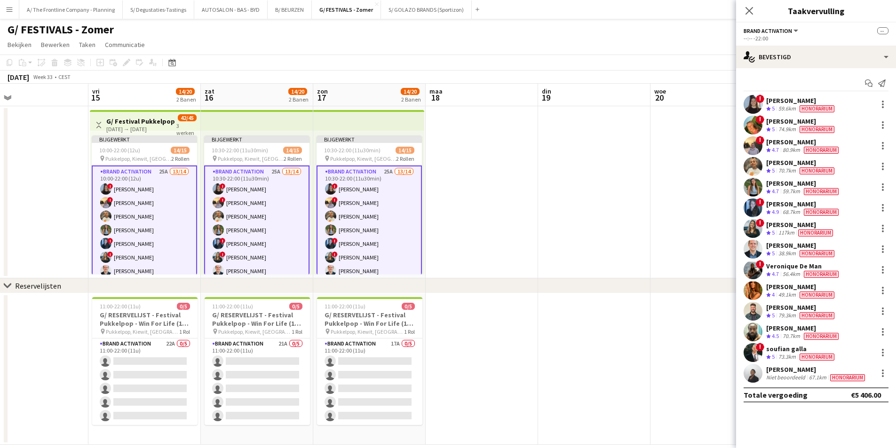
click at [513, 191] on app-date-cell at bounding box center [482, 192] width 112 height 172
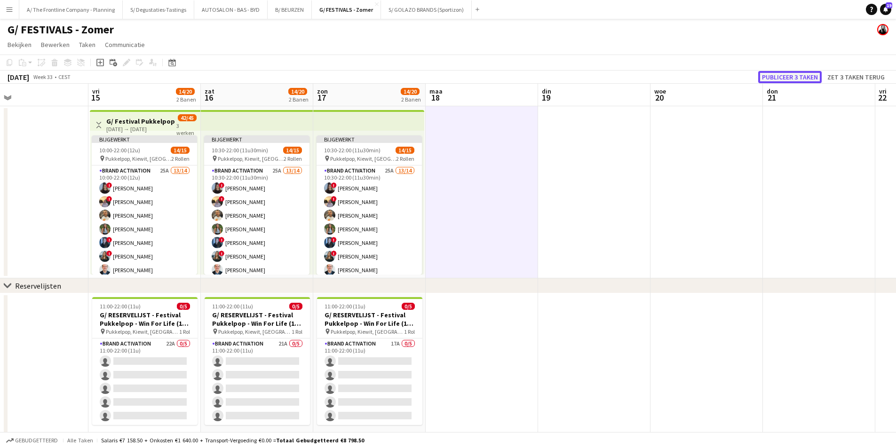
click at [803, 77] on button "Publiceer 3 taken" at bounding box center [789, 77] width 63 height 12
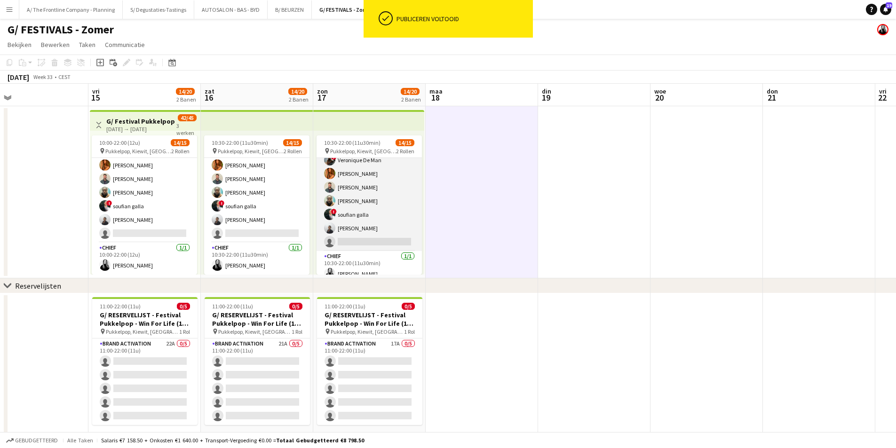
scroll to position [125, 0]
click at [351, 213] on app-card-role "Brand Activation 25A 13/14 10:30-22:00 (11u30min) ! Françoise Van Calster ! Jus…" at bounding box center [368, 137] width 105 height 209
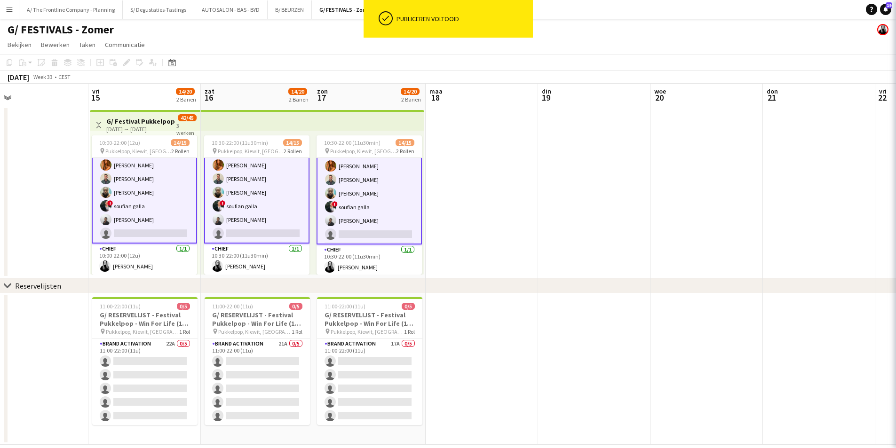
scroll to position [126, 0]
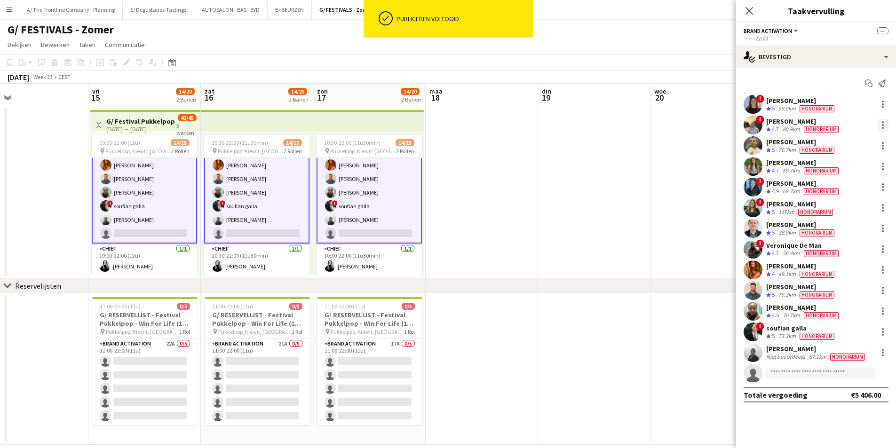
click at [883, 122] on div at bounding box center [883, 122] width 2 height 2
click at [834, 205] on button "Verwijderen" at bounding box center [846, 210] width 85 height 23
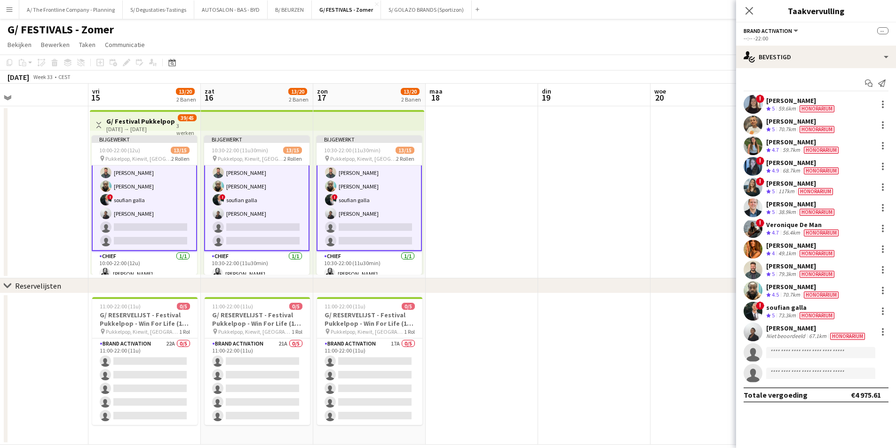
click at [500, 194] on app-date-cell at bounding box center [482, 192] width 112 height 172
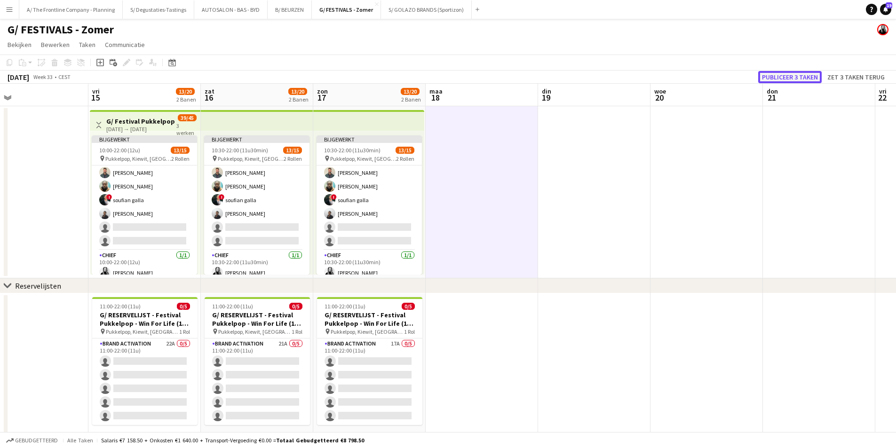
click at [803, 78] on button "Publiceer 3 taken" at bounding box center [789, 77] width 63 height 12
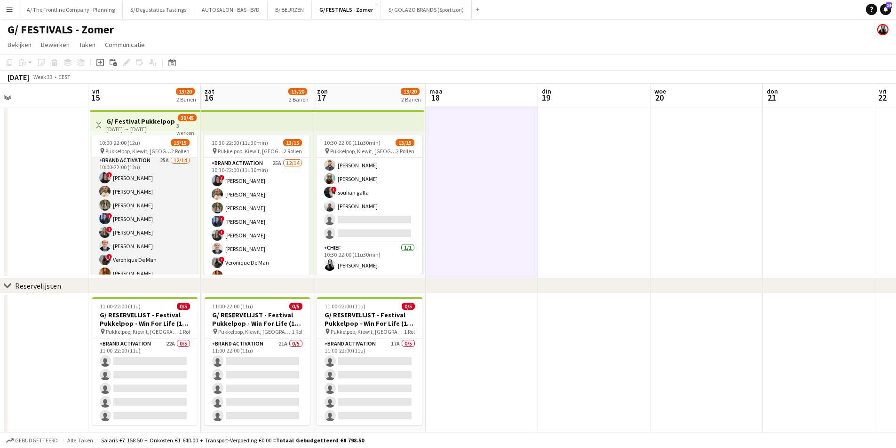
scroll to position [0, 0]
click at [166, 208] on app-card-role "Brand Activation 25A 12/14 10:00-22:00 (12u) ! Françoise Van Calster Ellen Watz…" at bounding box center [144, 262] width 105 height 209
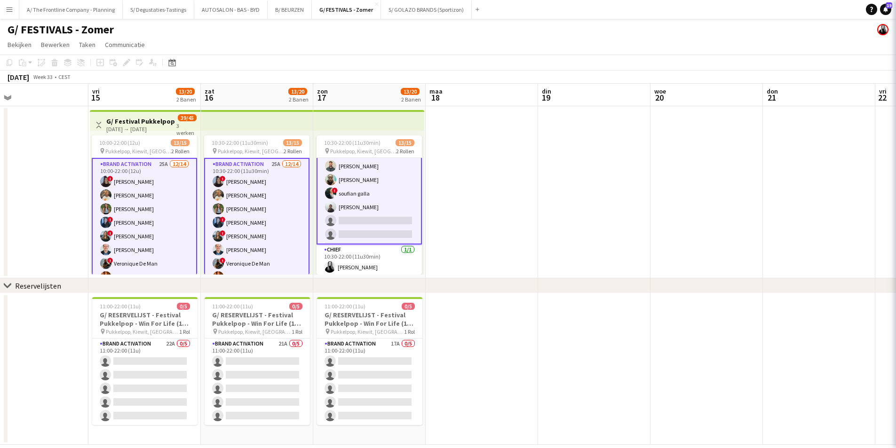
scroll to position [126, 0]
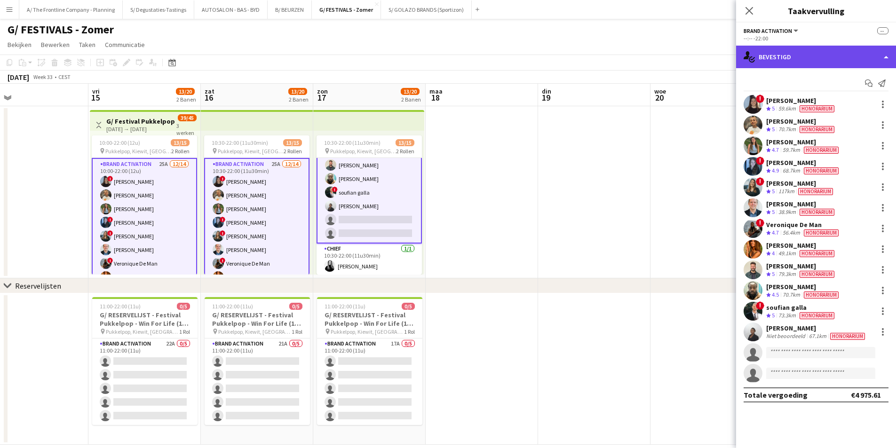
click at [844, 58] on div "single-neutral-actions-check-2 Bevestigd" at bounding box center [816, 57] width 160 height 23
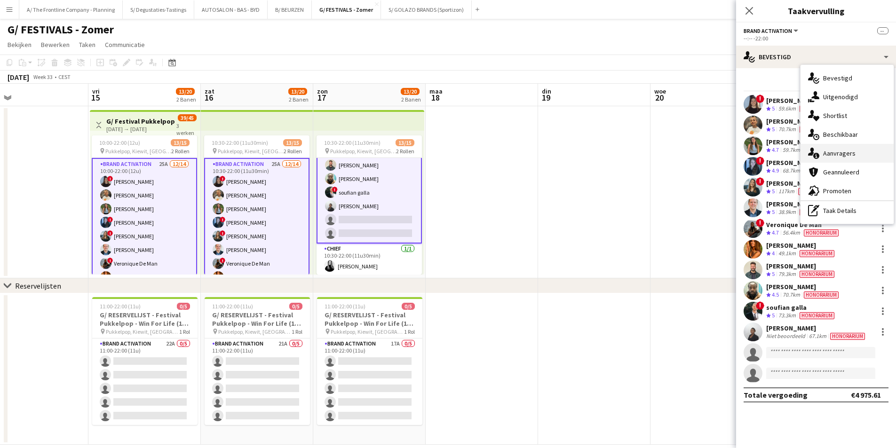
click at [869, 155] on div "single-neutral-actions-information Aanvragers" at bounding box center [846, 153] width 93 height 19
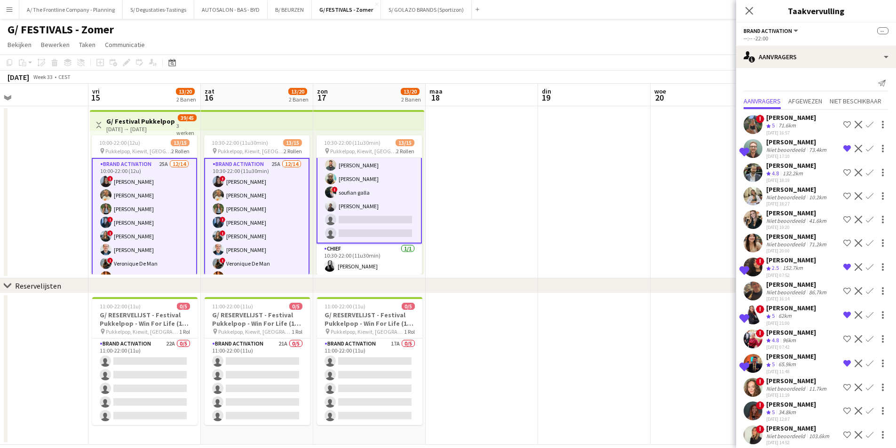
click at [808, 260] on div "[PERSON_NAME]" at bounding box center [791, 260] width 50 height 8
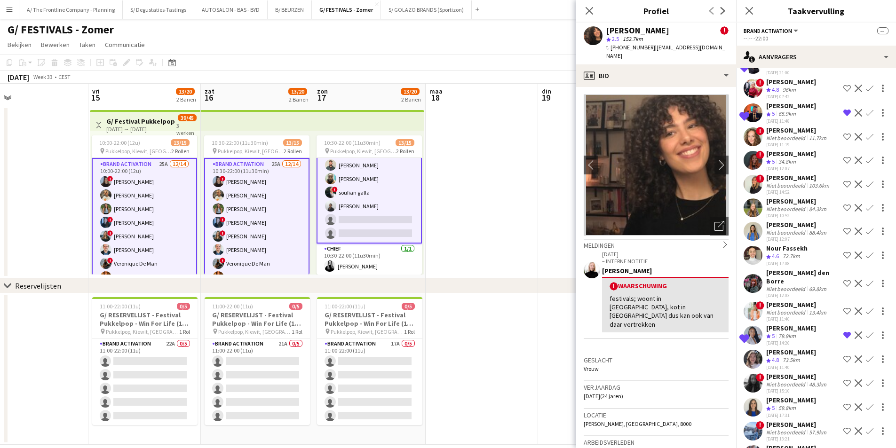
scroll to position [282, 0]
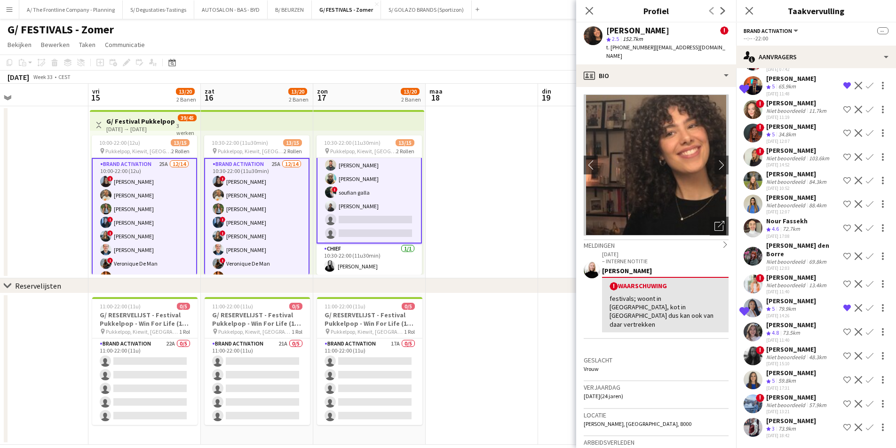
drag, startPoint x: 808, startPoint y: 260, endPoint x: 809, endPoint y: 440, distance: 179.6
click at [809, 440] on div "Melding versturen Aanvragers Afgewezen Niet beschikbaar ! Romy Van bortel Ploeg…" at bounding box center [816, 119] width 160 height 658
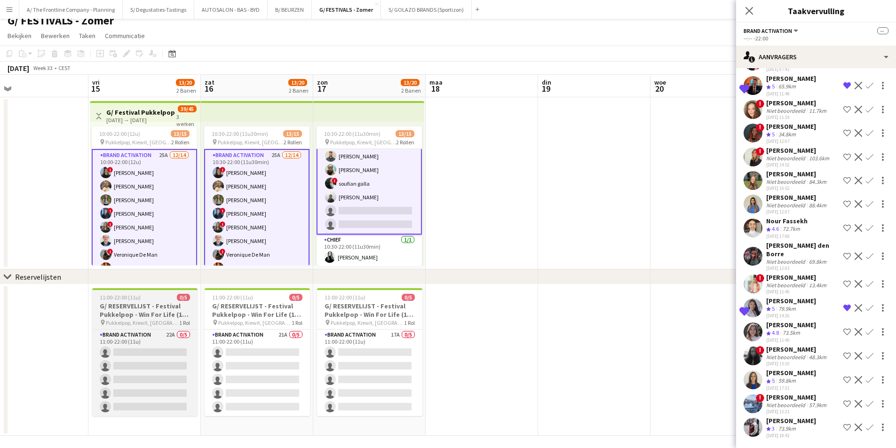
scroll to position [13, 0]
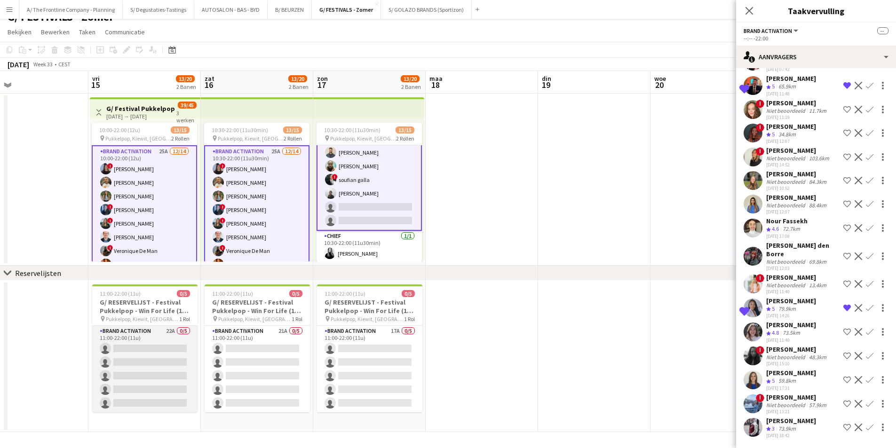
click at [154, 367] on app-card-role "Brand Activation 22A 0/5 11:00-22:00 (11u) single-neutral-actions single-neutra…" at bounding box center [144, 369] width 105 height 87
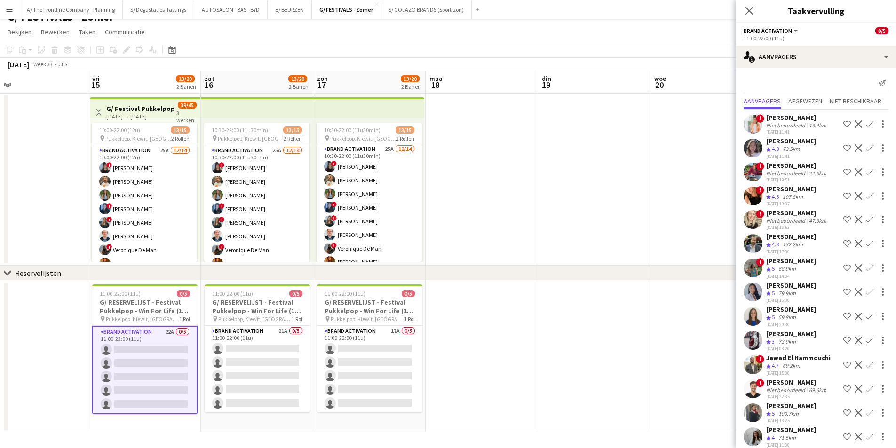
scroll to position [0, 0]
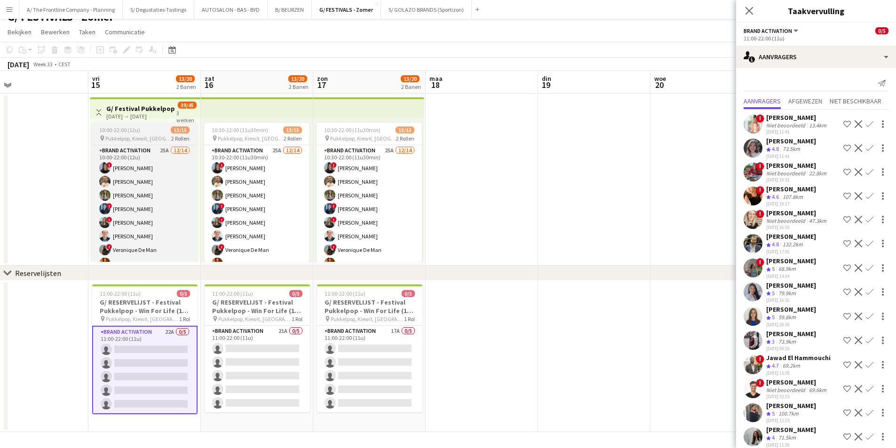
click at [134, 136] on span "Pukkelpop, Kiewit, [GEOGRAPHIC_DATA]" at bounding box center [138, 138] width 66 height 7
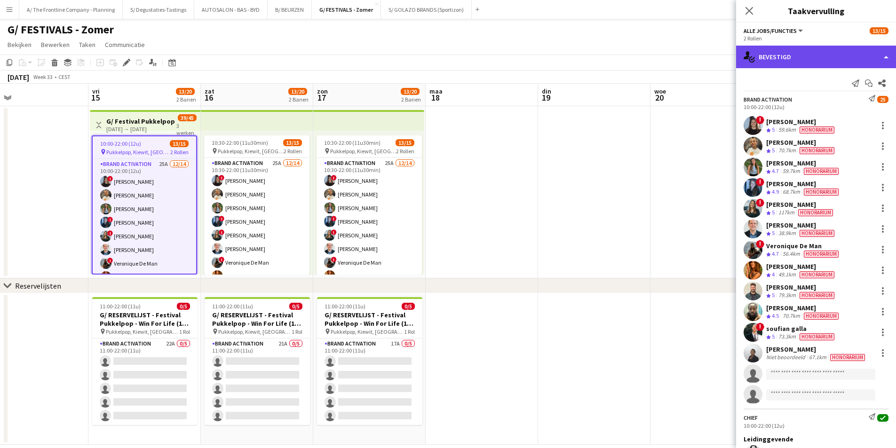
click at [753, 55] on icon "single-neutral-actions-check-2" at bounding box center [748, 56] width 11 height 11
click at [765, 51] on div "single-neutral-actions-check-2 Bevestigd" at bounding box center [816, 57] width 160 height 23
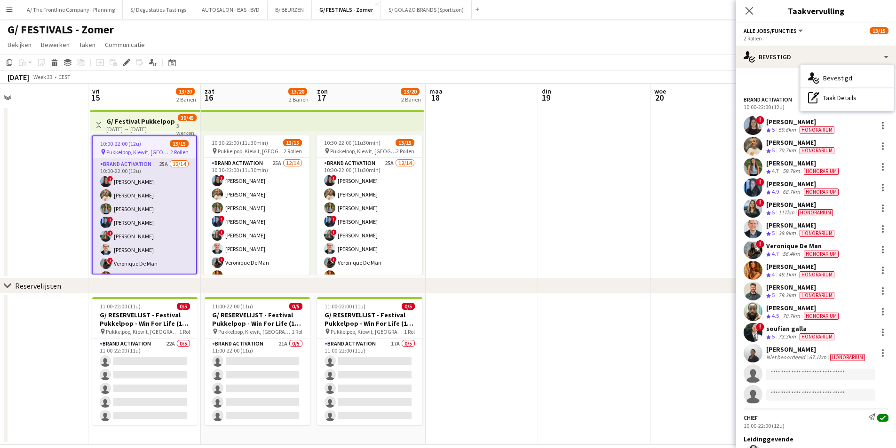
click at [162, 223] on app-card-role "Brand Activation 25A 12/14 10:00-22:00 (12u) ! Françoise Van Calster Ellen Watz…" at bounding box center [144, 263] width 103 height 209
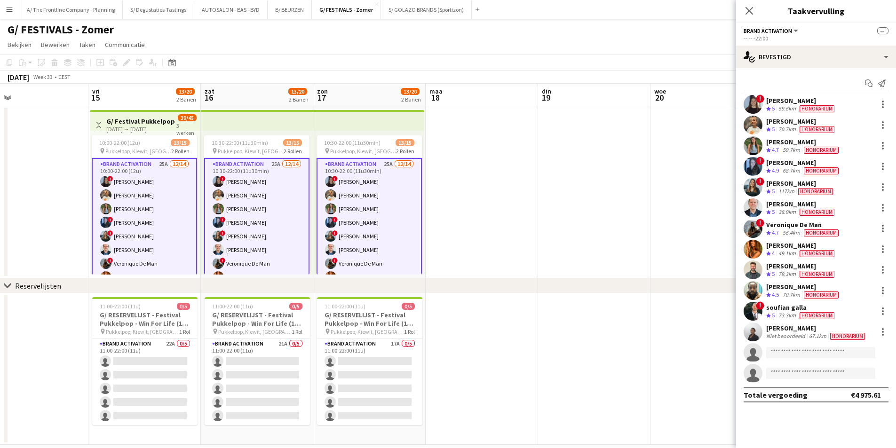
click at [824, 43] on app-options-switcher "Brand Activation Alle jobs/functies Brand Activation -- --:-- -22:00" at bounding box center [816, 34] width 160 height 23
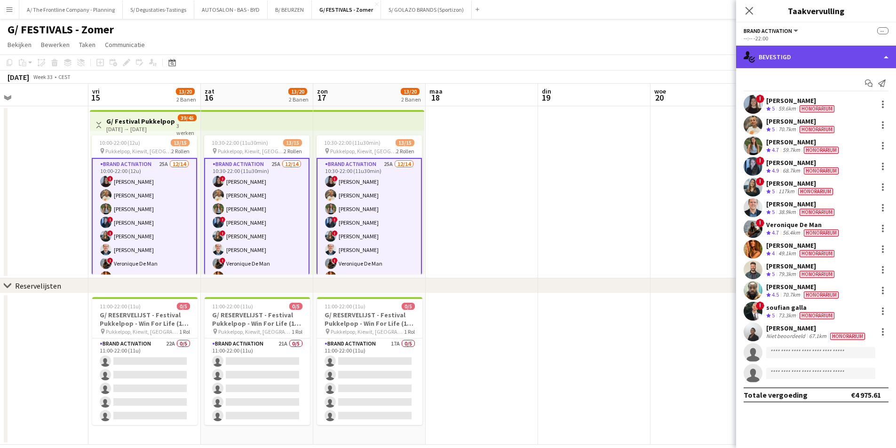
click at [826, 55] on div "single-neutral-actions-check-2 Bevestigd" at bounding box center [816, 57] width 160 height 23
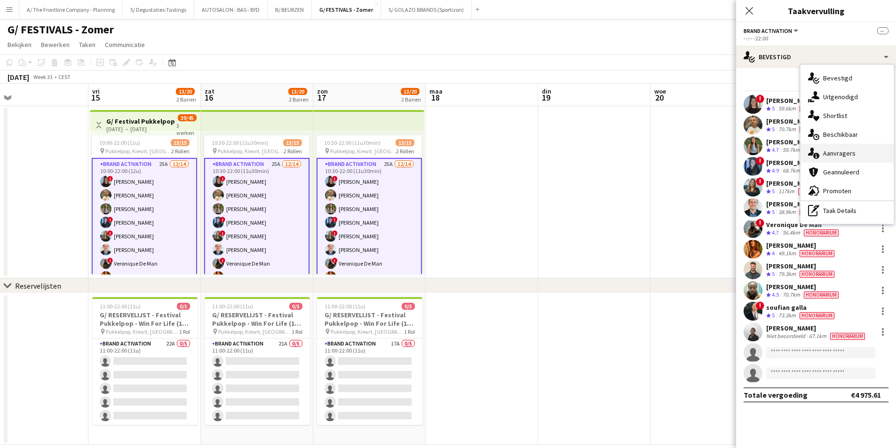
click at [849, 154] on div "single-neutral-actions-information Aanvragers" at bounding box center [846, 153] width 93 height 19
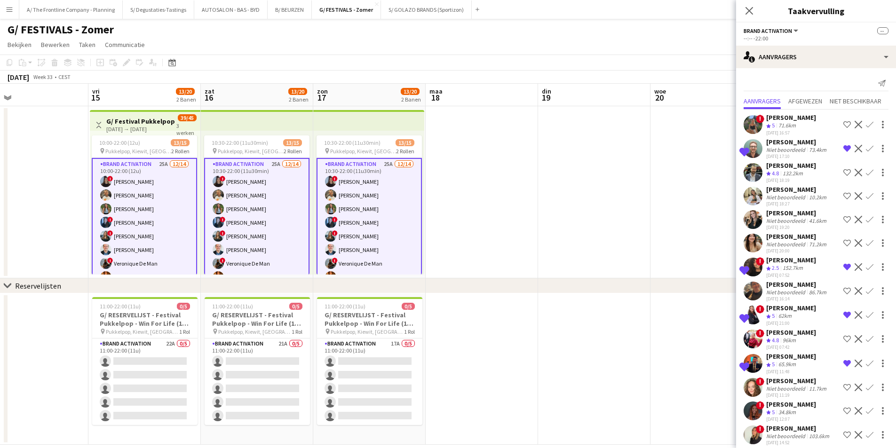
click at [789, 198] on div "Niet beoordeeld" at bounding box center [786, 197] width 41 height 7
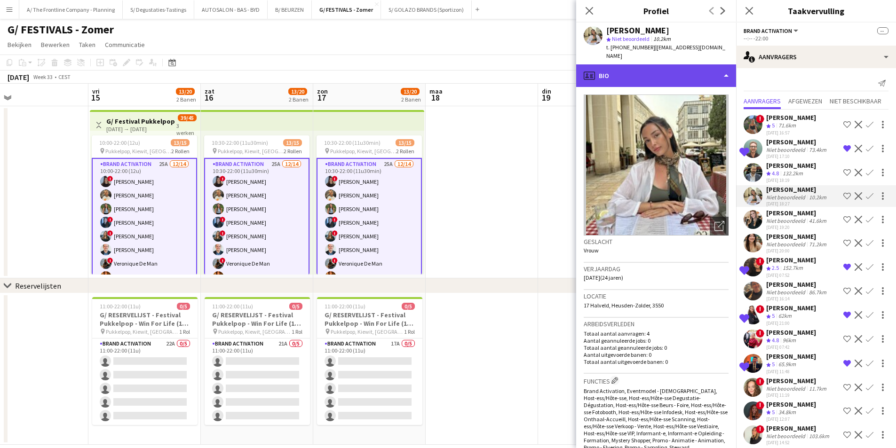
click at [641, 70] on div "profile Bio" at bounding box center [656, 75] width 160 height 23
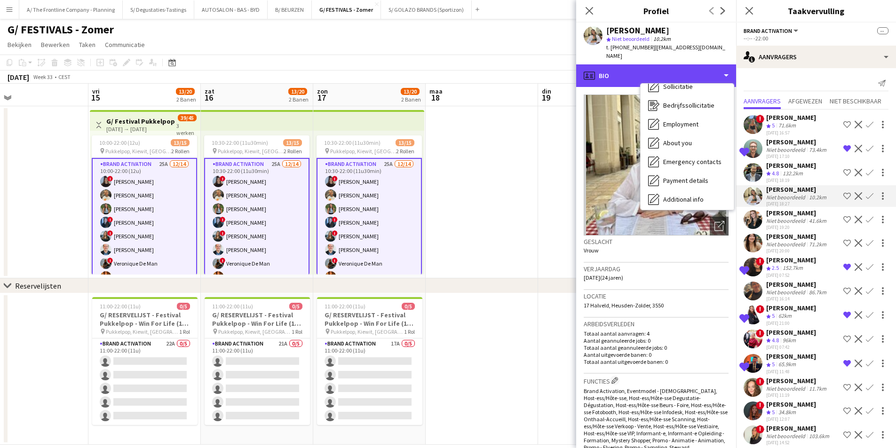
scroll to position [88, 0]
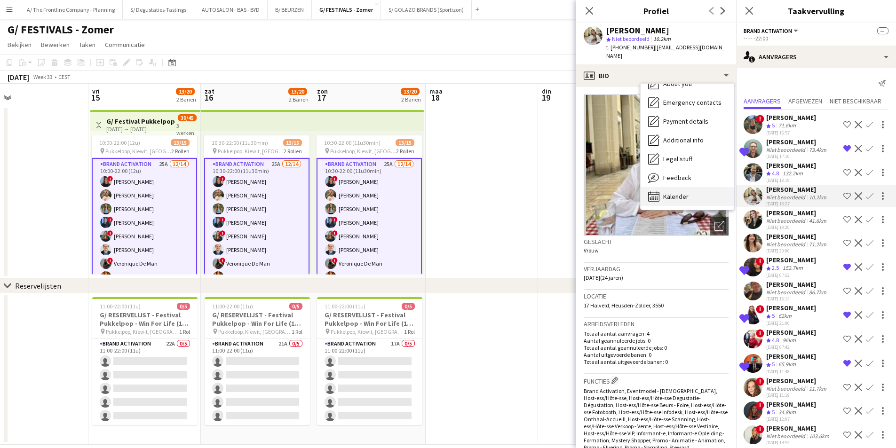
click at [676, 187] on div "Kalender Kalender" at bounding box center [686, 196] width 93 height 19
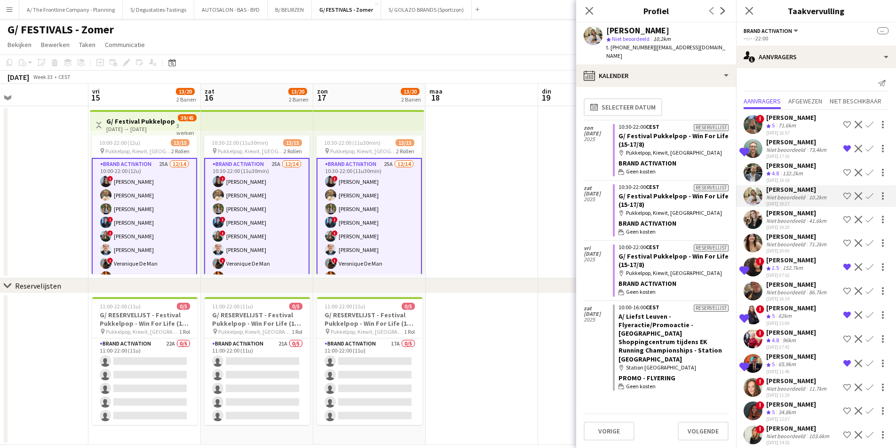
click at [683, 87] on app-calendar-tab "calendar-full Selecteer datum zon 17 aug. 2025 Reservelijst 10:30-22:00 CEST G/…" at bounding box center [656, 267] width 160 height 361
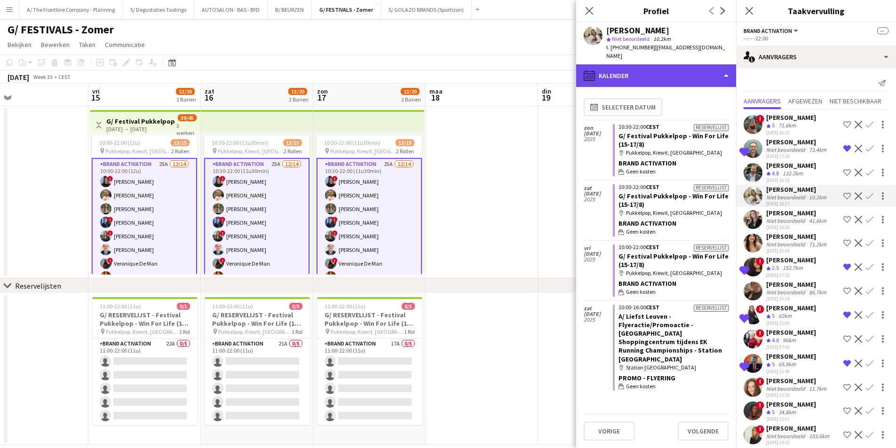
click at [684, 69] on div "calendar-full Kalender" at bounding box center [656, 75] width 160 height 23
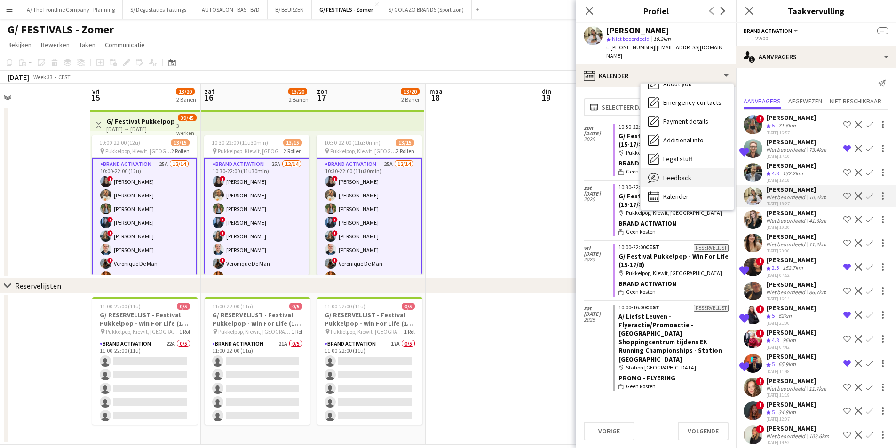
click at [698, 170] on div "Feedback Feedback" at bounding box center [686, 177] width 93 height 19
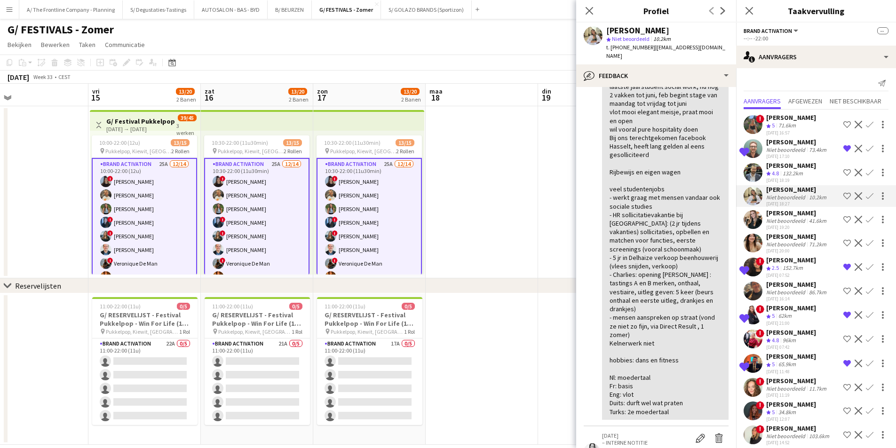
scroll to position [94, 0]
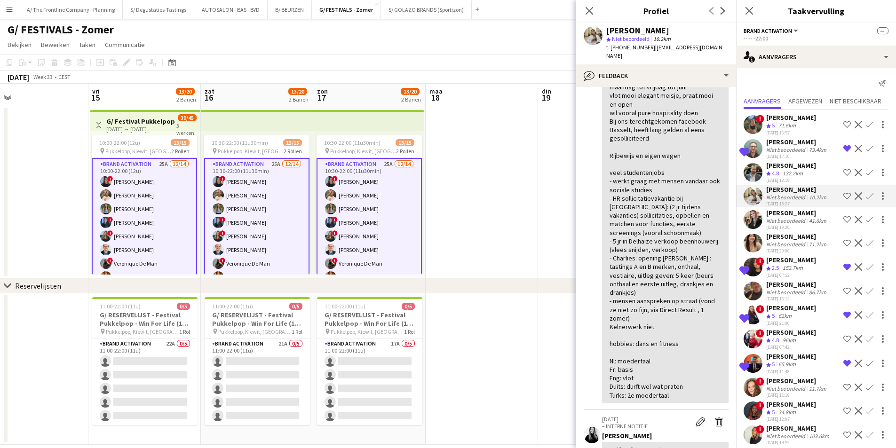
click at [768, 142] on div "[PERSON_NAME]" at bounding box center [797, 142] width 62 height 8
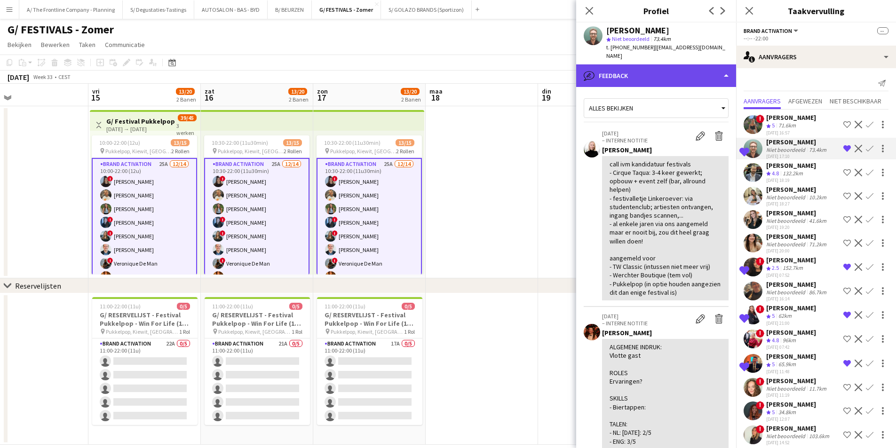
click at [677, 64] on div "bubble-pencil Feedback" at bounding box center [656, 75] width 160 height 23
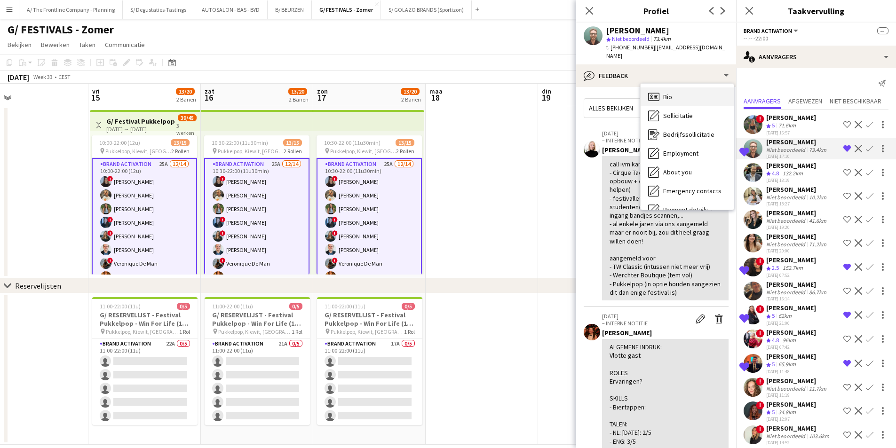
click at [696, 87] on div "Bio Bio" at bounding box center [686, 96] width 93 height 19
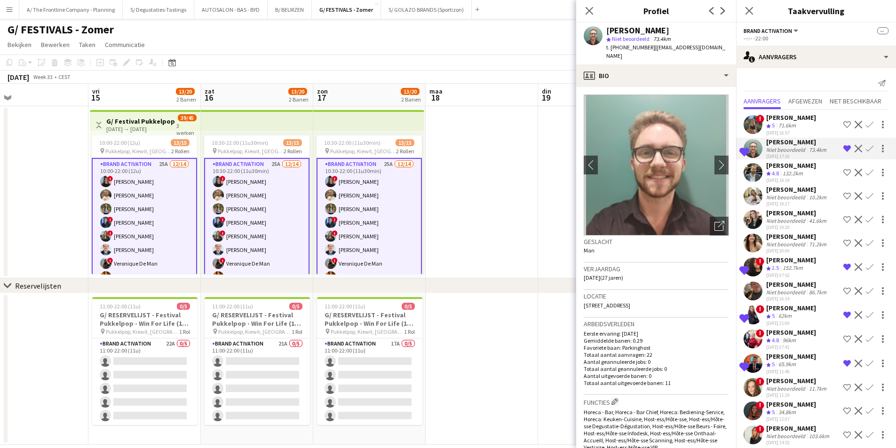
drag, startPoint x: 721, startPoint y: 141, endPoint x: 702, endPoint y: 159, distance: 27.3
click at [702, 159] on img at bounding box center [656, 165] width 145 height 141
click at [713, 164] on button "chevron-right" at bounding box center [721, 165] width 19 height 19
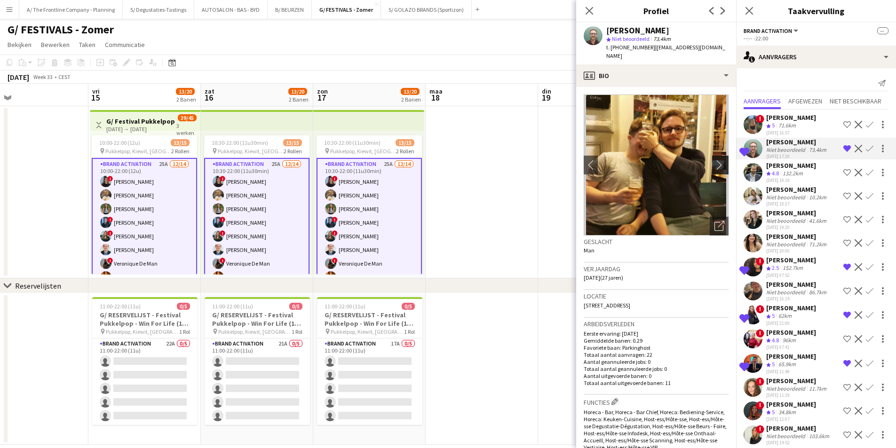
click at [713, 164] on button "chevron-right" at bounding box center [721, 165] width 19 height 19
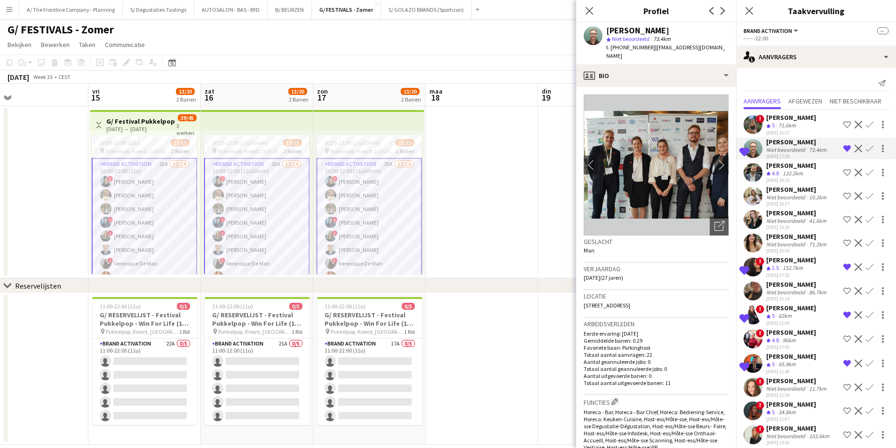
click at [774, 123] on span "5" at bounding box center [773, 125] width 3 height 7
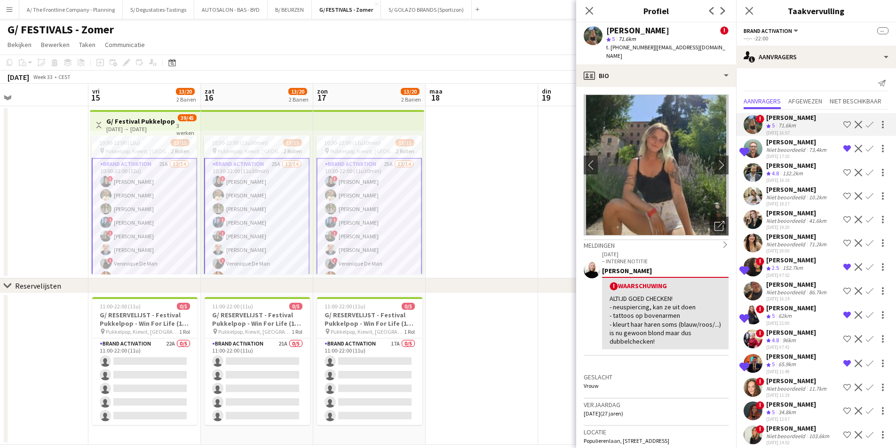
click at [773, 150] on div "Niet beoordeeld" at bounding box center [786, 149] width 41 height 7
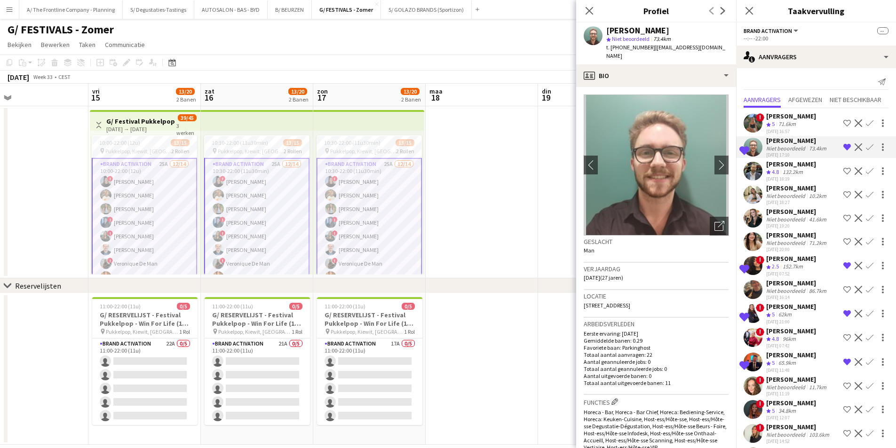
scroll to position [0, 0]
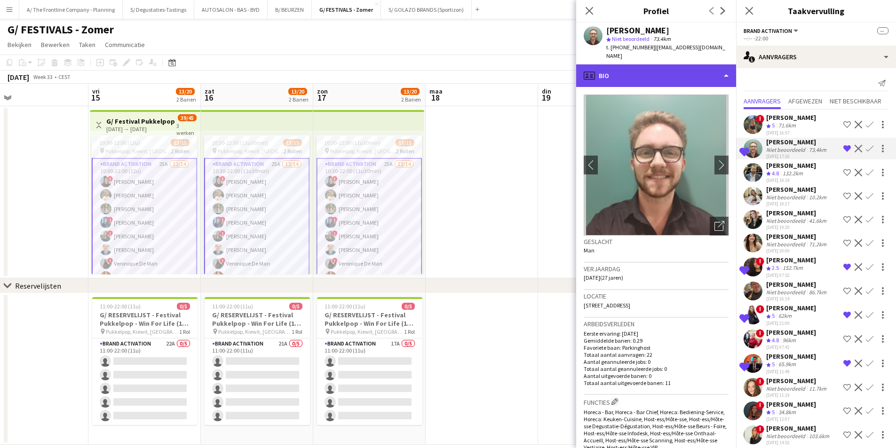
click at [685, 71] on div "profile Bio" at bounding box center [656, 75] width 160 height 23
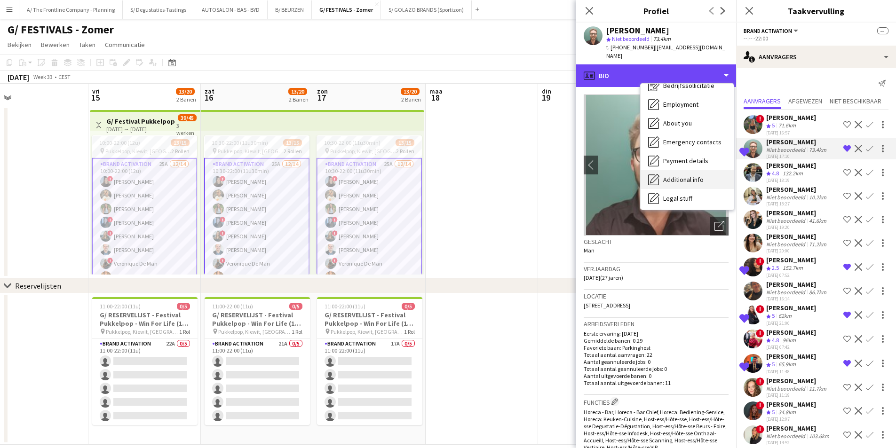
scroll to position [88, 0]
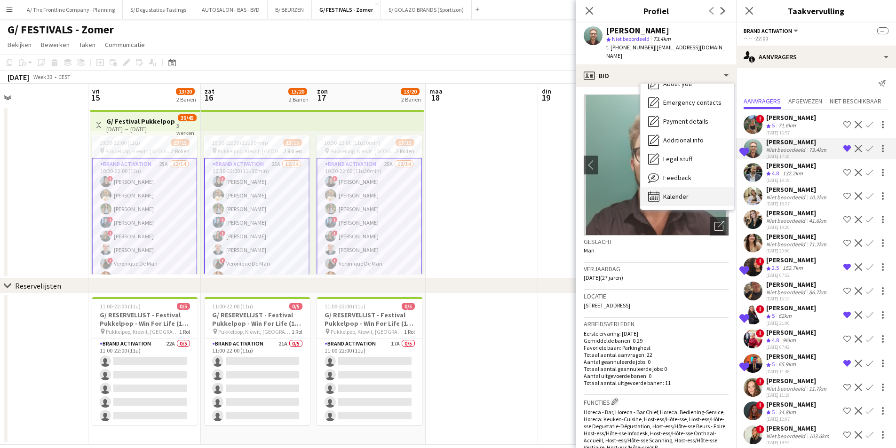
click at [688, 187] on div "Kalender Kalender" at bounding box center [686, 196] width 93 height 19
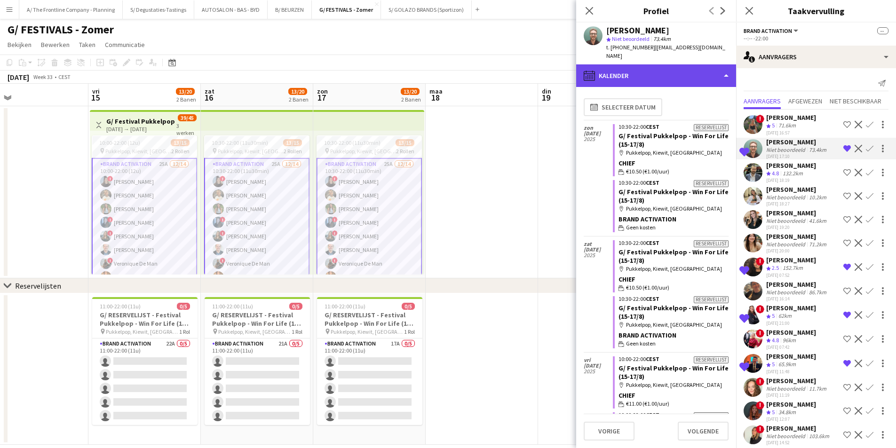
click at [690, 64] on div "calendar-full Kalender" at bounding box center [656, 75] width 160 height 23
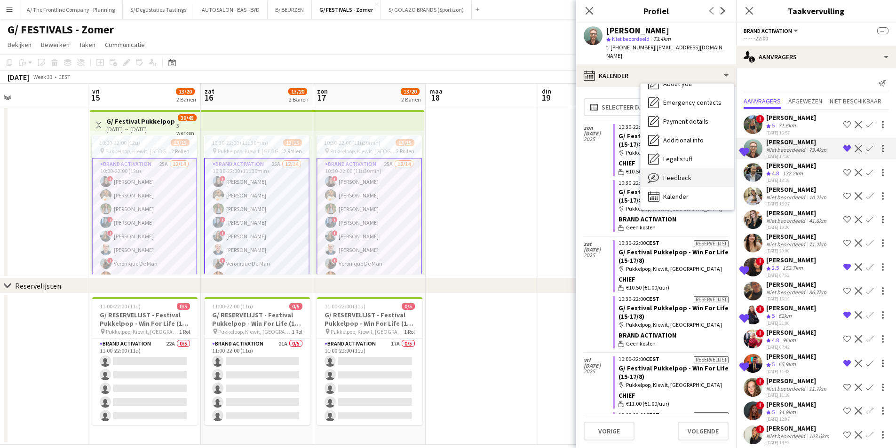
click at [711, 168] on div "Feedback Feedback" at bounding box center [686, 177] width 93 height 19
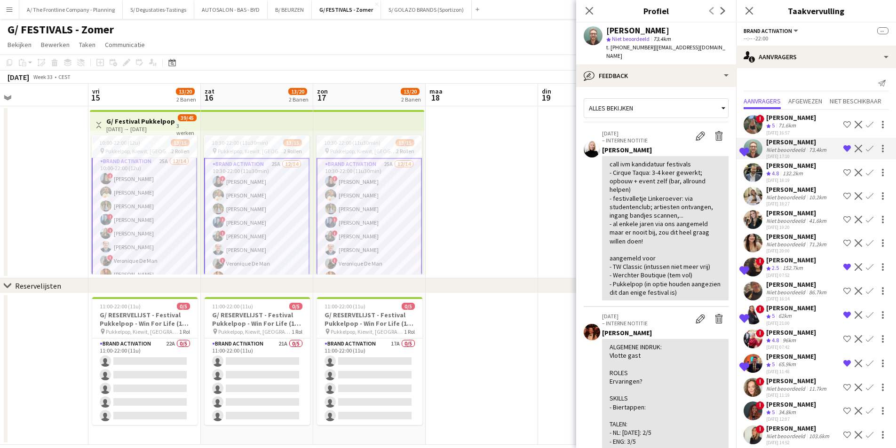
scroll to position [0, 0]
click at [144, 87] on app-board-header-date "vri 15 13/20 2 Banen" at bounding box center [144, 95] width 112 height 23
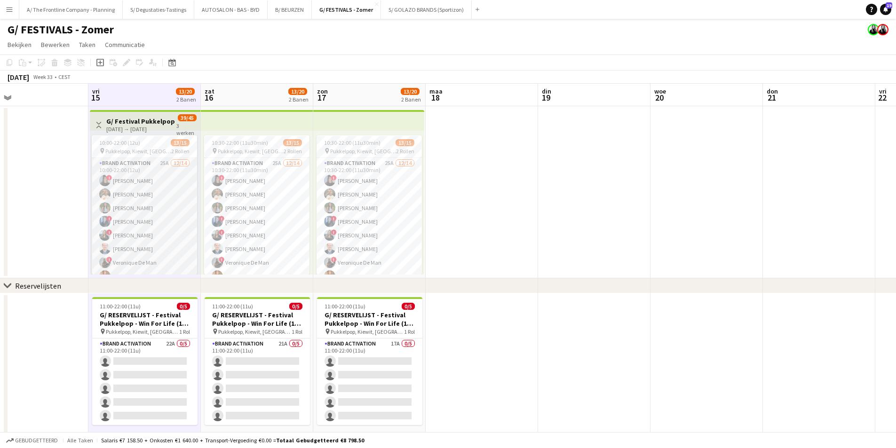
click at [173, 212] on app-card-role "Brand Activation 25A 12/14 10:00-22:00 (12u) ! Françoise Van Calster Ellen Watz…" at bounding box center [144, 262] width 105 height 209
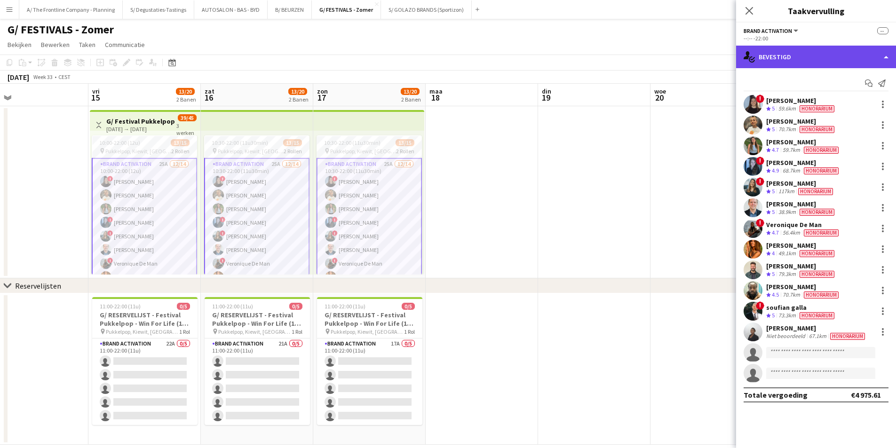
click at [790, 57] on div "single-neutral-actions-check-2 Bevestigd" at bounding box center [816, 57] width 160 height 23
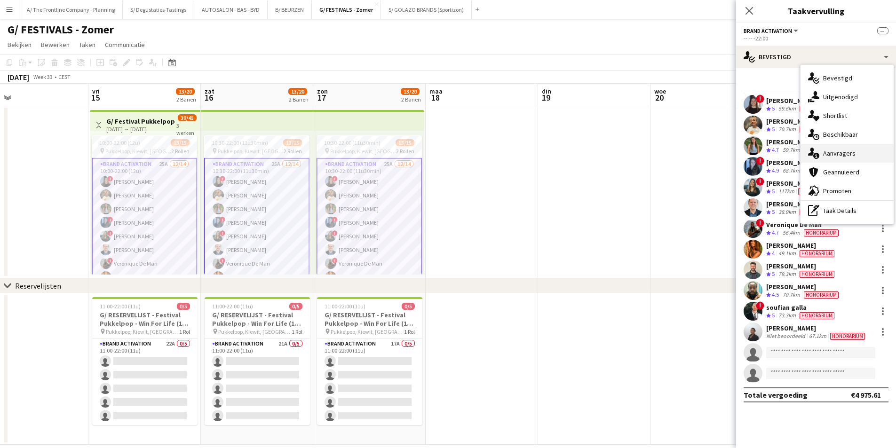
click at [835, 146] on div "single-neutral-actions-information Aanvragers" at bounding box center [846, 153] width 93 height 19
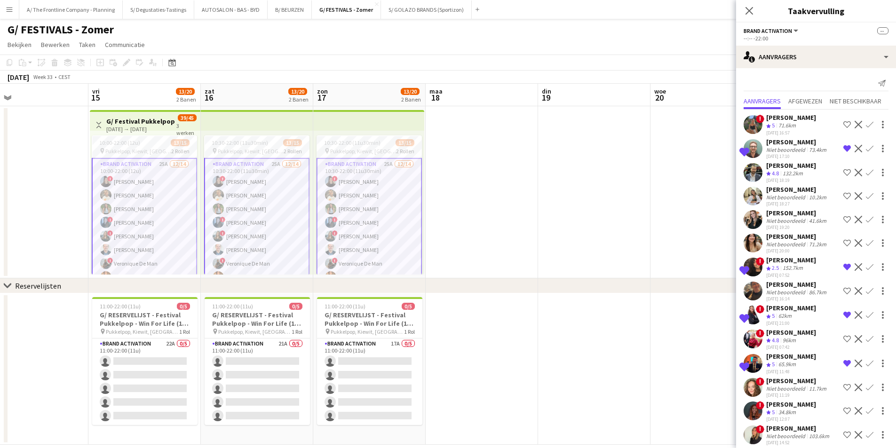
click at [773, 149] on div "Niet beoordeeld" at bounding box center [786, 149] width 41 height 7
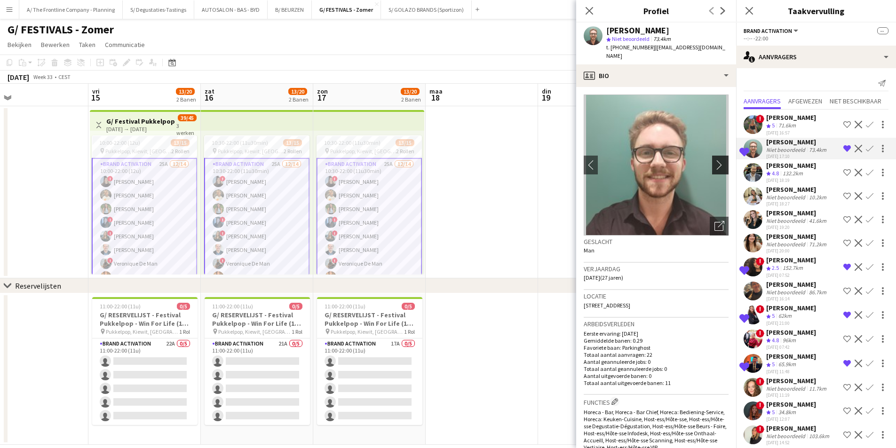
click at [717, 160] on app-icon "chevron-right" at bounding box center [721, 165] width 15 height 10
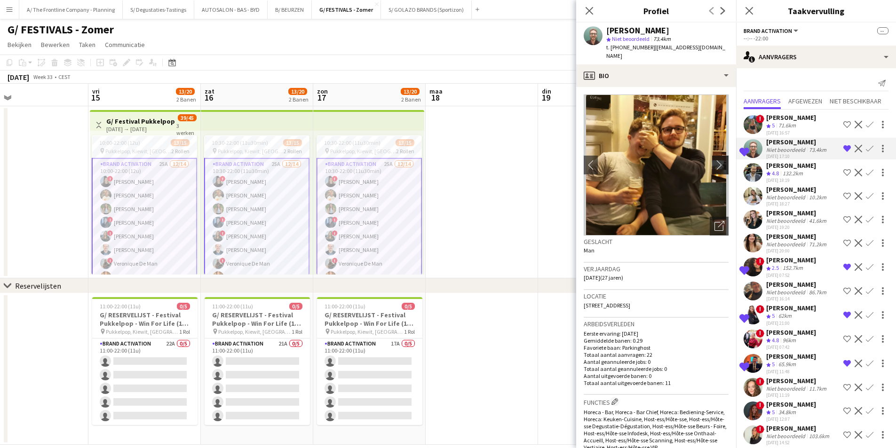
click at [717, 160] on app-icon "chevron-right" at bounding box center [721, 165] width 15 height 10
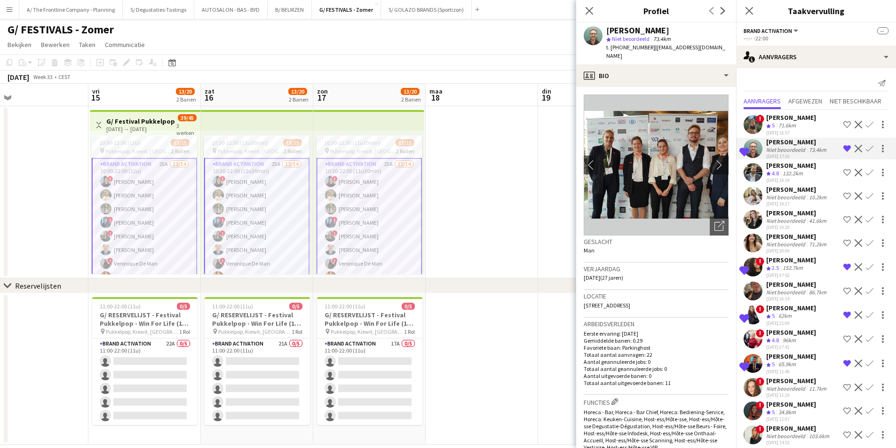
click at [717, 160] on app-icon "chevron-right" at bounding box center [721, 165] width 15 height 10
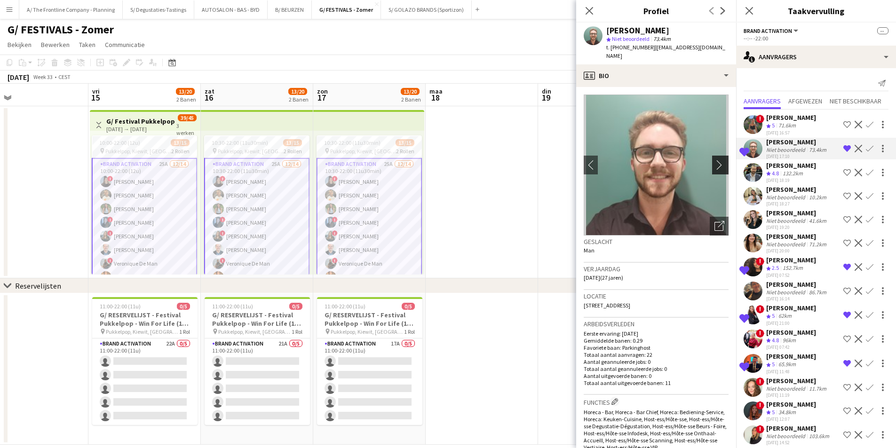
click at [717, 160] on app-icon "chevron-right" at bounding box center [721, 165] width 15 height 10
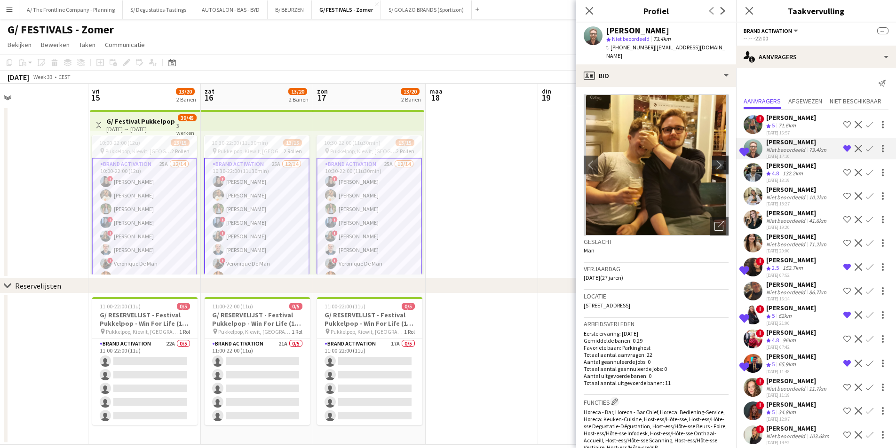
click at [717, 160] on app-icon "chevron-right" at bounding box center [721, 165] width 15 height 10
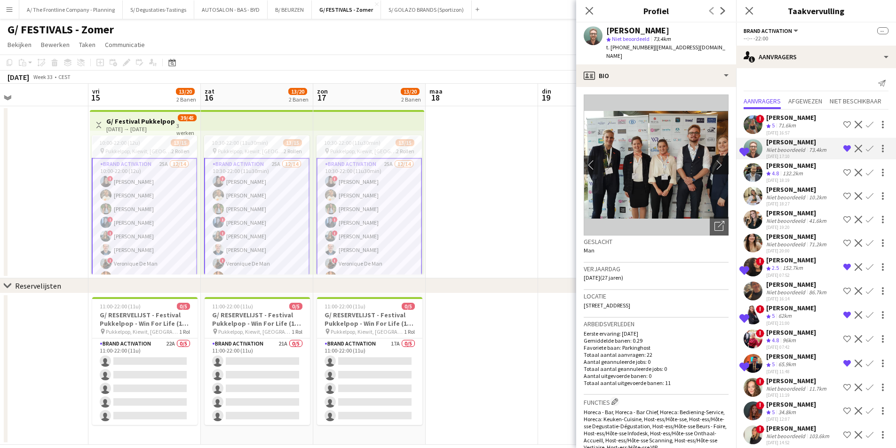
click at [717, 160] on app-icon "chevron-right" at bounding box center [721, 165] width 15 height 10
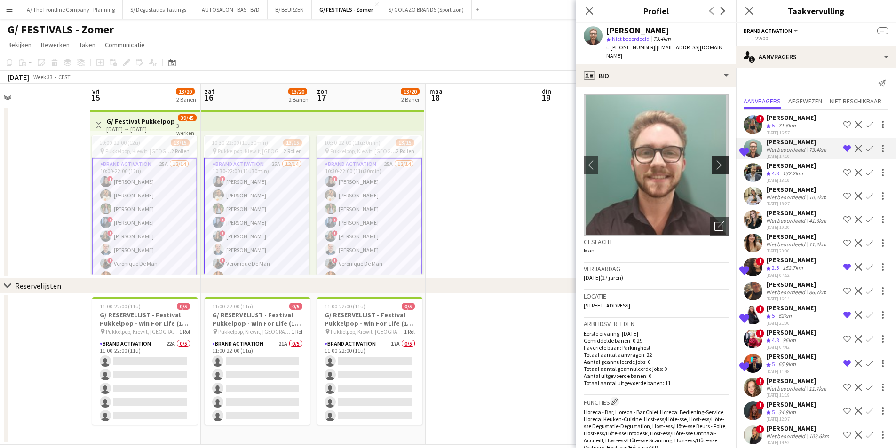
click at [717, 160] on app-icon "chevron-right" at bounding box center [721, 165] width 15 height 10
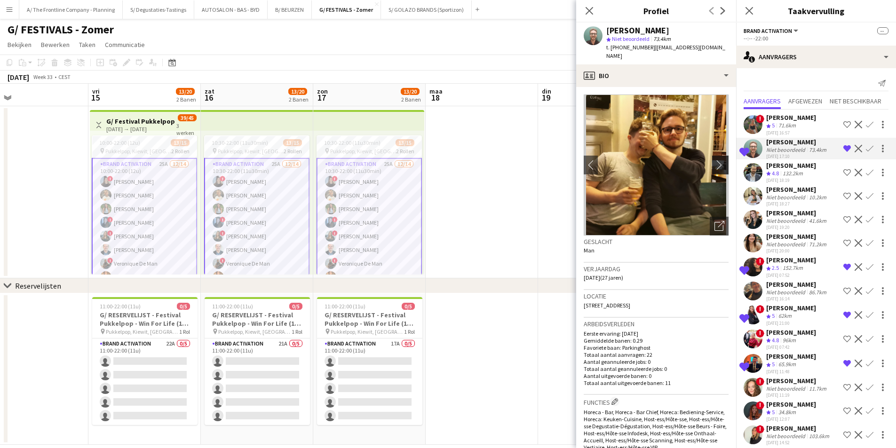
click at [717, 160] on app-icon "chevron-right" at bounding box center [721, 165] width 15 height 10
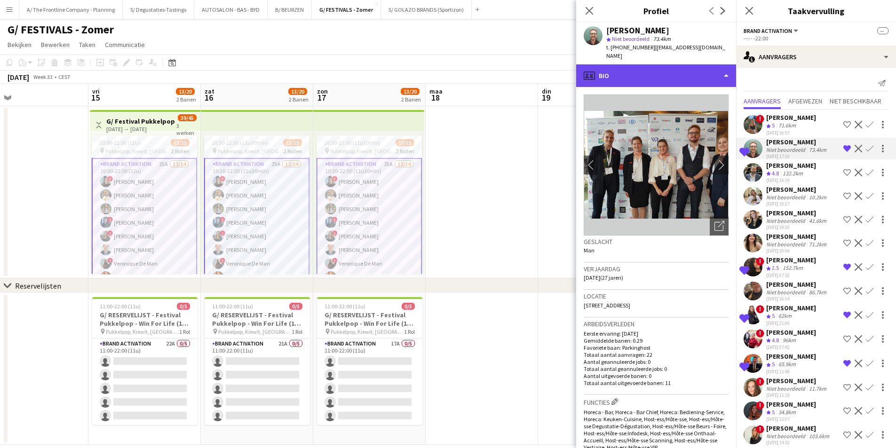
click at [671, 78] on div "profile Bio" at bounding box center [656, 75] width 160 height 23
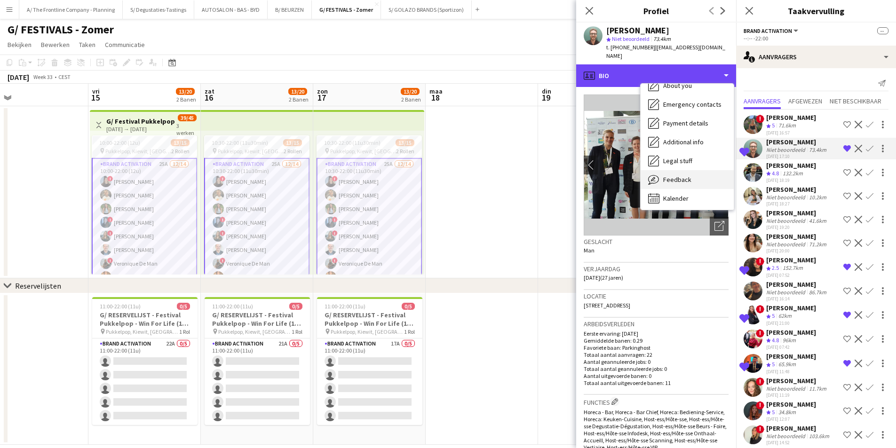
scroll to position [88, 0]
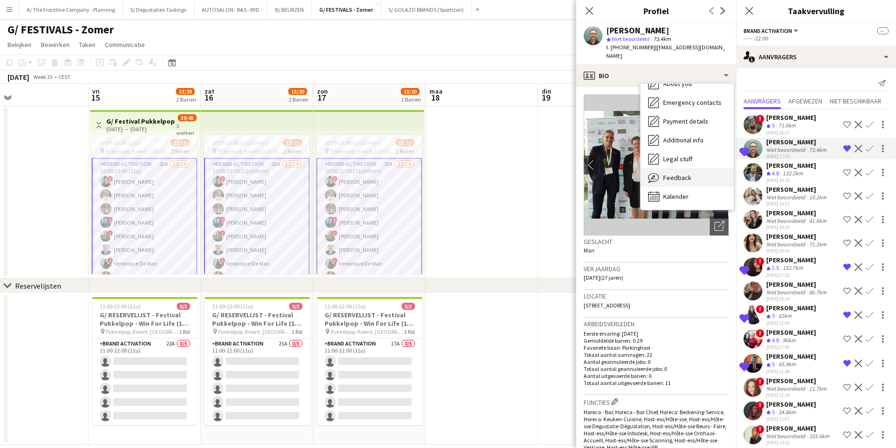
click at [683, 168] on div "Feedback Feedback" at bounding box center [686, 177] width 93 height 19
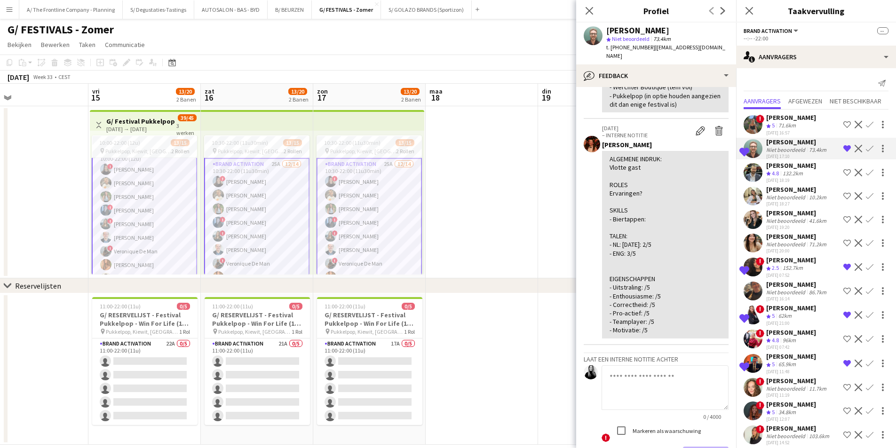
scroll to position [0, 0]
click at [807, 270] on div "Ploegbeoordeling 2.5 152.7km" at bounding box center [791, 268] width 50 height 8
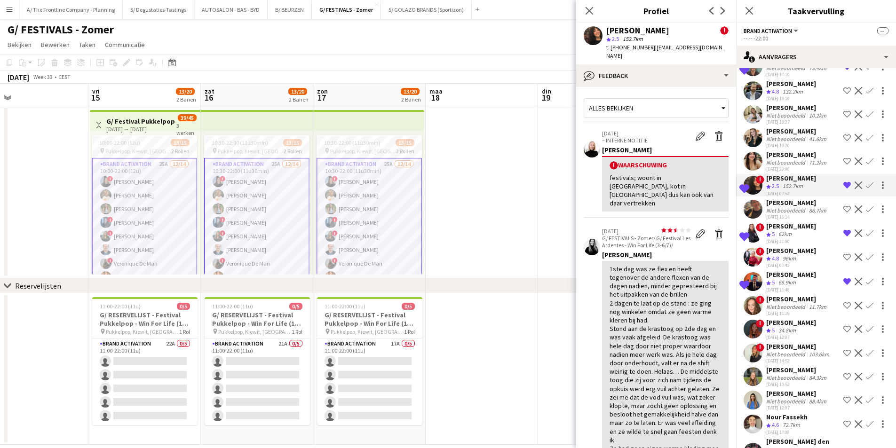
scroll to position [94, 0]
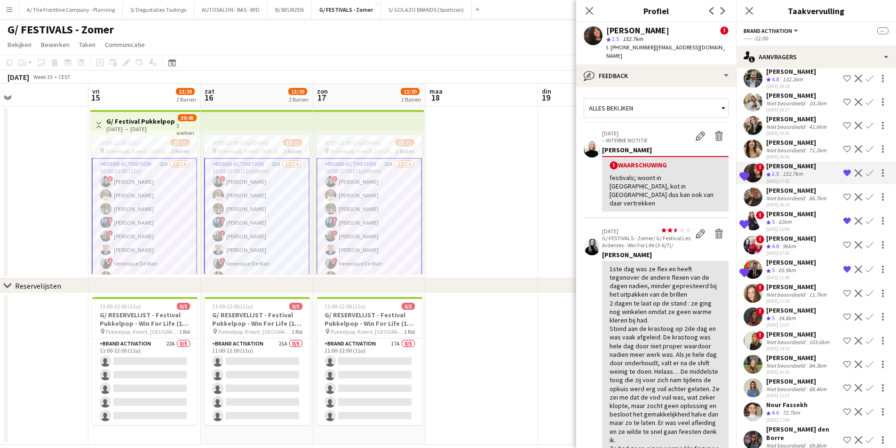
click at [843, 174] on app-icon "Verwijder ploeg van de shortlist" at bounding box center [847, 173] width 8 height 8
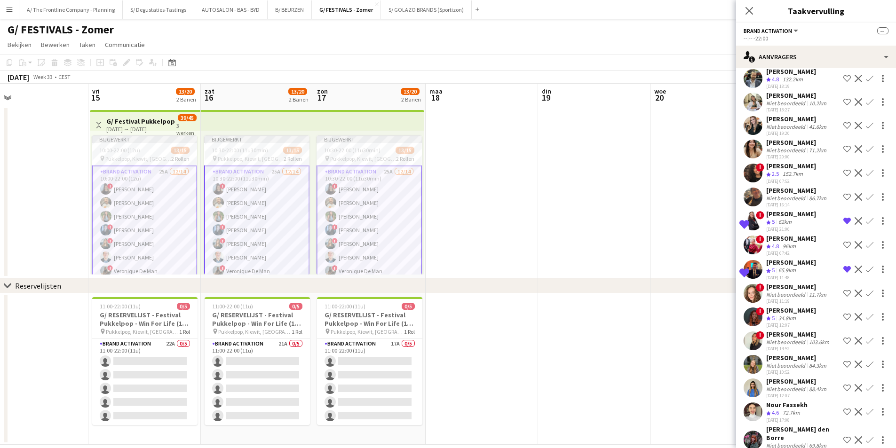
click at [789, 196] on div "Niet beoordeeld" at bounding box center [786, 198] width 41 height 7
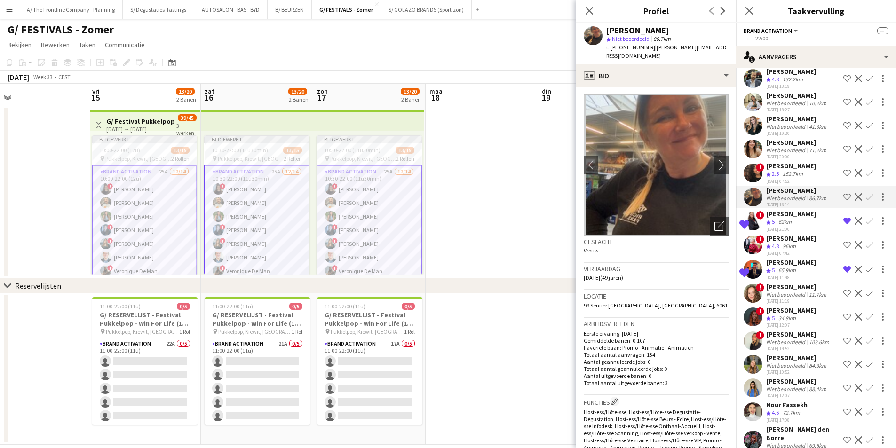
click at [790, 224] on div "62km" at bounding box center [784, 222] width 17 height 8
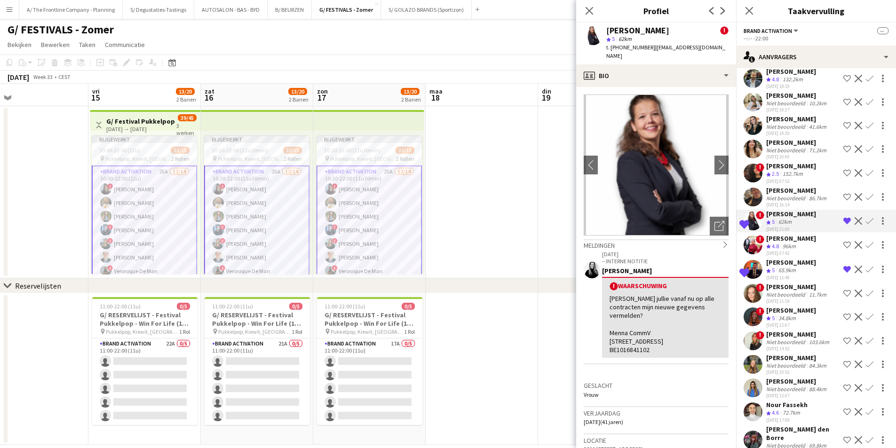
click at [799, 341] on div "Niet beoordeeld" at bounding box center [786, 342] width 41 height 7
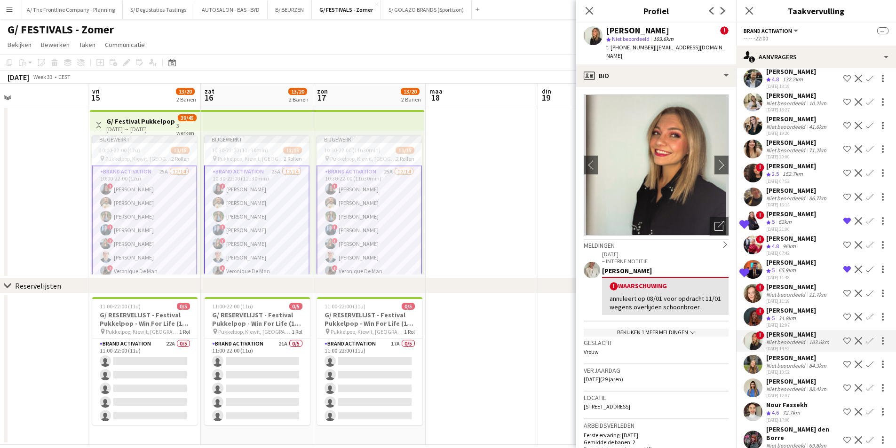
click at [843, 219] on app-icon "Verwijder ploeg van de shortlist" at bounding box center [847, 221] width 8 height 8
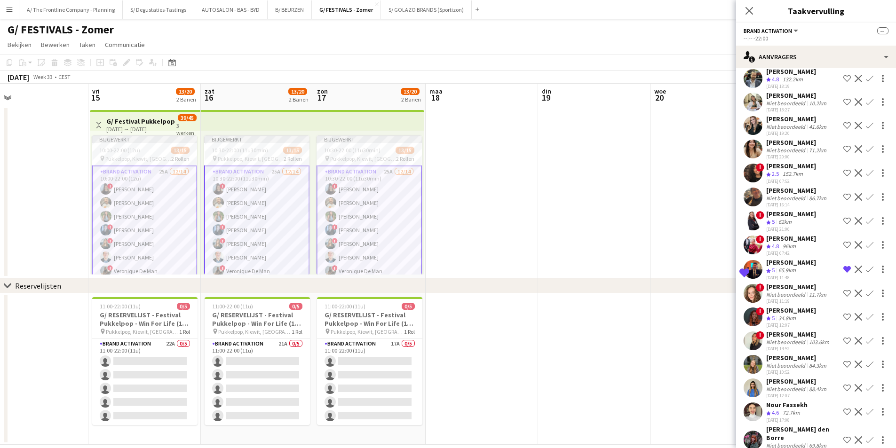
click at [786, 243] on div "96km" at bounding box center [789, 247] width 17 height 8
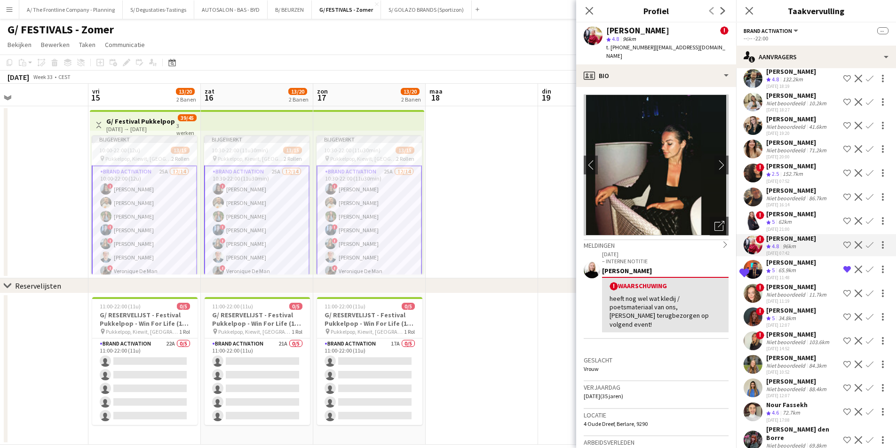
click at [799, 271] on div "Ploegbeoordeling 5 65.9km" at bounding box center [791, 271] width 50 height 8
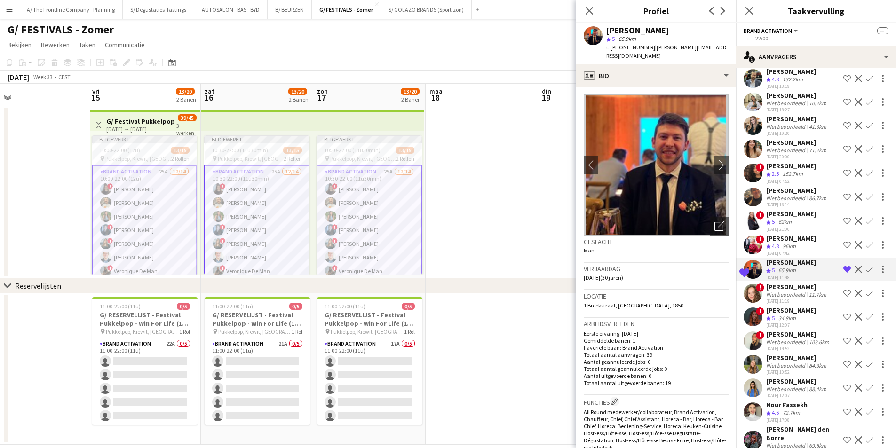
click at [843, 269] on app-icon "Verwijder ploeg van de shortlist" at bounding box center [847, 270] width 8 height 8
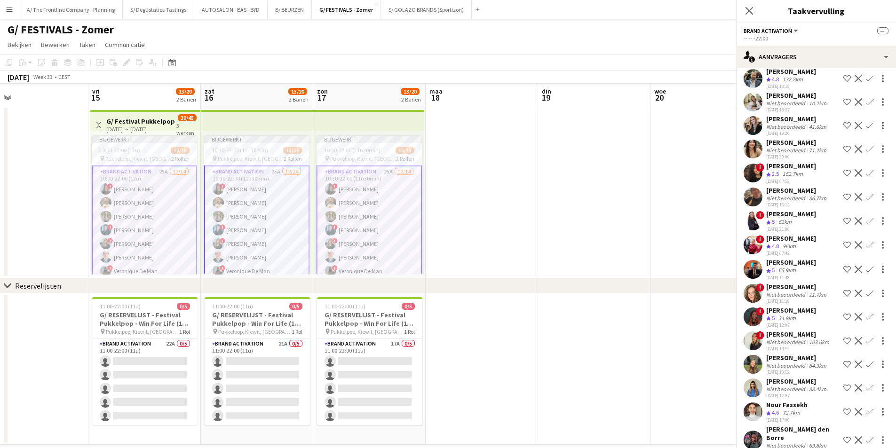
click at [814, 292] on div "11.7km" at bounding box center [817, 294] width 21 height 7
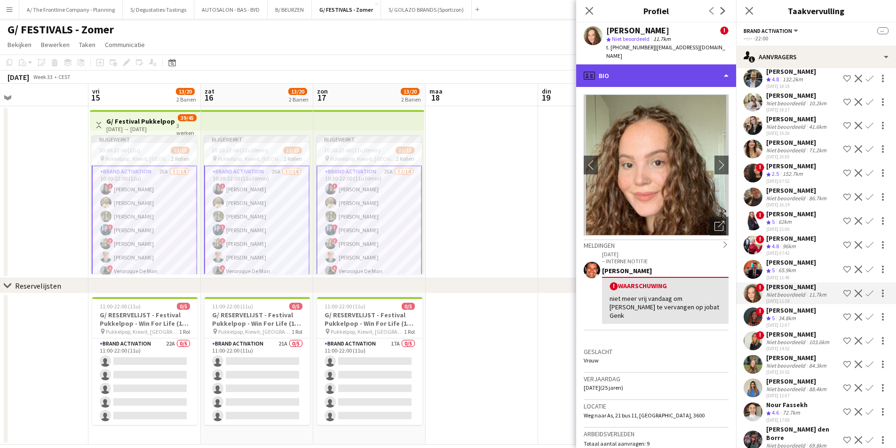
click at [677, 72] on div "profile Bio" at bounding box center [656, 75] width 160 height 23
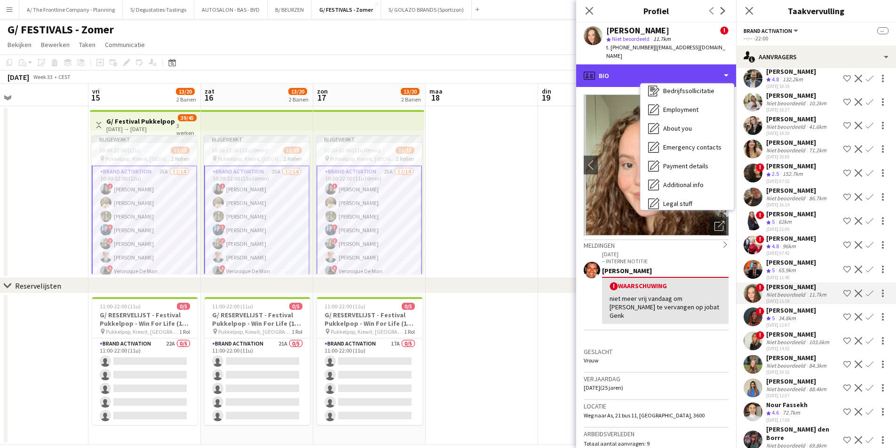
scroll to position [88, 0]
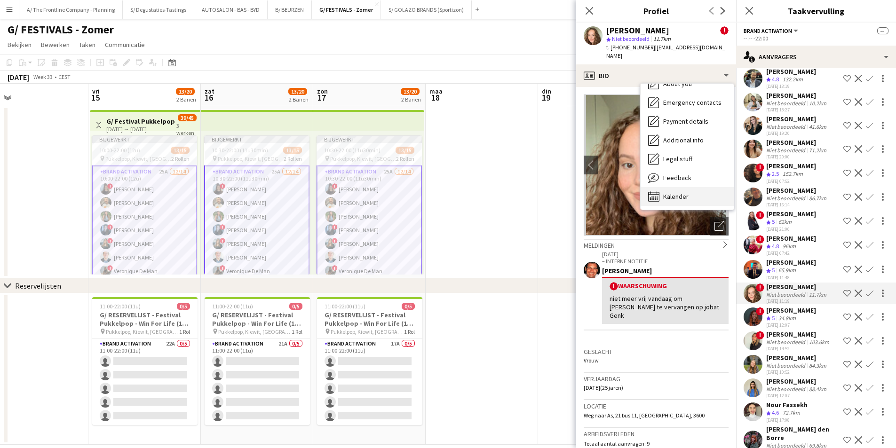
click at [679, 192] on span "Kalender" at bounding box center [675, 196] width 25 height 8
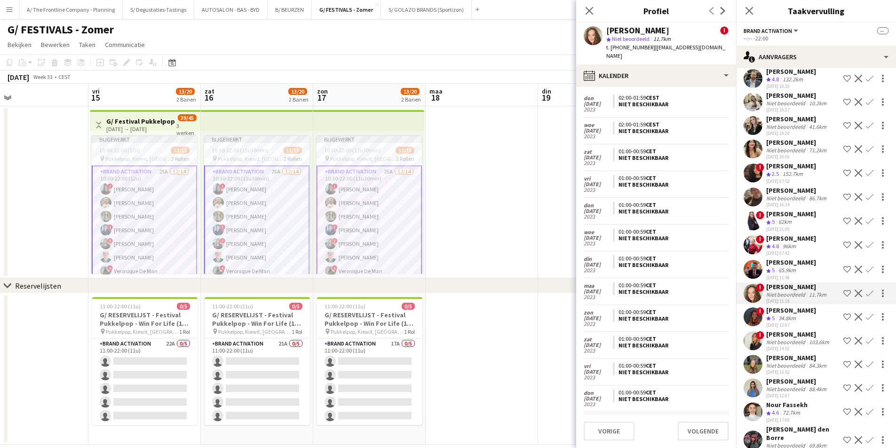
scroll to position [785, 0]
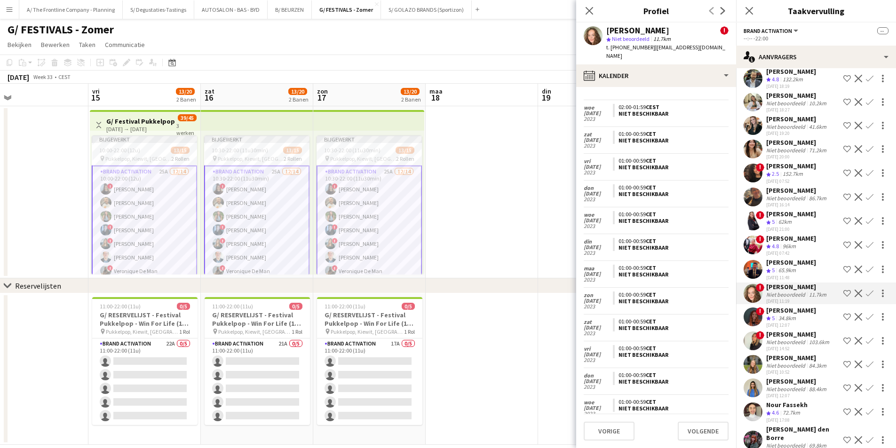
click at [783, 330] on div "! Romy Van bortel Ploegbeoordeling 5 71.6km 07-03-2025 16:57 Ploeg op de shortl…" at bounding box center [816, 320] width 160 height 609
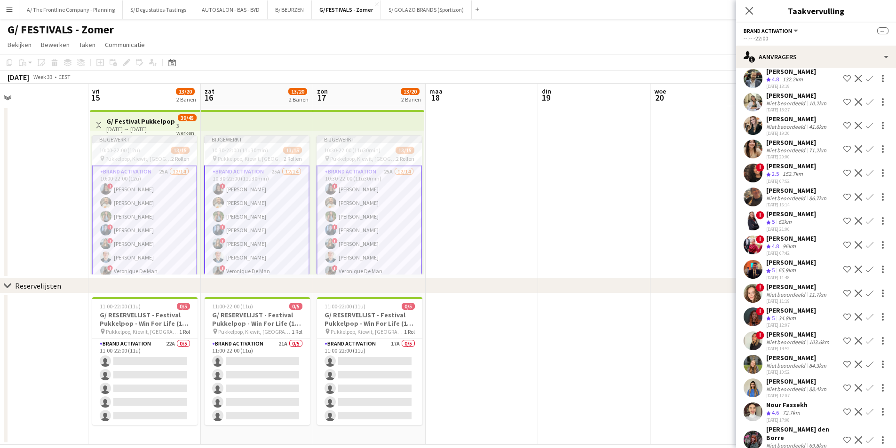
click at [787, 345] on div "Niet beoordeeld" at bounding box center [786, 342] width 41 height 7
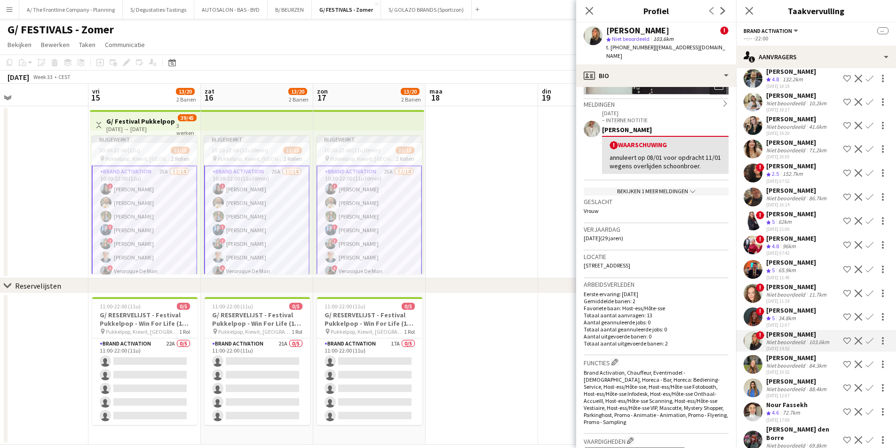
scroll to position [47, 0]
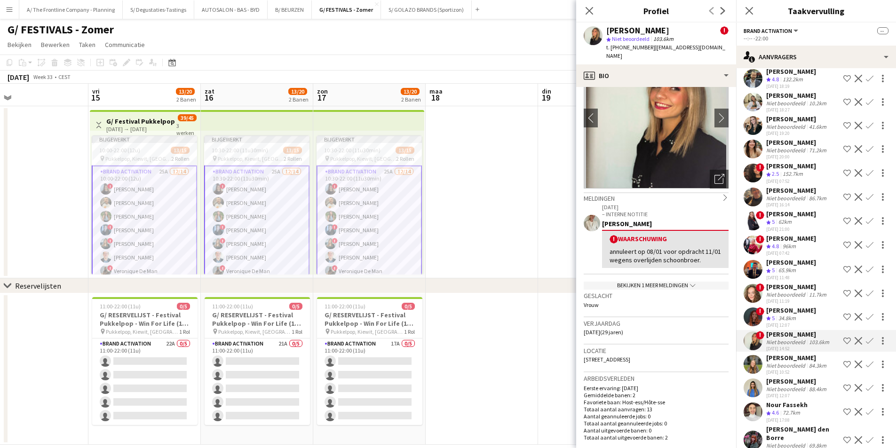
click at [657, 63] on div "Ines Verheyleweghen ! star Niet beoordeeld 103.6km t. +32479405163 | ines.verhe…" at bounding box center [656, 44] width 160 height 42
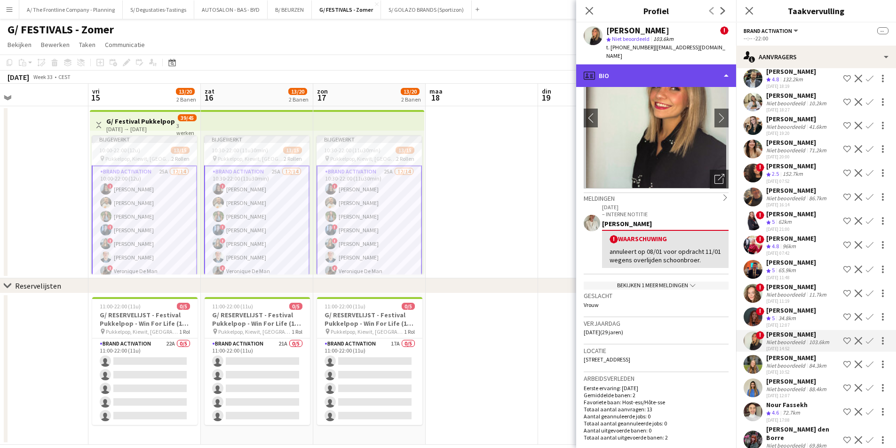
click at [666, 74] on div "profile Bio" at bounding box center [656, 75] width 160 height 23
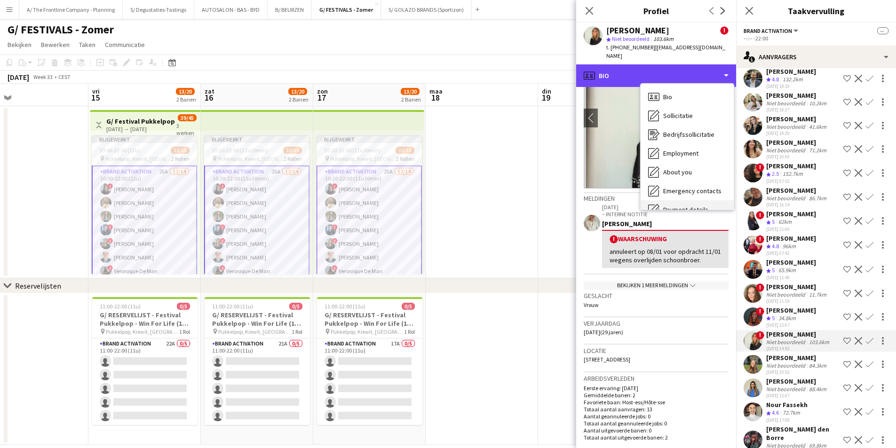
scroll to position [88, 0]
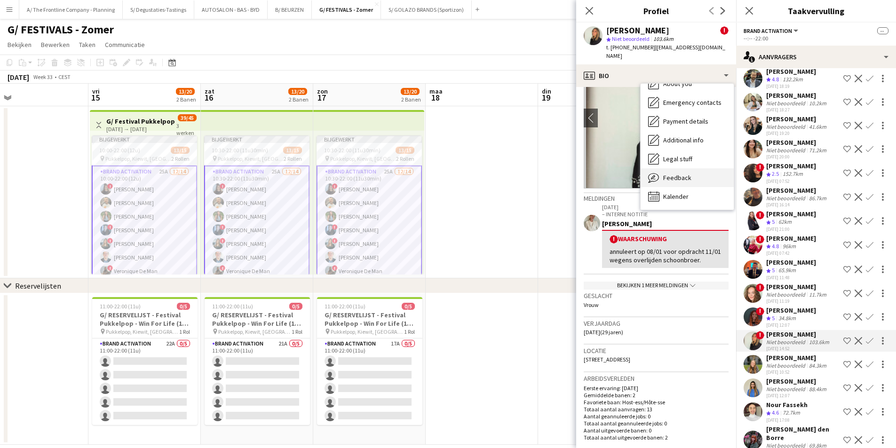
click at [691, 171] on div "Feedback Feedback" at bounding box center [686, 177] width 93 height 19
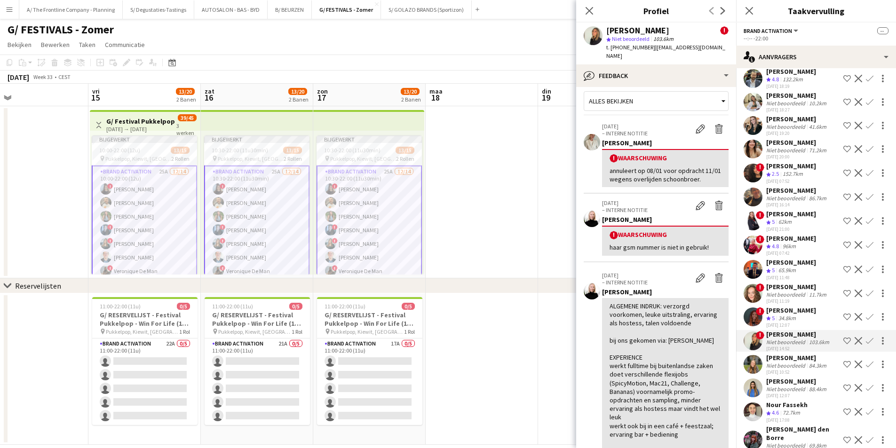
scroll to position [0, 0]
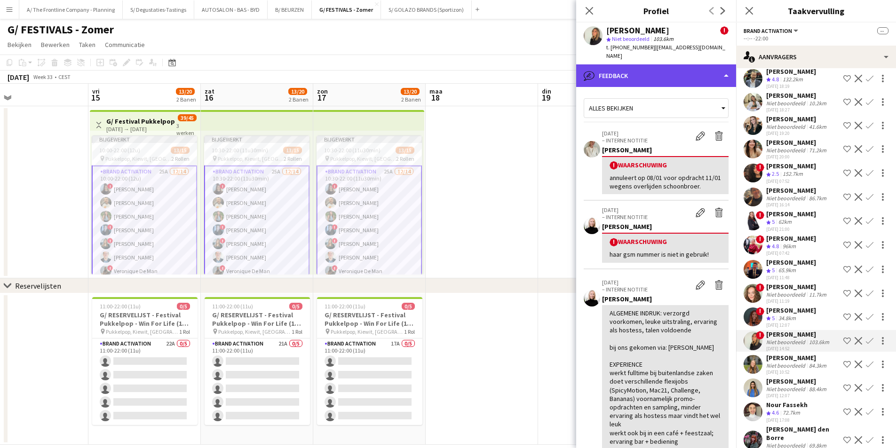
click at [663, 77] on div "bubble-pencil Feedback" at bounding box center [656, 75] width 160 height 23
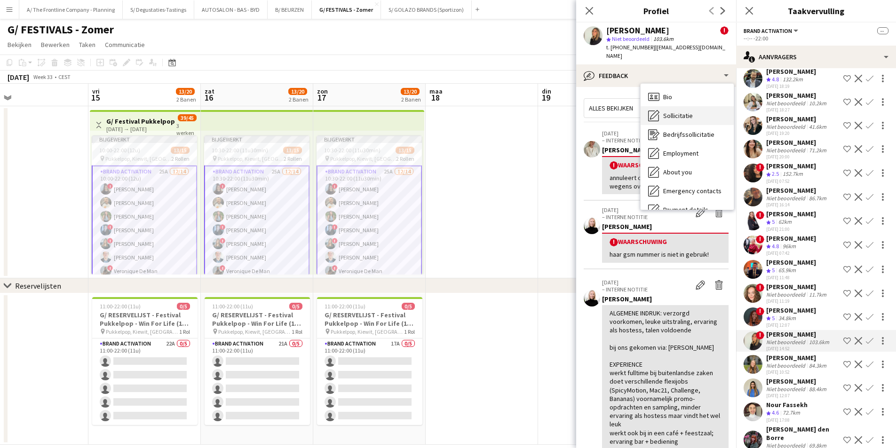
click at [676, 114] on span "Sollicitatie" at bounding box center [678, 115] width 30 height 8
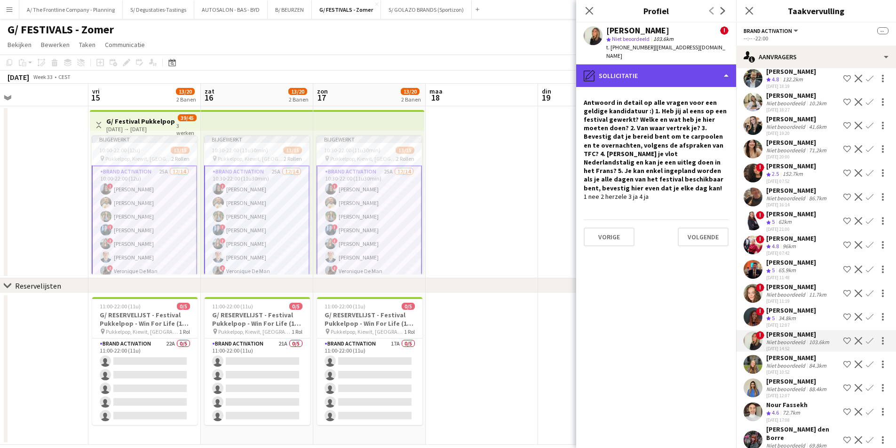
click at [639, 82] on div "pencil4 Sollicitatie" at bounding box center [656, 75] width 160 height 23
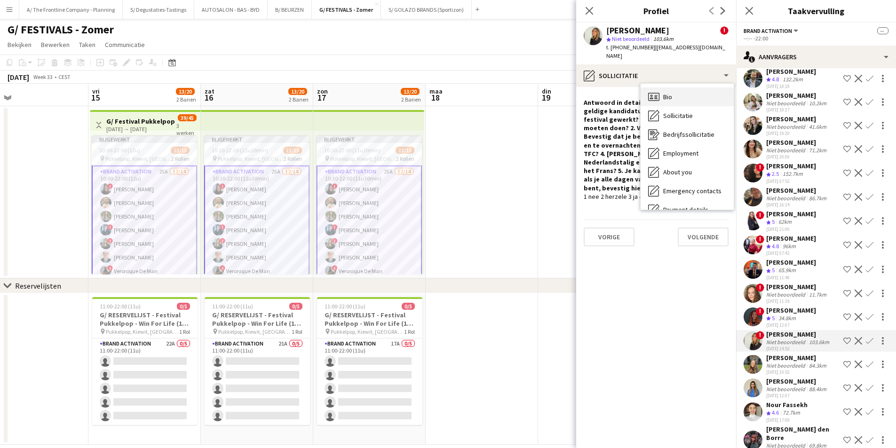
click at [667, 90] on div "Bio Bio" at bounding box center [686, 96] width 93 height 19
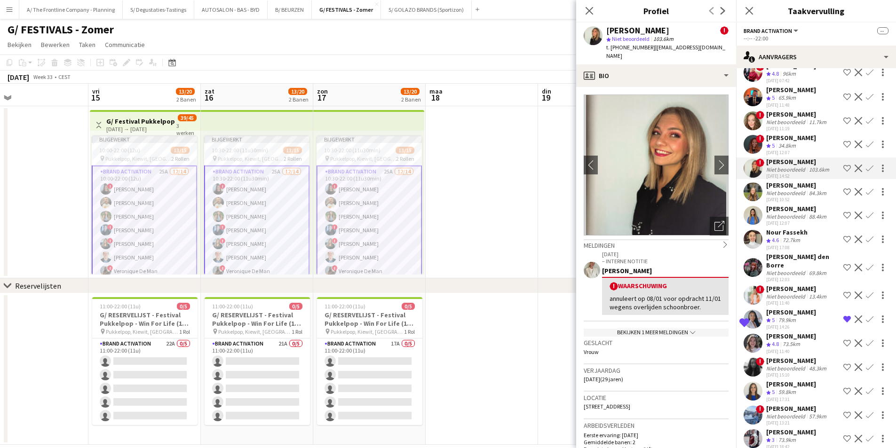
scroll to position [269, 0]
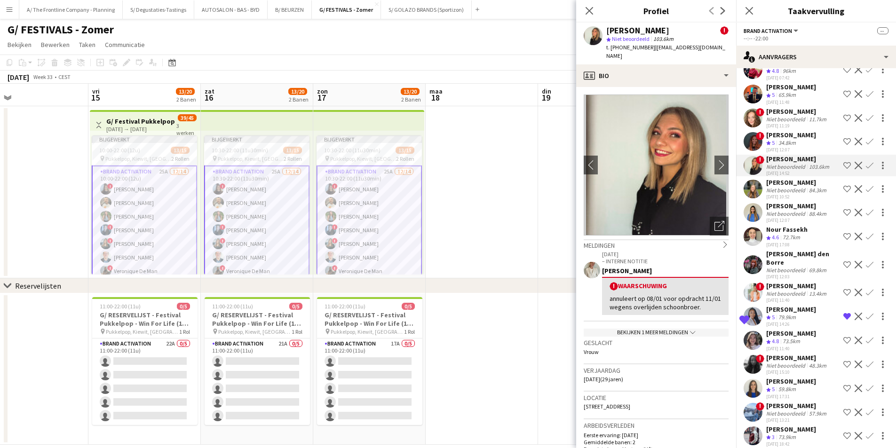
click at [802, 186] on div "[PERSON_NAME]" at bounding box center [797, 182] width 62 height 8
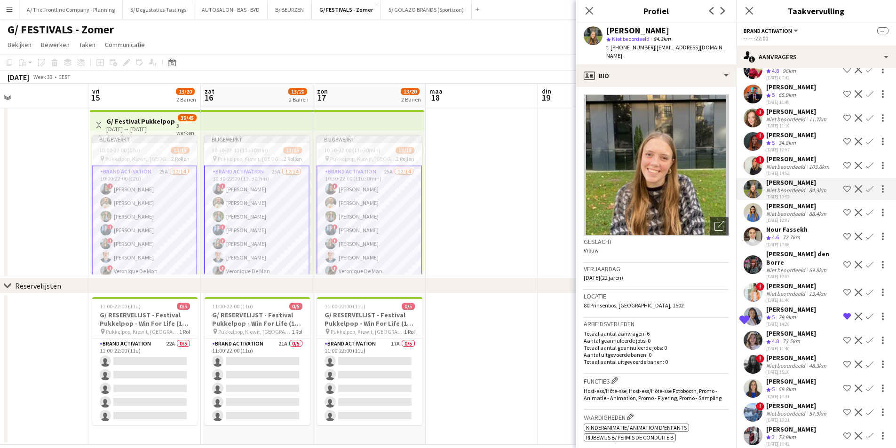
click at [788, 321] on div "[DATE] 14:26" at bounding box center [791, 324] width 50 height 6
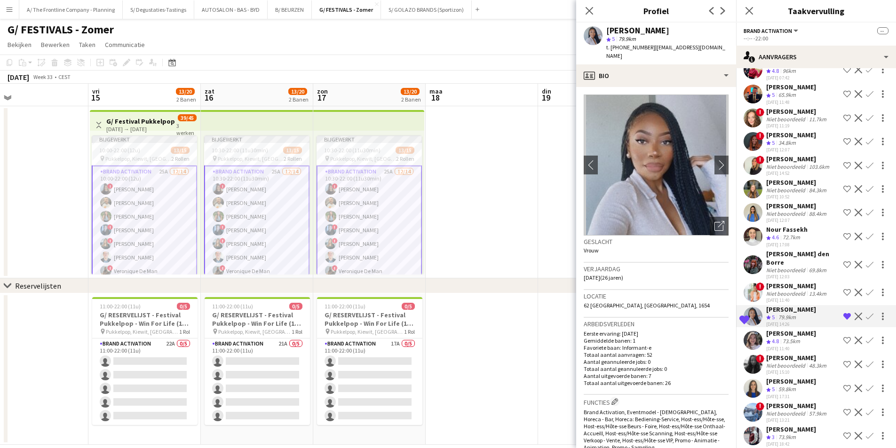
click at [784, 338] on div "73.5km" at bounding box center [791, 342] width 21 height 8
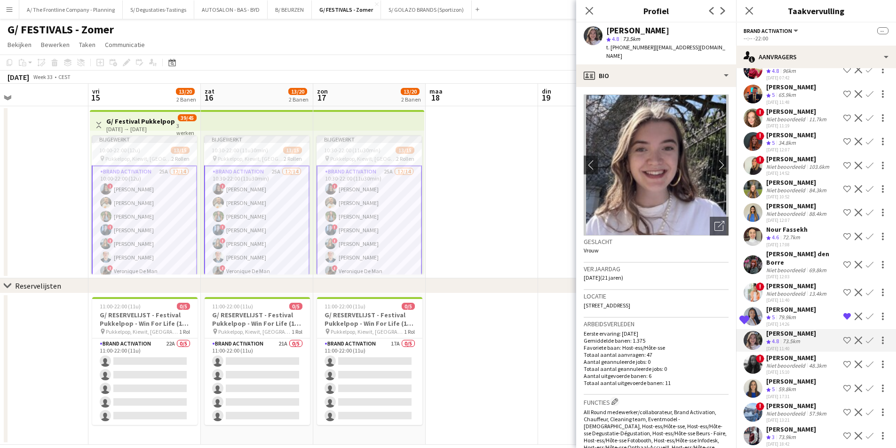
click at [786, 314] on div "79.9km" at bounding box center [786, 318] width 21 height 8
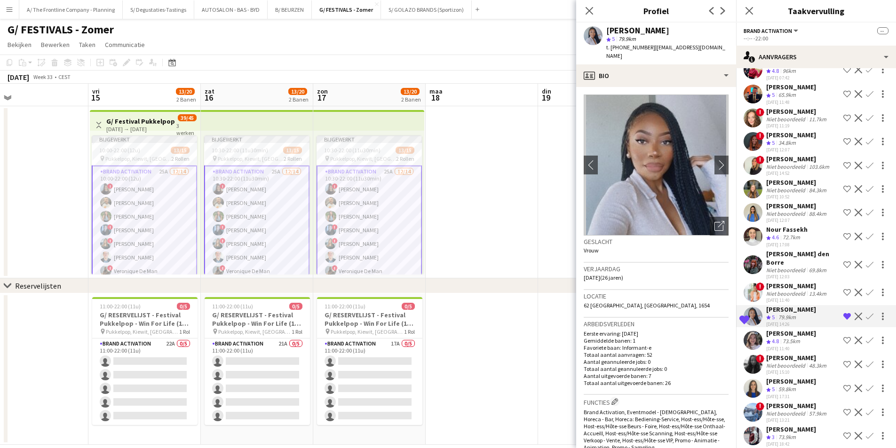
drag, startPoint x: 786, startPoint y: 306, endPoint x: 783, endPoint y: 330, distance: 24.6
click at [783, 330] on div "! Romy Van bortel Ploegbeoordeling 5 71.6km 07-03-2025 16:57 Ploeg op de shortl…" at bounding box center [816, 144] width 160 height 609
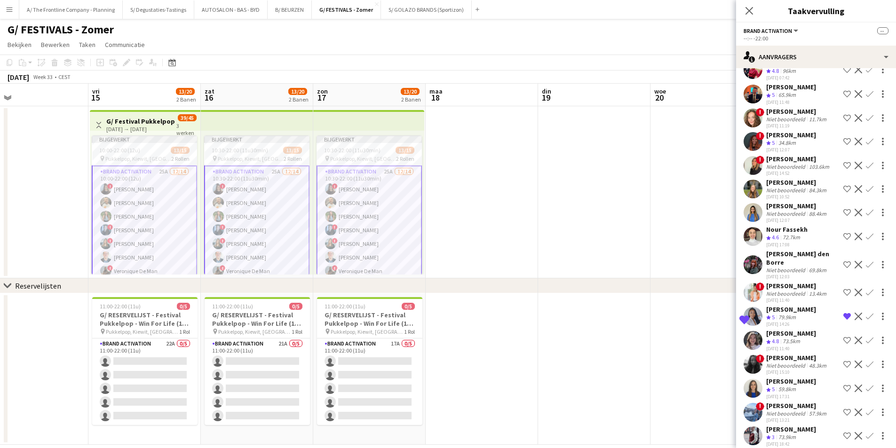
click at [782, 329] on div "[PERSON_NAME]" at bounding box center [791, 333] width 50 height 8
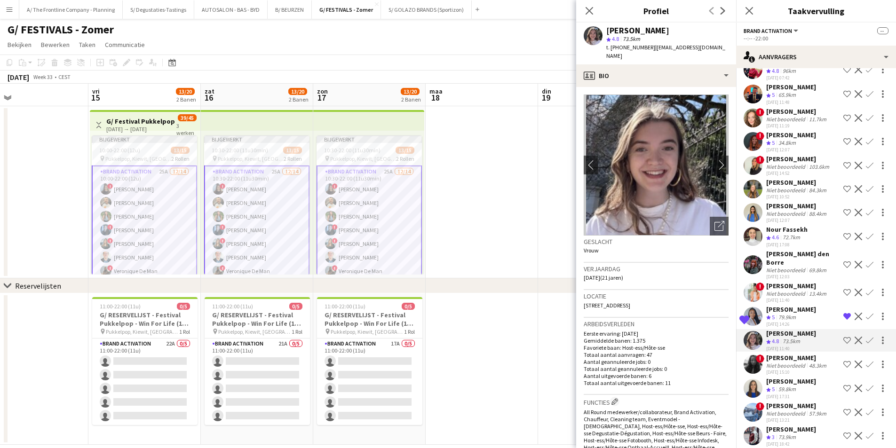
click at [785, 386] on div "59.8km" at bounding box center [786, 390] width 21 height 8
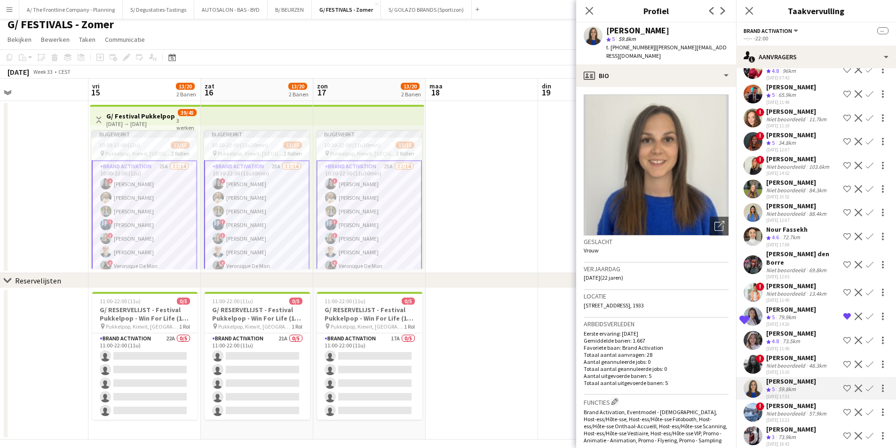
scroll to position [0, 0]
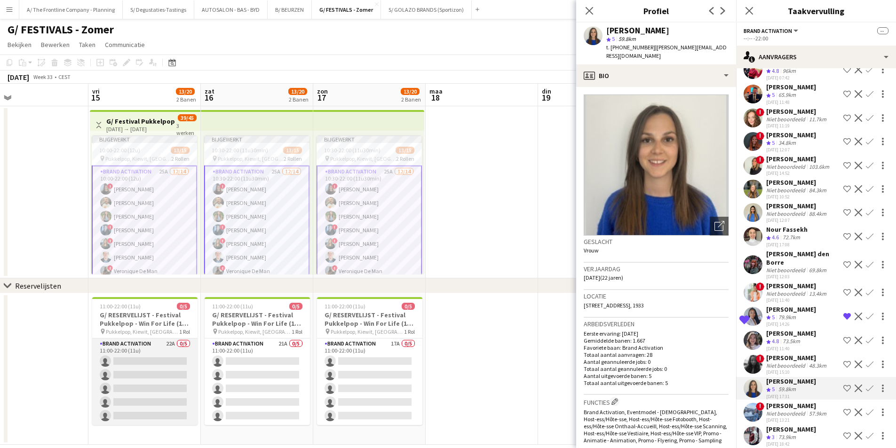
click at [152, 358] on app-card-role "Brand Activation 22A 0/5 11:00-22:00 (11u) single-neutral-actions single-neutra…" at bounding box center [144, 382] width 105 height 87
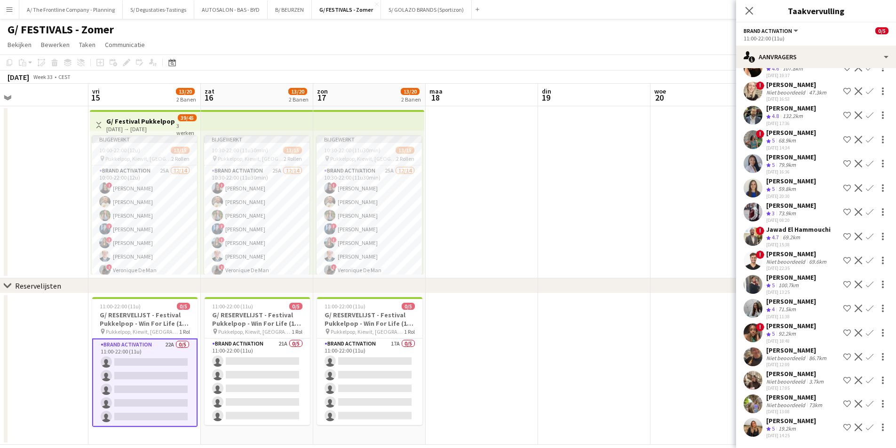
scroll to position [81, 0]
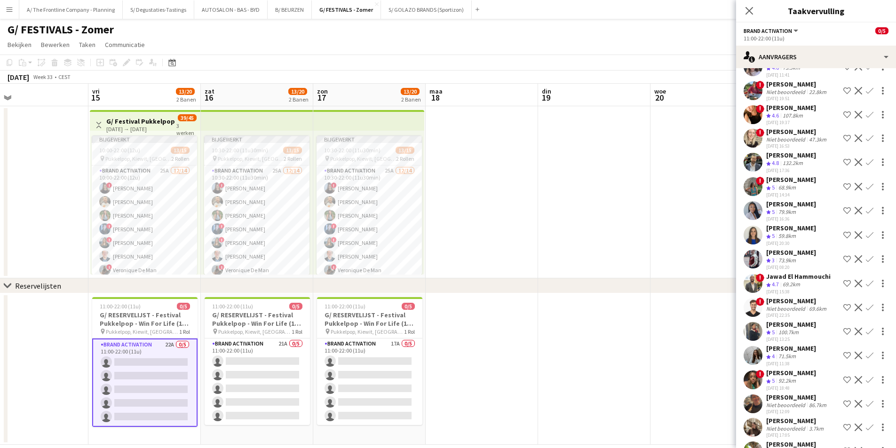
click at [801, 234] on div "Ploegbeoordeling 5 59.8km" at bounding box center [791, 236] width 50 height 8
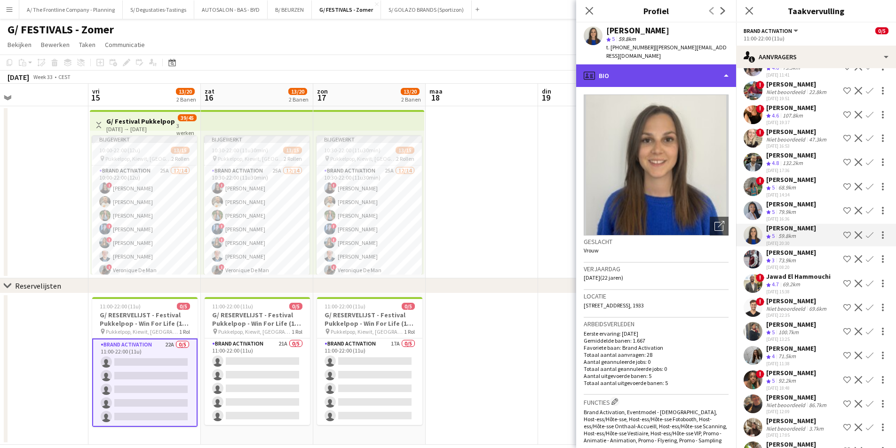
click at [642, 69] on div "profile Bio" at bounding box center [656, 75] width 160 height 23
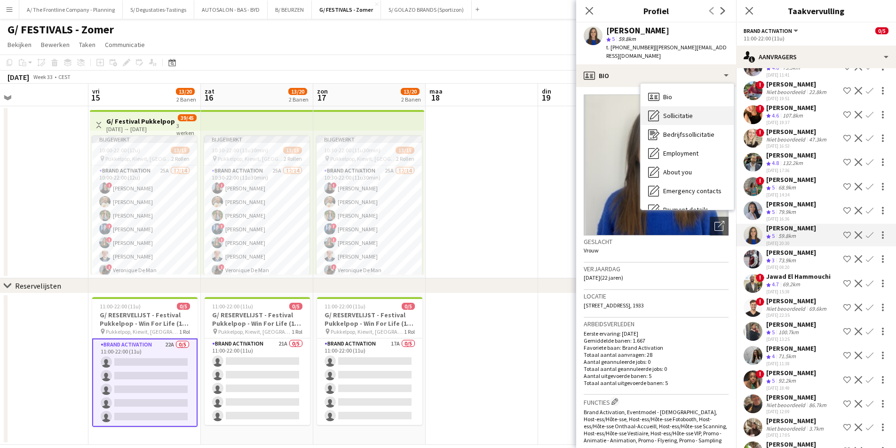
click at [700, 106] on div "Sollicitatie Sollicitatie" at bounding box center [686, 115] width 93 height 19
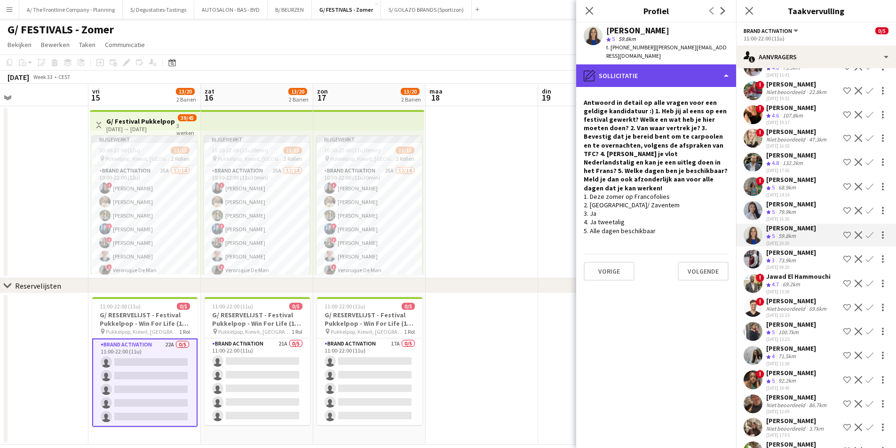
click at [639, 73] on div "pencil4 Sollicitatie" at bounding box center [656, 75] width 160 height 23
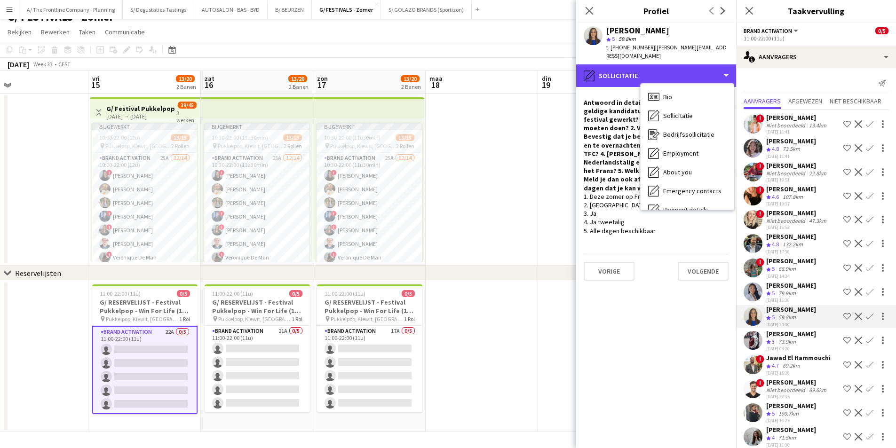
scroll to position [0, 0]
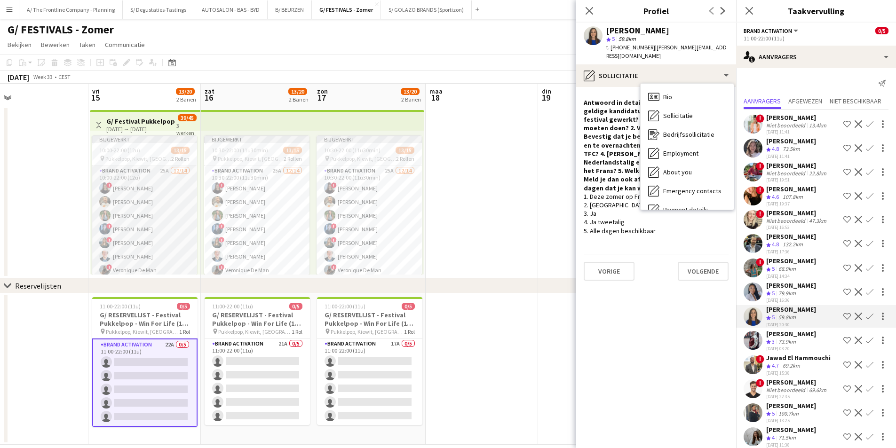
click at [162, 219] on app-card-role "Brand Activation 25A 12/14 10:00-22:00 (12u) ! Françoise Van Calster Ellen Watz…" at bounding box center [144, 270] width 105 height 209
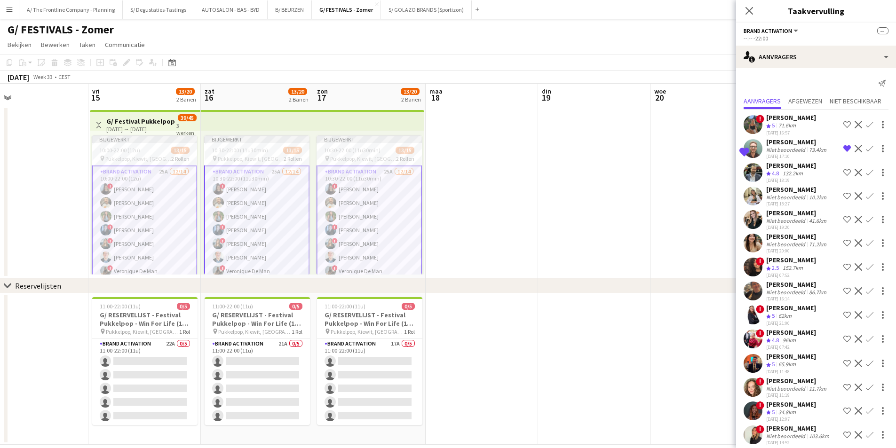
click at [786, 221] on div "Niet beoordeeld" at bounding box center [786, 220] width 41 height 7
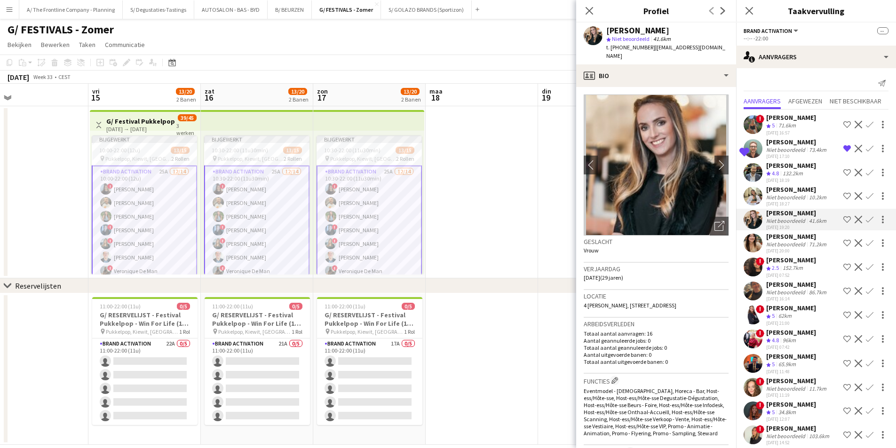
click at [786, 238] on div "[PERSON_NAME]" at bounding box center [797, 236] width 62 height 8
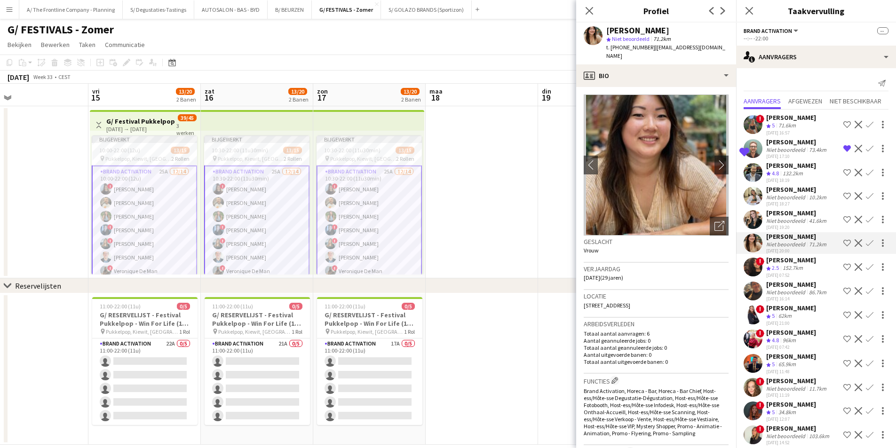
click at [814, 268] on div "! Maëlle Declercq Ploegbeoordeling 2.5 152.7km 08-03-2025 07:52 Ploeg op de sho…" at bounding box center [816, 267] width 160 height 23
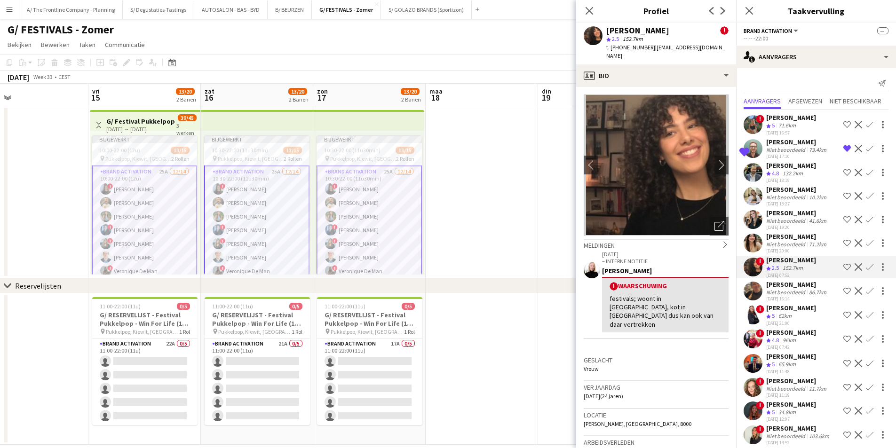
click at [798, 285] on div "[PERSON_NAME]" at bounding box center [797, 284] width 62 height 8
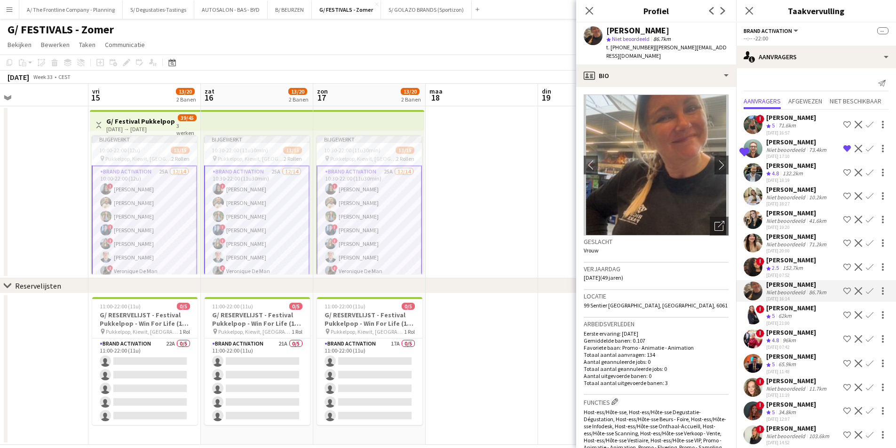
click at [791, 316] on div "62km" at bounding box center [784, 316] width 17 height 8
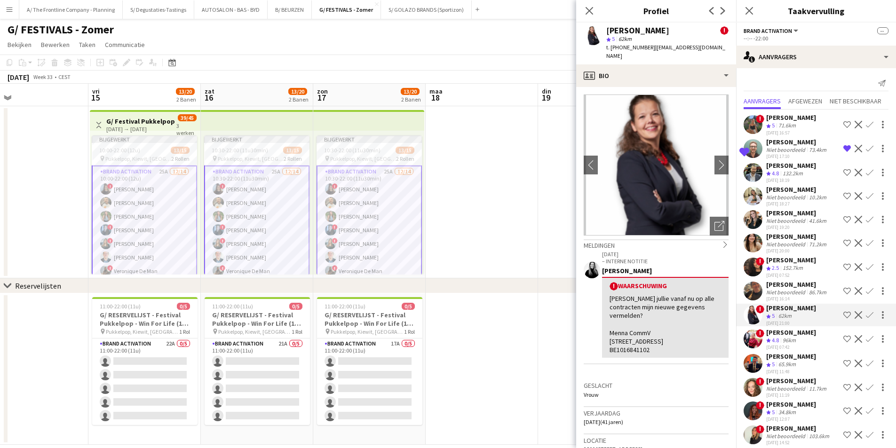
click at [791, 333] on div "[PERSON_NAME]" at bounding box center [791, 332] width 50 height 8
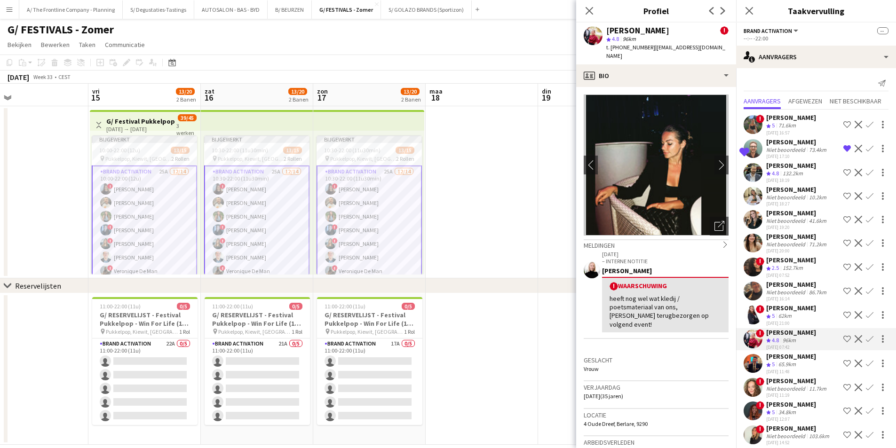
click at [789, 359] on div "[PERSON_NAME]" at bounding box center [791, 356] width 50 height 8
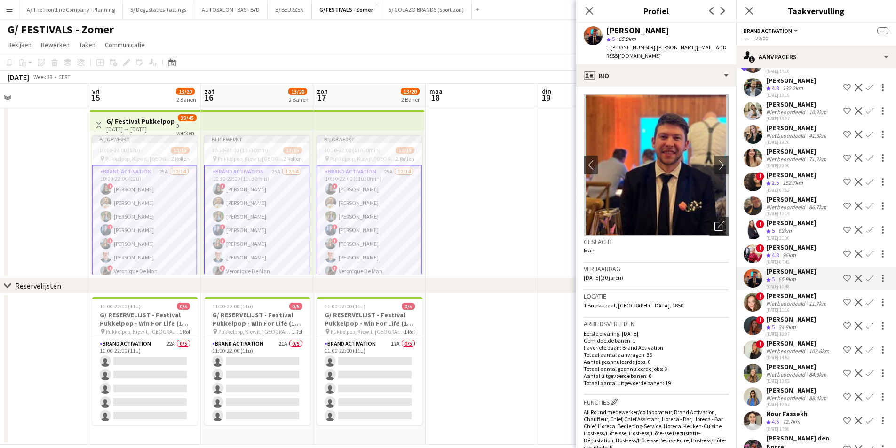
scroll to position [94, 0]
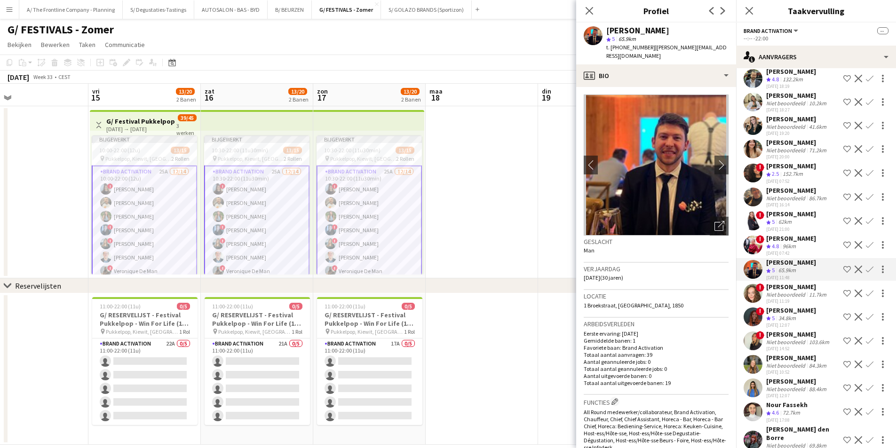
click at [800, 288] on div "[PERSON_NAME]" at bounding box center [797, 287] width 62 height 8
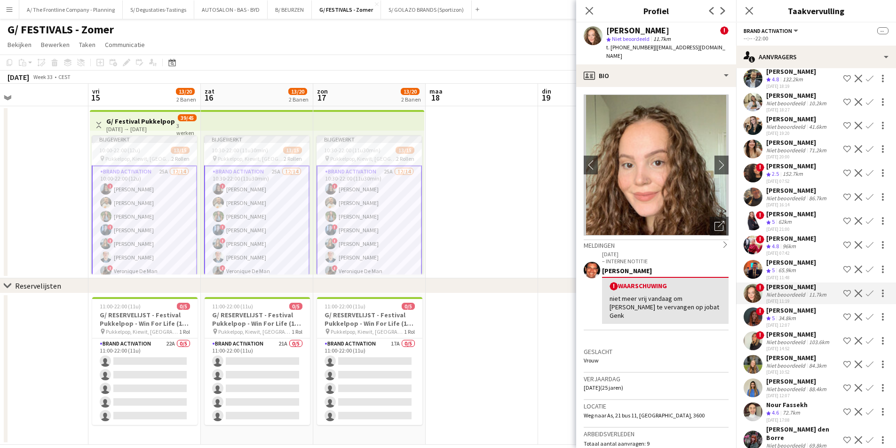
click at [791, 316] on div "34.8km" at bounding box center [786, 319] width 21 height 8
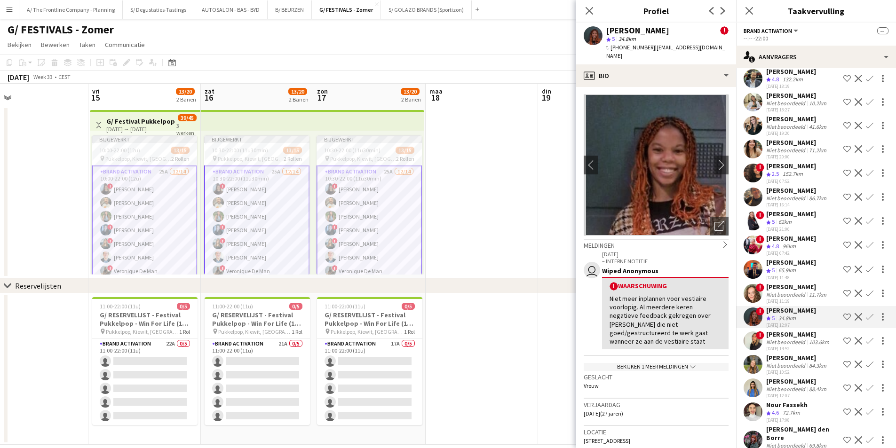
click at [786, 342] on div "Niet beoordeeld" at bounding box center [786, 342] width 41 height 7
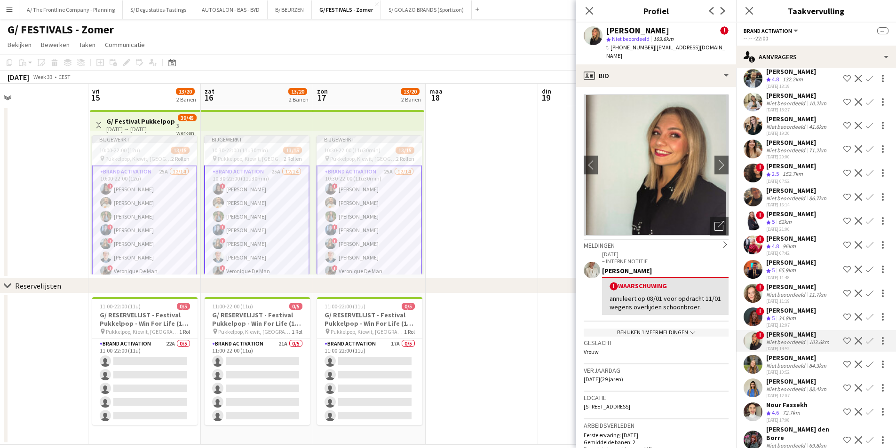
click at [784, 370] on div "[DATE] 10:52" at bounding box center [797, 372] width 62 height 6
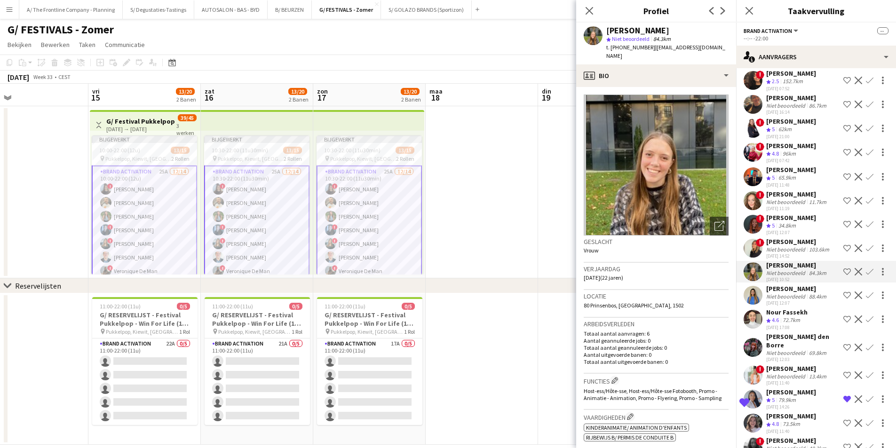
scroll to position [188, 0]
click at [797, 363] on div "[PERSON_NAME]" at bounding box center [797, 367] width 62 height 8
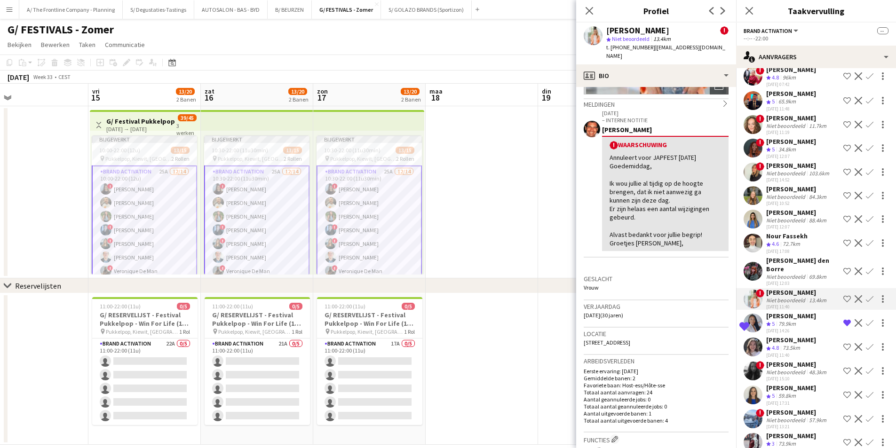
scroll to position [269, 0]
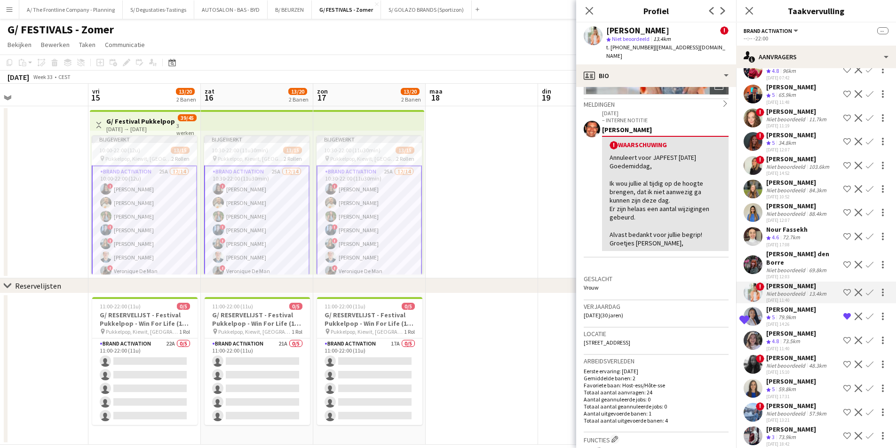
click at [630, 344] on span "38 Bloemenstraat, Wellen, 3830" at bounding box center [607, 342] width 47 height 7
copy span "38 Bloemenstraat, Wellen, 3830"
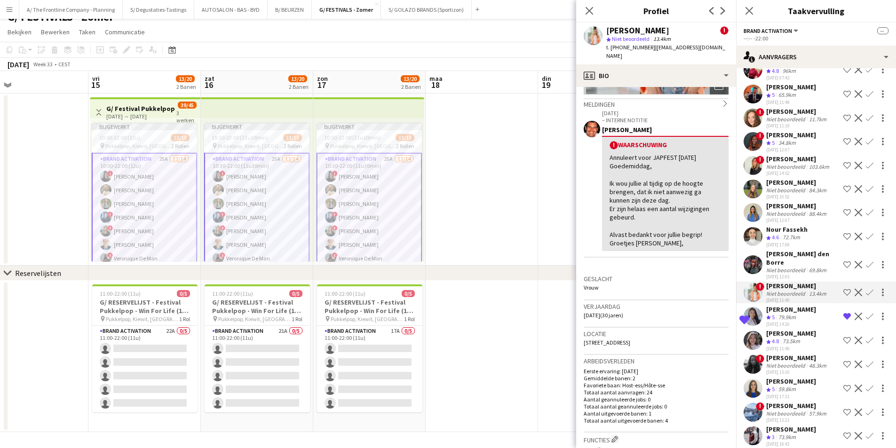
click at [843, 385] on app-icon "Ploeg op de shortlist" at bounding box center [847, 389] width 8 height 8
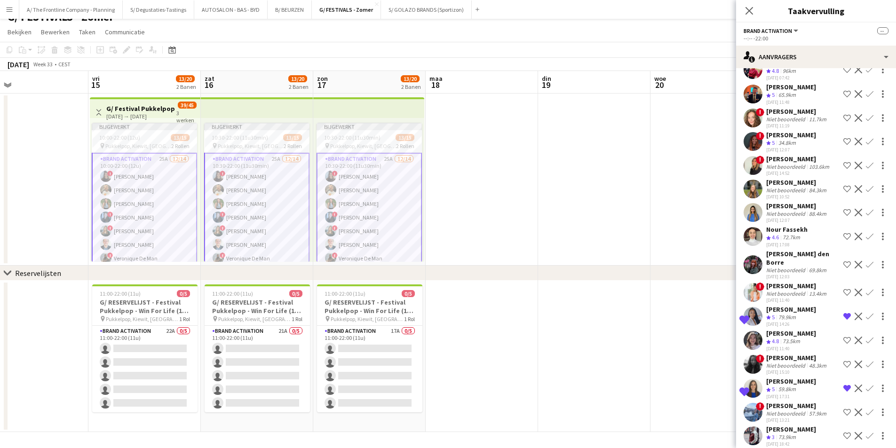
click at [797, 305] on div "[PERSON_NAME]" at bounding box center [791, 309] width 50 height 8
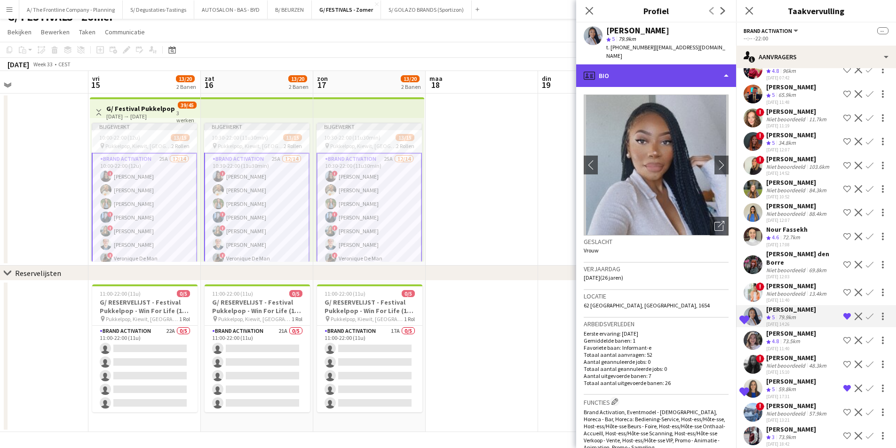
click at [648, 71] on div "profile Bio" at bounding box center [656, 75] width 160 height 23
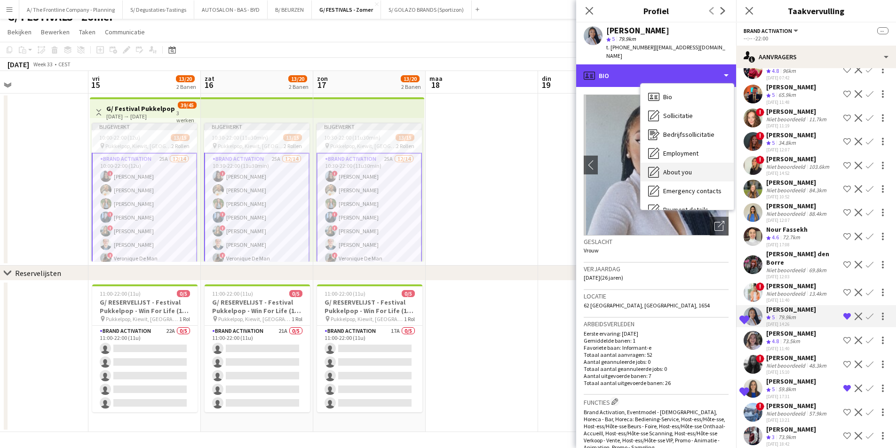
scroll to position [88, 0]
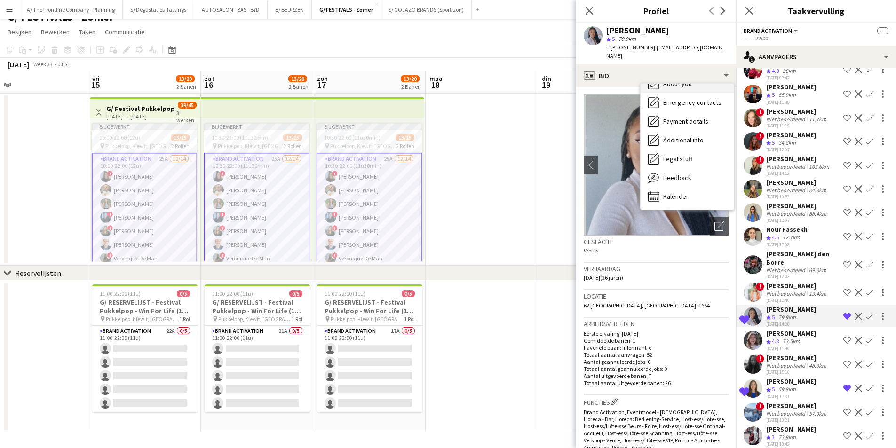
click at [695, 172] on div "Feedback Feedback" at bounding box center [686, 177] width 93 height 19
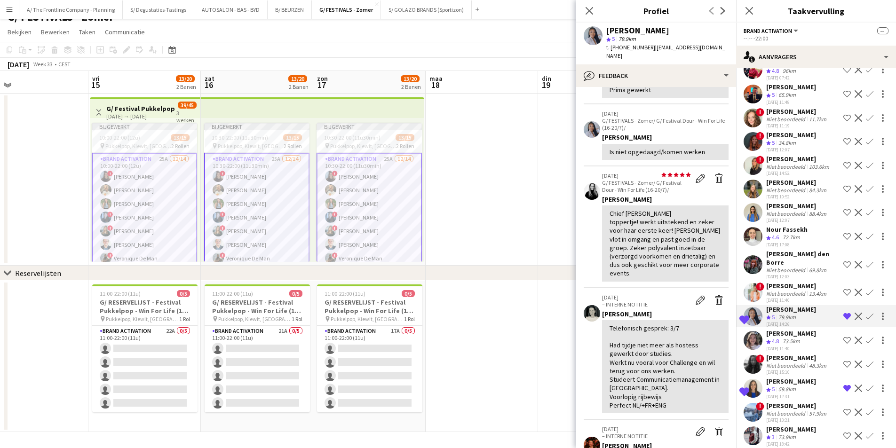
scroll to position [0, 0]
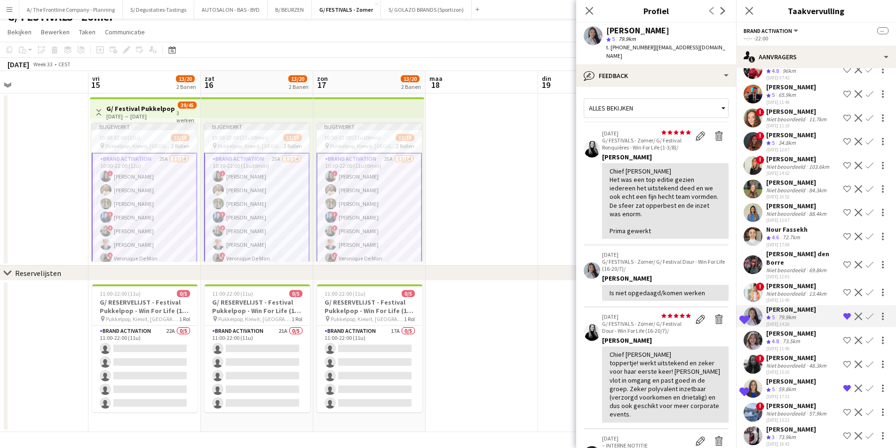
click at [843, 289] on app-icon "Ploeg op de shortlist" at bounding box center [847, 293] width 8 height 8
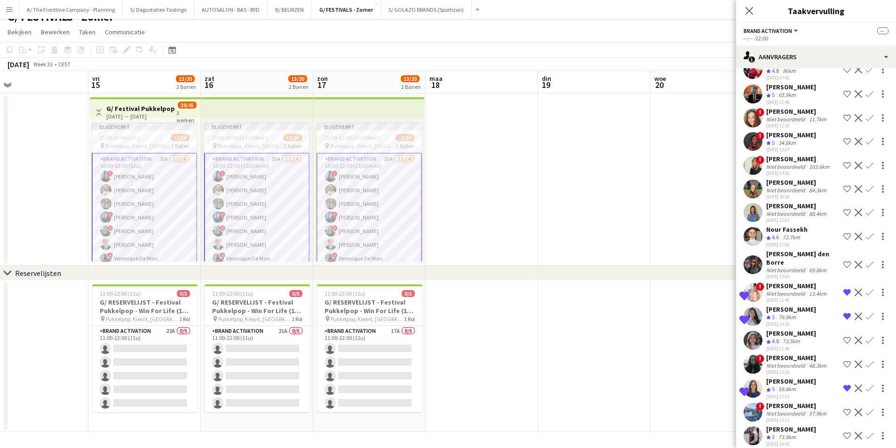
click at [815, 282] on div "[PERSON_NAME]" at bounding box center [797, 286] width 62 height 8
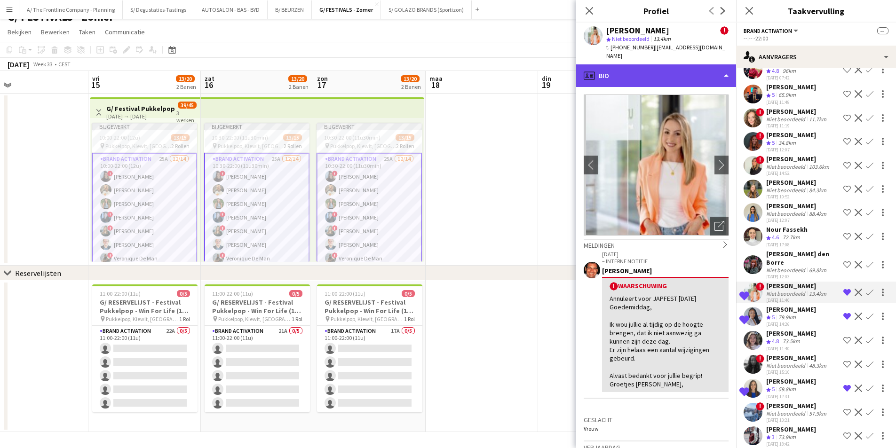
click at [623, 71] on div "profile Bio" at bounding box center [656, 75] width 160 height 23
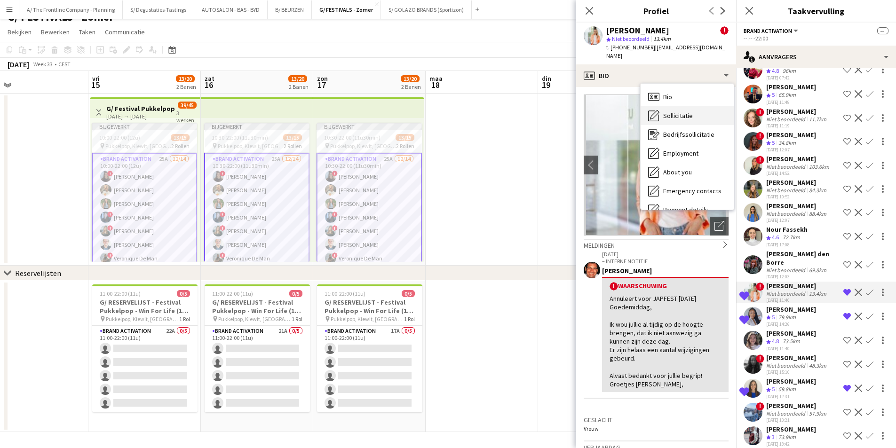
click at [647, 118] on div "Sollicitatie Sollicitatie" at bounding box center [686, 115] width 93 height 19
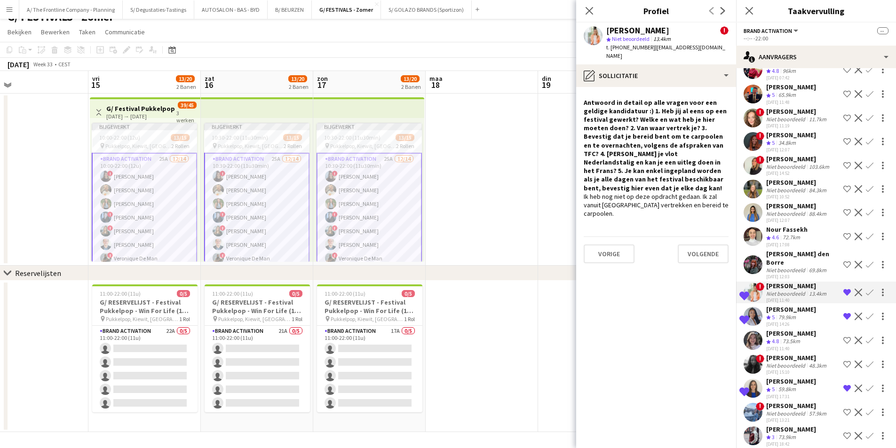
click at [795, 338] on div "73.5km" at bounding box center [791, 342] width 21 height 8
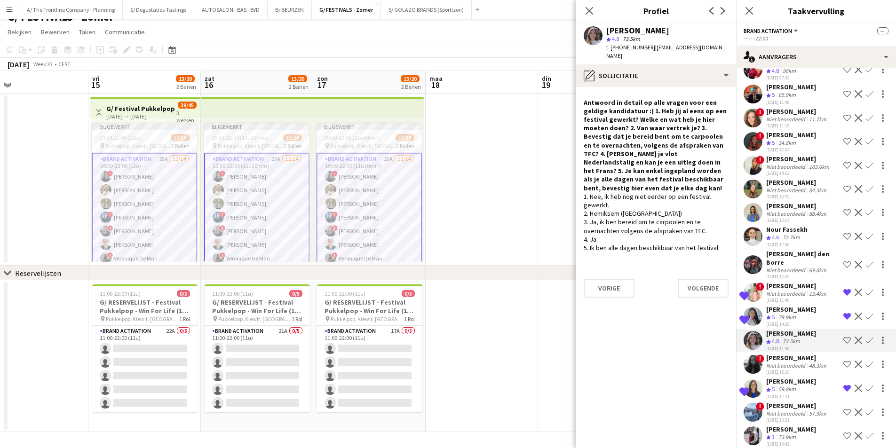
click at [631, 222] on div "1. Nee, ik heb nog niet eerder op een festival gewerkt. 2. Hemiksem (Antwerpen)…" at bounding box center [656, 222] width 145 height 60
click at [843, 289] on app-icon "Verwijder ploeg van de shortlist" at bounding box center [847, 293] width 8 height 8
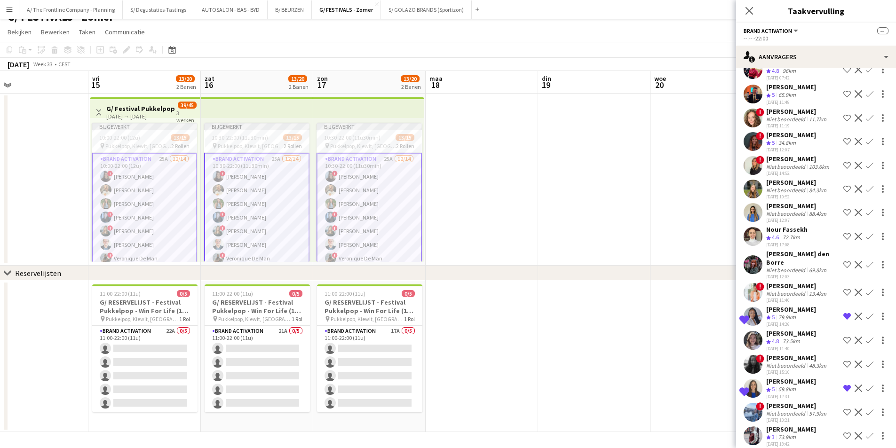
click at [843, 313] on app-icon "Verwijder ploeg van de shortlist" at bounding box center [847, 317] width 8 height 8
click at [843, 385] on app-icon "Verwijder ploeg van de shortlist" at bounding box center [847, 389] width 8 height 8
click at [841, 335] on button "Ploeg op de shortlist" at bounding box center [846, 340] width 11 height 11
click at [762, 331] on app-user-avatar at bounding box center [752, 340] width 19 height 19
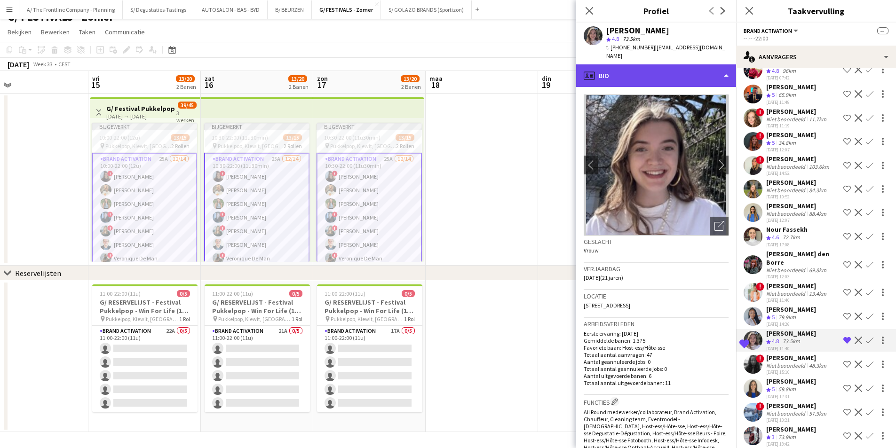
click at [646, 69] on div "profile Bio" at bounding box center [656, 75] width 160 height 23
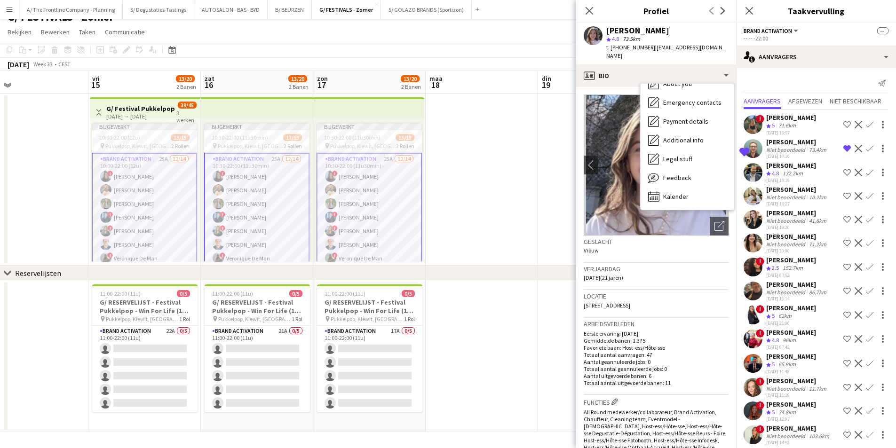
click at [788, 148] on div "Niet beoordeeld" at bounding box center [786, 149] width 41 height 7
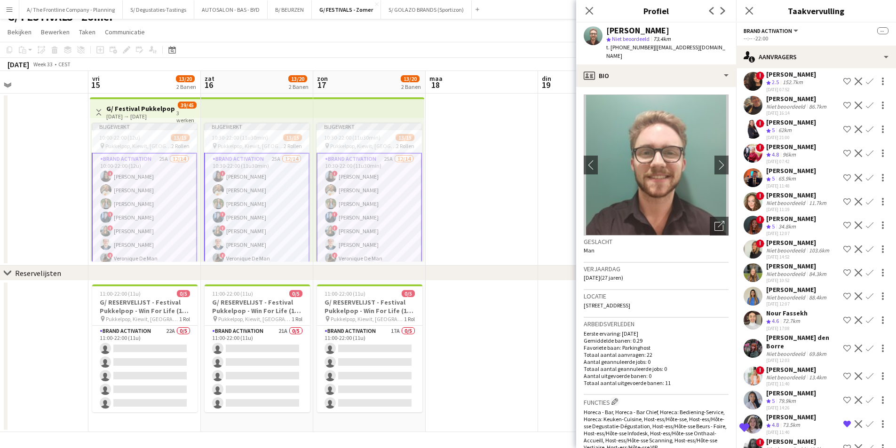
scroll to position [188, 0]
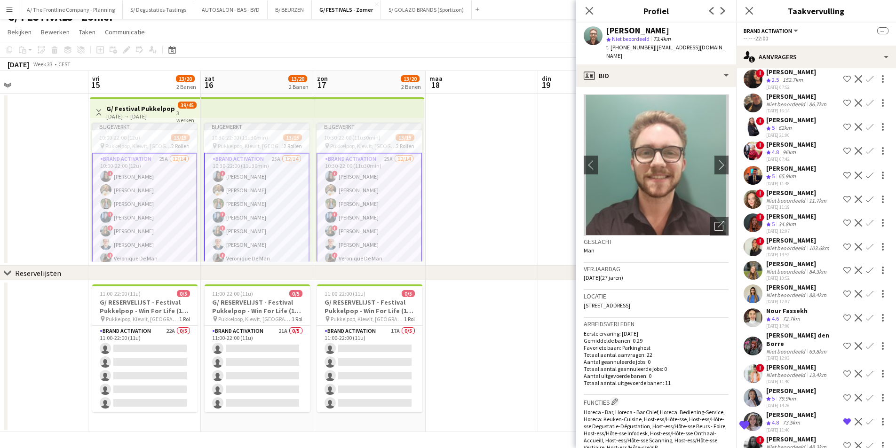
click at [797, 410] on div "[PERSON_NAME]" at bounding box center [791, 414] width 50 height 8
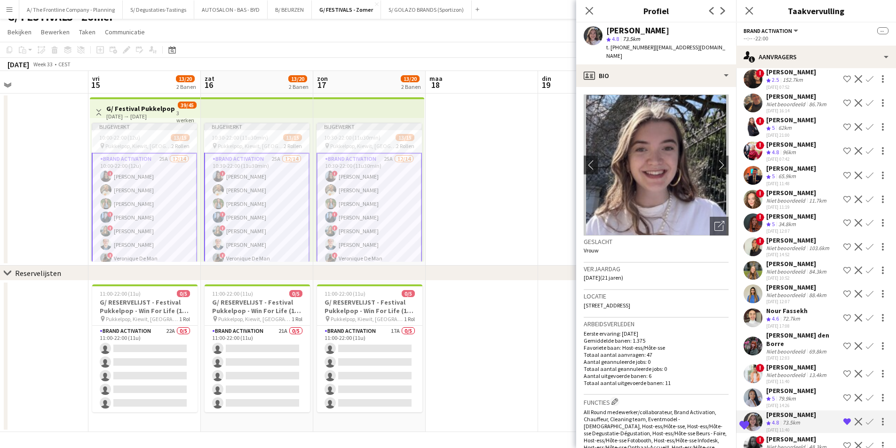
click at [652, 29] on div "[PERSON_NAME]" at bounding box center [637, 30] width 63 height 8
copy div "[PERSON_NAME]"
drag, startPoint x: 648, startPoint y: 50, endPoint x: 702, endPoint y: 49, distance: 54.1
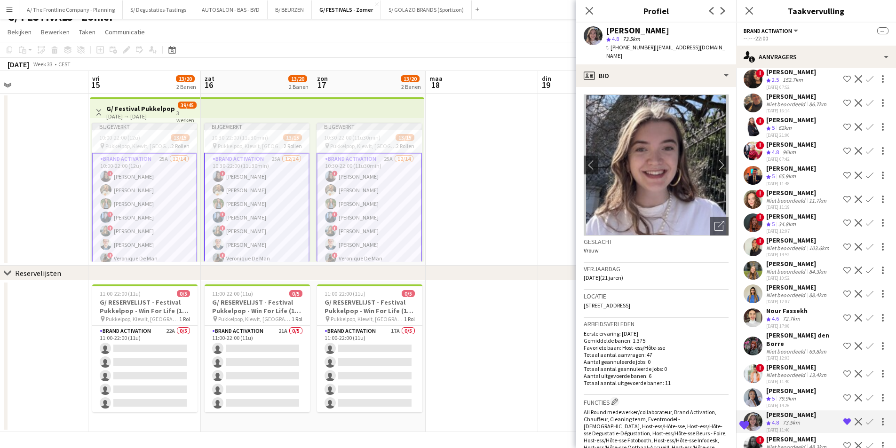
click at [702, 49] on div "Winke De Feyter star 4.8 73.5km t. +32477500225 | winkedf@gmail.com" at bounding box center [656, 44] width 160 height 42
copy span "winkedf@gmail.com"
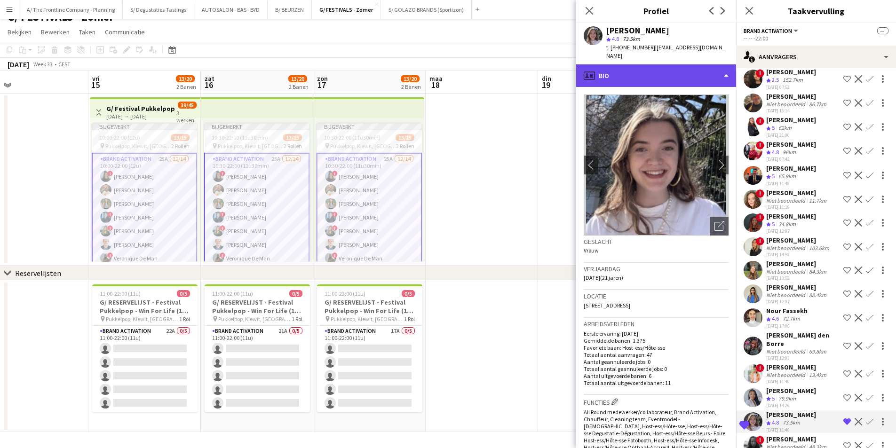
click at [694, 73] on div "profile Bio" at bounding box center [656, 75] width 160 height 23
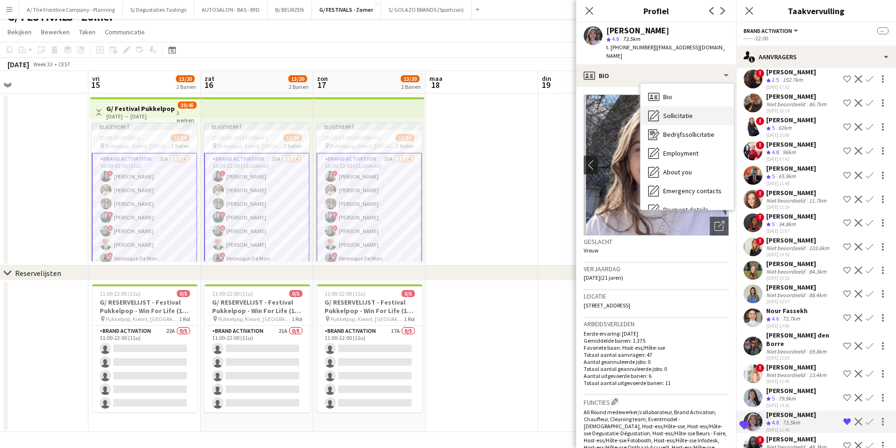
click at [687, 111] on span "Sollicitatie" at bounding box center [678, 115] width 30 height 8
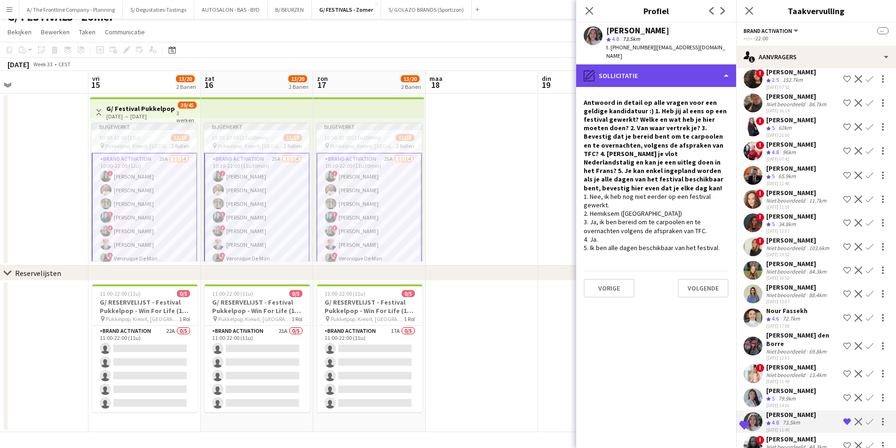
click at [649, 64] on div "pencil4 Sollicitatie" at bounding box center [656, 75] width 160 height 23
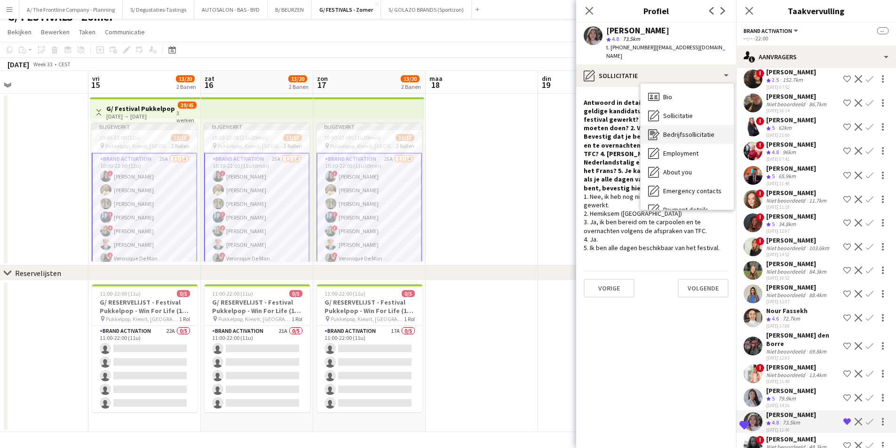
click at [662, 125] on div "Bedrijfssollicitatie Bedrijfssollicitatie" at bounding box center [686, 134] width 93 height 19
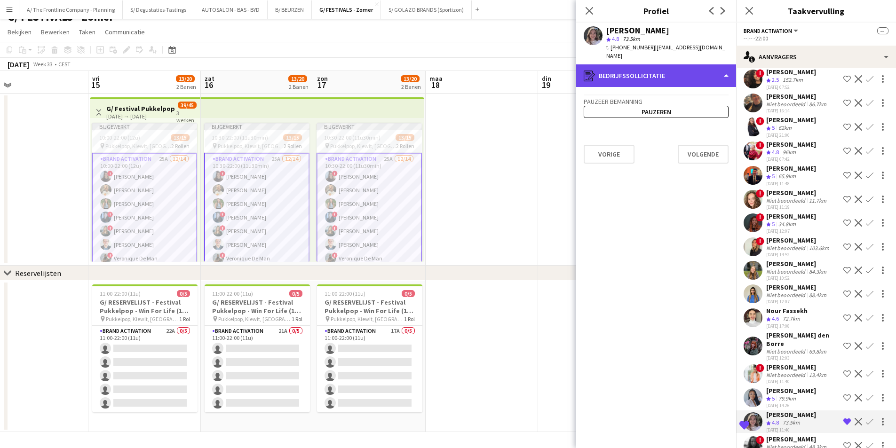
click at [625, 64] on div "register Bedrijfssollicitatie" at bounding box center [656, 75] width 160 height 23
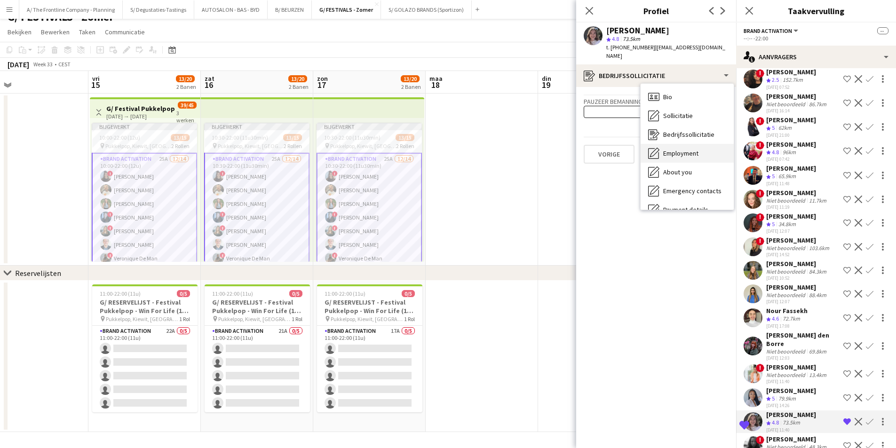
click at [658, 150] on icon at bounding box center [653, 153] width 11 height 11
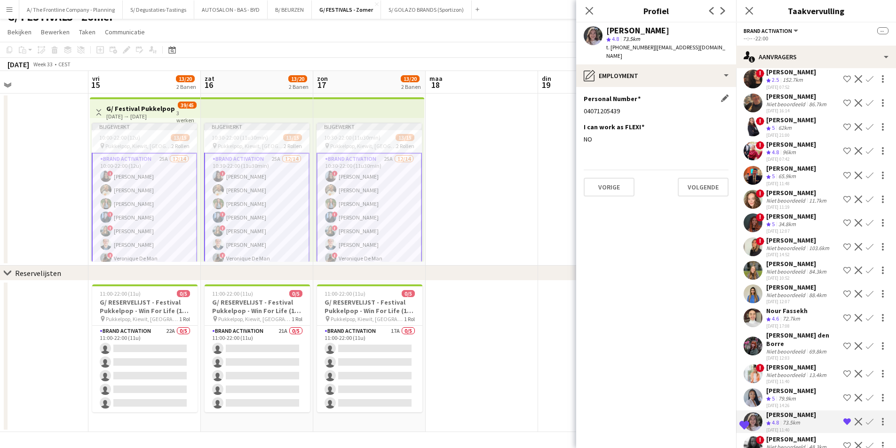
click at [600, 107] on div "04071205439" at bounding box center [656, 111] width 145 height 8
copy div "04071205439"
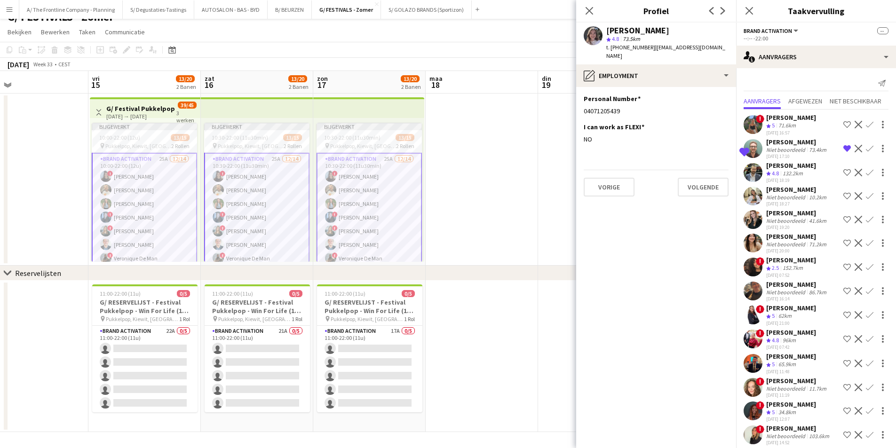
click at [797, 142] on div "[PERSON_NAME]" at bounding box center [797, 142] width 62 height 8
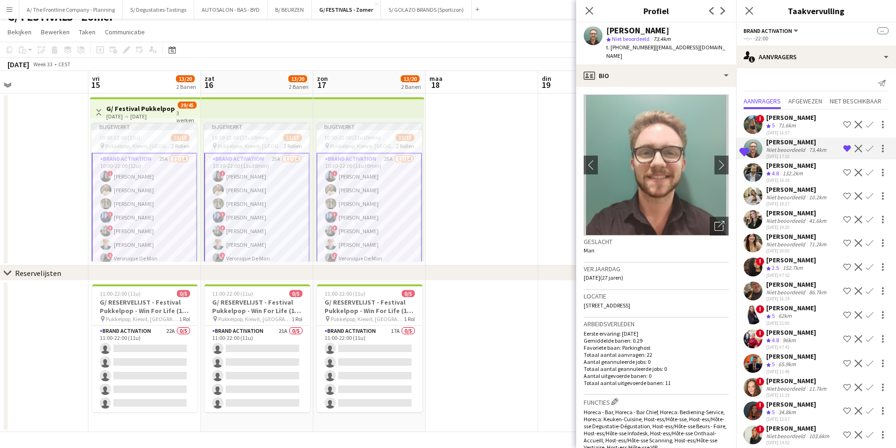
drag, startPoint x: 607, startPoint y: 30, endPoint x: 677, endPoint y: 27, distance: 70.1
click at [669, 27] on div "[PERSON_NAME]" at bounding box center [637, 30] width 63 height 8
copy div "[PERSON_NAME]"
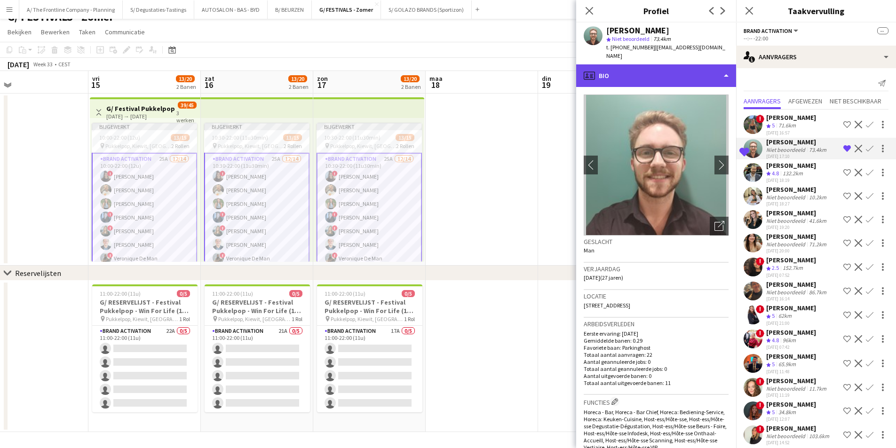
click at [673, 65] on div "profile Bio" at bounding box center [656, 75] width 160 height 23
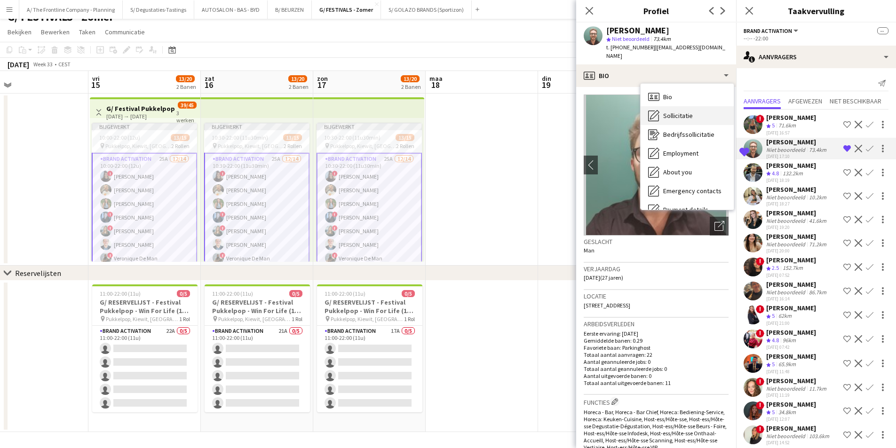
click at [676, 106] on div "Sollicitatie Sollicitatie" at bounding box center [686, 115] width 93 height 19
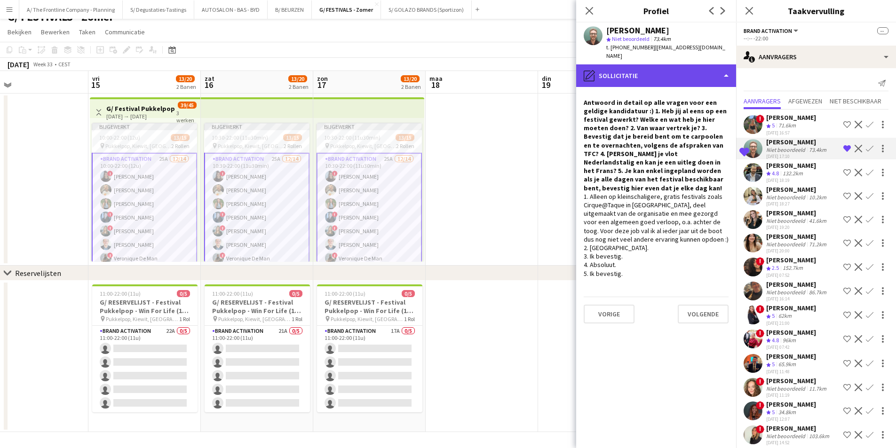
click at [669, 70] on div "pencil4 Sollicitatie" at bounding box center [656, 75] width 160 height 23
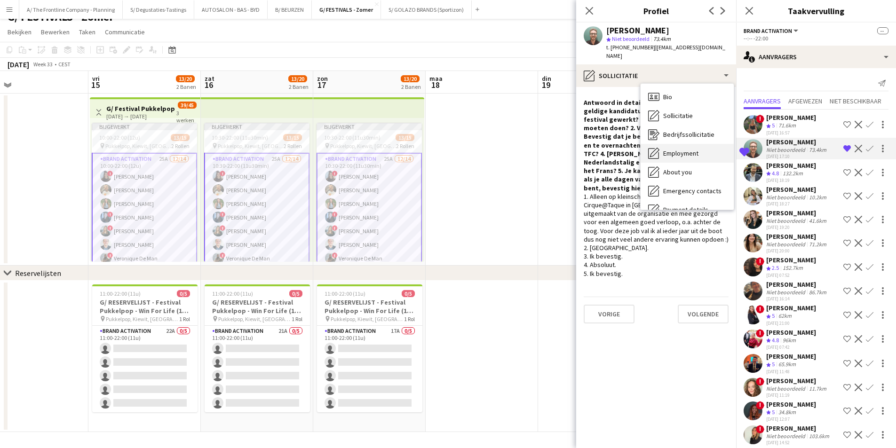
click at [665, 149] on span "Employment" at bounding box center [680, 153] width 35 height 8
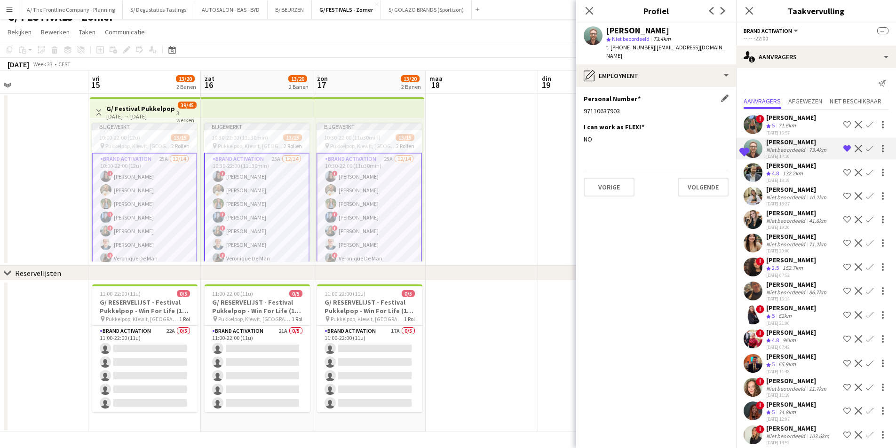
click at [602, 95] on h3 "Personal Number" at bounding box center [612, 99] width 57 height 8
click at [600, 107] on div "97110637903" at bounding box center [656, 111] width 145 height 8
copy div "97110637903"
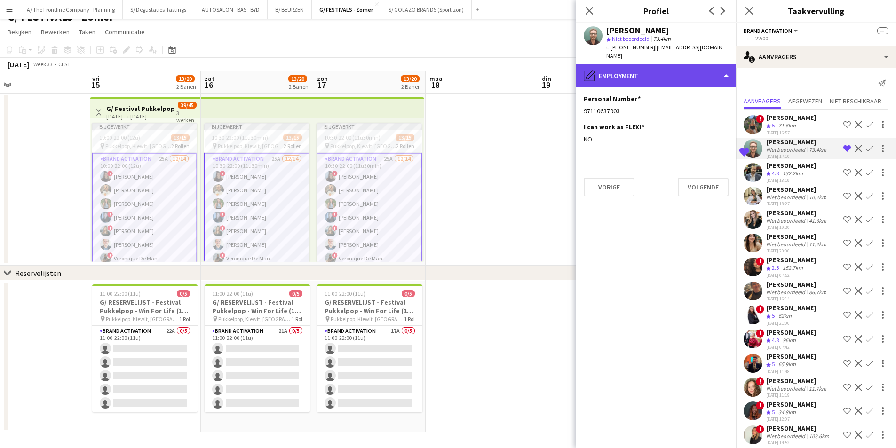
click at [653, 72] on div "pencil4 Employment" at bounding box center [656, 75] width 160 height 23
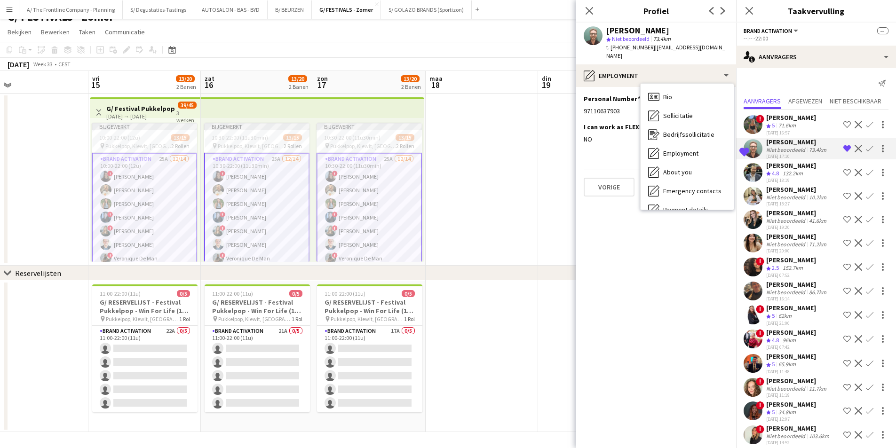
drag, startPoint x: 648, startPoint y: 46, endPoint x: 727, endPoint y: 44, distance: 79.0
click at [727, 44] on div "Matthijs Engelbeen star Niet beoordeeld 73.4km t. +32487301444 | engelbeen.matt…" at bounding box center [656, 44] width 160 height 42
copy span "engelbeen.matthijs@gmail.com"
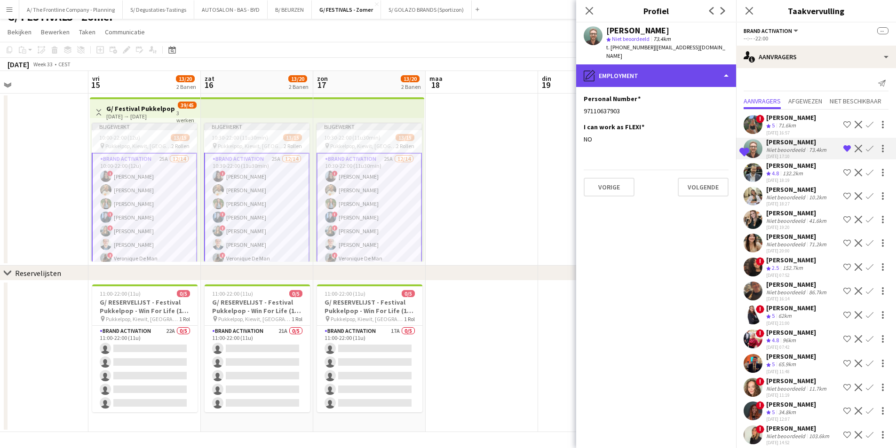
click at [674, 66] on div "pencil4 Employment" at bounding box center [656, 75] width 160 height 23
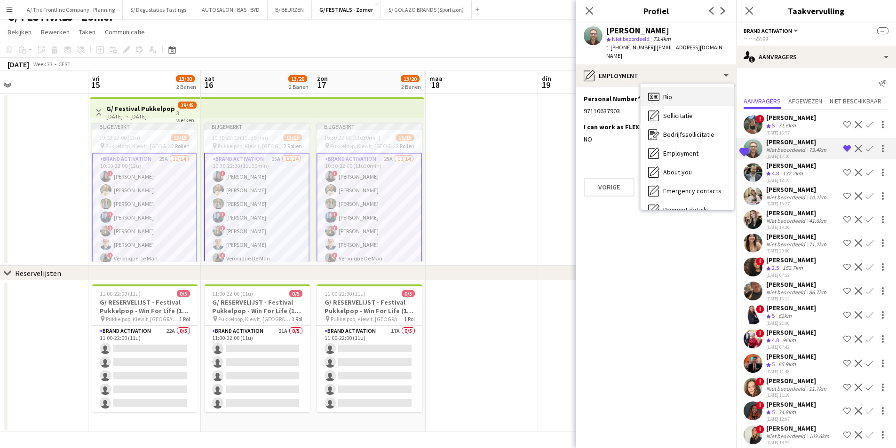
click at [685, 95] on div "Bio Bio" at bounding box center [686, 96] width 93 height 19
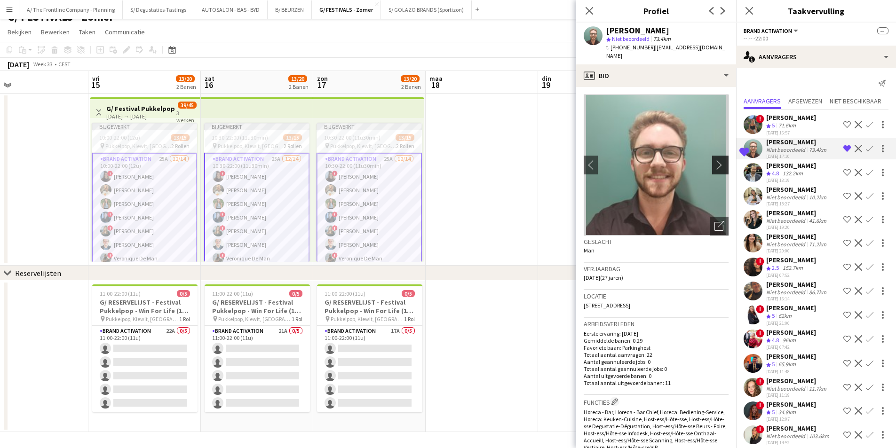
click at [714, 160] on app-icon "chevron-right" at bounding box center [721, 165] width 15 height 10
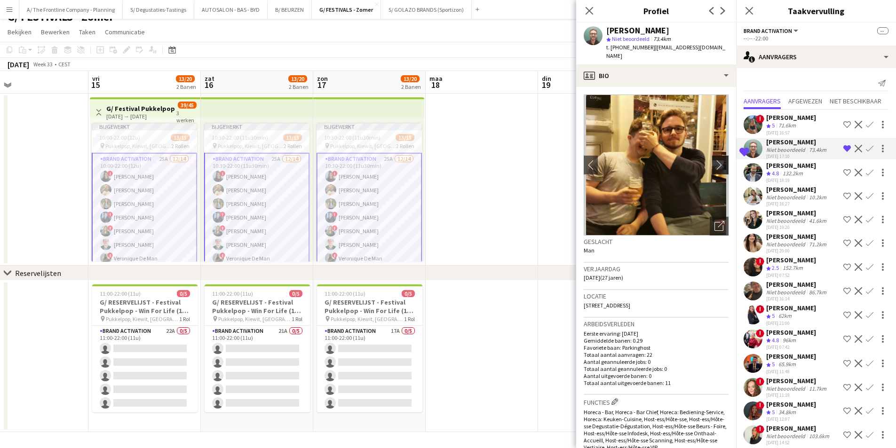
click at [714, 160] on app-icon "chevron-right" at bounding box center [721, 165] width 15 height 10
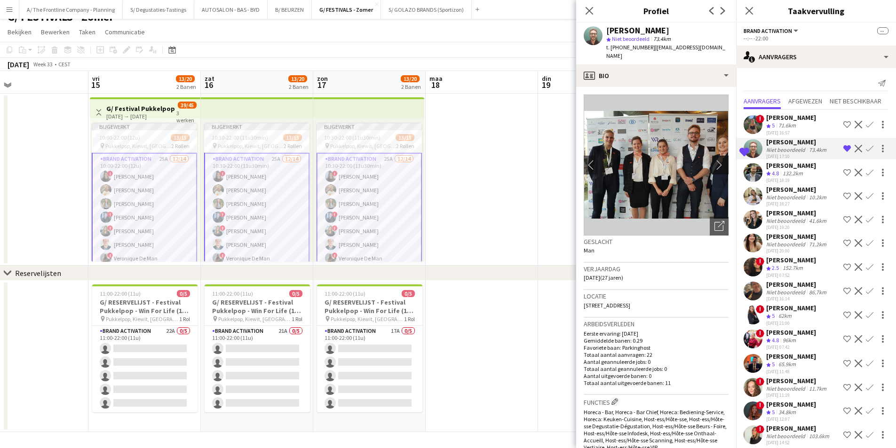
click at [714, 160] on app-icon "chevron-right" at bounding box center [721, 165] width 15 height 10
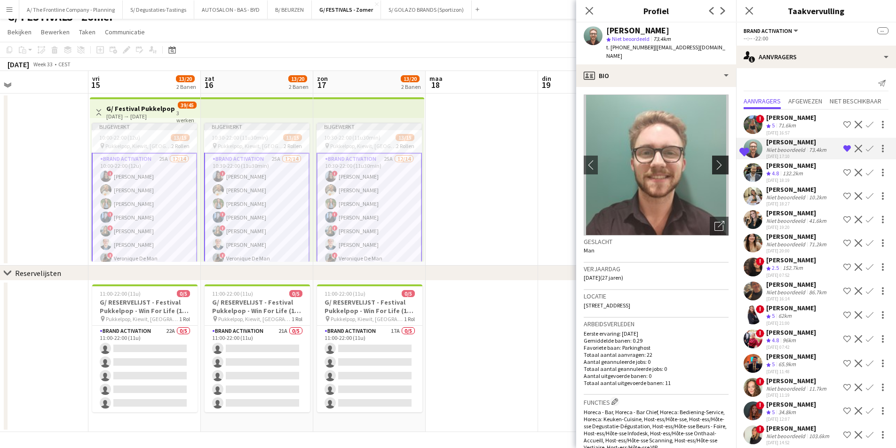
click at [714, 160] on app-icon "chevron-right" at bounding box center [721, 165] width 15 height 10
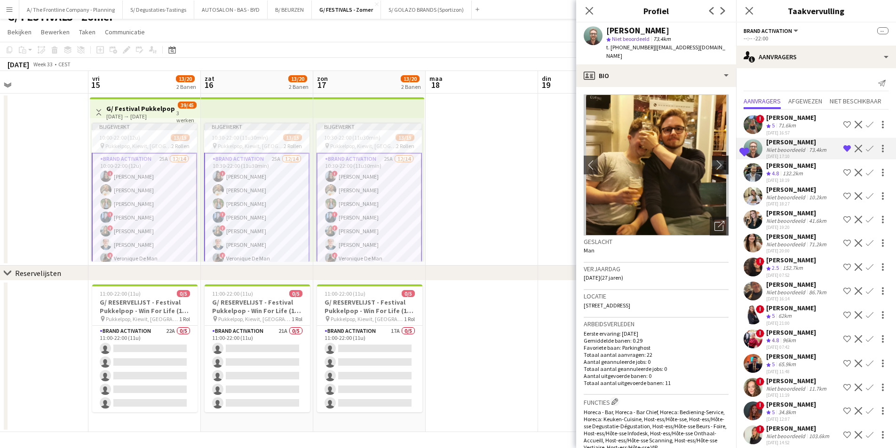
click at [714, 160] on app-icon "chevron-right" at bounding box center [721, 165] width 15 height 10
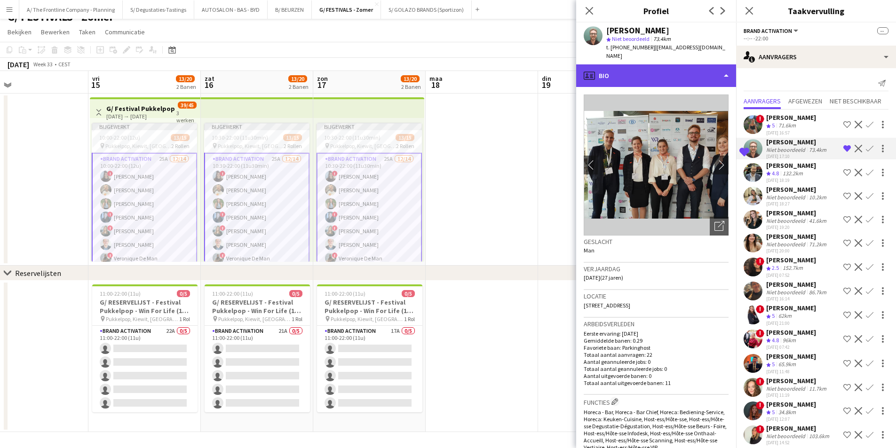
click at [678, 64] on div "profile Bio" at bounding box center [656, 75] width 160 height 23
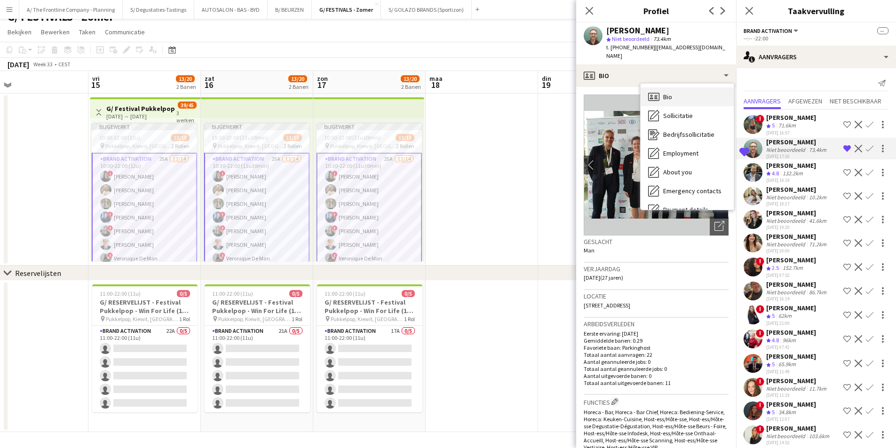
click at [665, 93] on span "Bio" at bounding box center [667, 97] width 9 height 8
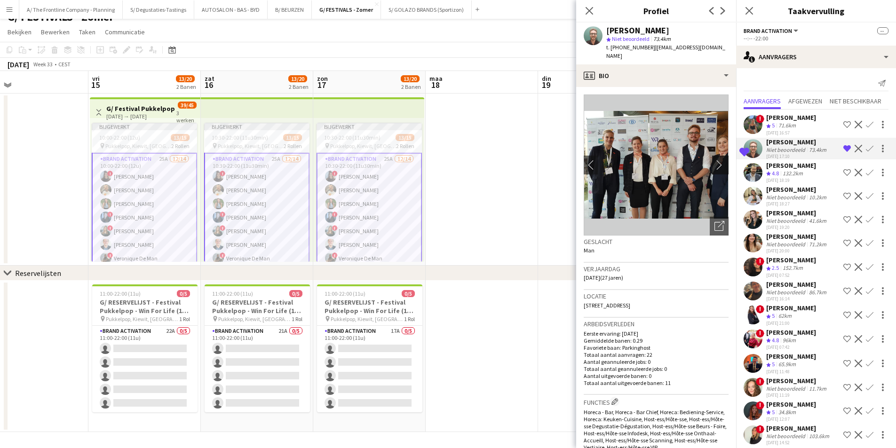
click at [714, 160] on app-icon "chevron-right" at bounding box center [721, 165] width 15 height 10
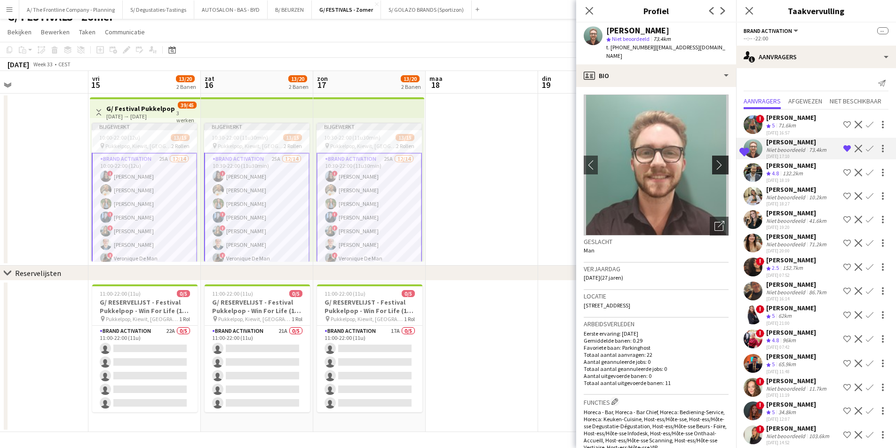
click at [714, 160] on app-icon "chevron-right" at bounding box center [721, 165] width 15 height 10
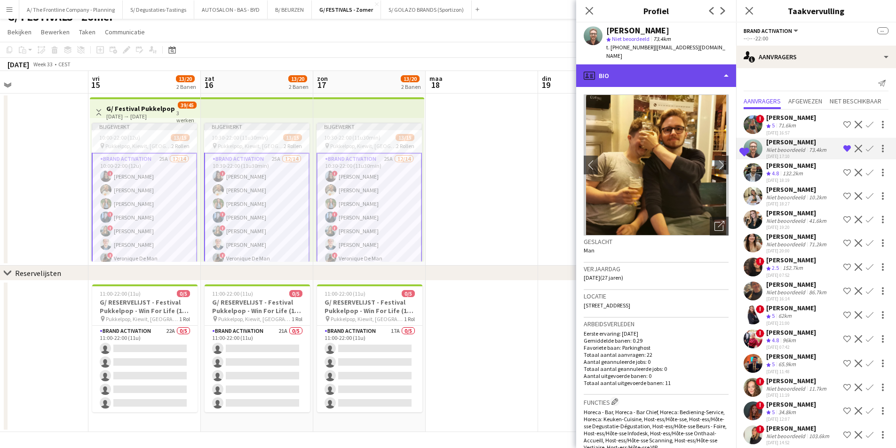
click at [685, 66] on div "profile Bio" at bounding box center [656, 75] width 160 height 23
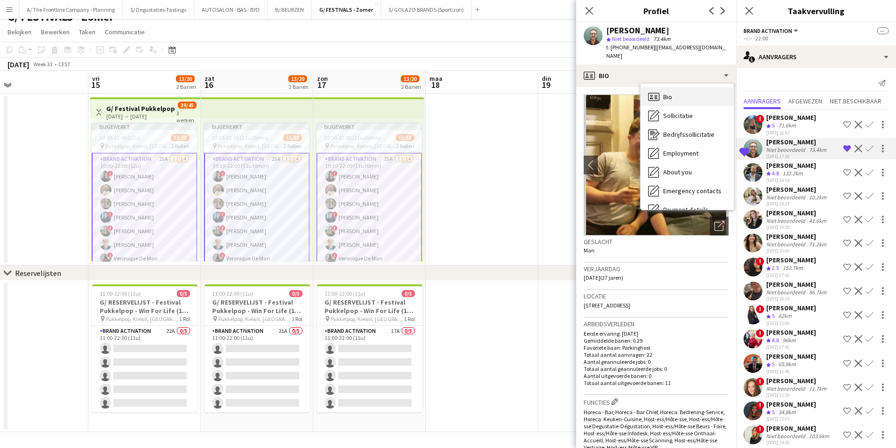
click at [674, 89] on div "Bio Bio" at bounding box center [686, 96] width 93 height 19
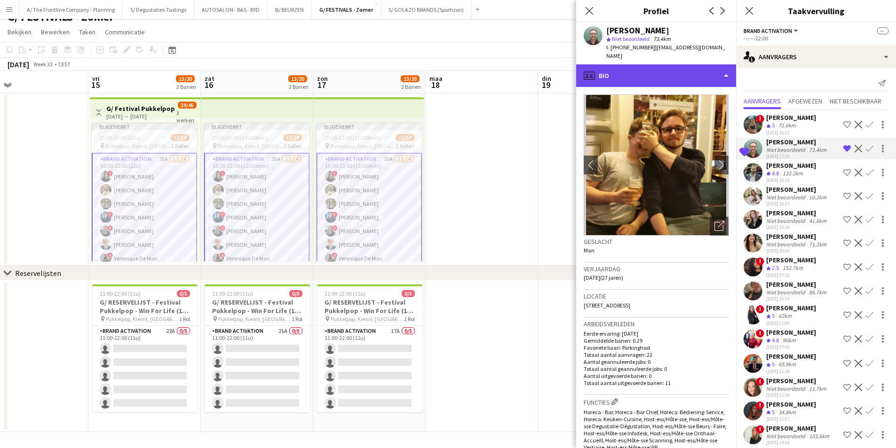
click at [695, 74] on div "profile Bio" at bounding box center [656, 75] width 160 height 23
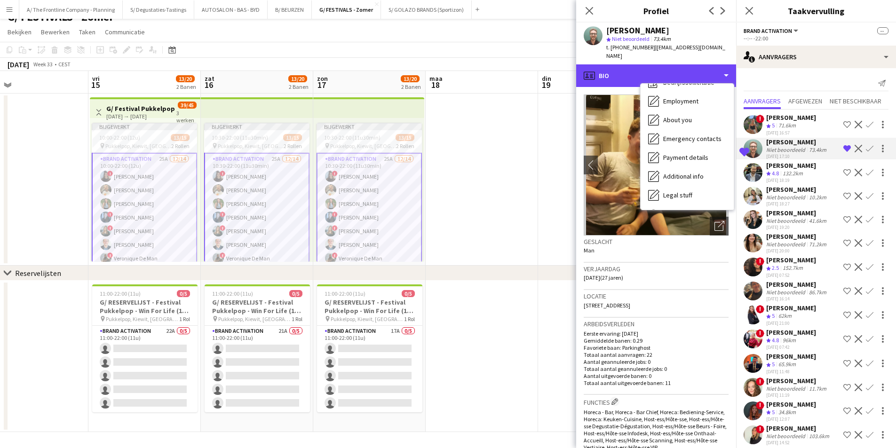
scroll to position [88, 0]
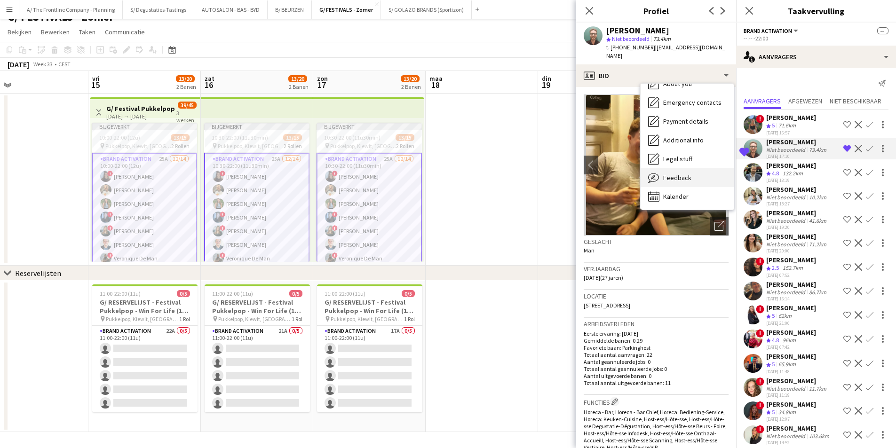
click at [690, 171] on div "Feedback Feedback" at bounding box center [686, 177] width 93 height 19
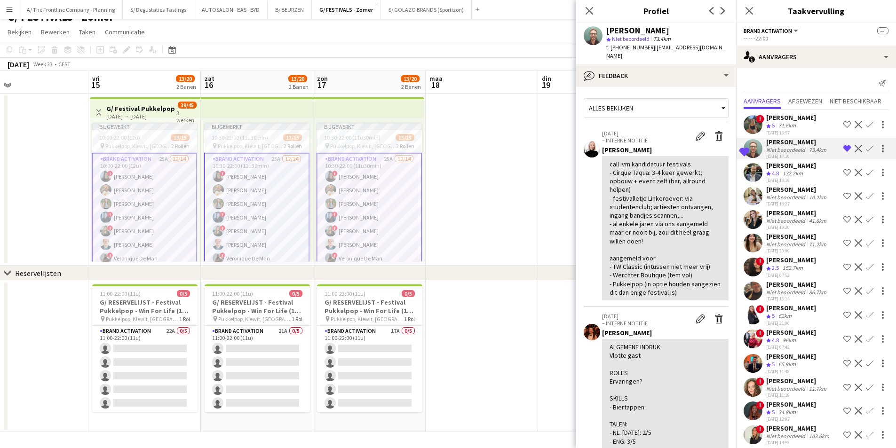
click at [678, 52] on div "Matthijs Engelbeen star Niet beoordeeld 73.4km t. +32487301444 | engelbeen.matt…" at bounding box center [656, 44] width 160 height 42
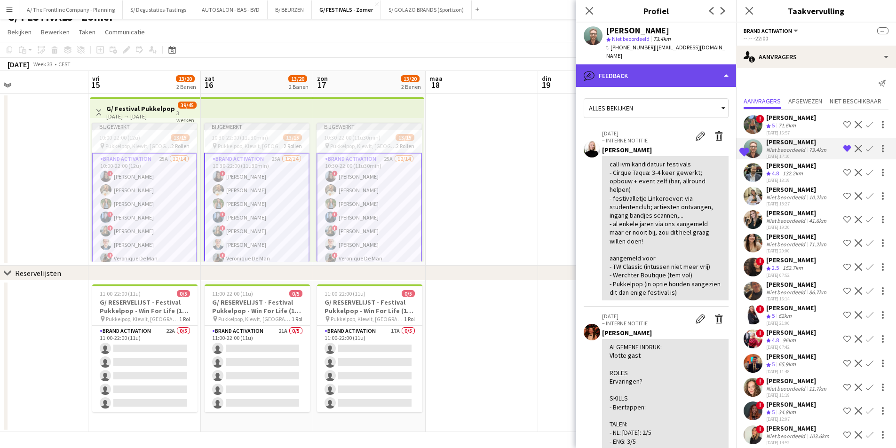
click at [677, 75] on div "bubble-pencil Feedback" at bounding box center [656, 75] width 160 height 23
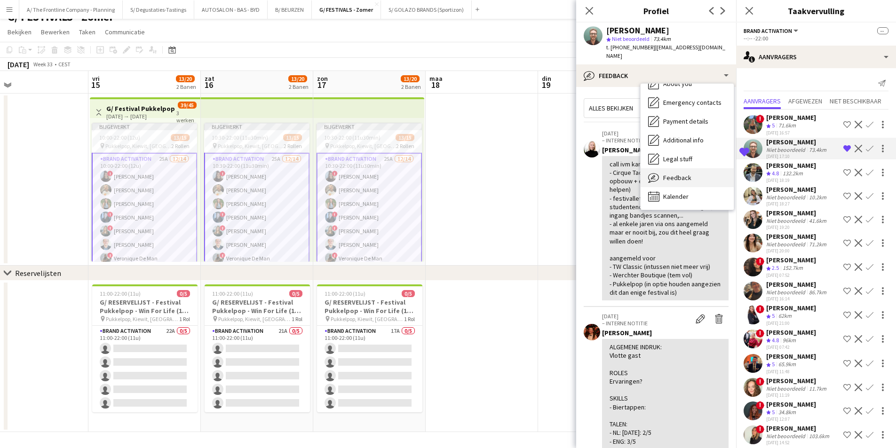
click at [700, 174] on div "Feedback Feedback" at bounding box center [686, 177] width 93 height 19
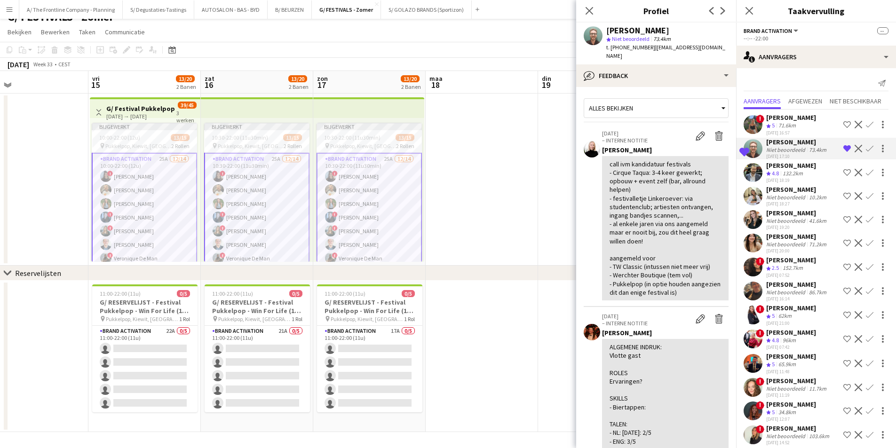
click at [676, 49] on span "| engelbeen.matthijs@gmail.com" at bounding box center [665, 52] width 119 height 16
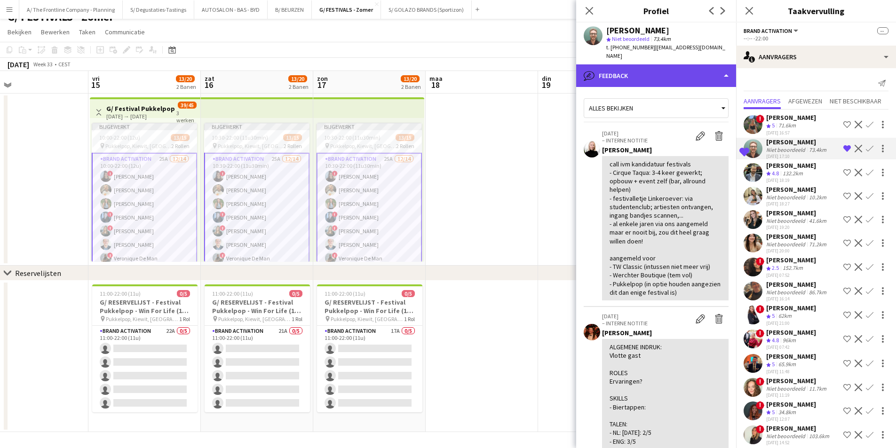
click at [678, 64] on div "bubble-pencil Feedback" at bounding box center [656, 75] width 160 height 23
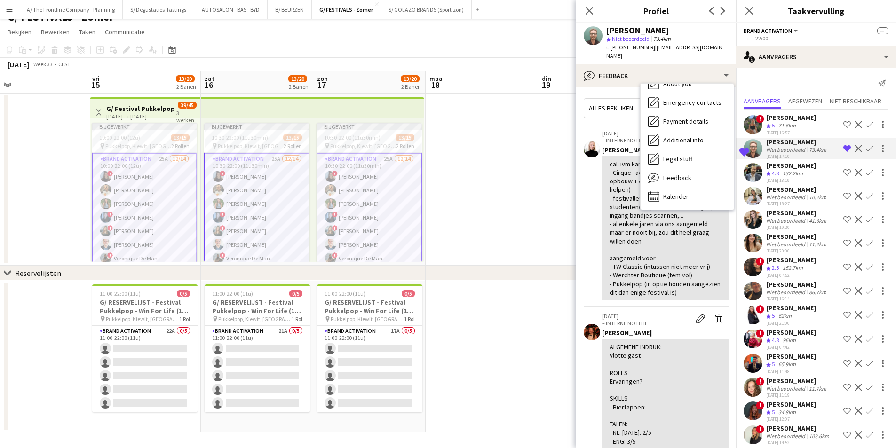
click at [698, 199] on div "Bio Bio Sollicitatie Sollicitatie Bedrijfssollicitatie Bedrijfssollicitatie Emp…" at bounding box center [686, 147] width 93 height 126
click at [697, 190] on div "Kalender Kalender" at bounding box center [686, 196] width 93 height 19
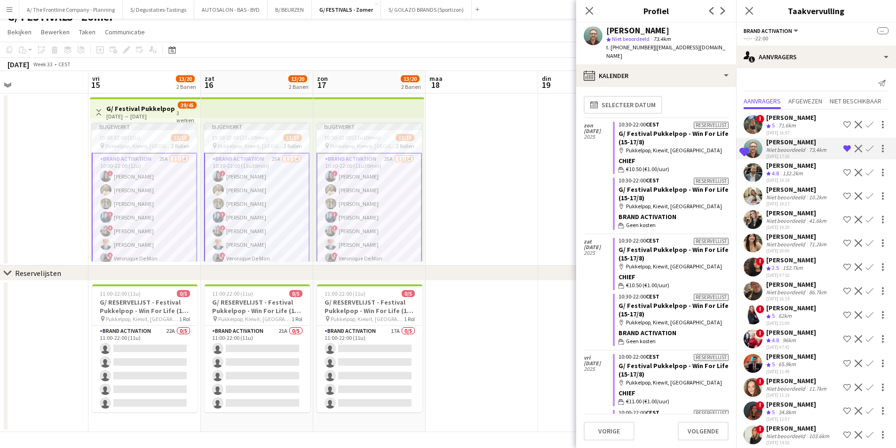
scroll to position [0, 0]
click at [655, 87] on app-calendar-tab "calendar-full Selecteer datum zon 17 aug. 2025 Reservelijst 10:30-22:00 CEST G/…" at bounding box center [656, 267] width 160 height 361
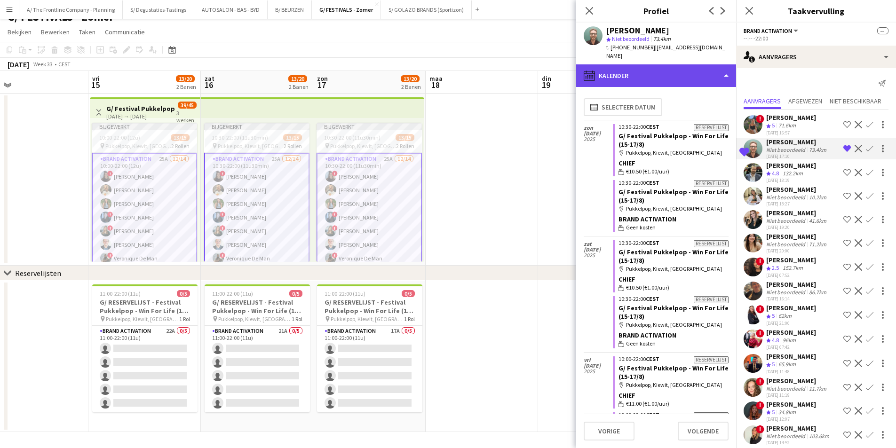
click at [662, 71] on div "calendar-full Kalender" at bounding box center [656, 75] width 160 height 23
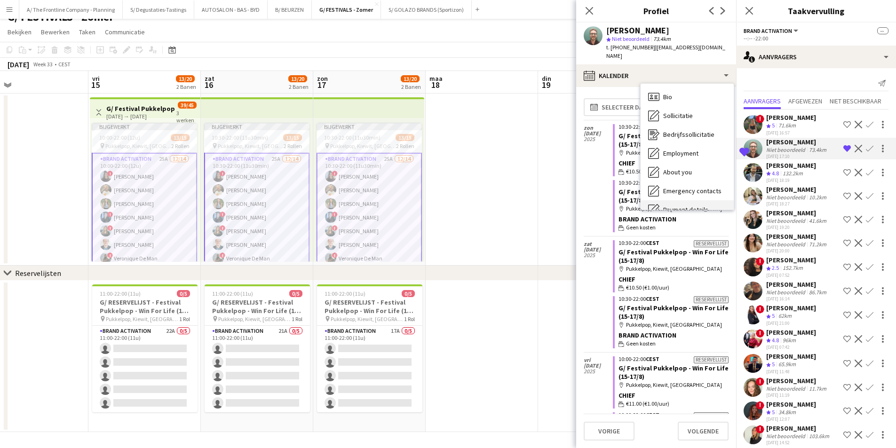
click at [691, 111] on span "Sollicitatie" at bounding box center [678, 115] width 30 height 8
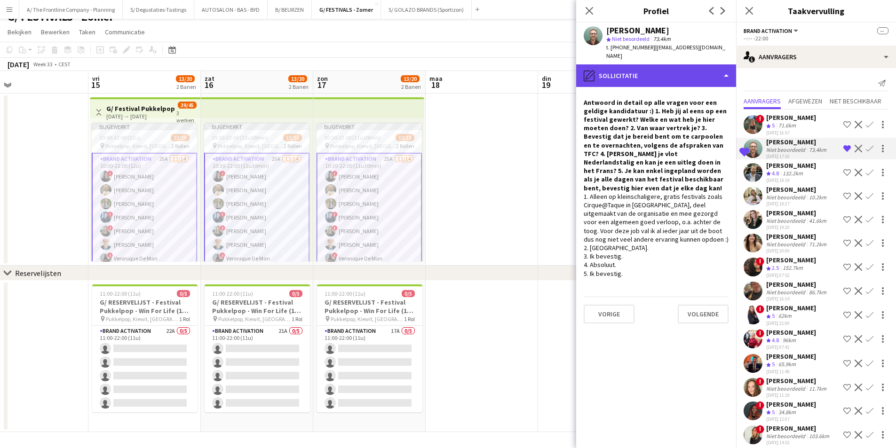
click at [669, 74] on div "pencil4 Sollicitatie" at bounding box center [656, 75] width 160 height 23
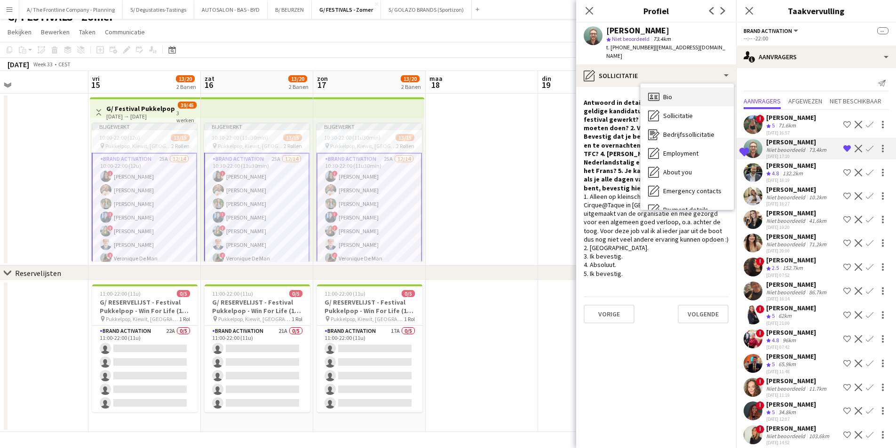
click at [708, 87] on div "Bio Bio" at bounding box center [686, 96] width 93 height 19
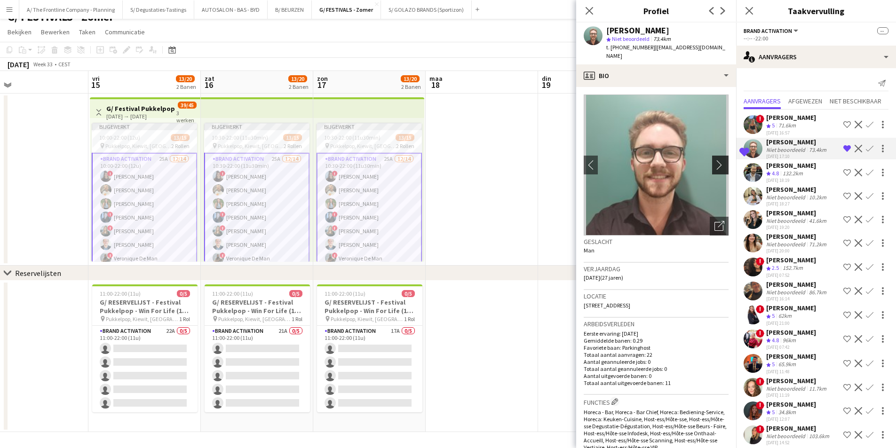
click at [719, 156] on button "chevron-right" at bounding box center [721, 165] width 19 height 19
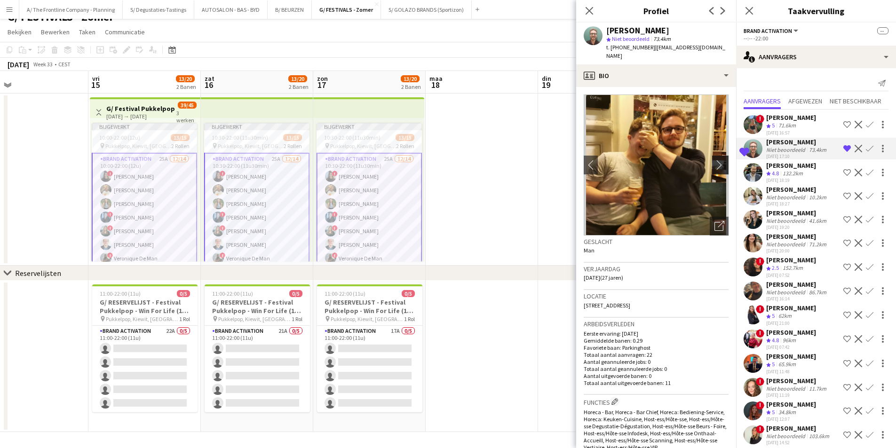
click at [719, 156] on button "chevron-right" at bounding box center [721, 165] width 19 height 19
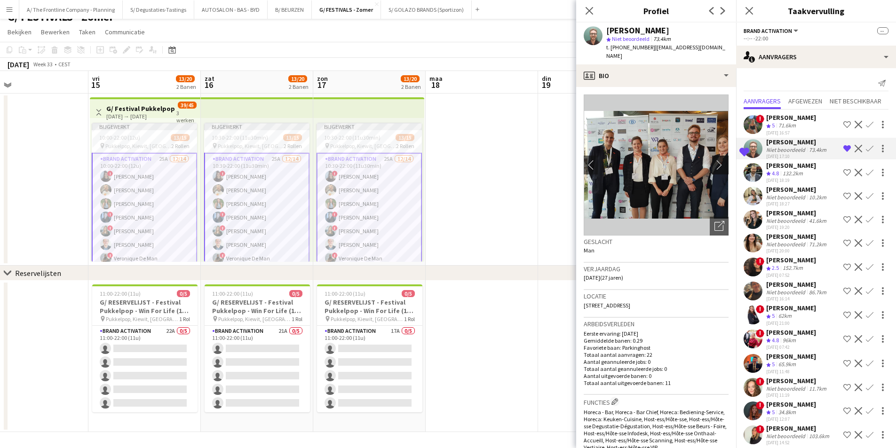
click at [719, 156] on button "chevron-right" at bounding box center [721, 165] width 19 height 19
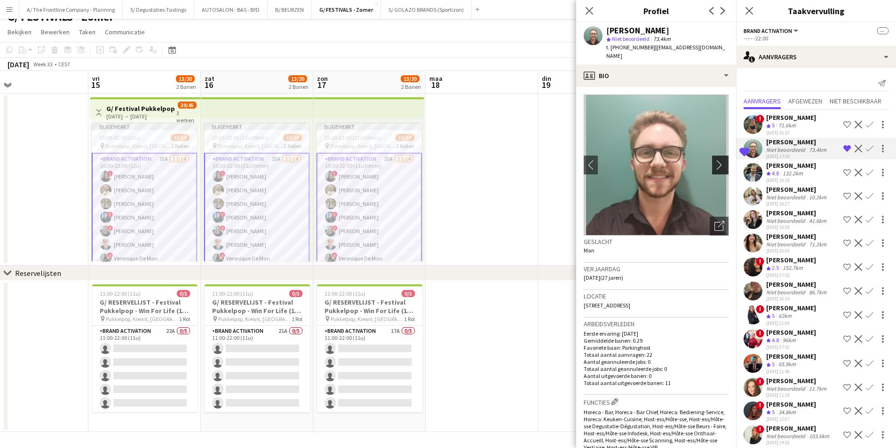
click at [719, 156] on button "chevron-right" at bounding box center [721, 165] width 19 height 19
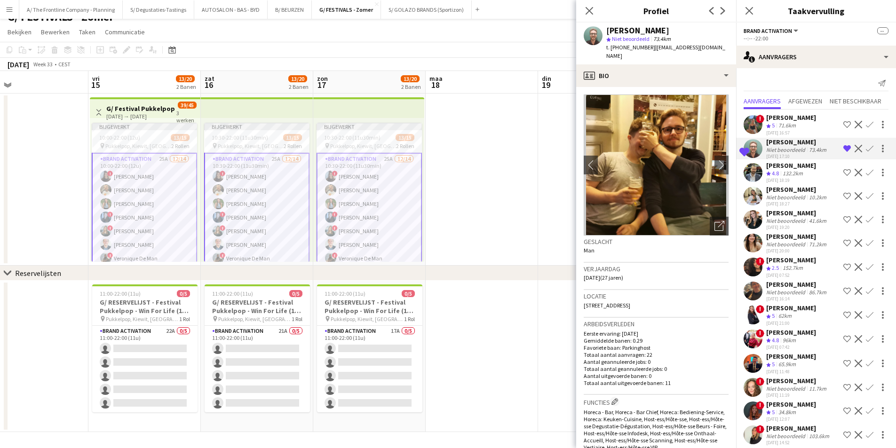
click at [503, 160] on app-date-cell at bounding box center [482, 180] width 112 height 172
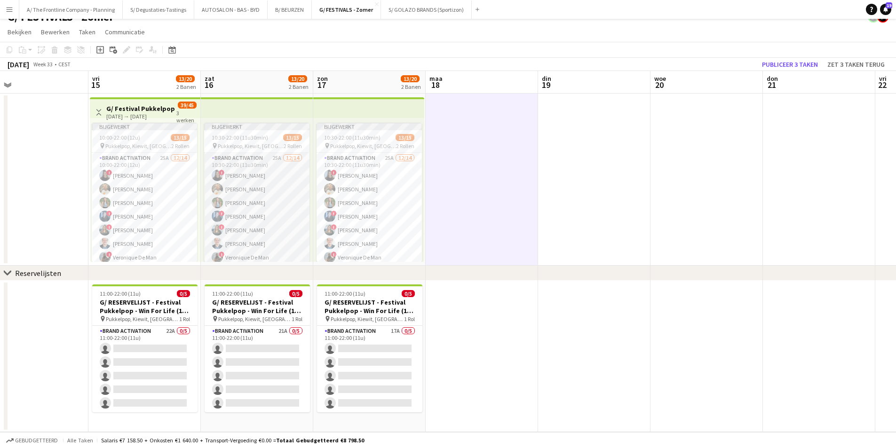
click at [278, 185] on app-card-role "Brand Activation 25A 12/14 10:30-22:00 (11u30min) ! Françoise Van Calster Ellen…" at bounding box center [256, 257] width 105 height 209
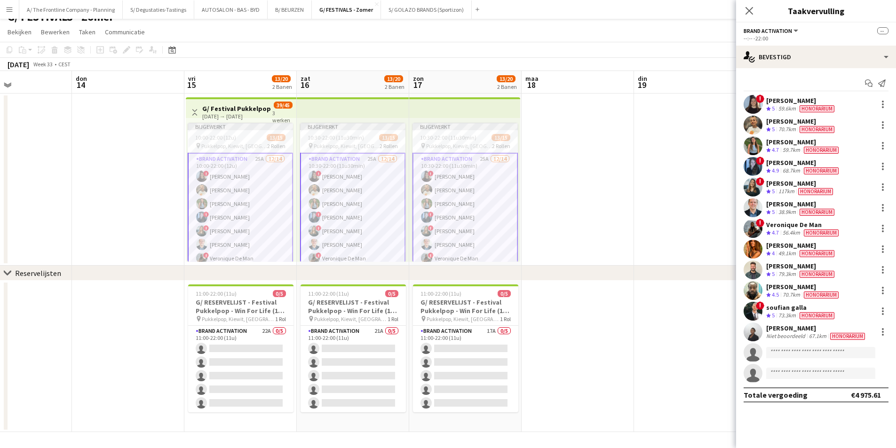
scroll to position [0, 245]
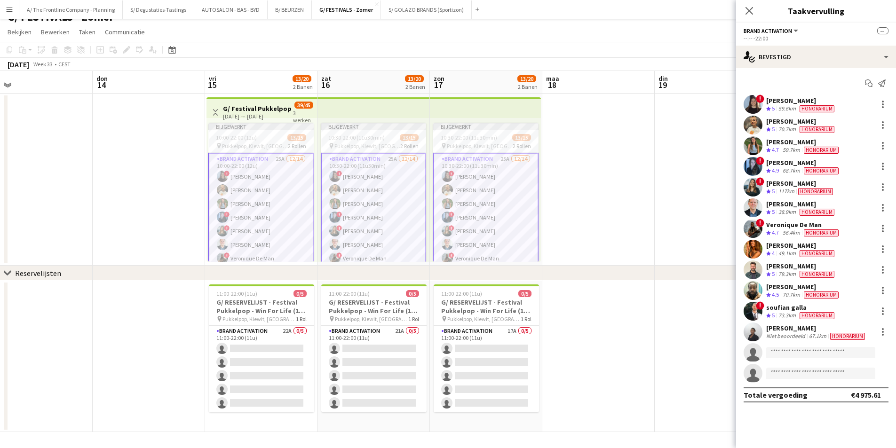
drag, startPoint x: 173, startPoint y: 182, endPoint x: 289, endPoint y: 170, distance: 117.2
click at [289, 170] on app-calendar-viewport "maa 11 din 12 woe 13 don 14 vri 15 13/20 2 Banen zat 16 13/20 2 Banen zon 17 13…" at bounding box center [448, 251] width 896 height 361
click at [258, 82] on app-board-header-date "vri 15 13/20 2 Banen" at bounding box center [261, 82] width 112 height 23
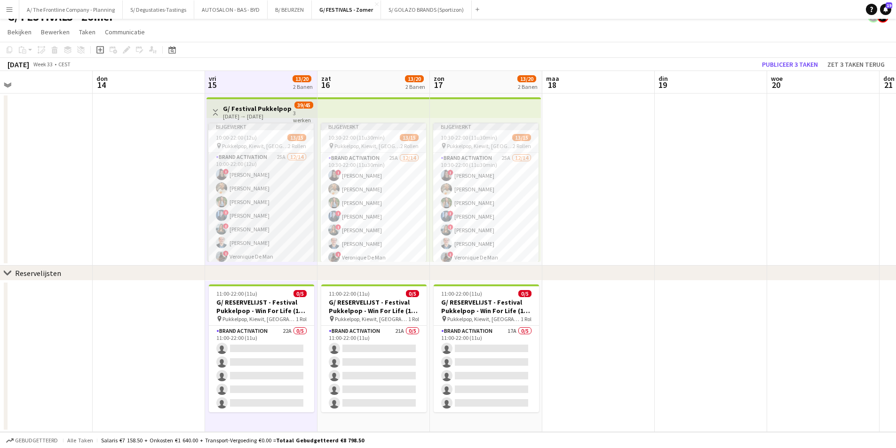
scroll to position [0, 0]
click at [377, 73] on app-board-header-date "zat 16 13/20 2 Banen" at bounding box center [373, 82] width 112 height 23
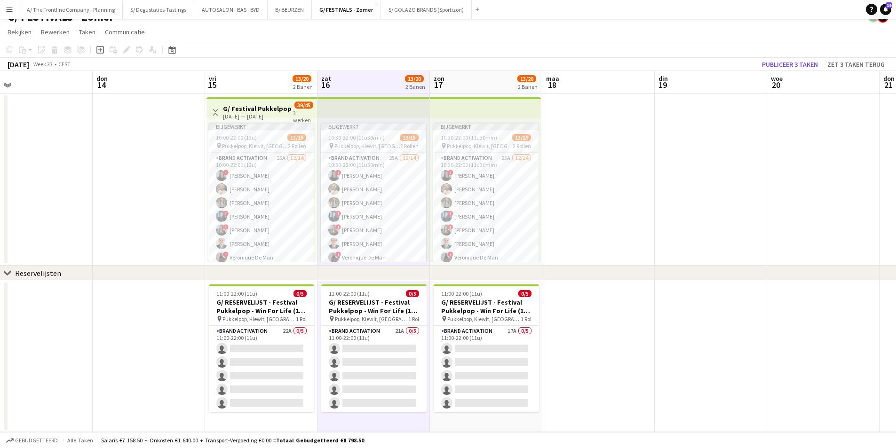
click at [482, 90] on app-board-header-date "zon 17 13/20 2 Banen" at bounding box center [486, 82] width 112 height 23
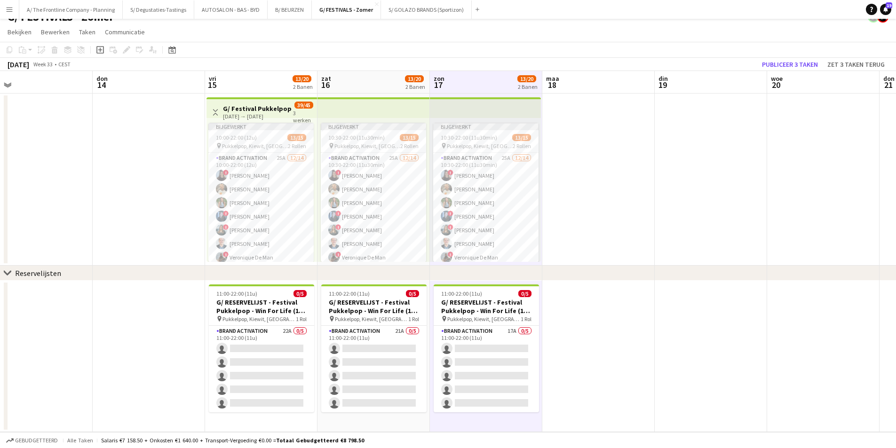
click at [251, 79] on app-board-header-date "vri 15 13/20 2 Banen" at bounding box center [261, 82] width 112 height 23
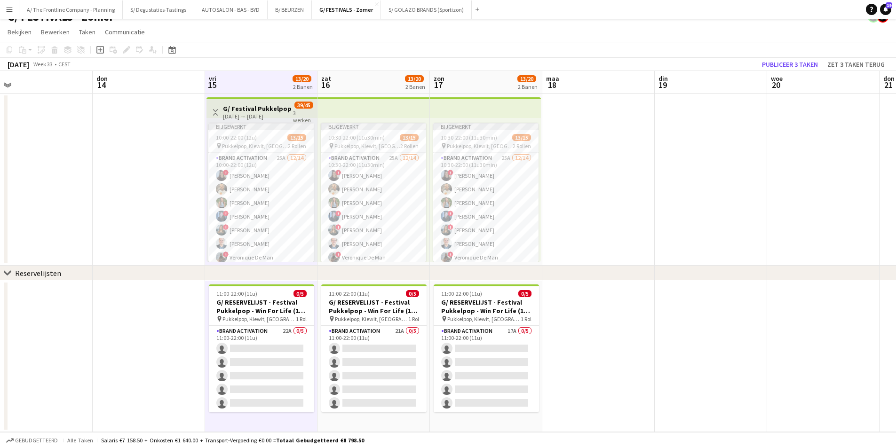
click at [353, 81] on app-board-header-date "zat 16 13/20 2 Banen" at bounding box center [373, 82] width 112 height 23
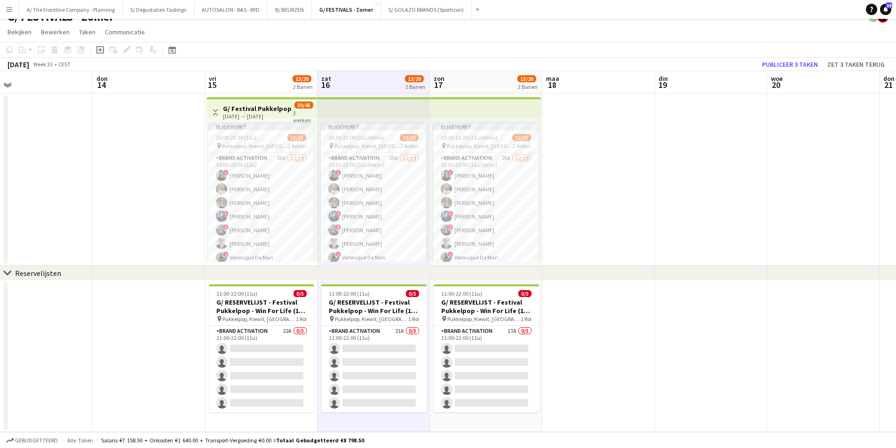
click at [470, 88] on app-board-header-date "zon 17 13/20 2 Banen" at bounding box center [486, 82] width 112 height 23
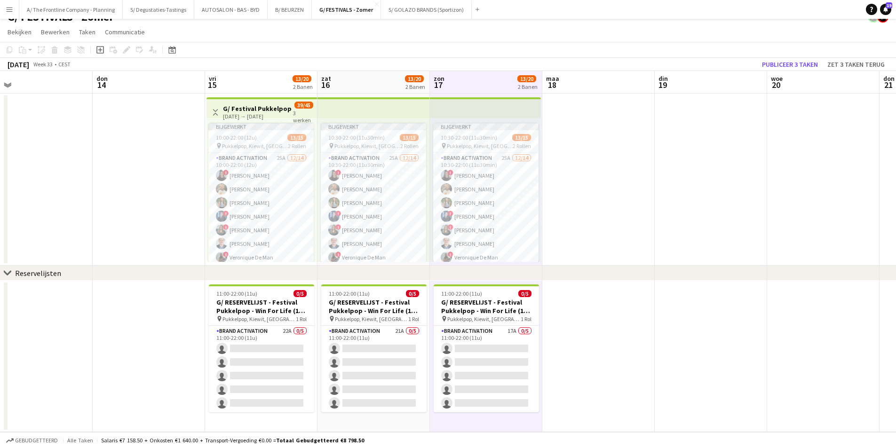
click at [276, 85] on app-board-header-date "vri 15 13/20 2 Banen" at bounding box center [261, 82] width 112 height 23
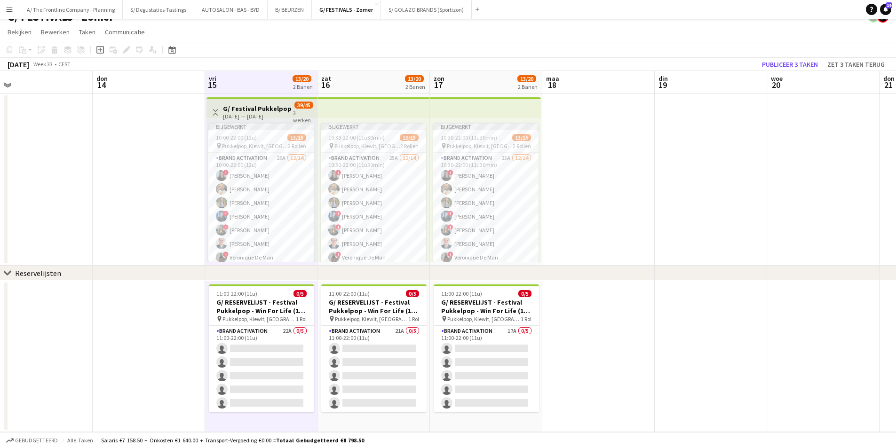
click at [592, 204] on app-date-cell at bounding box center [598, 180] width 112 height 172
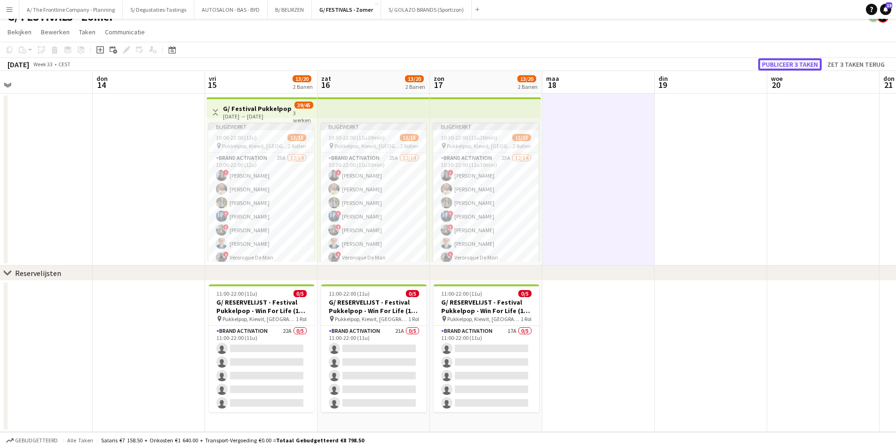
click at [795, 68] on button "Publiceer 3 taken" at bounding box center [789, 64] width 63 height 12
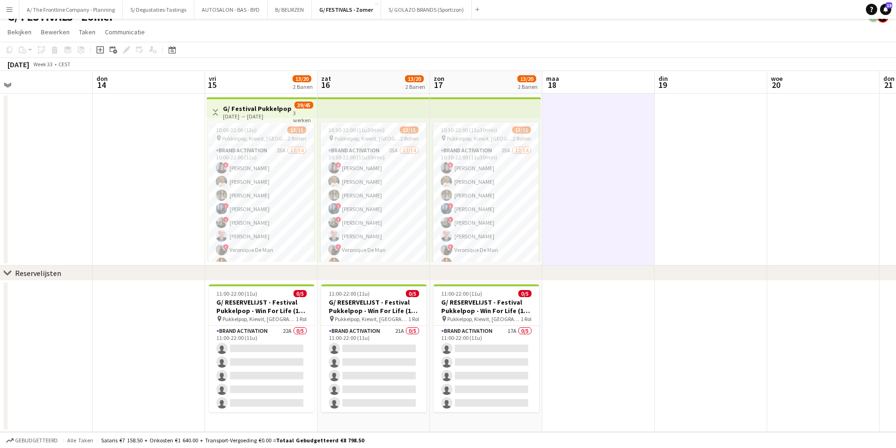
click at [276, 85] on app-board-header-date "vri 15 13/20 2 Banen" at bounding box center [261, 82] width 112 height 23
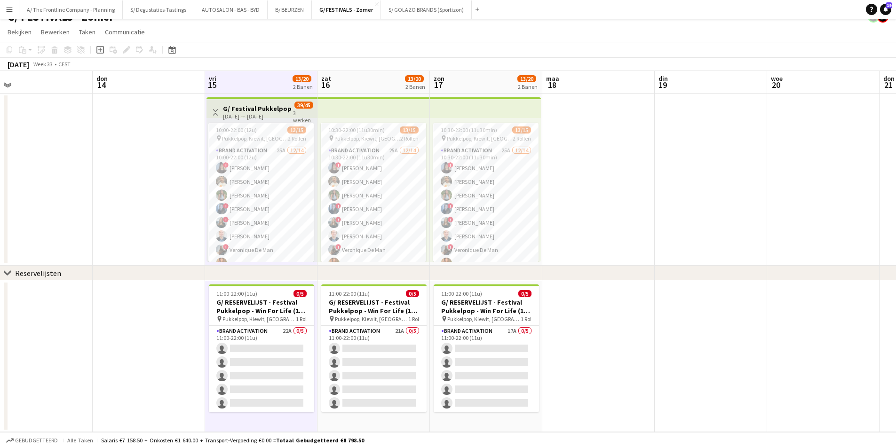
click at [387, 85] on app-board-header-date "zat 16 13/20 2 Banen" at bounding box center [373, 82] width 112 height 23
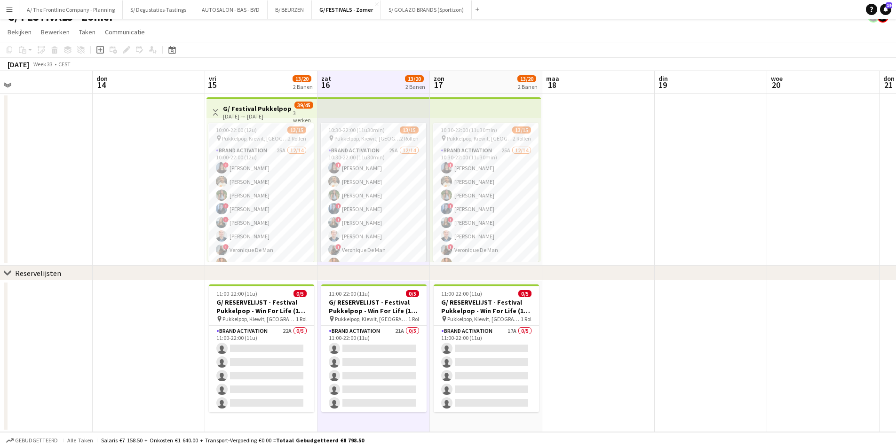
click at [499, 85] on app-board-header-date "zon 17 13/20 2 Banen" at bounding box center [486, 82] width 112 height 23
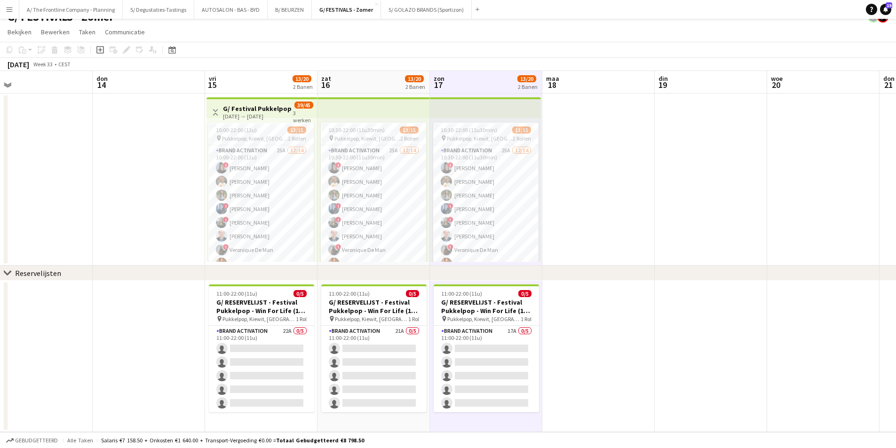
click at [242, 82] on app-board-header-date "vri 15 13/20 2 Banen" at bounding box center [261, 82] width 112 height 23
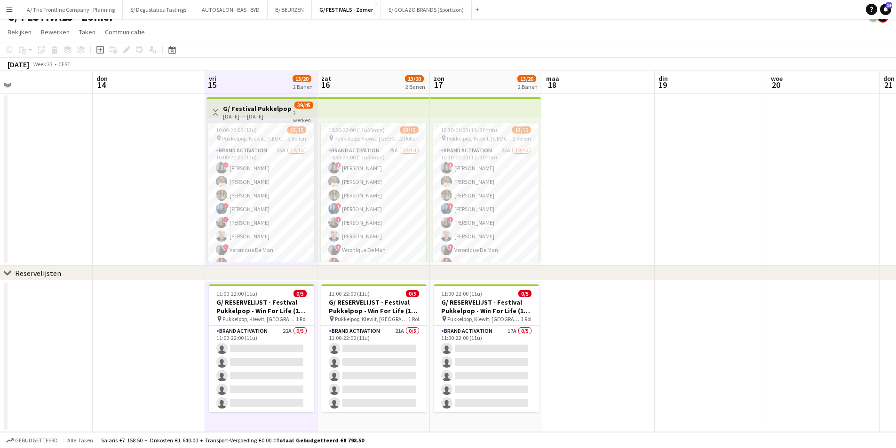
click at [369, 74] on app-board-header-date "zat 16 13/20 2 Banen" at bounding box center [373, 82] width 112 height 23
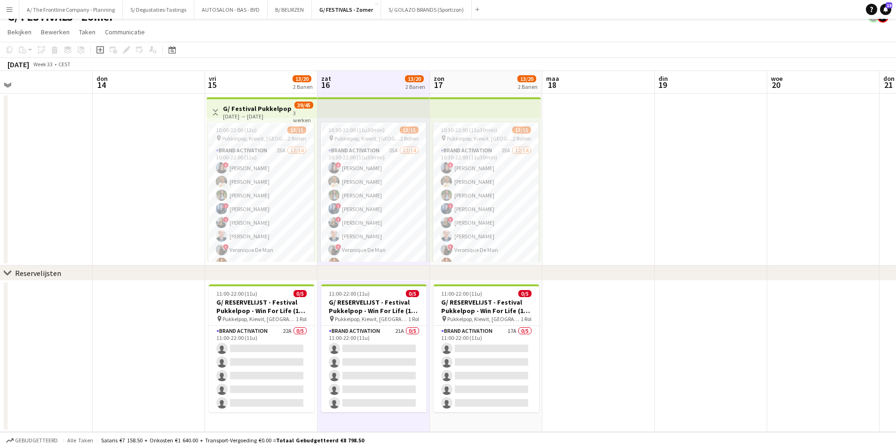
click at [461, 78] on app-board-header-date "zon 17 13/20 2 Banen" at bounding box center [486, 82] width 112 height 23
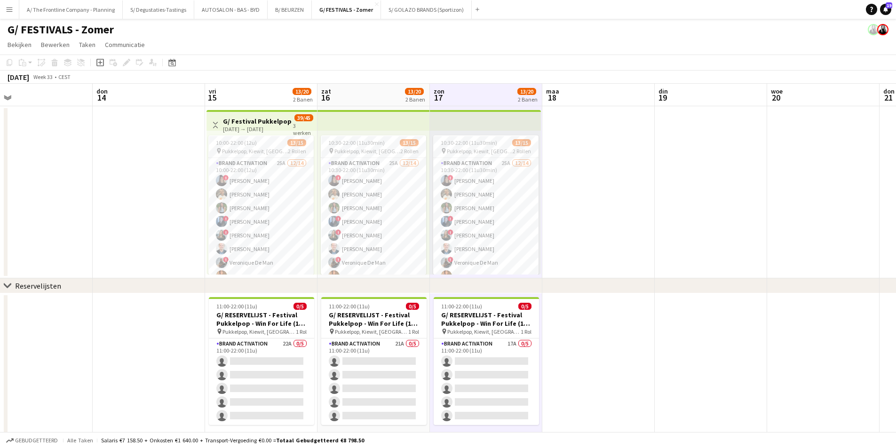
click at [379, 91] on app-board-header-date "zat 16 13/20 2 Banen" at bounding box center [373, 95] width 112 height 23
click at [268, 87] on app-board-header-date "vri 15 13/20 2 Banen" at bounding box center [261, 95] width 112 height 23
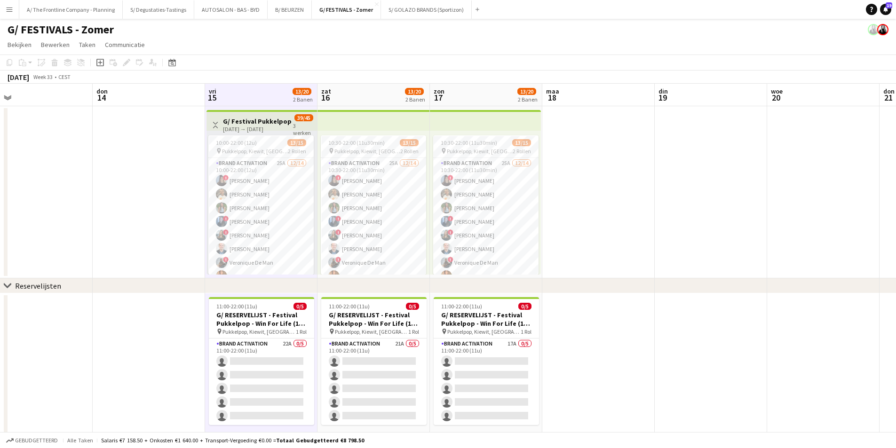
click at [373, 87] on app-board-header-date "zat 16 13/20 2 Banen" at bounding box center [373, 95] width 112 height 23
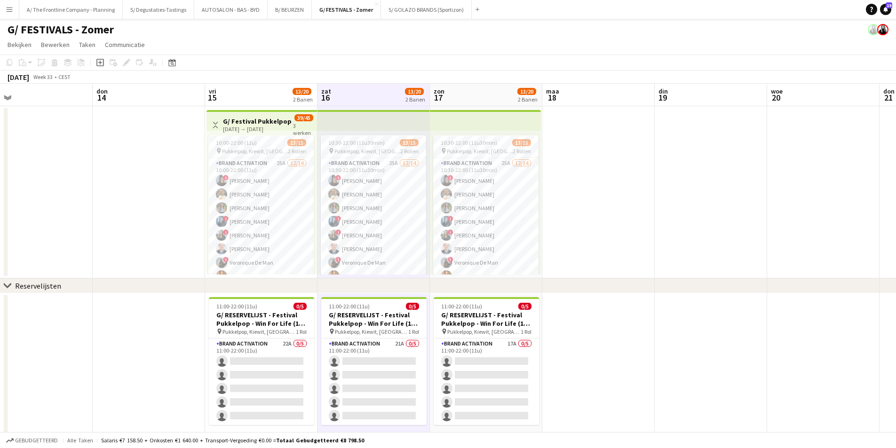
click at [504, 90] on app-board-header-date "zon 17 13/20 2 Banen" at bounding box center [486, 95] width 112 height 23
click at [602, 98] on app-board-header-date "maa 18" at bounding box center [598, 95] width 112 height 23
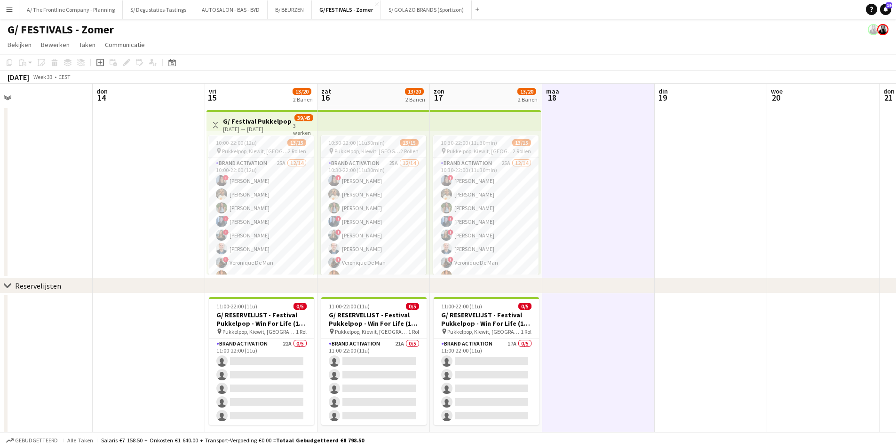
click at [144, 93] on app-board-header-date "don 14" at bounding box center [149, 95] width 112 height 23
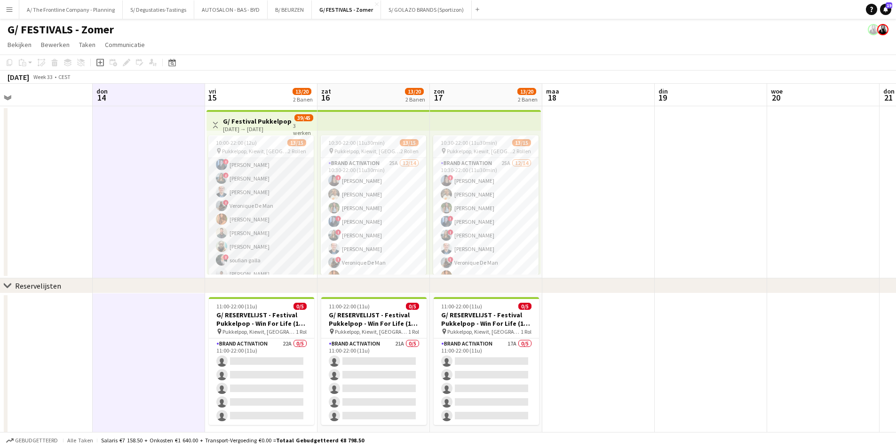
scroll to position [125, 0]
drag, startPoint x: 290, startPoint y: 206, endPoint x: 784, endPoint y: 101, distance: 505.7
click at [290, 206] on app-card-role "Brand Activation 25A 12/14 10:00-22:00 (12u) ! Françoise Van Calster Ellen Watz…" at bounding box center [260, 137] width 105 height 209
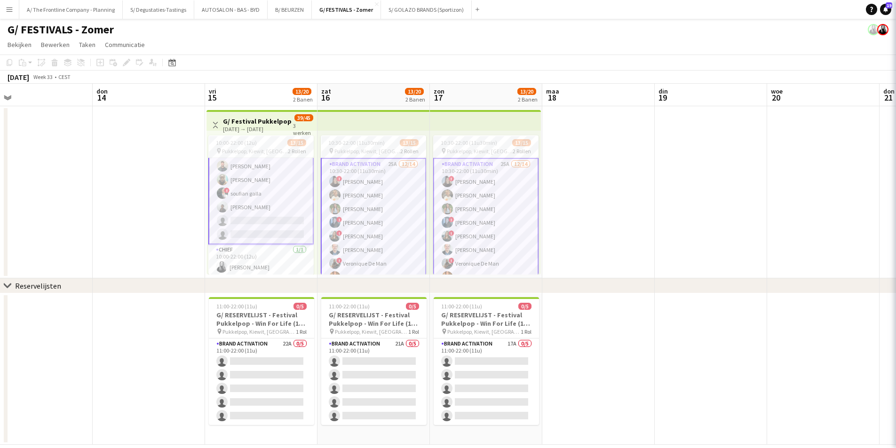
scroll to position [126, 0]
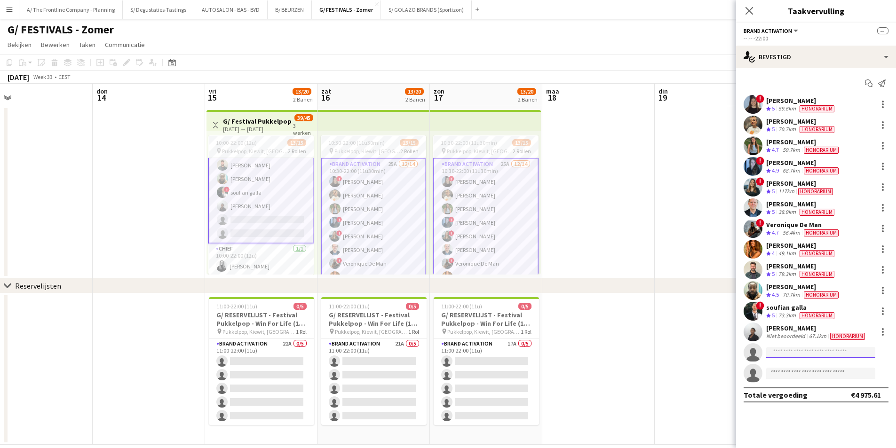
click at [785, 354] on input at bounding box center [820, 352] width 109 height 11
type input "********"
click at [800, 374] on span "winkedf@gmail.com" at bounding box center [820, 374] width 94 height 8
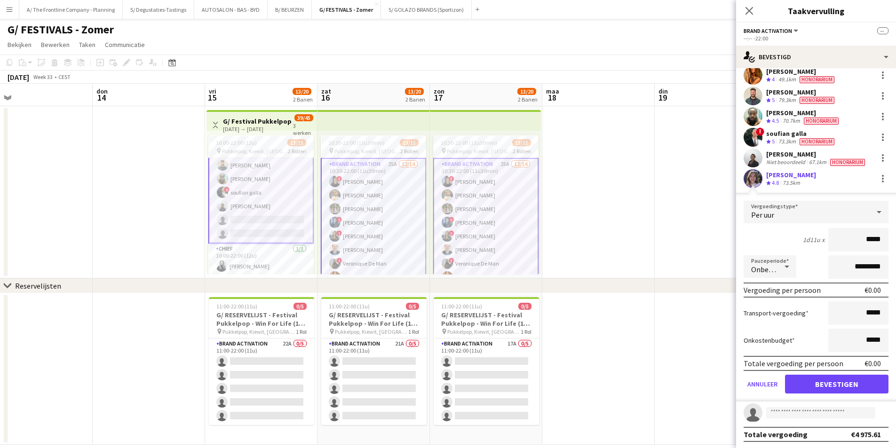
scroll to position [175, 0]
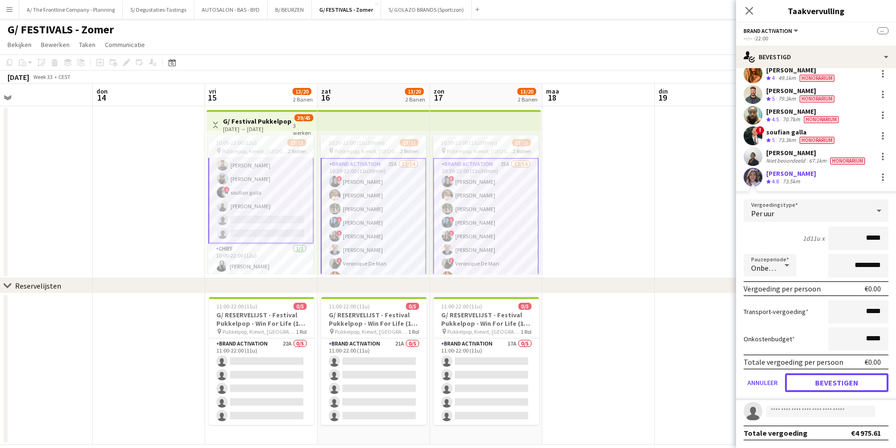
click at [804, 386] on button "Bevestigen" at bounding box center [836, 382] width 103 height 19
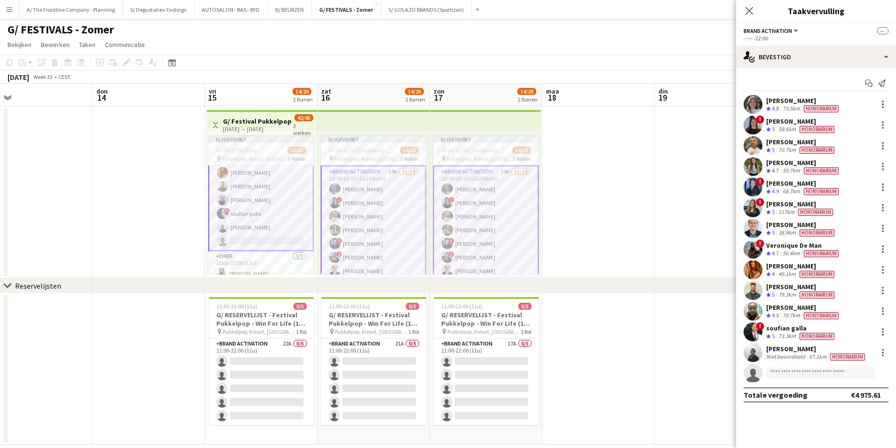
scroll to position [0, 0]
click at [800, 372] on input at bounding box center [820, 373] width 109 height 11
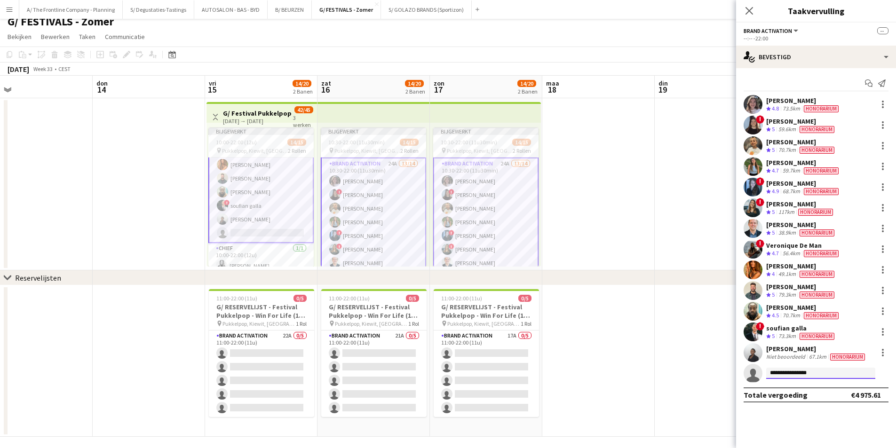
scroll to position [13, 0]
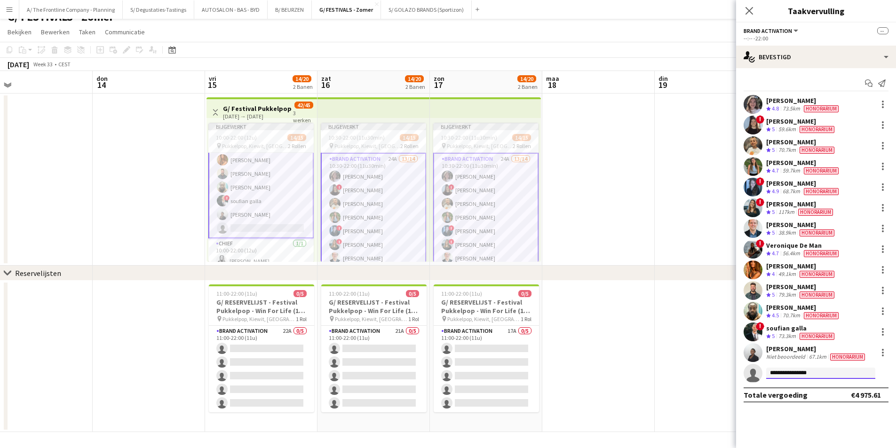
click at [795, 374] on input "**********" at bounding box center [820, 373] width 109 height 11
type input "**********"
click at [828, 406] on div "Matthijs Engelbeen Actief engelbeen.matthijs@gmail.com +32487301444" at bounding box center [820, 394] width 109 height 30
click at [827, 395] on span "engelbeen.matthijs@gmail.com" at bounding box center [820, 395] width 94 height 8
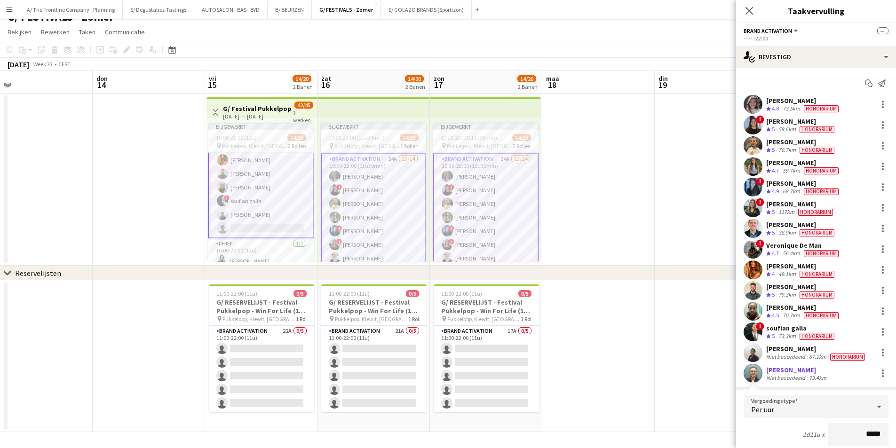
scroll to position [175, 0]
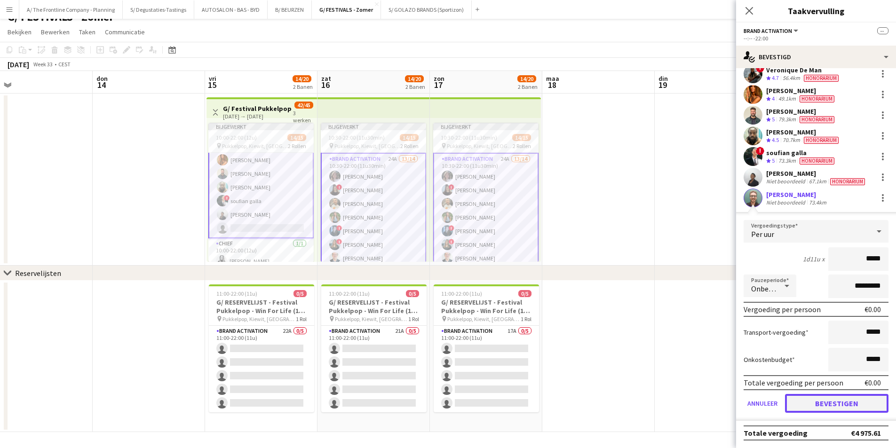
click at [851, 408] on button "Bevestigen" at bounding box center [836, 403] width 103 height 19
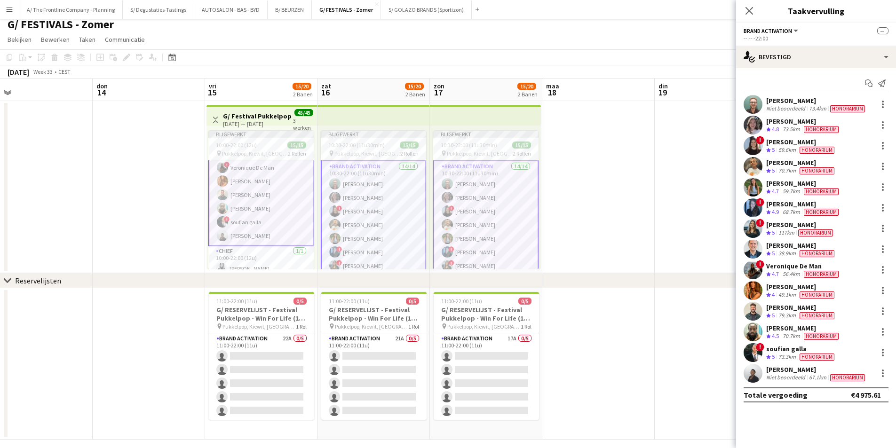
scroll to position [0, 0]
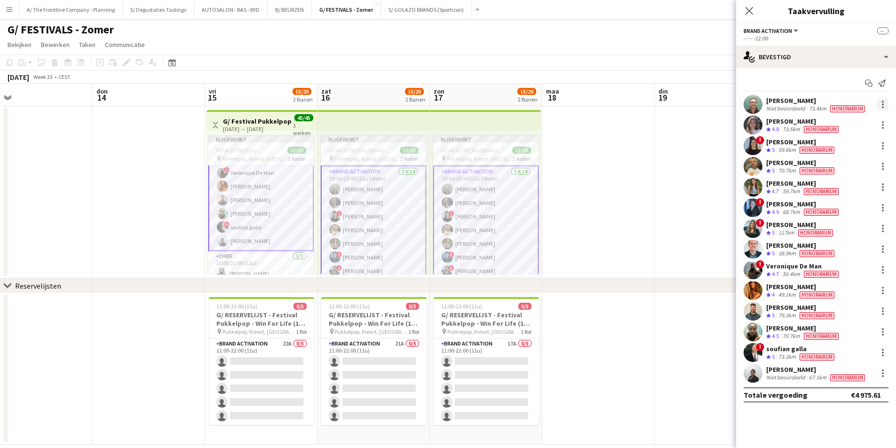
click at [880, 106] on div at bounding box center [882, 104] width 11 height 11
click at [861, 117] on button "Bewerk vergoeding" at bounding box center [846, 121] width 85 height 23
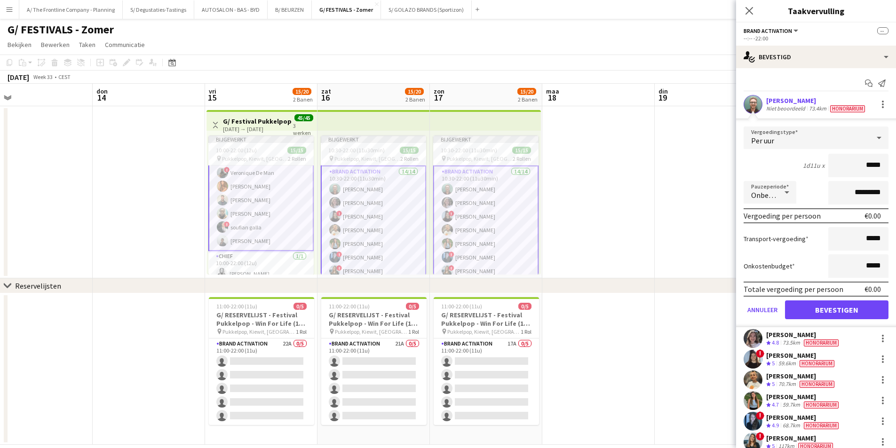
click at [797, 116] on app-applicant-card "Matthijs Engelbeen Niet beoordeeld 73.4km Honorarium Vergoedingstype Per uur 1d…" at bounding box center [816, 211] width 160 height 232
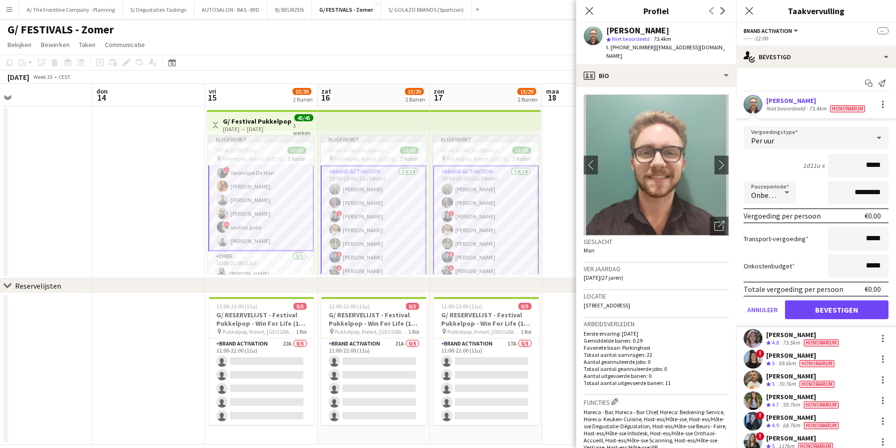
click at [797, 110] on div "Niet beoordeeld" at bounding box center [786, 109] width 41 height 8
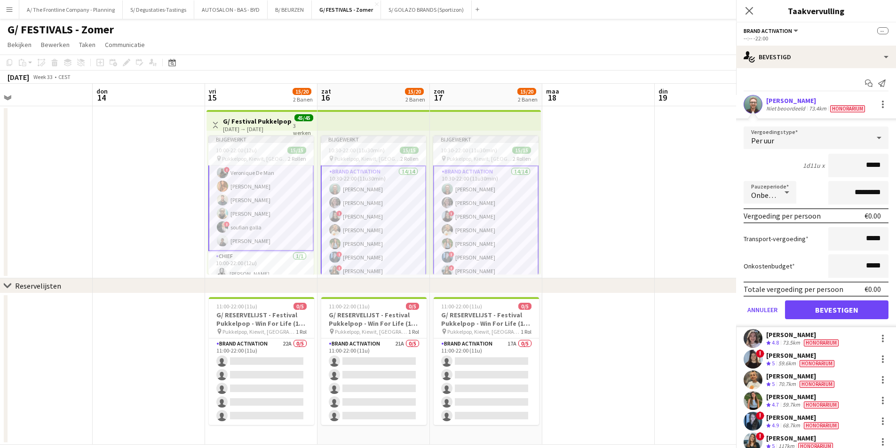
click at [797, 110] on div "Niet beoordeeld" at bounding box center [786, 109] width 41 height 8
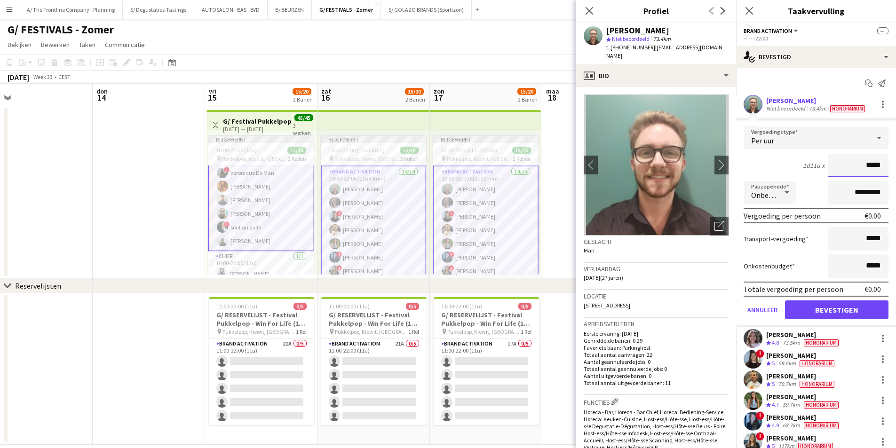
drag, startPoint x: 858, startPoint y: 162, endPoint x: 886, endPoint y: 166, distance: 28.6
click at [886, 166] on form "Vergoedingstype Per uur 1d11u x ***** Pauzeperiode Onbetaald ********* Vergoedi…" at bounding box center [816, 226] width 160 height 201
type input "******"
click at [785, 169] on div "1d11u x ******" at bounding box center [815, 166] width 145 height 24
drag, startPoint x: 846, startPoint y: 190, endPoint x: 816, endPoint y: 193, distance: 29.8
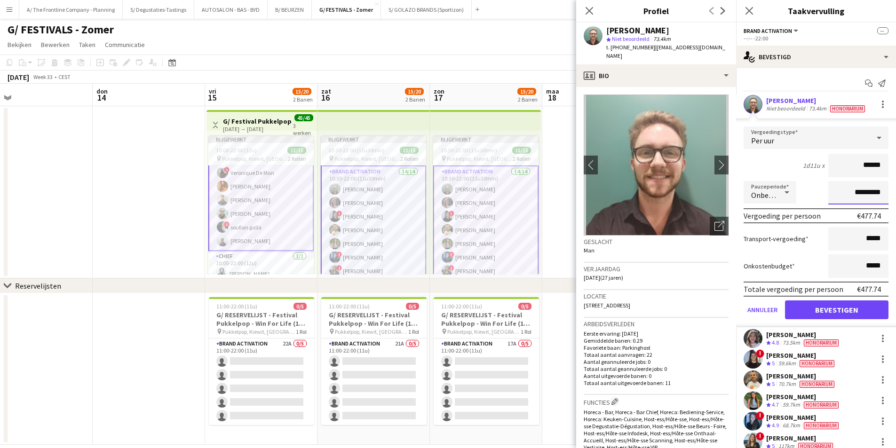
click at [828, 193] on input "*********" at bounding box center [858, 193] width 60 height 24
type input "**********"
click at [840, 308] on button "Bevestigen" at bounding box center [836, 309] width 103 height 19
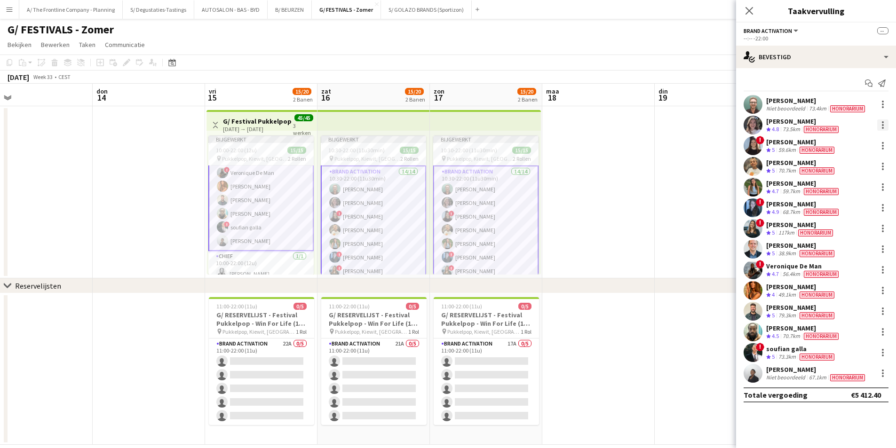
click at [882, 122] on div at bounding box center [883, 122] width 2 height 2
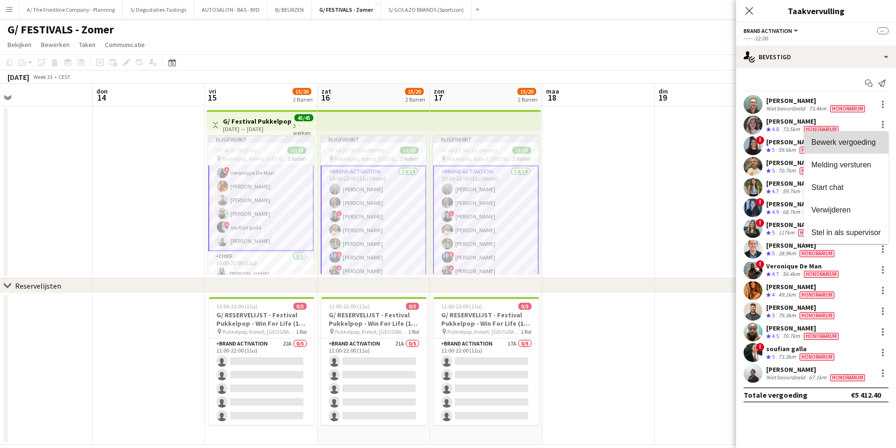
click at [878, 140] on span "Bewerk vergoeding" at bounding box center [846, 142] width 70 height 8
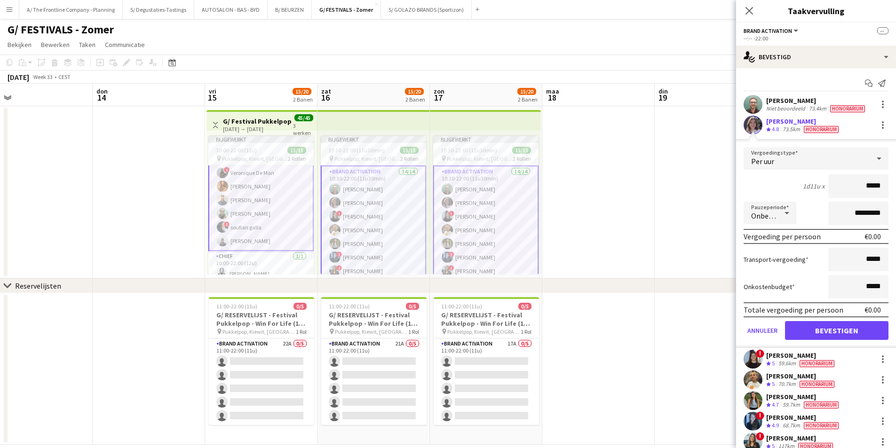
drag, startPoint x: 863, startPoint y: 182, endPoint x: 880, endPoint y: 185, distance: 16.6
click at [880, 185] on input "*****" at bounding box center [858, 186] width 60 height 24
click at [780, 139] on app-applicant-card "Winke De Feyter Ploegbeoordeling 4.8 73.5km Honorarium Vergoedingstype Per uur …" at bounding box center [816, 232] width 160 height 232
click at [780, 134] on div "Winke De Feyter Ploegbeoordeling 4.8 73.5km Honorarium" at bounding box center [816, 125] width 160 height 19
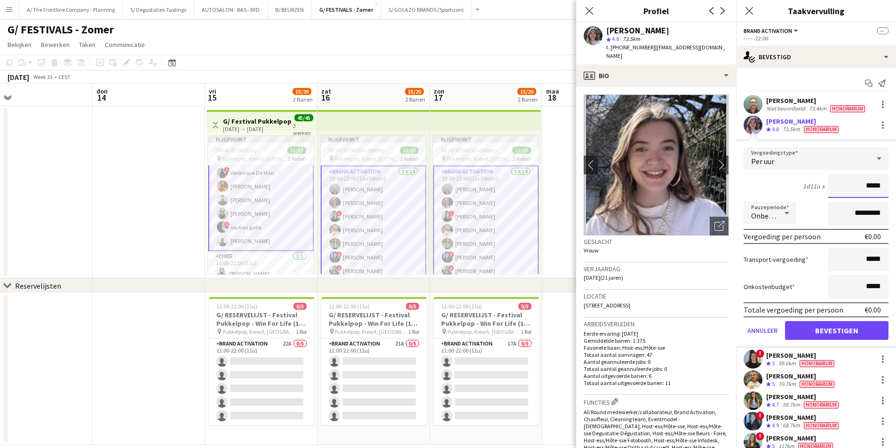
drag, startPoint x: 862, startPoint y: 188, endPoint x: 883, endPoint y: 193, distance: 20.9
click at [883, 193] on form "Vergoedingstype Per uur 1d11u x ***** Pauzeperiode Onbetaald ********* Vergoedi…" at bounding box center [816, 247] width 160 height 201
type input "******"
click at [842, 209] on input "*********" at bounding box center [858, 214] width 60 height 24
drag, startPoint x: 845, startPoint y: 210, endPoint x: 833, endPoint y: 212, distance: 12.4
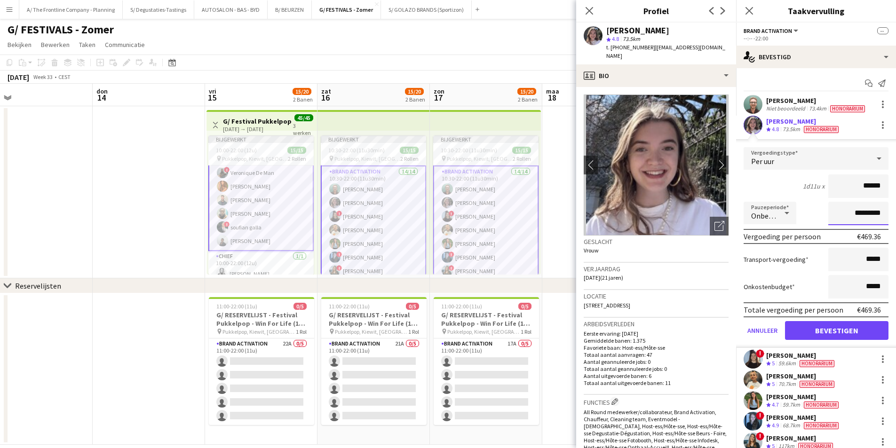
click at [833, 212] on input "*********" at bounding box center [858, 214] width 60 height 24
type input "**********"
click at [845, 331] on button "Bevestigen" at bounding box center [836, 330] width 103 height 19
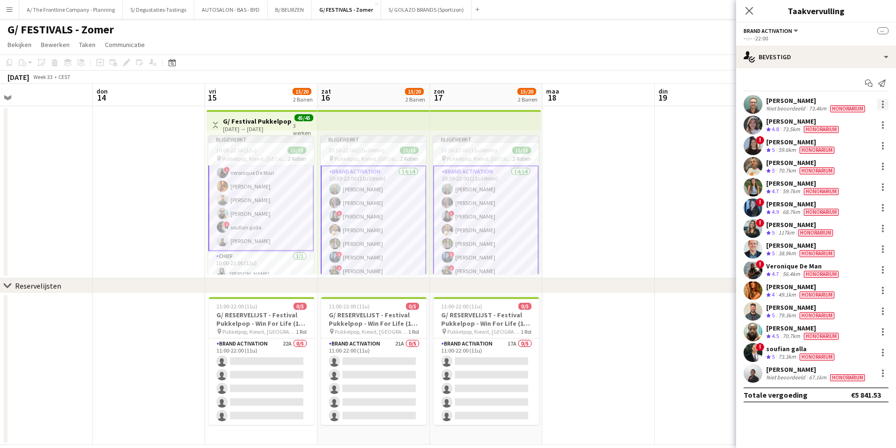
click at [883, 102] on div at bounding box center [883, 102] width 2 height 2
click at [879, 112] on button "Bewerk vergoeding" at bounding box center [846, 121] width 85 height 23
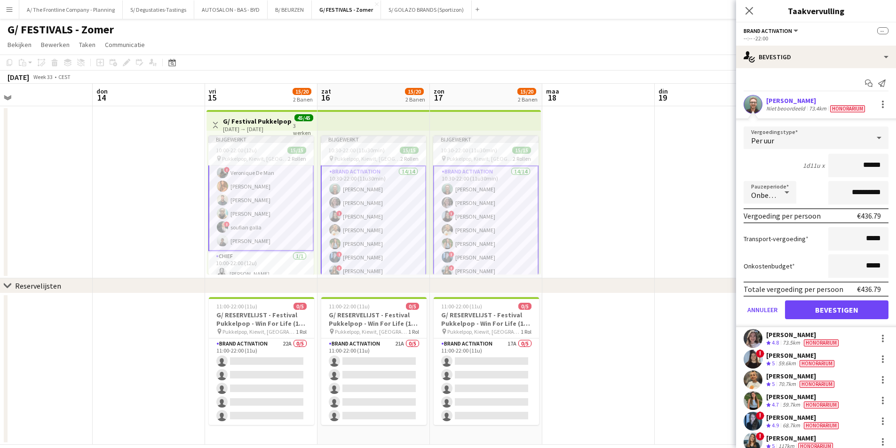
click at [630, 197] on app-date-cell at bounding box center [598, 192] width 112 height 172
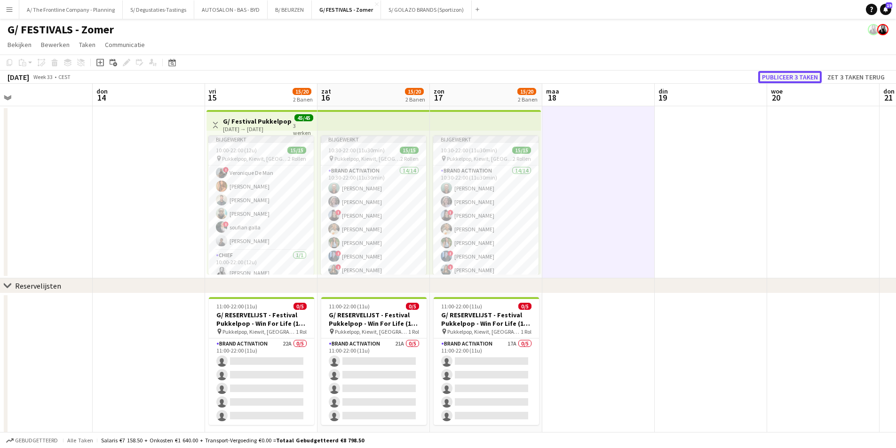
click at [802, 75] on button "Publiceer 3 taken" at bounding box center [789, 77] width 63 height 12
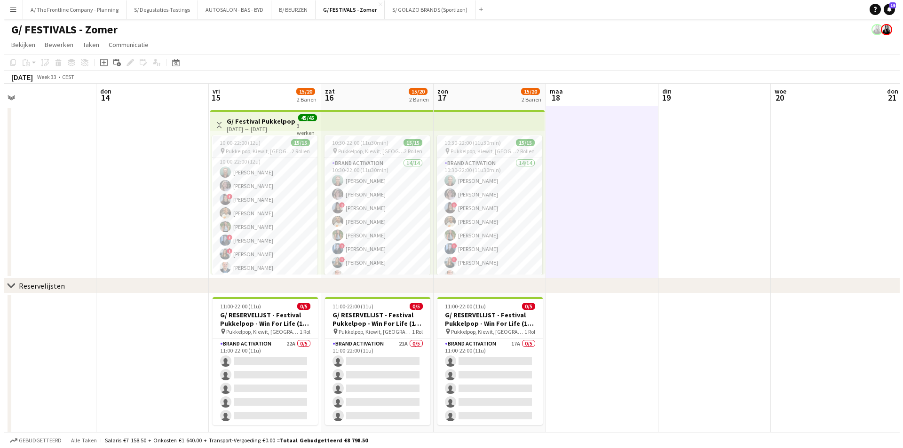
scroll to position [0, 0]
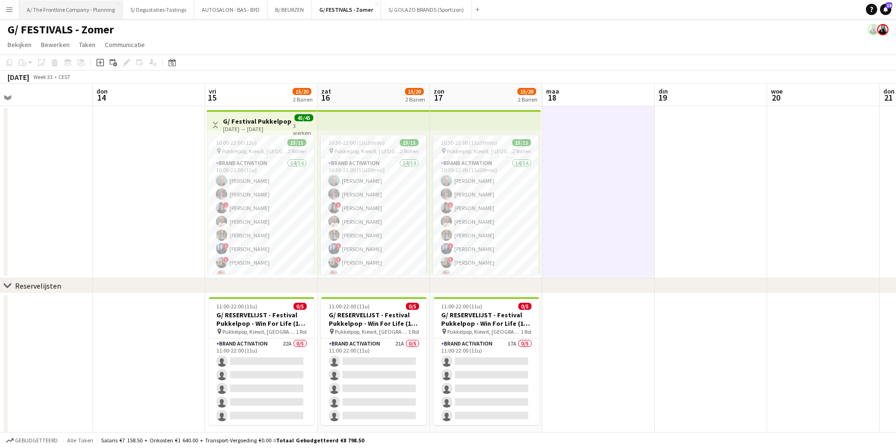
click at [54, 8] on button "A/ The Frontline Company - Planning Sluiten" at bounding box center [70, 9] width 103 height 18
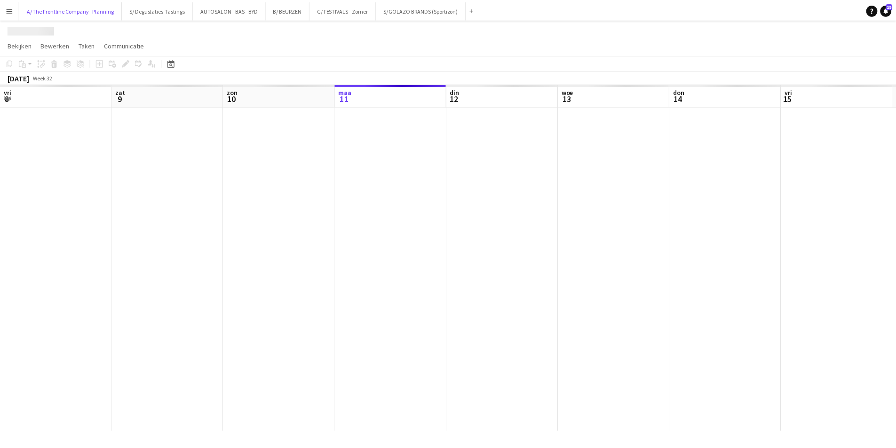
scroll to position [0, 225]
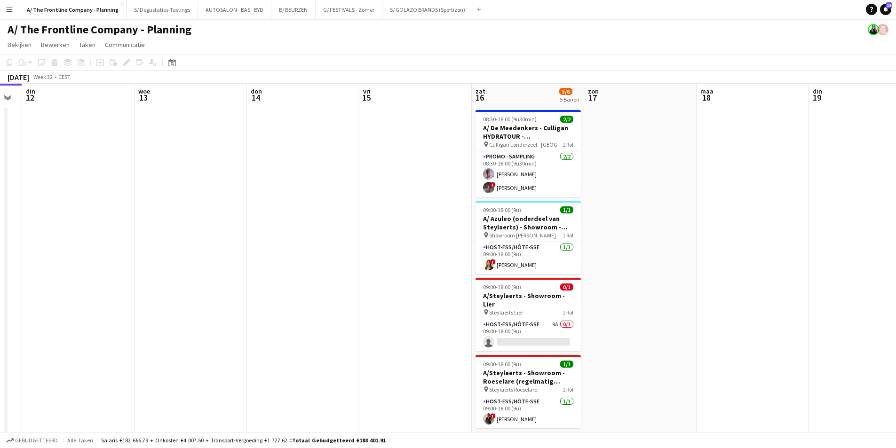
drag, startPoint x: 473, startPoint y: 309, endPoint x: 341, endPoint y: 309, distance: 131.2
click at [341, 309] on app-calendar-viewport "vri 8 4/4 2 Banen zat 9 2/3 3 Banen zon 10 maa 11 din 12 woe 13 don 14 vri 15 z…" at bounding box center [448, 349] width 896 height 531
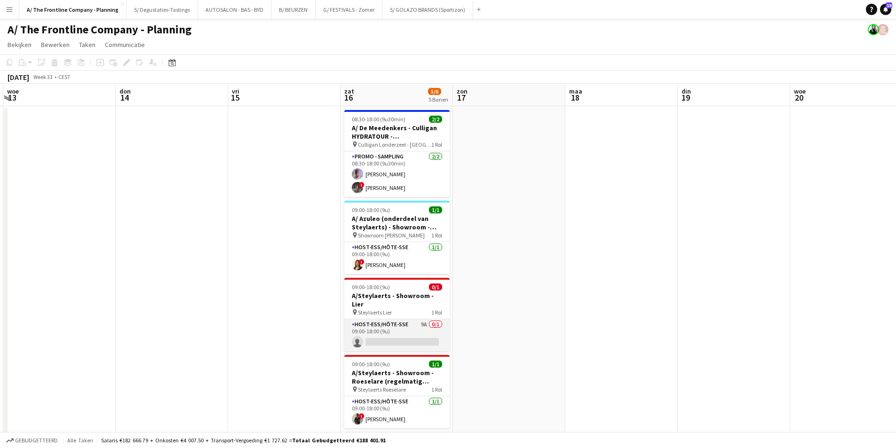
click at [399, 319] on app-card-role "Host-ess/Hôte-sse 9A 0/1 09:00-18:00 (9u) single-neutral-actions" at bounding box center [396, 335] width 105 height 32
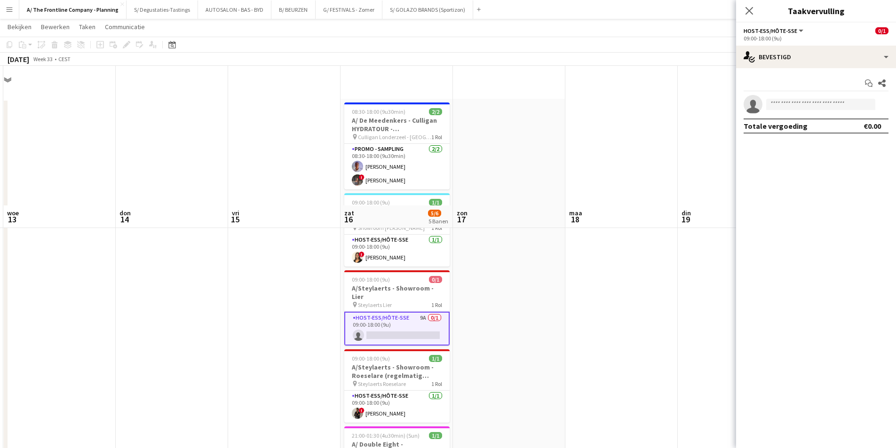
scroll to position [0, 0]
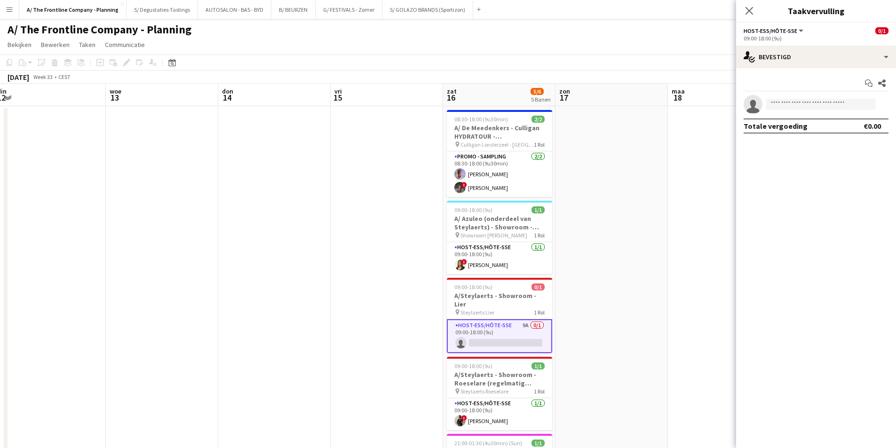
drag, startPoint x: 155, startPoint y: 176, endPoint x: 495, endPoint y: 185, distance: 339.6
click at [494, 185] on app-calendar-viewport "zon 10 maa 11 din 12 woe 13 don 14 vri 15 zat 16 5/6 5 Banen zon 17 maa 18 din …" at bounding box center [448, 349] width 896 height 531
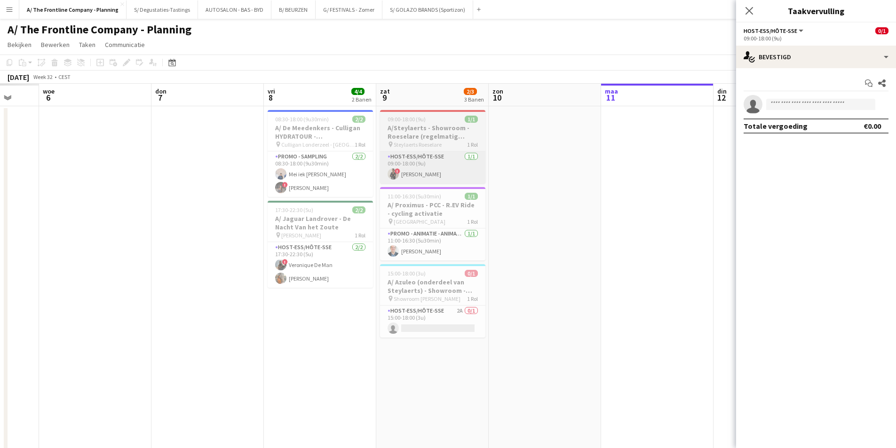
drag, startPoint x: 76, startPoint y: 174, endPoint x: 385, endPoint y: 163, distance: 308.7
click at [546, 163] on app-calendar-viewport "maa 4 din 5 woe 6 don 7 vri 8 4/4 2 Banen zat 9 2/3 3 Banen zon 10 maa 11 din 1…" at bounding box center [448, 349] width 896 height 531
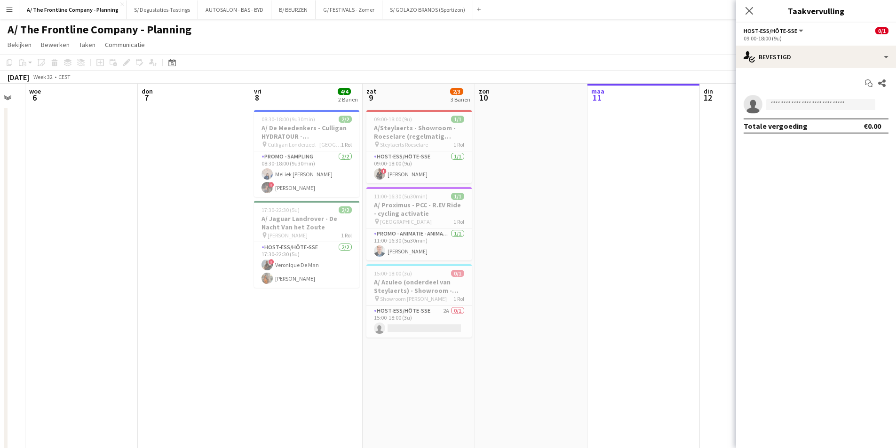
click at [8, 10] on app-icon "Menu" at bounding box center [10, 10] width 8 height 8
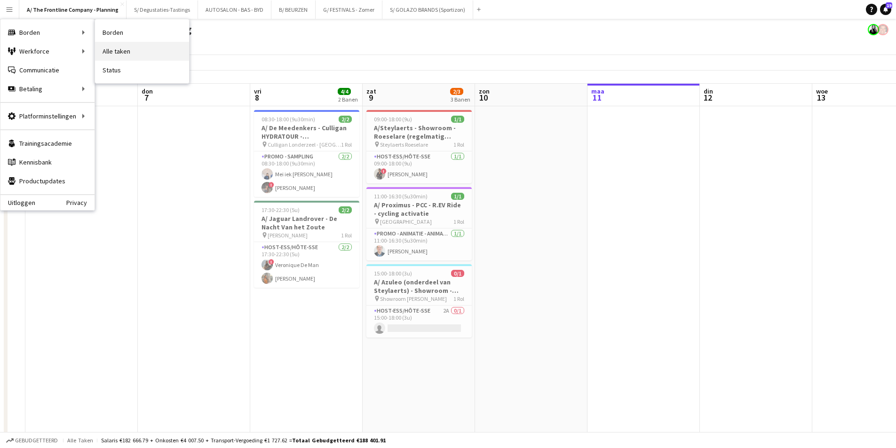
click at [113, 60] on link "Alle taken" at bounding box center [142, 51] width 94 height 19
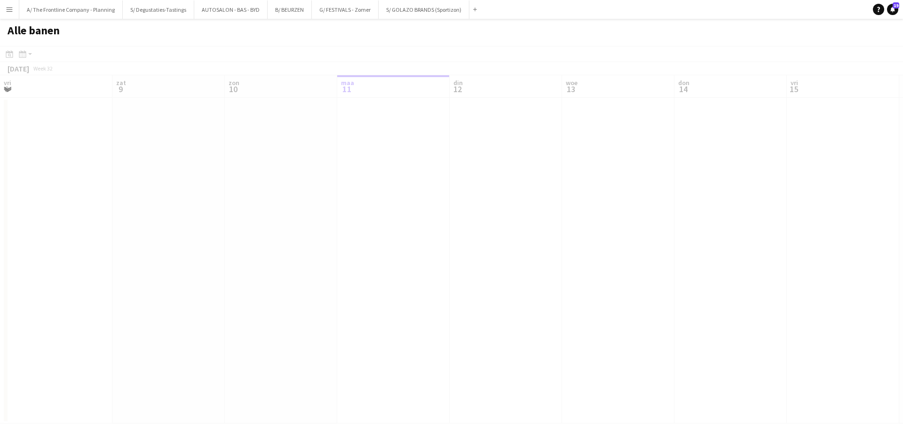
scroll to position [0, 225]
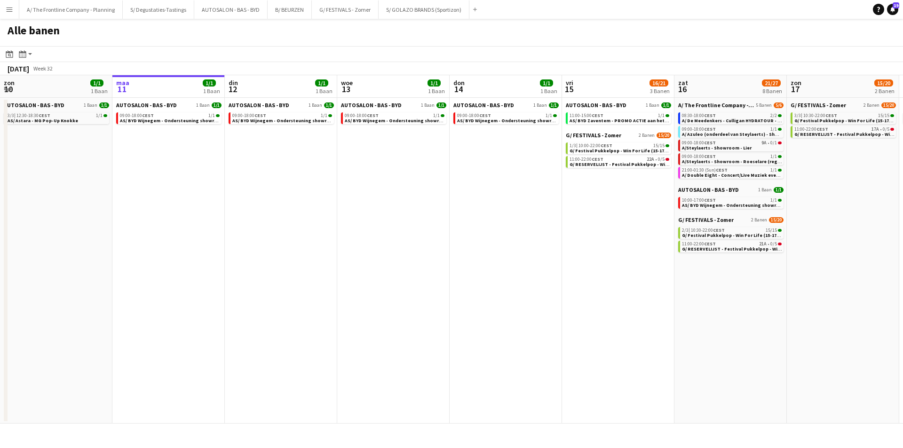
click at [2, 3] on button "Menu" at bounding box center [9, 9] width 19 height 19
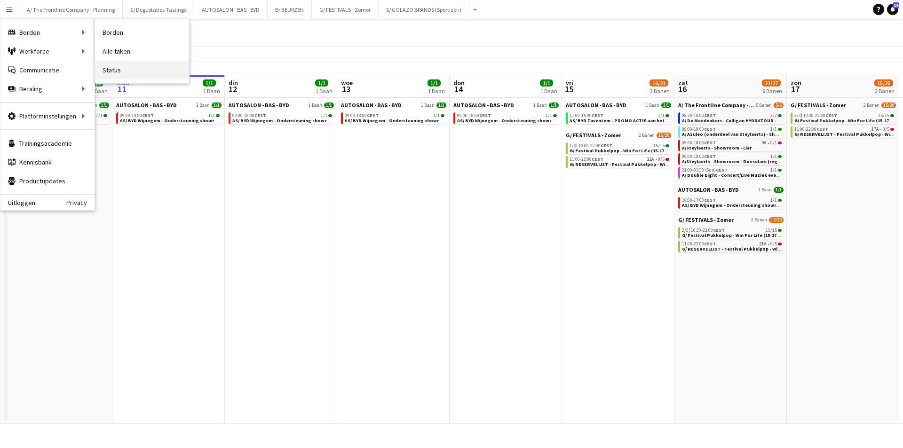
click at [135, 74] on link "Status" at bounding box center [142, 70] width 94 height 19
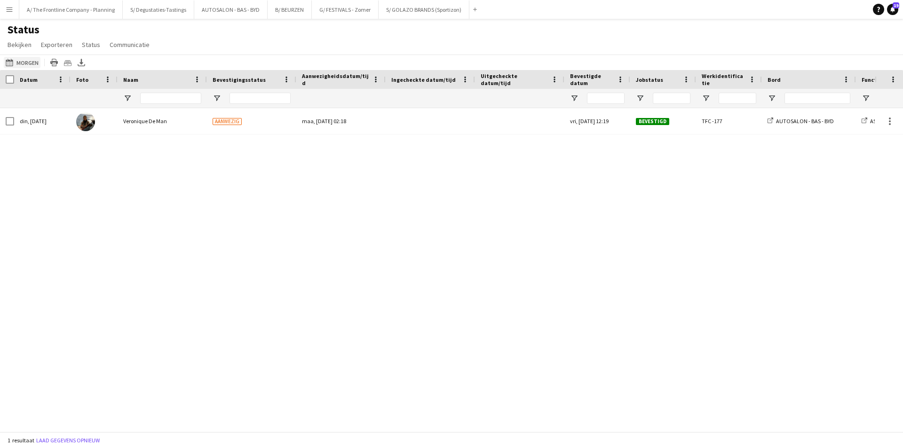
click at [19, 59] on button "Morgen Morgen" at bounding box center [22, 62] width 37 height 11
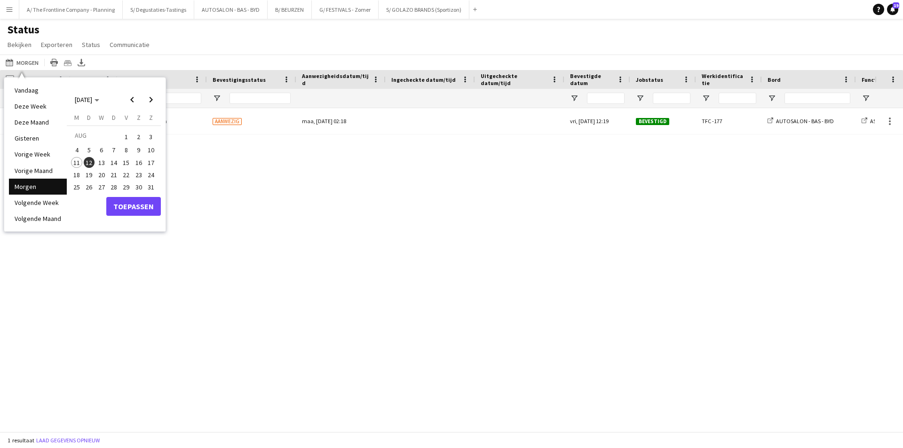
click at [102, 163] on span "13" at bounding box center [101, 162] width 11 height 11
click at [133, 209] on button "Toepassen" at bounding box center [133, 206] width 55 height 19
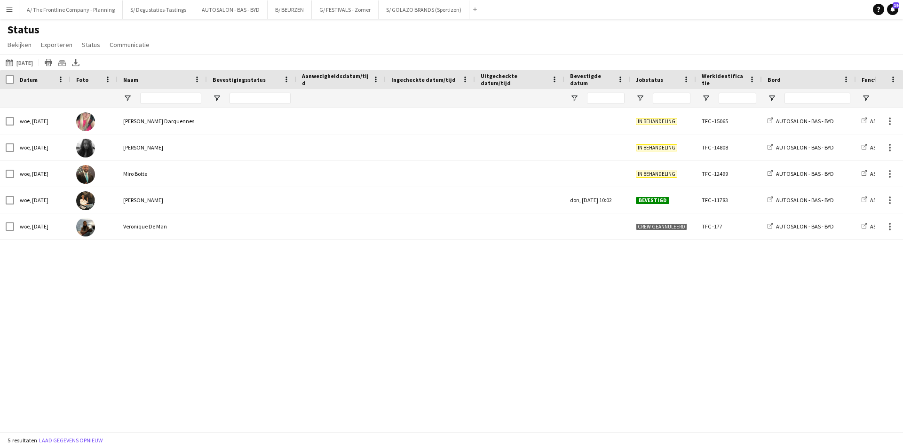
click at [642, 88] on div "Jobstatus" at bounding box center [663, 79] width 55 height 19
click at [640, 96] on span "Open Filtermenu" at bounding box center [640, 98] width 8 height 8
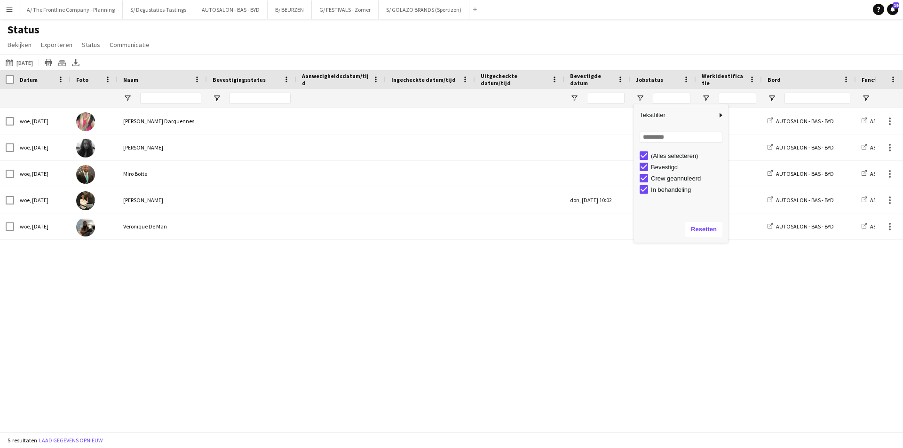
click at [651, 153] on div "(Alles selecteren)" at bounding box center [688, 155] width 74 height 7
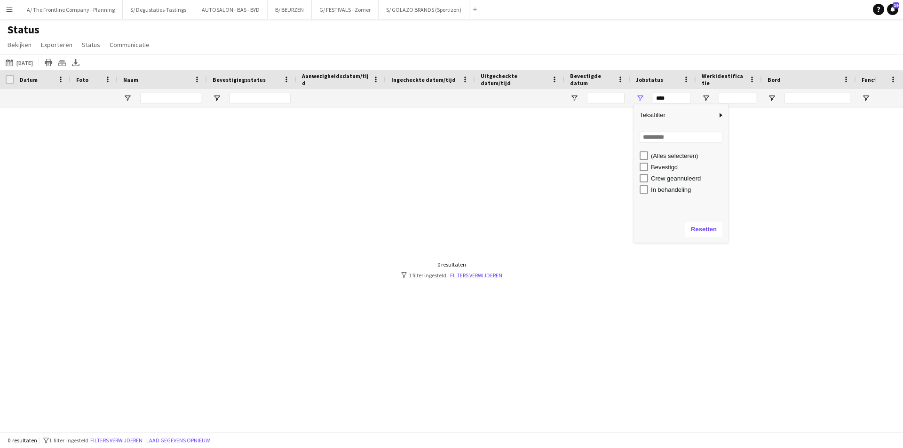
click at [674, 170] on div "Bevestigd" at bounding box center [688, 167] width 74 height 7
type input "**********"
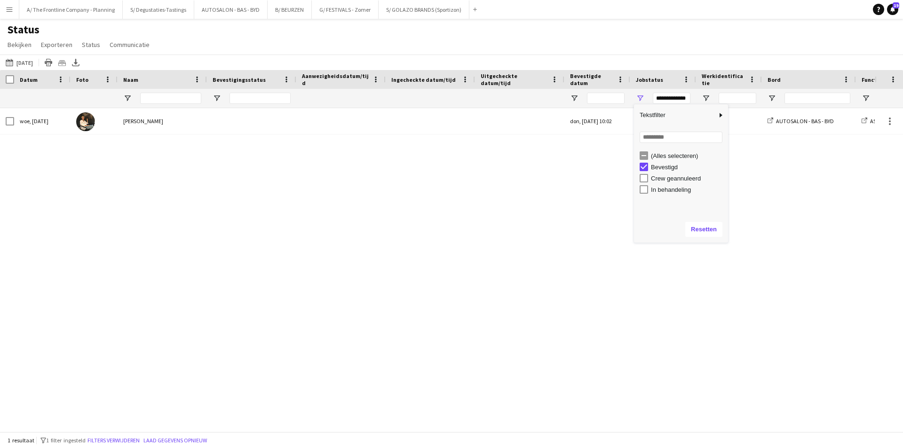
click at [632, 267] on div "woe, 13 aug. 2025 Nathalie Klockaerts don, 17 jul. 2025 10:02 Bevestigd TFC -11…" at bounding box center [437, 266] width 875 height 316
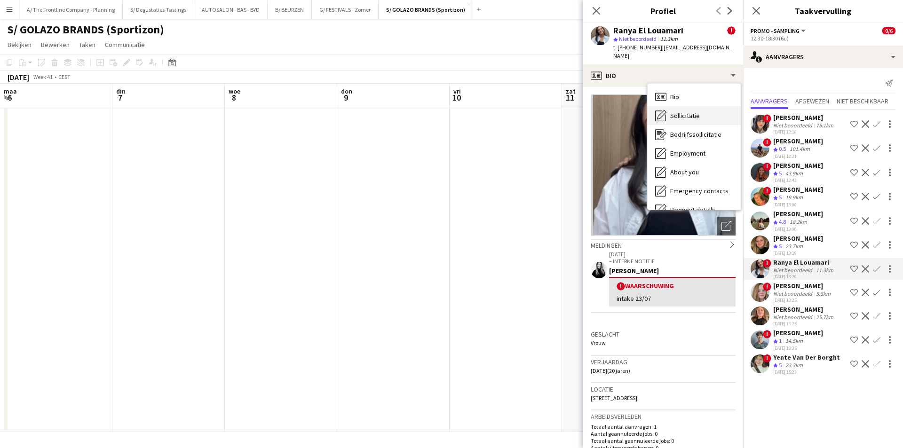
scroll to position [188, 0]
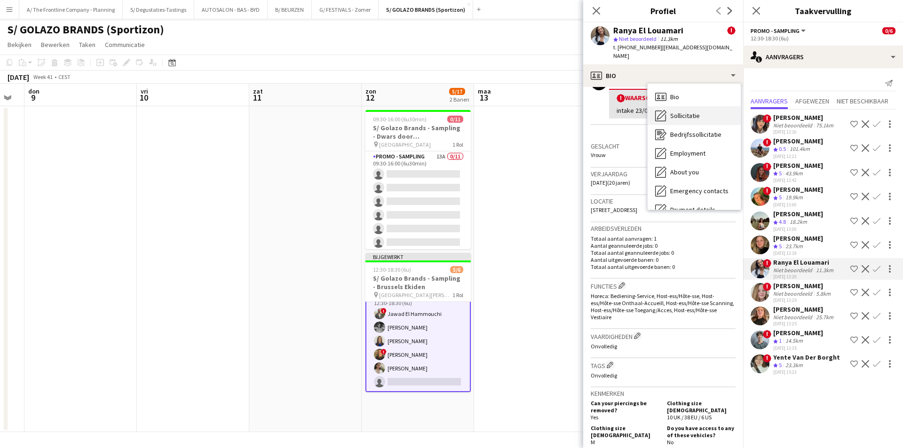
click at [675, 111] on span "Sollicitatie" at bounding box center [685, 115] width 30 height 8
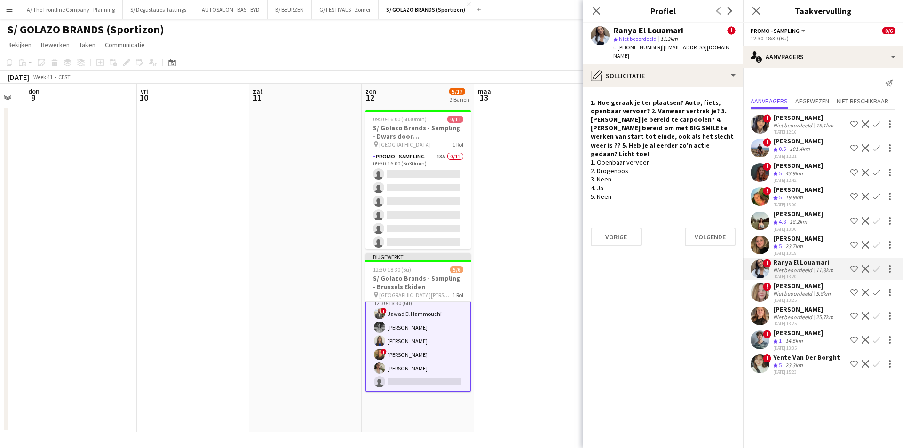
drag, startPoint x: 593, startPoint y: 164, endPoint x: 655, endPoint y: 132, distance: 68.8
click at [655, 132] on h4 "1. Hoe geraak je ter plaatsen? Auto, fiets, openbaar vervoer? 2. Vanwaar vertre…" at bounding box center [663, 128] width 145 height 60
click at [877, 269] on app-icon "Bevestigen" at bounding box center [877, 269] width 8 height 8
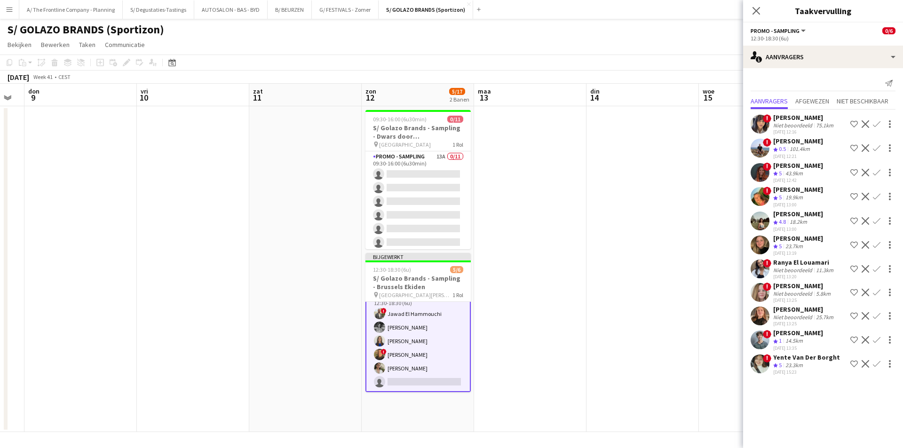
click at [877, 269] on app-icon "Bevestigen" at bounding box center [877, 269] width 8 height 8
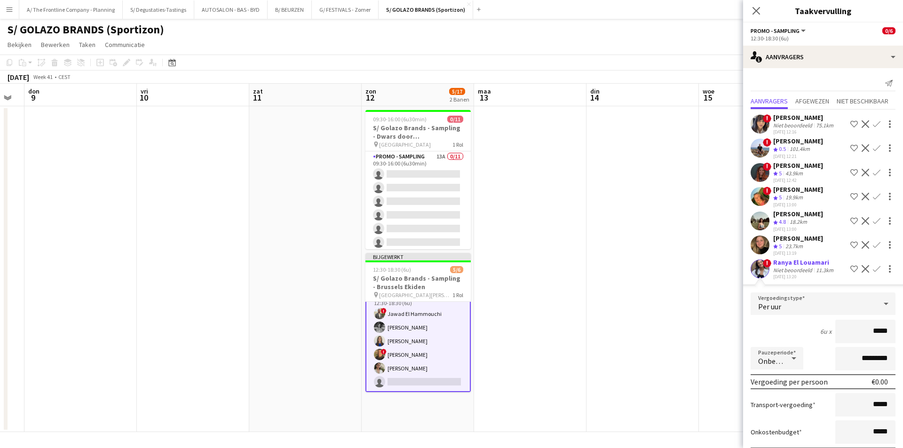
click at [766, 267] on span "!" at bounding box center [767, 263] width 8 height 8
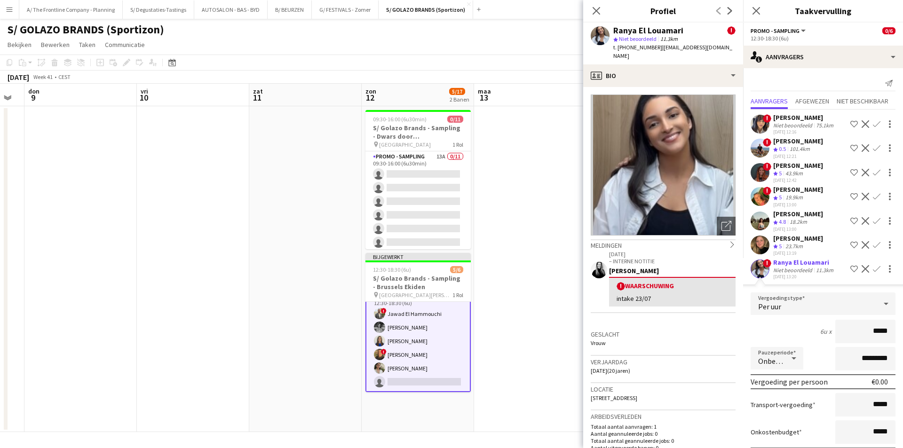
scroll to position [47, 0]
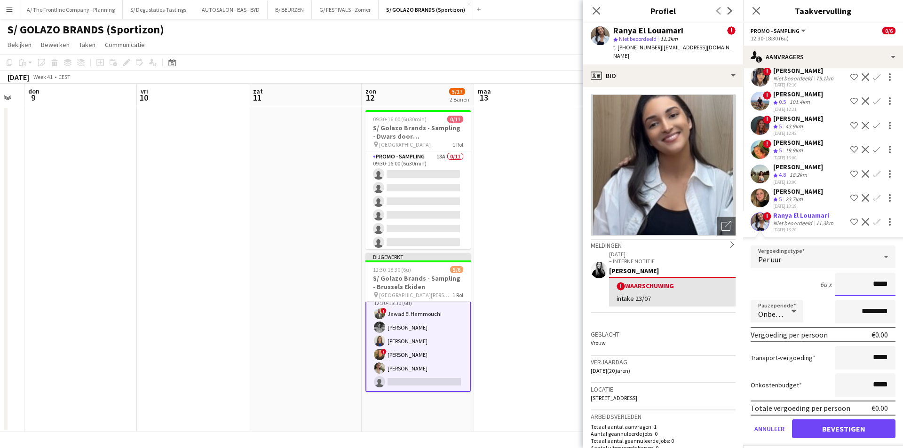
drag, startPoint x: 868, startPoint y: 284, endPoint x: 886, endPoint y: 284, distance: 18.3
click at [886, 284] on input "*****" at bounding box center [865, 285] width 60 height 24
type input "******"
drag, startPoint x: 853, startPoint y: 312, endPoint x: 842, endPoint y: 315, distance: 11.6
click at [842, 315] on input "*********" at bounding box center [865, 312] width 60 height 24
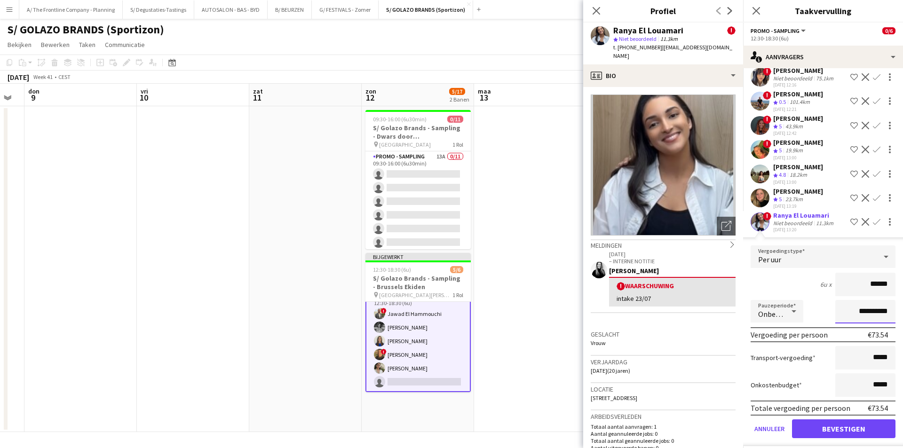
type input "**********"
click at [828, 435] on button "Bevestigen" at bounding box center [843, 428] width 103 height 19
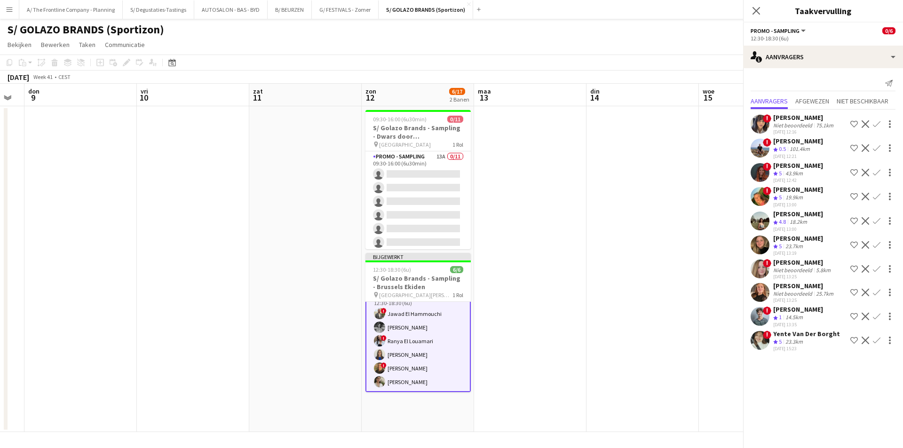
scroll to position [0, 0]
click at [569, 394] on app-date-cell at bounding box center [530, 269] width 112 height 326
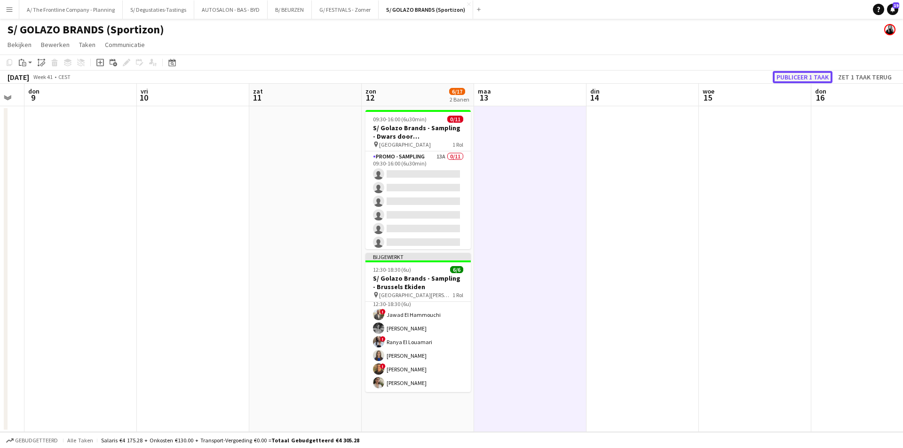
click at [784, 73] on button "Publiceer 1 taak" at bounding box center [803, 77] width 60 height 12
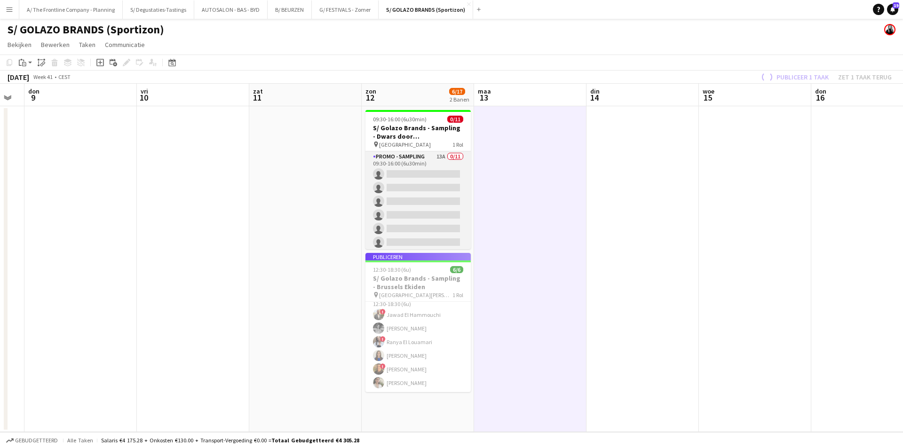
click at [418, 220] on app-card-role "Promo - Sampling 13A 0/11 09:30-16:00 (6u30min) single-neutral-actions single-n…" at bounding box center [417, 235] width 105 height 168
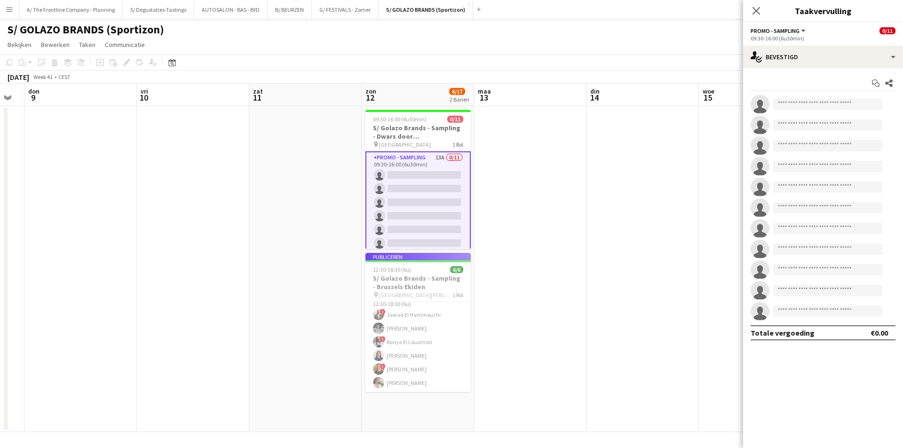
scroll to position [2, 0]
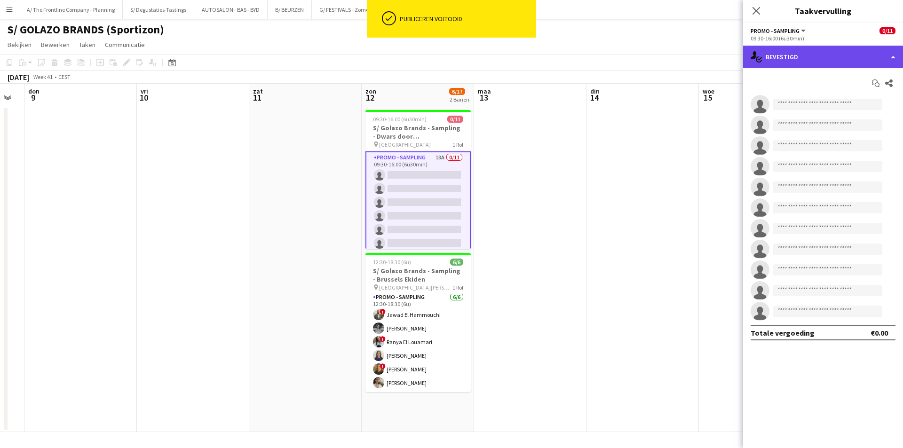
click at [814, 49] on div "single-neutral-actions-check-2 Bevestigd" at bounding box center [823, 57] width 160 height 23
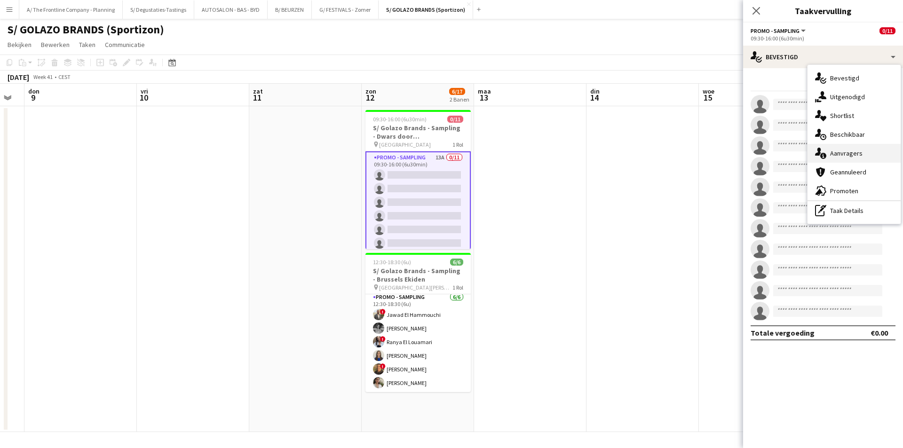
click at [857, 149] on div "single-neutral-actions-information Aanvragers" at bounding box center [853, 153] width 93 height 19
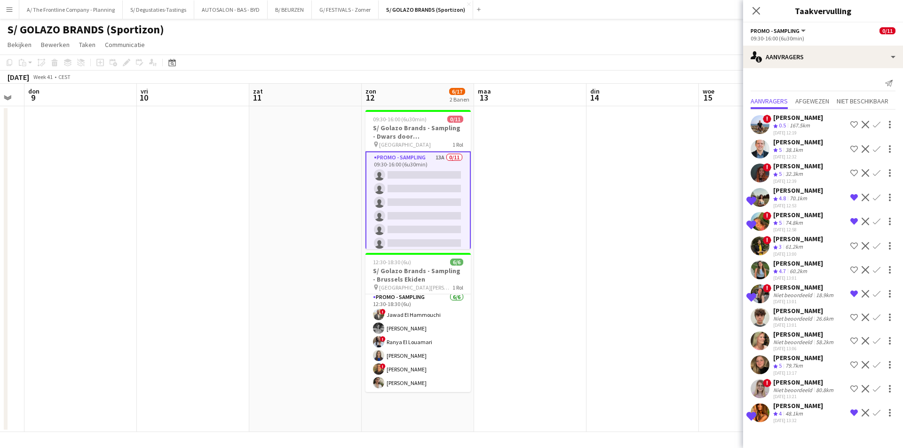
click at [795, 295] on div "Niet beoordeeld" at bounding box center [793, 295] width 41 height 7
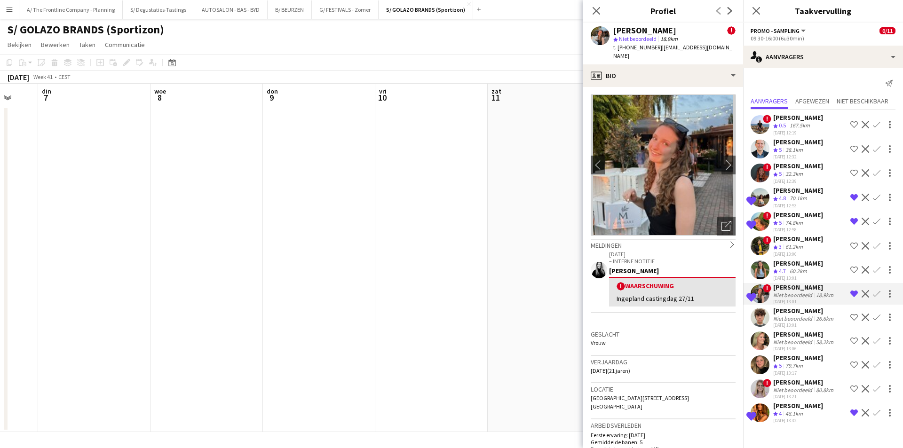
drag, startPoint x: 233, startPoint y: 349, endPoint x: 478, endPoint y: 308, distance: 248.4
click at [478, 308] on app-calendar-viewport "zat 4 zon 5 maa 6 din 7 woe 8 don 9 vri 10 zat 11 zon 12 6/17 2 Banen maa 13 di…" at bounding box center [451, 258] width 903 height 348
click at [392, 263] on app-calendar-viewport "zat 4 zon 5 maa 6 din 7 woe 8 don 9 vri 10 zat 11 zon 12 6/17 2 Banen maa 13 di…" at bounding box center [451, 258] width 903 height 348
drag, startPoint x: 175, startPoint y: 307, endPoint x: 441, endPoint y: 239, distance: 274.2
click at [451, 234] on app-calendar-viewport "don 2 vri 3 zat 4 zon 5 maa 6 din 7 woe 8 don 9 vri 10 zat 11 zon 12 6/17 2 Ban…" at bounding box center [451, 258] width 903 height 348
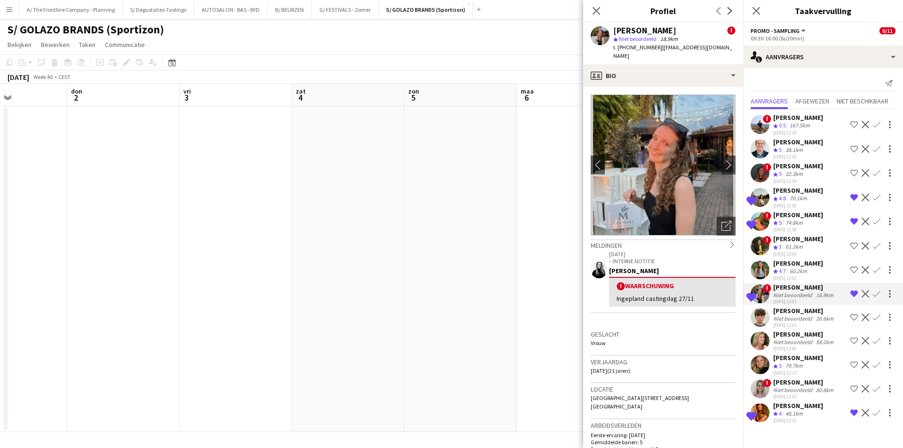
drag, startPoint x: 126, startPoint y: 298, endPoint x: 450, endPoint y: 193, distance: 341.0
click at [449, 193] on app-calendar-viewport "din 30 woe 1 don 2 vri 3 zat 4 zon 5 maa 6 din 7 woe 8 don 9 vri 10 zat 11 zon …" at bounding box center [451, 258] width 903 height 348
drag, startPoint x: 65, startPoint y: 274, endPoint x: 350, endPoint y: 206, distance: 293.3
click at [403, 189] on app-calendar-viewport "vri 26 zat 27 zon 28 maa 29 din 30 woe 1 don 2 vri 3 zat 4 zon 5 maa 6 din 7 wo…" at bounding box center [451, 258] width 903 height 348
drag, startPoint x: 111, startPoint y: 266, endPoint x: 298, endPoint y: 200, distance: 198.1
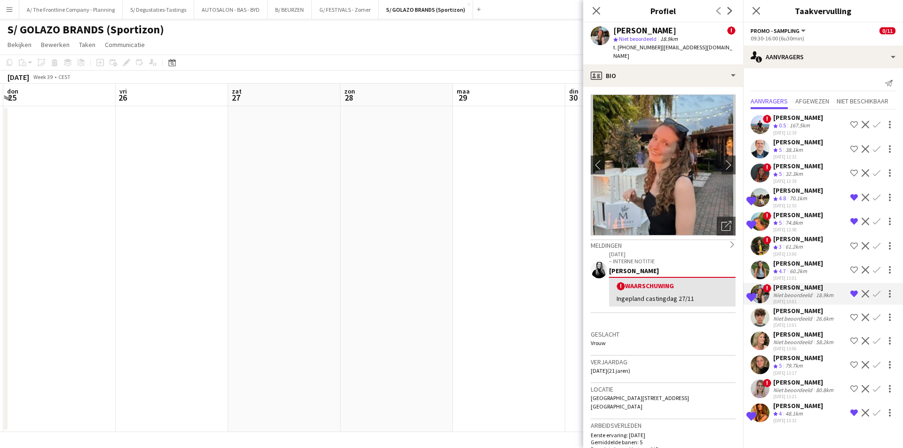
click at [412, 170] on app-calendar-viewport "din 23 woe 24 don 25 vri 26 zat 27 zon 28 maa 29 din 30 woe 1 don 2 vri 3 zat 4…" at bounding box center [451, 258] width 903 height 348
drag, startPoint x: 135, startPoint y: 237, endPoint x: 471, endPoint y: 141, distance: 348.8
click at [473, 140] on app-calendar-viewport "zon 21 0/3 1 Baan maa 22 din 23 woe 24 don 25 vri 26 zat 27 zon 28 maa 29 din 3…" at bounding box center [451, 258] width 903 height 348
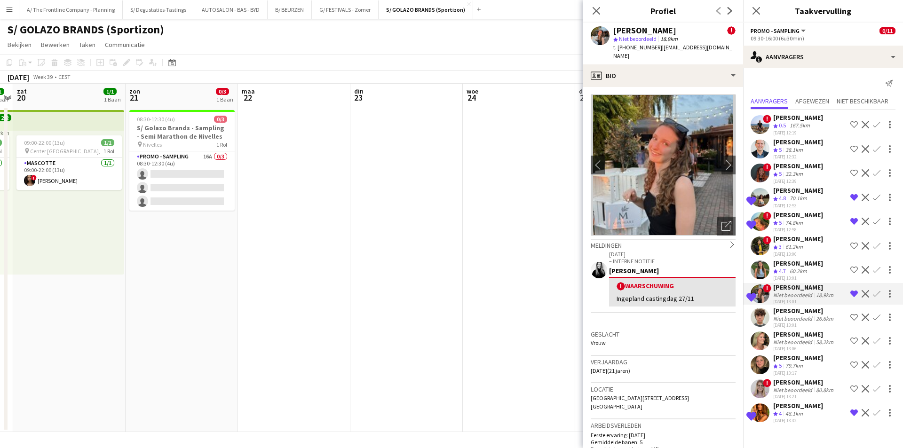
drag, startPoint x: 138, startPoint y: 245, endPoint x: 464, endPoint y: 134, distance: 344.5
click at [463, 134] on app-calendar-viewport "don 18 vri 19 1/1 1 Baan zat 20 1/1 1 Baan zon 21 0/3 1 Baan maa 22 din 23 woe …" at bounding box center [451, 258] width 903 height 348
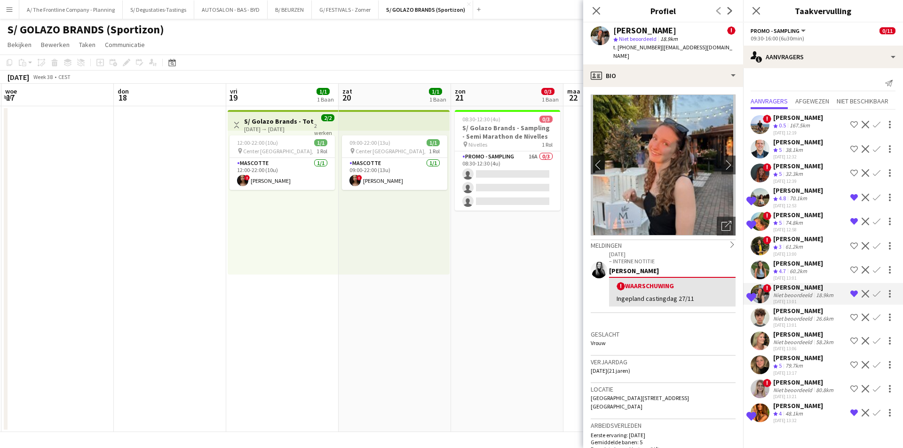
scroll to position [0, 362]
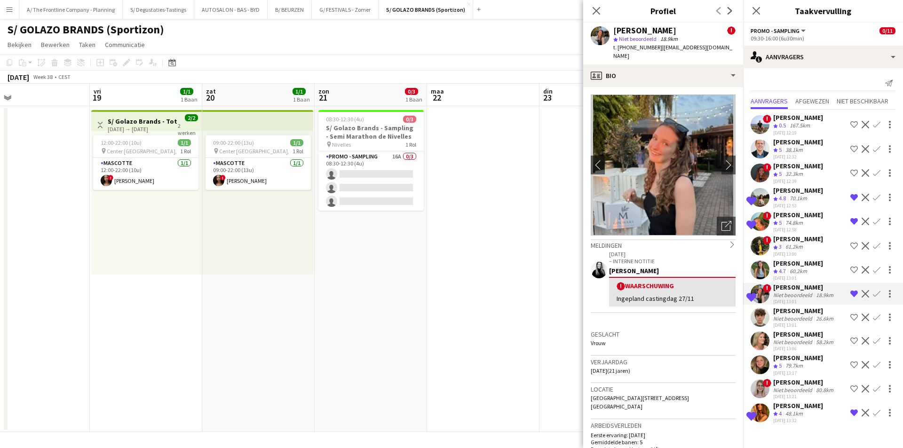
drag, startPoint x: 324, startPoint y: 199, endPoint x: 72, endPoint y: 227, distance: 252.6
click at [72, 227] on app-calendar-viewport "maa 15 din 16 woe 17 don 18 vri 19 1/1 1 Baan zat 20 1/1 1 Baan zon 21 0/3 1 Ba…" at bounding box center [451, 258] width 903 height 348
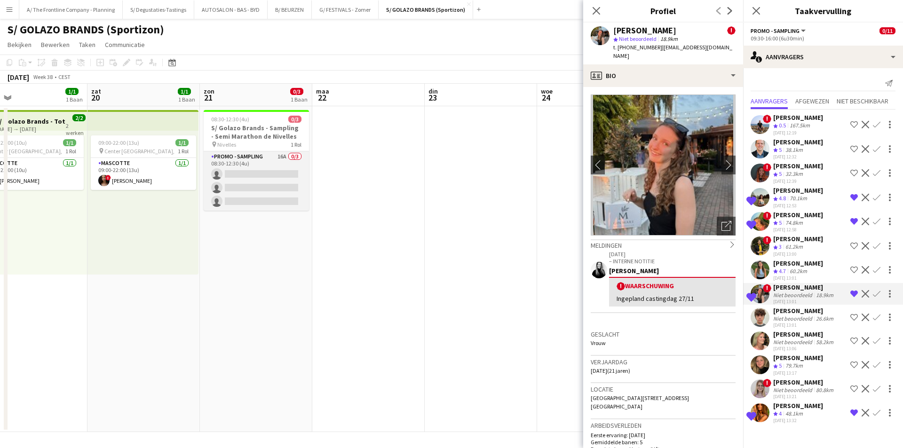
click at [253, 180] on app-card-role "Promo - Sampling 16A 0/3 08:30-12:30 (4u) single-neutral-actions single-neutral…" at bounding box center [256, 180] width 105 height 59
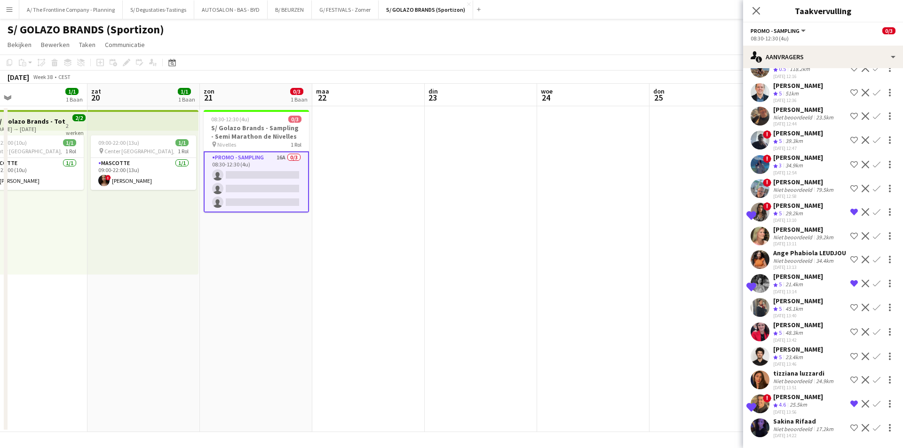
scroll to position [73, 0]
click at [873, 401] on app-icon "Bevestigen" at bounding box center [877, 404] width 8 height 8
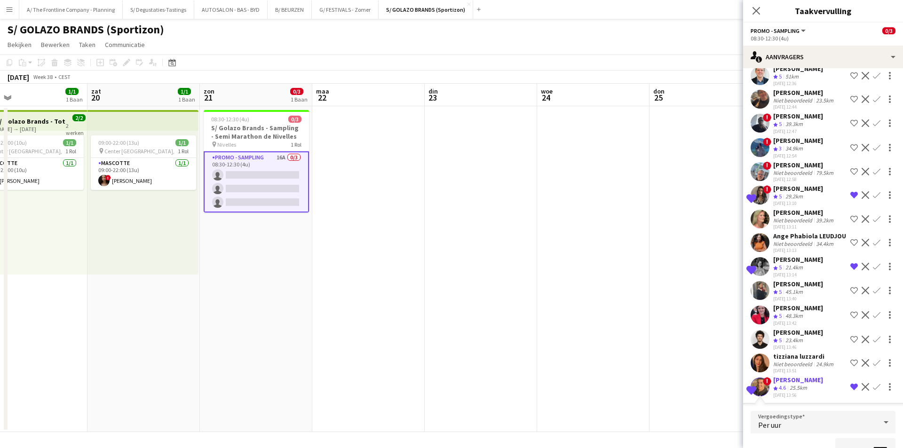
scroll to position [260, 0]
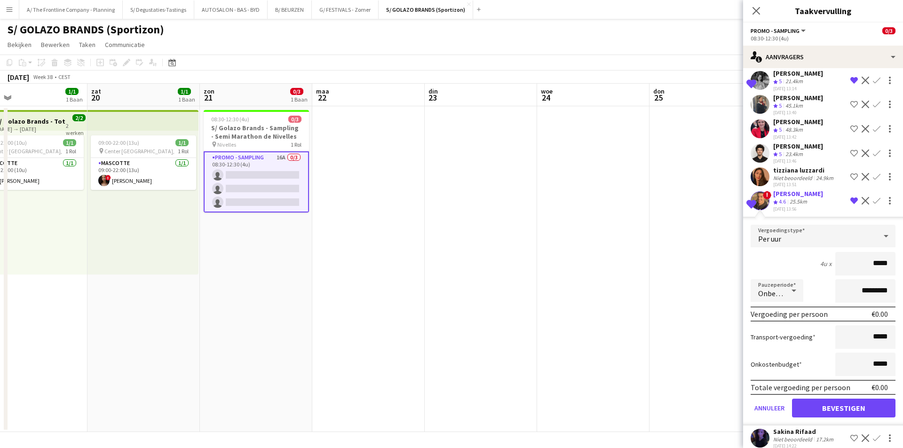
drag, startPoint x: 789, startPoint y: 223, endPoint x: 813, endPoint y: 233, distance: 25.8
click at [788, 212] on div "[DATE] 13:56" at bounding box center [798, 209] width 50 height 6
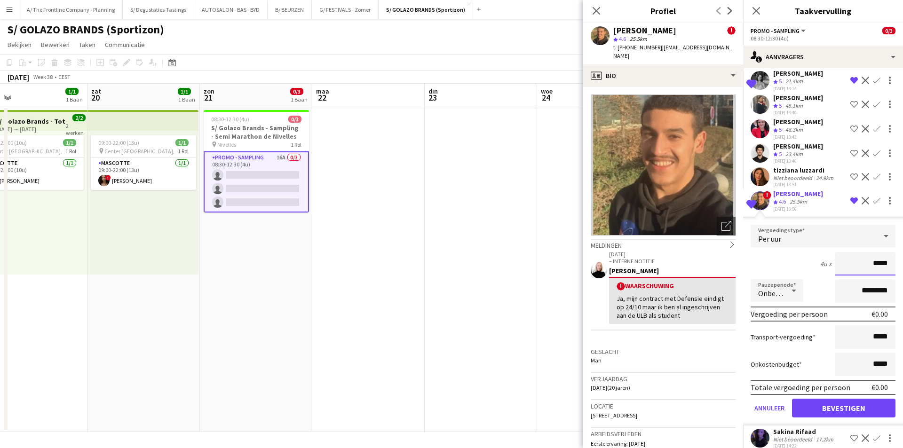
drag, startPoint x: 867, startPoint y: 282, endPoint x: 887, endPoint y: 283, distance: 19.8
click at [887, 276] on input "*****" at bounding box center [865, 264] width 60 height 24
type input "******"
drag, startPoint x: 852, startPoint y: 311, endPoint x: 839, endPoint y: 314, distance: 13.1
click at [839, 303] on input "*********" at bounding box center [865, 291] width 60 height 24
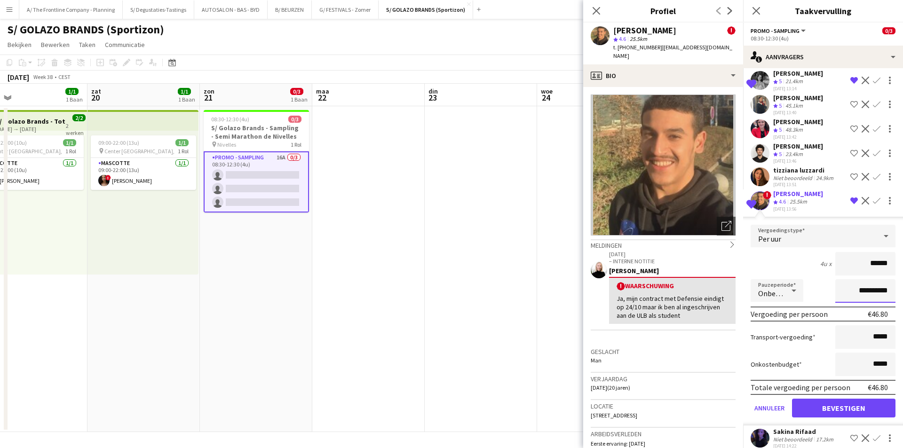
type input "**********"
click at [849, 418] on button "Bevestigen" at bounding box center [843, 408] width 103 height 19
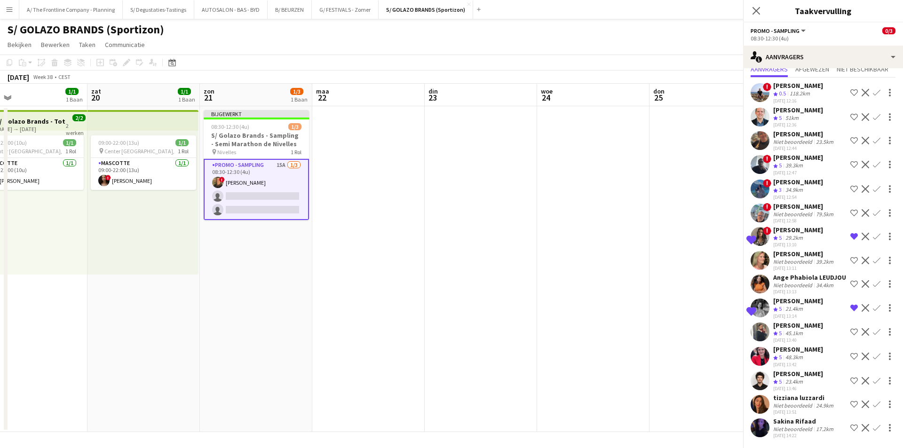
scroll to position [49, 0]
click at [406, 268] on app-date-cell at bounding box center [368, 269] width 112 height 326
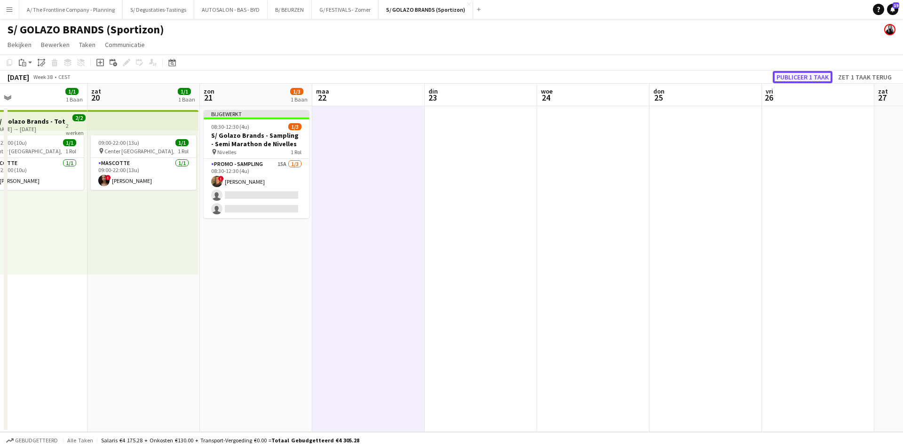
click at [791, 74] on button "Publiceer 1 taak" at bounding box center [803, 77] width 60 height 12
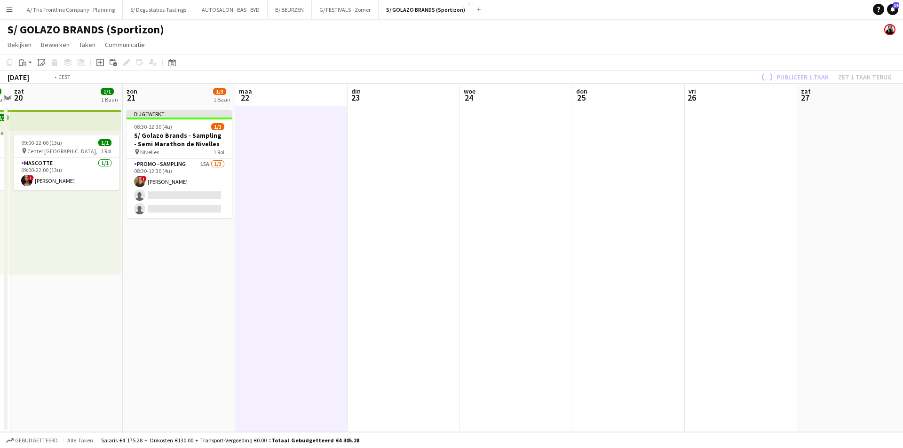
drag, startPoint x: 781, startPoint y: 225, endPoint x: 557, endPoint y: 224, distance: 223.4
click at [324, 259] on app-calendar-viewport "woe 17 don 18 vri 19 1/1 1 Baan zat 20 1/1 1 Baan zon 21 1/3 1 Baan maa 22 din …" at bounding box center [451, 258] width 903 height 348
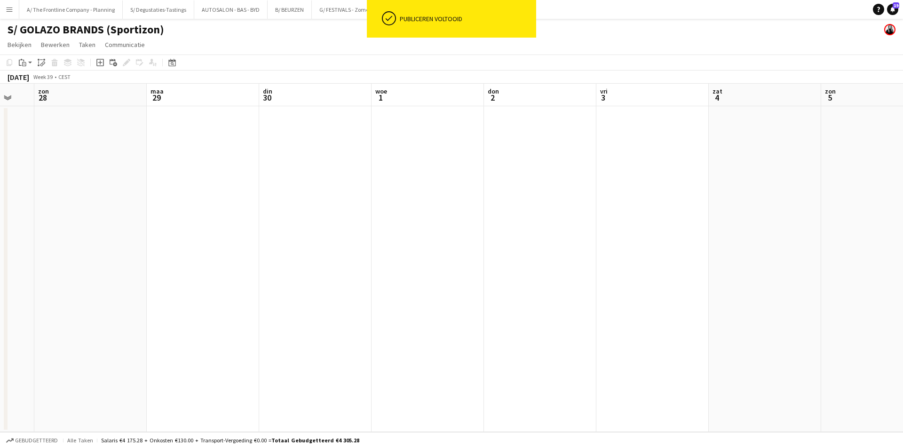
drag, startPoint x: 619, startPoint y: 203, endPoint x: 409, endPoint y: 194, distance: 209.9
click at [289, 205] on app-calendar-viewport "don 25 vri 26 zat 27 [DATE] din 30 woe 1 don 2 vri 3 zat 4 [DATE] 6 din 7" at bounding box center [451, 258] width 903 height 348
drag, startPoint x: 696, startPoint y: 196, endPoint x: 285, endPoint y: 198, distance: 411.0
click at [285, 198] on app-calendar-viewport "vri 26 zat 27 zon 28 maa 29 din 30 woe 1 don 2 vri 3 zat 4 zon 5 maa 6 din 7 wo…" at bounding box center [451, 258] width 903 height 348
drag, startPoint x: 794, startPoint y: 196, endPoint x: 363, endPoint y: 198, distance: 431.2
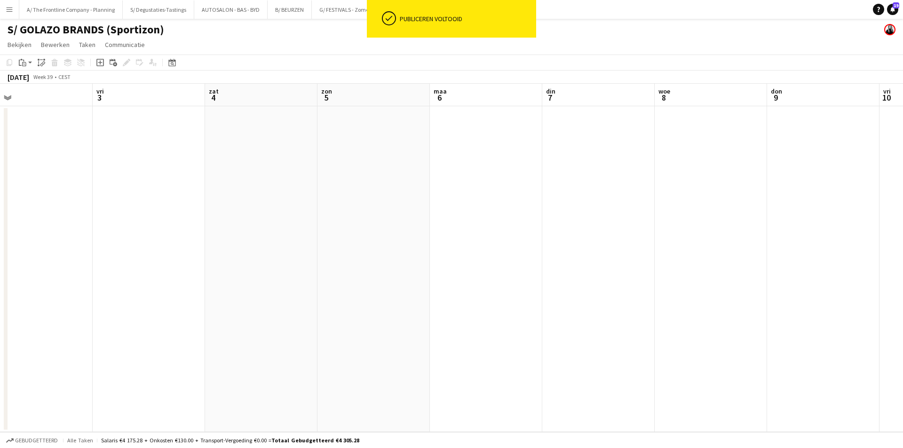
click at [363, 198] on app-calendar-viewport "[DATE] din 30 woe 1 don 2 vri 3 zat 4 [DATE] 6 din 7 woe 8 don 9 vri 10 zat 11" at bounding box center [451, 258] width 903 height 348
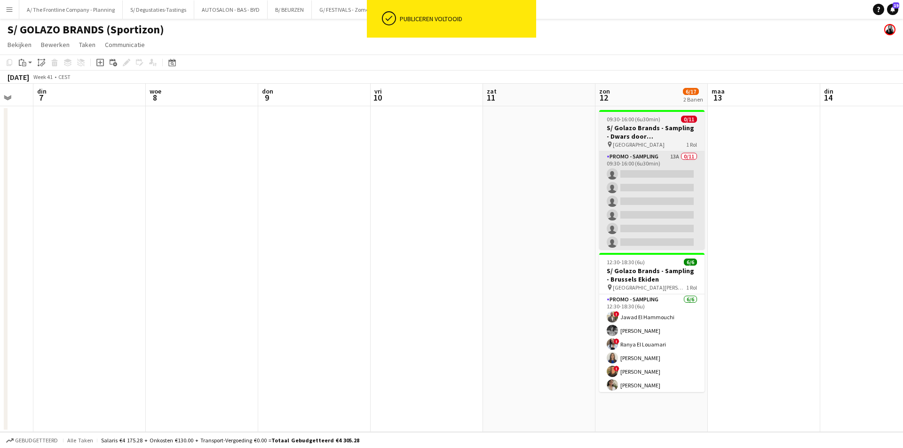
drag, startPoint x: 762, startPoint y: 218, endPoint x: 466, endPoint y: 160, distance: 301.3
click at [517, 221] on app-calendar-viewport "zat 4 zon 5 maa 6 din 7 woe 8 don 9 vri 10 zat 11 zon 12 6/17 2 Banen maa 13 di…" at bounding box center [451, 258] width 903 height 348
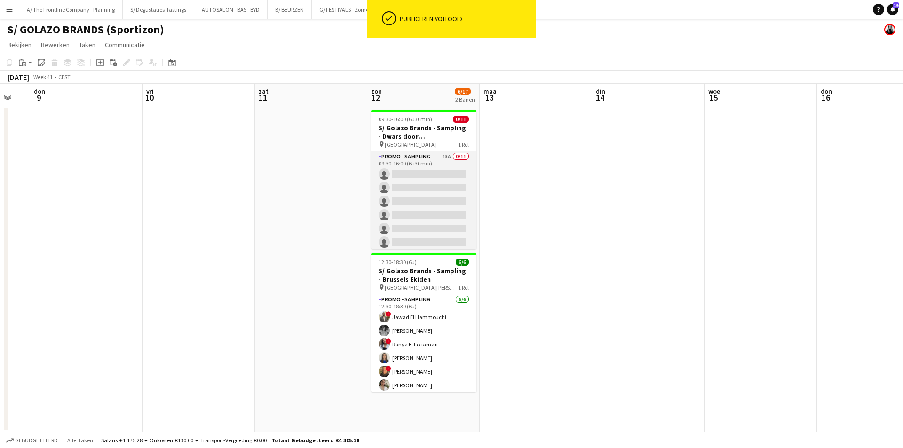
click at [437, 171] on app-card-role "Promo - Sampling 13A 0/11 09:30-16:00 (6u30min) single-neutral-actions single-n…" at bounding box center [423, 235] width 105 height 168
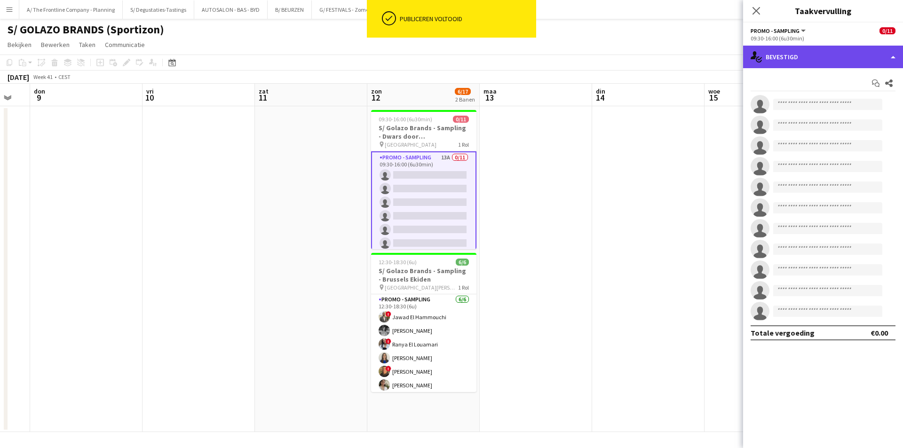
click at [849, 63] on div "single-neutral-actions-check-2 Bevestigd" at bounding box center [823, 57] width 160 height 23
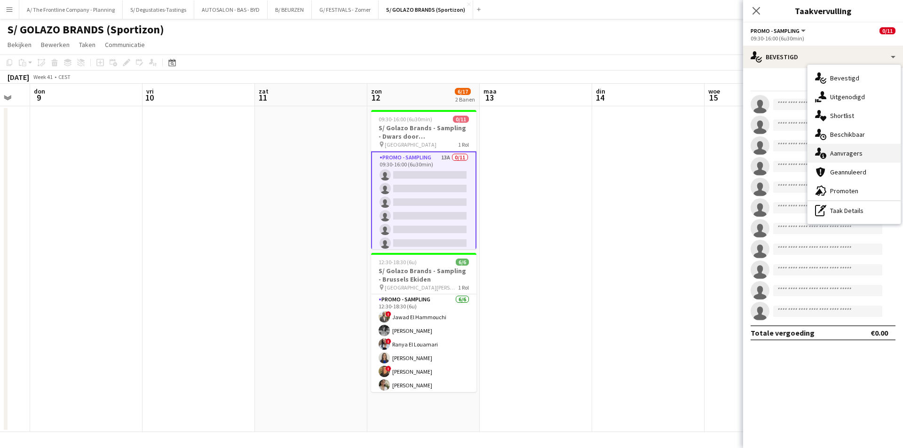
click at [859, 149] on div "single-neutral-actions-information Aanvragers" at bounding box center [853, 153] width 93 height 19
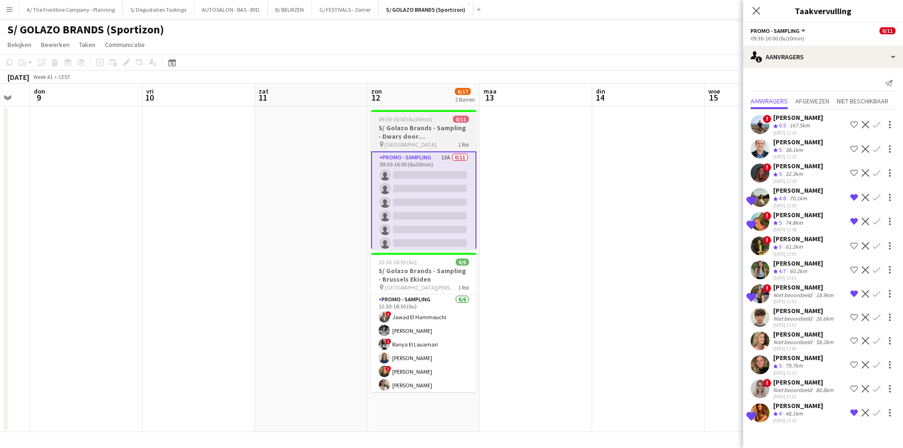
click at [400, 128] on h3 "S/ Golazo Brands - Sampling - Dwars door [PERSON_NAME]" at bounding box center [423, 132] width 105 height 17
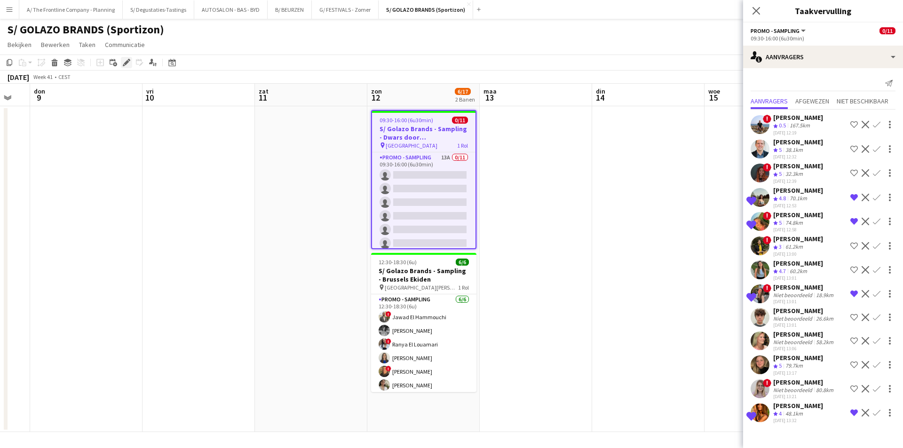
click at [127, 63] on icon "Bewerken" at bounding box center [127, 63] width 8 height 8
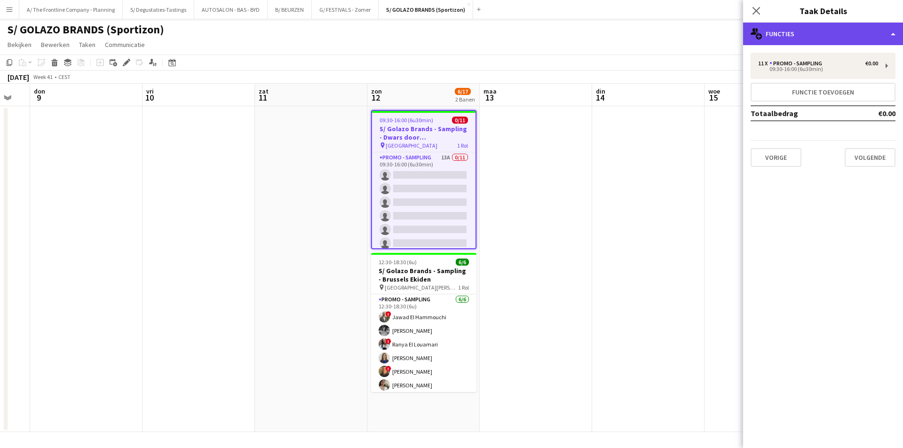
click at [853, 36] on div "multiple-users-add Functies" at bounding box center [823, 34] width 160 height 23
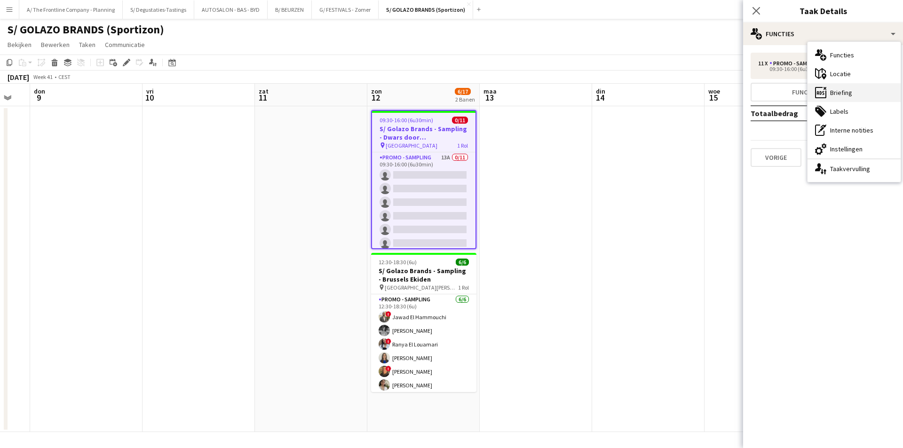
click at [857, 86] on div "ads-window Briefing" at bounding box center [853, 92] width 93 height 19
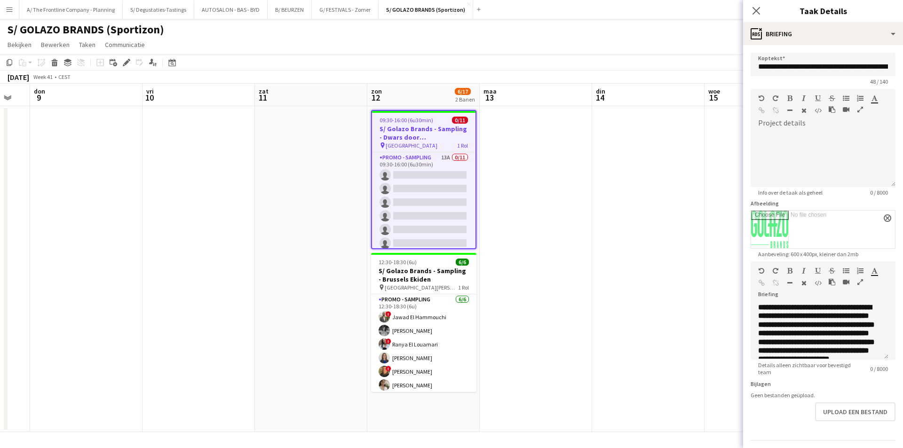
click at [837, 22] on div "Sluit pop-in Taak Details" at bounding box center [823, 11] width 160 height 23
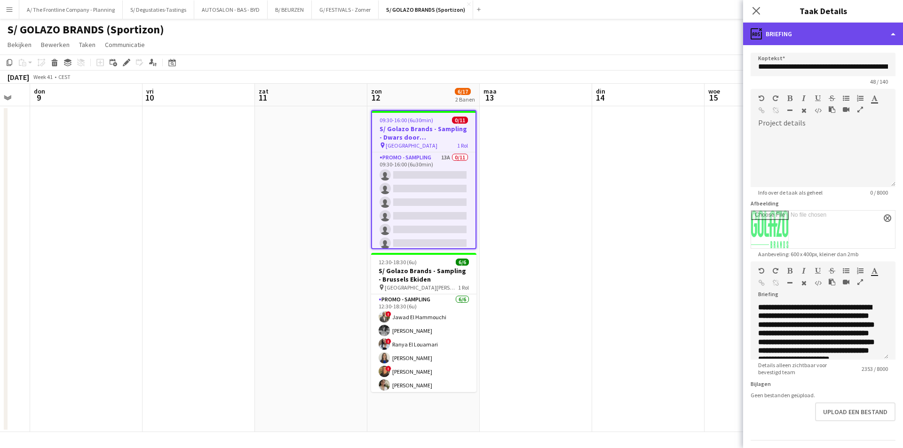
click at [849, 35] on div "ads-window Briefing" at bounding box center [823, 34] width 160 height 23
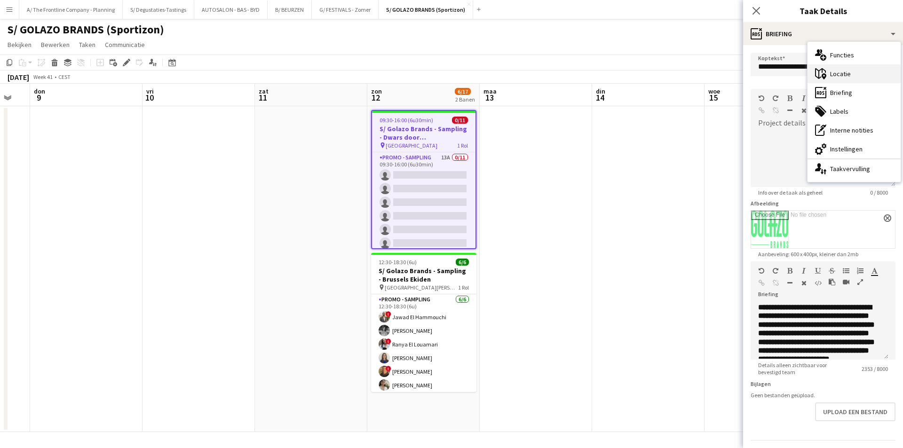
click at [849, 71] on div "maps-pin-1 [GEOGRAPHIC_DATA]" at bounding box center [853, 73] width 93 height 19
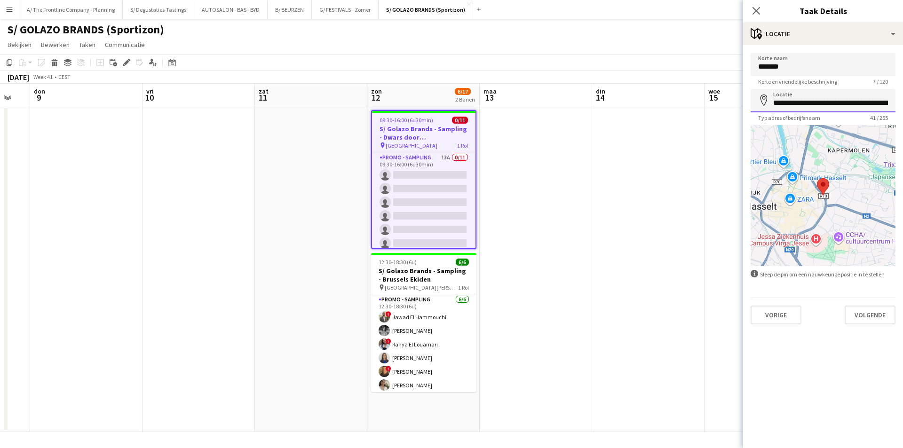
click at [796, 101] on input "**********" at bounding box center [822, 101] width 145 height 24
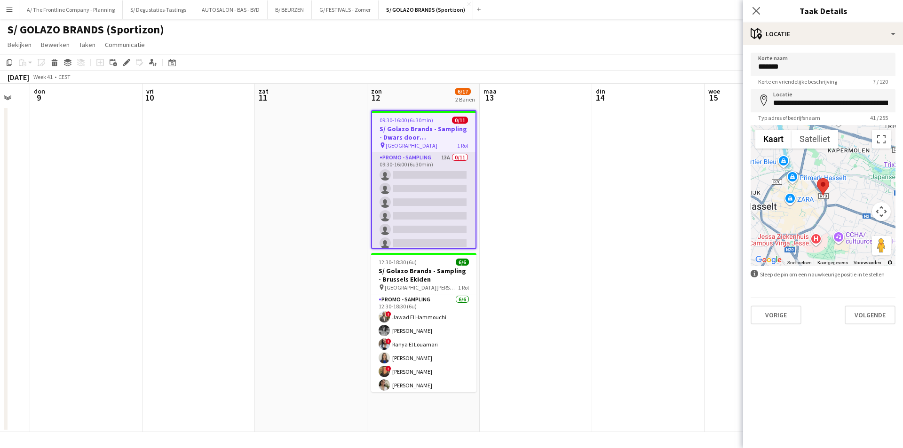
click at [397, 197] on app-card-role "Promo - Sampling 13A 0/11 09:30-16:00 (6u30min) single-neutral-actions single-n…" at bounding box center [423, 236] width 103 height 168
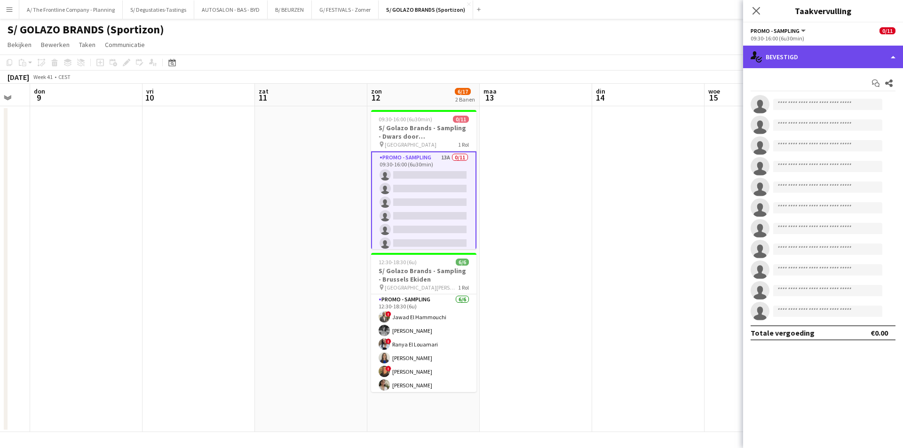
click at [776, 53] on div "single-neutral-actions-check-2 Bevestigd" at bounding box center [823, 57] width 160 height 23
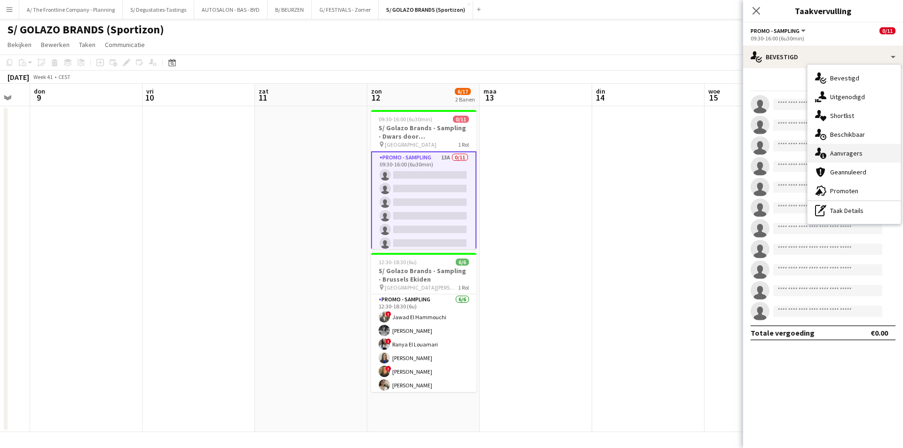
click at [871, 152] on div "single-neutral-actions-information Aanvragers" at bounding box center [853, 153] width 93 height 19
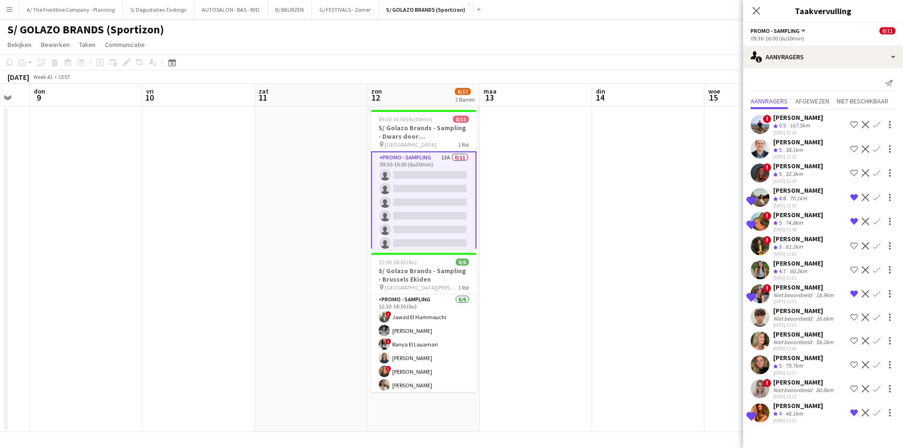
click at [794, 197] on div "70.1km" at bounding box center [798, 199] width 21 height 8
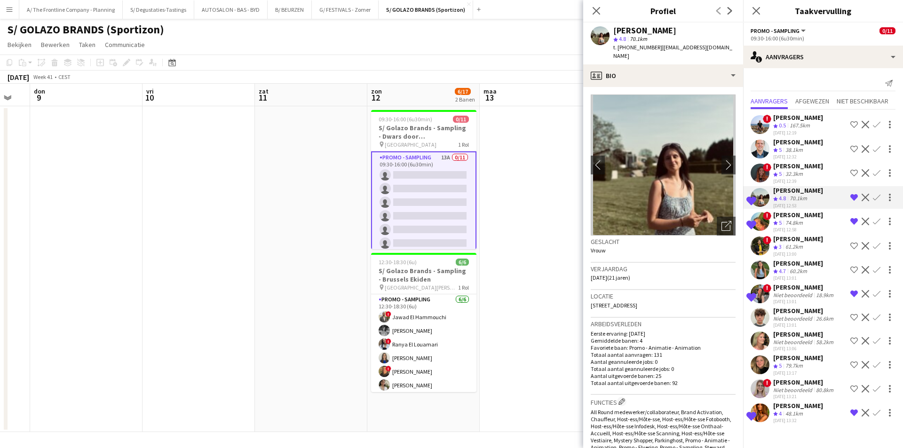
click at [808, 226] on div "Ploegbeoordeling 5 74.8km" at bounding box center [798, 223] width 50 height 8
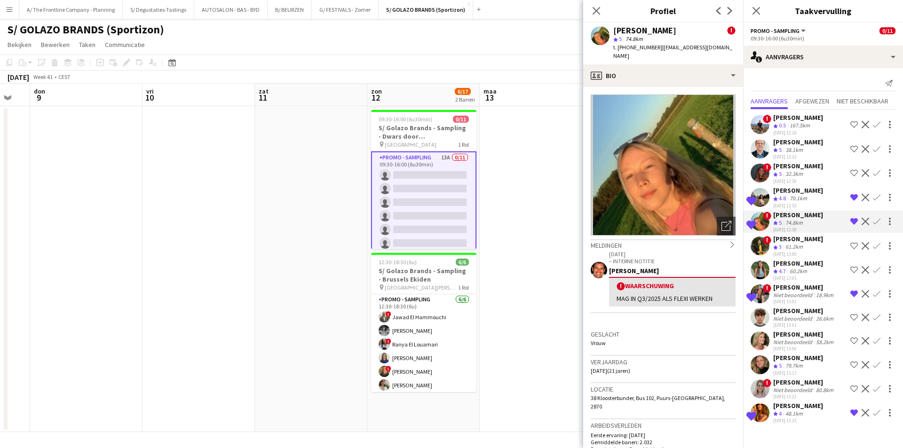
click at [648, 395] on span "38 Kloosterbunder, Bus 102, Puurs-Sint-Amands, 2870" at bounding box center [658, 403] width 134 height 16
click at [818, 204] on div "Op de shortlist Laura Sergeant Ploegbeoordeling 4.8 70.1km 11-08-2025 12:53 Ver…" at bounding box center [823, 197] width 160 height 23
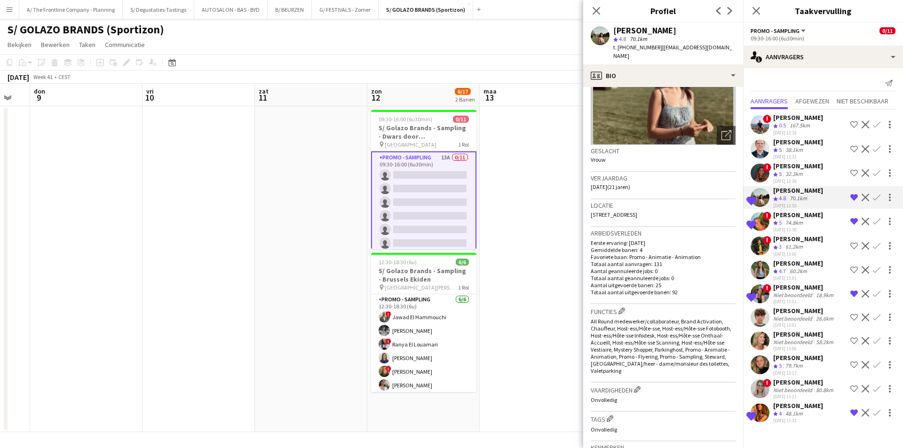
scroll to position [94, 0]
click at [635, 208] on span "[STREET_ADDRESS]" at bounding box center [614, 211] width 47 height 7
copy span "[STREET_ADDRESS]"
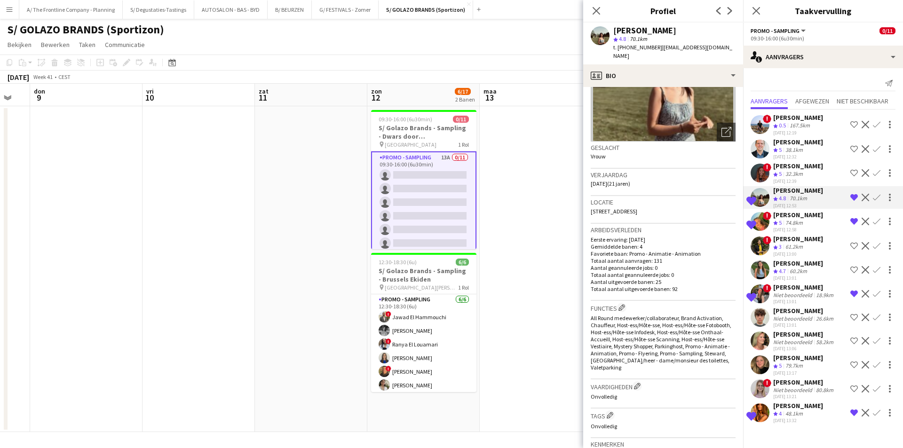
click at [797, 300] on div "[DATE] 13:01" at bounding box center [804, 302] width 62 height 6
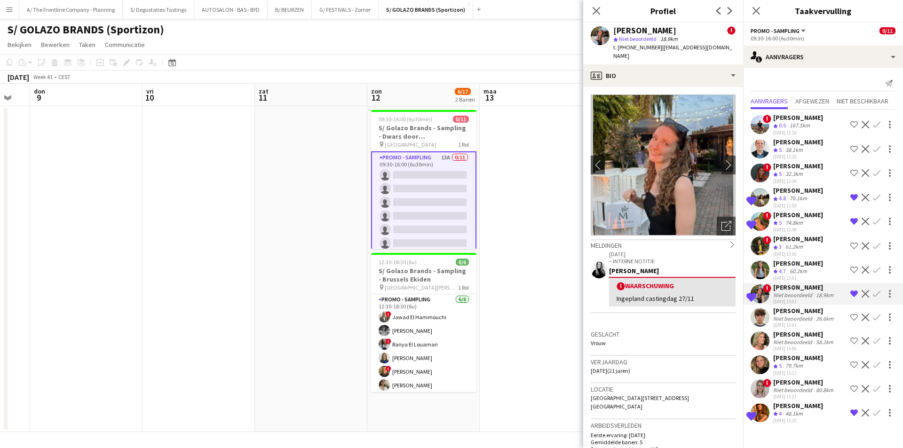
click at [639, 87] on app-crew-profile-bio "chevron-left chevron-right Foto's pop-up openen Meldingen chevron-right 15-11-2…" at bounding box center [663, 267] width 160 height 361
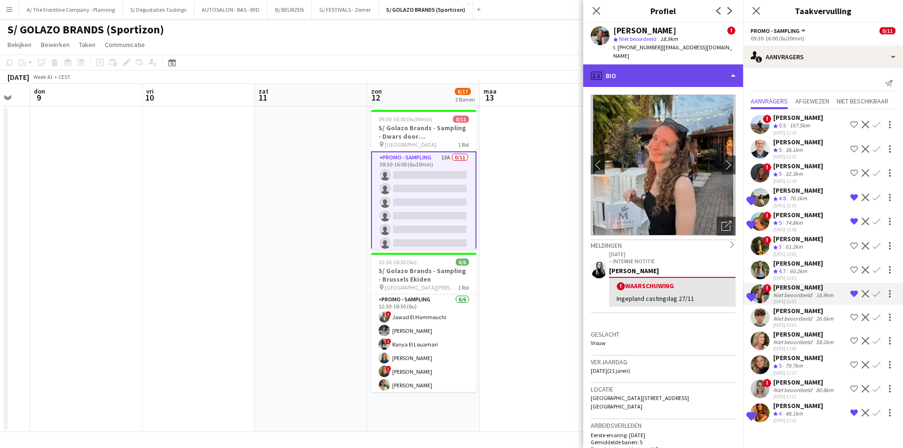
click at [644, 67] on div "profile Bio" at bounding box center [663, 75] width 160 height 23
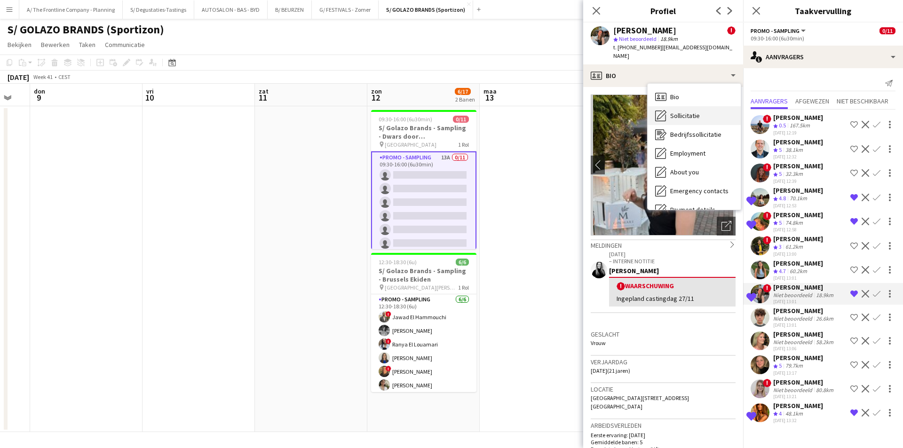
click at [697, 106] on div "Sollicitatie Sollicitatie" at bounding box center [693, 115] width 93 height 19
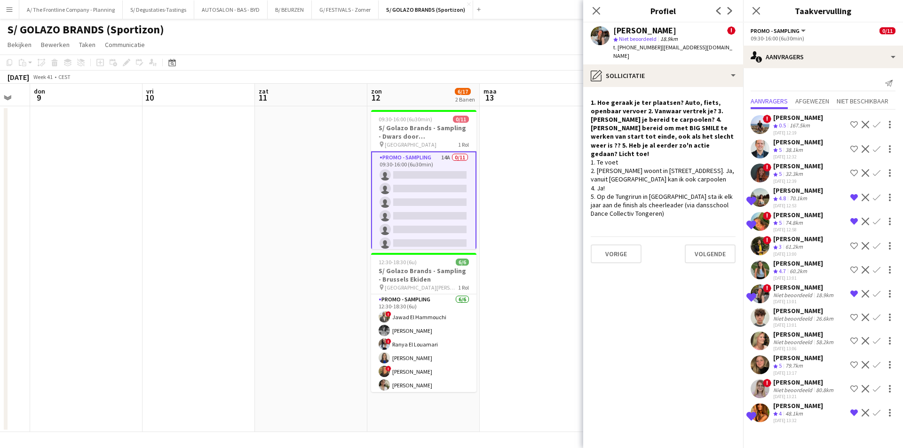
click at [877, 198] on app-icon "Bevestigen" at bounding box center [877, 198] width 8 height 8
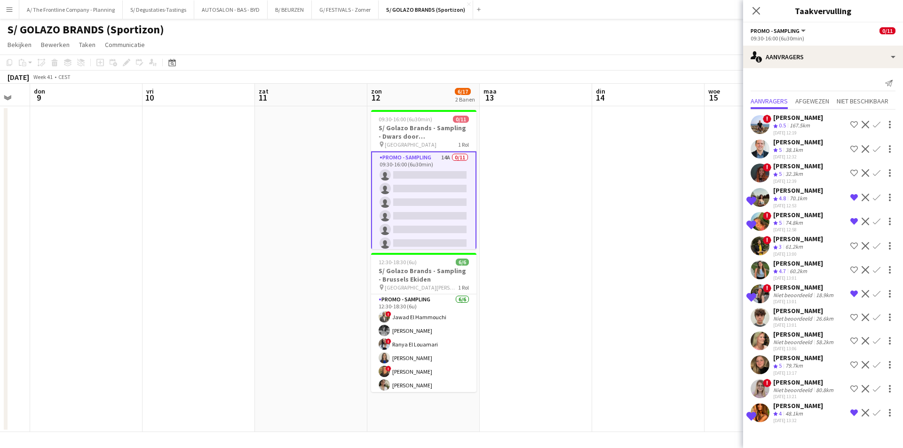
click at [877, 198] on app-icon "Bevestigen" at bounding box center [877, 198] width 8 height 8
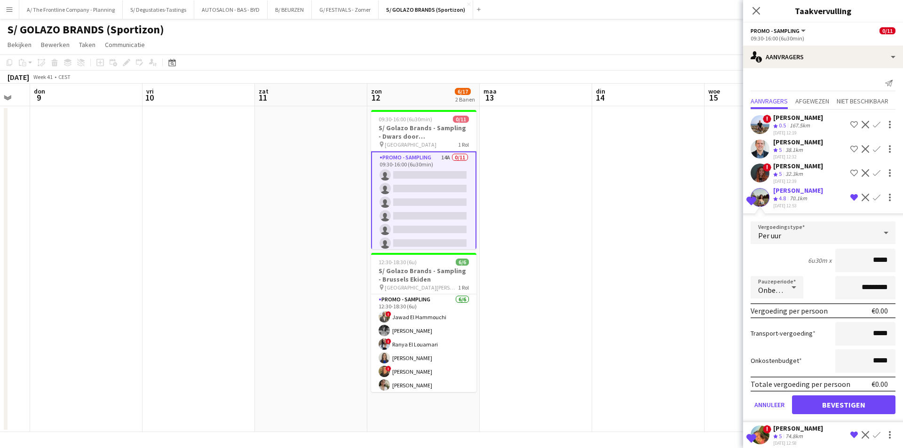
click at [801, 204] on div "[DATE] 12:53" at bounding box center [798, 206] width 50 height 6
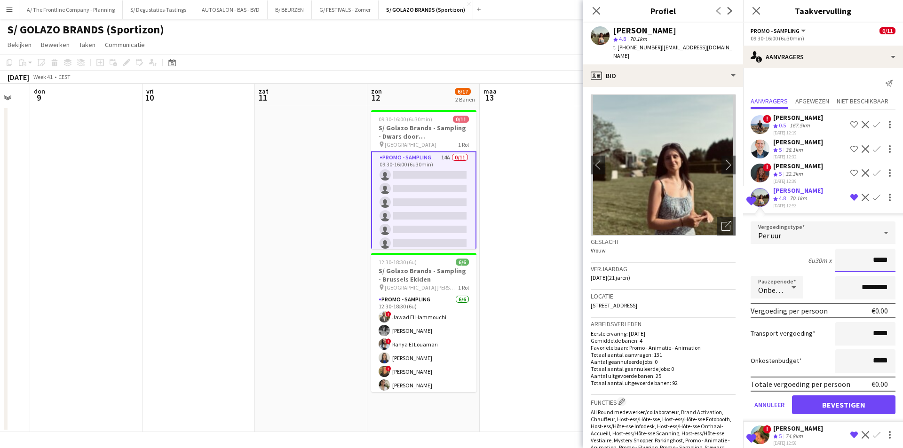
drag, startPoint x: 867, startPoint y: 259, endPoint x: 894, endPoint y: 259, distance: 27.3
click at [894, 259] on form "Vergoedingstype Per uur 6u30m x ***** Pauzeperiode Onbetaald ********* Vergoedi…" at bounding box center [823, 321] width 160 height 201
type input "******"
drag, startPoint x: 852, startPoint y: 289, endPoint x: 831, endPoint y: 285, distance: 21.4
click at [835, 289] on input "*********" at bounding box center [865, 288] width 60 height 24
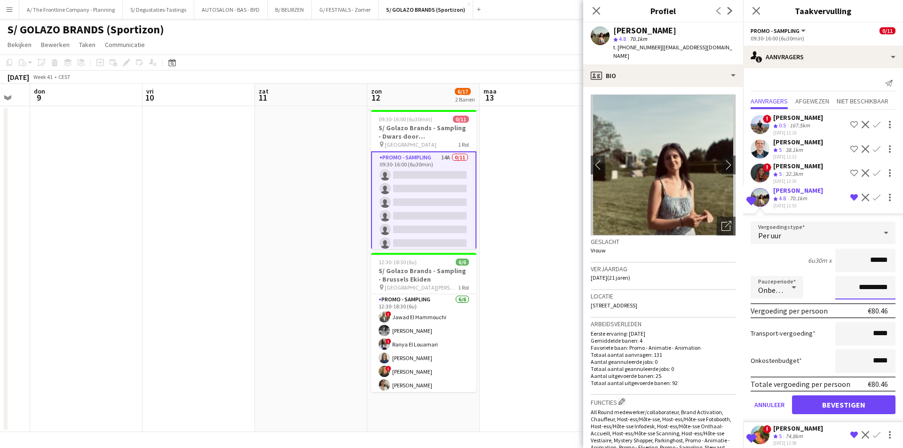
type input "**********"
click at [827, 404] on button "Bevestigen" at bounding box center [843, 404] width 103 height 19
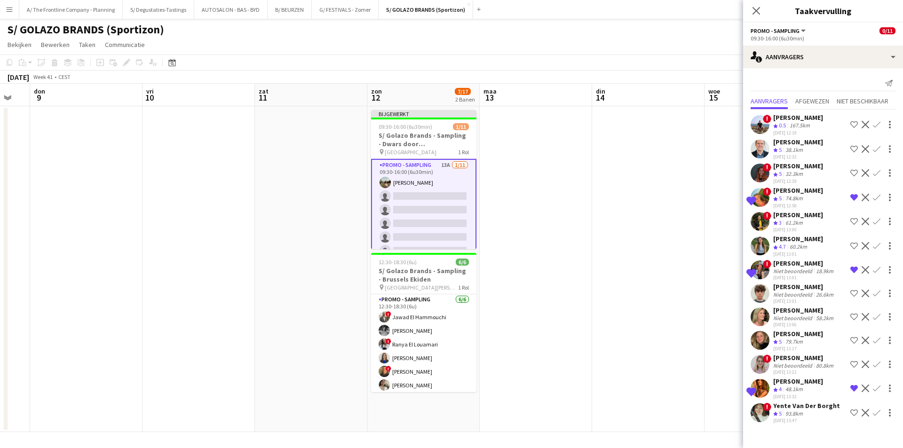
click at [876, 199] on app-icon "Bevestigen" at bounding box center [877, 198] width 8 height 8
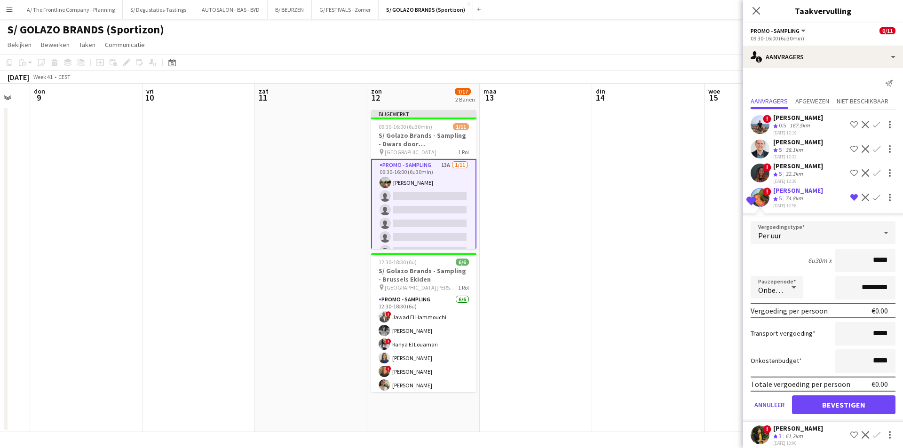
click at [812, 201] on div "Ploegbeoordeling 5 74.8km" at bounding box center [798, 199] width 50 height 8
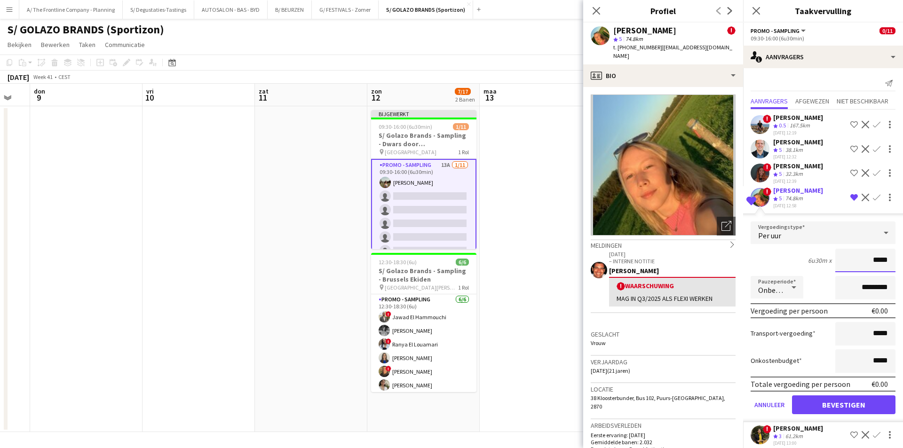
drag, startPoint x: 874, startPoint y: 264, endPoint x: 891, endPoint y: 264, distance: 16.9
click at [891, 264] on form "Vergoedingstype Per uur 6u30m x ***** Pauzeperiode Onbetaald ********* Vergoedi…" at bounding box center [823, 321] width 160 height 201
type input "******"
drag, startPoint x: 852, startPoint y: 291, endPoint x: 821, endPoint y: 291, distance: 31.5
click at [821, 291] on div "Pauzeperiode Onbetaald *********" at bounding box center [822, 288] width 145 height 24
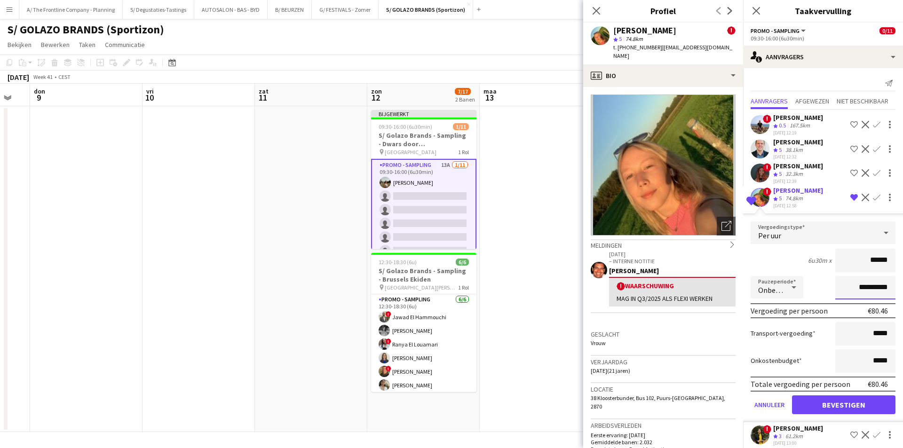
type input "**********"
click at [819, 405] on button "Bevestigen" at bounding box center [843, 404] width 103 height 19
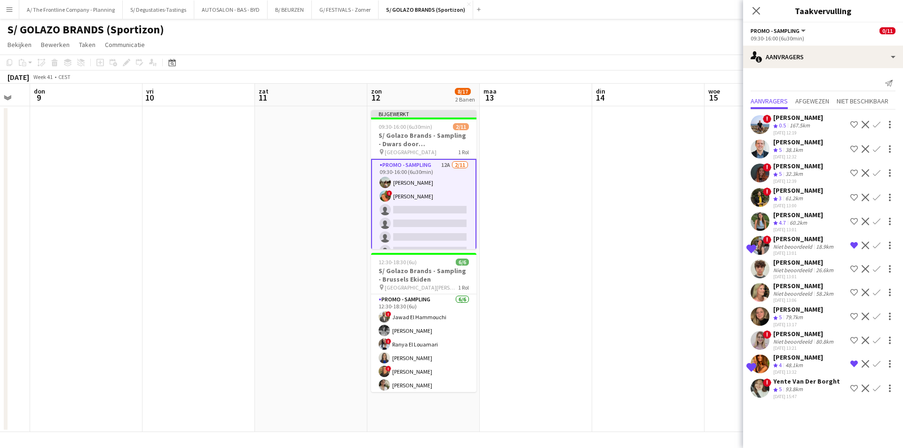
click at [876, 364] on app-icon "Bevestigen" at bounding box center [877, 364] width 8 height 8
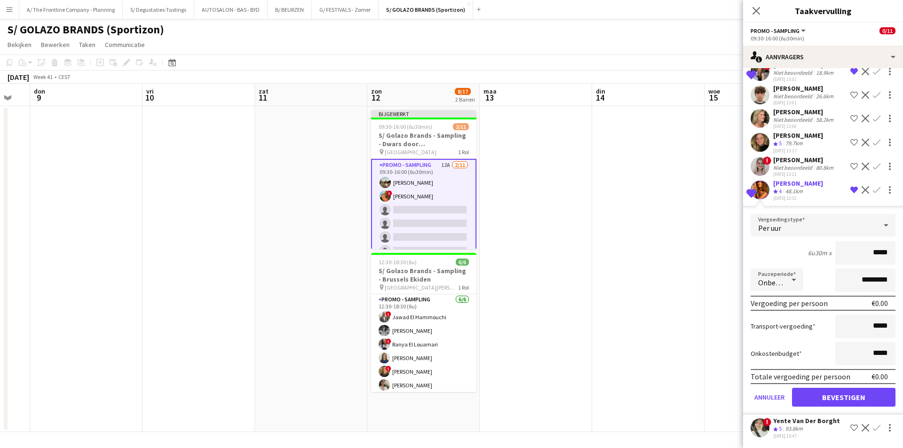
scroll to position [174, 0]
click at [791, 194] on div "48.1km" at bounding box center [793, 191] width 21 height 8
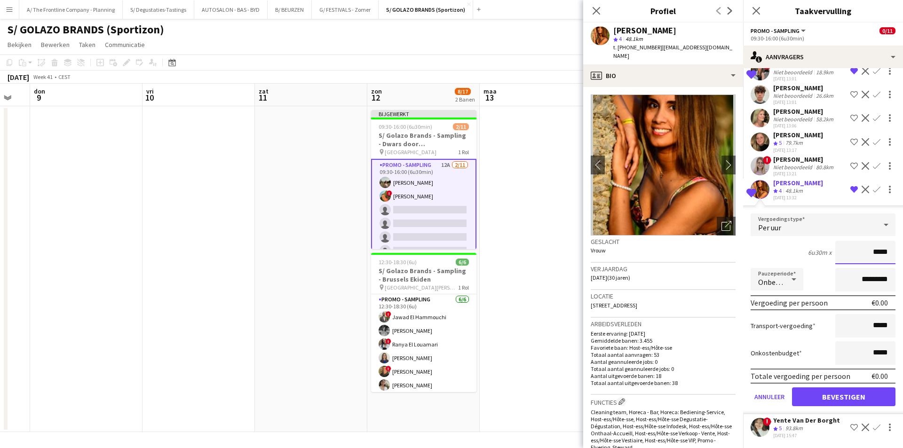
drag, startPoint x: 869, startPoint y: 252, endPoint x: 888, endPoint y: 254, distance: 18.5
click at [888, 254] on input "*****" at bounding box center [865, 253] width 60 height 24
click at [719, 158] on button "chevron-right" at bounding box center [728, 165] width 19 height 19
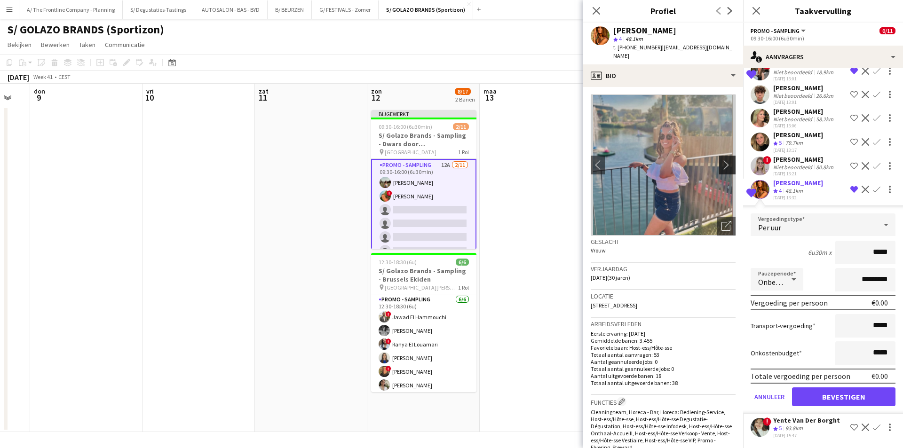
click at [721, 160] on app-icon "chevron-right" at bounding box center [728, 165] width 15 height 10
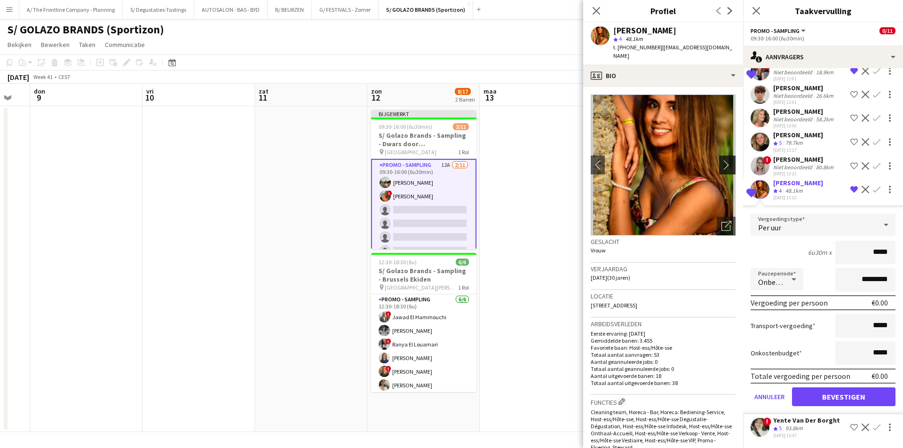
click at [721, 160] on app-icon "chevron-right" at bounding box center [728, 165] width 15 height 10
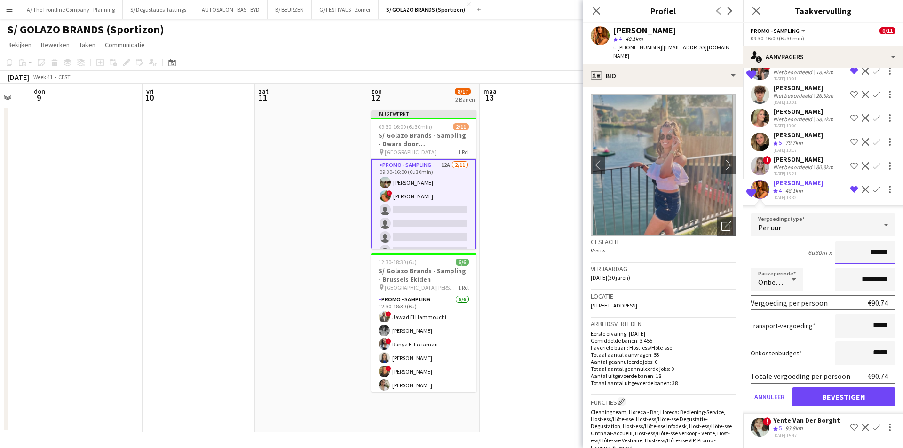
type input "******"
drag, startPoint x: 851, startPoint y: 284, endPoint x: 837, endPoint y: 286, distance: 14.3
click at [837, 286] on input "*********" at bounding box center [865, 280] width 60 height 24
type input "**********"
click at [834, 399] on button "Bevestigen" at bounding box center [843, 396] width 103 height 19
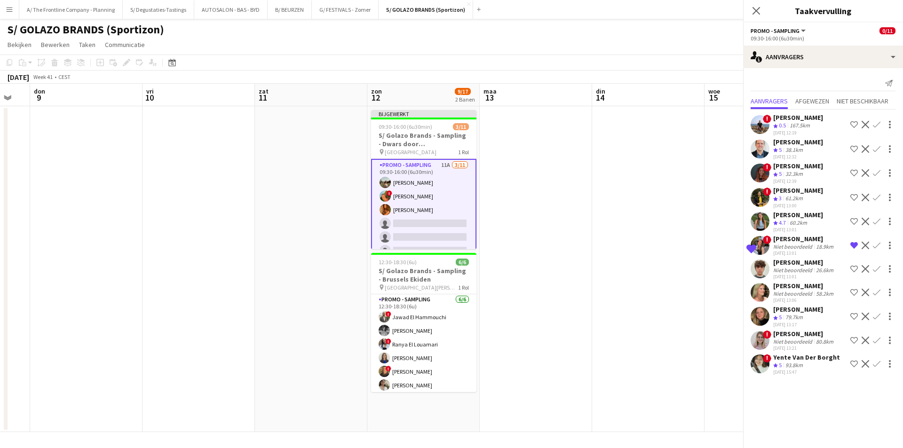
scroll to position [0, 0]
click at [787, 193] on div "[PERSON_NAME]" at bounding box center [798, 190] width 50 height 8
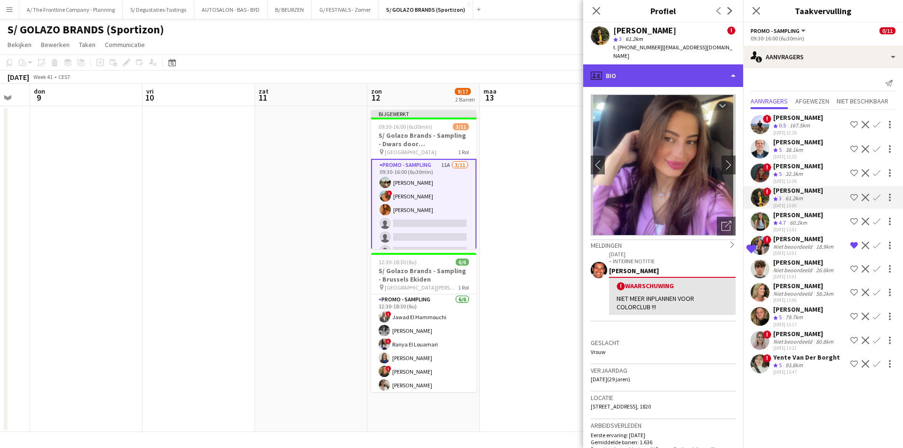
click at [654, 72] on div "profile Bio" at bounding box center [663, 75] width 160 height 23
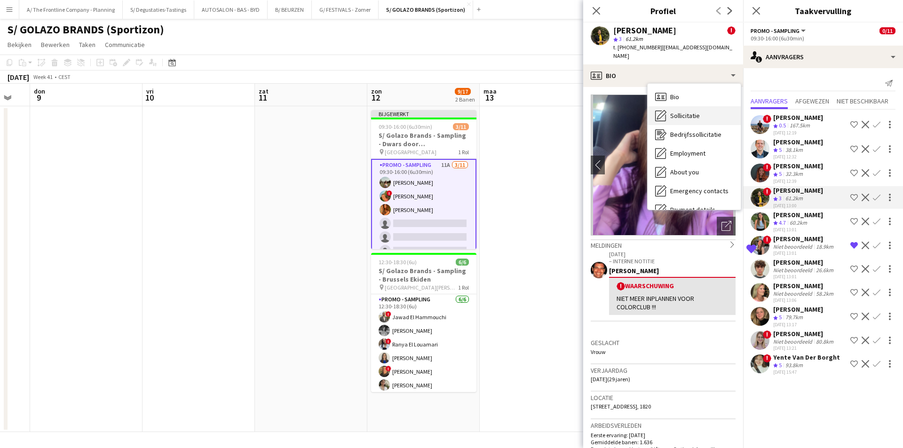
click at [697, 111] on span "Sollicitatie" at bounding box center [685, 115] width 30 height 8
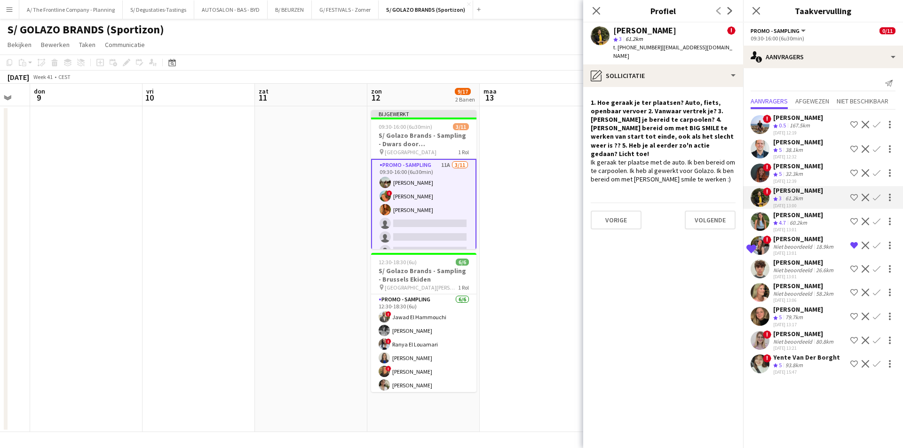
click at [875, 199] on app-icon "Bevestigen" at bounding box center [877, 198] width 8 height 8
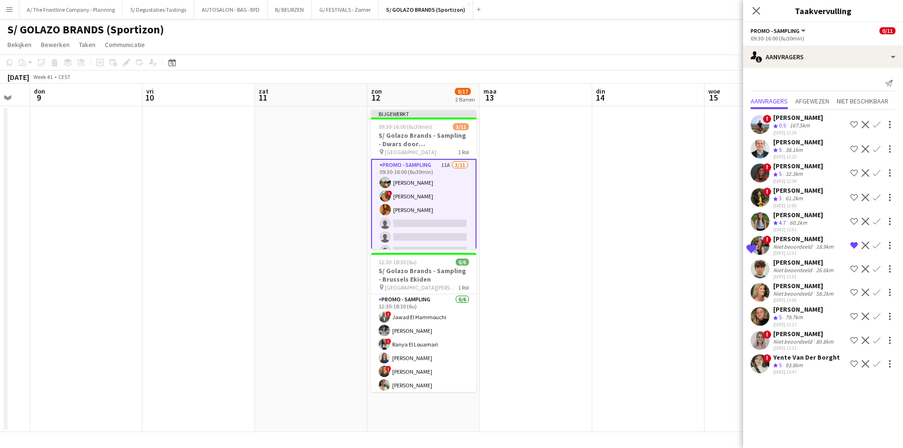
click at [877, 199] on app-icon "Bevestigen" at bounding box center [877, 198] width 8 height 8
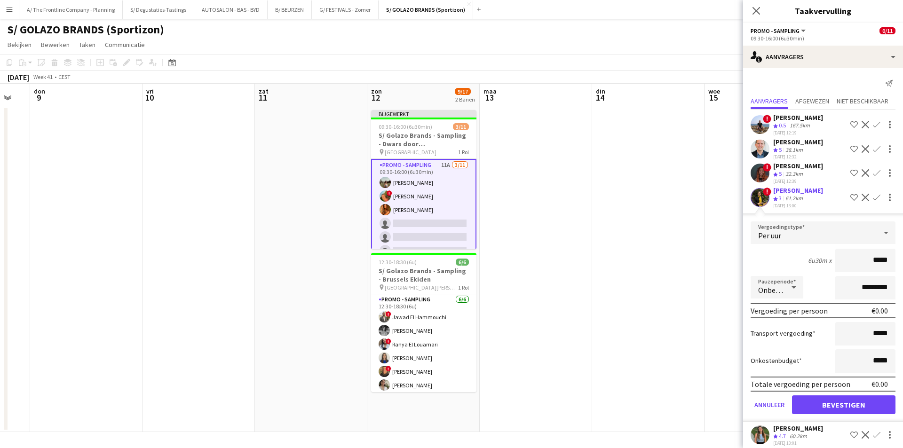
click at [809, 195] on div "! [PERSON_NAME] Ploegbeoordeling 3 61.2km [DATE] 13:00 Ploeg op de shortlist We…" at bounding box center [823, 197] width 160 height 23
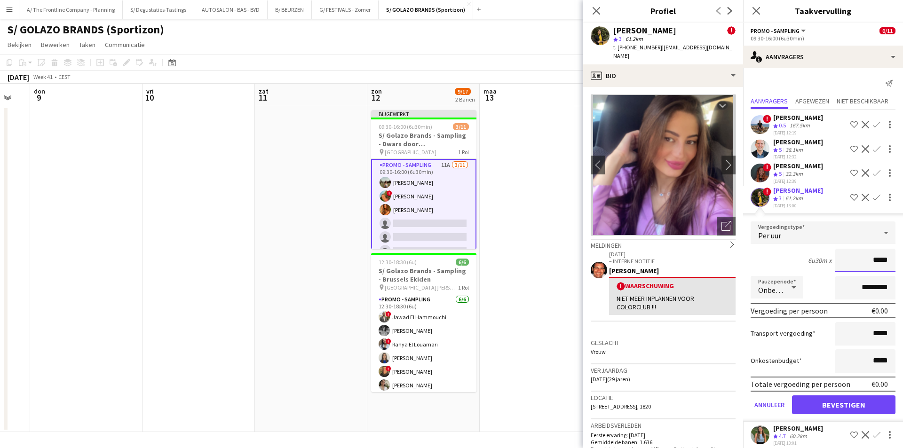
drag, startPoint x: 868, startPoint y: 263, endPoint x: 887, endPoint y: 263, distance: 18.8
click at [887, 263] on input "*****" at bounding box center [865, 261] width 60 height 24
type input "******"
click at [789, 262] on div "6u30m x ******" at bounding box center [822, 261] width 145 height 24
drag, startPoint x: 851, startPoint y: 285, endPoint x: 832, endPoint y: 288, distance: 19.6
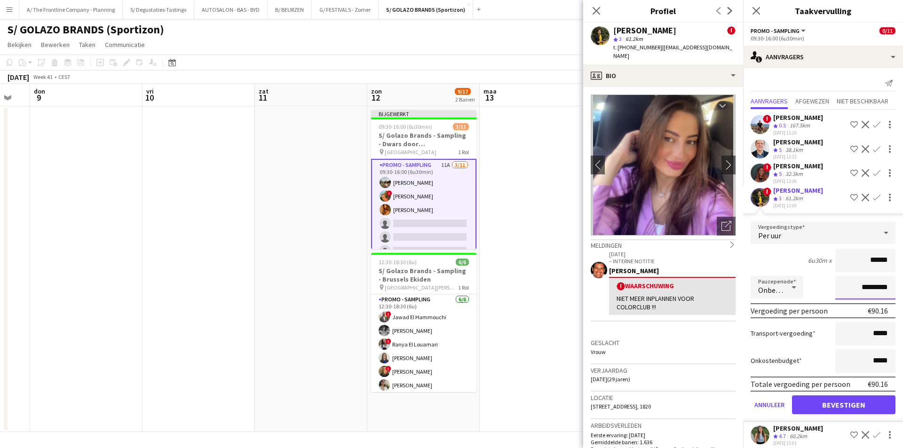
click at [838, 289] on input "*********" at bounding box center [865, 288] width 60 height 24
type input "**********"
click at [846, 410] on button "Bevestigen" at bounding box center [843, 404] width 103 height 19
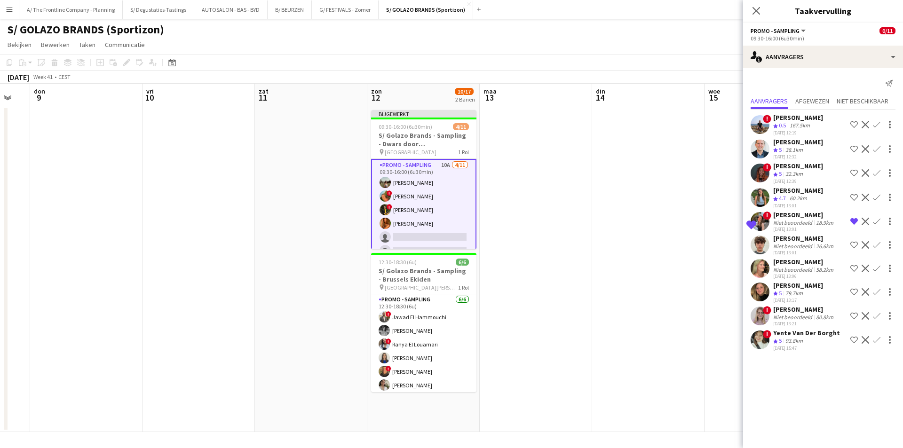
click at [502, 214] on app-date-cell at bounding box center [536, 269] width 112 height 326
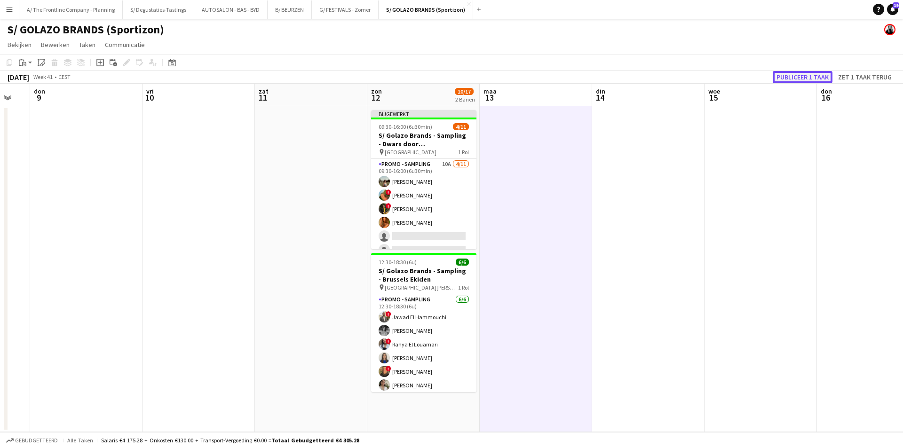
click at [808, 79] on button "Publiceer 1 taak" at bounding box center [803, 77] width 60 height 12
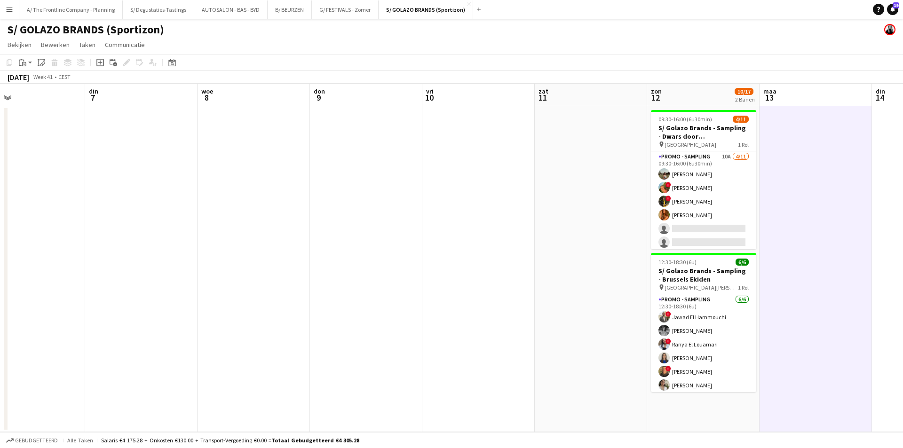
drag, startPoint x: 544, startPoint y: 169, endPoint x: 140, endPoint y: 197, distance: 404.9
click at [586, 163] on app-calendar-viewport "zat 4 zon 5 maa 6 din 7 woe 8 don 9 vri 10 zat 11 zon 12 10/17 2 Banen maa 13 d…" at bounding box center [451, 258] width 903 height 348
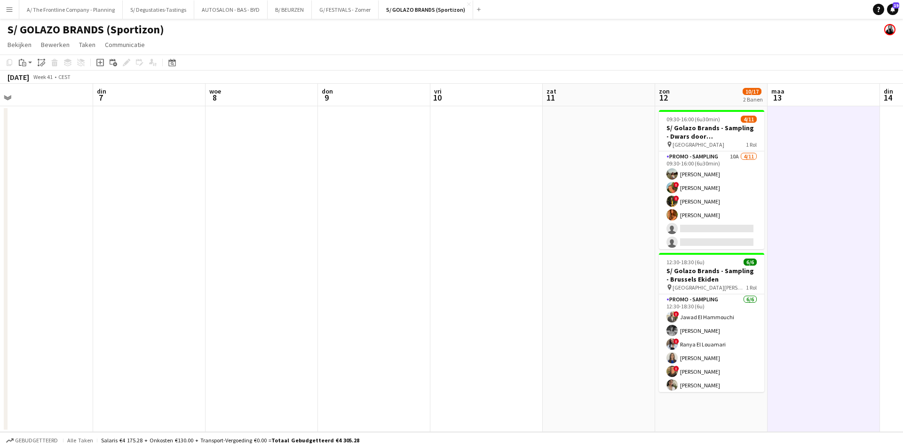
drag, startPoint x: 175, startPoint y: 185, endPoint x: 147, endPoint y: 187, distance: 27.8
click at [387, 170] on app-calendar-viewport "zat 4 zon 5 maa 6 din 7 woe 8 don 9 vri 10 zat 11 zon 12 10/17 2 Banen maa 13 d…" at bounding box center [451, 258] width 903 height 348
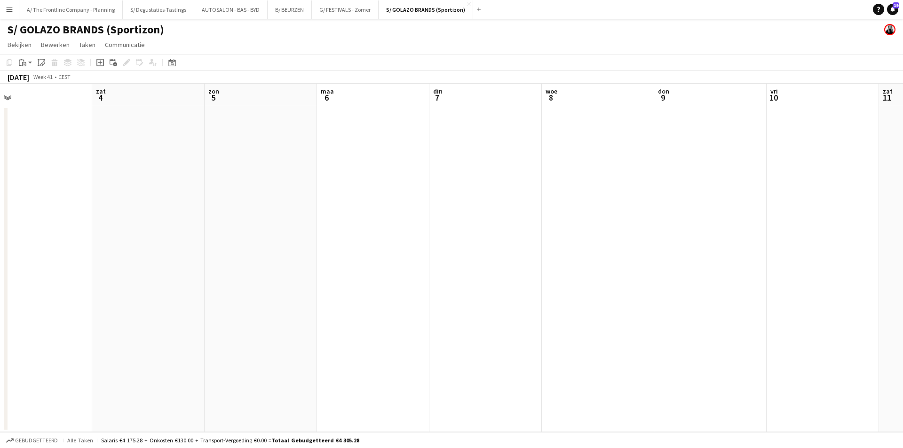
click at [411, 158] on app-calendar-viewport "woe 1 don 2 vri 3 zat 4 zon 5 maa 6 din 7 woe 8 don 9 vri 10 zat 11 zon 12 10/1…" at bounding box center [451, 258] width 903 height 348
drag, startPoint x: 193, startPoint y: 192, endPoint x: 389, endPoint y: 194, distance: 196.6
click at [524, 185] on app-calendar-viewport "[DATE] din 30 woe 1 don 2 vri 3 zat 4 [DATE] 6 din 7 woe 8 don 9 vri 10 zat 11" at bounding box center [451, 258] width 903 height 348
drag, startPoint x: 321, startPoint y: 194, endPoint x: 208, endPoint y: 202, distance: 113.1
click at [481, 195] on app-calendar-viewport "vri 26 zat 27 zon 28 maa 29 din 30 woe 1 don 2 vri 3 zat 4 zon 5 maa 6 din 7 wo…" at bounding box center [451, 258] width 903 height 348
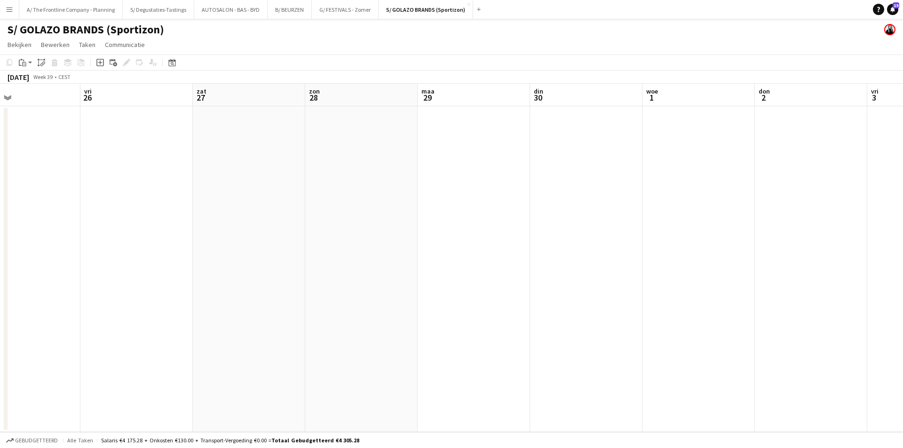
click at [450, 175] on app-calendar-viewport "din 23 woe 24 don 25 vri 26 zat 27 zon 28 maa 29 din 30 woe 1 don 2 vri 3 zat 4…" at bounding box center [451, 258] width 903 height 348
drag, startPoint x: 209, startPoint y: 199, endPoint x: 342, endPoint y: 186, distance: 133.3
click at [471, 164] on app-calendar-viewport "zon 21 1/3 1 Baan maa 22 din 23 woe 24 don 25 vri 26 zat 27 zon 28 maa 29 din 3…" at bounding box center [451, 258] width 903 height 348
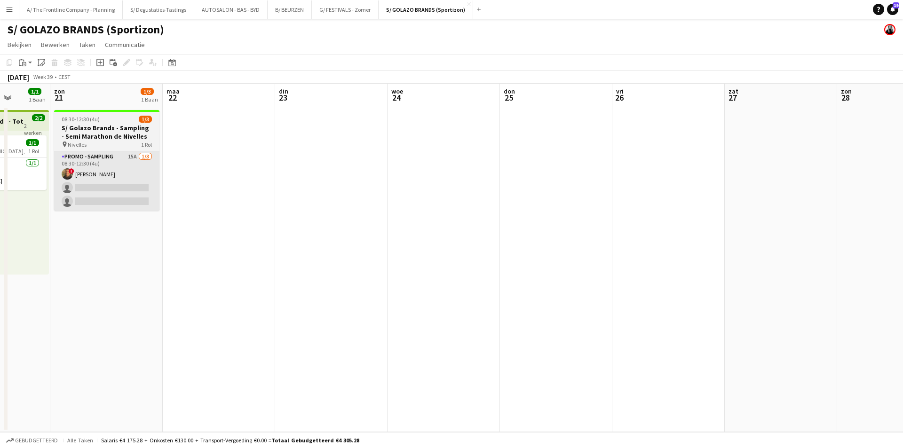
drag, startPoint x: 371, startPoint y: 162, endPoint x: 356, endPoint y: 175, distance: 19.6
click at [398, 159] on app-calendar-viewport "don 18 vri 19 1/1 1 Baan zat 20 1/1 1 Baan zon 21 1/3 1 Baan maa 22 din 23 woe …" at bounding box center [451, 258] width 903 height 348
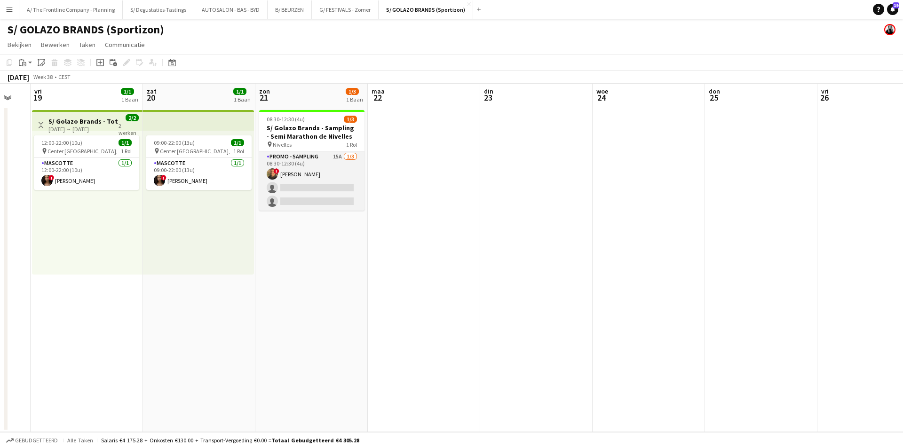
click at [298, 172] on app-card-role "Promo - Sampling 15A 1/3 08:30-12:30 (4u) ! Yasin Ben driss single-neutral-acti…" at bounding box center [311, 180] width 105 height 59
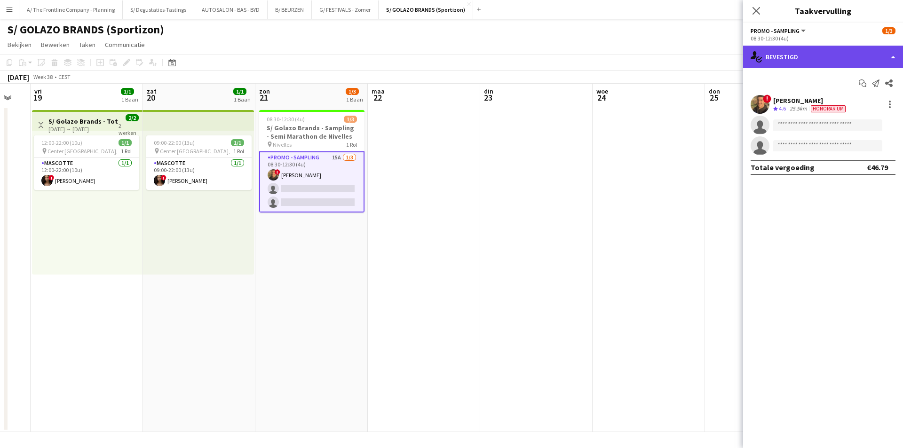
click at [817, 47] on div "single-neutral-actions-check-2 Bevestigd" at bounding box center [823, 57] width 160 height 23
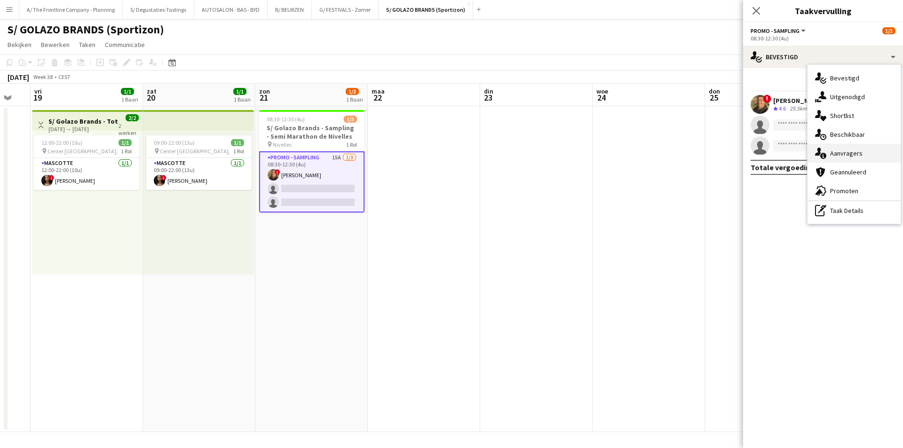
click at [853, 159] on div "single-neutral-actions-information Aanvragers" at bounding box center [853, 153] width 93 height 19
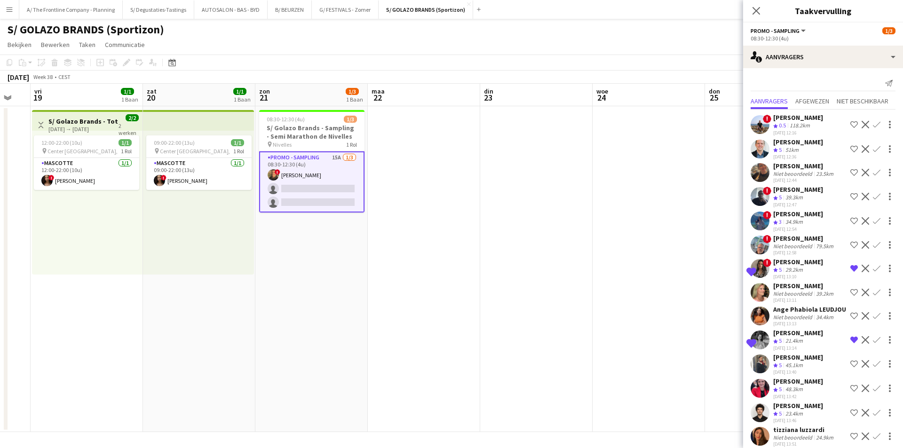
click at [783, 337] on div "[PERSON_NAME]" at bounding box center [798, 333] width 50 height 8
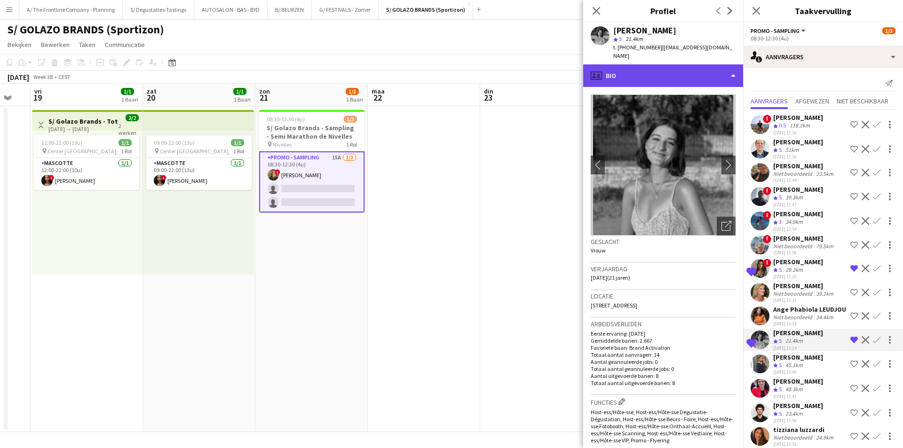
click at [660, 64] on div "profile Bio" at bounding box center [663, 75] width 160 height 23
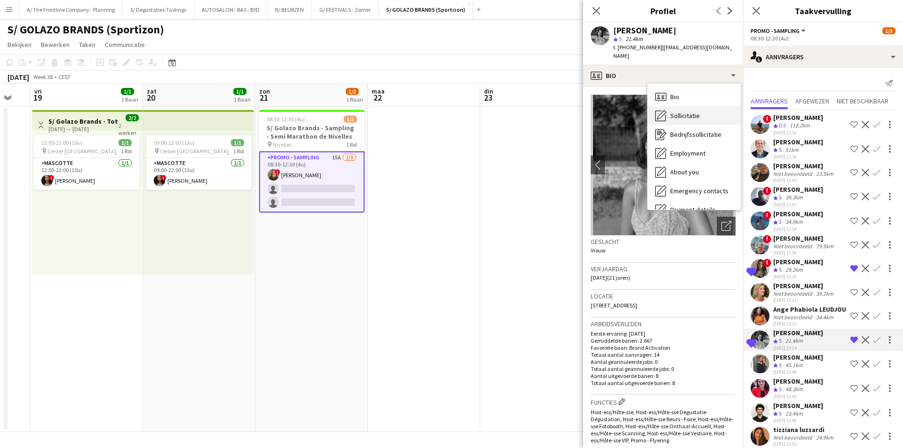
click at [677, 111] on span "Sollicitatie" at bounding box center [685, 115] width 30 height 8
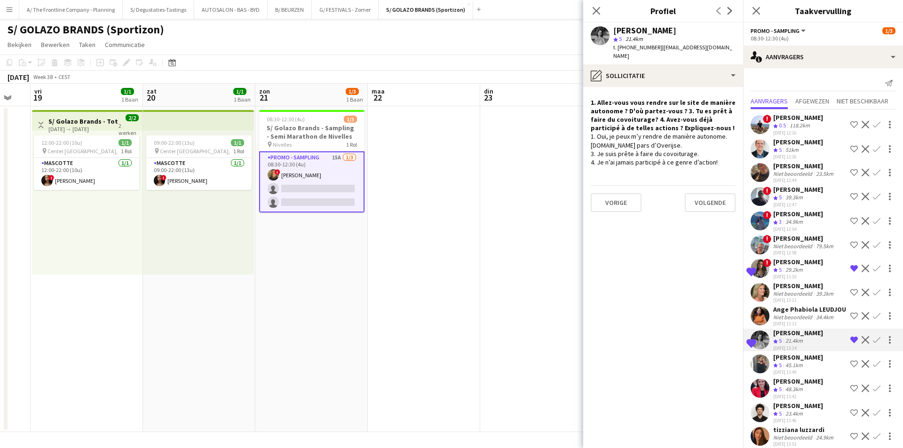
click at [669, 132] on div "1. Oui, je peux m’y rendre de manière autonome. [DOMAIN_NAME] pars d’Overijse. …" at bounding box center [663, 149] width 145 height 34
click at [627, 32] on div "[PERSON_NAME]" at bounding box center [644, 30] width 63 height 8
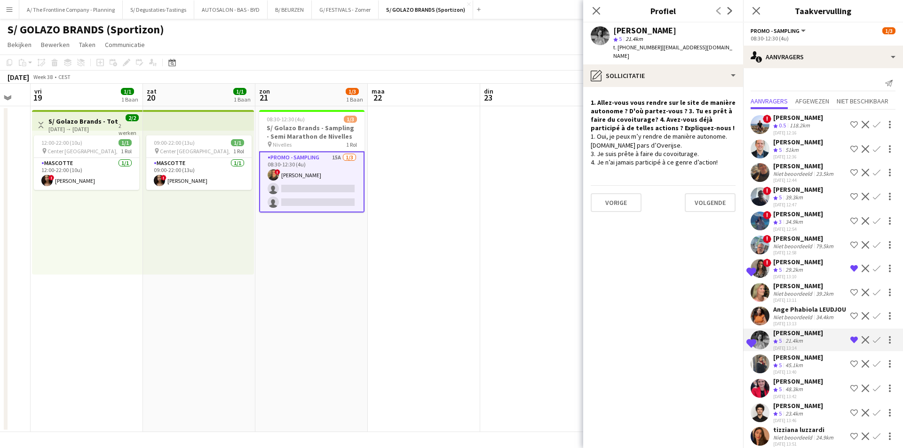
click at [627, 32] on div "[PERSON_NAME]" at bounding box center [644, 30] width 63 height 8
copy div "[PERSON_NAME]"
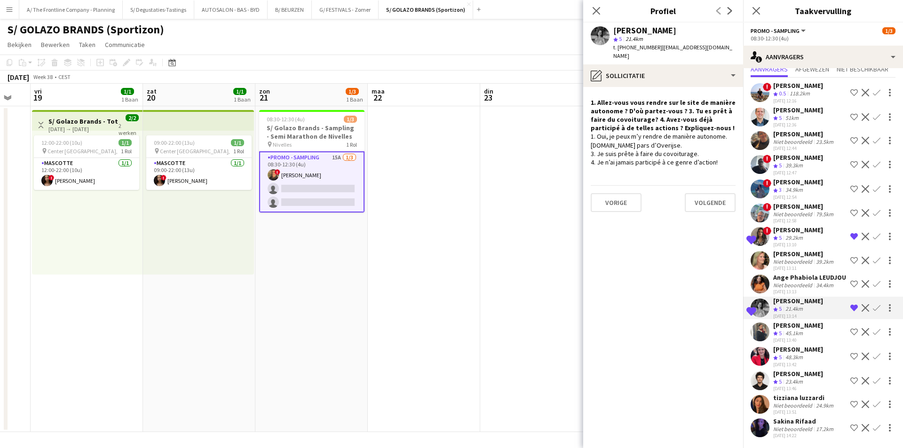
scroll to position [94, 0]
click at [775, 379] on icon "Ploegbeoordeling" at bounding box center [775, 381] width 5 height 5
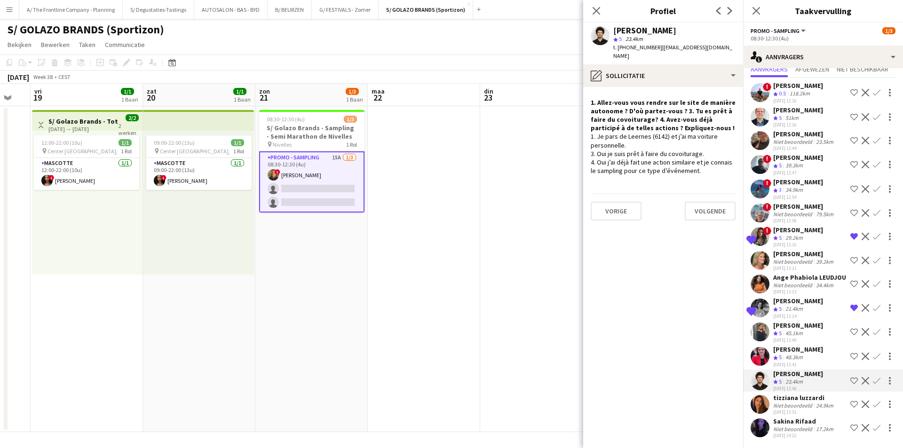
click at [493, 224] on app-date-cell at bounding box center [536, 269] width 112 height 326
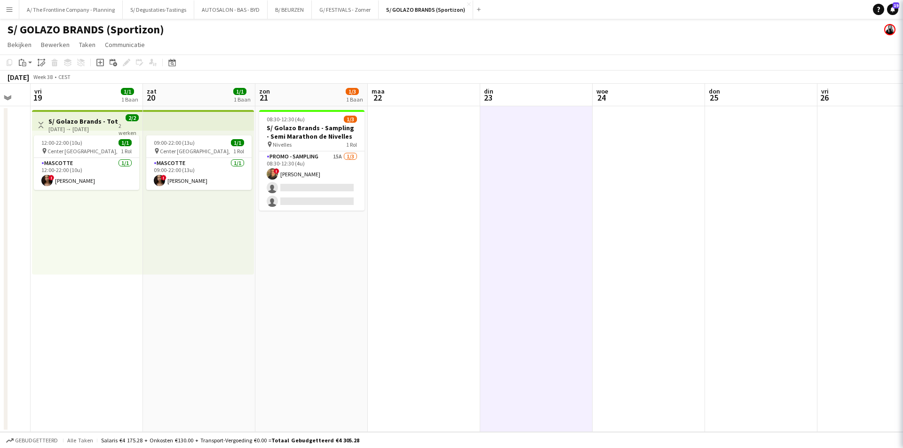
scroll to position [0, 0]
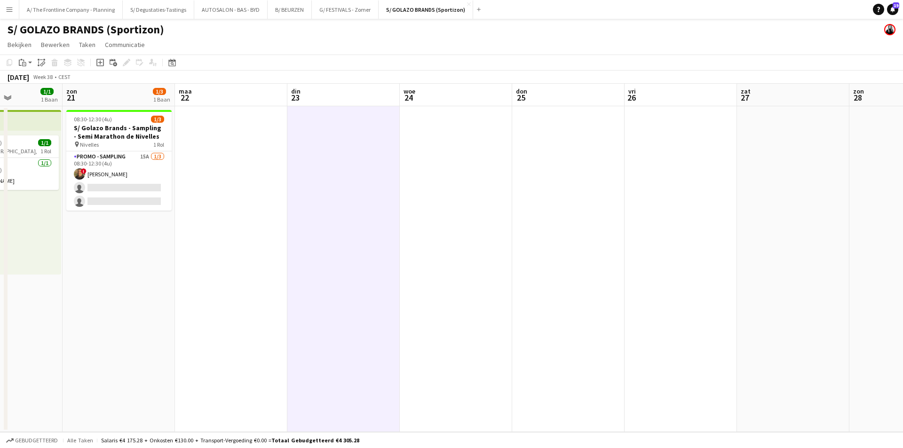
drag, startPoint x: 702, startPoint y: 188, endPoint x: 259, endPoint y: 238, distance: 445.3
click at [251, 242] on app-calendar-viewport "woe 17 don 18 vri 19 1/1 1 Baan zat 20 1/1 1 Baan zon 21 1/3 1 Baan maa 22 din …" at bounding box center [451, 258] width 903 height 348
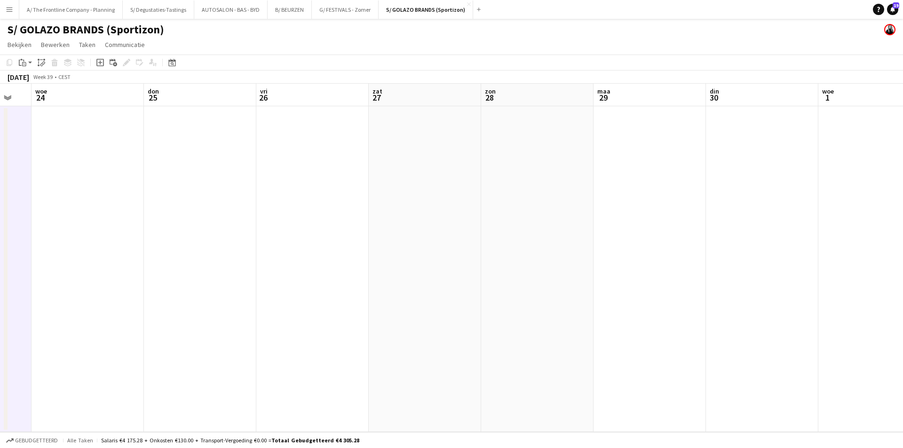
drag, startPoint x: 800, startPoint y: 208, endPoint x: 145, endPoint y: 247, distance: 656.1
click at [16, 260] on app-calendar-viewport "zon 21 1/3 1 Baan maa 22 din 23 woe 24 don 25 vri 26 zat 27 zon 28 maa 29 din 3…" at bounding box center [451, 258] width 903 height 348
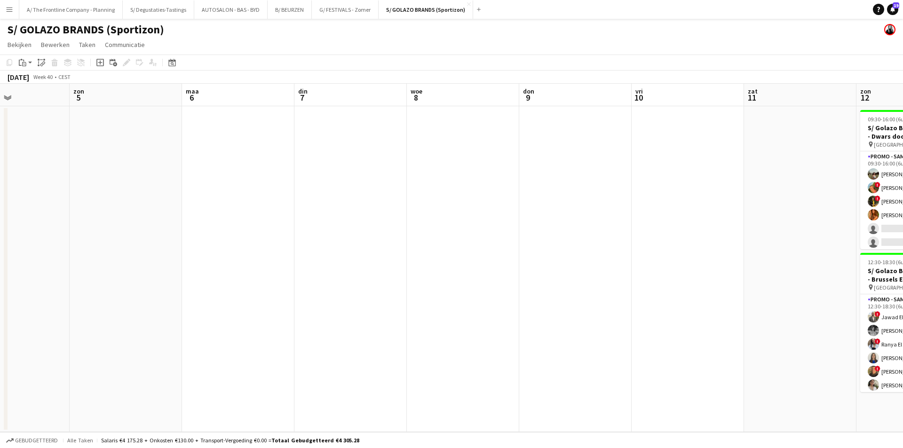
drag, startPoint x: 711, startPoint y: 248, endPoint x: 300, endPoint y: 250, distance: 411.0
click at [0, 287] on html "Menu [GEOGRAPHIC_DATA] Borden Borden Alle taken Status Werkforce Werkforce [PER…" at bounding box center [451, 224] width 903 height 448
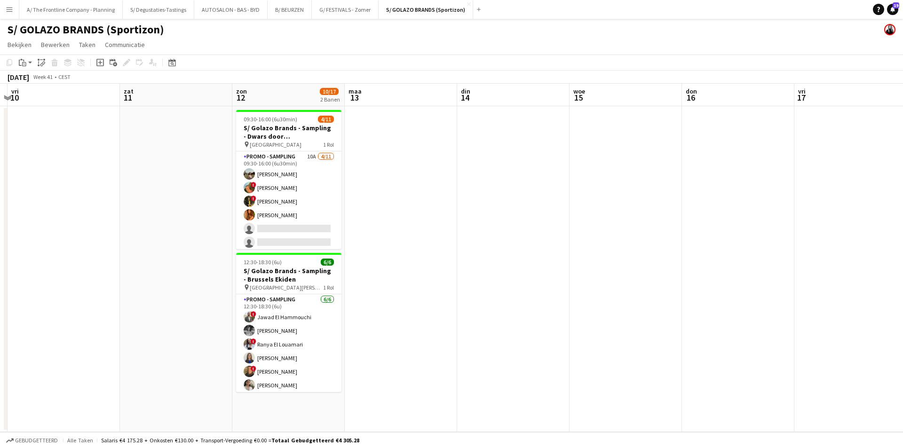
drag, startPoint x: 644, startPoint y: 249, endPoint x: 188, endPoint y: 261, distance: 456.7
click at [188, 261] on app-calendar-viewport "din 7 woe 8 don 9 vri 10 zat 11 zon 12 10/17 2 Banen maa 13 din 14 woe 15 don 1…" at bounding box center [451, 258] width 903 height 348
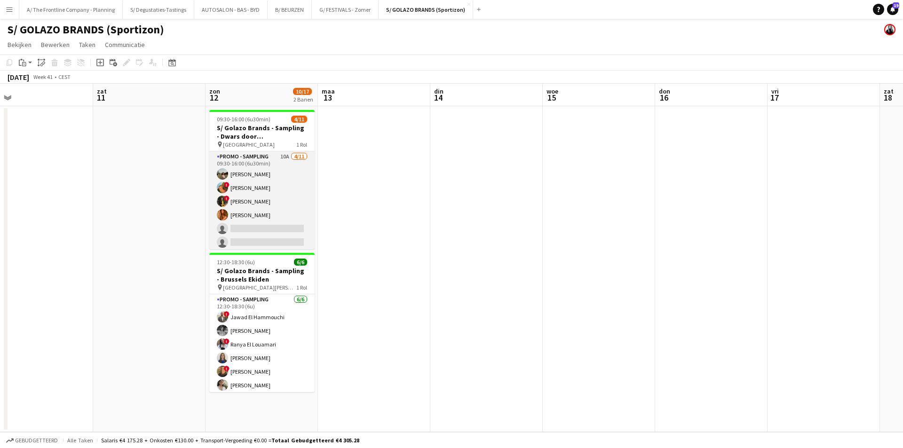
click at [253, 199] on app-card-role "Promo - Sampling 10A 4/11 09:30-16:00 (6u30min) Laura Sergeant ! Emmy Rombaut !…" at bounding box center [261, 235] width 105 height 168
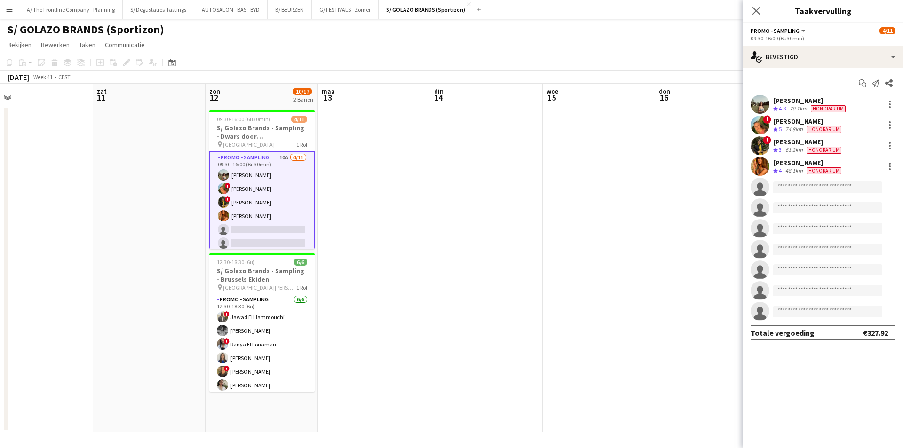
drag, startPoint x: 220, startPoint y: 101, endPoint x: 494, endPoint y: 92, distance: 274.3
click at [494, 92] on app-calendar-viewport "din 7 woe 8 don 9 vri 10 zat 11 zon 12 10/17 2 Banen maa 13 din 14 woe 15 don 1…" at bounding box center [451, 258] width 903 height 348
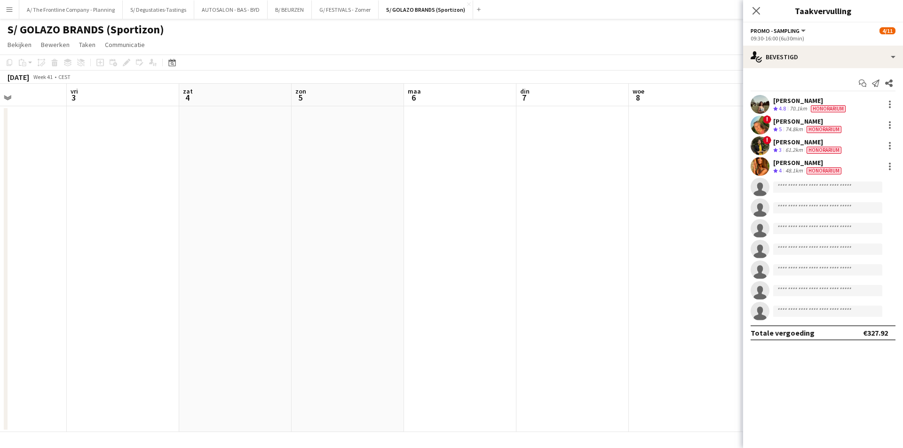
drag, startPoint x: 288, startPoint y: 170, endPoint x: 738, endPoint y: 171, distance: 450.0
click at [757, 171] on body "Menu [GEOGRAPHIC_DATA] Borden Borden Alle taken Status Werkforce Werkforce [PER…" at bounding box center [451, 224] width 903 height 448
drag, startPoint x: 183, startPoint y: 178, endPoint x: 397, endPoint y: 164, distance: 214.4
click at [588, 162] on app-calendar-viewport "din 30 woe 1 don 2 vri 3 zat 4 zon 5 maa 6 din 7 woe 8 don 9 vri 10 zat 11 zon …" at bounding box center [451, 258] width 903 height 348
drag, startPoint x: 344, startPoint y: 167, endPoint x: 605, endPoint y: 155, distance: 260.8
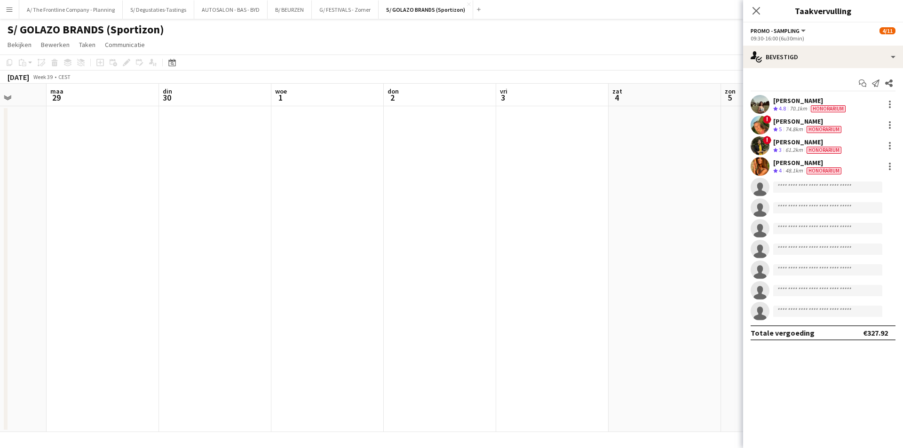
click at [605, 155] on app-calendar-viewport "vri 26 zat 27 zon 28 maa 29 din 30 woe 1 don 2 vri 3 zat 4 zon 5 maa 6 din 7 wo…" at bounding box center [451, 258] width 903 height 348
drag, startPoint x: 220, startPoint y: 163, endPoint x: 586, endPoint y: 158, distance: 366.3
click at [595, 155] on app-calendar-viewport "din 23 woe 24 don 25 vri 26 zat 27 zon 28 maa 29 din 30 woe 1 don 2 vri 3 zat 4…" at bounding box center [451, 258] width 903 height 348
drag, startPoint x: 490, startPoint y: 162, endPoint x: 488, endPoint y: 168, distance: 6.4
click at [513, 164] on app-calendar-viewport "zon 21 1/3 1 Baan maa 22 din 23 woe 24 don 25 vri 26 zat 27 zon 28 maa 29 din 3…" at bounding box center [451, 258] width 903 height 348
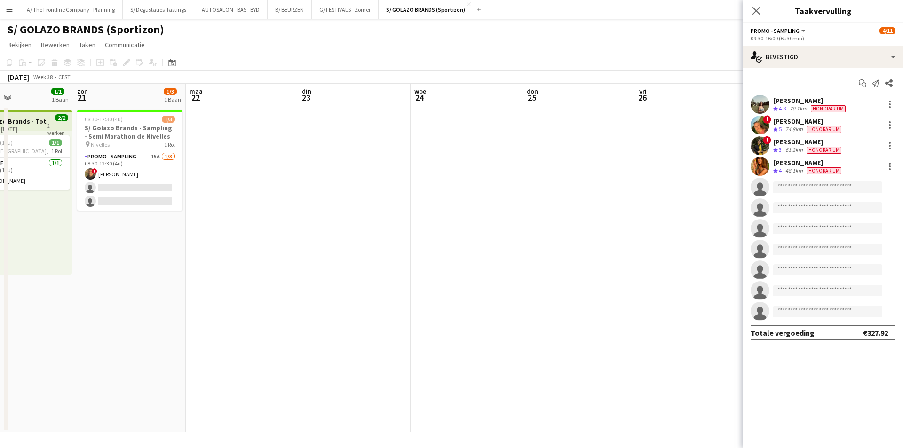
scroll to position [0, 270]
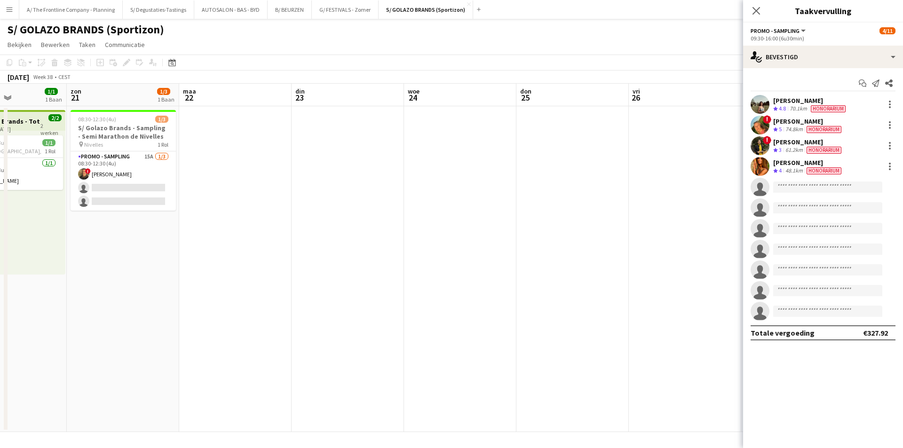
drag, startPoint x: 176, startPoint y: 182, endPoint x: 507, endPoint y: 178, distance: 330.6
click at [507, 178] on app-calendar-viewport "don 18 vri 19 1/1 1 Baan zat 20 1/1 1 Baan zon 21 1/3 1 Baan maa 22 din 23 woe …" at bounding box center [451, 258] width 903 height 348
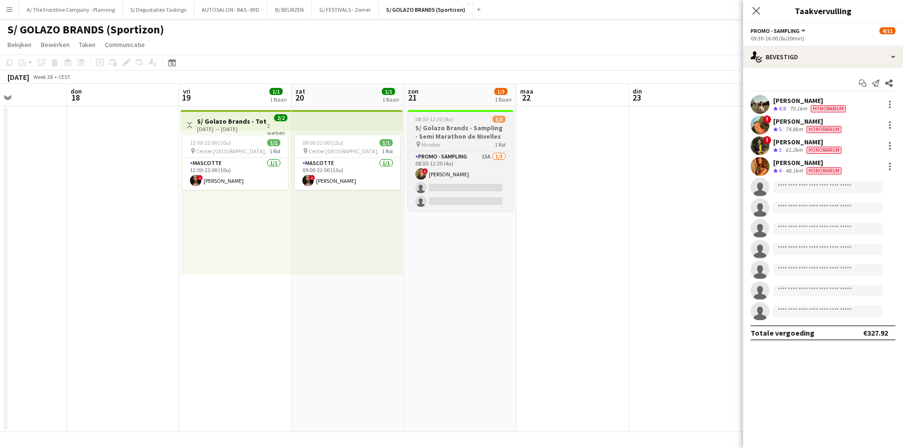
click at [474, 129] on h3 "S/ Golazo Brands - Sampling - Semi Marathon de Nivelles" at bounding box center [460, 132] width 105 height 17
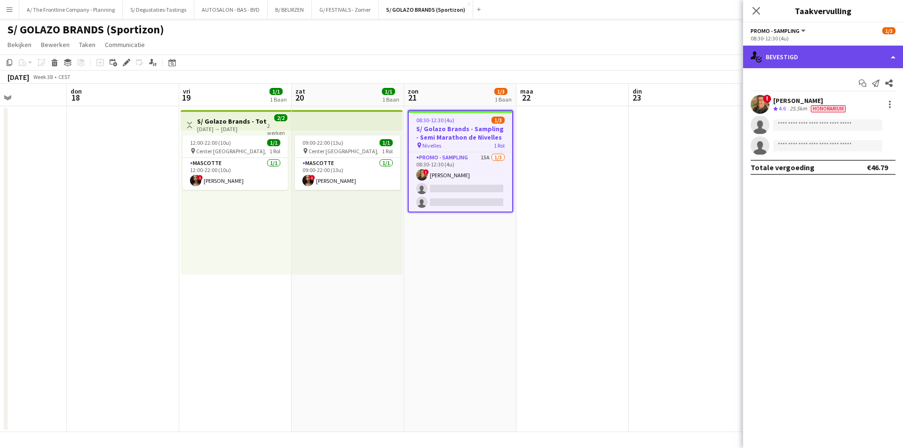
click at [804, 58] on div "single-neutral-actions-check-2 Bevestigd" at bounding box center [823, 57] width 160 height 23
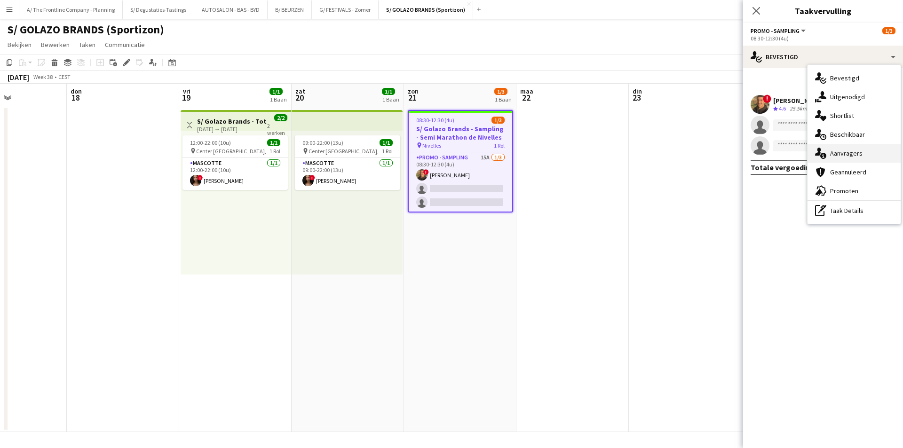
click at [872, 161] on div "single-neutral-actions-information Aanvragers" at bounding box center [853, 153] width 93 height 19
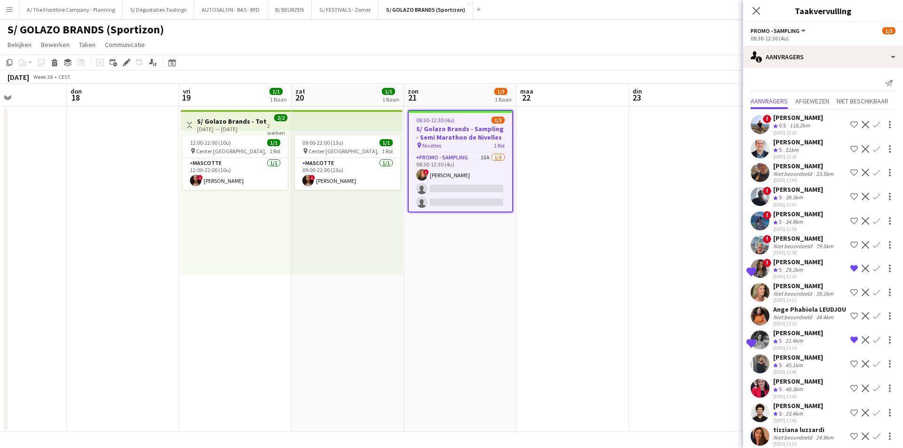
click at [791, 274] on div "29.2km" at bounding box center [793, 270] width 21 height 8
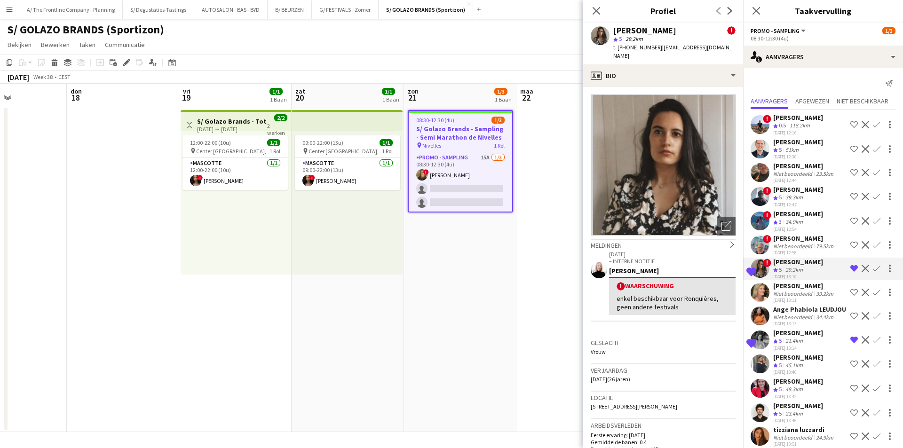
click at [663, 403] on span "[STREET_ADDRESS][PERSON_NAME]" at bounding box center [634, 406] width 87 height 7
copy span "[STREET_ADDRESS][PERSON_NAME]"
click at [787, 351] on div "[DATE] 13:14" at bounding box center [798, 348] width 50 height 6
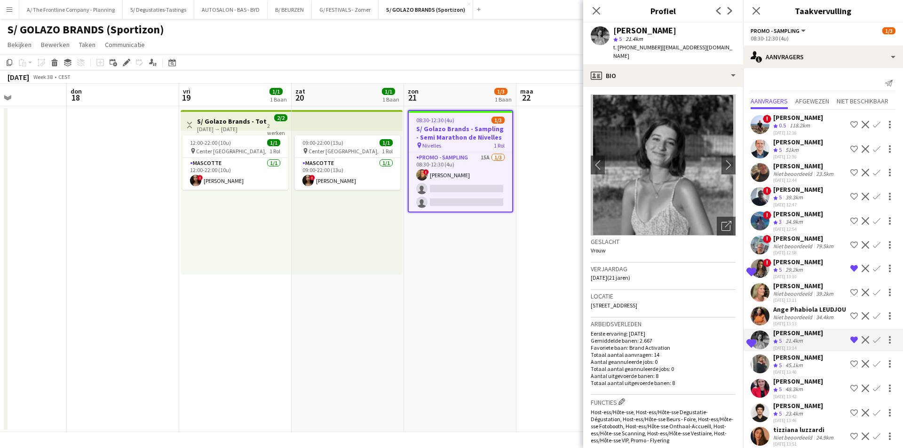
click at [634, 302] on span "[STREET_ADDRESS]" at bounding box center [614, 305] width 47 height 7
copy span "[STREET_ADDRESS]"
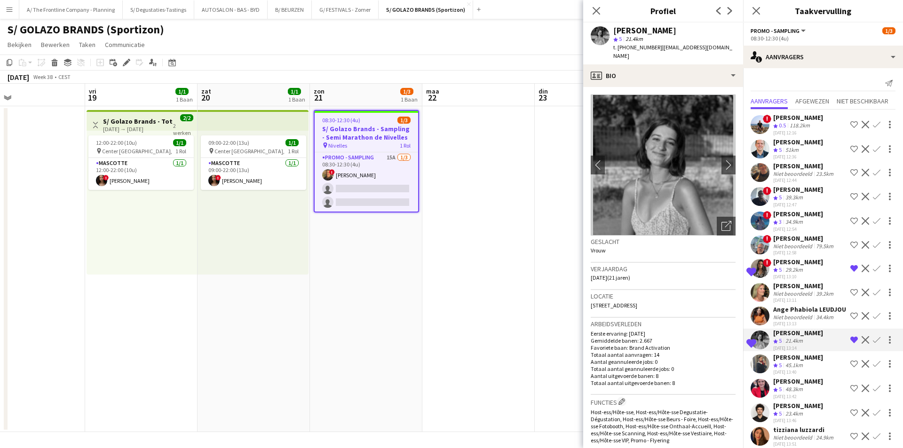
scroll to position [0, 276]
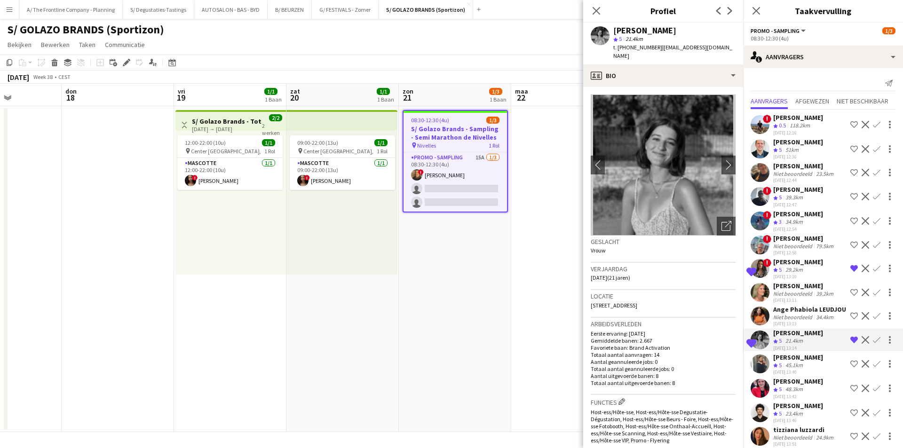
drag, startPoint x: 521, startPoint y: 215, endPoint x: 418, endPoint y: 215, distance: 102.0
click at [418, 215] on app-calendar-viewport "maa 15 din 16 woe 17 don 18 vri 19 1/1 1 Baan zat 20 1/1 1 Baan zon 21 1/3 1 Ba…" at bounding box center [451, 258] width 903 height 348
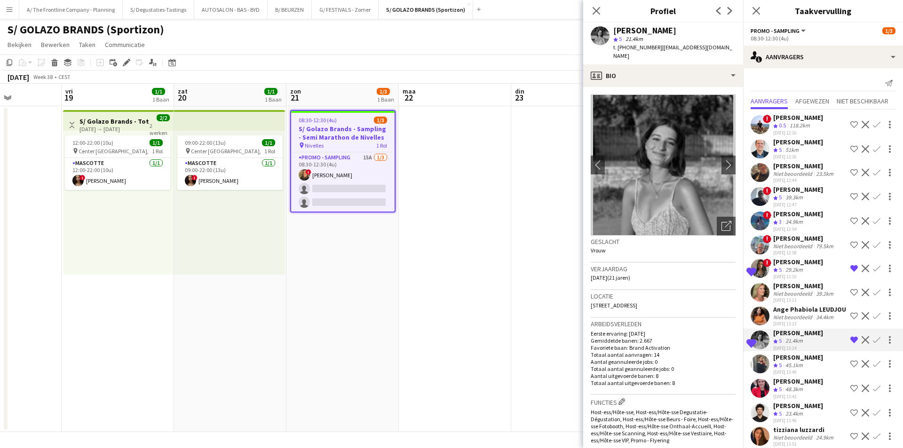
click at [352, 239] on app-date-cell "08:30-12:30 (4u) 1/3 S/ Golazo Brands - Sampling - Semi Marathon de Nivelles pi…" at bounding box center [342, 269] width 112 height 326
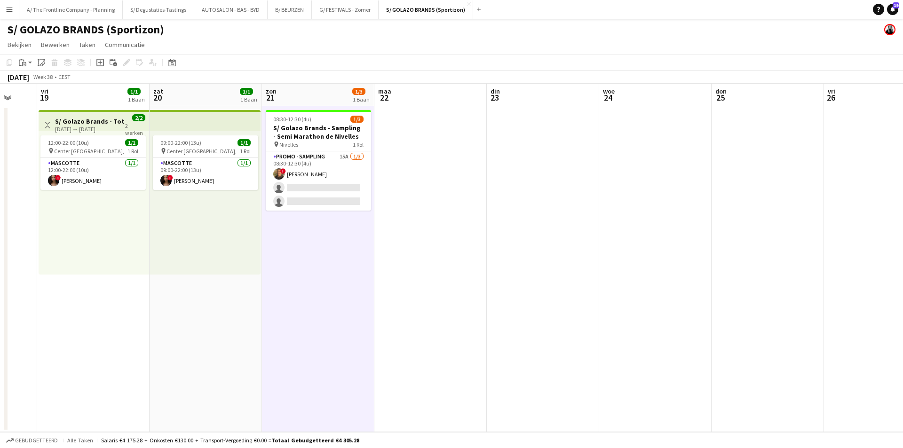
drag, startPoint x: 335, startPoint y: 260, endPoint x: 328, endPoint y: 259, distance: 7.1
click at [328, 259] on app-calendar-viewport "din 16 woe 17 don 18 vri 19 1/1 1 Baan zat 20 1/1 1 Baan zon 21 1/3 1 Baan maa …" at bounding box center [451, 258] width 903 height 348
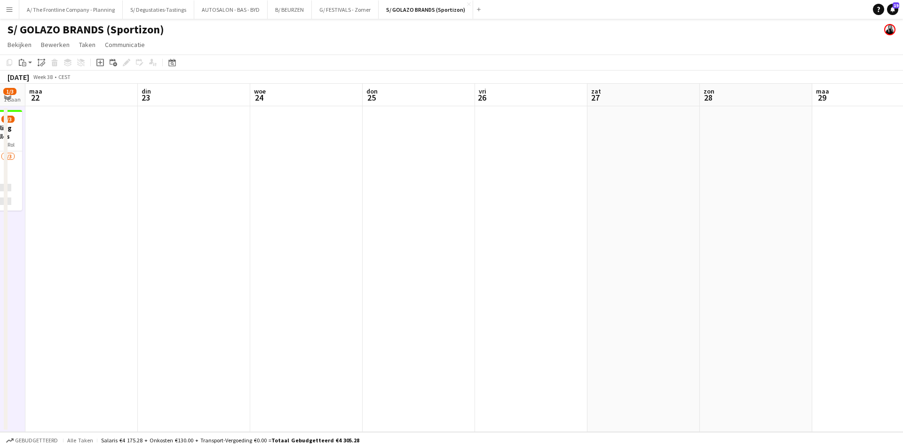
drag, startPoint x: 683, startPoint y: 229, endPoint x: 194, endPoint y: 234, distance: 489.5
click at [197, 235] on app-calendar-viewport "vri 19 1/1 1 Baan zat 20 1/1 1 Baan zon 21 1/3 1 Baan maa 22 din 23 woe 24 don …" at bounding box center [451, 258] width 903 height 348
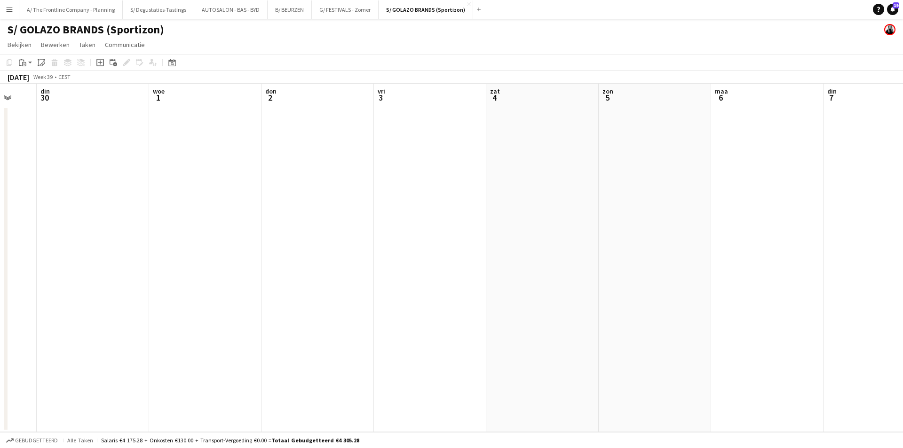
drag, startPoint x: 319, startPoint y: 226, endPoint x: 372, endPoint y: 206, distance: 57.1
click at [186, 226] on app-calendar-viewport "zat 27 zon 28 maa 29 din 30 woe 1 don 2 vri 3 zat 4 zon 5 maa 6 din 7 woe 8 don…" at bounding box center [451, 258] width 903 height 348
drag, startPoint x: 677, startPoint y: 220, endPoint x: 146, endPoint y: 202, distance: 531.2
click at [134, 207] on app-calendar-viewport "zon 28 maa 29 din 30 woe 1 don 2 vri 3 zat 4 zon 5 maa 6 din 7 woe 8 don 9 vri …" at bounding box center [451, 258] width 903 height 348
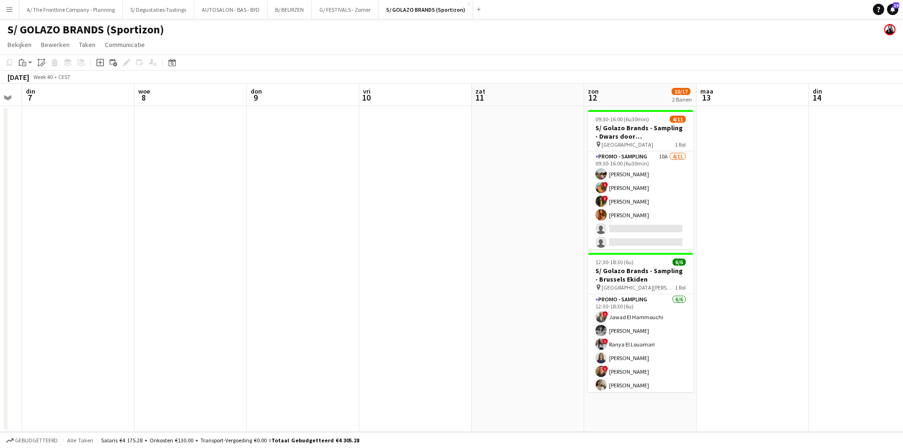
scroll to position [0, 276]
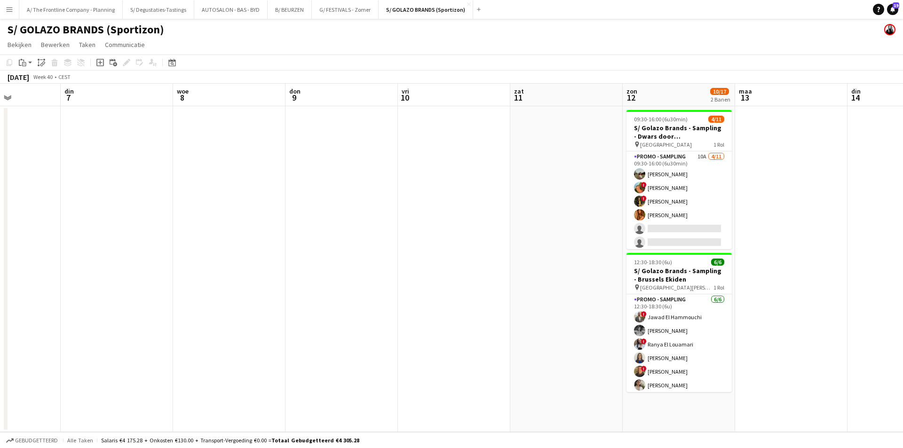
drag, startPoint x: 584, startPoint y: 195, endPoint x: 360, endPoint y: 198, distance: 223.4
click at [360, 198] on app-calendar-viewport "zat 4 zon 5 maa 6 din 7 woe 8 don 9 vri 10 zat 11 zon 12 10/17 2 Banen maa 13 d…" at bounding box center [451, 258] width 903 height 348
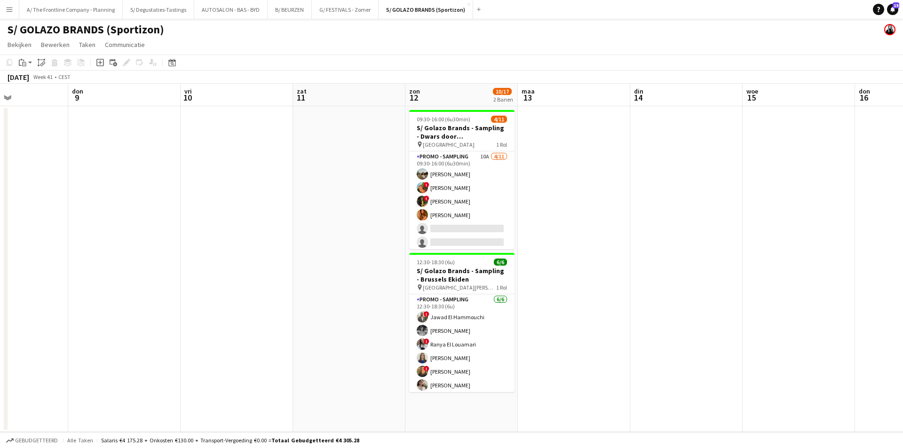
drag, startPoint x: 260, startPoint y: 165, endPoint x: 260, endPoint y: 174, distance: 9.4
click at [600, 162] on app-calendar-viewport "maa 6 din 7 woe 8 don 9 vri 10 zat 11 zon 12 10/17 2 Banen maa 13 din 14 woe 15…" at bounding box center [451, 258] width 903 height 348
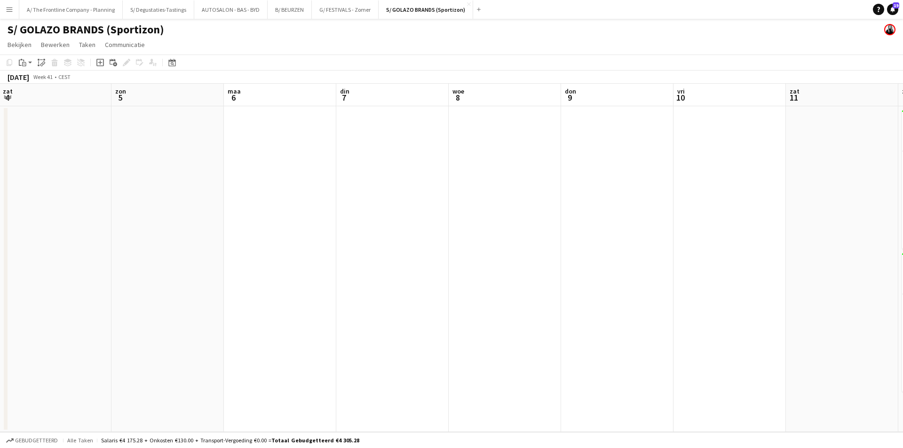
drag, startPoint x: 354, startPoint y: 175, endPoint x: 379, endPoint y: 180, distance: 25.8
click at [423, 175] on app-calendar-viewport "don 2 vri 3 zat 4 zon 5 maa 6 din 7 woe 8 don 9 vri 10 zat 11 zon 12 10/17 2 Ba…" at bounding box center [451, 258] width 903 height 348
click at [416, 179] on app-calendar-viewport "[DATE] din 30 woe 1 don 2 vri 3 zat 4 [DATE] 6 din 7 woe 8 don 9 vri 10 zat 11" at bounding box center [451, 258] width 903 height 348
drag, startPoint x: 55, startPoint y: 180, endPoint x: 403, endPoint y: 172, distance: 349.0
click at [403, 172] on app-calendar-viewport "vri 26 zat 27 zon 28 maa 29 din 30 woe 1 don 2 vri 3 zat 4 zon 5 maa 6 din 7 wo…" at bounding box center [451, 258] width 903 height 348
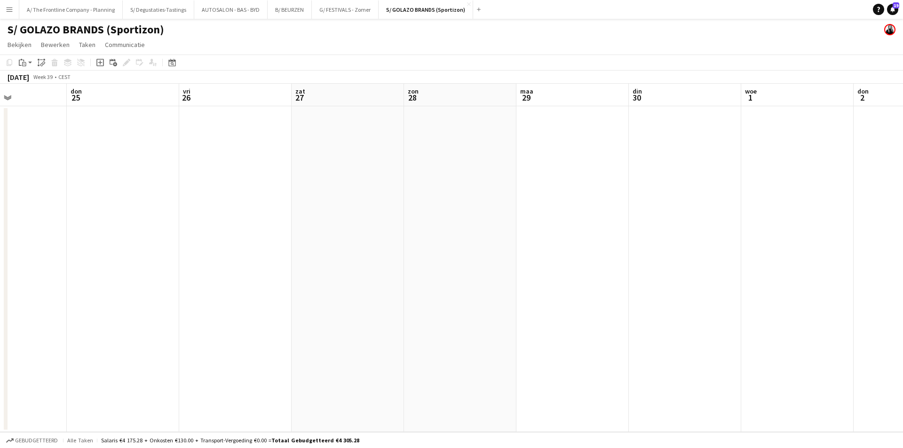
drag, startPoint x: 135, startPoint y: 173, endPoint x: 393, endPoint y: 162, distance: 257.4
click at [414, 158] on app-calendar-viewport "[DATE] din 23 woe 24 don 25 vri 26 zat 27 [DATE] din 30 woe 1 don 2 vri 3 zat 4" at bounding box center [451, 258] width 903 height 348
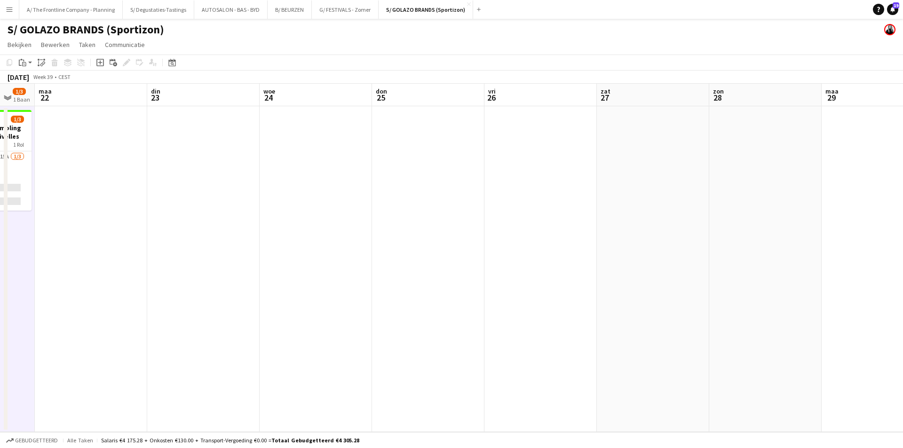
drag, startPoint x: 69, startPoint y: 162, endPoint x: 239, endPoint y: 152, distance: 170.0
click at [340, 151] on app-calendar-viewport "zat 20 1/1 1 Baan zon 21 1/3 1 Baan maa 22 din 23 woe 24 don 25 vri 26 zat 27 z…" at bounding box center [451, 258] width 903 height 348
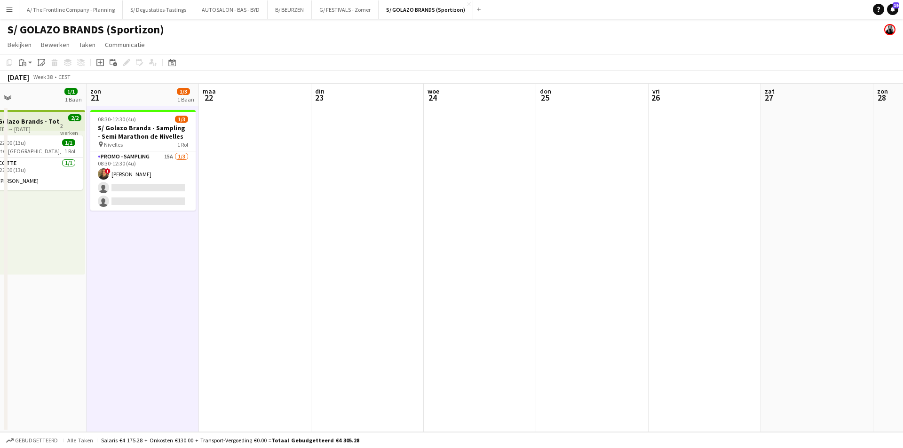
drag, startPoint x: 156, startPoint y: 169, endPoint x: 450, endPoint y: 166, distance: 293.4
click at [450, 166] on app-calendar-viewport "don 18 vri 19 1/1 1 Baan zat 20 1/1 1 Baan zon 21 1/3 1 Baan maa 22 din 23 woe …" at bounding box center [451, 258] width 903 height 348
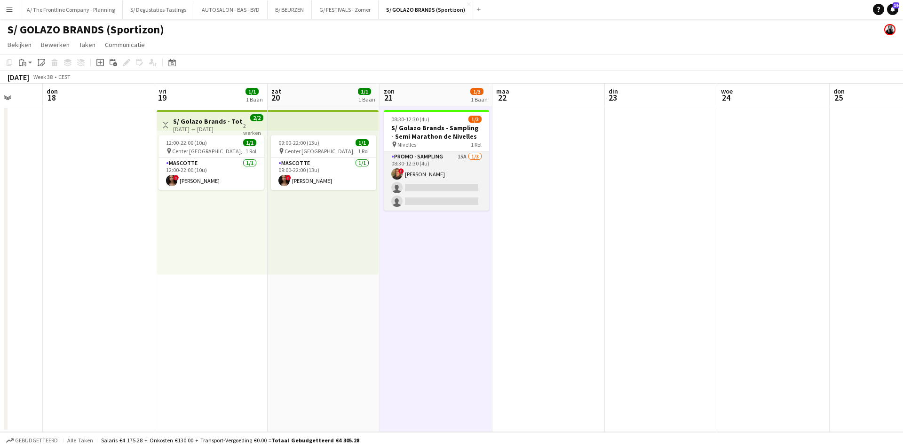
click at [446, 166] on app-card-role "Promo - Sampling 15A 1/3 08:30-12:30 (4u) ! Yasin Ben driss single-neutral-acti…" at bounding box center [436, 180] width 105 height 59
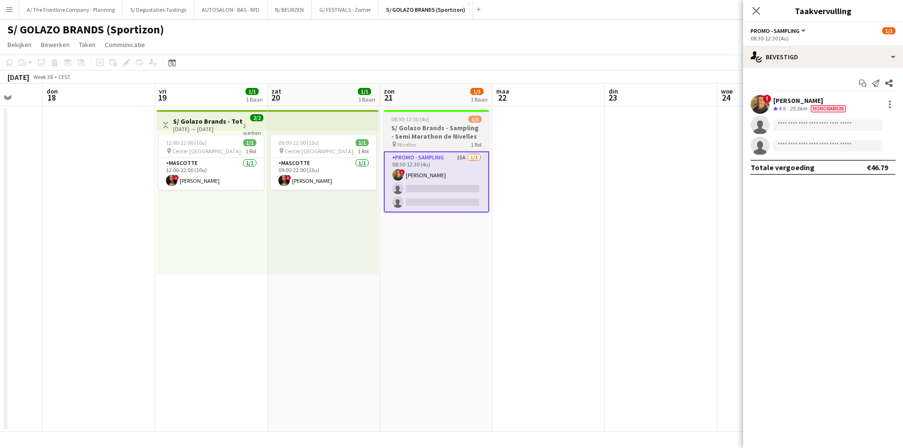
click at [428, 130] on h3 "S/ Golazo Brands - Sampling - Semi Marathon de Nivelles" at bounding box center [436, 132] width 105 height 17
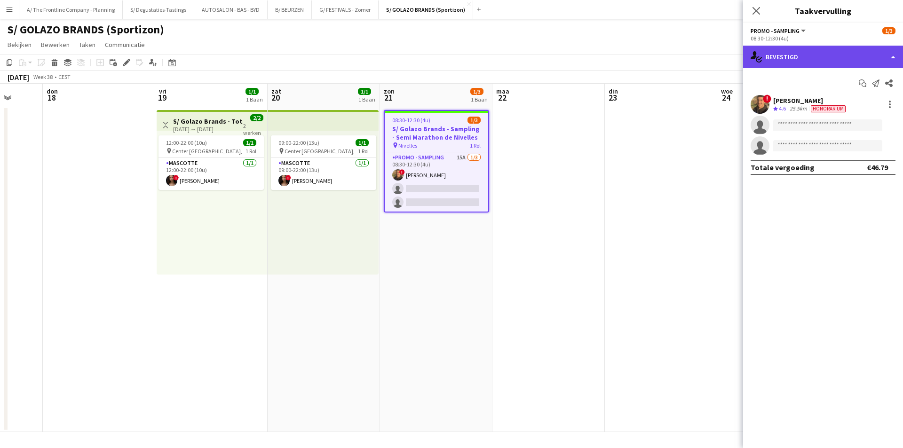
click at [819, 62] on div "single-neutral-actions-check-2 Bevestigd" at bounding box center [823, 57] width 160 height 23
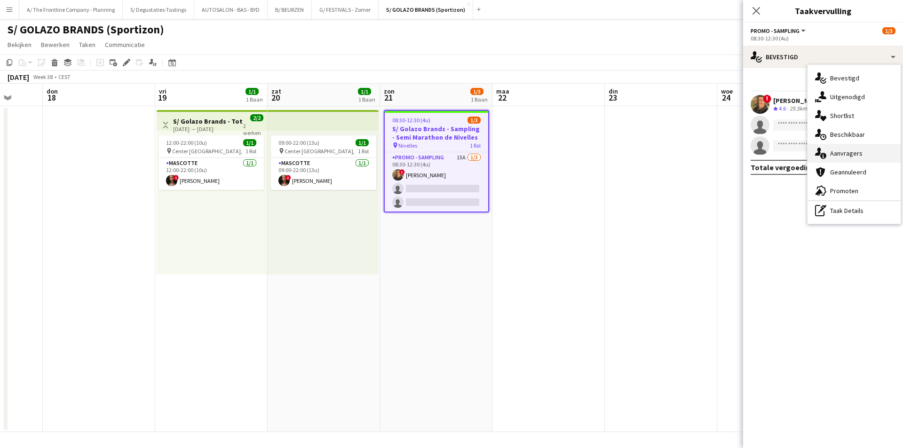
click at [831, 146] on div "single-neutral-actions-information Aanvragers" at bounding box center [853, 153] width 93 height 19
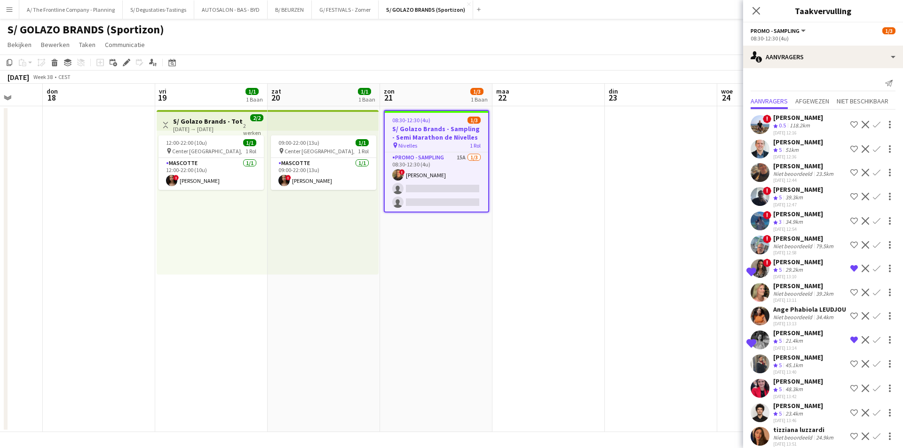
click at [803, 266] on div "[PERSON_NAME]" at bounding box center [798, 262] width 50 height 8
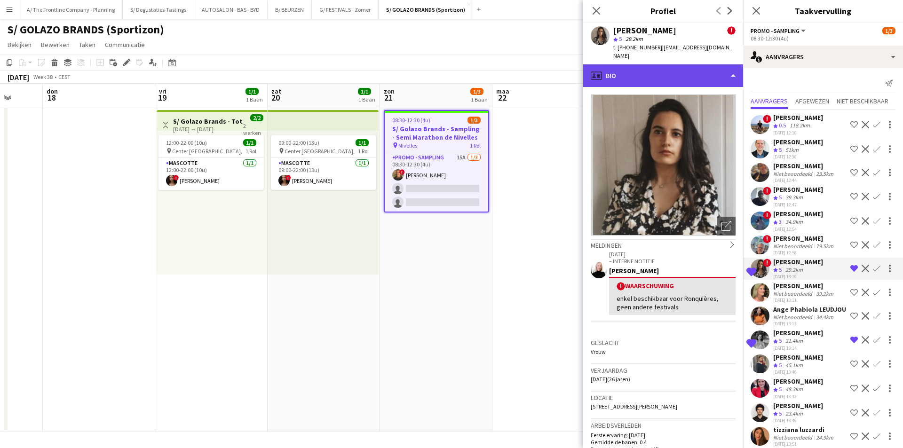
click at [657, 64] on div "profile Bio" at bounding box center [663, 75] width 160 height 23
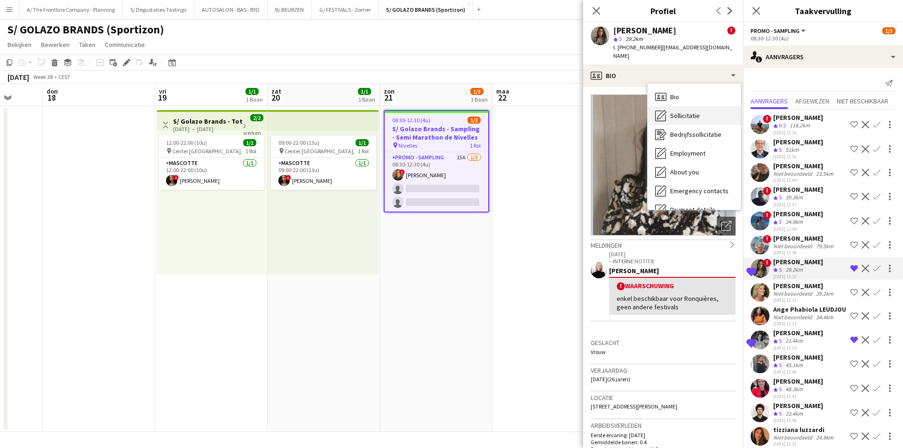
click at [679, 111] on span "Sollicitatie" at bounding box center [685, 115] width 30 height 8
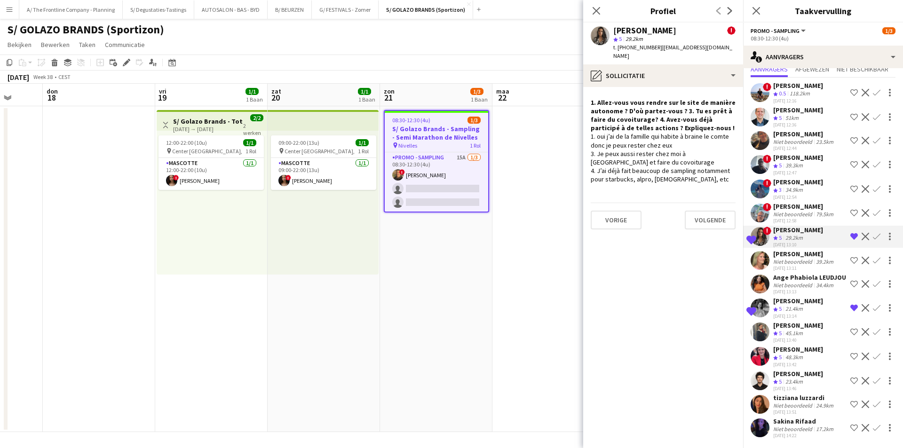
scroll to position [100, 0]
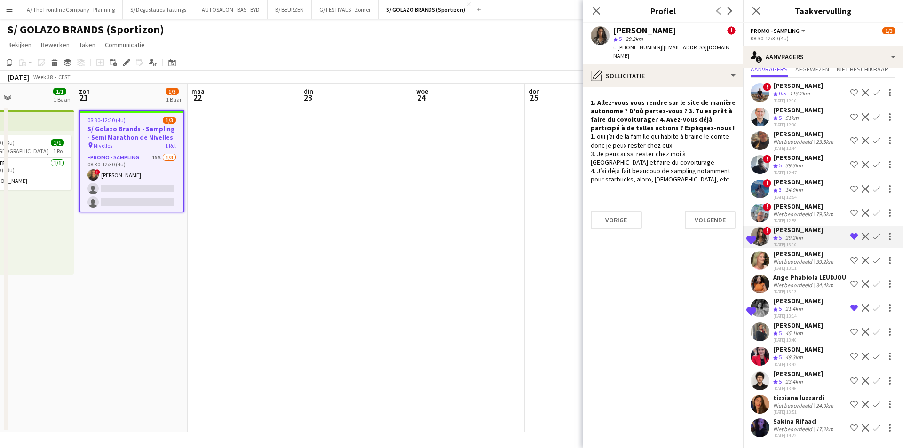
drag, startPoint x: 532, startPoint y: 234, endPoint x: 469, endPoint y: 201, distance: 70.9
click at [217, 244] on app-calendar-viewport "woe 17 don 18 vri 19 1/1 1 Baan zat 20 1/1 1 Baan zon 21 1/3 1 Baan maa 22 din …" at bounding box center [451, 258] width 903 height 348
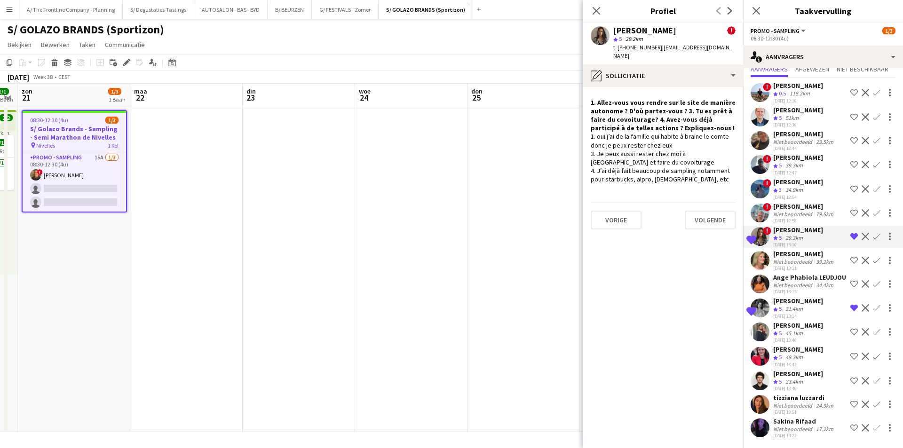
drag, startPoint x: 362, startPoint y: 205, endPoint x: 246, endPoint y: 210, distance: 116.2
click at [203, 222] on app-calendar-viewport "don 18 vri 19 1/1 1 Baan zat 20 1/1 1 Baan zon 21 1/3 1 Baan maa 22 din 23 woe …" at bounding box center [451, 258] width 903 height 348
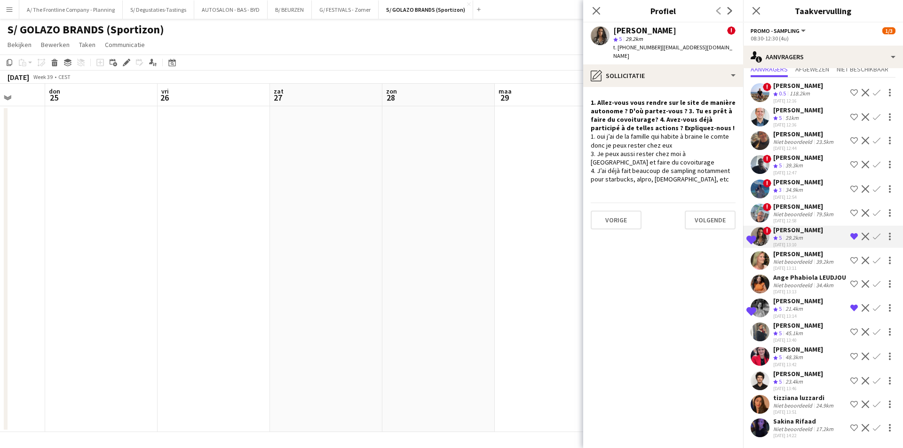
drag, startPoint x: 267, startPoint y: 174, endPoint x: 486, endPoint y: 179, distance: 219.2
click at [99, 191] on app-calendar-viewport "[DATE] din 23 woe 24 don 25 vri 26 zat 27 [DATE] din 30 woe 1 don 2 vri 3 zat 4" at bounding box center [451, 258] width 903 height 348
click at [97, 213] on app-calendar-viewport "woe 24 don 25 vri 26 zat 27 [DATE] din 30 woe 1 don 2 vri 3 zat 4 [DATE] 6" at bounding box center [451, 258] width 903 height 348
drag, startPoint x: 134, startPoint y: 209, endPoint x: 496, endPoint y: 207, distance: 361.6
click at [133, 210] on app-calendar-viewport "din 30 woe 1 don 2 vri 3 zat 4 zon 5 maa 6 din 7 woe 8 don 9 vri 10 zat 11 zon …" at bounding box center [451, 258] width 903 height 348
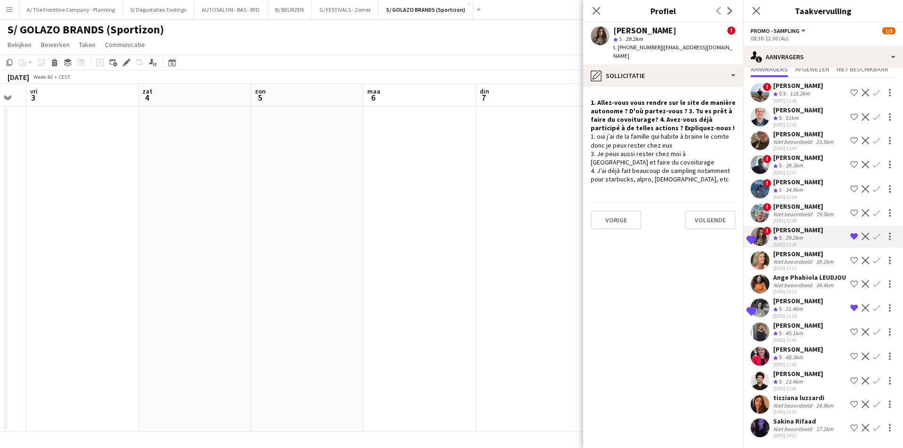
scroll to position [0, 250]
drag, startPoint x: 119, startPoint y: 215, endPoint x: 420, endPoint y: 191, distance: 301.9
click at [68, 215] on app-calendar-viewport "din 30 woe 1 don 2 vri 3 zat 4 zon 5 maa 6 din 7 woe 8 don 9 vri 10 zat 11 zon …" at bounding box center [451, 258] width 903 height 348
click at [491, 184] on app-date-cell at bounding box center [481, 269] width 112 height 326
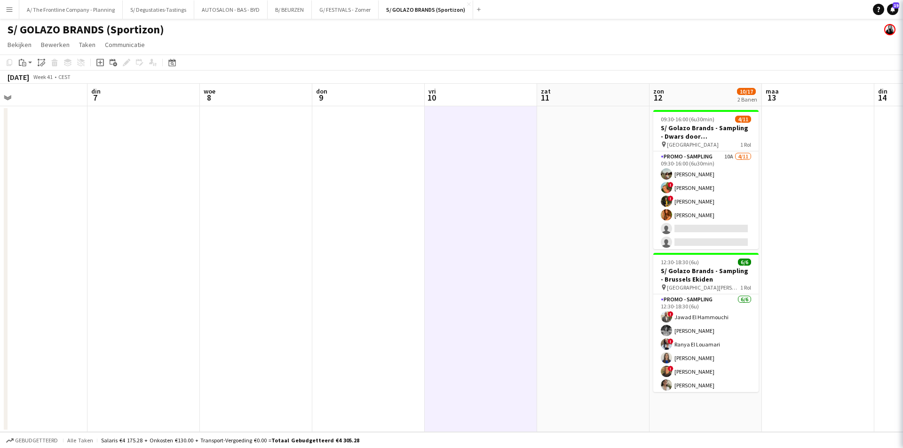
scroll to position [0, 0]
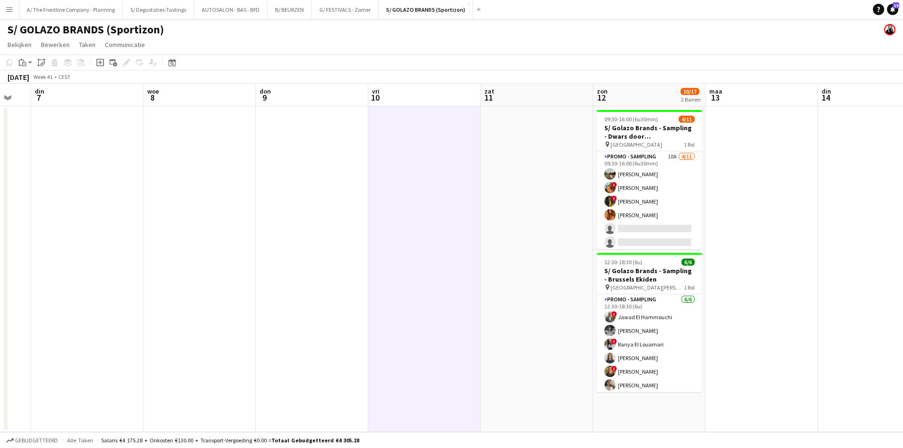
drag, startPoint x: 495, startPoint y: 185, endPoint x: 156, endPoint y: 209, distance: 340.3
click at [156, 209] on app-calendar-viewport "zat 4 zon 5 maa 6 din 7 woe 8 don 9 vri 10 zat 11 zon 12 10/17 2 Banen maa 13 d…" at bounding box center [451, 258] width 903 height 348
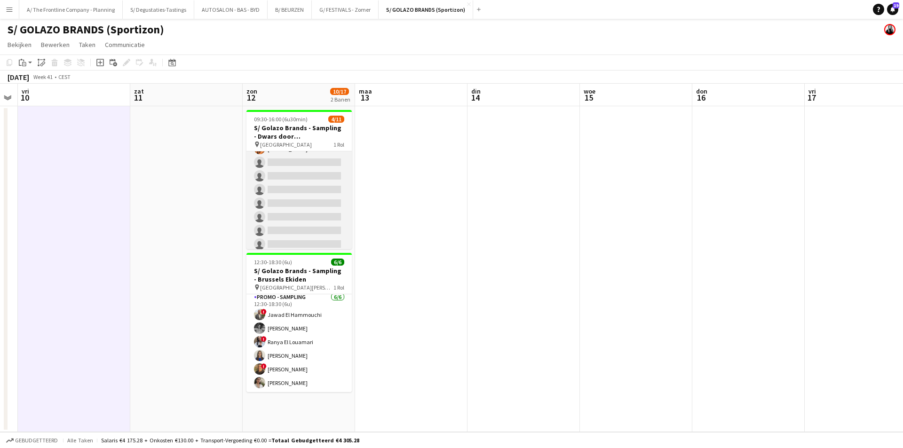
scroll to position [71, 0]
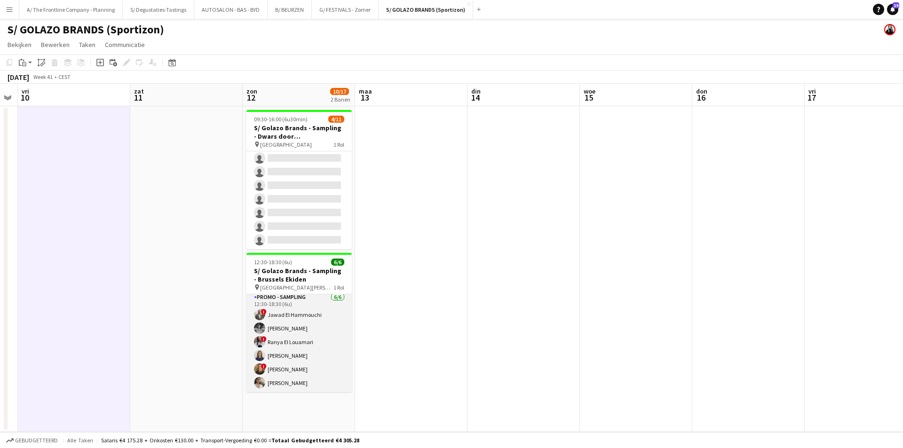
click at [310, 341] on app-card-role "Promo - Sampling 6/6 12:30-18:30 (6u) ! Jawad El Hammouchi Manon Leurquin ! Ran…" at bounding box center [298, 342] width 105 height 100
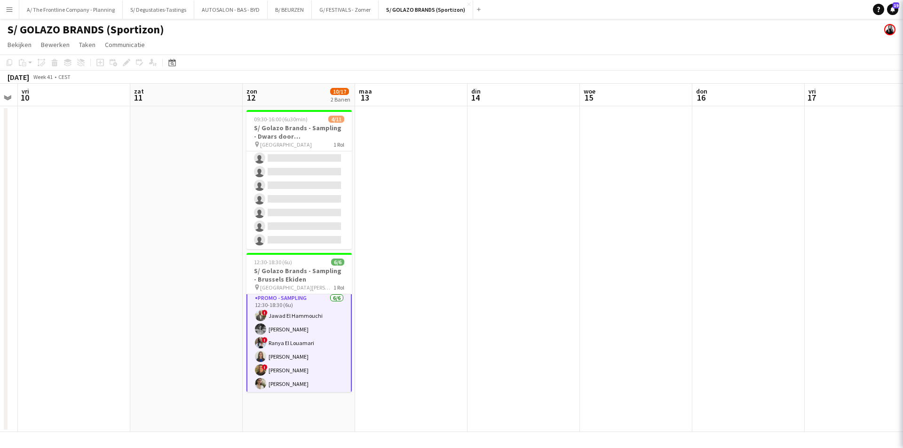
scroll to position [3, 0]
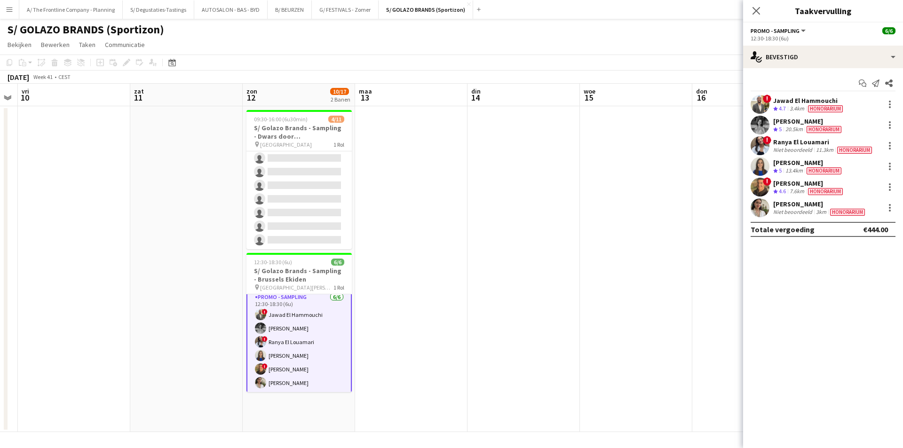
click at [810, 128] on span "Honorarium" at bounding box center [823, 129] width 35 height 7
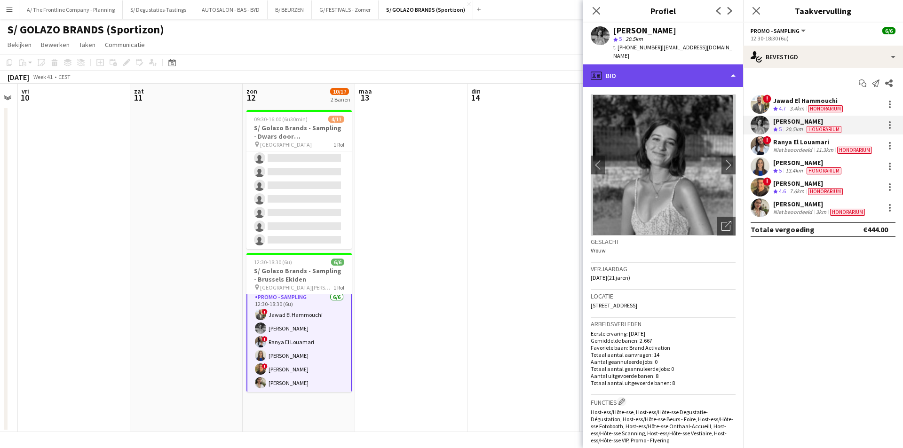
click at [663, 71] on div "profile Bio" at bounding box center [663, 75] width 160 height 23
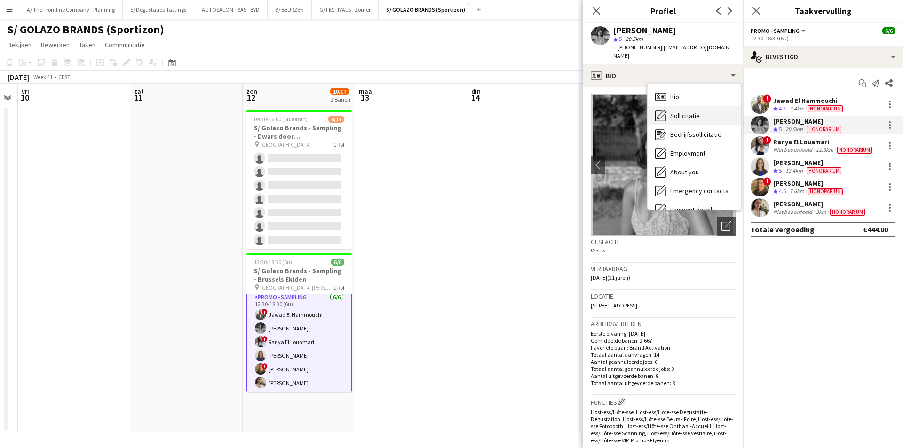
click at [696, 111] on span "Sollicitatie" at bounding box center [685, 115] width 30 height 8
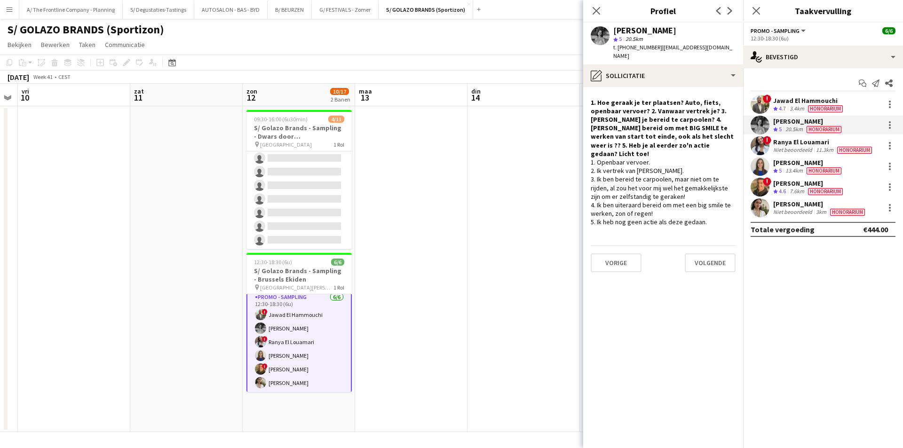
click at [787, 142] on div "Ranya El Louamari" at bounding box center [823, 142] width 101 height 8
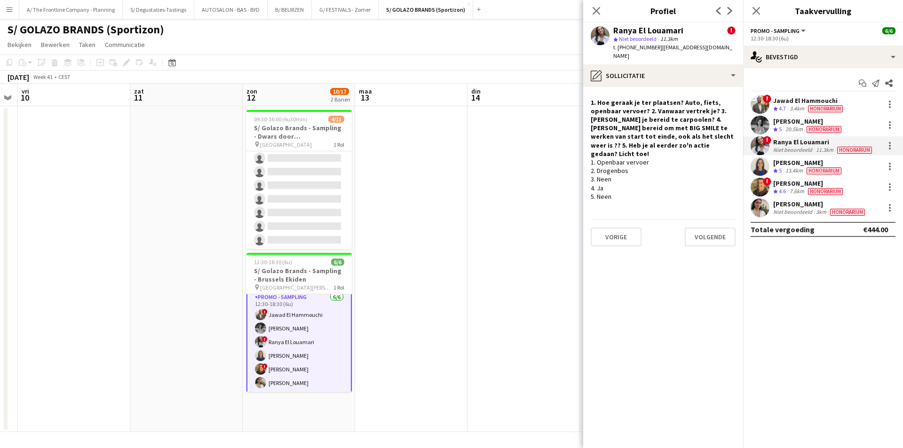
click at [821, 165] on div "[PERSON_NAME]" at bounding box center [808, 162] width 70 height 8
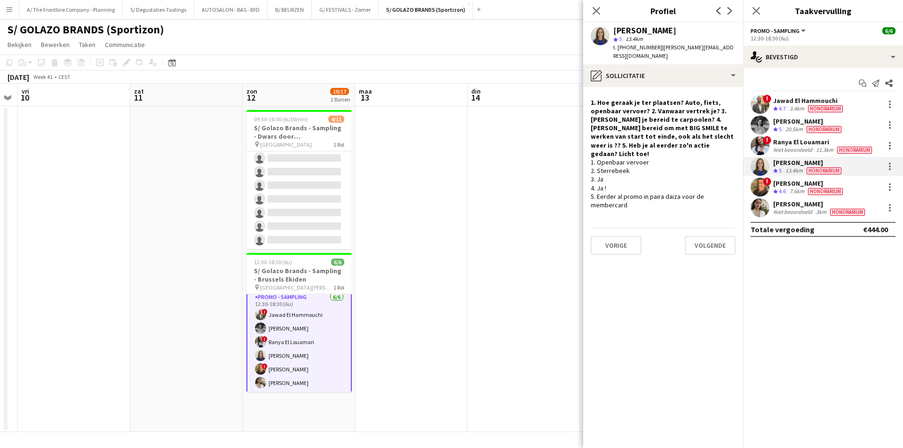
click at [853, 209] on span "Honorarium" at bounding box center [847, 212] width 35 height 7
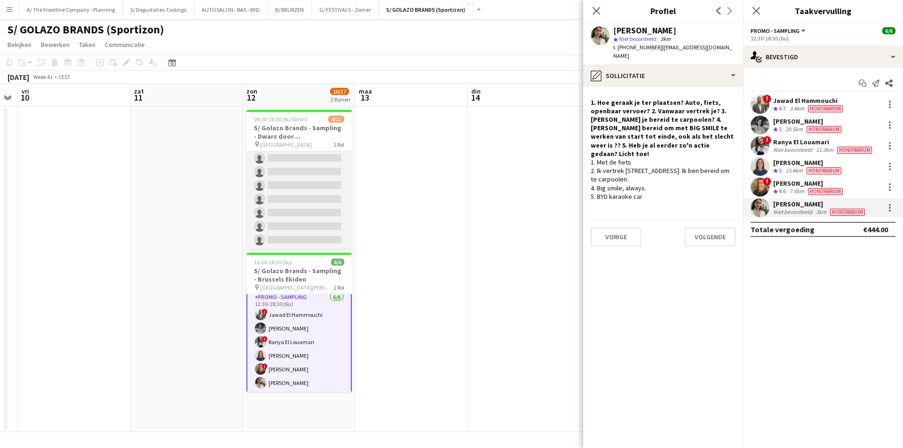
click at [326, 215] on app-card-role "Promo - Sampling 10A 4/11 09:30-16:00 (6u30min) Laura Sergeant ! Emmy Rombaut !…" at bounding box center [298, 165] width 105 height 168
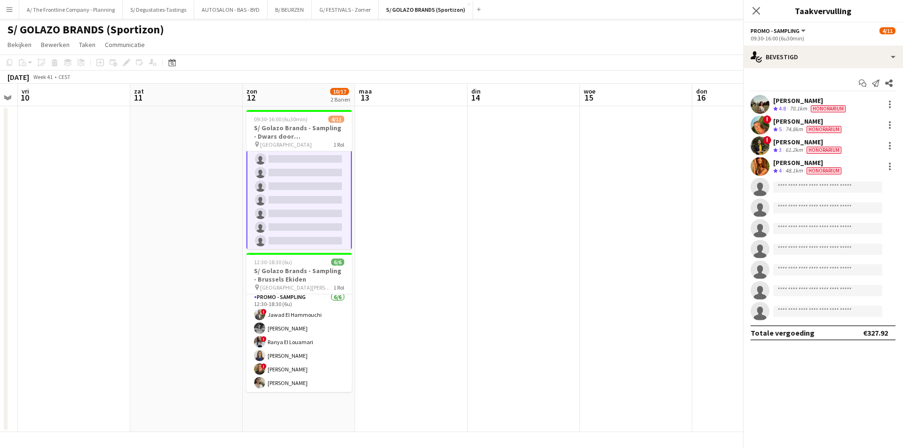
scroll to position [71, 0]
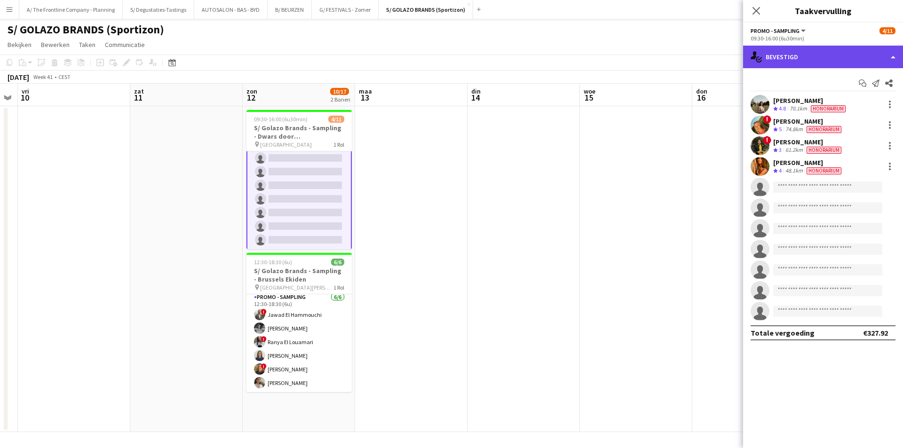
click at [803, 54] on div "single-neutral-actions-check-2 Bevestigd" at bounding box center [823, 57] width 160 height 23
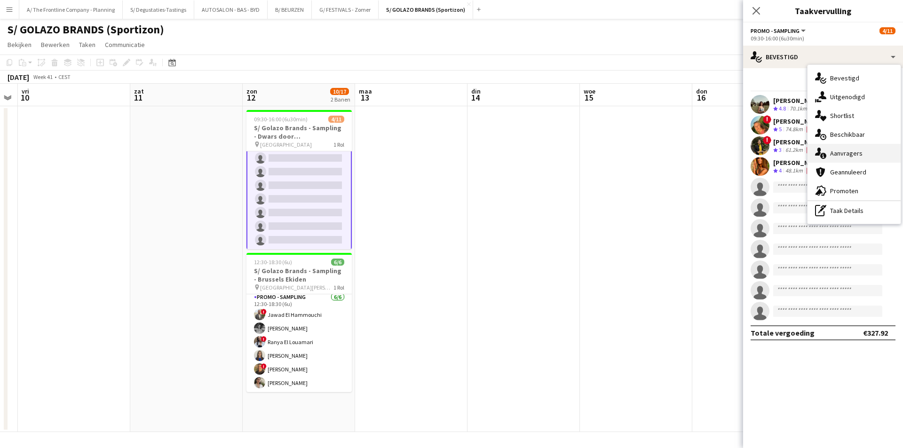
click at [849, 149] on div "single-neutral-actions-information Aanvragers" at bounding box center [853, 153] width 93 height 19
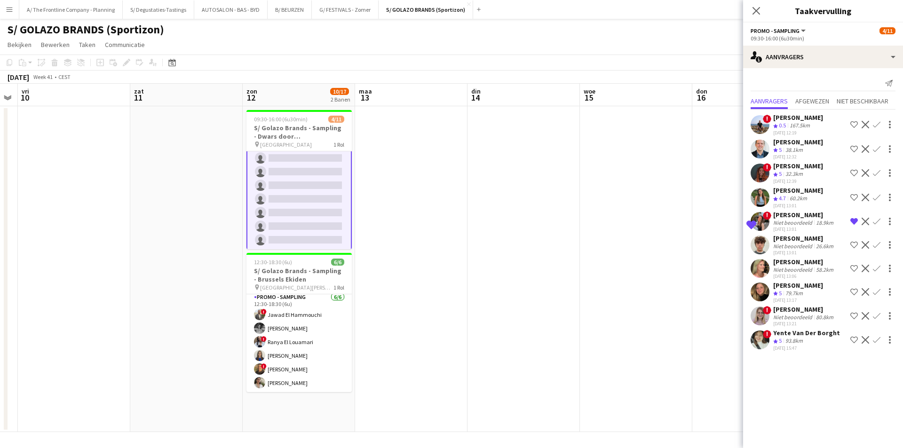
click at [795, 214] on div "[PERSON_NAME]" at bounding box center [804, 215] width 62 height 8
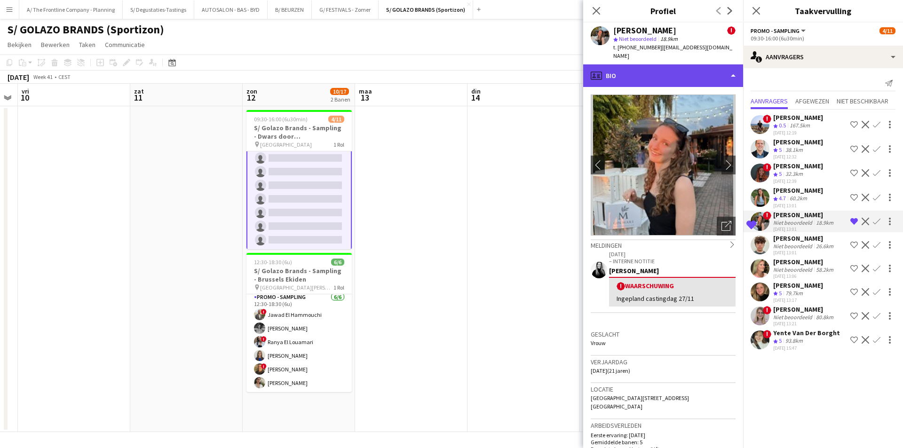
click at [690, 73] on div "profile Bio" at bounding box center [663, 75] width 160 height 23
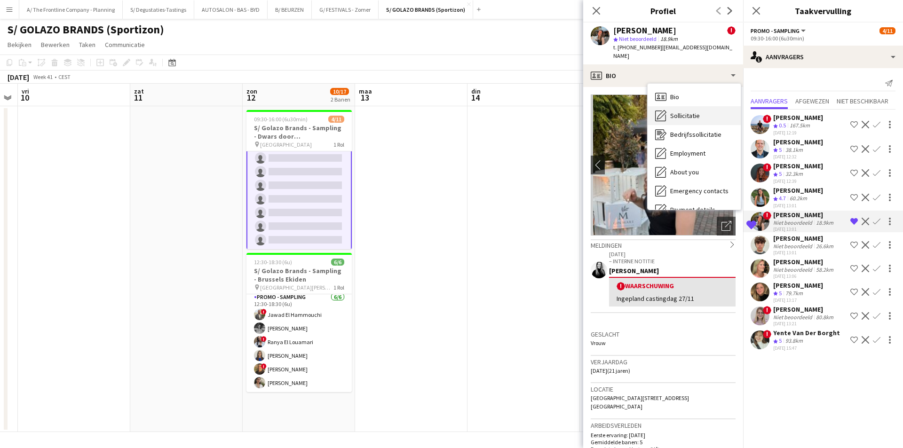
click at [695, 106] on div "Sollicitatie Sollicitatie" at bounding box center [693, 115] width 93 height 19
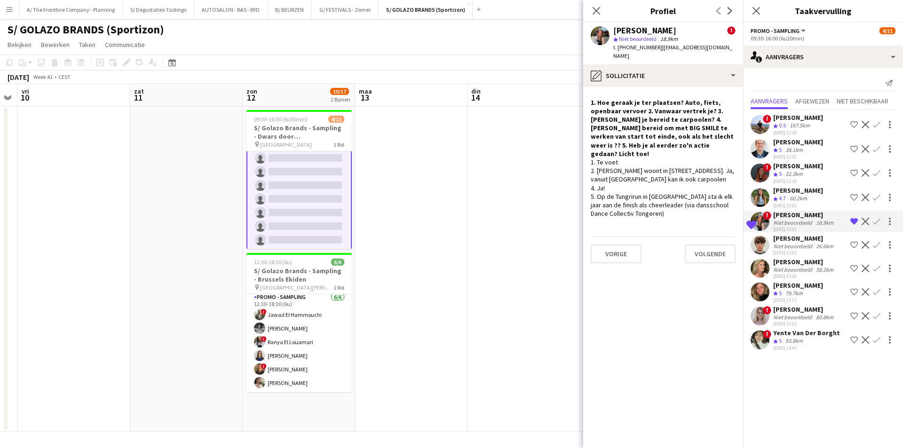
click at [878, 220] on app-icon "Bevestigen" at bounding box center [877, 222] width 8 height 8
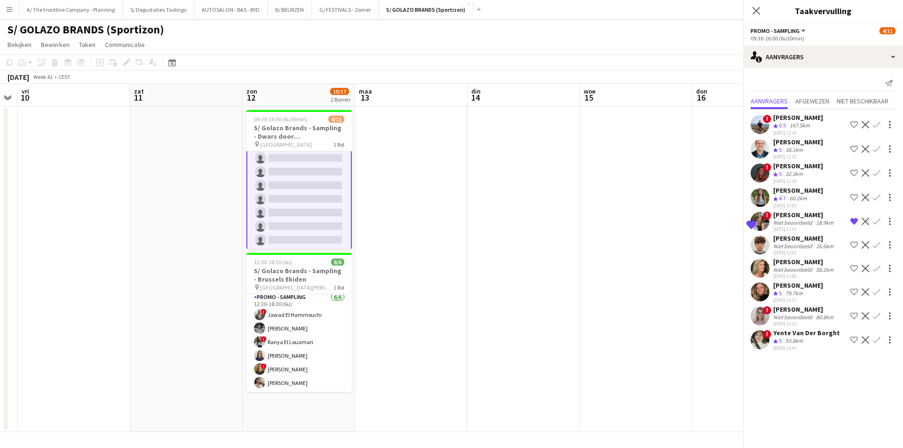
click at [788, 228] on div "[DATE] 13:01" at bounding box center [804, 229] width 62 height 6
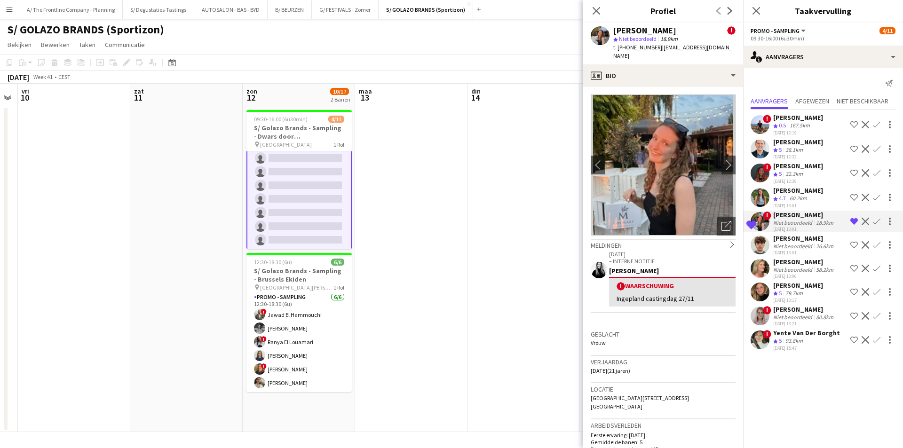
click at [877, 219] on app-icon "Bevestigen" at bounding box center [877, 222] width 8 height 8
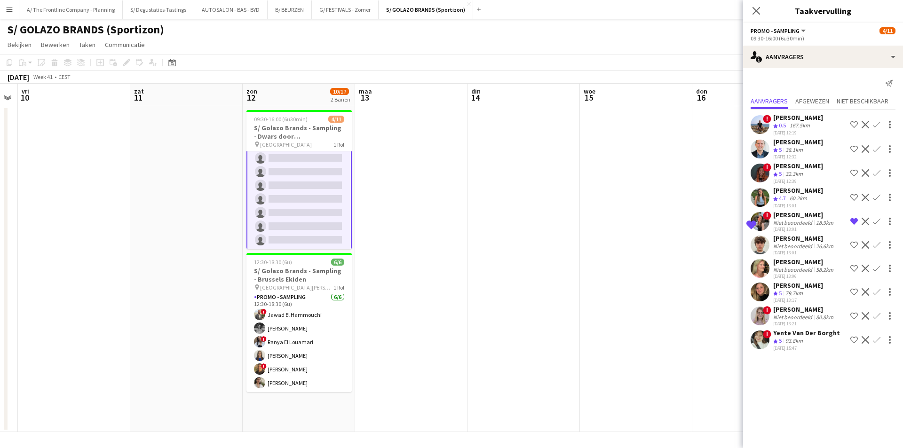
click at [876, 217] on button "Bevestigen" at bounding box center [876, 221] width 11 height 11
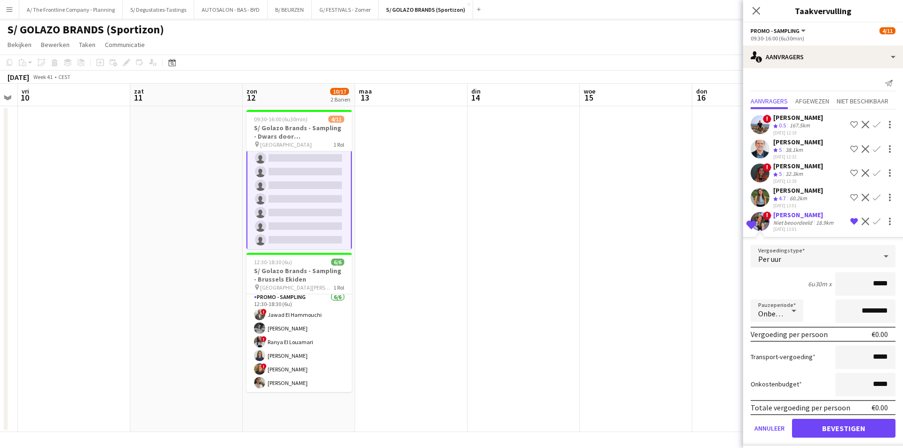
click at [795, 219] on div "Niet beoordeeld" at bounding box center [793, 222] width 41 height 7
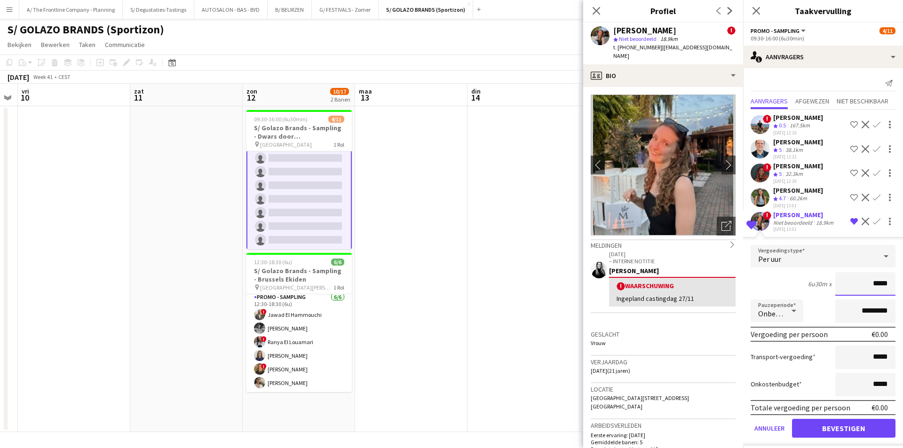
drag, startPoint x: 869, startPoint y: 284, endPoint x: 890, endPoint y: 284, distance: 20.7
click at [890, 284] on form "Vergoedingstype Per uur 6u30m x ***** Pauzeperiode Onbetaald ********* Vergoedi…" at bounding box center [823, 345] width 160 height 201
type input "******"
drag, startPoint x: 851, startPoint y: 311, endPoint x: 829, endPoint y: 315, distance: 22.5
click at [835, 315] on input "*********" at bounding box center [865, 312] width 60 height 24
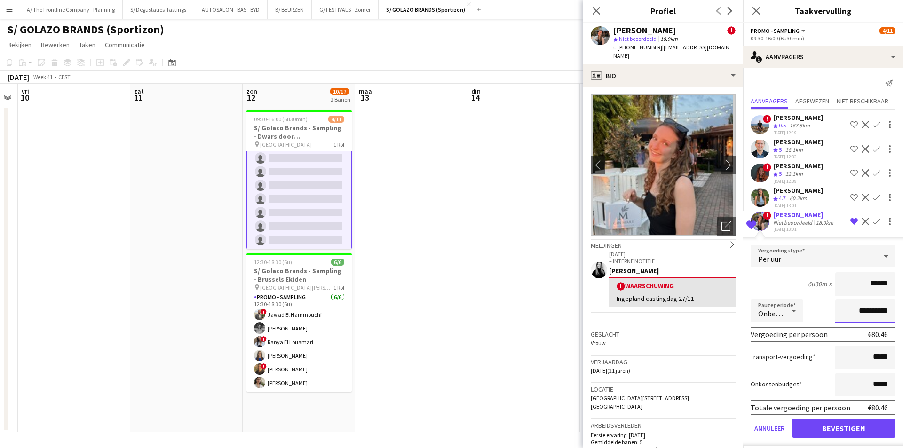
type input "**********"
click at [861, 434] on button "Bevestigen" at bounding box center [843, 428] width 103 height 19
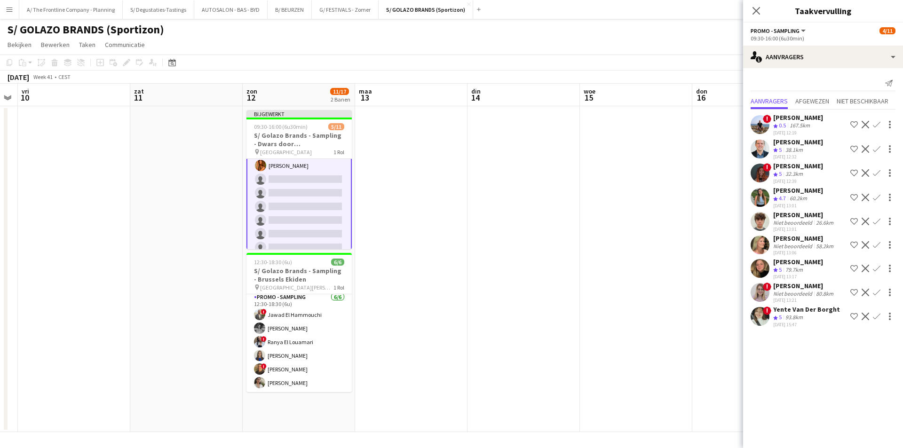
click at [553, 259] on app-date-cell at bounding box center [523, 269] width 112 height 326
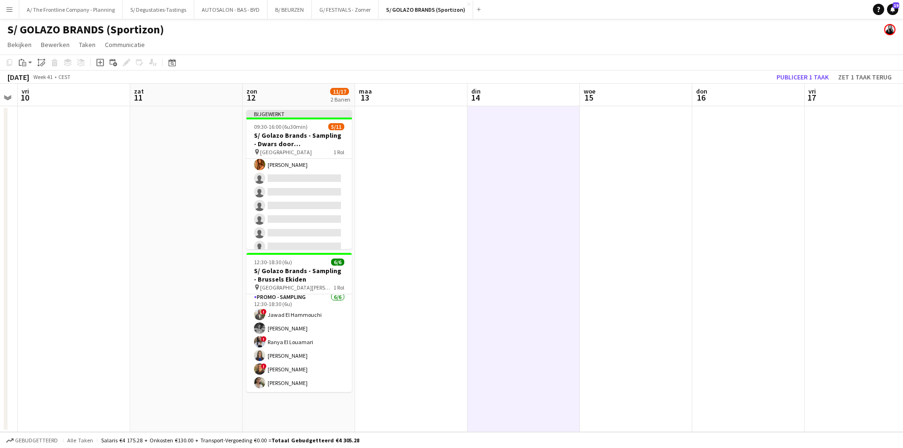
scroll to position [71, 0]
click at [798, 78] on button "Publiceer 1 taak" at bounding box center [803, 77] width 60 height 12
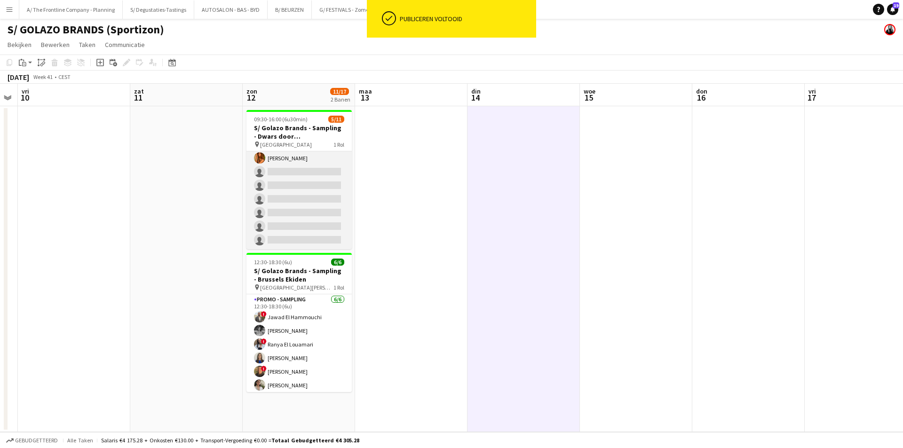
scroll to position [0, 0]
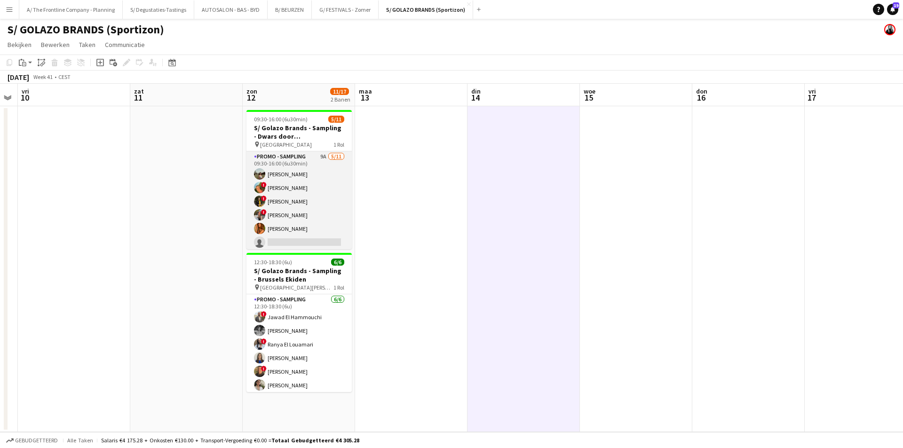
click at [315, 220] on app-card-role "Promo - Sampling 9A 5/11 09:30-16:00 (6u30min) Laura Sergeant ! Emmy Rombaut ! …" at bounding box center [298, 235] width 105 height 168
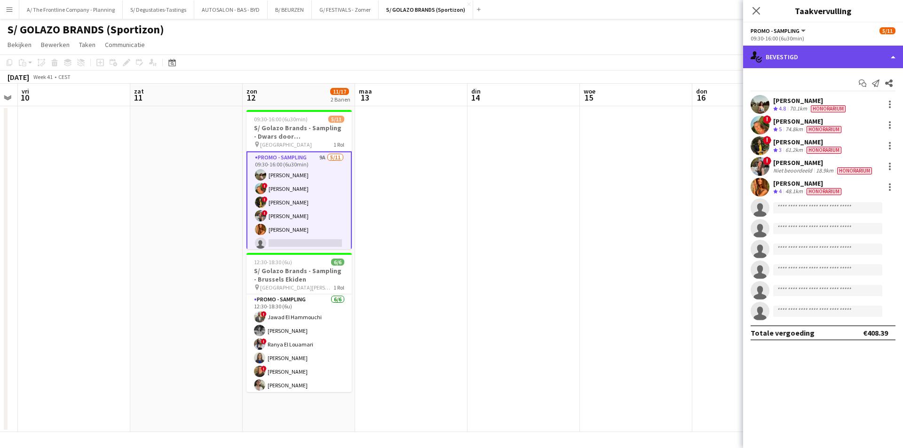
click at [819, 55] on div "single-neutral-actions-check-2 Bevestigd" at bounding box center [823, 57] width 160 height 23
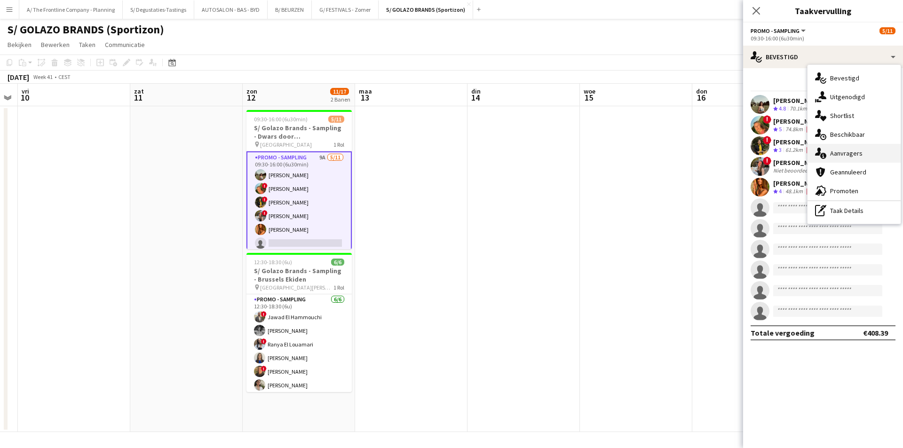
click at [853, 152] on div "single-neutral-actions-information Aanvragers" at bounding box center [853, 153] width 93 height 19
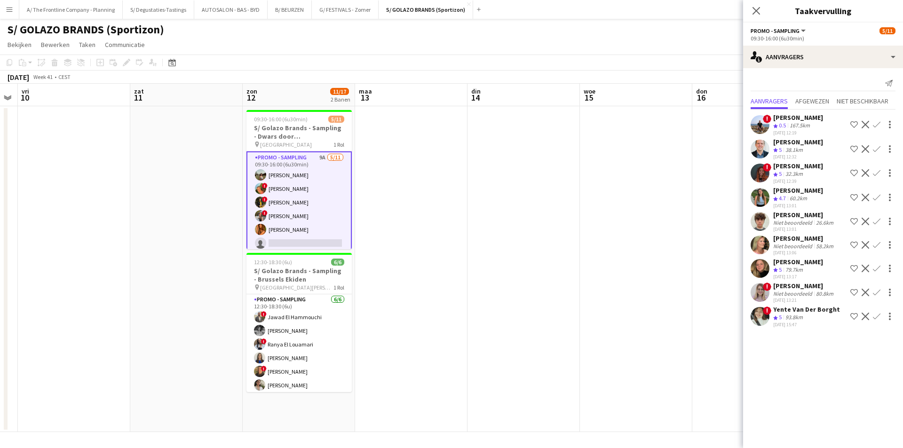
click at [798, 215] on div "[PERSON_NAME]" at bounding box center [804, 215] width 62 height 8
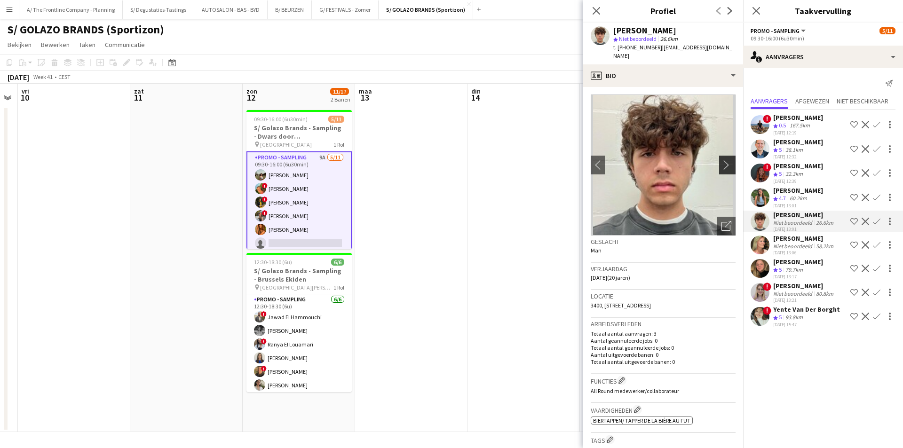
click at [723, 163] on button "chevron-right" at bounding box center [728, 165] width 19 height 19
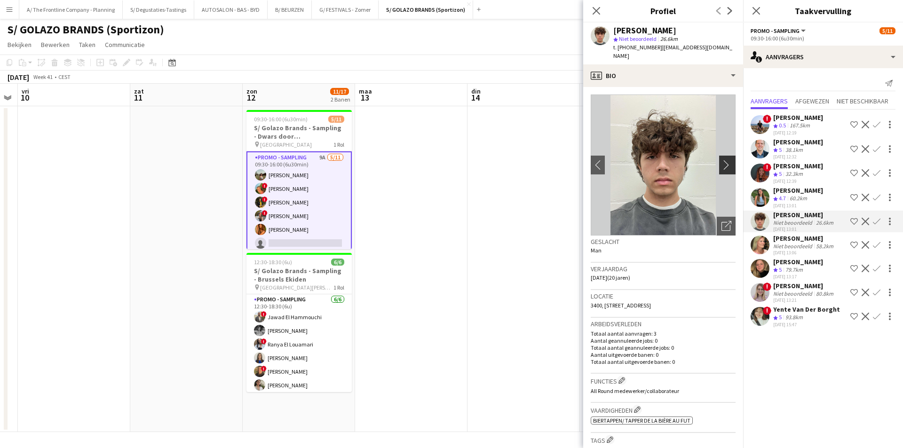
click at [719, 162] on button "chevron-right" at bounding box center [728, 165] width 19 height 19
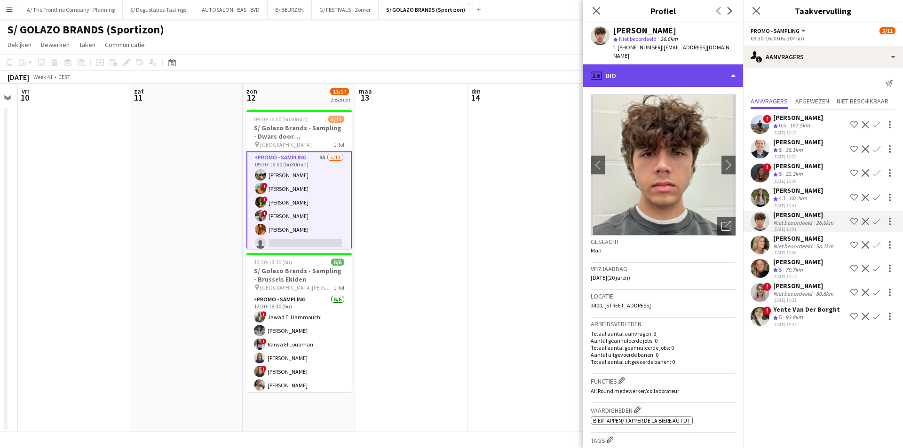
click at [712, 72] on div "profile Bio" at bounding box center [663, 75] width 160 height 23
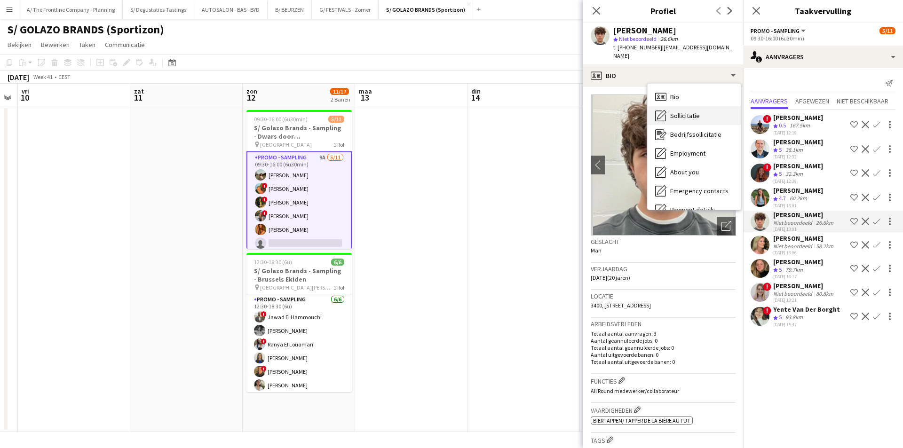
click at [707, 111] on div "Sollicitatie Sollicitatie" at bounding box center [693, 115] width 93 height 19
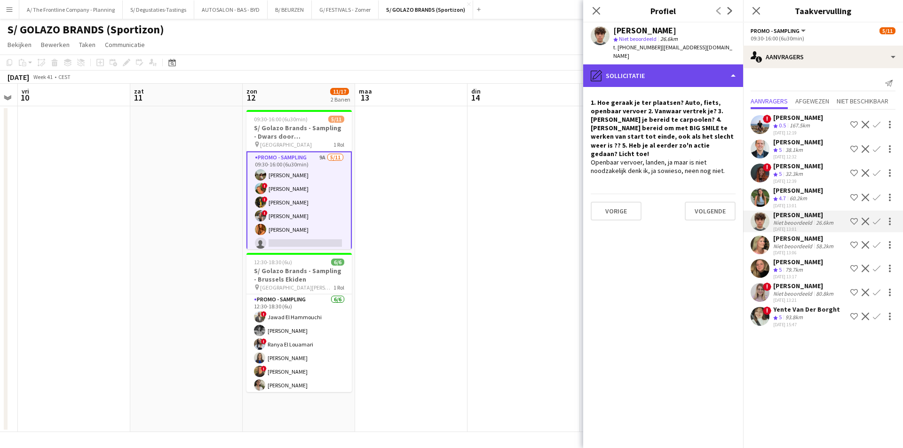
click at [704, 73] on div "pencil4 Sollicitatie" at bounding box center [663, 75] width 160 height 23
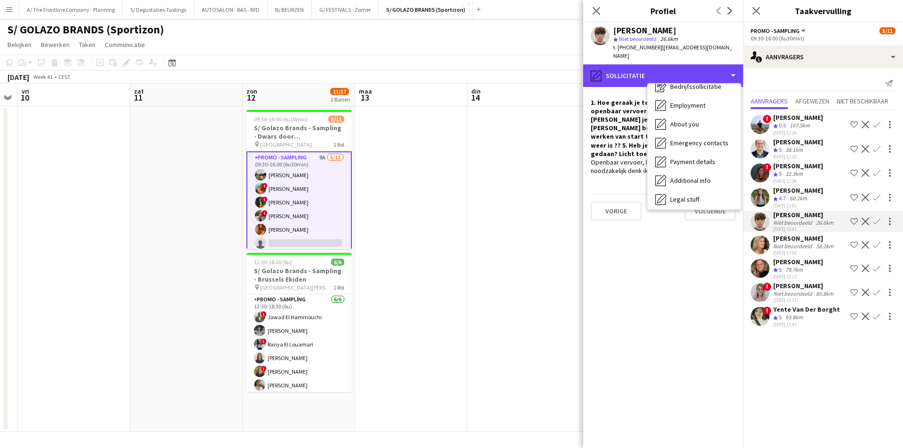
scroll to position [88, 0]
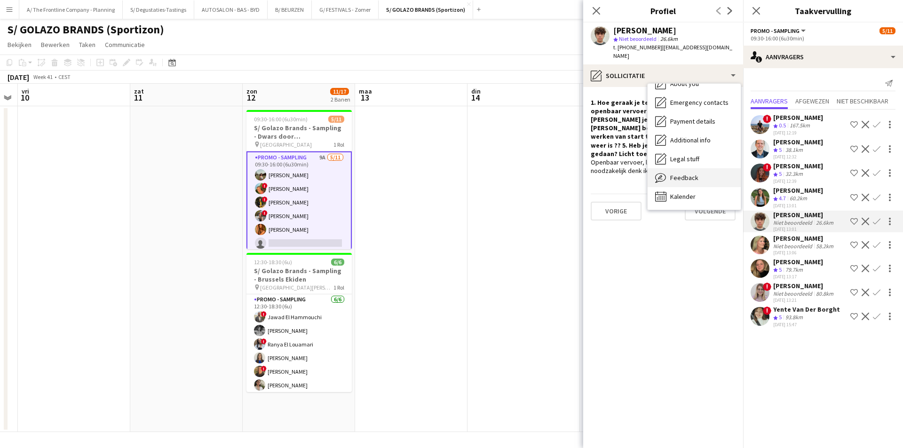
click at [688, 176] on div "Feedback Feedback" at bounding box center [693, 177] width 93 height 19
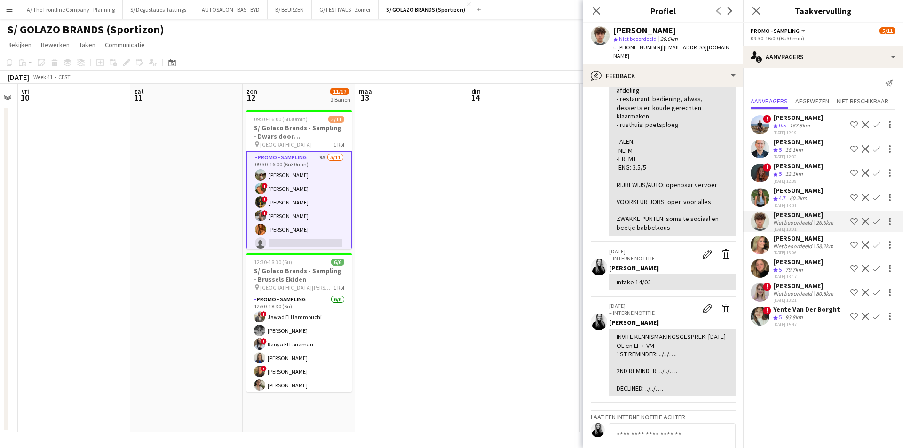
scroll to position [235, 0]
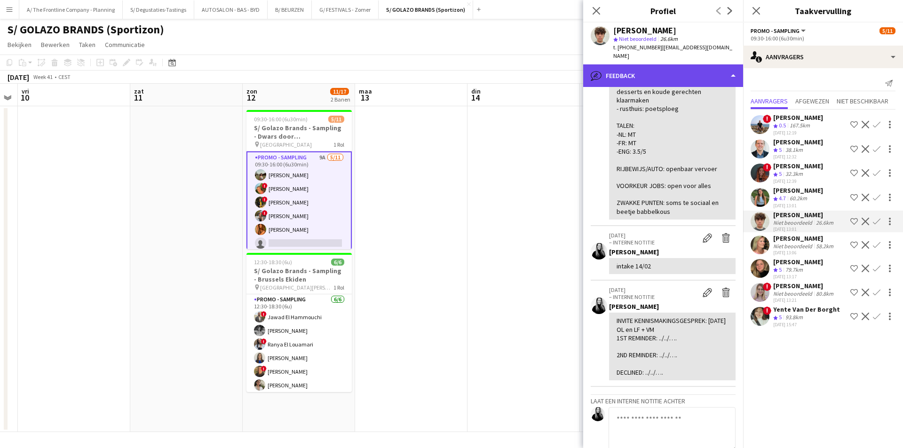
click at [658, 64] on div "bubble-pencil Feedback" at bounding box center [663, 75] width 160 height 23
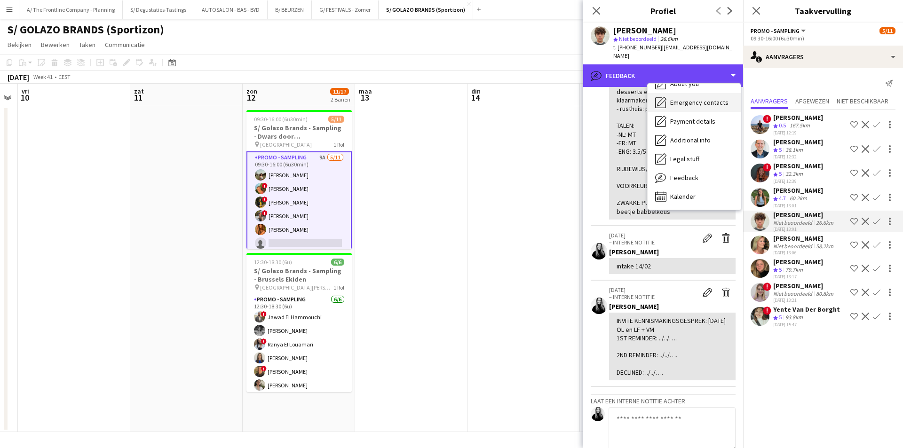
scroll to position [0, 0]
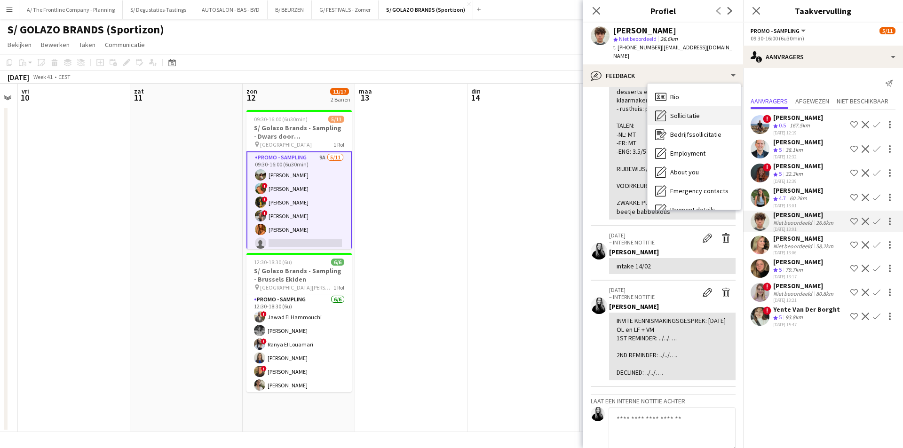
click at [666, 110] on div "Sollicitatie Sollicitatie" at bounding box center [693, 115] width 93 height 19
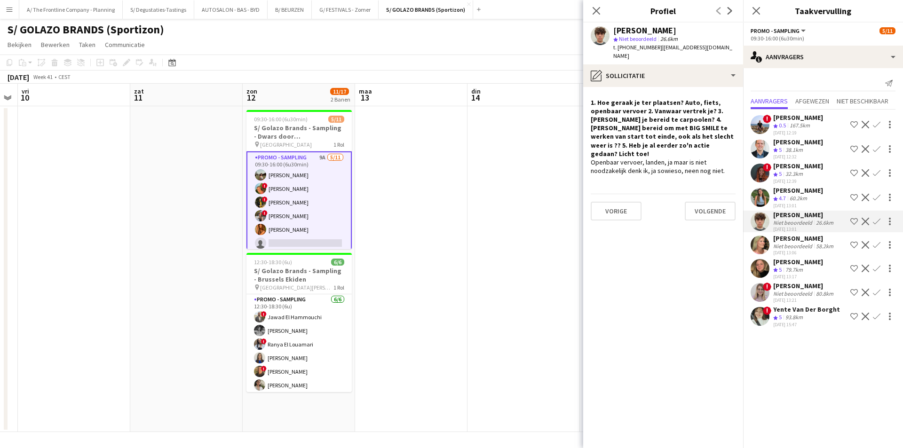
click at [814, 244] on div "58.2km" at bounding box center [824, 246] width 21 height 7
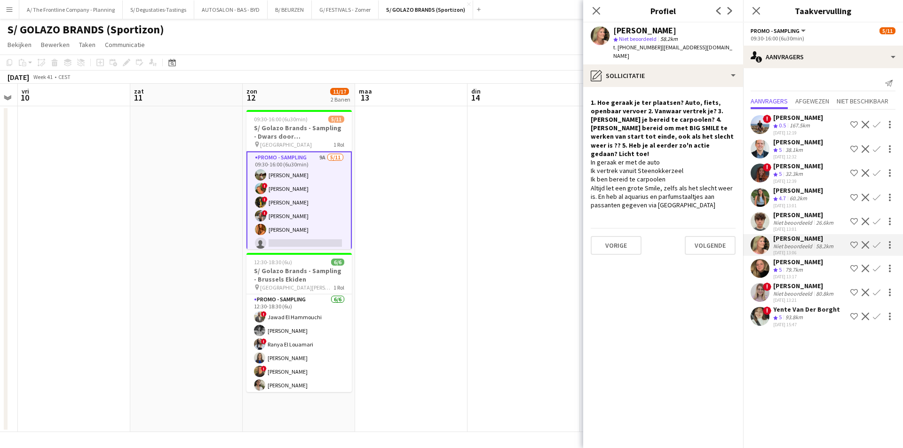
click at [808, 270] on div "Ploegbeoordeling 5 79.7km" at bounding box center [798, 270] width 50 height 8
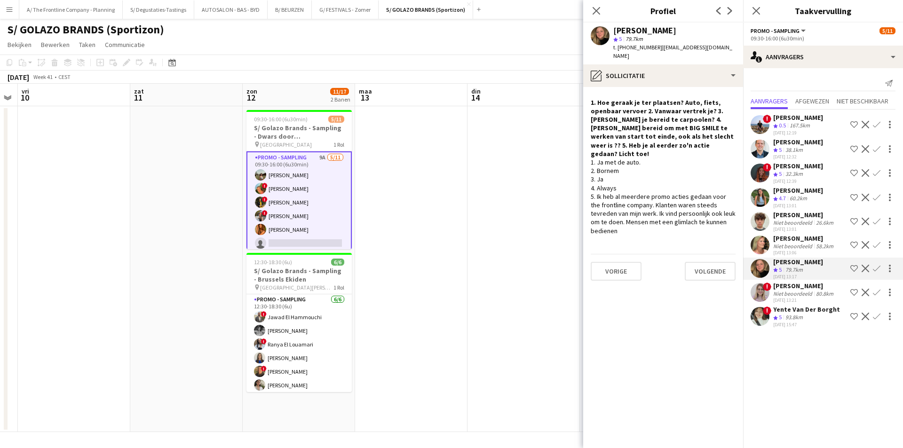
click at [596, 158] on div "1. Ja met de auto. 2. Bornem 3. Ja 4. Always 5. Ik heb al meerdere promo acties…" at bounding box center [663, 196] width 145 height 77
click at [431, 194] on app-date-cell at bounding box center [411, 269] width 112 height 326
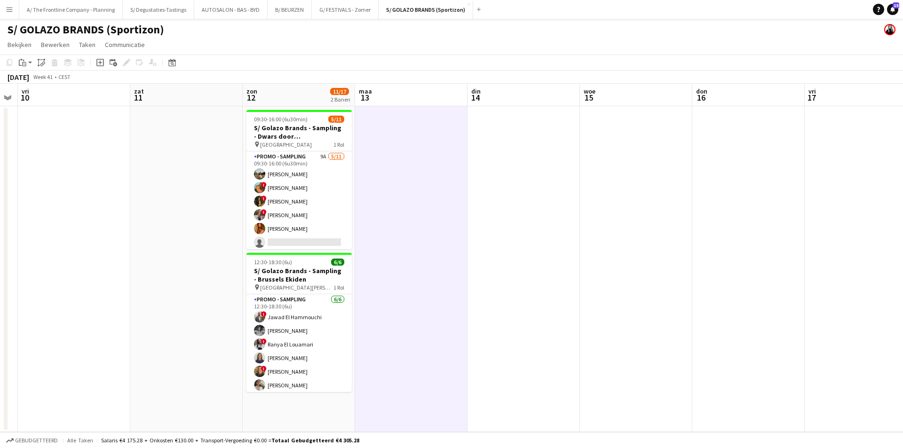
click at [522, 179] on app-date-cell at bounding box center [523, 269] width 112 height 326
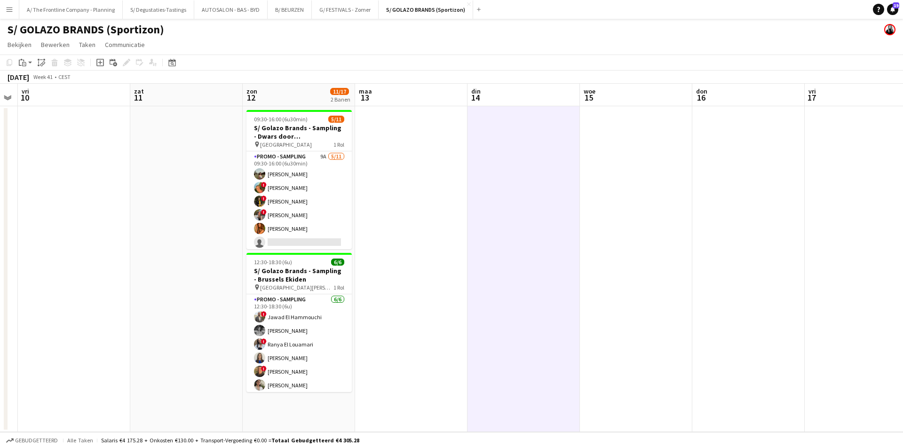
click at [607, 138] on app-date-cell at bounding box center [636, 269] width 112 height 326
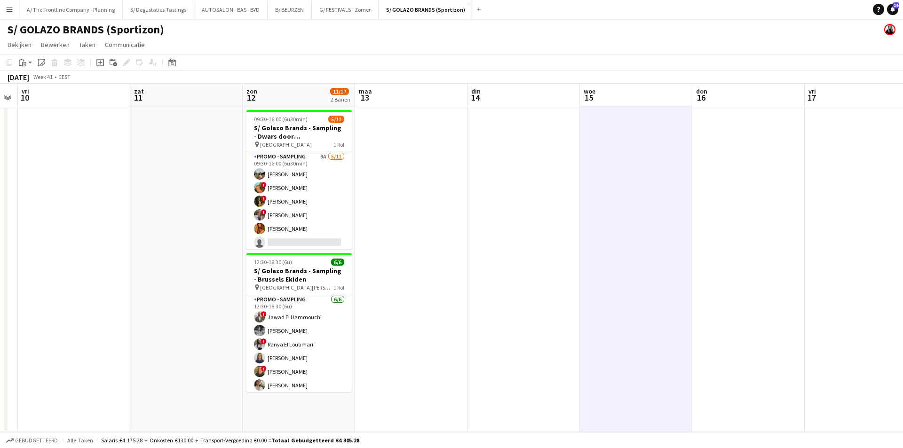
click at [383, 174] on app-date-cell at bounding box center [411, 269] width 112 height 326
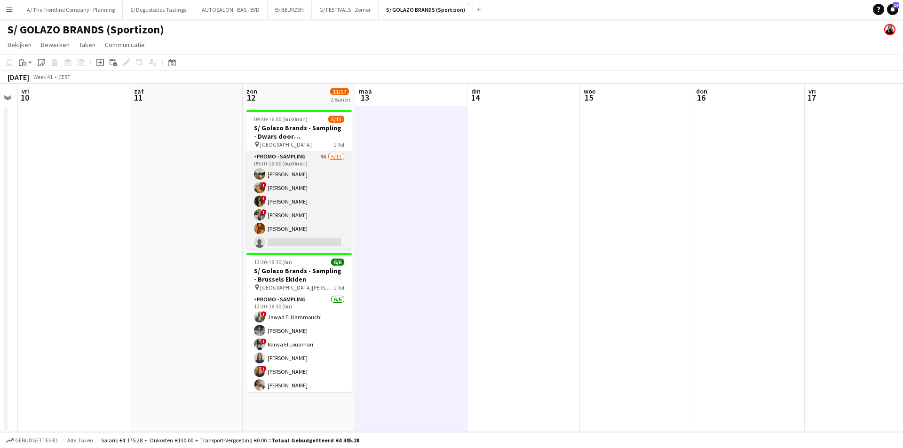
click at [296, 195] on app-card-role "Promo - Sampling 9A 5/11 09:30-16:00 (6u30min) Laura Sergeant ! Emmy Rombaut ! …" at bounding box center [298, 235] width 105 height 168
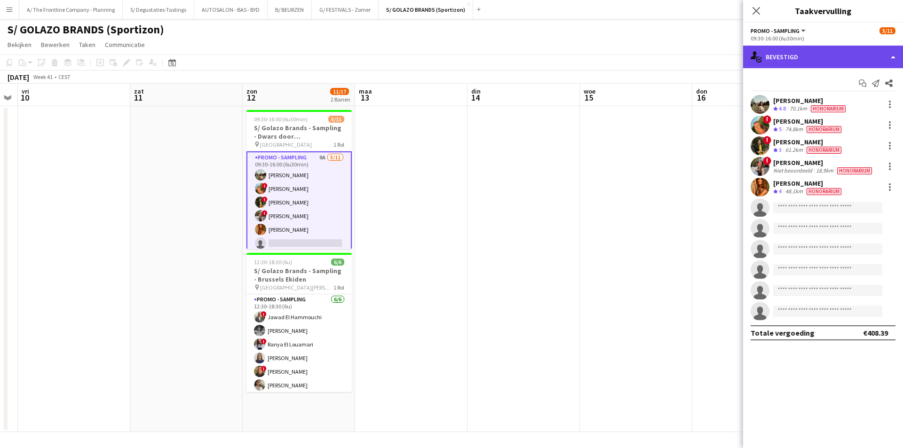
click at [759, 47] on div "single-neutral-actions-check-2 Bevestigd" at bounding box center [823, 57] width 160 height 23
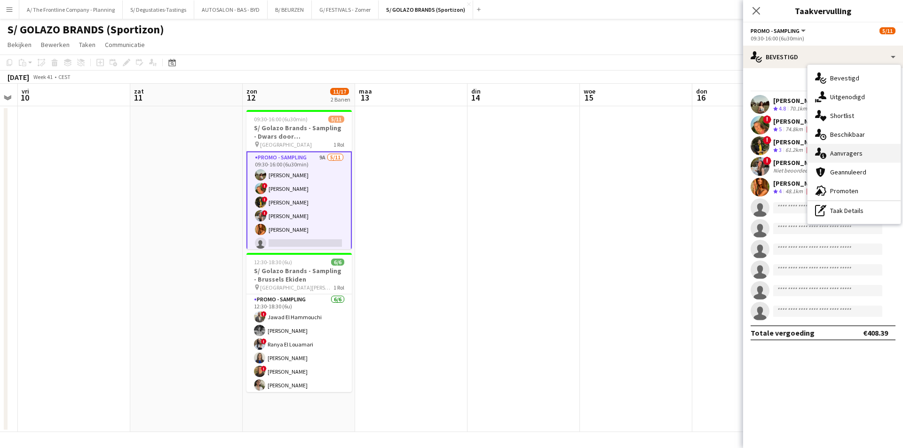
click at [854, 155] on div "single-neutral-actions-information Aanvragers" at bounding box center [853, 153] width 93 height 19
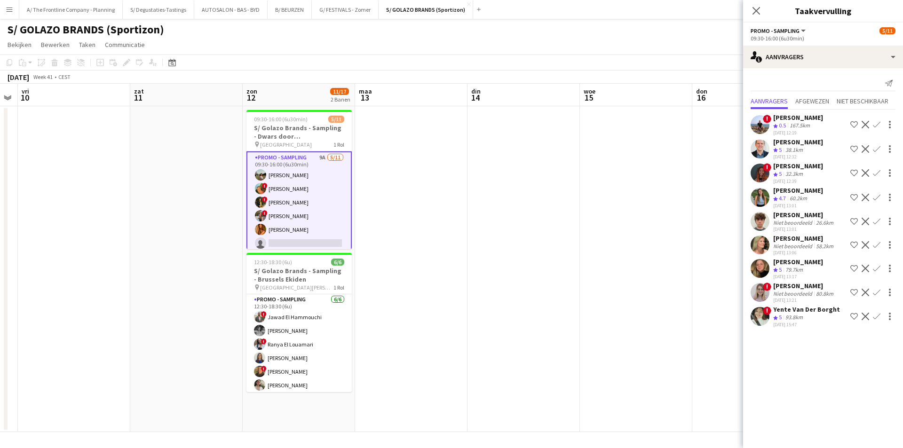
click at [797, 219] on div "Niet beoordeeld" at bounding box center [793, 222] width 41 height 7
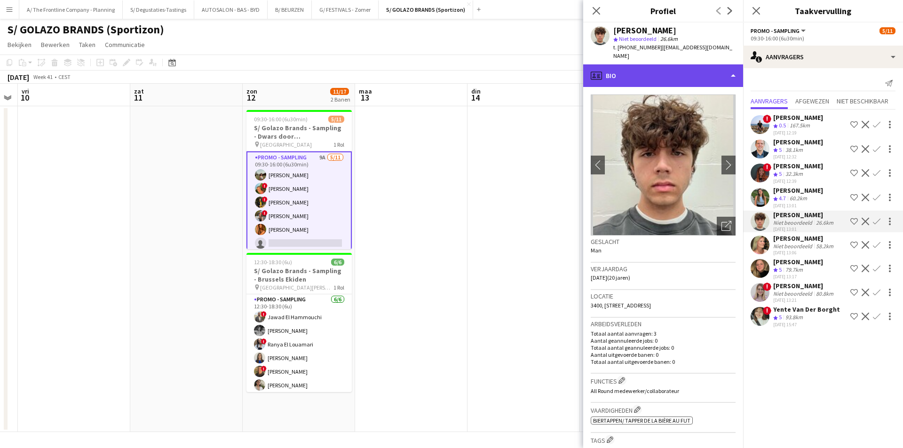
click at [694, 65] on div "profile Bio" at bounding box center [663, 75] width 160 height 23
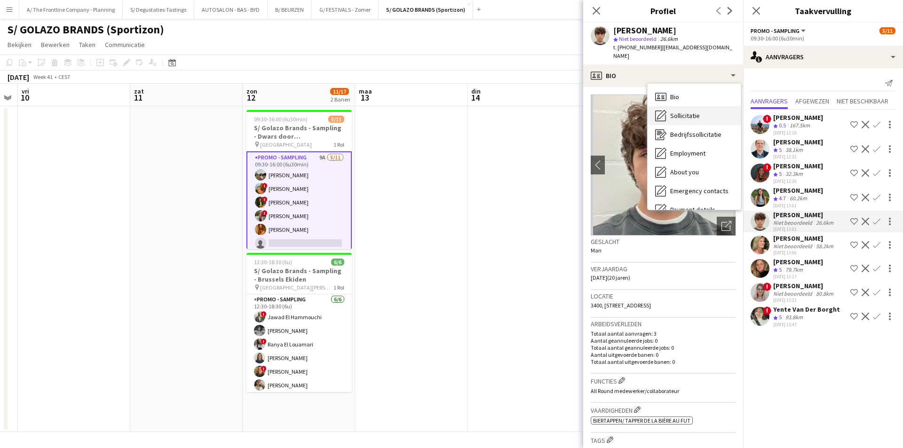
click at [701, 107] on div "Sollicitatie Sollicitatie" at bounding box center [693, 115] width 93 height 19
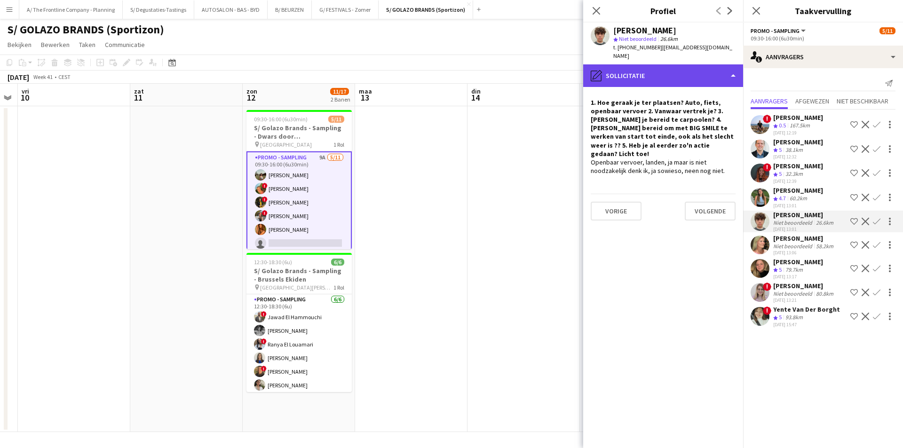
click at [689, 64] on div "pencil4 Sollicitatie" at bounding box center [663, 75] width 160 height 23
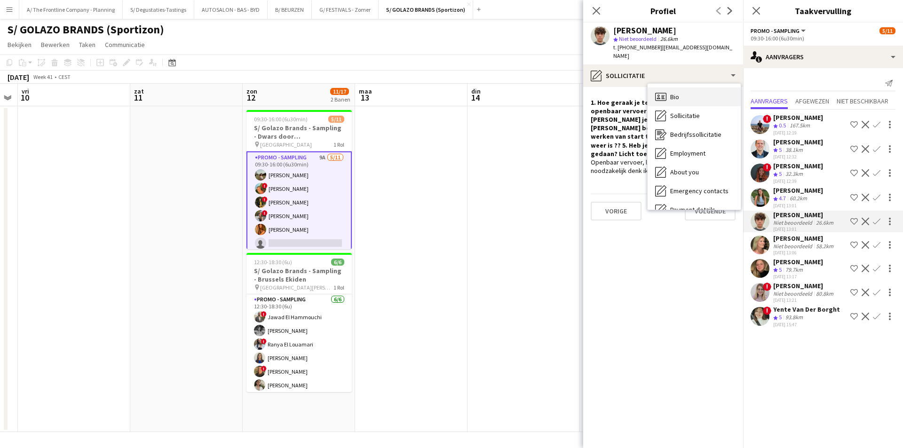
click at [702, 87] on div "Bio Bio" at bounding box center [693, 96] width 93 height 19
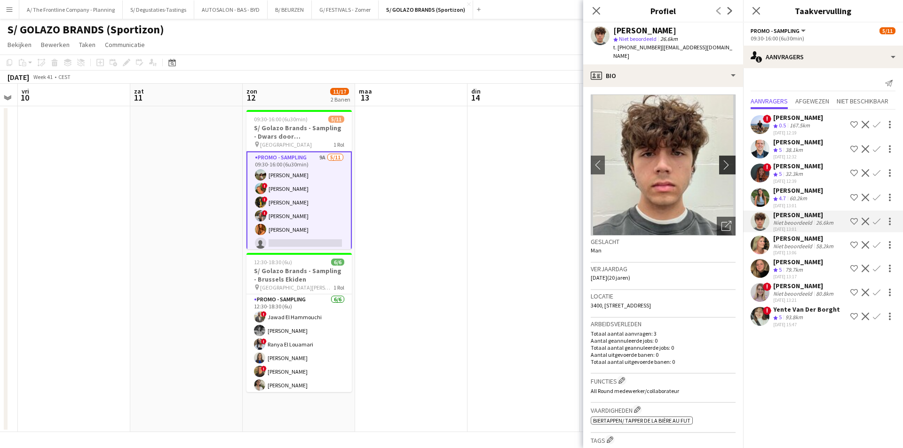
click at [723, 160] on app-icon "chevron-right" at bounding box center [728, 165] width 15 height 10
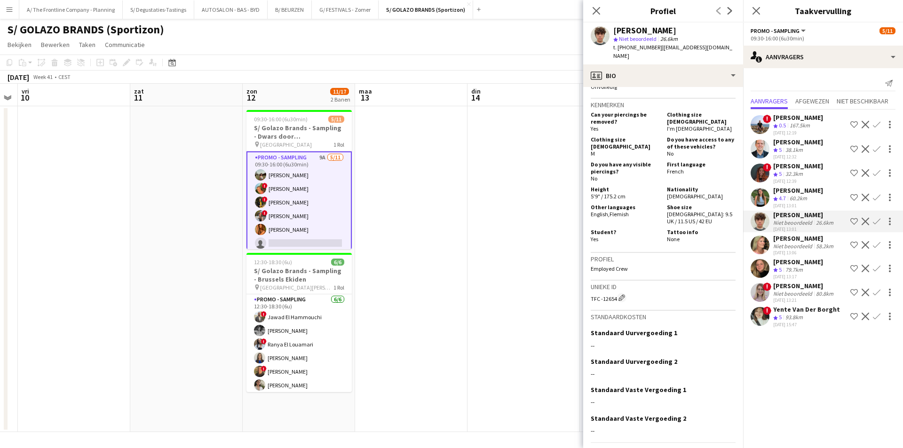
scroll to position [376, 0]
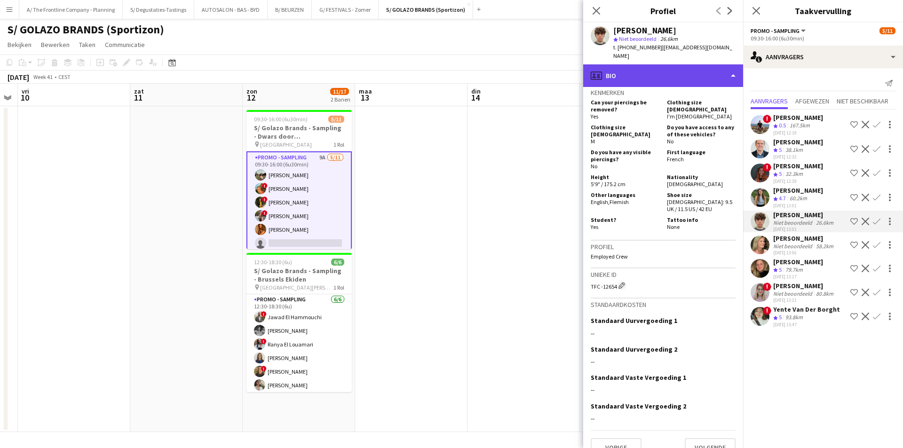
click at [693, 72] on div "profile Bio" at bounding box center [663, 75] width 160 height 23
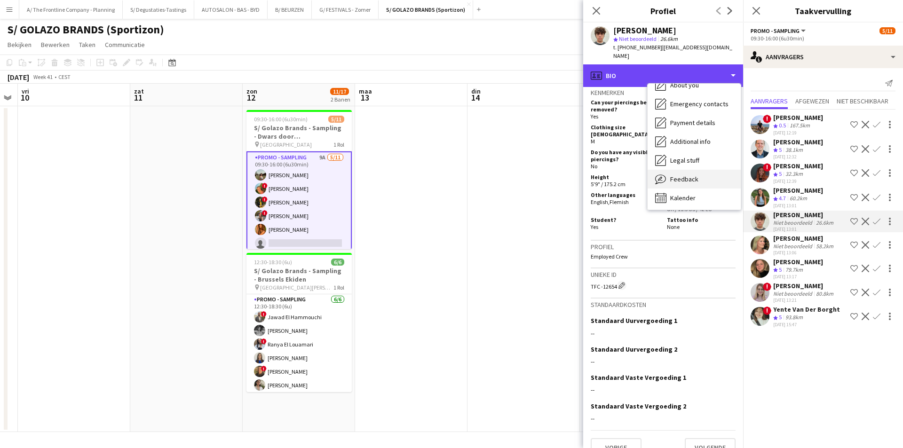
scroll to position [88, 0]
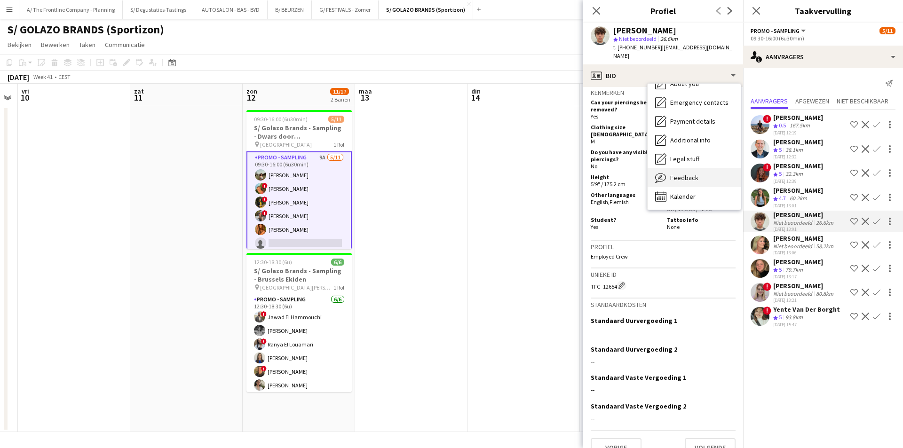
click at [694, 174] on span "Feedback" at bounding box center [684, 178] width 28 height 8
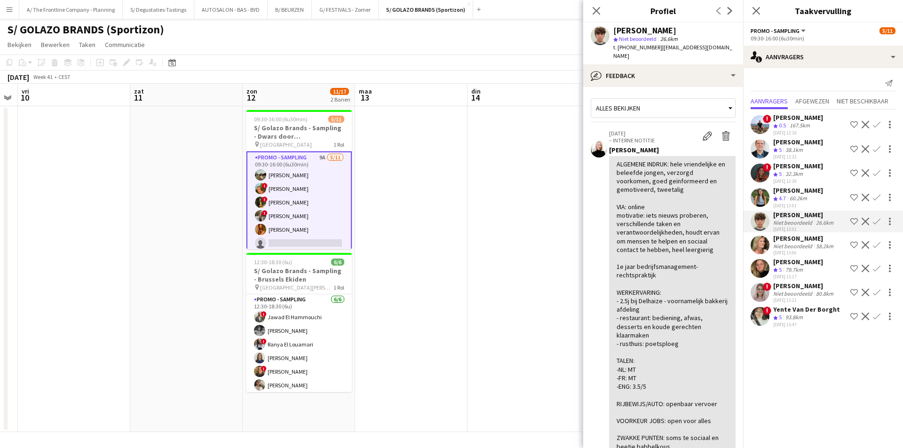
scroll to position [47, 0]
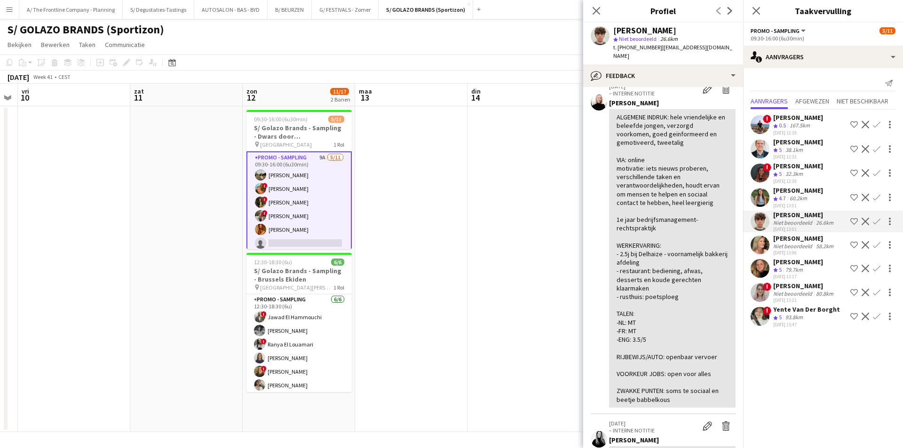
click at [874, 224] on app-icon "Bevestigen" at bounding box center [877, 222] width 8 height 8
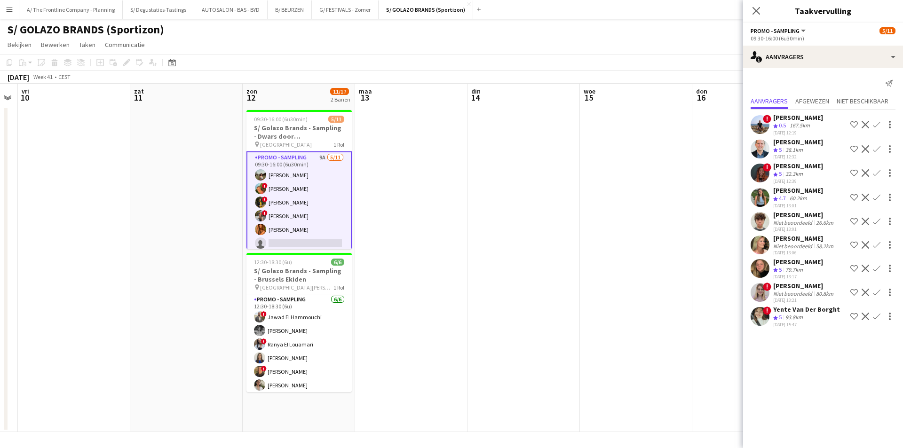
click at [876, 221] on app-icon "Bevestigen" at bounding box center [877, 222] width 8 height 8
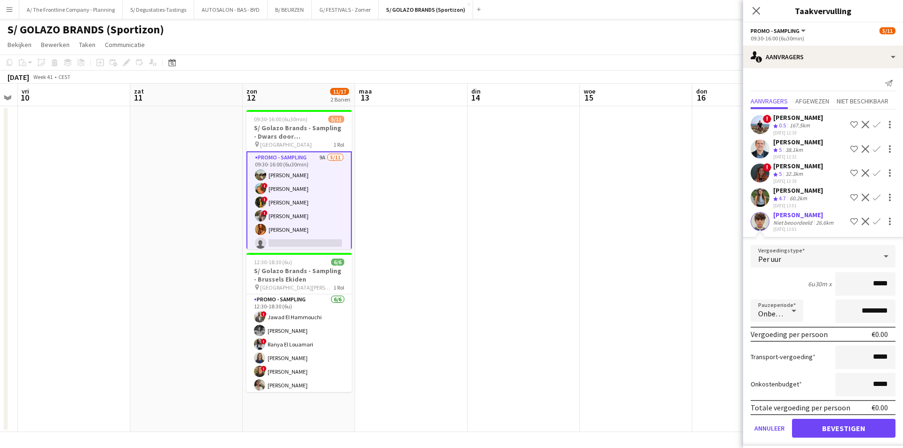
click at [780, 214] on div "[PERSON_NAME]" at bounding box center [804, 215] width 62 height 8
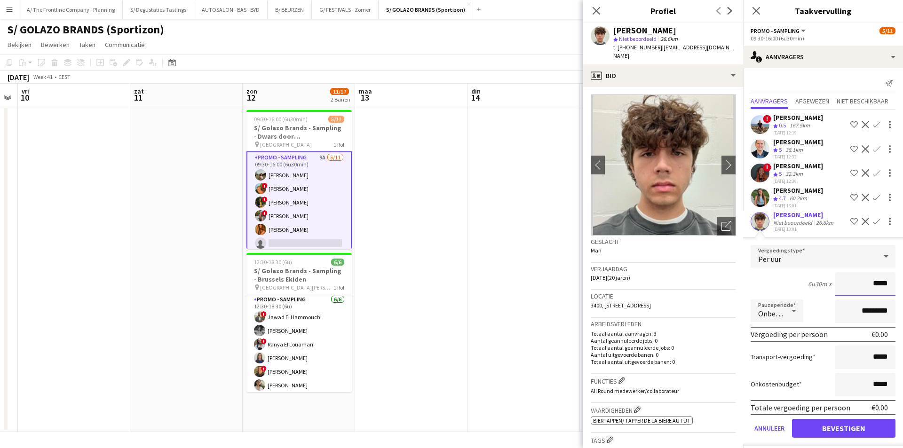
drag, startPoint x: 868, startPoint y: 281, endPoint x: 886, endPoint y: 283, distance: 18.4
click at [886, 283] on input "*****" at bounding box center [865, 284] width 60 height 24
type input "******"
drag, startPoint x: 855, startPoint y: 318, endPoint x: 845, endPoint y: 318, distance: 9.9
click at [845, 318] on input "*********" at bounding box center [865, 312] width 60 height 24
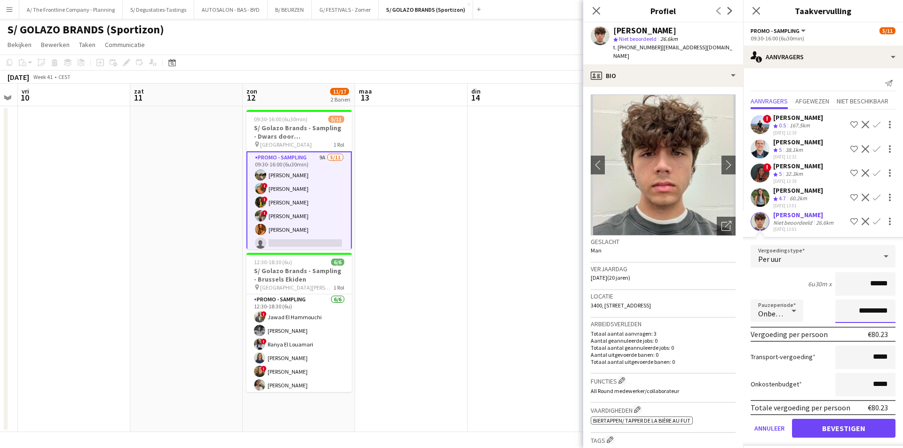
type input "**********"
click at [839, 430] on button "Bevestigen" at bounding box center [843, 428] width 103 height 19
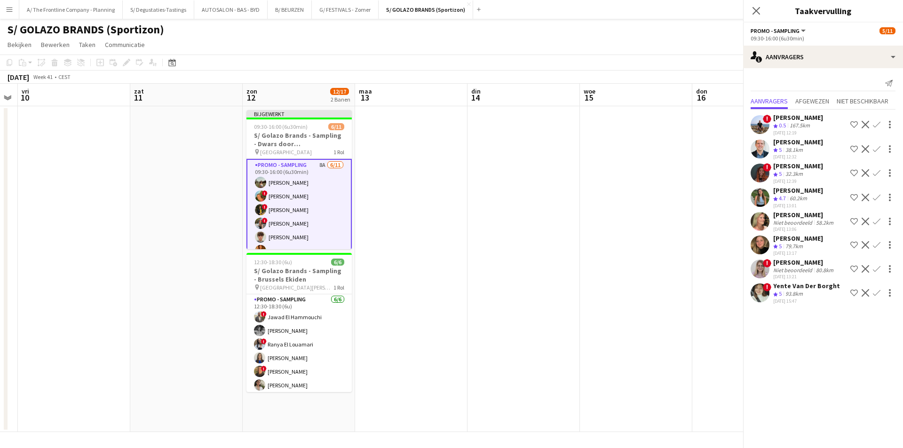
click at [509, 253] on app-date-cell at bounding box center [523, 269] width 112 height 326
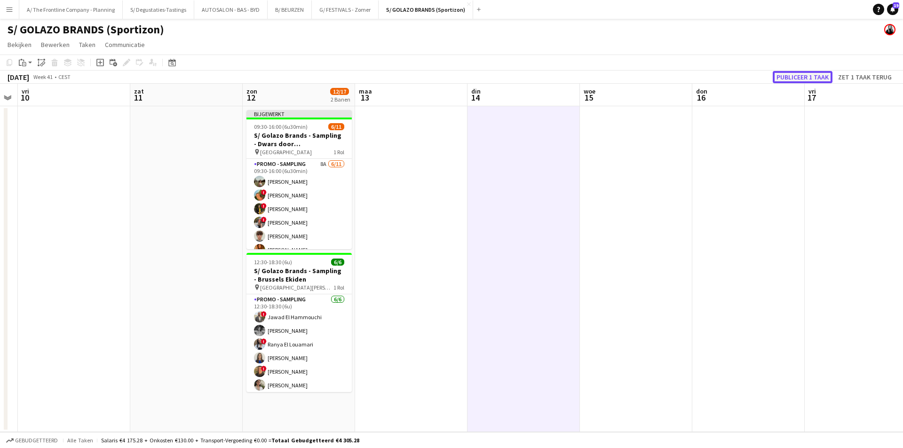
click at [798, 79] on button "Publiceer 1 taak" at bounding box center [803, 77] width 60 height 12
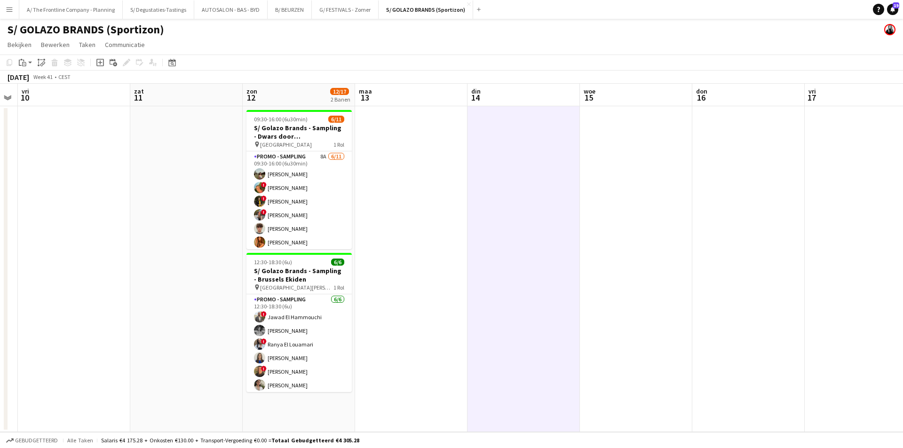
drag, startPoint x: 137, startPoint y: 236, endPoint x: 529, endPoint y: 240, distance: 391.7
click at [589, 237] on app-calendar-viewport "din 7 woe 8 don 9 vri 10 zat 11 zon 12 12/17 2 Banen maa 13 din 14 woe 15 don 1…" at bounding box center [451, 258] width 903 height 348
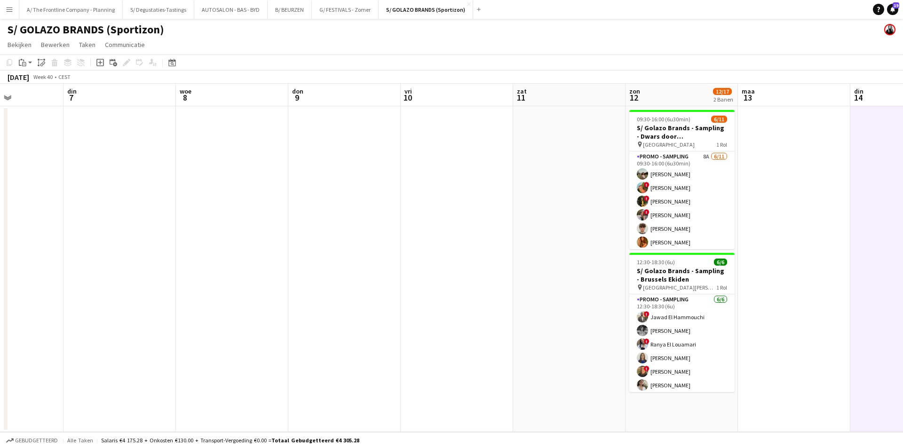
drag, startPoint x: 128, startPoint y: 242, endPoint x: 550, endPoint y: 221, distance: 422.8
click at [550, 221] on app-calendar-viewport "zat 4 zon 5 maa 6 din 7 woe 8 don 9 vri 10 zat 11 zon 12 12/17 2 Banen maa 13 d…" at bounding box center [451, 258] width 903 height 348
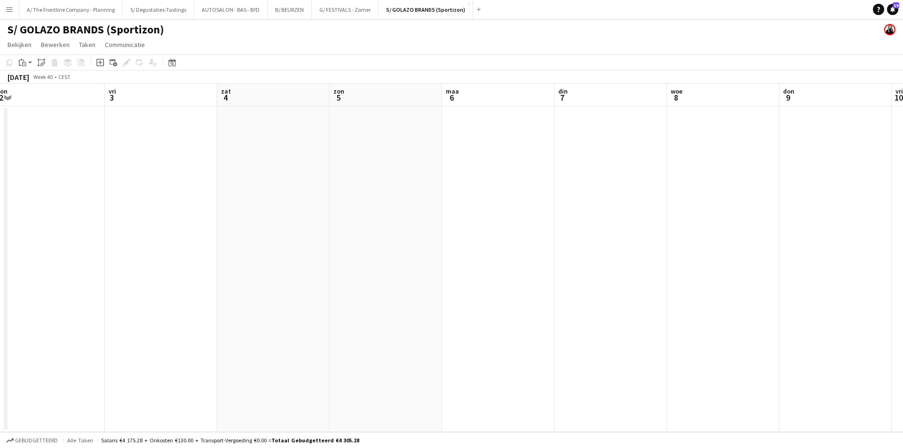
drag, startPoint x: 76, startPoint y: 230, endPoint x: 499, endPoint y: 205, distance: 423.5
click at [499, 205] on app-calendar-viewport "din 30 woe 1 don 2 vri 3 zat 4 zon 5 maa 6 din 7 woe 8 don 9 vri 10 zat 11 zon …" at bounding box center [451, 258] width 903 height 348
drag, startPoint x: 200, startPoint y: 213, endPoint x: 311, endPoint y: 203, distance: 111.5
click at [417, 193] on app-calendar-viewport "woe 24 don 25 vri 26 zat 27 [DATE] din 30 woe 1 don 2 vri 3 zat 4 [DATE] 6" at bounding box center [451, 258] width 903 height 348
click at [632, 200] on app-calendar-viewport "woe 24 don 25 vri 26 zat 27 [DATE] din 30 woe 1 don 2 vri 3 zat 4 [DATE] 6" at bounding box center [451, 258] width 903 height 348
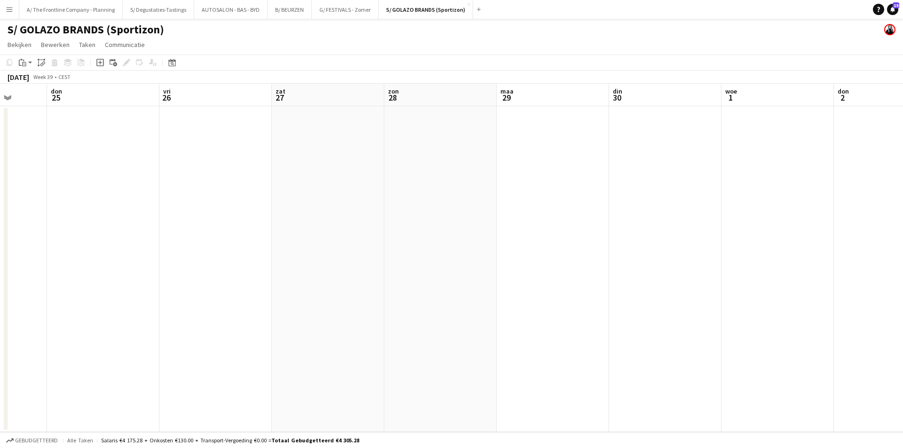
drag, startPoint x: 654, startPoint y: 203, endPoint x: 135, endPoint y: 223, distance: 519.5
click at [135, 224] on app-calendar-viewport "[DATE] din 23 woe 24 don 25 vri 26 zat 27 [DATE] din 30 woe 1 don 2 vri 3 zat 4" at bounding box center [451, 258] width 903 height 348
drag, startPoint x: 682, startPoint y: 216, endPoint x: 155, endPoint y: 250, distance: 528.6
click at [155, 250] on app-calendar-viewport "din 30 woe 1 don 2 vri 3 zat 4 zon 5 maa 6 din 7 woe 8 don 9 vri 10 zat 11 zon …" at bounding box center [451, 258] width 903 height 348
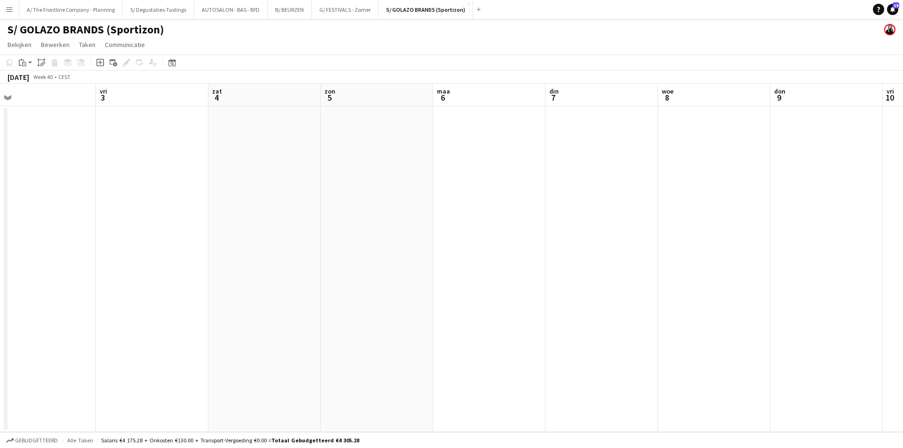
drag, startPoint x: 322, startPoint y: 185, endPoint x: 379, endPoint y: 191, distance: 57.2
click at [754, 186] on app-calendar-viewport "din 30 woe 1 don 2 vri 3 zat 4 zon 5 maa 6 din 7 woe 8 don 9 vri 10 zat 11 zon …" at bounding box center [451, 258] width 903 height 348
drag, startPoint x: 433, startPoint y: 188, endPoint x: 475, endPoint y: 193, distance: 43.1
click at [593, 189] on app-calendar-viewport "zat 27 zon 28 maa 29 din 30 woe 1 don 2 vri 3 zat 4 zon 5 maa 6 din 7 woe 8 don…" at bounding box center [451, 258] width 903 height 348
drag, startPoint x: 475, startPoint y: 179, endPoint x: 527, endPoint y: 179, distance: 51.7
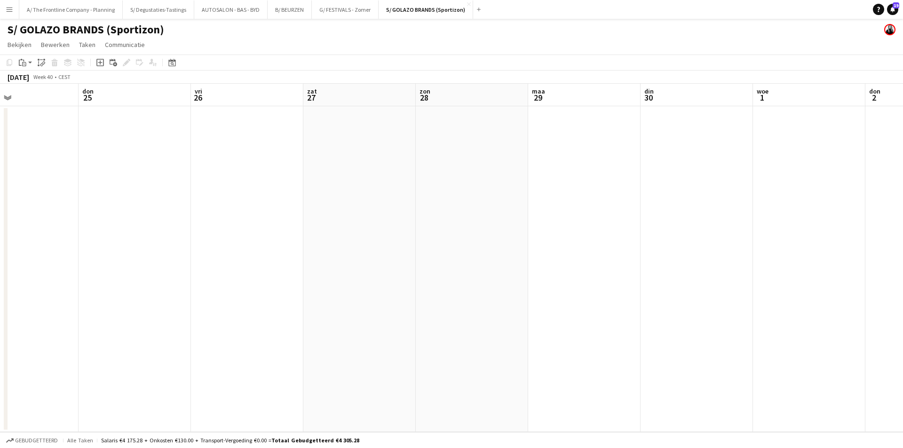
click at [526, 179] on app-calendar-viewport "din 23 woe 24 don 25 vri 26 zat 27 zon 28 maa 29 din 30 woe 1 don 2 vri 3 zat 4…" at bounding box center [451, 258] width 903 height 348
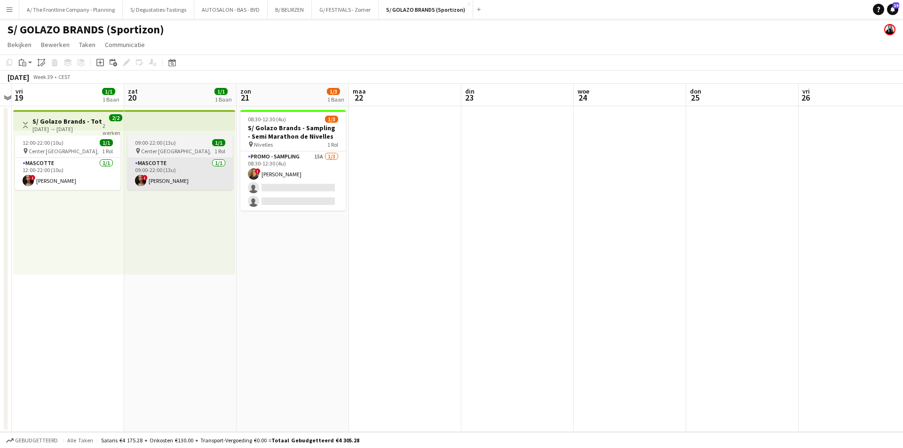
drag, startPoint x: 561, startPoint y: 180, endPoint x: 147, endPoint y: 188, distance: 414.8
click at [595, 180] on app-calendar-viewport "woe 17 don 18 vri 19 1/1 1 Baan zat 20 1/1 1 Baan zon 21 1/3 1 Baan maa 22 din …" at bounding box center [451, 258] width 903 height 348
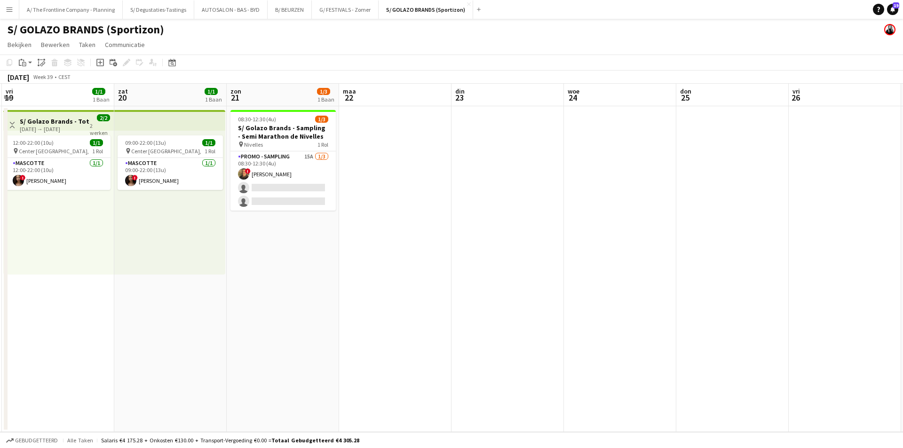
drag, startPoint x: 147, startPoint y: 188, endPoint x: 268, endPoint y: 181, distance: 121.0
click at [268, 181] on app-calendar-viewport "woe 17 don 18 vri 19 1/1 1 Baan zat 20 1/1 1 Baan zon 21 1/3 1 Baan maa 22 din …" at bounding box center [451, 258] width 903 height 348
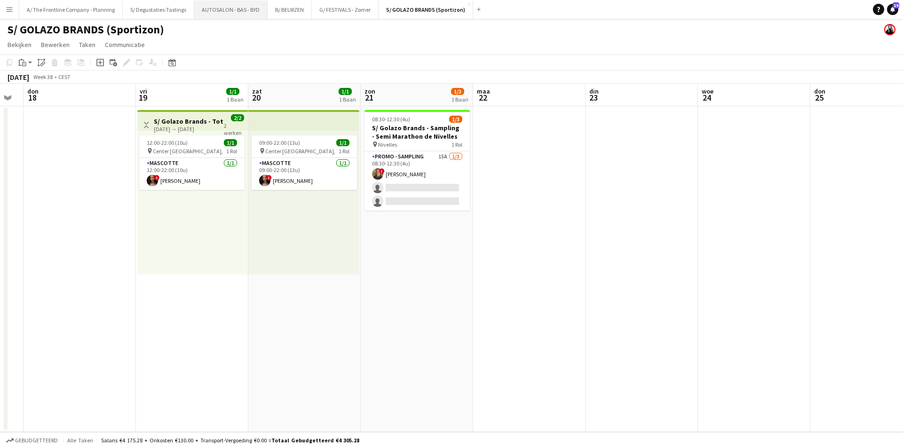
click at [206, 4] on button "AUTOSALON - BAS - BYD Sluiten" at bounding box center [230, 9] width 73 height 18
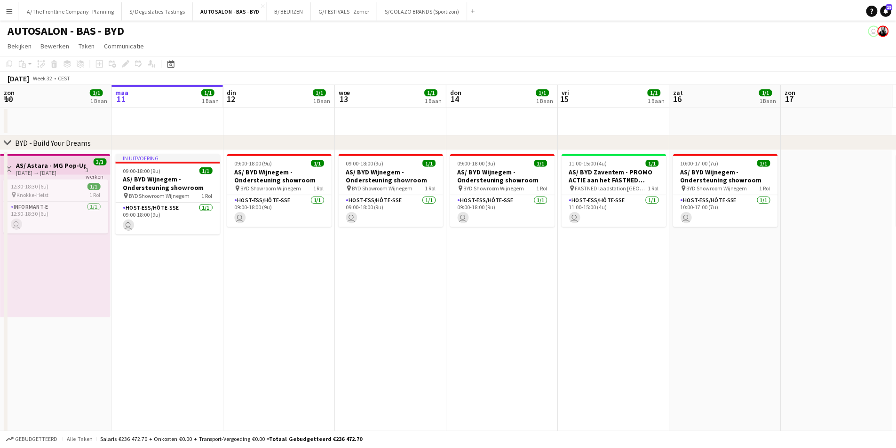
scroll to position [0, 272]
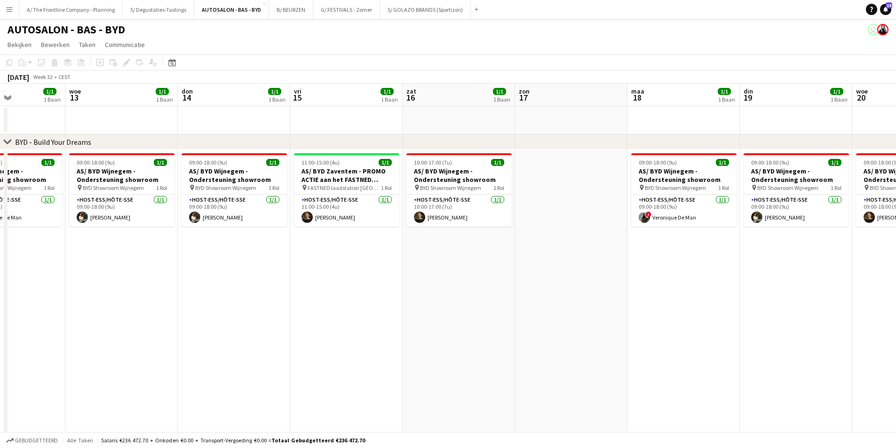
click at [518, 221] on app-calendar-viewport "zon 10 1/1 1 Baan maa 11 1/1 1 Baan din 12 1/1 1 Baan woe 13 1/1 1 Baan don 14 …" at bounding box center [448, 310] width 896 height 452
drag, startPoint x: 772, startPoint y: 157, endPoint x: 514, endPoint y: 193, distance: 260.2
click at [188, 215] on app-calendar-viewport "zon 10 1/1 1 Baan maa 11 1/1 1 Baan din 12 1/1 1 Baan woe 13 1/1 1 Baan don 14 …" at bounding box center [448, 310] width 896 height 452
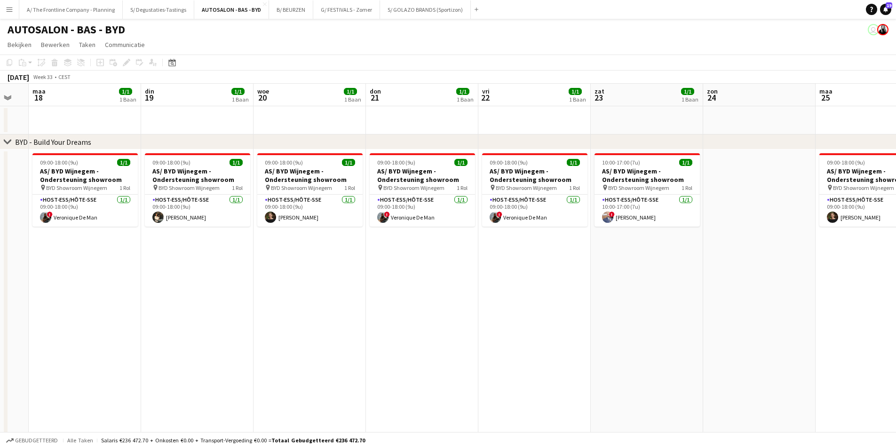
click at [335, 216] on app-calendar-viewport "vri 15 1/1 1 Baan zat 16 1/1 1 Baan zon 17 maa 18 1/1 1 Baan din 19 1/1 1 Baan …" at bounding box center [448, 310] width 896 height 452
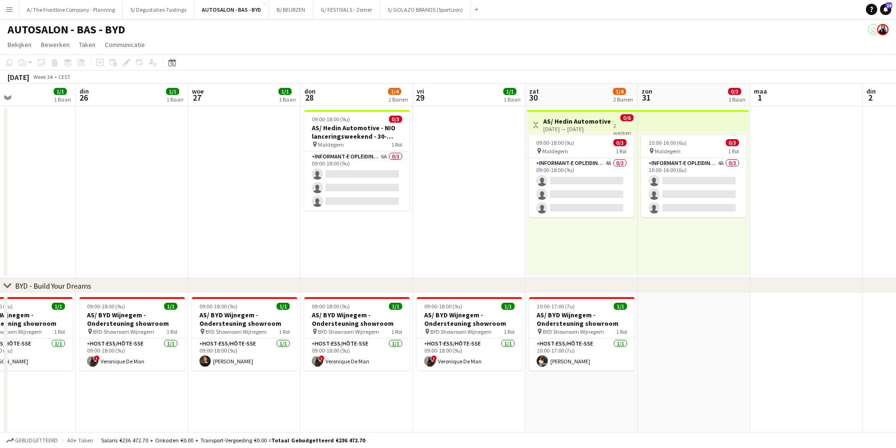
click at [265, 210] on app-calendar-viewport "vri 22 1/1 1 Baan zat 23 1/1 1 Baan zon 24 maa 25 1/1 1 Baan din 26 1/1 1 Baan …" at bounding box center [448, 382] width 896 height 596
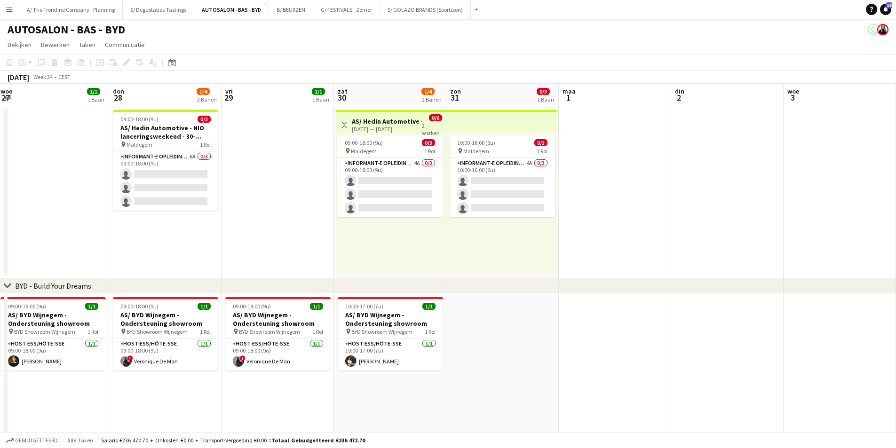
click at [233, 188] on app-calendar-viewport "maa 25 1/1 1 Baan din 26 1/1 1 Baan woe 27 1/1 1 Baan don 28 1/4 2 Banen vri 29…" at bounding box center [448, 382] width 896 height 596
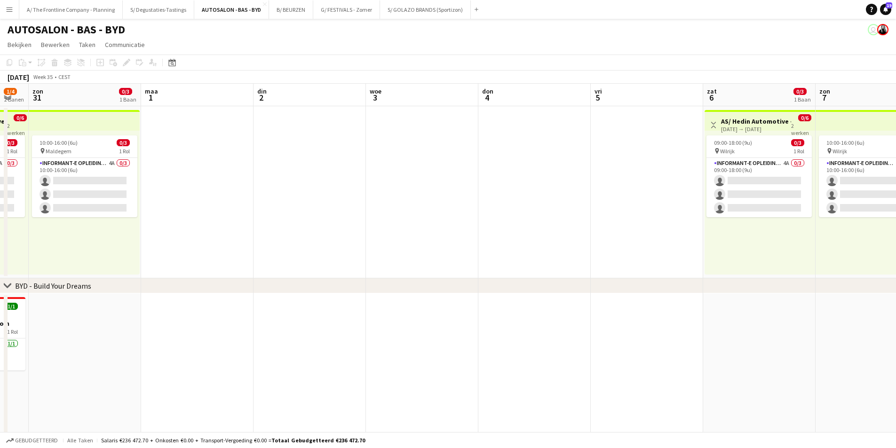
drag, startPoint x: 522, startPoint y: 187, endPoint x: 497, endPoint y: 180, distance: 26.8
click at [308, 186] on app-calendar-viewport "don 28 1/4 2 Banen vri 29 1/1 1 Baan zat 30 1/4 2 Banen zon 31 0/3 1 Baan maa 1…" at bounding box center [448, 382] width 896 height 596
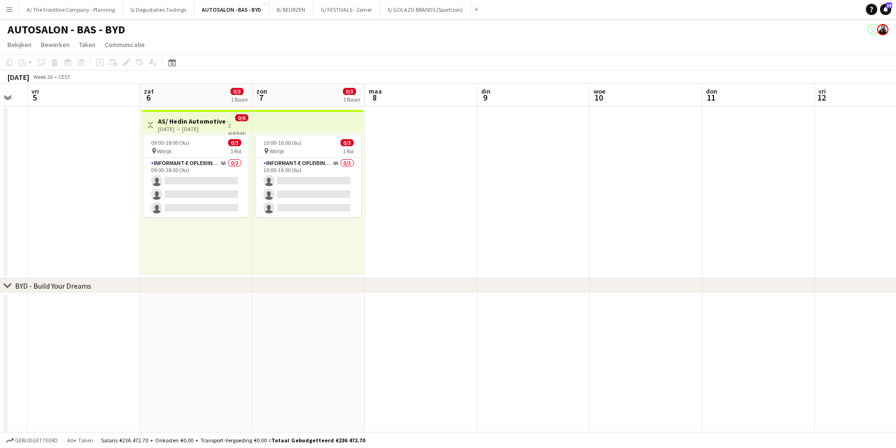
drag, startPoint x: 266, startPoint y: 172, endPoint x: 256, endPoint y: 169, distance: 10.2
click at [256, 169] on app-calendar-viewport "din 2 woe 3 don 4 vri 5 zat 6 0/3 1 Baan zon 7 0/3 1 Baan maa 8 din 9 woe 10 do…" at bounding box center [448, 382] width 896 height 596
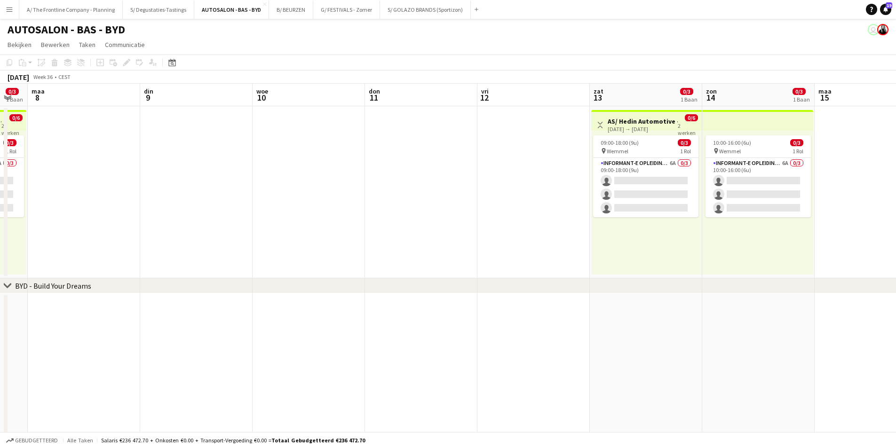
click at [333, 175] on app-calendar-viewport "vri 5 zat 6 0/3 1 Baan zon 7 0/3 1 Baan maa 8 din 9 woe 10 don 11 vri 12 zat 13…" at bounding box center [448, 382] width 896 height 596
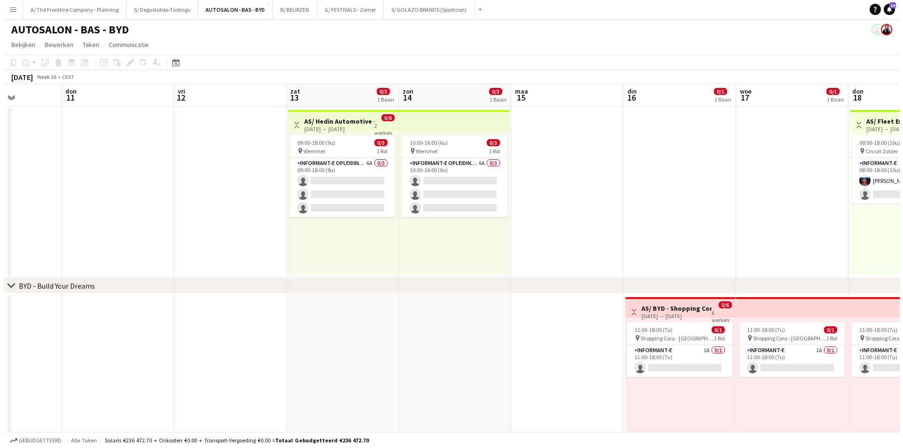
scroll to position [0, 255]
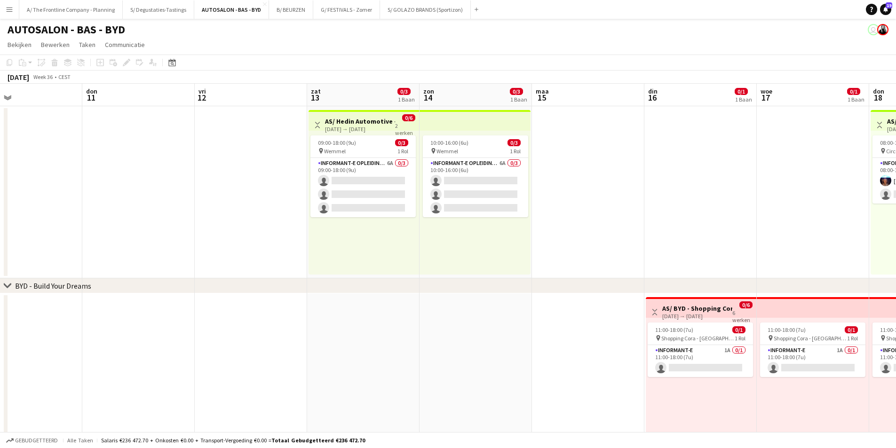
drag, startPoint x: 303, startPoint y: 178, endPoint x: 315, endPoint y: 165, distance: 18.0
click at [265, 173] on app-calendar-viewport "maa 8 din 9 woe 10 don 11 vri 12 zat 13 0/3 1 Baan zon 14 0/3 1 Baan maa 15 din…" at bounding box center [448, 382] width 896 height 596
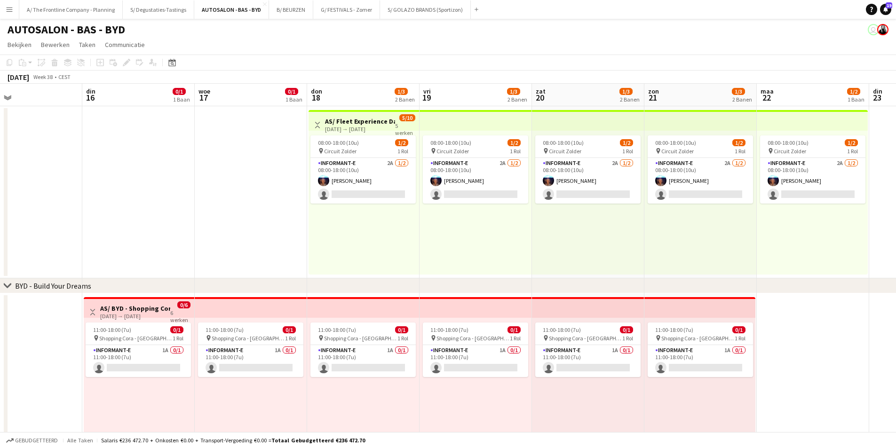
click at [373, 122] on h3 "AS/ Fleet Experience Days - KIA - Circuit Zolder - 18-22/09" at bounding box center [360, 121] width 70 height 8
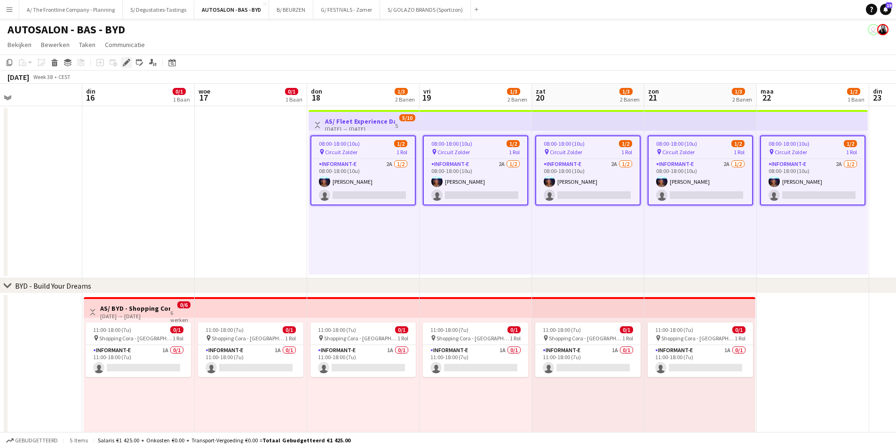
click at [129, 62] on icon "Bewerken" at bounding box center [127, 63] width 8 height 8
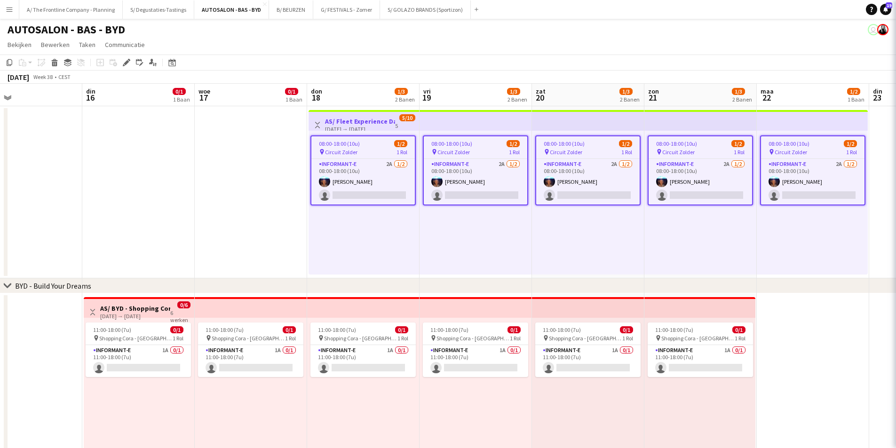
type input "**********"
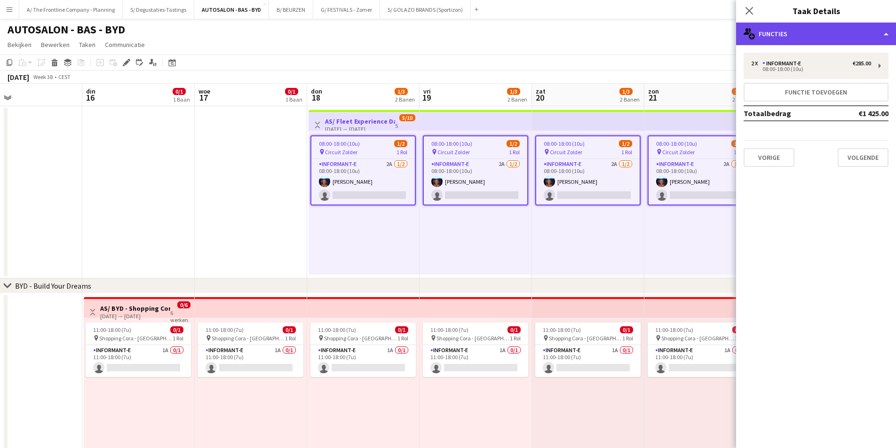
click at [823, 37] on div "multiple-users-add Functies" at bounding box center [816, 34] width 160 height 23
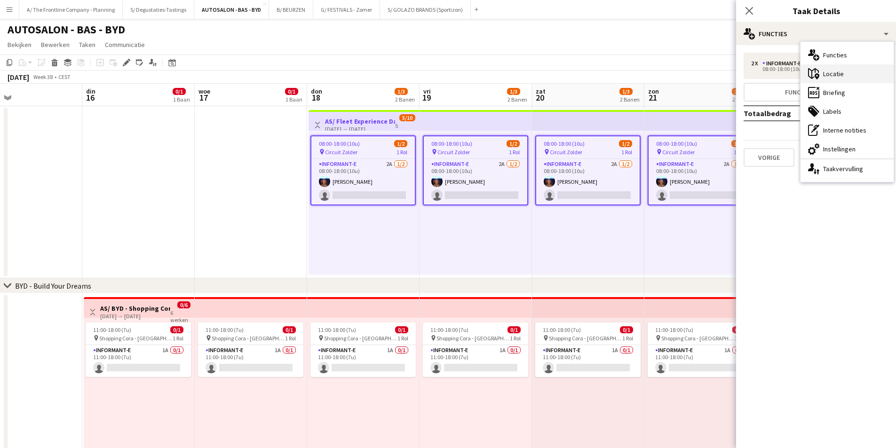
click at [834, 72] on div "maps-pin-1 [GEOGRAPHIC_DATA]" at bounding box center [846, 73] width 93 height 19
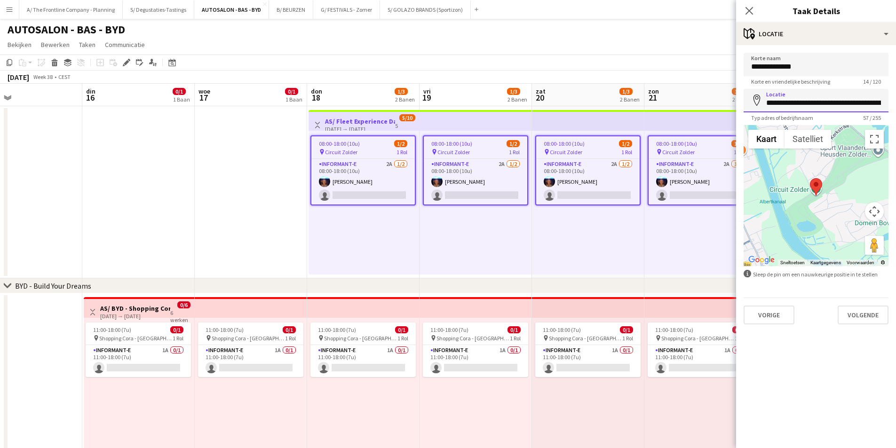
click at [766, 101] on input "**********" at bounding box center [815, 101] width 145 height 24
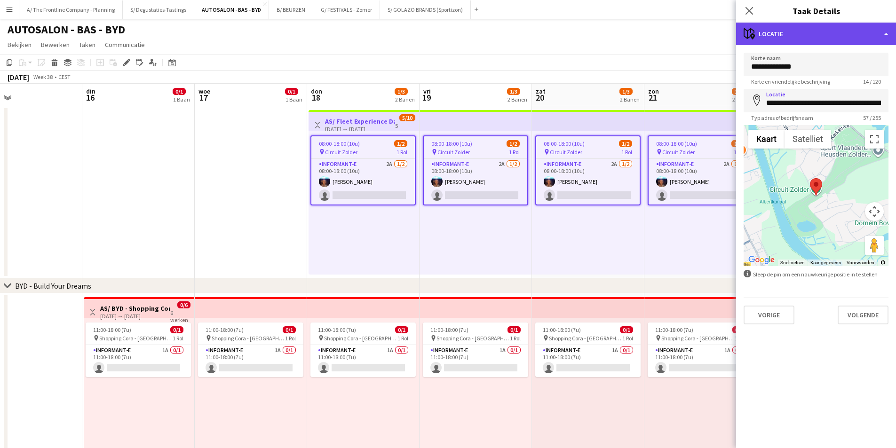
click at [779, 37] on div "maps-pin-1 [GEOGRAPHIC_DATA]" at bounding box center [816, 34] width 160 height 23
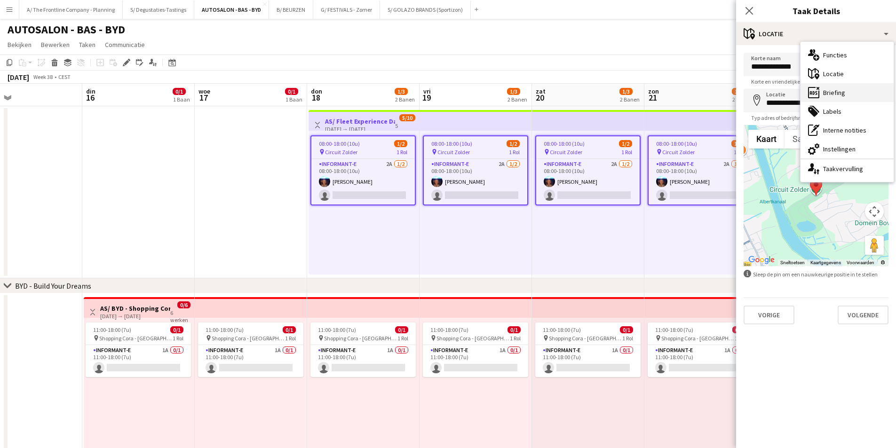
click at [825, 99] on div "ads-window Briefing" at bounding box center [846, 92] width 93 height 19
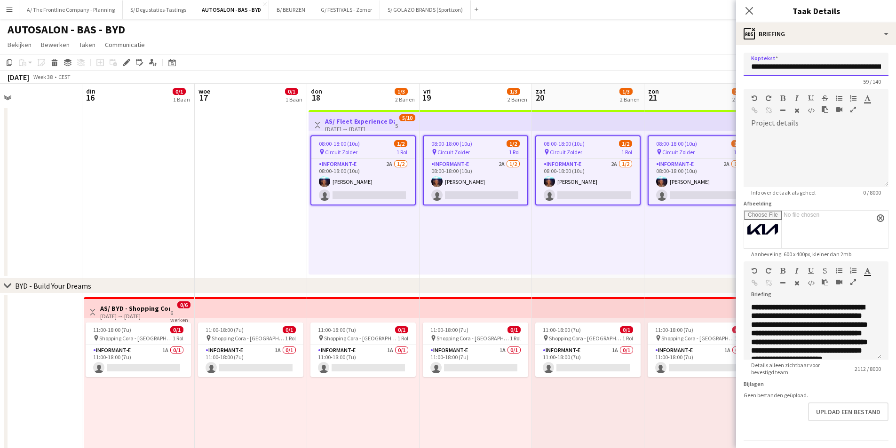
drag, startPoint x: 762, startPoint y: 68, endPoint x: 831, endPoint y: 75, distance: 69.5
click at [831, 75] on input "**********" at bounding box center [815, 65] width 145 height 24
click at [332, 9] on button "G/ FESTIVALS - Zomer Sluiten" at bounding box center [346, 9] width 67 height 18
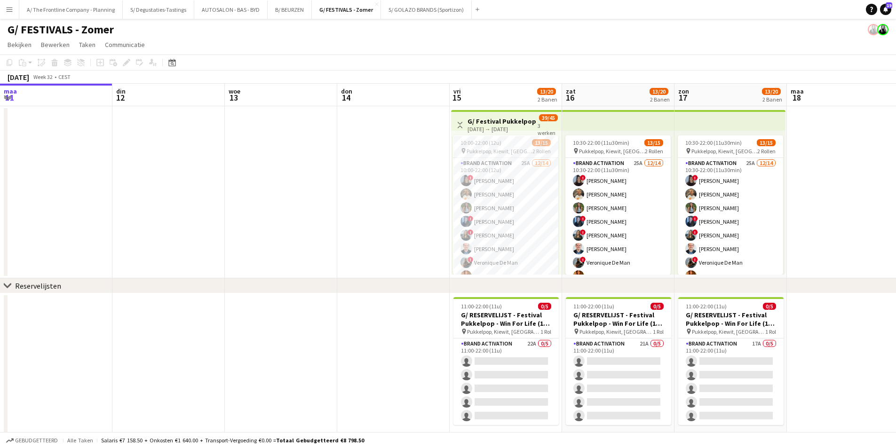
scroll to position [0, 307]
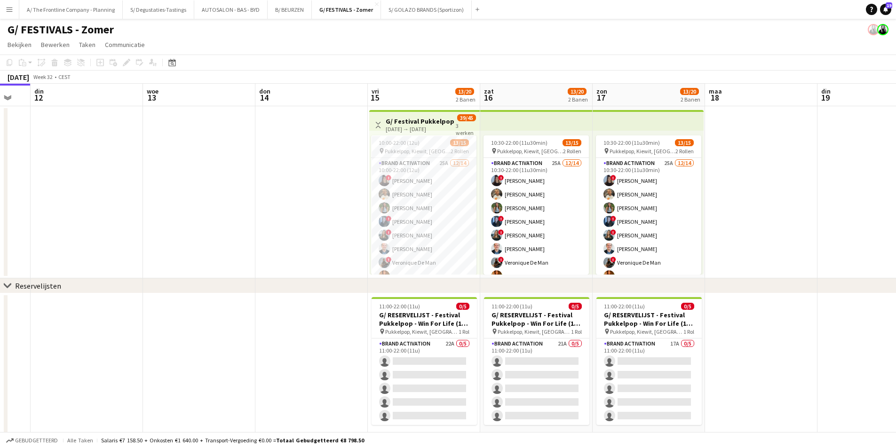
drag, startPoint x: 470, startPoint y: 149, endPoint x: 450, endPoint y: 149, distance: 19.7
click at [450, 149] on app-calendar-viewport "zat 9 zon 10 maa 11 din 12 woe 13 don 14 vri 15 13/20 2 Banen zat 16 13/20 2 Ba…" at bounding box center [448, 264] width 896 height 361
click at [421, 150] on span "Pukkelpop, Kiewit, [GEOGRAPHIC_DATA]" at bounding box center [418, 151] width 66 height 7
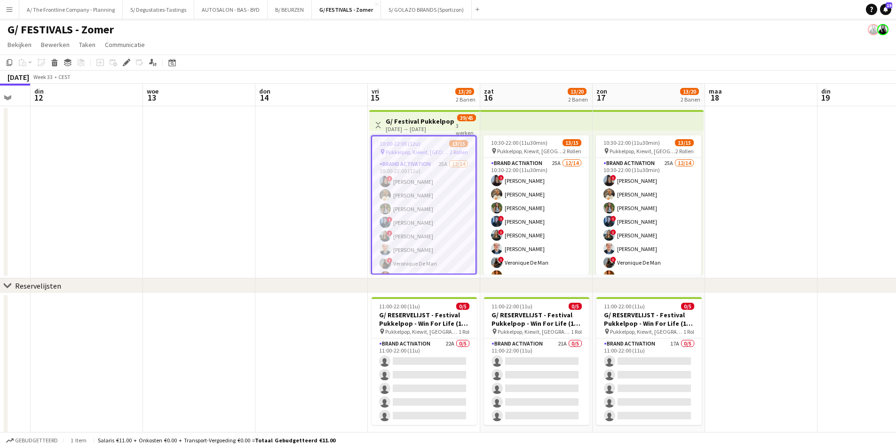
click at [434, 224] on app-card-role "Brand Activation 25A 12/14 10:00-22:00 (12u) ! Françoise Van Calster Ellen Watz…" at bounding box center [423, 263] width 103 height 209
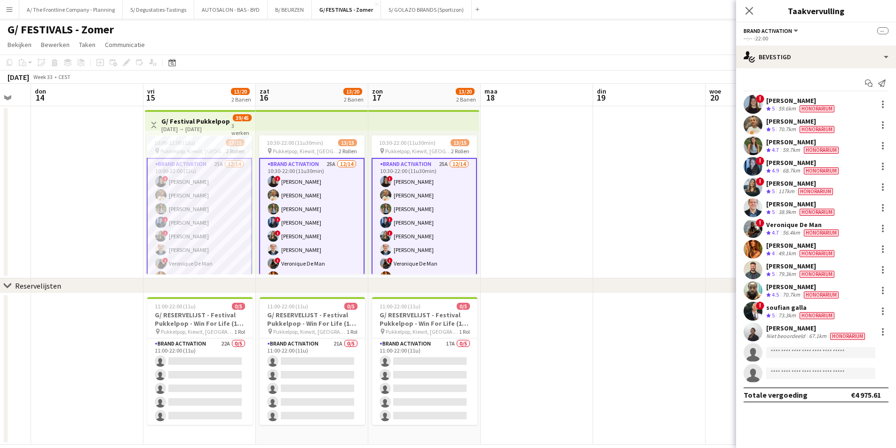
drag, startPoint x: 528, startPoint y: 216, endPoint x: 461, endPoint y: 216, distance: 67.2
click at [461, 216] on app-calendar-viewport "maa 11 din 12 woe 13 don 14 vri 15 13/20 2 Banen zat 16 13/20 2 Banen zon 17 13…" at bounding box center [448, 264] width 896 height 361
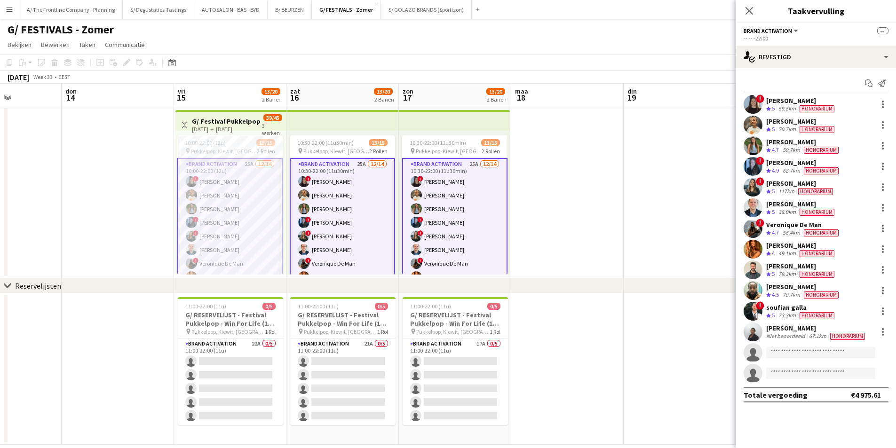
click at [786, 192] on div "117km" at bounding box center [786, 192] width 20 height 8
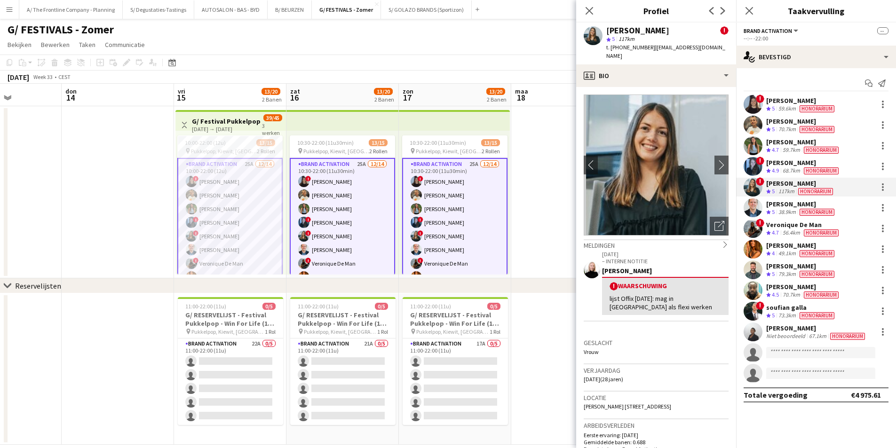
click at [786, 145] on div "[PERSON_NAME]" at bounding box center [803, 142] width 74 height 8
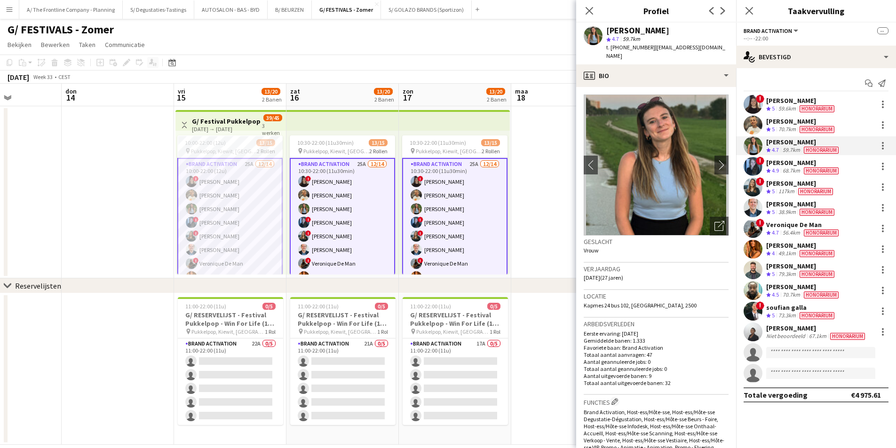
click at [216, 126] on div "[DATE] → [DATE]" at bounding box center [227, 129] width 70 height 7
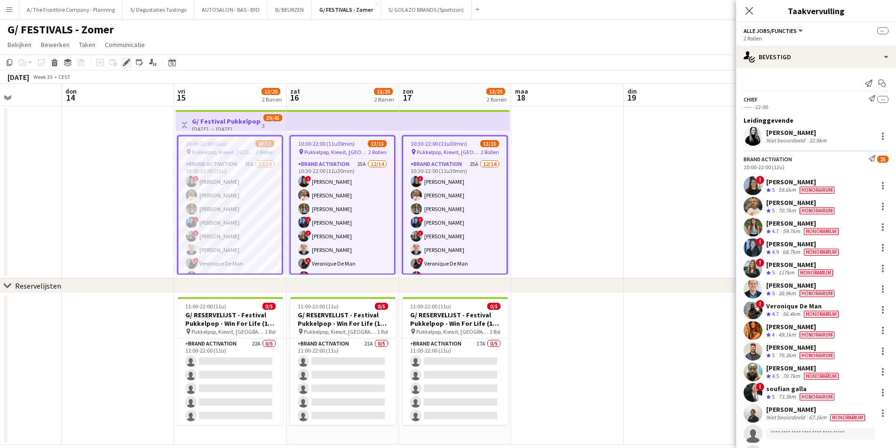
click at [126, 63] on icon at bounding box center [126, 62] width 5 height 5
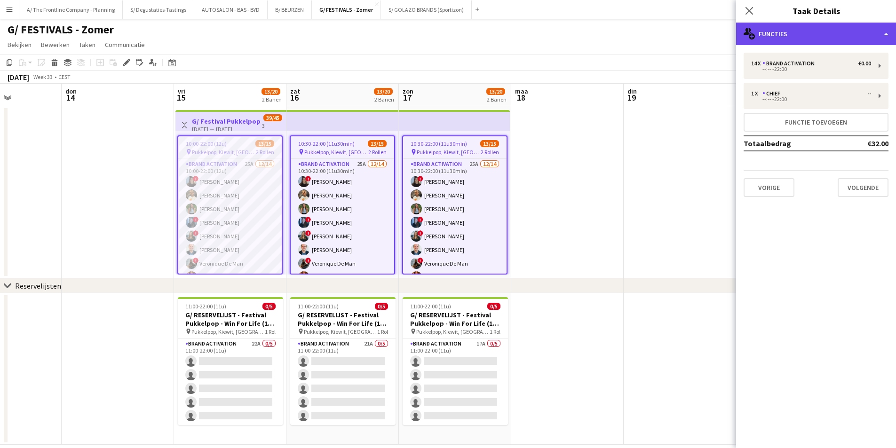
click at [764, 43] on div "multiple-users-add Functies" at bounding box center [816, 34] width 160 height 23
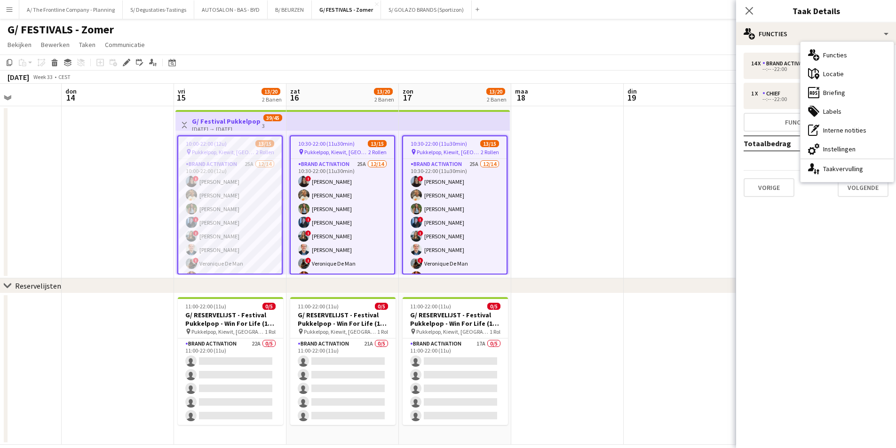
drag, startPoint x: 810, startPoint y: 92, endPoint x: 814, endPoint y: 118, distance: 26.7
click at [810, 92] on icon at bounding box center [811, 93] width 2 height 4
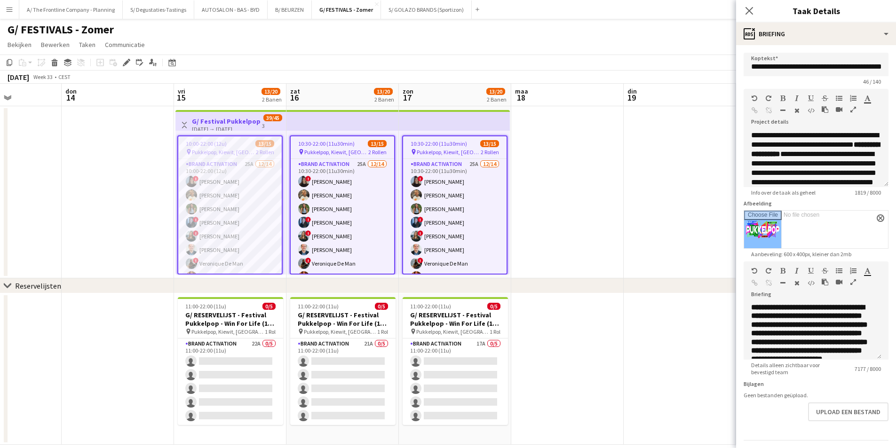
click at [852, 282] on icon "button" at bounding box center [853, 282] width 6 height 7
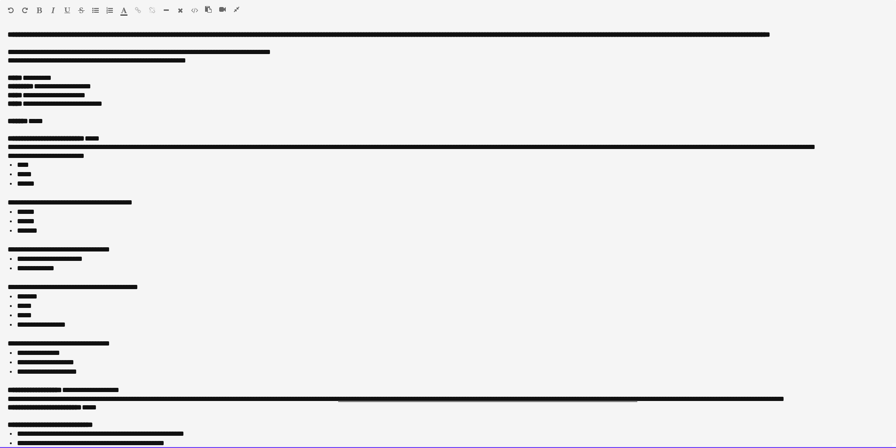
click at [126, 189] on li "******" at bounding box center [452, 183] width 871 height 9
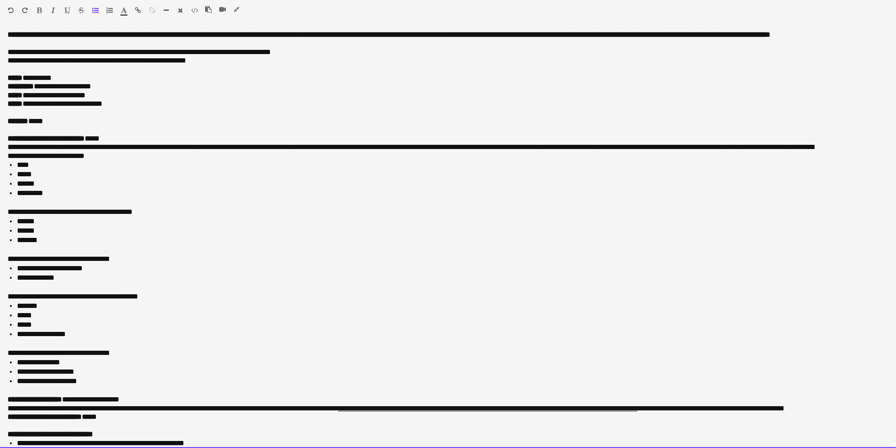
drag, startPoint x: 17, startPoint y: 230, endPoint x: 58, endPoint y: 237, distance: 42.0
click at [58, 237] on ul "****** ****** *******" at bounding box center [448, 231] width 881 height 28
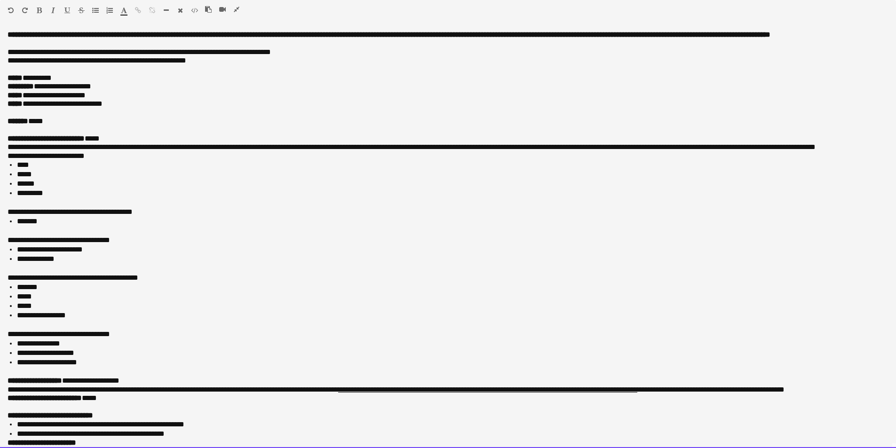
click at [93, 273] on div at bounding box center [448, 268] width 881 height 9
click at [324, 170] on li "****" at bounding box center [452, 164] width 871 height 9
click at [233, 4] on div "Standard Heading 1 Heading 2 Heading 3 Heading 4 Heading 5 Heading 6 Heading 7 …" at bounding box center [448, 12] width 896 height 24
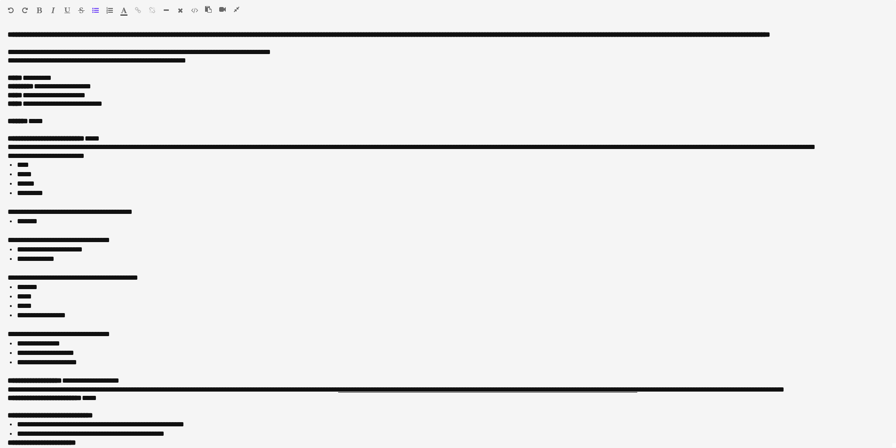
click at [236, 8] on icon "button" at bounding box center [237, 9] width 6 height 7
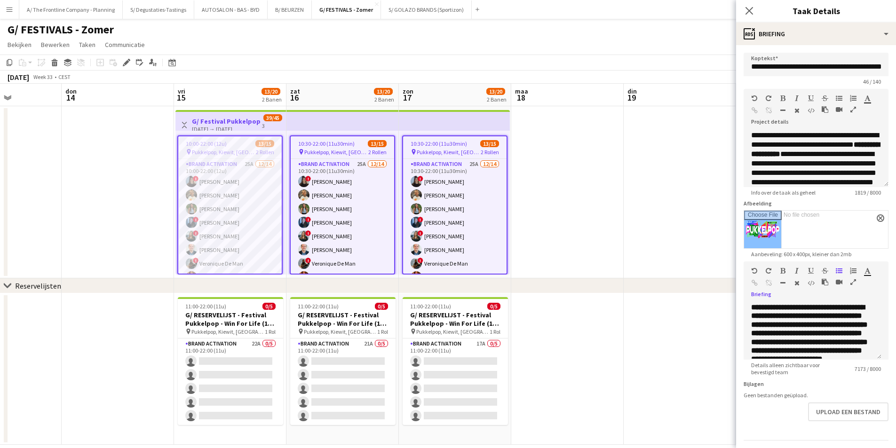
click at [575, 225] on app-date-cell at bounding box center [567, 192] width 112 height 172
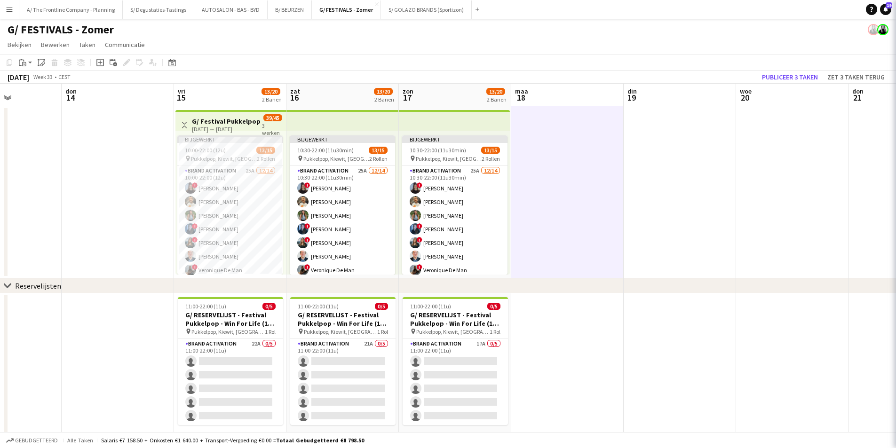
scroll to position [0, 275]
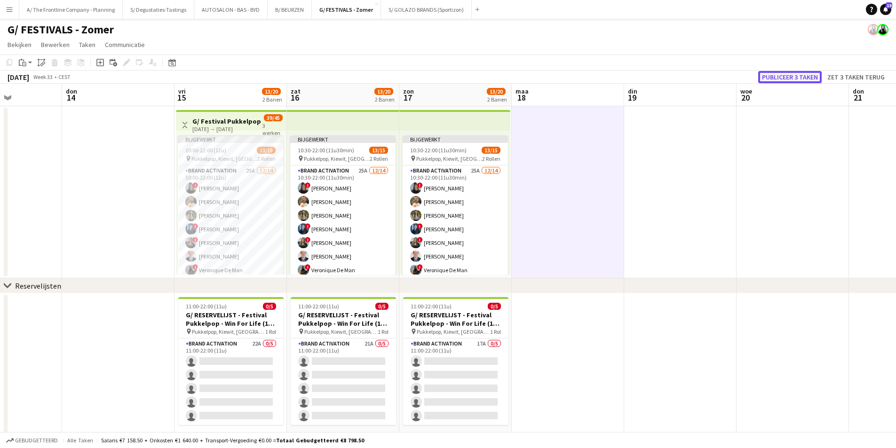
click at [814, 77] on button "Publiceer 3 taken" at bounding box center [789, 77] width 63 height 12
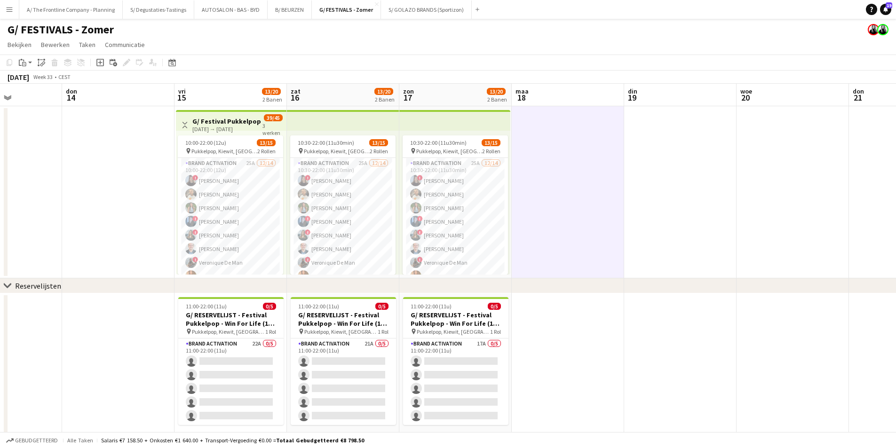
click at [259, 128] on div "[DATE] → [DATE]" at bounding box center [227, 129] width 70 height 7
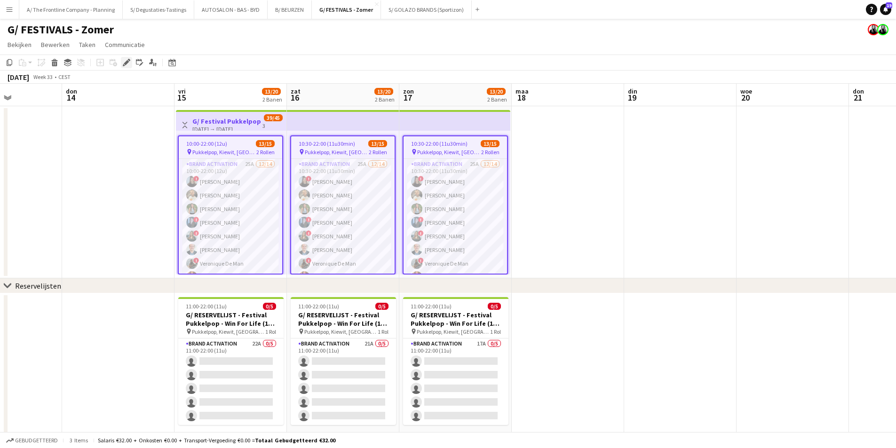
click at [126, 64] on icon at bounding box center [126, 62] width 5 height 5
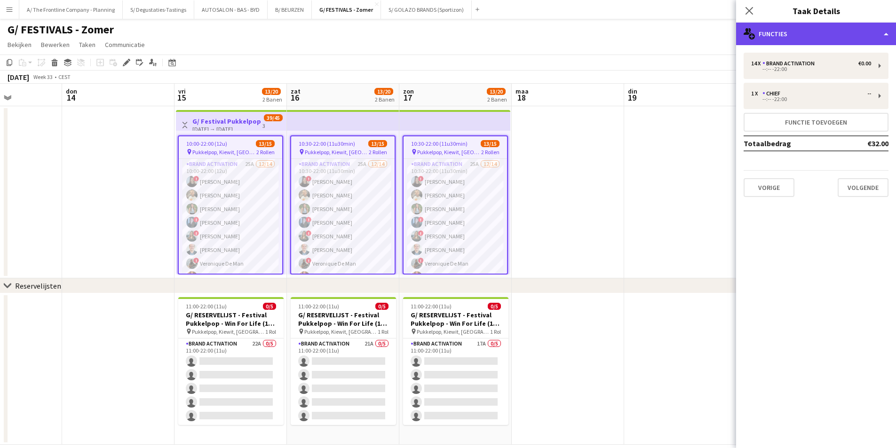
click at [764, 27] on div "multiple-users-add Functies" at bounding box center [816, 34] width 160 height 23
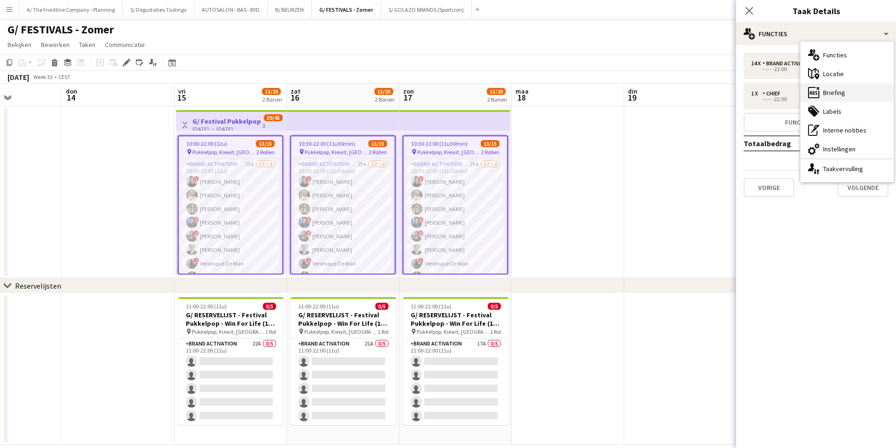
click at [837, 99] on div "ads-window Briefing" at bounding box center [846, 92] width 93 height 19
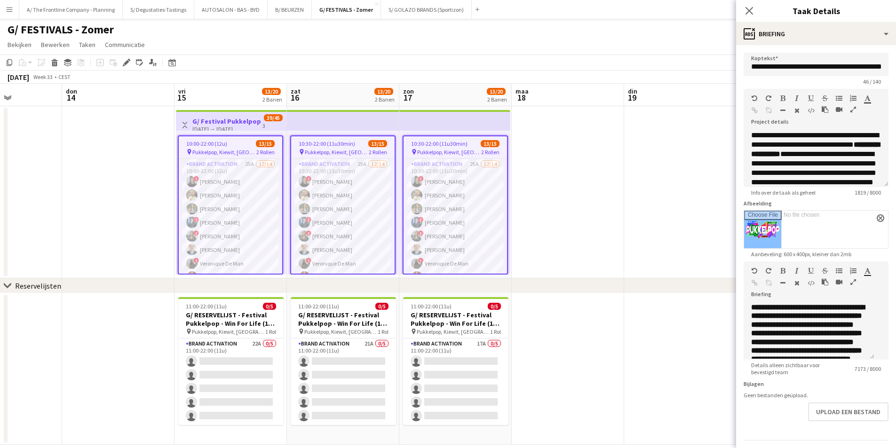
click at [850, 285] on icon "button" at bounding box center [853, 282] width 6 height 7
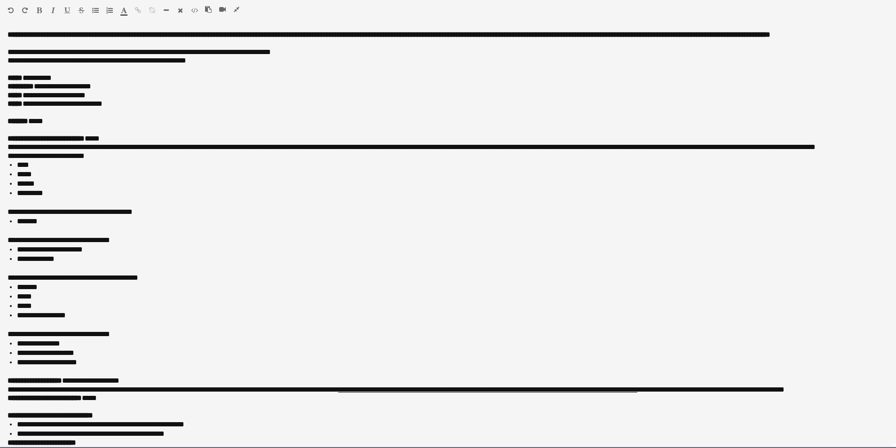
click at [125, 367] on li "**********" at bounding box center [449, 362] width 864 height 9
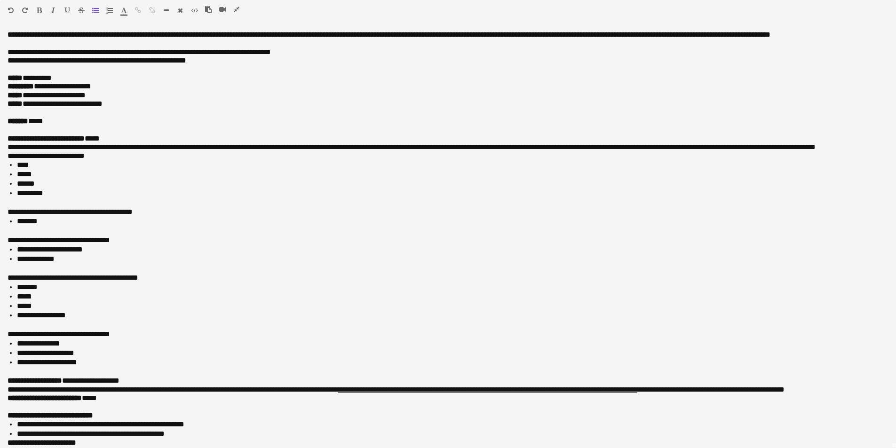
scroll to position [0, 275]
